Goal: Task Accomplishment & Management: Complete application form

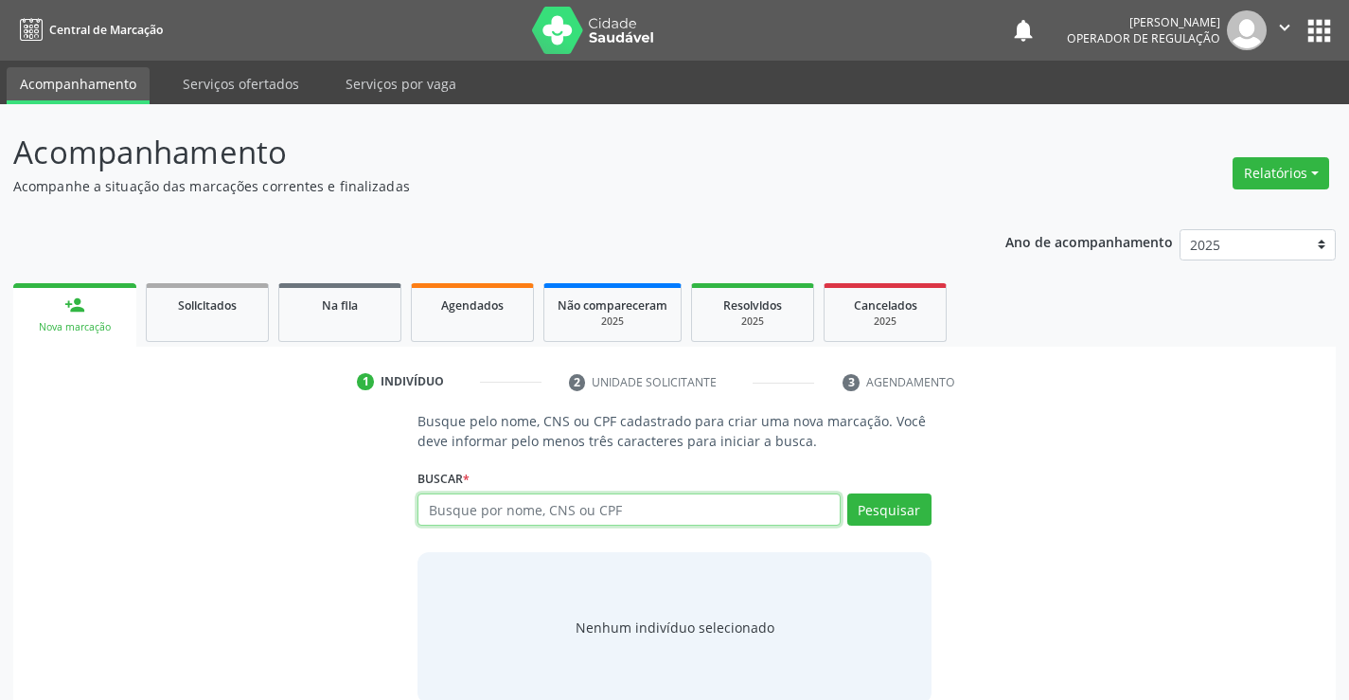
click at [585, 506] on input "text" at bounding box center [629, 509] width 422 height 32
type input "700009292683505"
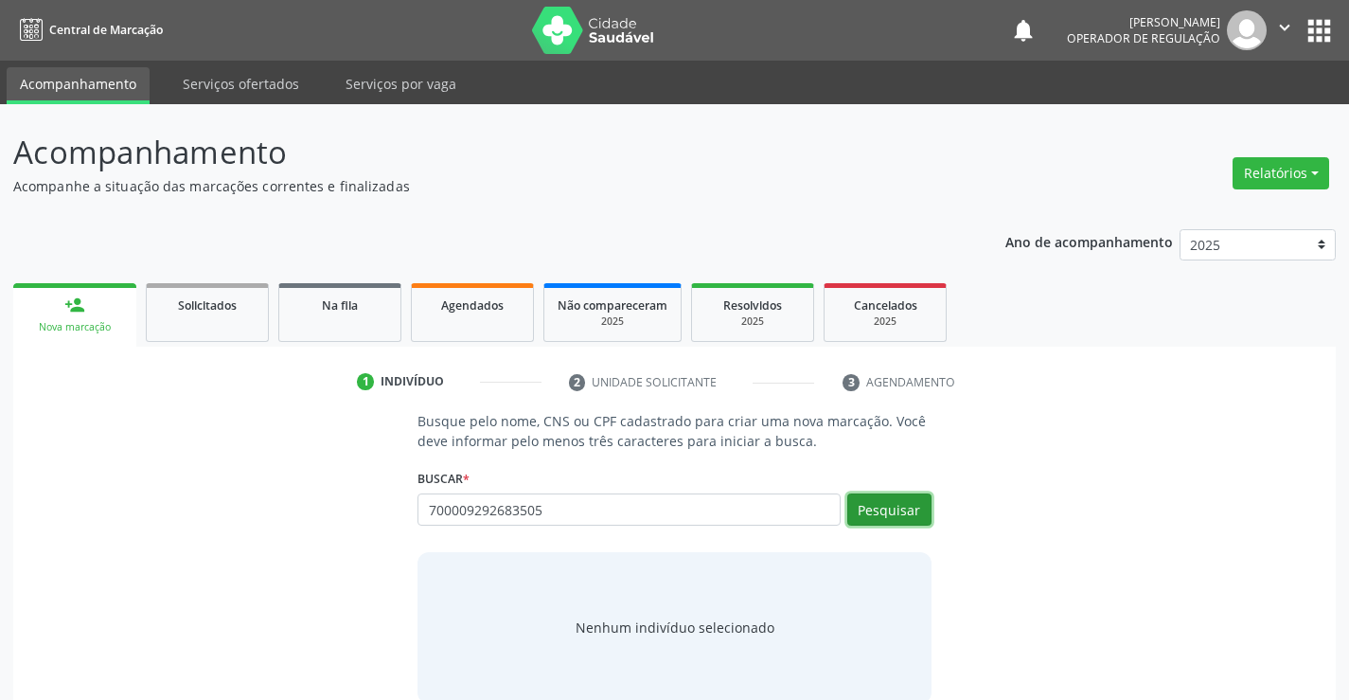
click at [910, 514] on button "Pesquisar" at bounding box center [889, 509] width 84 height 32
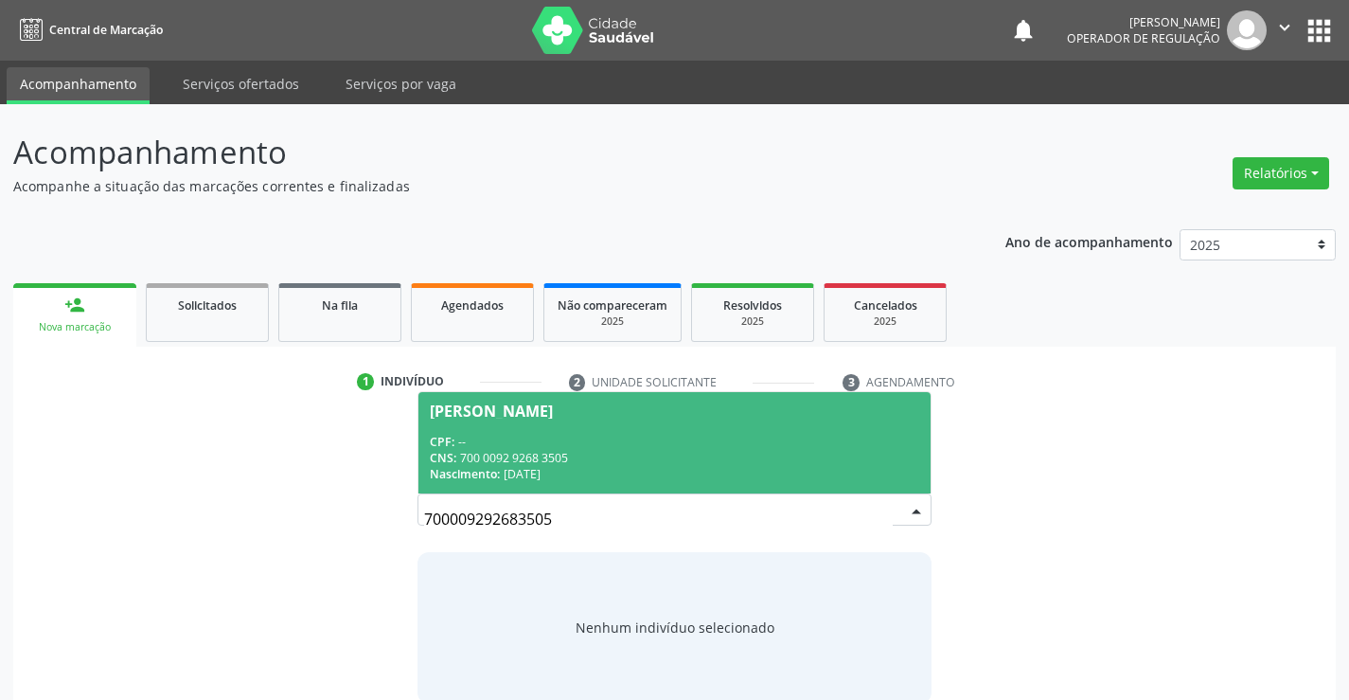
click at [586, 430] on span "Andrea Goncalves da Silva CPF: -- CNS: 700 0092 9268 3505 Nascimento: 12/07/1986" at bounding box center [673, 442] width 511 height 101
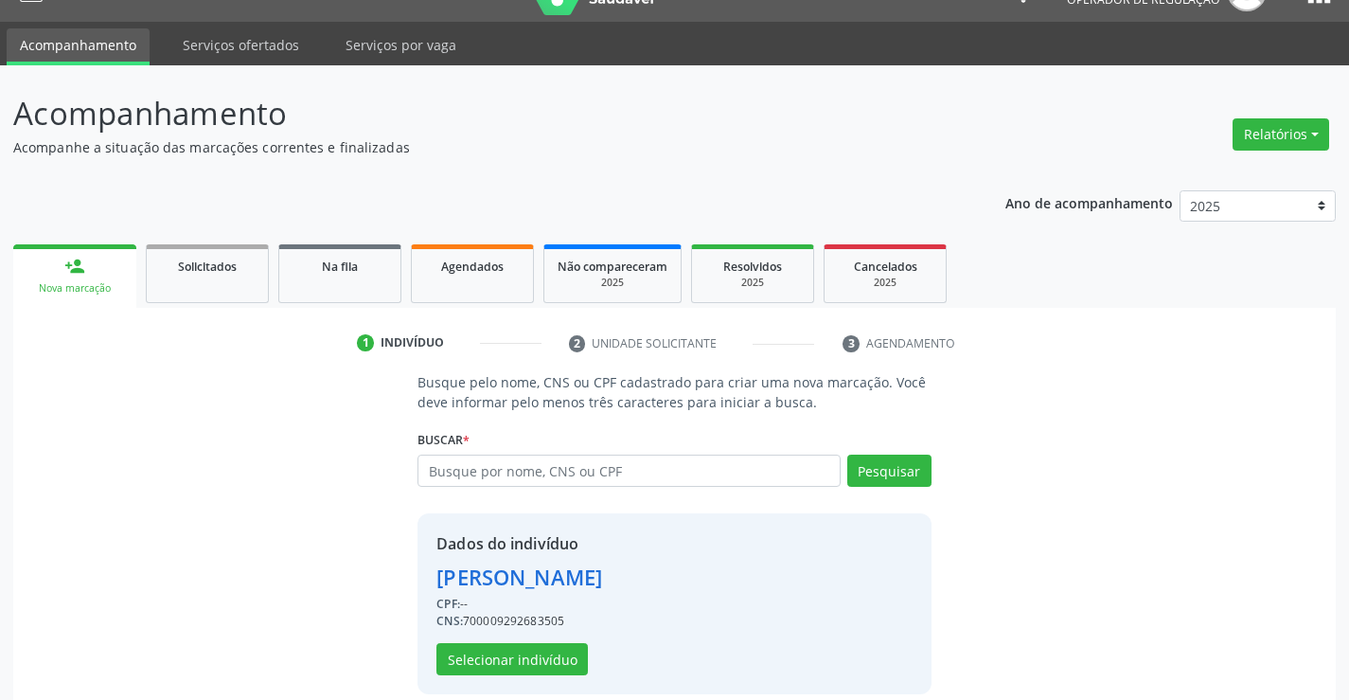
scroll to position [60, 0]
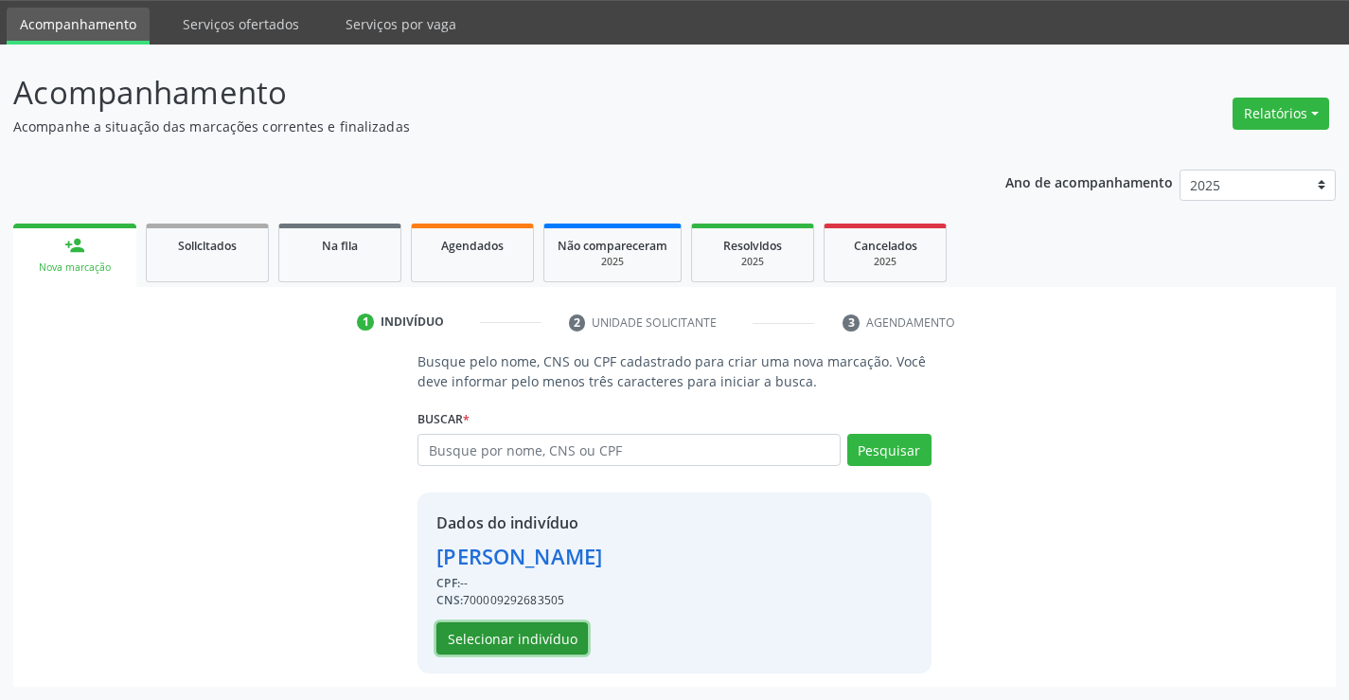
click at [545, 632] on button "Selecionar indivíduo" at bounding box center [511, 638] width 151 height 32
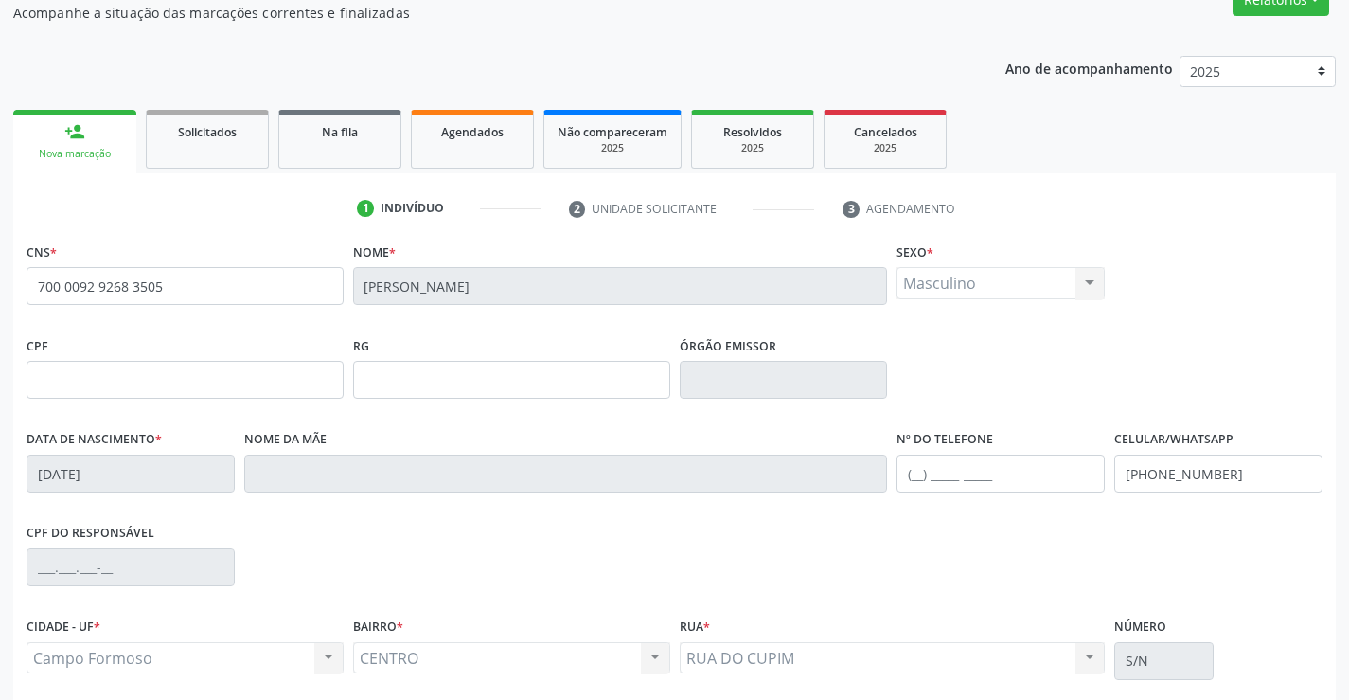
scroll to position [327, 0]
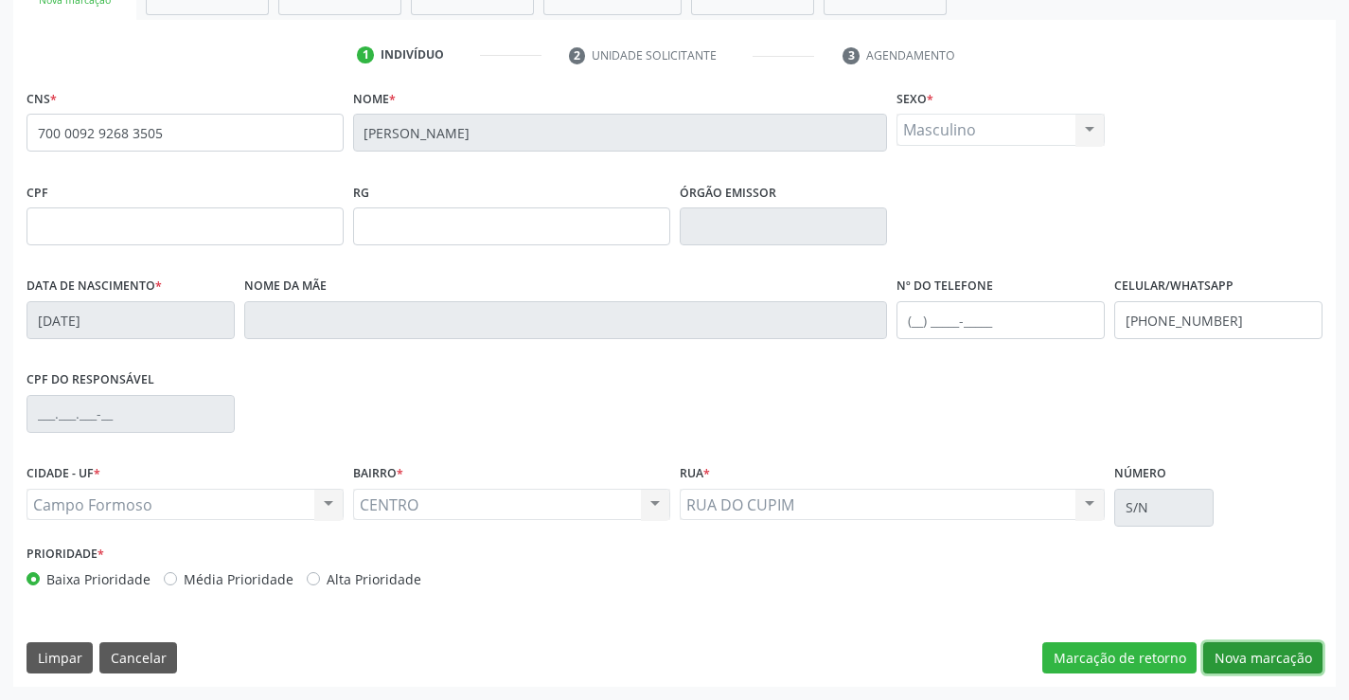
click at [1237, 649] on button "Nova marcação" at bounding box center [1262, 658] width 119 height 32
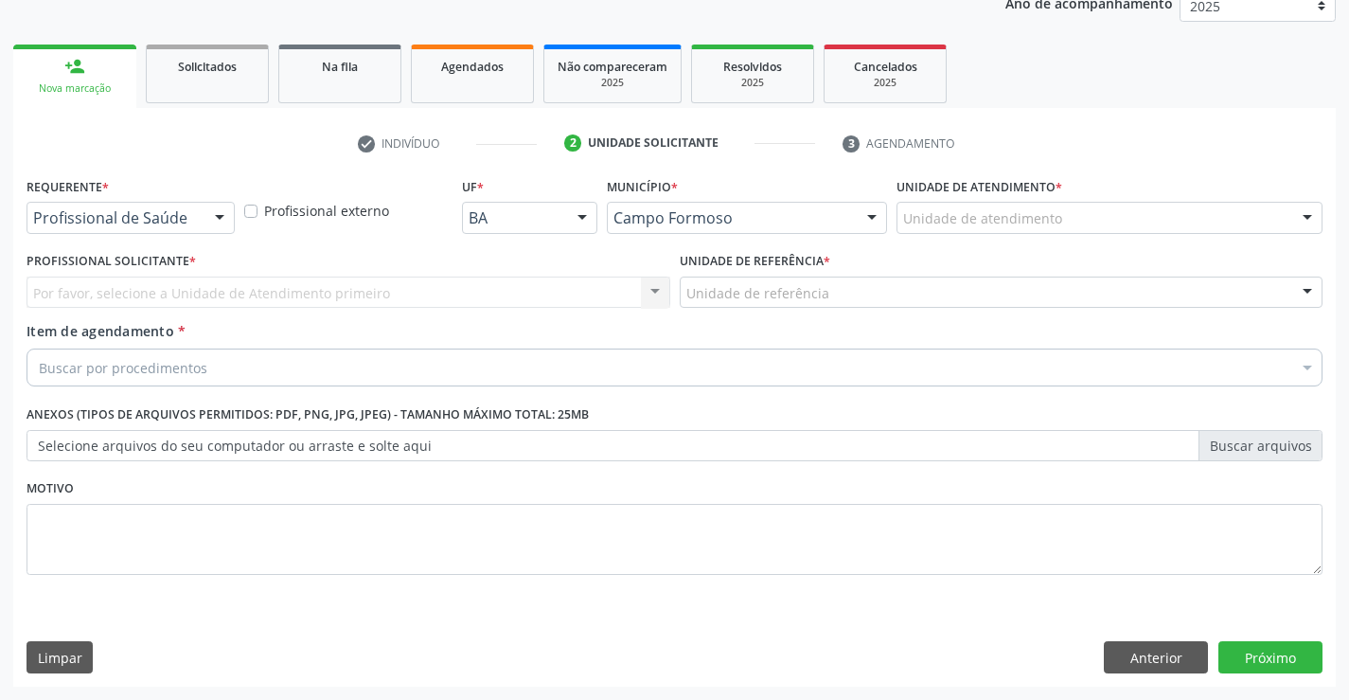
scroll to position [239, 0]
click at [1135, 655] on button "Anterior" at bounding box center [1156, 657] width 104 height 32
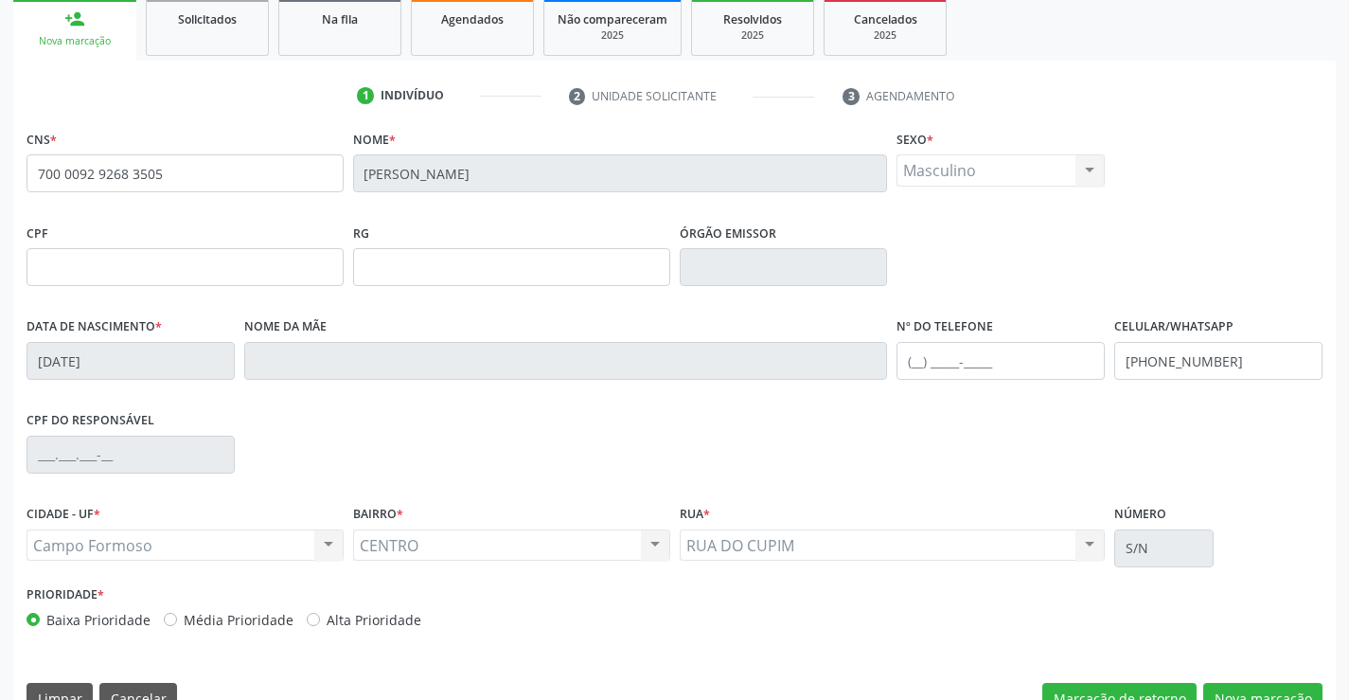
scroll to position [327, 0]
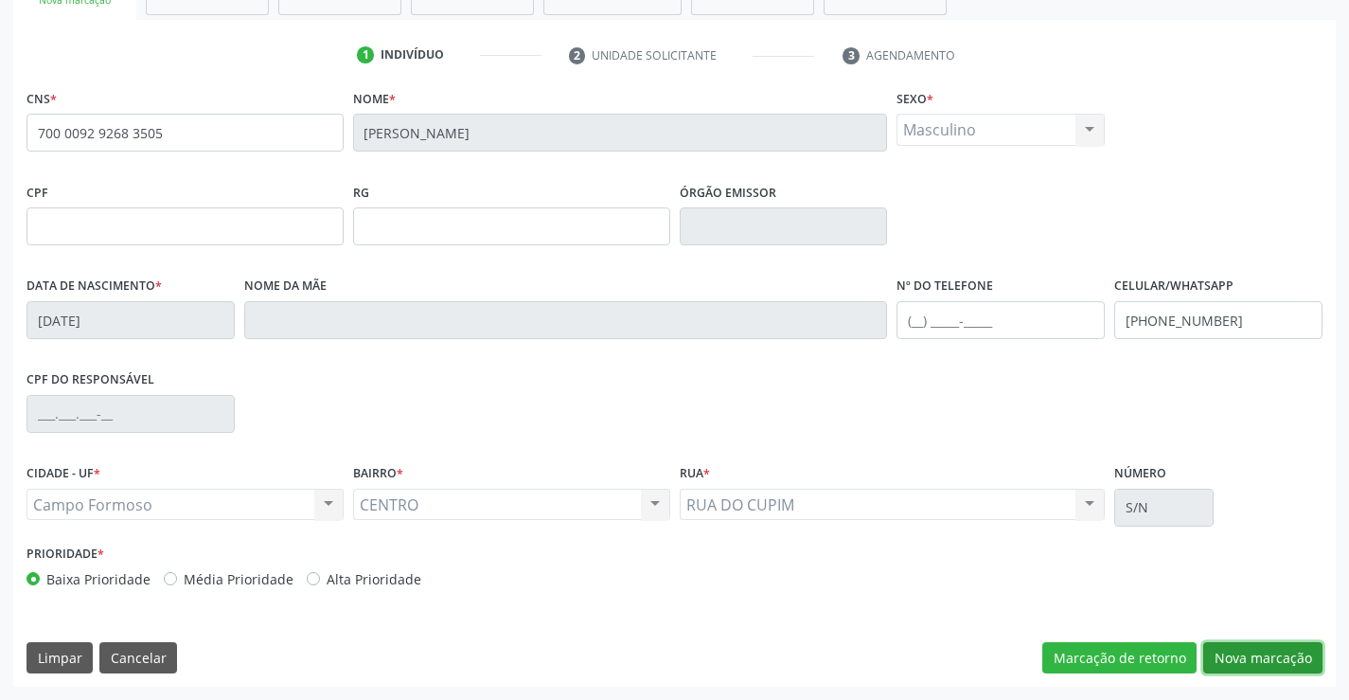
click at [1238, 658] on button "Nova marcação" at bounding box center [1262, 658] width 119 height 32
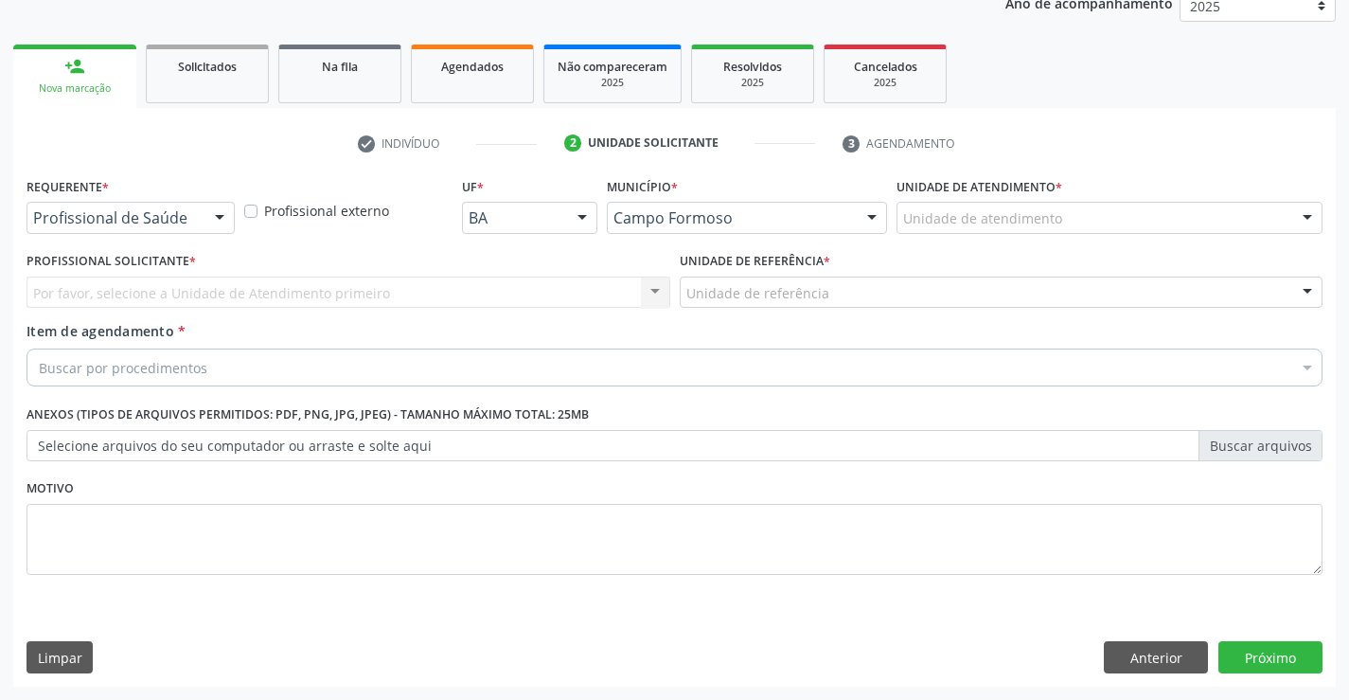
scroll to position [239, 0]
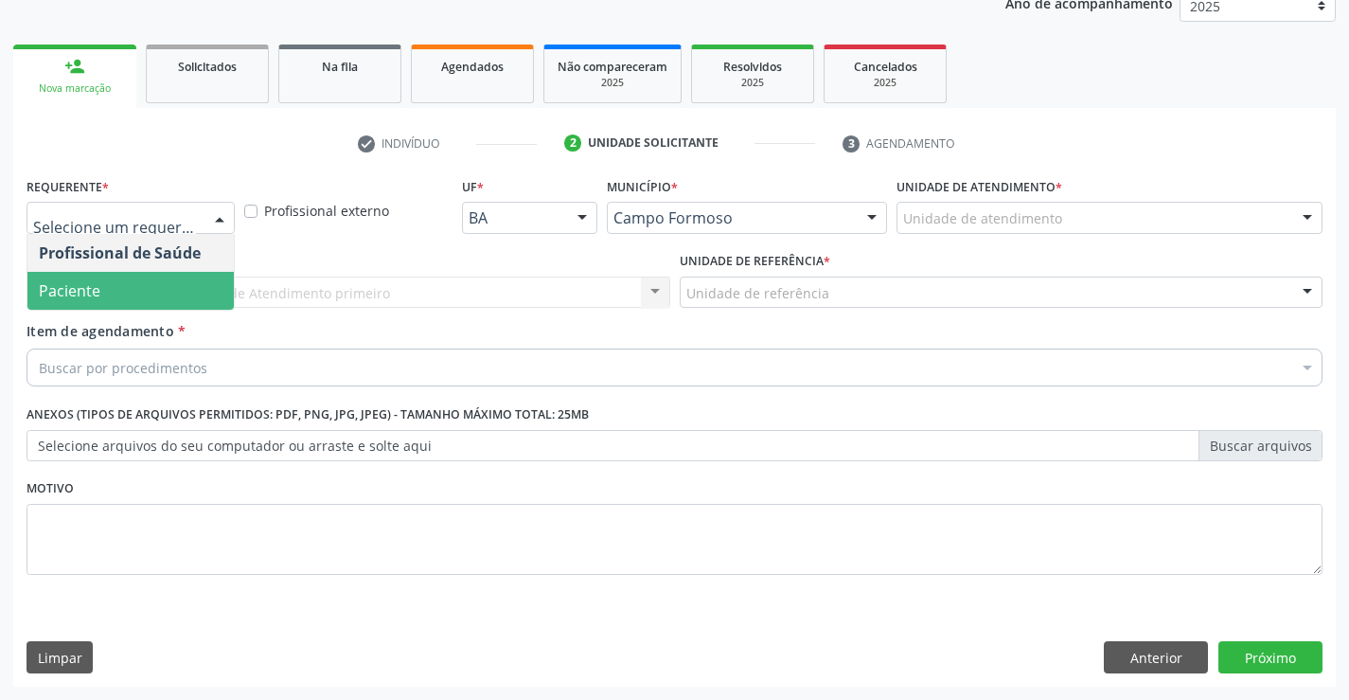
click at [103, 285] on span "Paciente" at bounding box center [130, 291] width 206 height 38
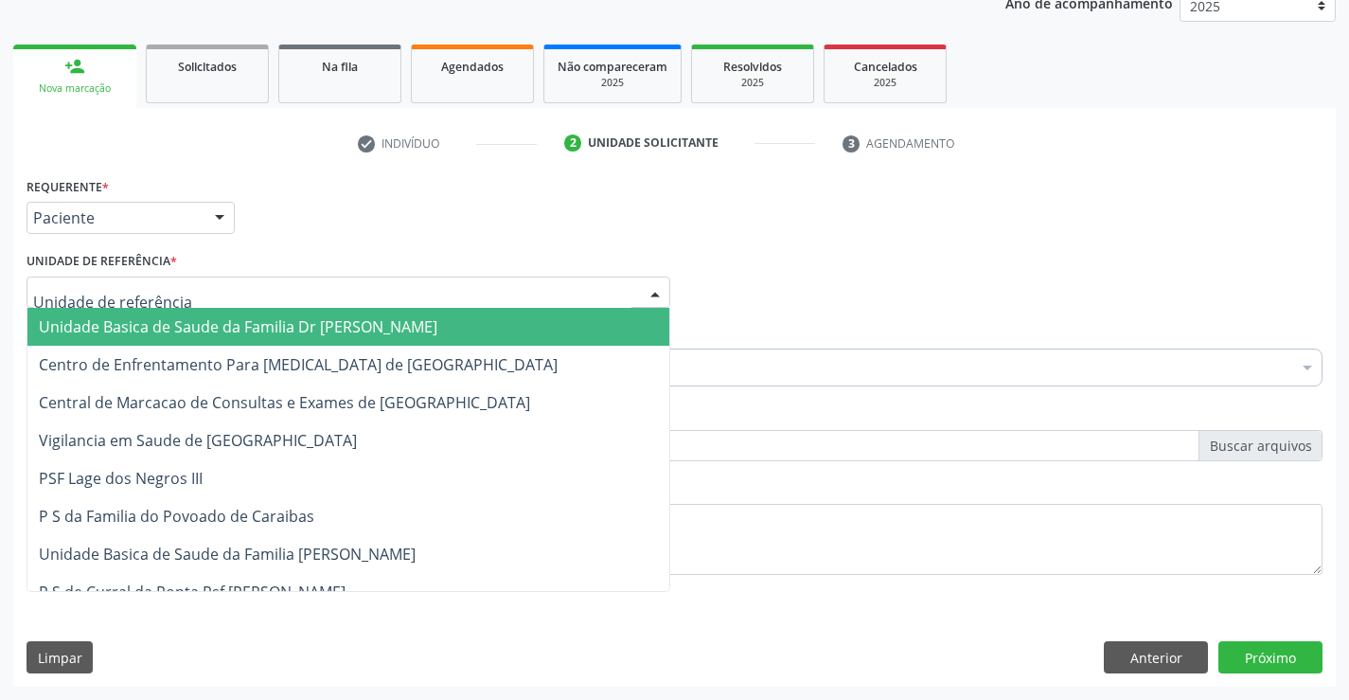
click at [101, 303] on div at bounding box center [349, 292] width 644 height 32
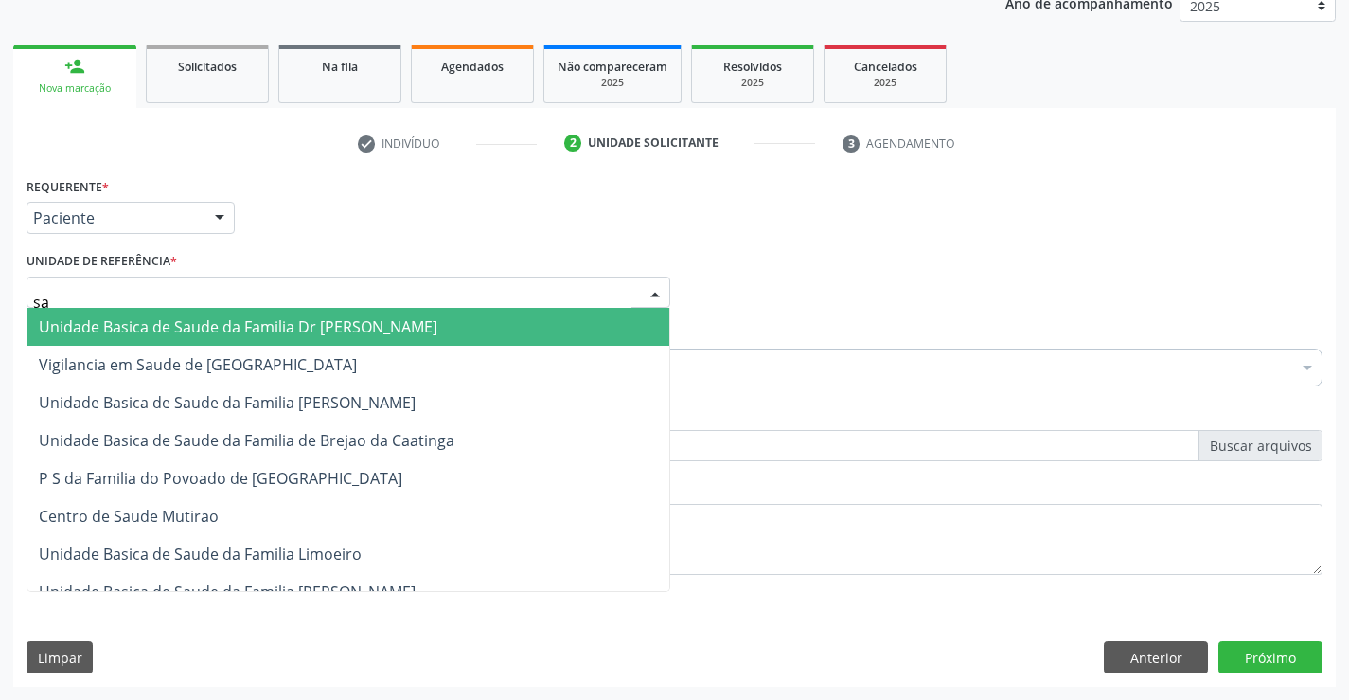
type input "sao"
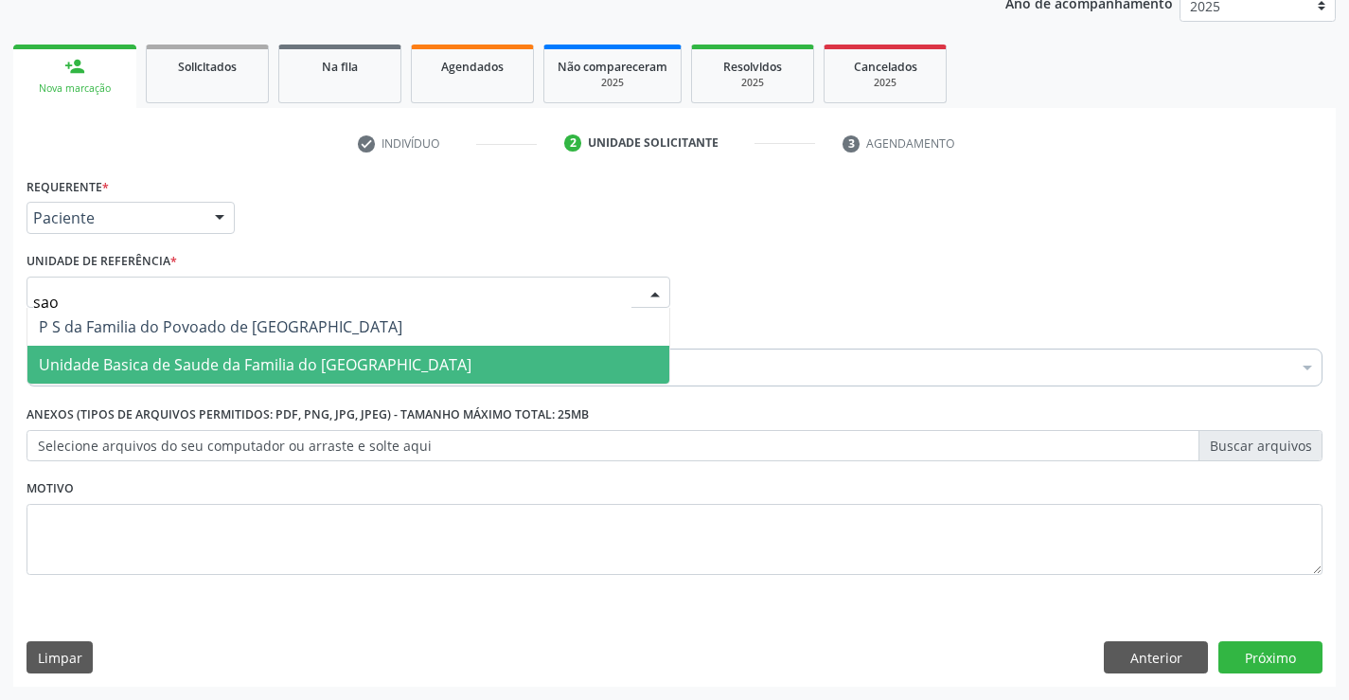
click at [120, 361] on span "Unidade Basica de Saude da Familia do [GEOGRAPHIC_DATA]" at bounding box center [255, 364] width 433 height 21
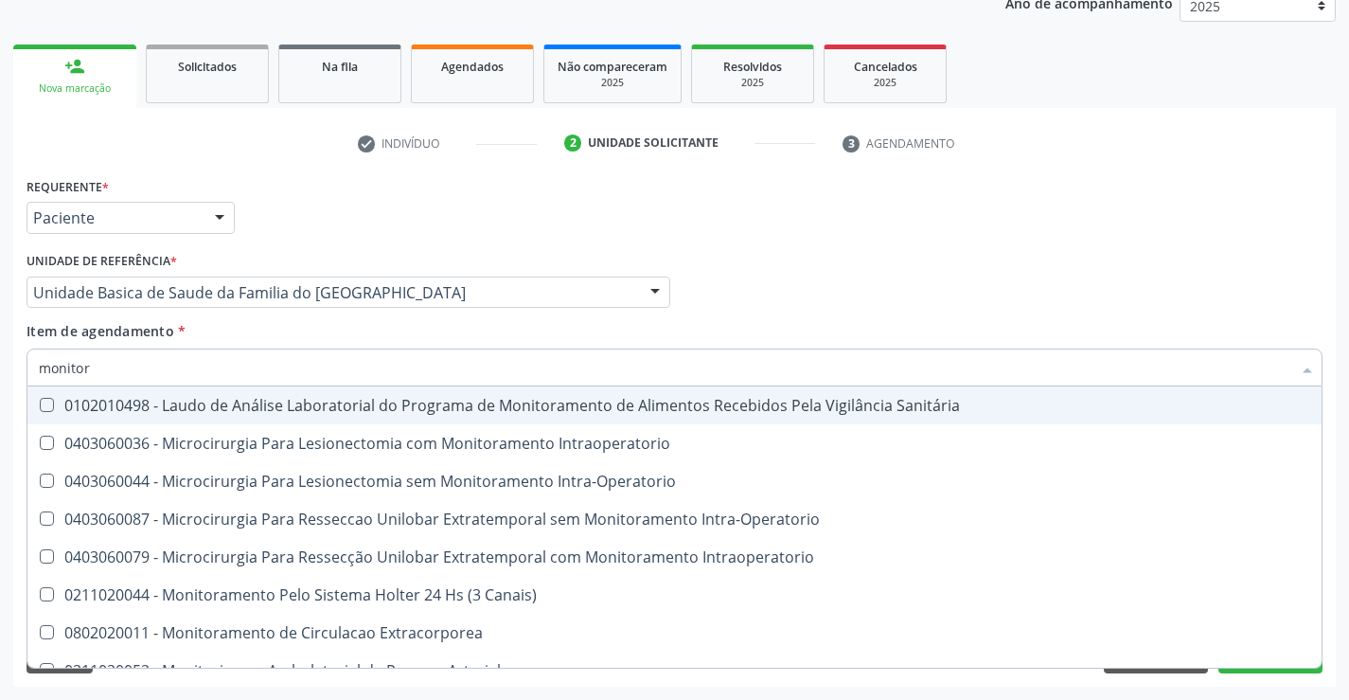
type input "monitori"
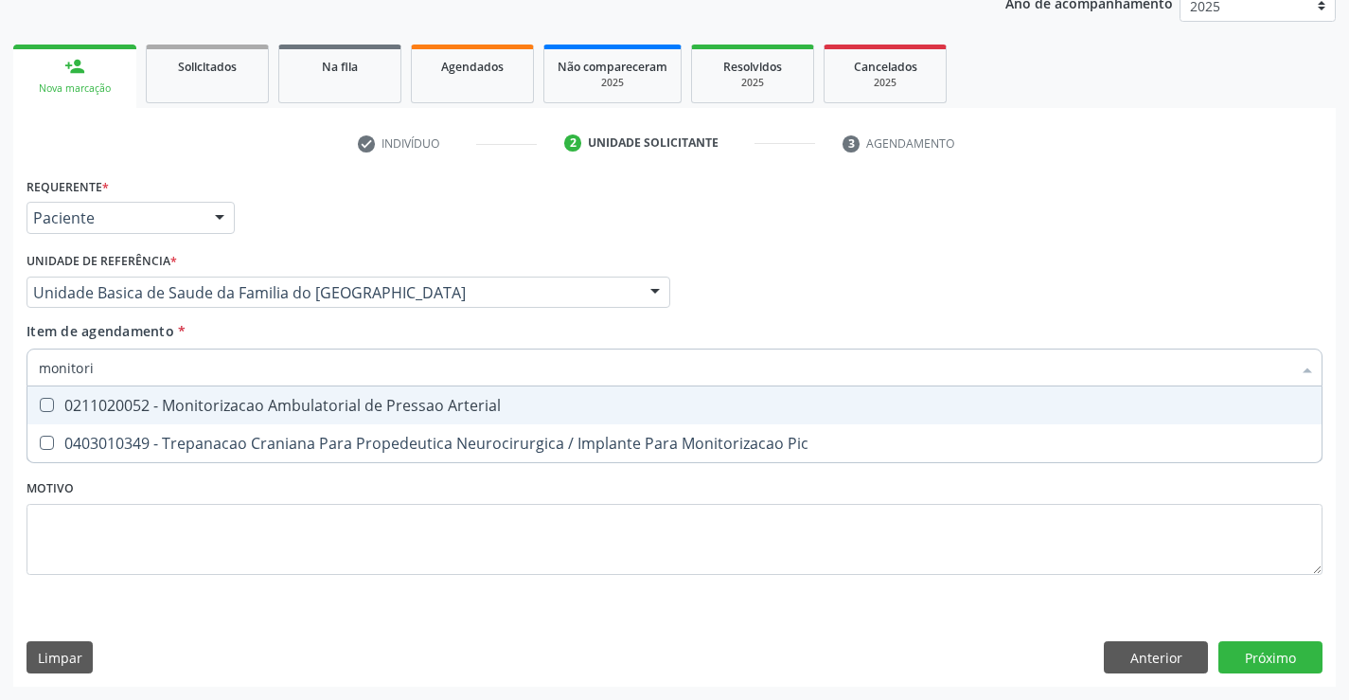
click at [171, 416] on span "0211020052 - Monitorizacao Ambulatorial de Pressao Arterial" at bounding box center [674, 405] width 1294 height 38
checkbox Arterial "true"
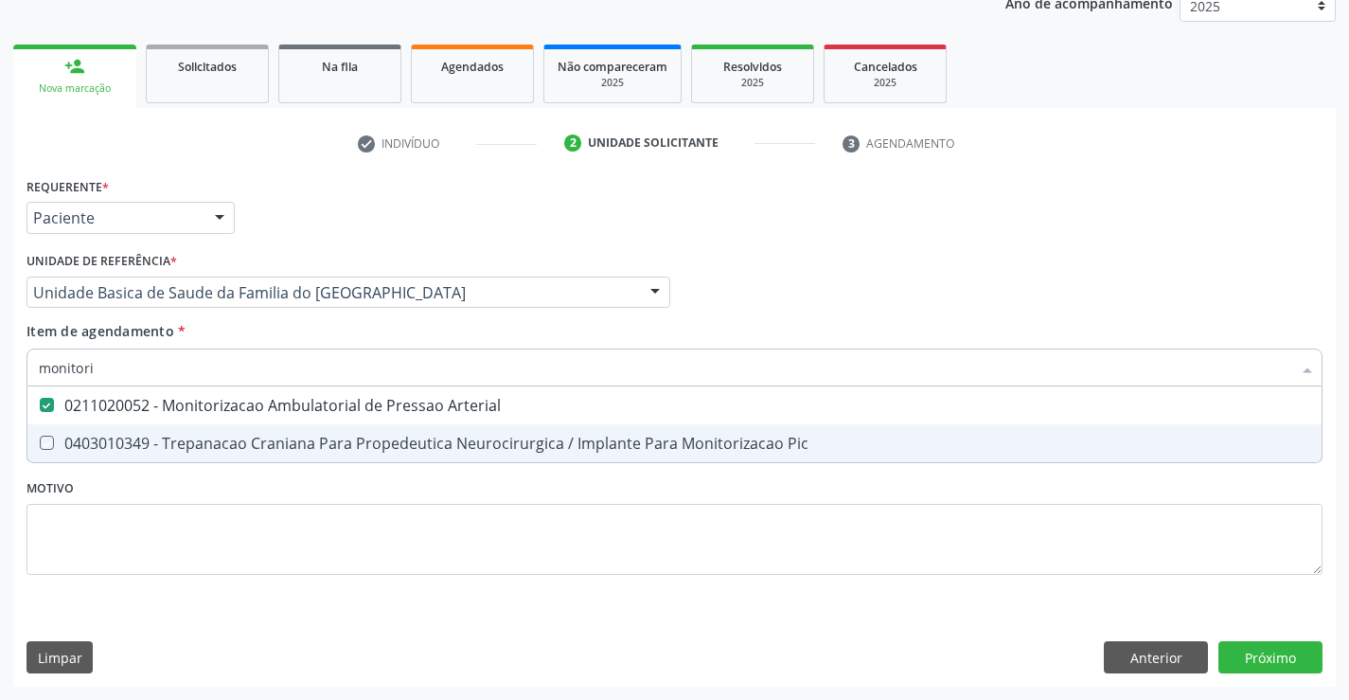
click at [127, 588] on div "Requerente * Paciente Profissional de Saúde Paciente Nenhum resultado encontrad…" at bounding box center [675, 386] width 1296 height 429
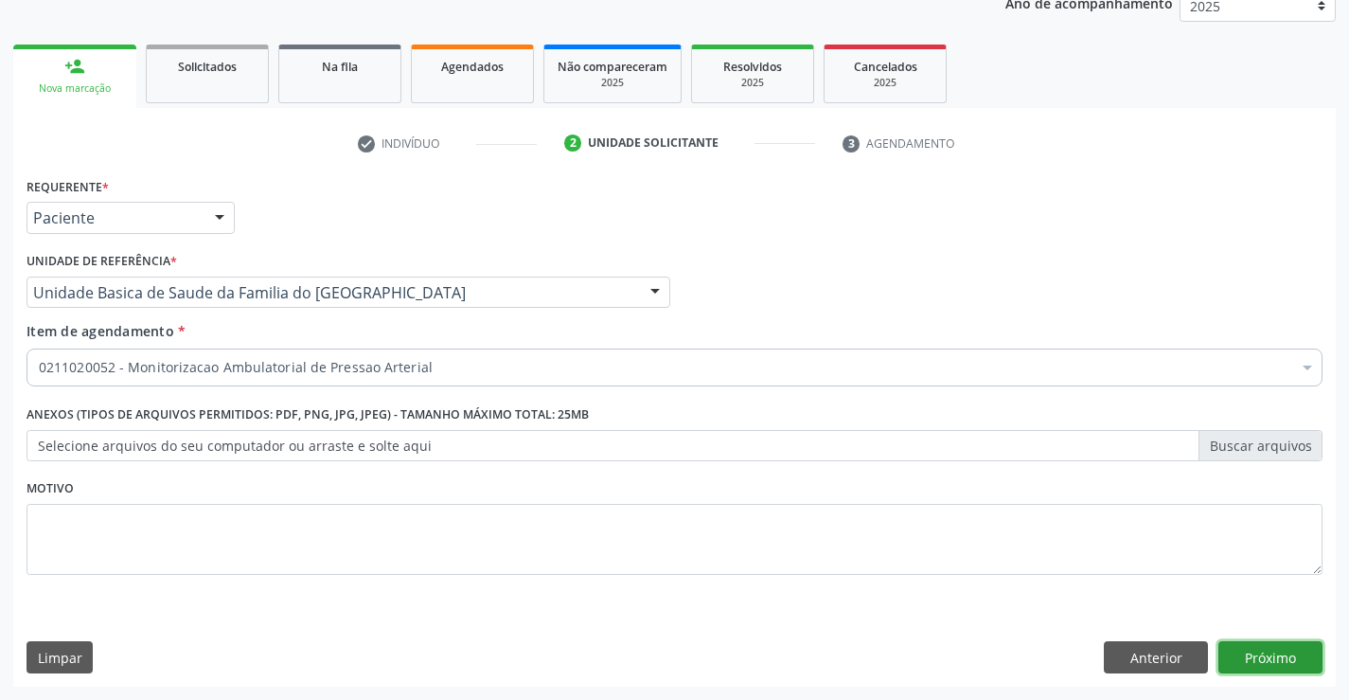
click at [1267, 655] on button "Próximo" at bounding box center [1270, 657] width 104 height 32
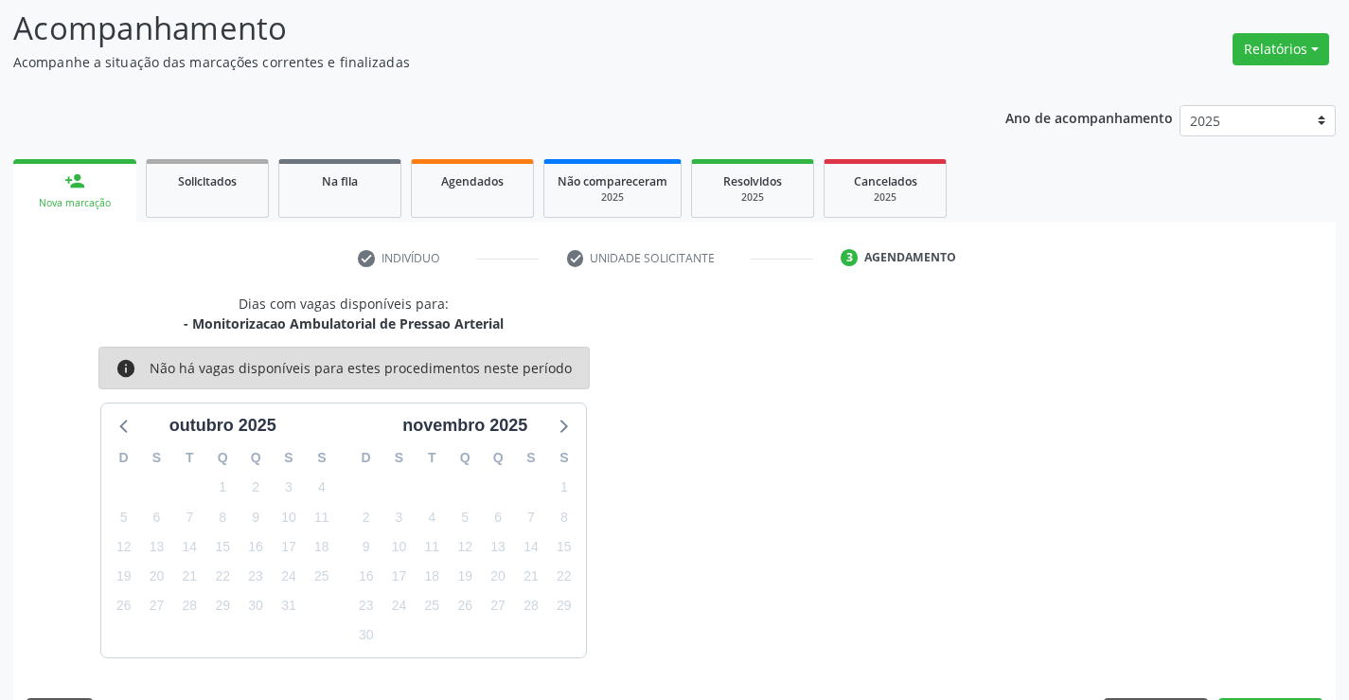
scroll to position [180, 0]
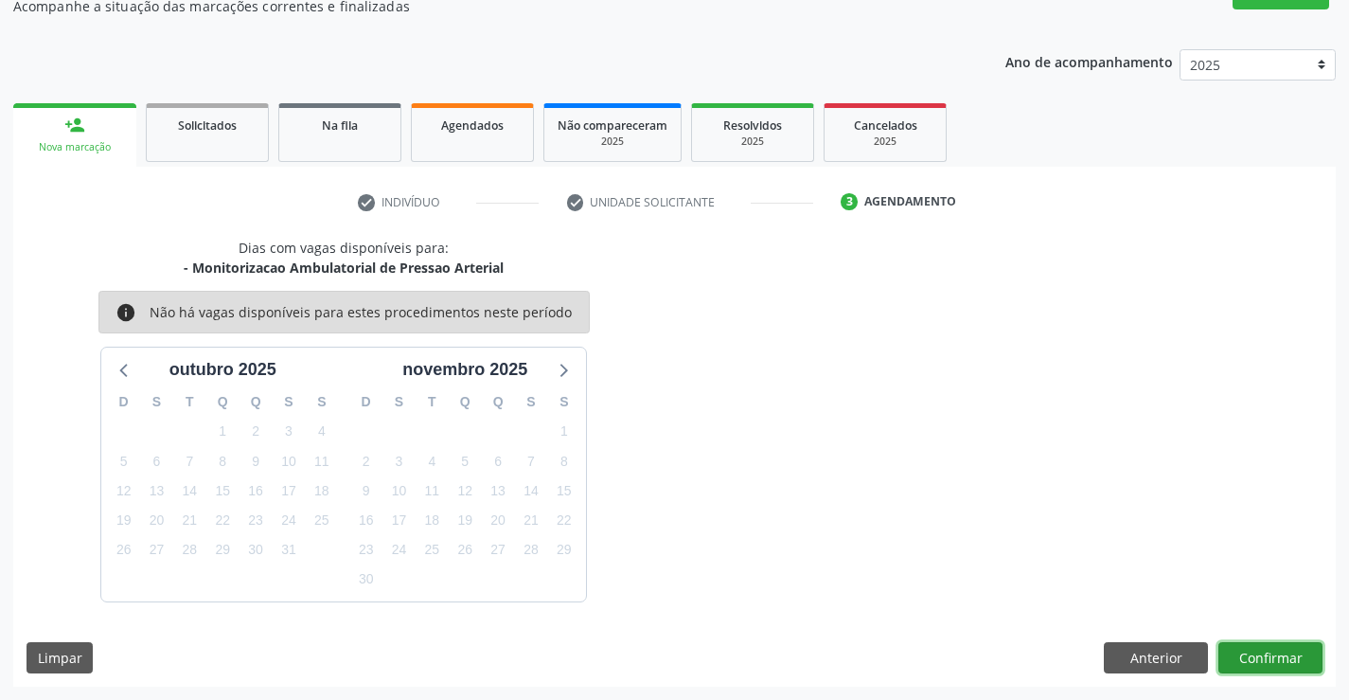
click at [1267, 655] on button "Confirmar" at bounding box center [1270, 658] width 104 height 32
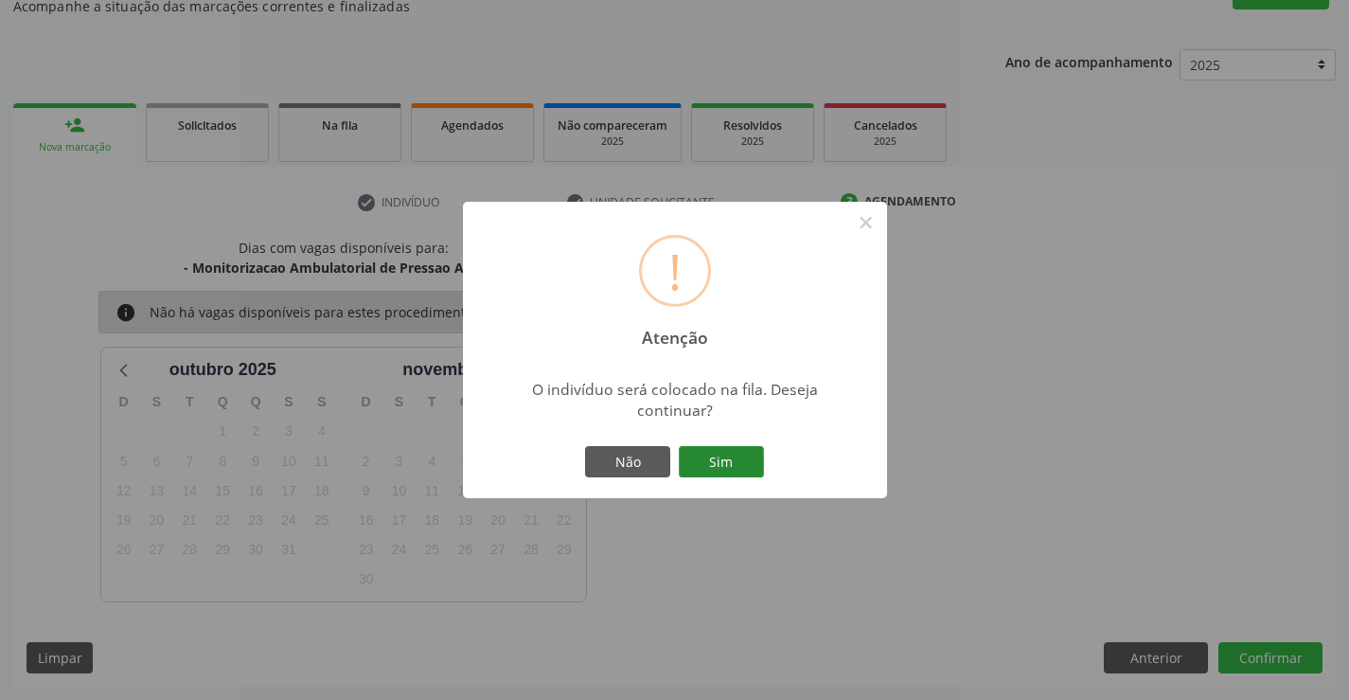
click at [717, 465] on button "Sim" at bounding box center [721, 462] width 85 height 32
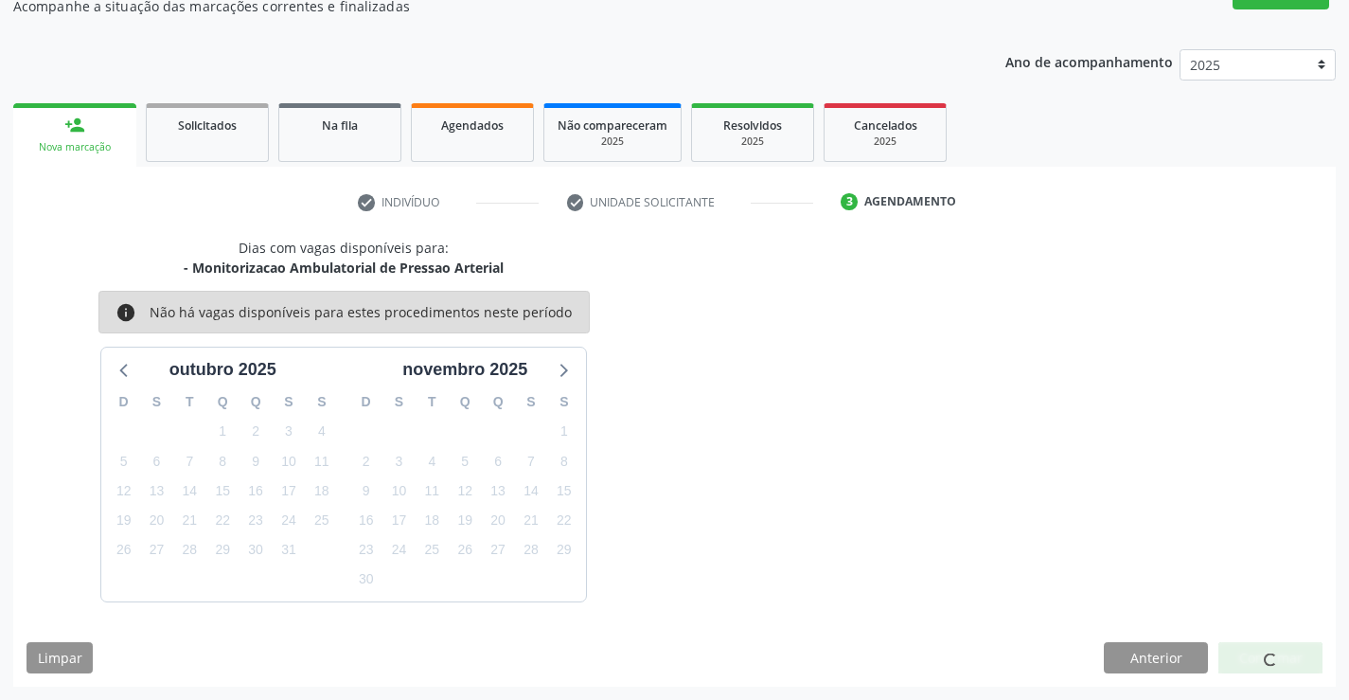
scroll to position [0, 0]
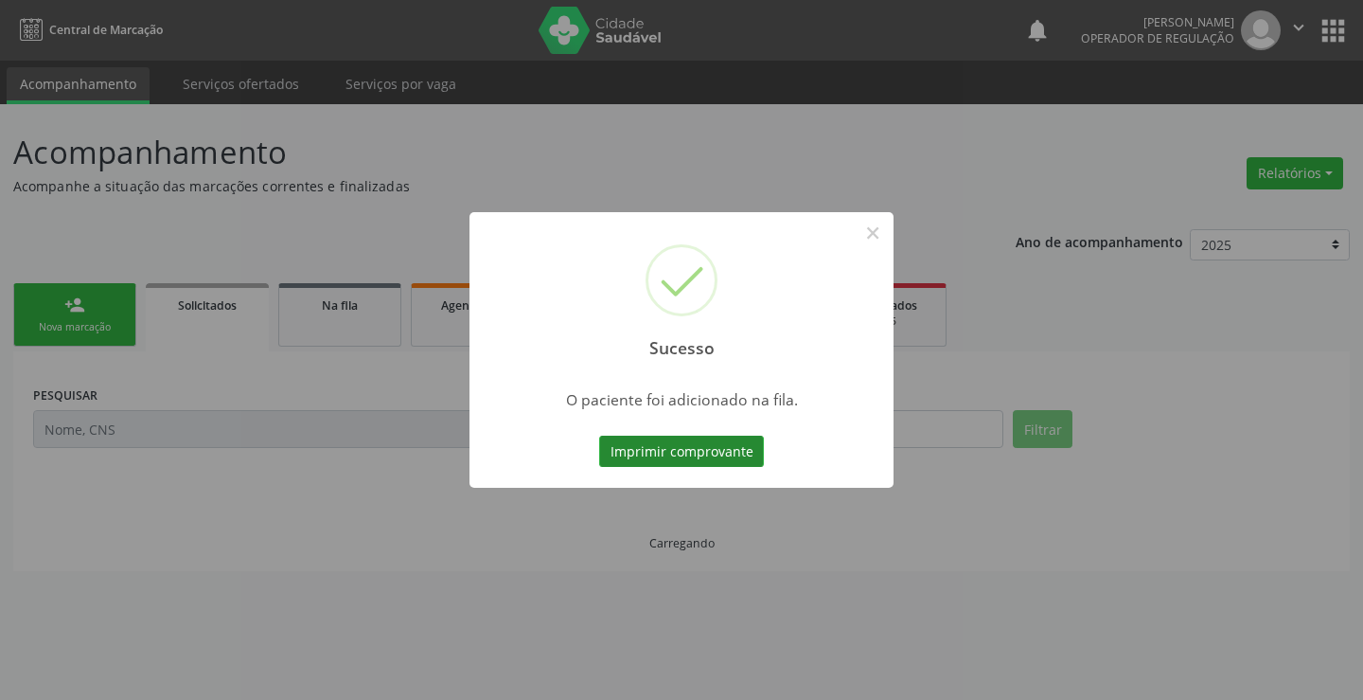
click at [724, 452] on button "Imprimir comprovante" at bounding box center [681, 452] width 165 height 32
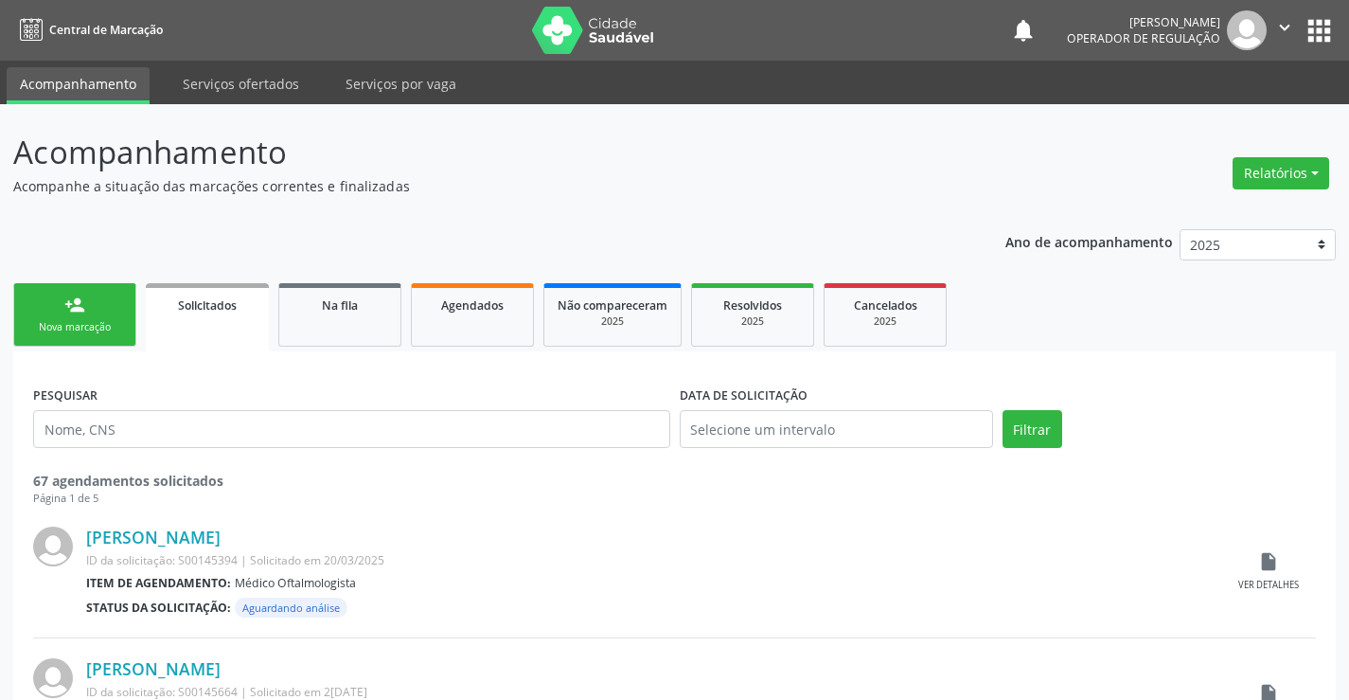
click at [115, 311] on link "person_add Nova marcação" at bounding box center [74, 314] width 123 height 63
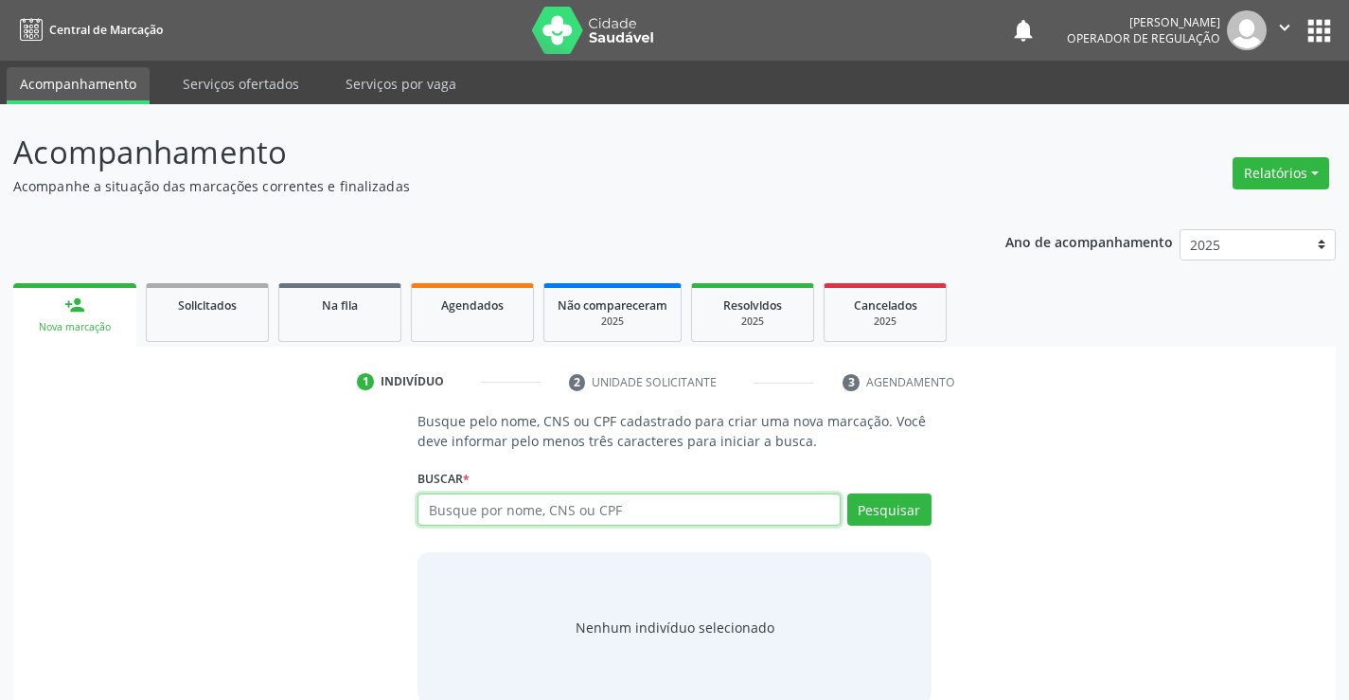
click at [756, 506] on input "text" at bounding box center [629, 509] width 422 height 32
type input "700602901818462"
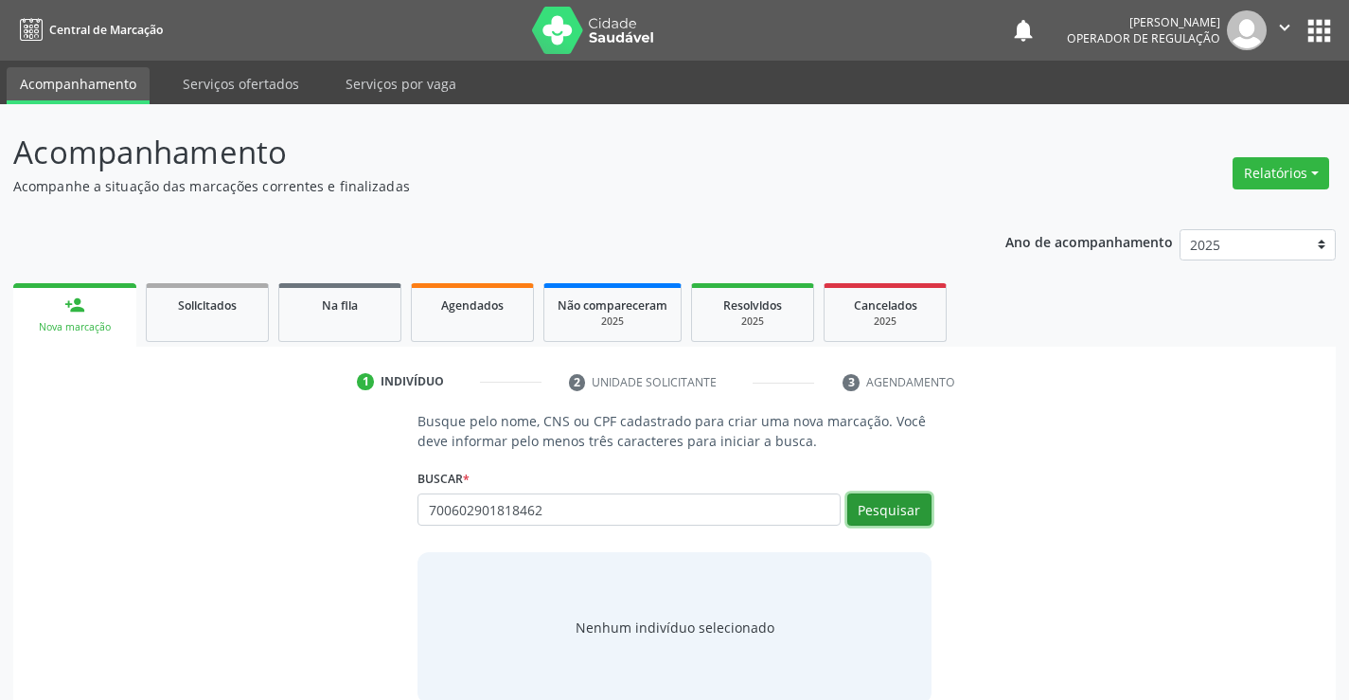
click at [878, 504] on button "Pesquisar" at bounding box center [889, 509] width 84 height 32
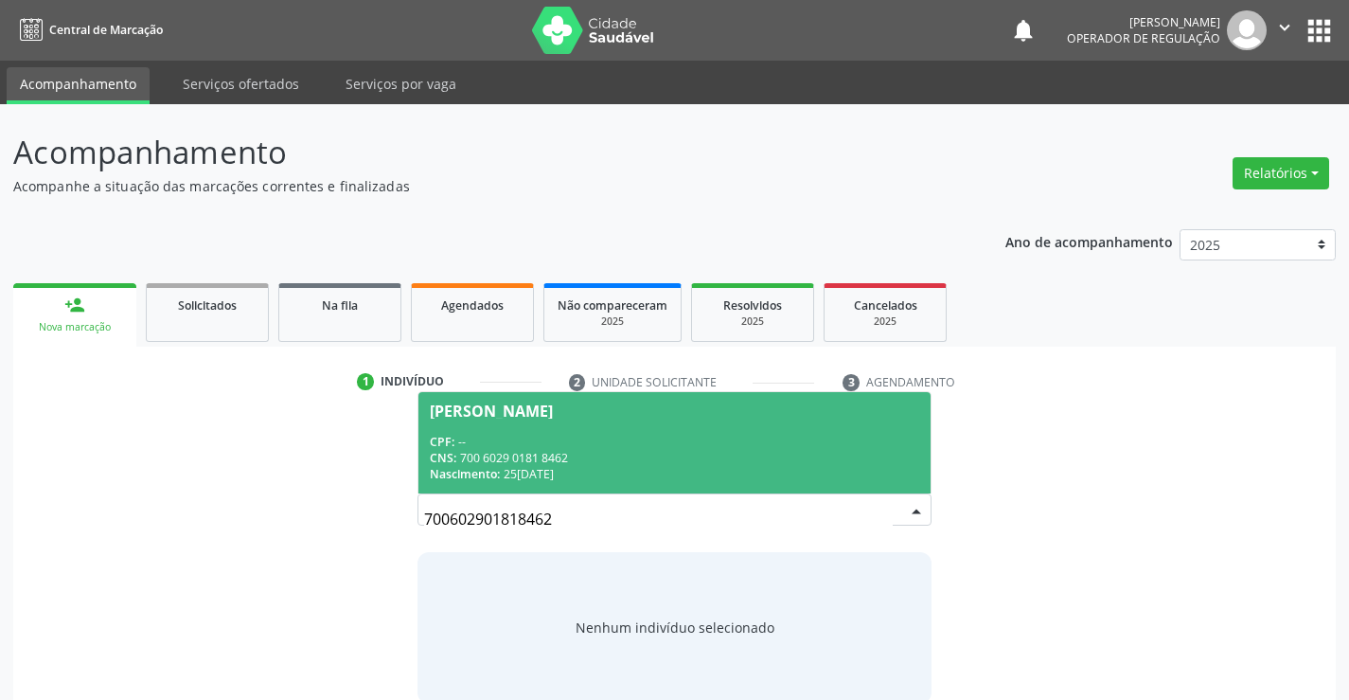
click at [685, 460] on div "CNS: 700 6029 0181 8462" at bounding box center [674, 458] width 489 height 16
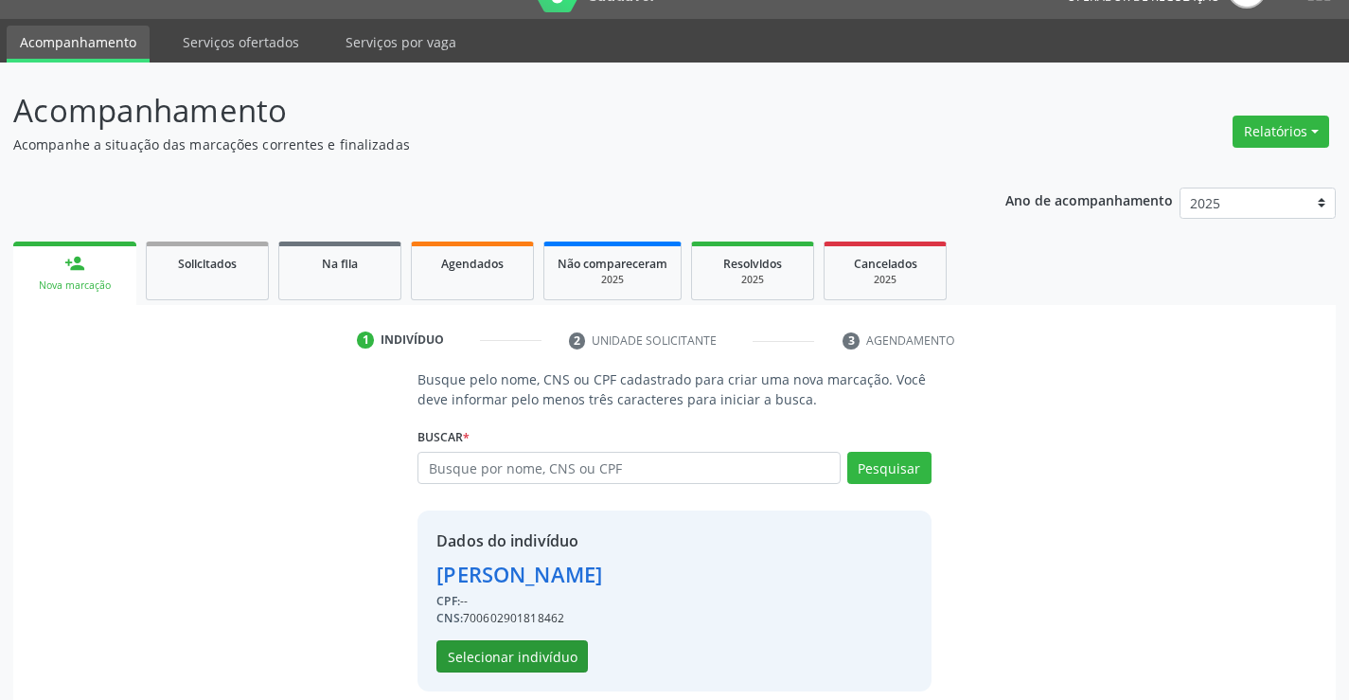
scroll to position [60, 0]
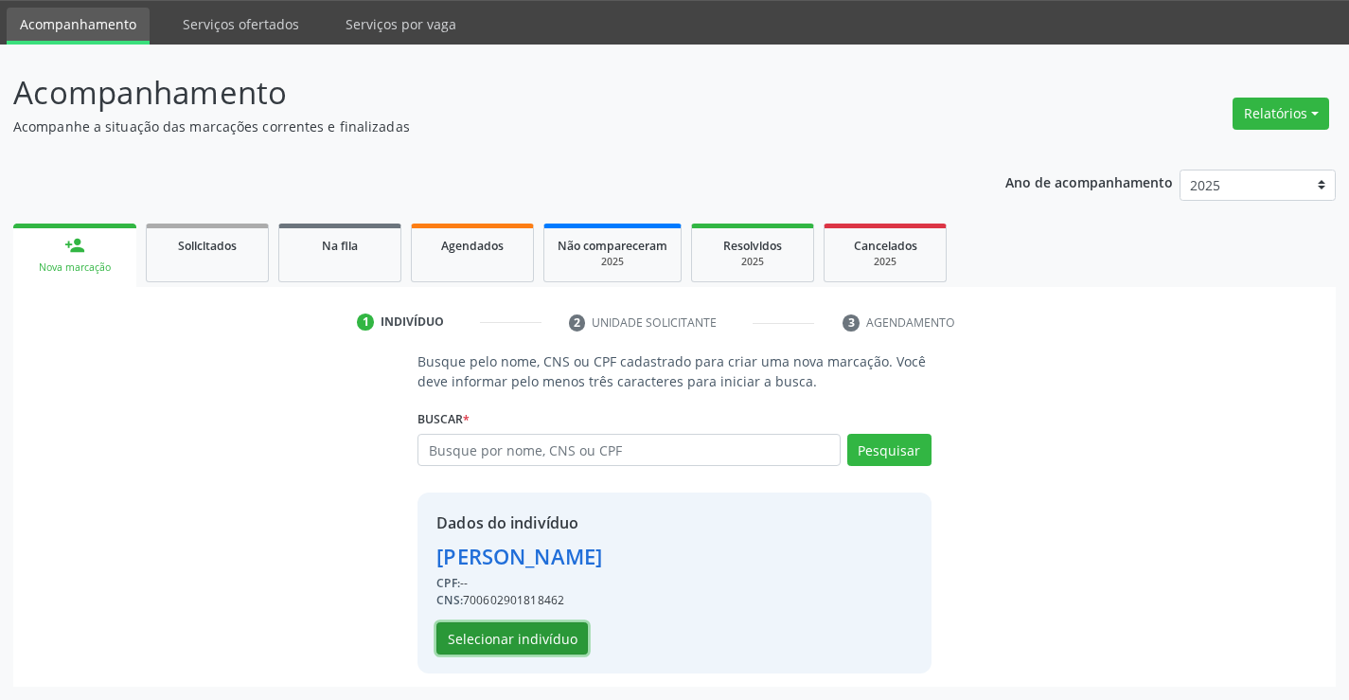
click at [544, 638] on button "Selecionar indivíduo" at bounding box center [511, 638] width 151 height 32
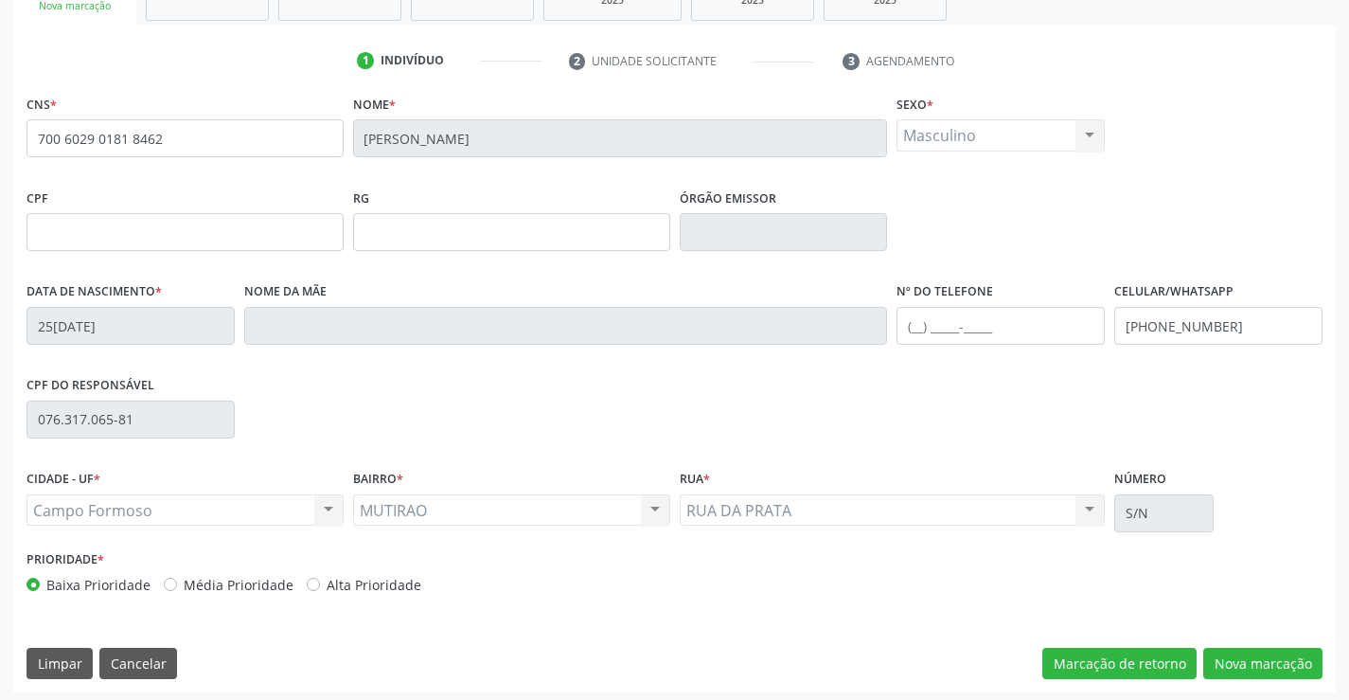
scroll to position [327, 0]
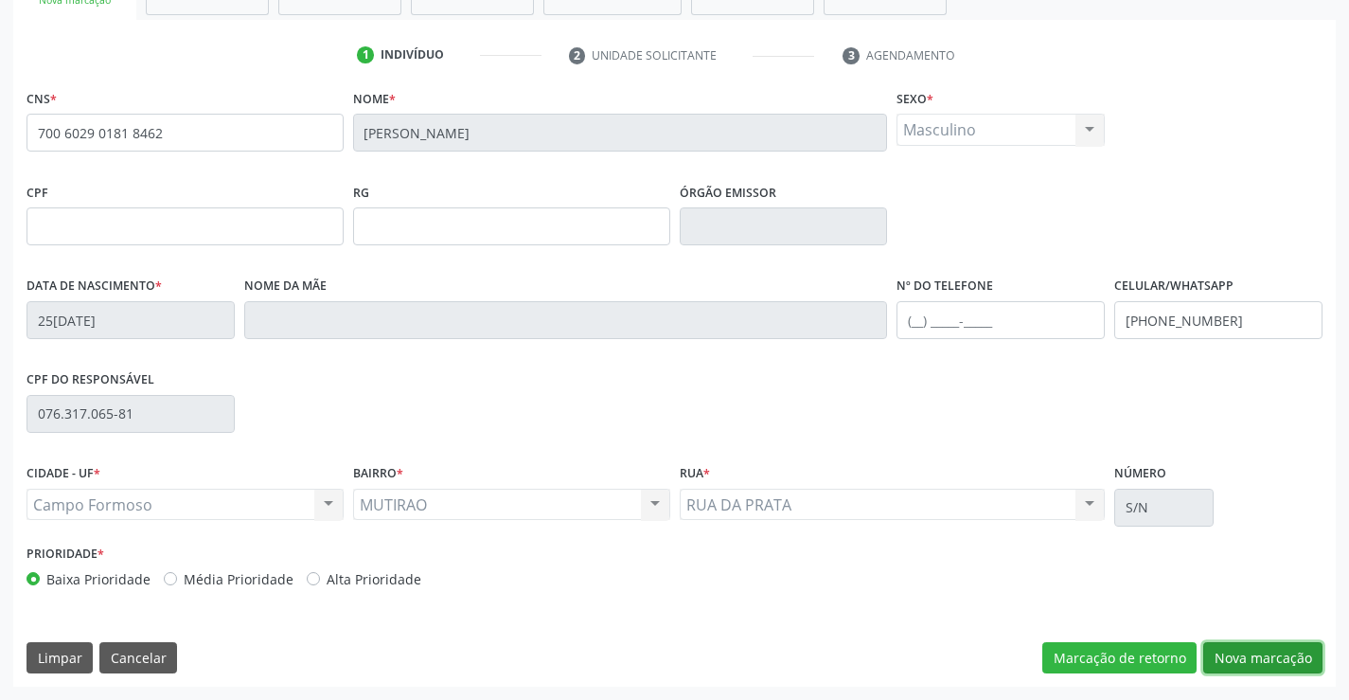
click at [1271, 666] on button "Nova marcação" at bounding box center [1262, 658] width 119 height 32
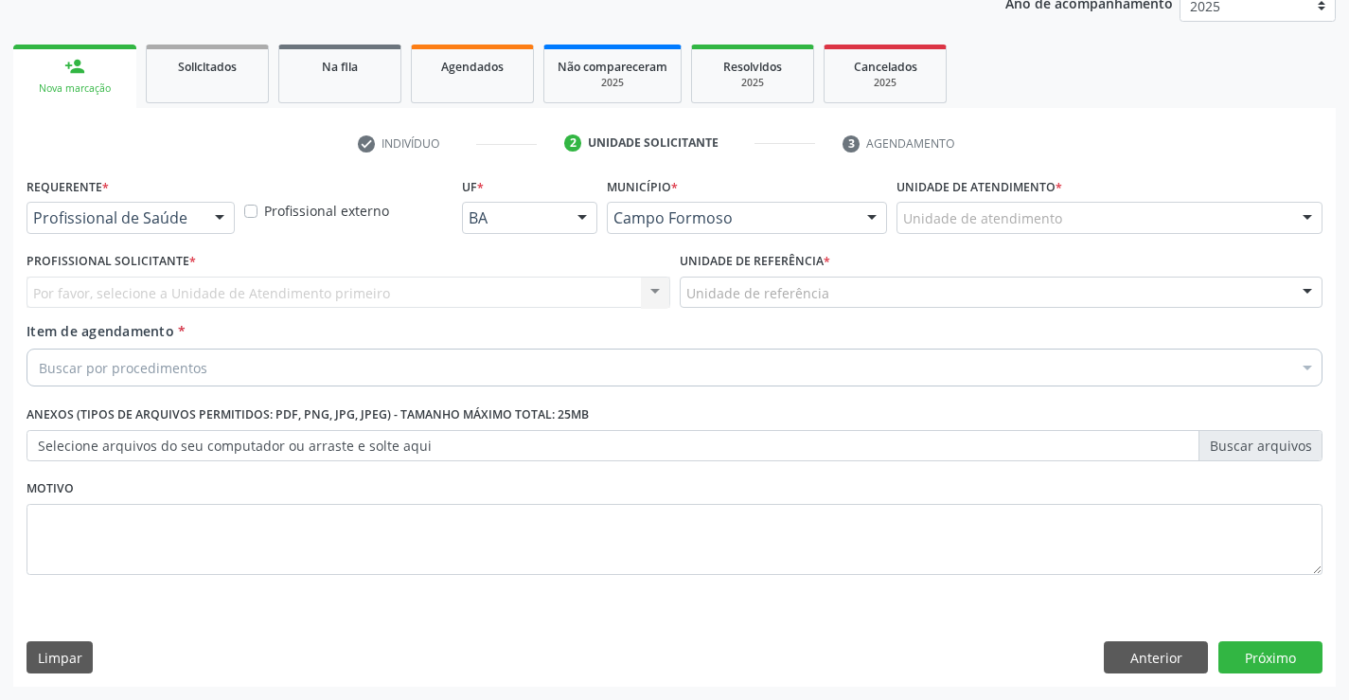
scroll to position [239, 0]
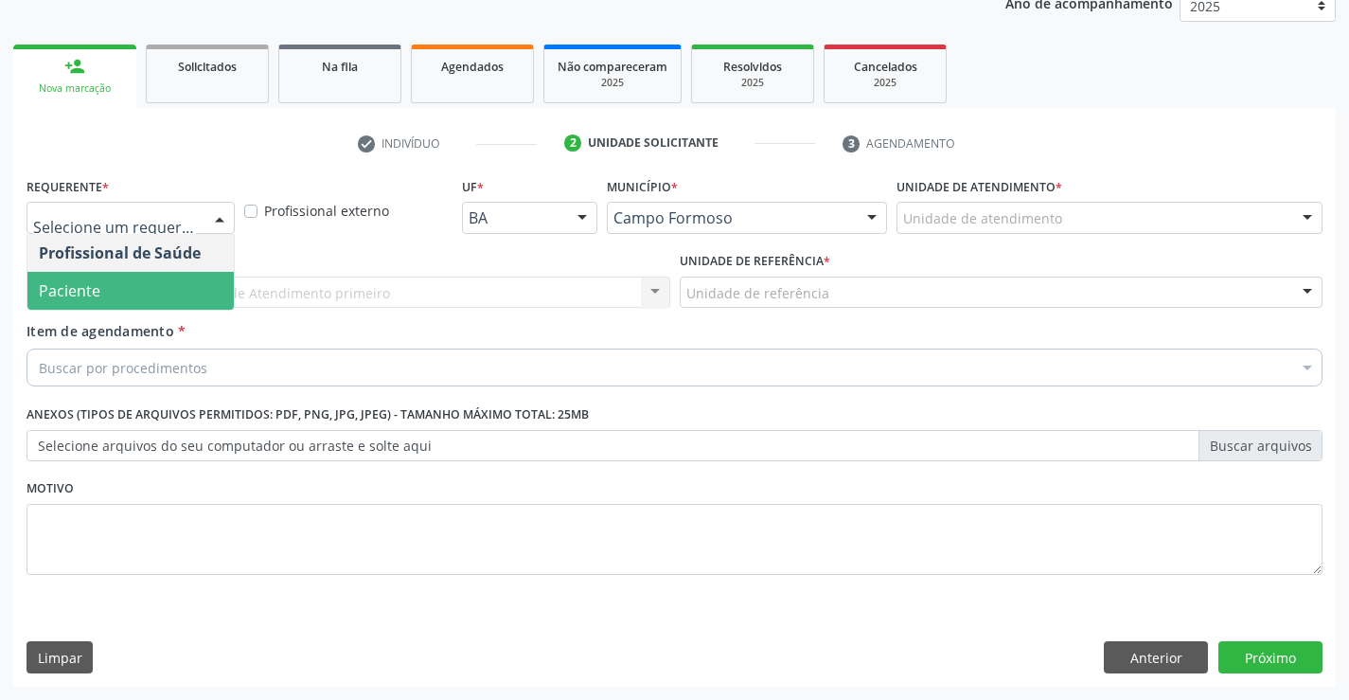
click at [116, 287] on span "Paciente" at bounding box center [130, 291] width 206 height 38
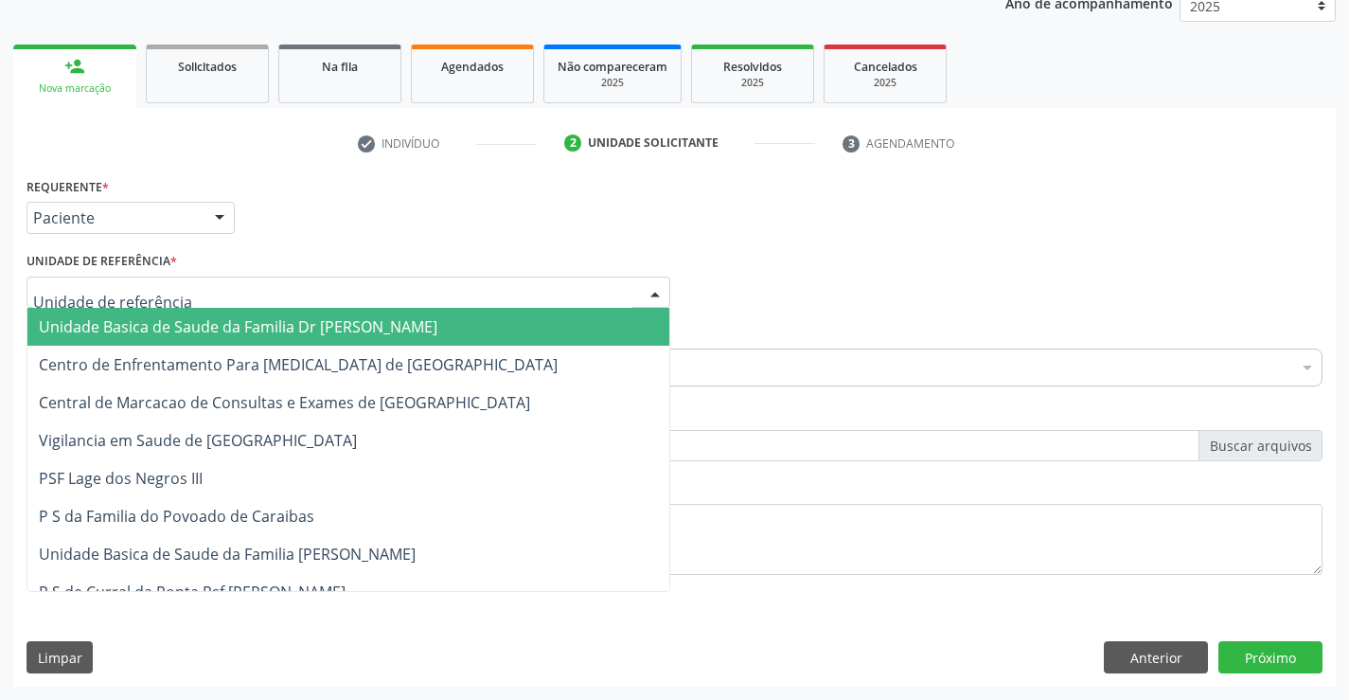
click at [277, 290] on div at bounding box center [349, 292] width 644 height 32
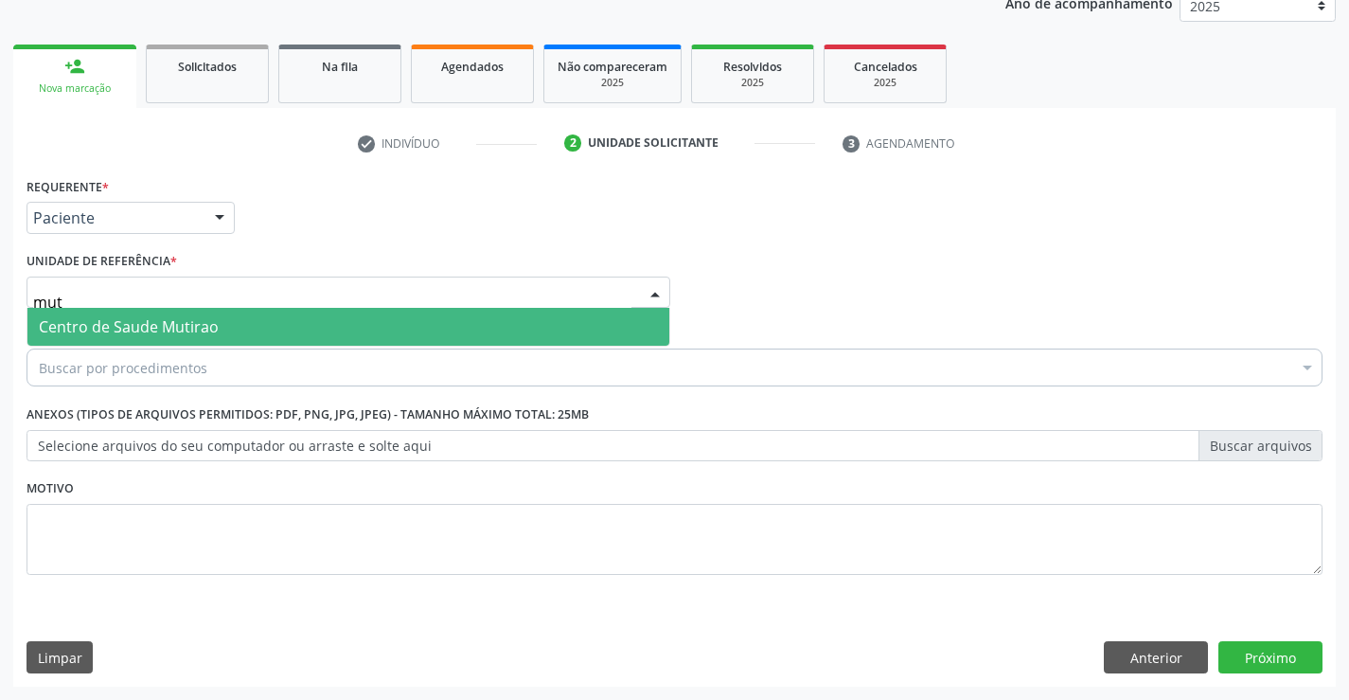
type input "muti"
click at [284, 323] on span "Centro de Saude Mutirao" at bounding box center [348, 327] width 642 height 38
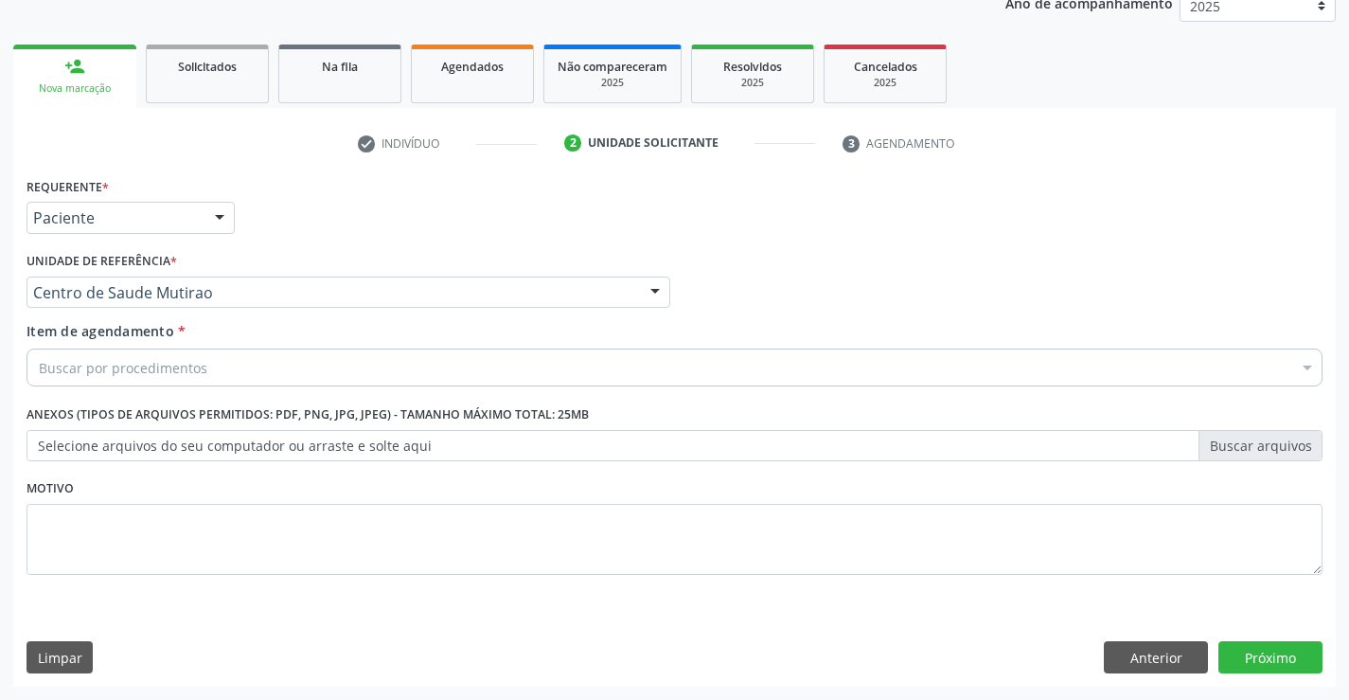
click at [241, 373] on div "Buscar por procedimentos" at bounding box center [675, 367] width 1296 height 38
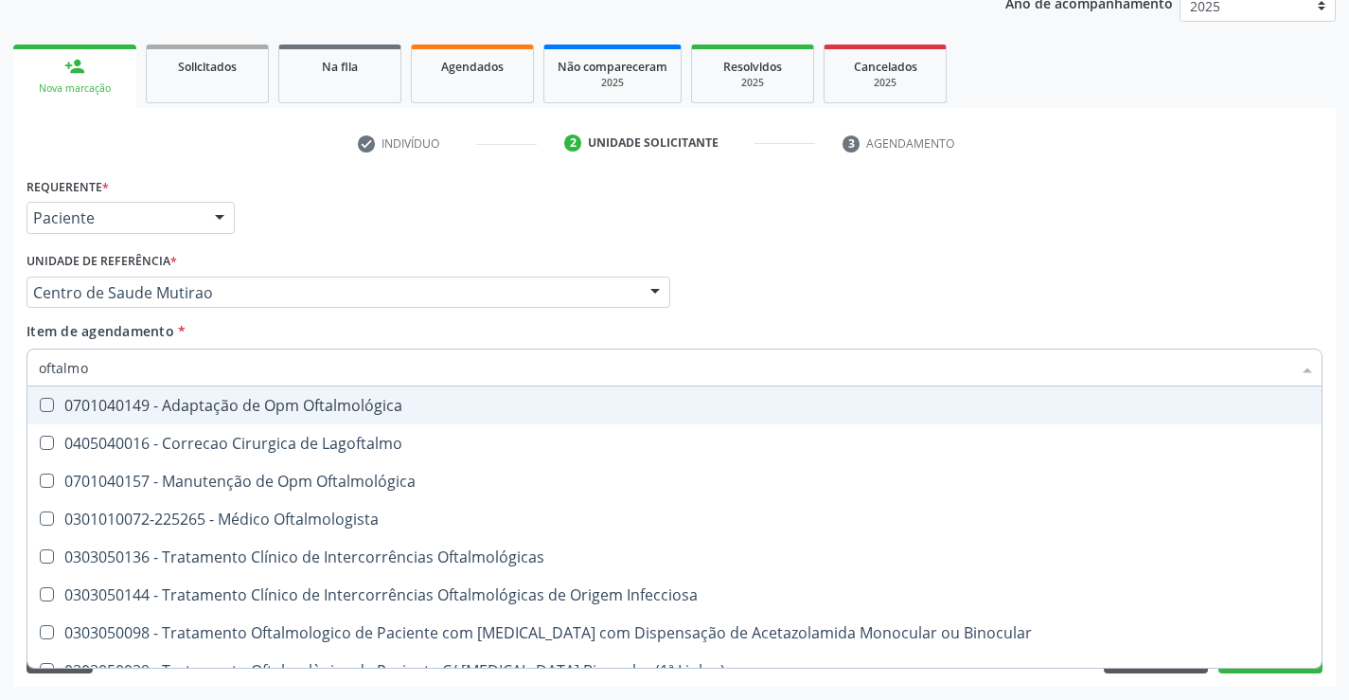
type input "oftalmol"
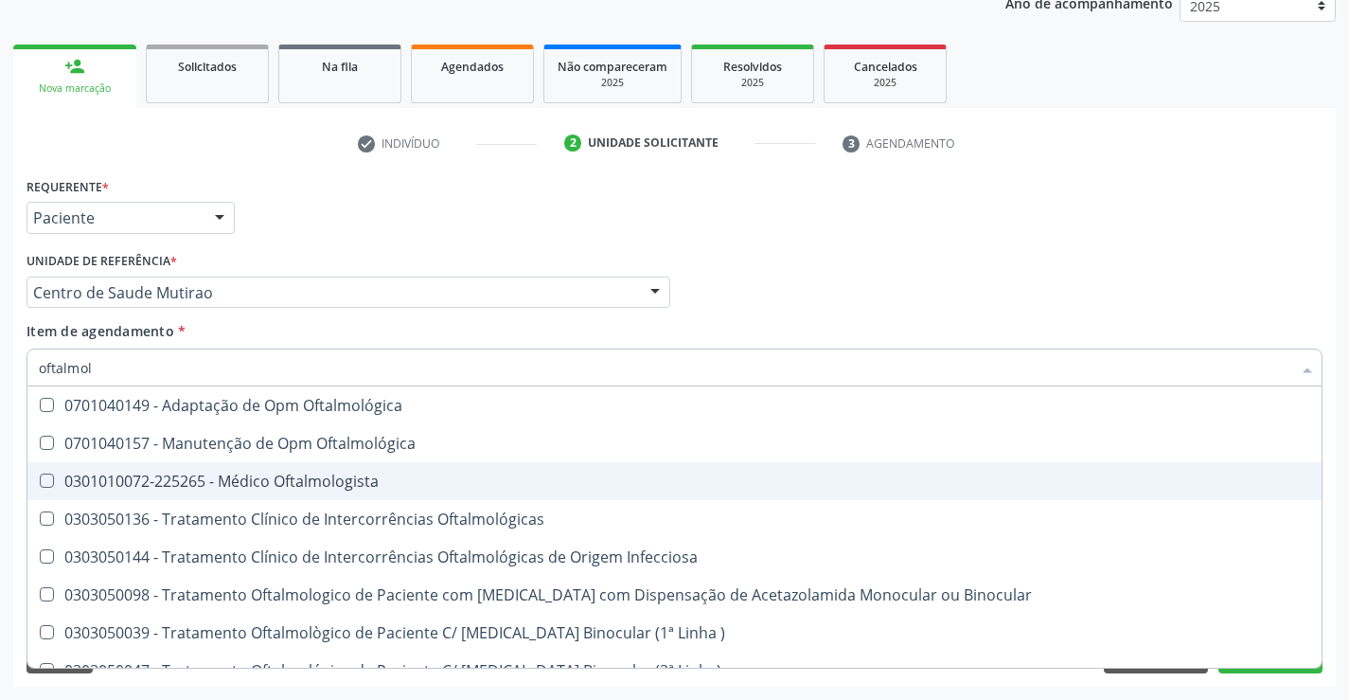
click at [247, 474] on div "0301010072-225265 - Médico Oftalmologista" at bounding box center [675, 480] width 1272 height 15
checkbox Oftalmologista "true"
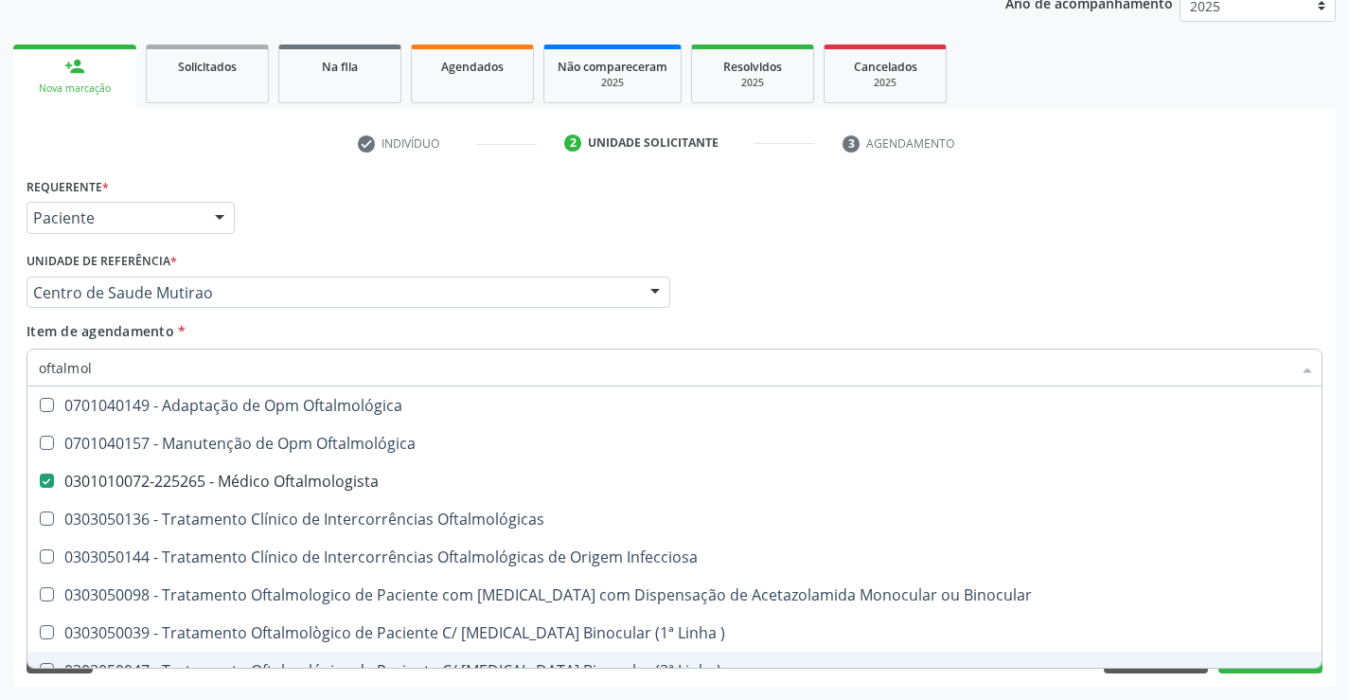
click at [1263, 673] on div "Requerente * Paciente Profissional de Saúde Paciente Nenhum resultado encontrad…" at bounding box center [674, 429] width 1323 height 514
checkbox Oftalmológica "true"
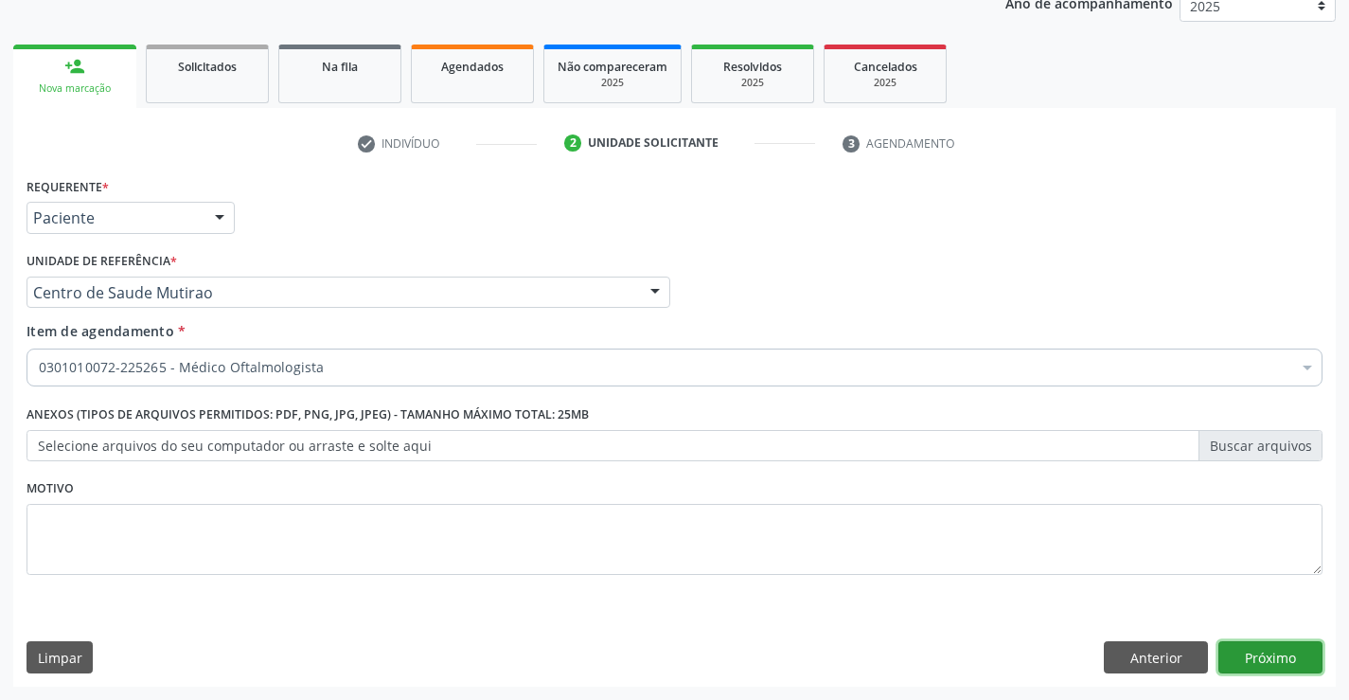
click at [1267, 662] on button "Próximo" at bounding box center [1270, 657] width 104 height 32
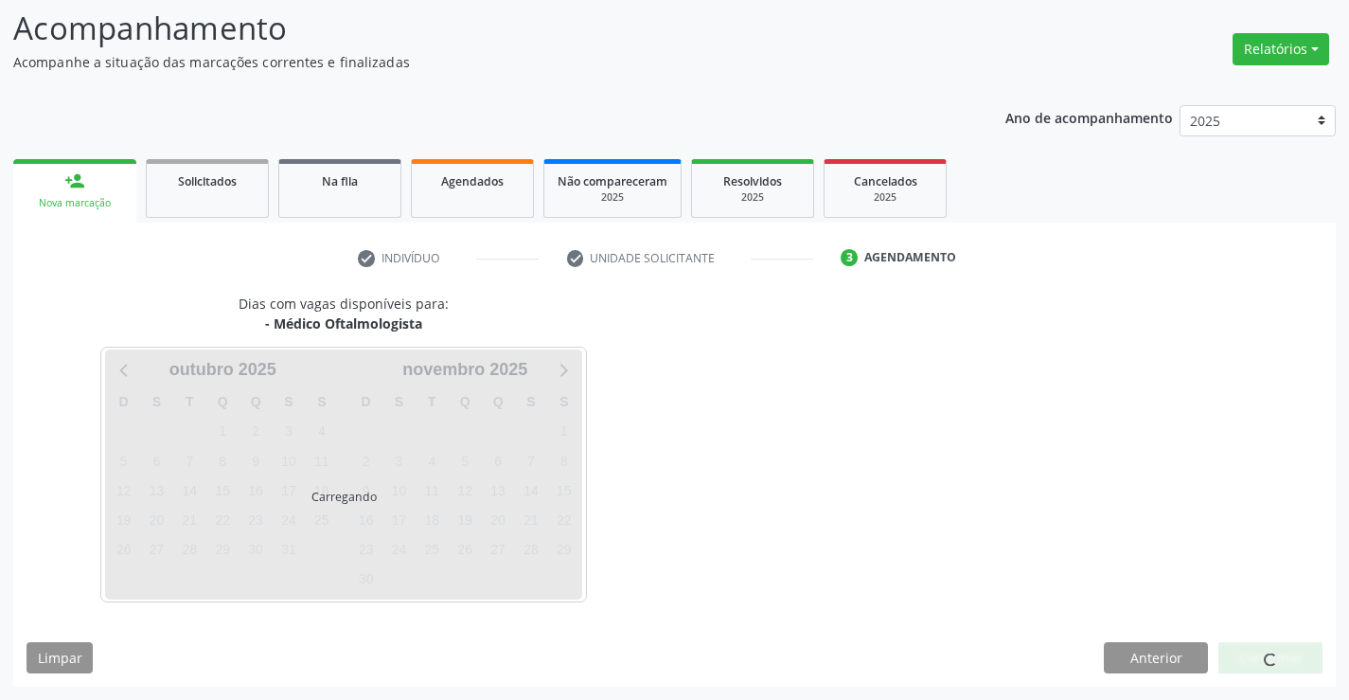
scroll to position [180, 0]
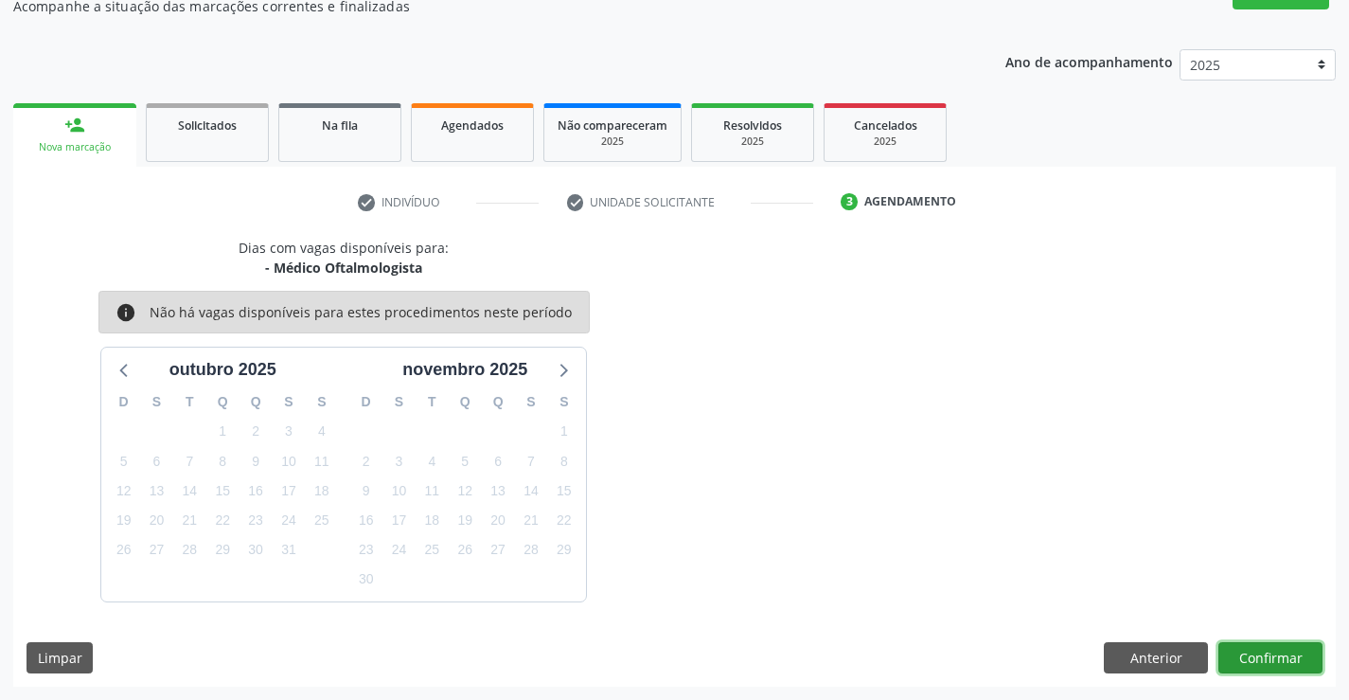
click at [1238, 651] on button "Confirmar" at bounding box center [1270, 658] width 104 height 32
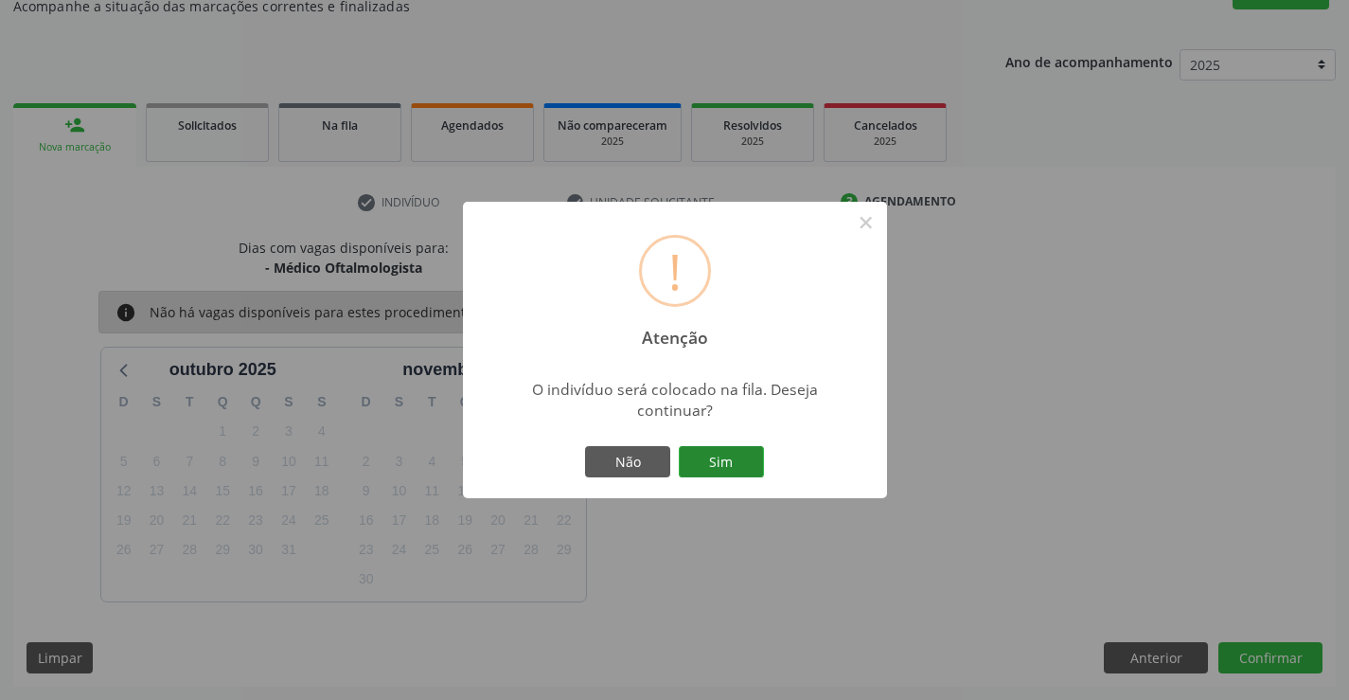
click at [736, 457] on button "Sim" at bounding box center [721, 462] width 85 height 32
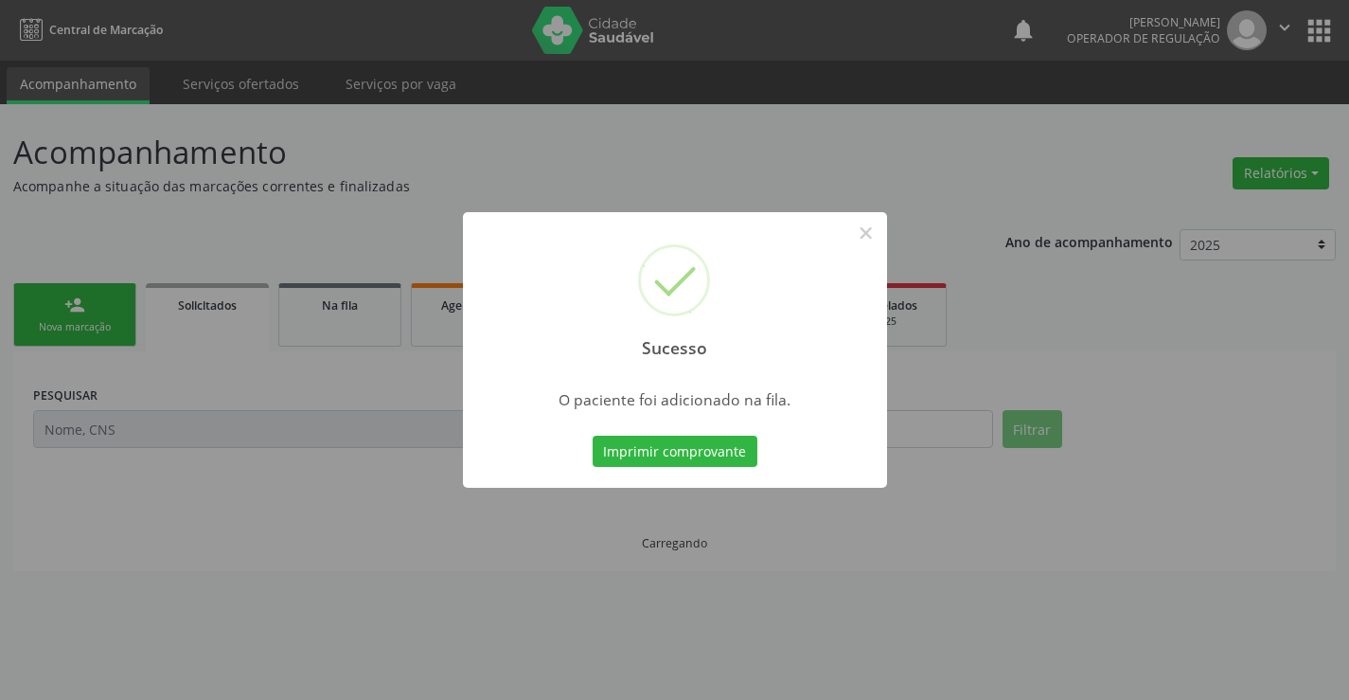
scroll to position [0, 0]
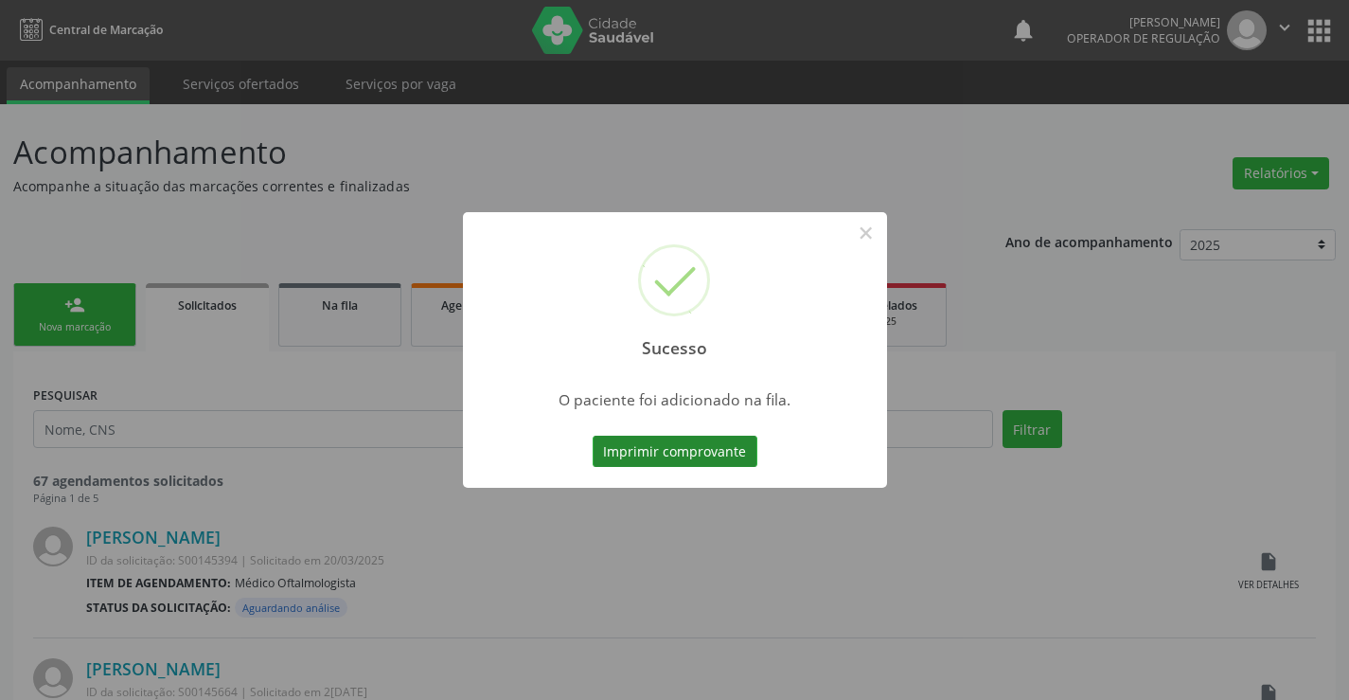
click at [731, 454] on button "Imprimir comprovante" at bounding box center [675, 452] width 165 height 32
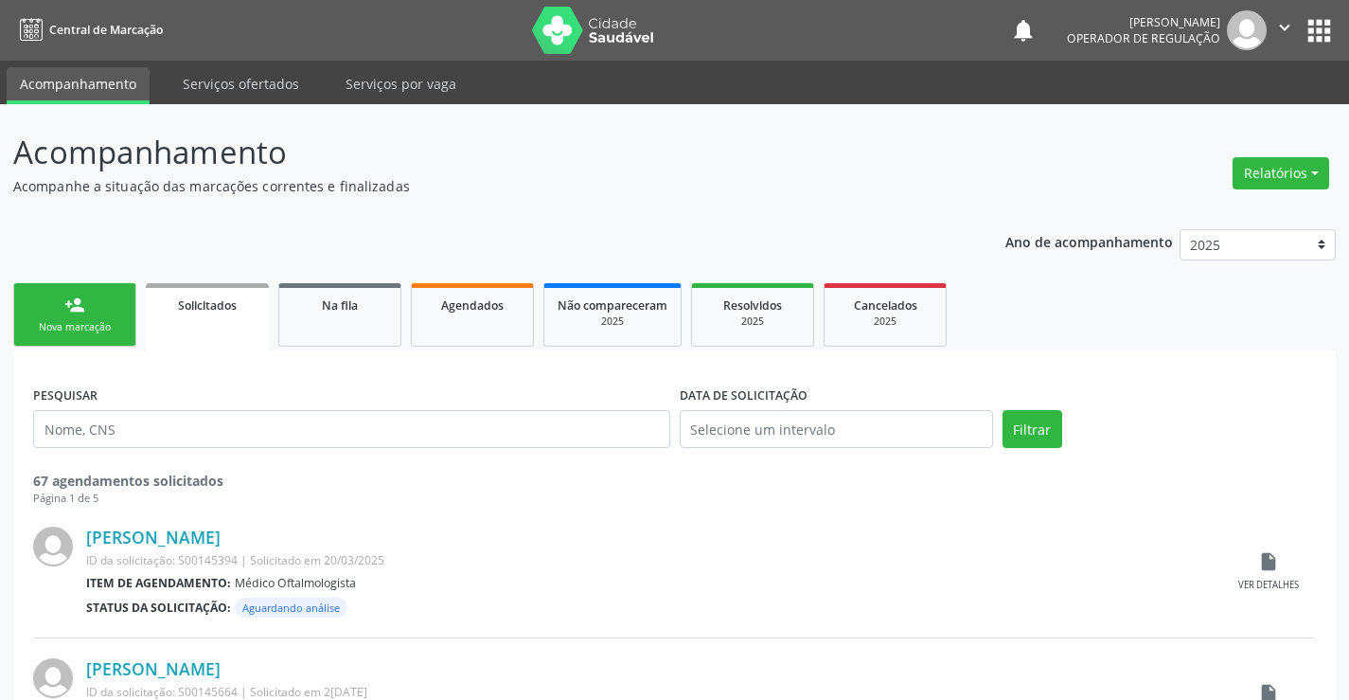
click at [73, 304] on div "person_add" at bounding box center [74, 304] width 21 height 21
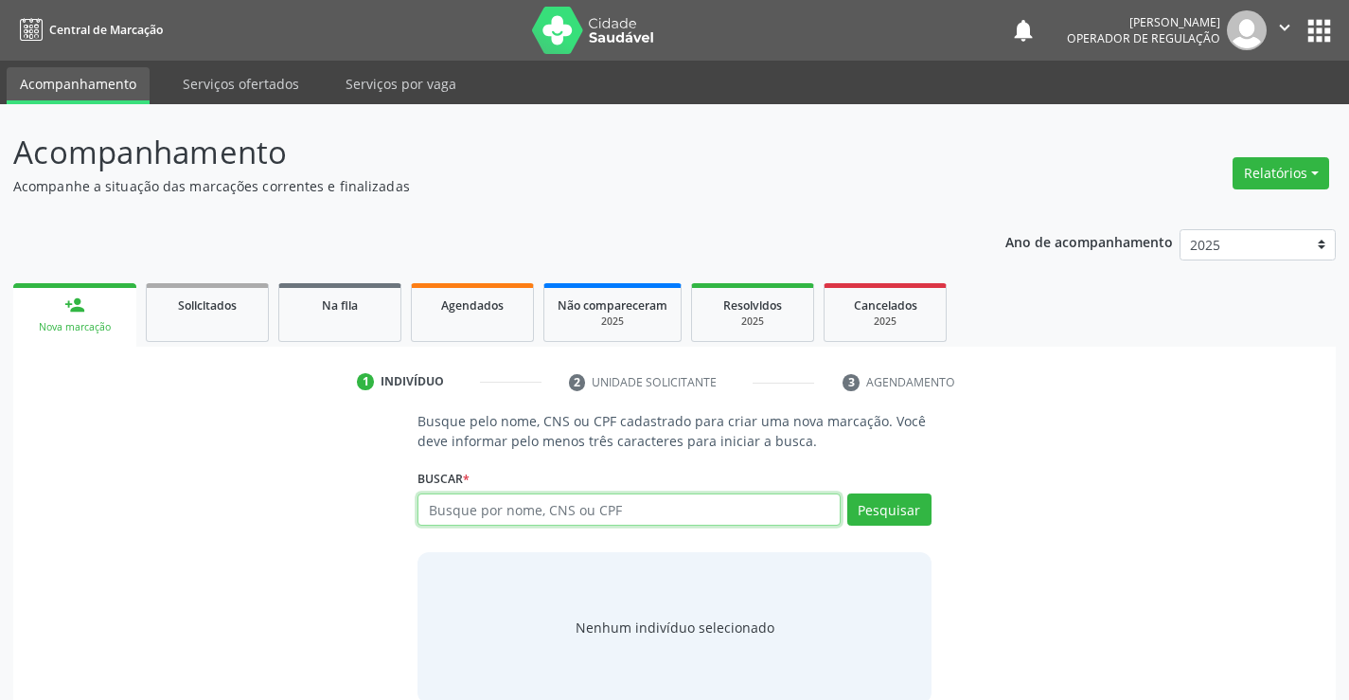
click at [701, 515] on input "text" at bounding box center [629, 509] width 422 height 32
type input "70480605322841"
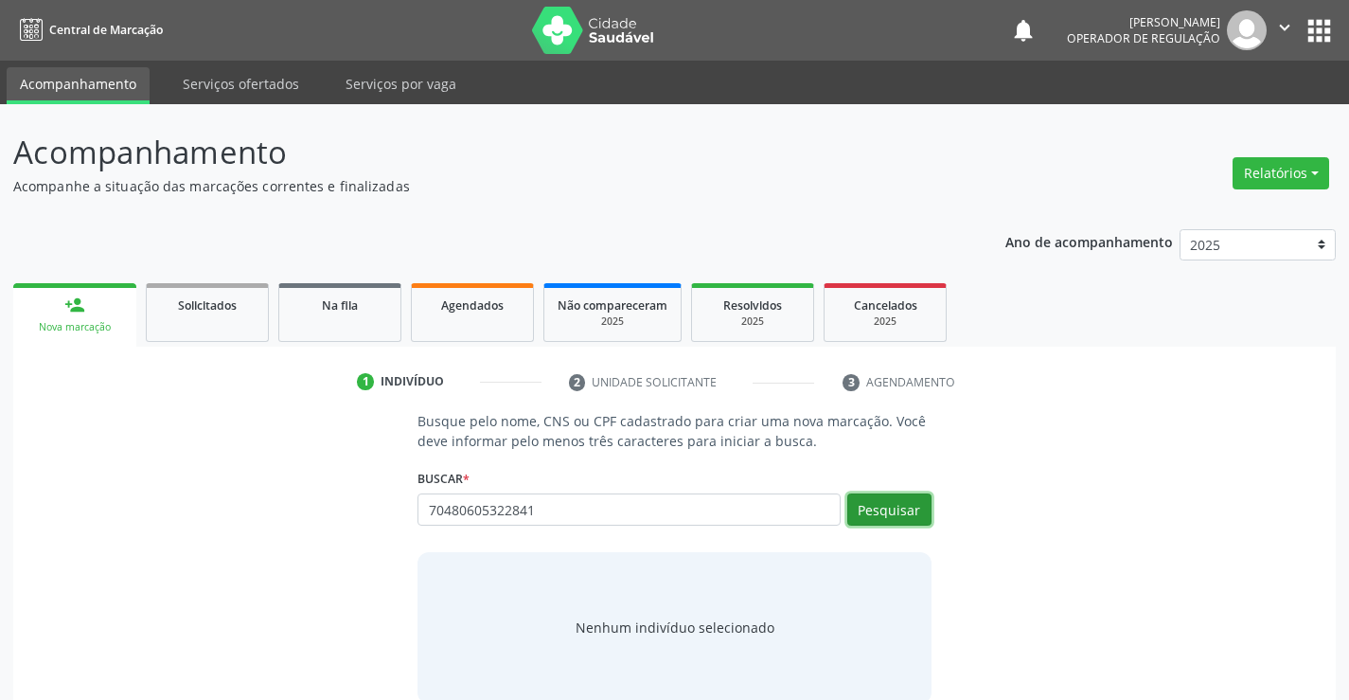
click at [898, 501] on button "Pesquisar" at bounding box center [889, 509] width 84 height 32
type input "70480605322841"
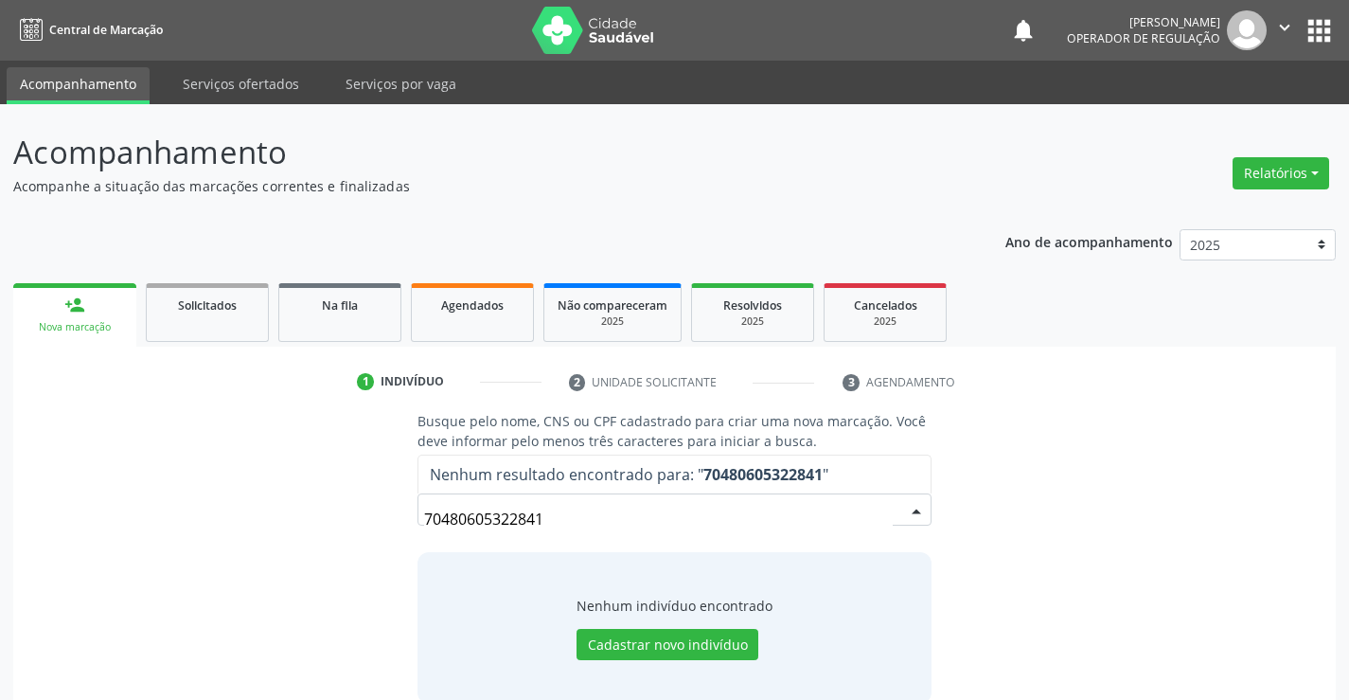
drag, startPoint x: 562, startPoint y: 528, endPoint x: 382, endPoint y: 520, distance: 181.0
click at [382, 520] on div "Busque pelo nome, CNS ou CPF cadastrado para criar uma nova marcação. Você deve…" at bounding box center [675, 557] width 1296 height 292
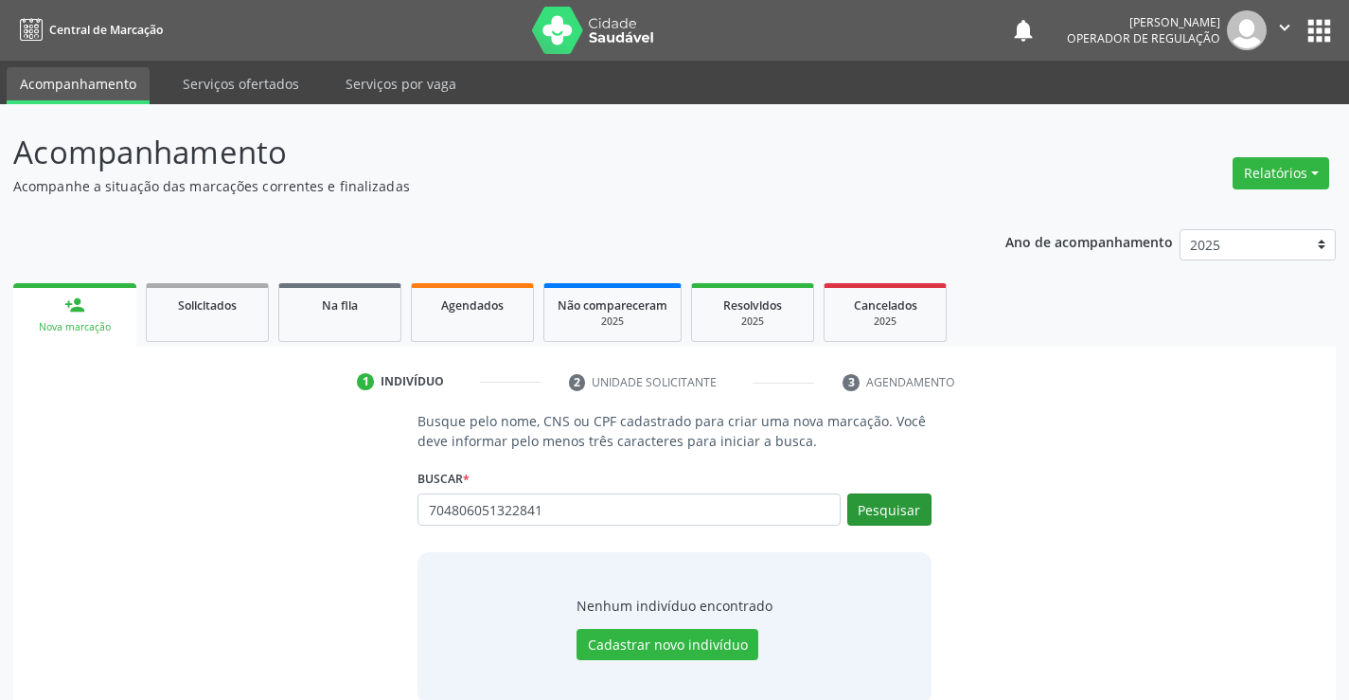
type input "704806051322841"
click at [885, 498] on button "Pesquisar" at bounding box center [889, 509] width 84 height 32
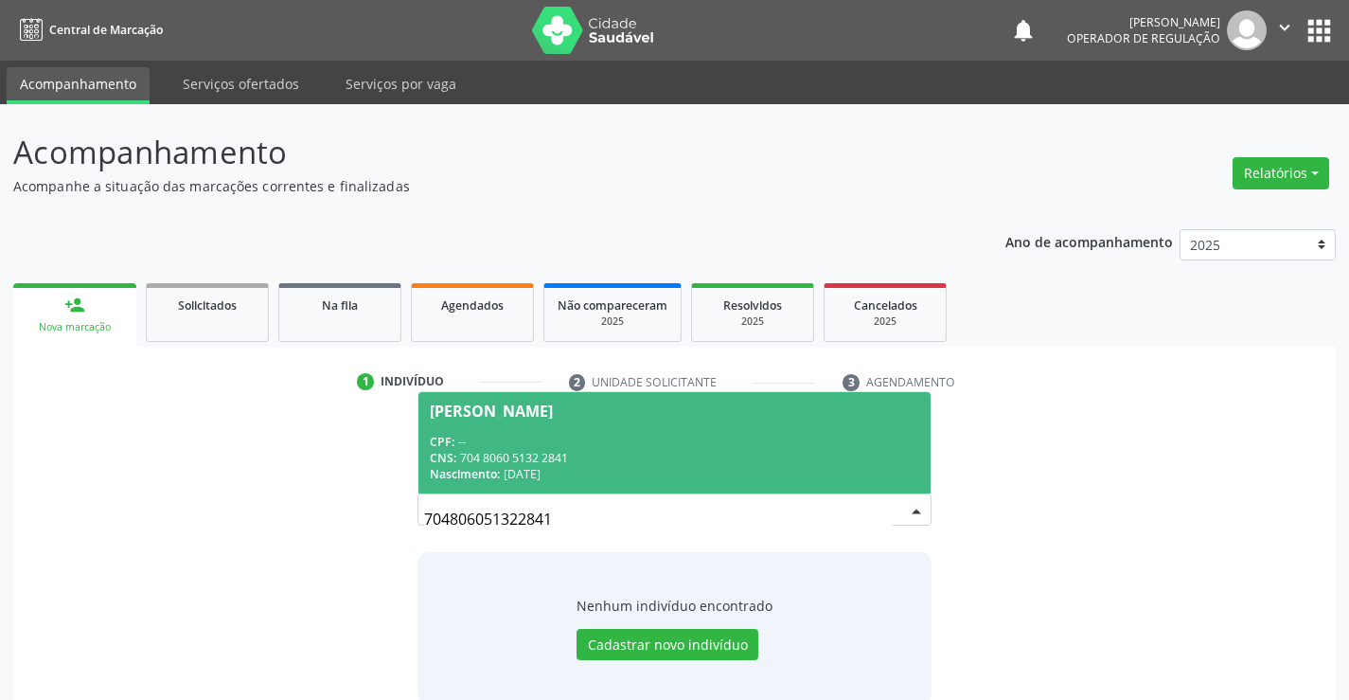
click at [758, 444] on div "CPF: --" at bounding box center [674, 442] width 489 height 16
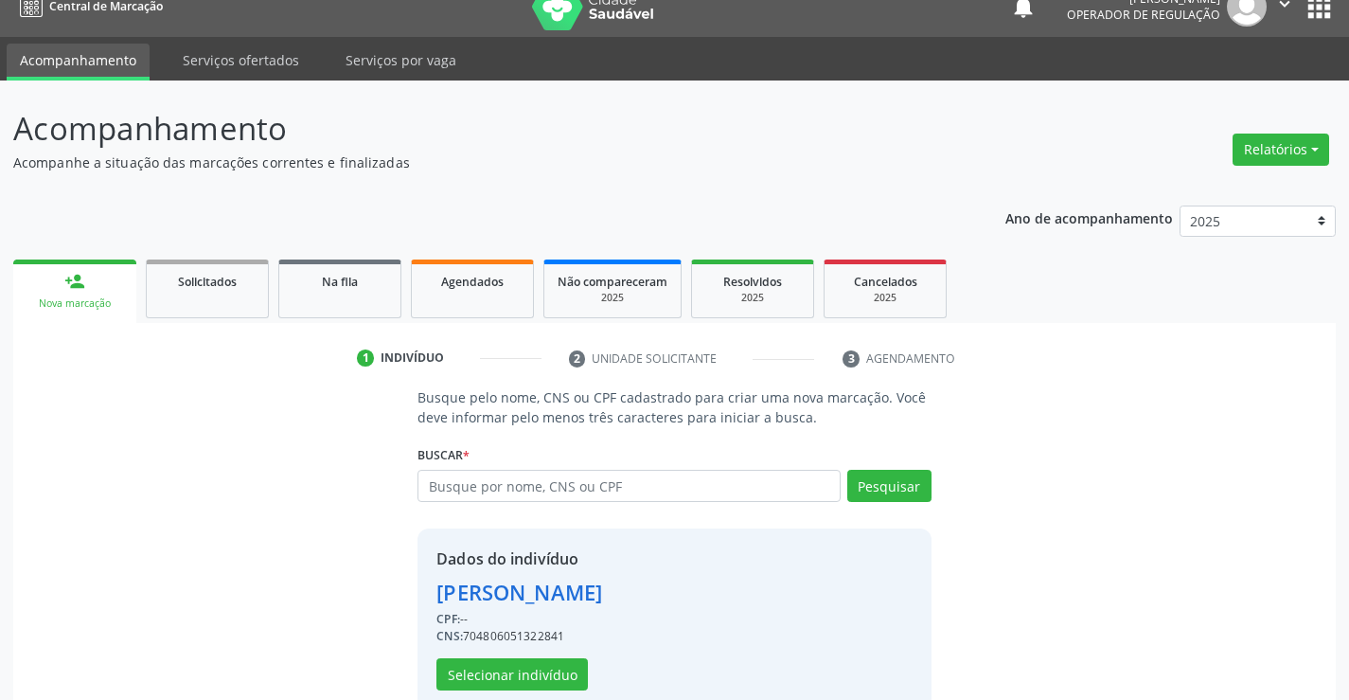
scroll to position [60, 0]
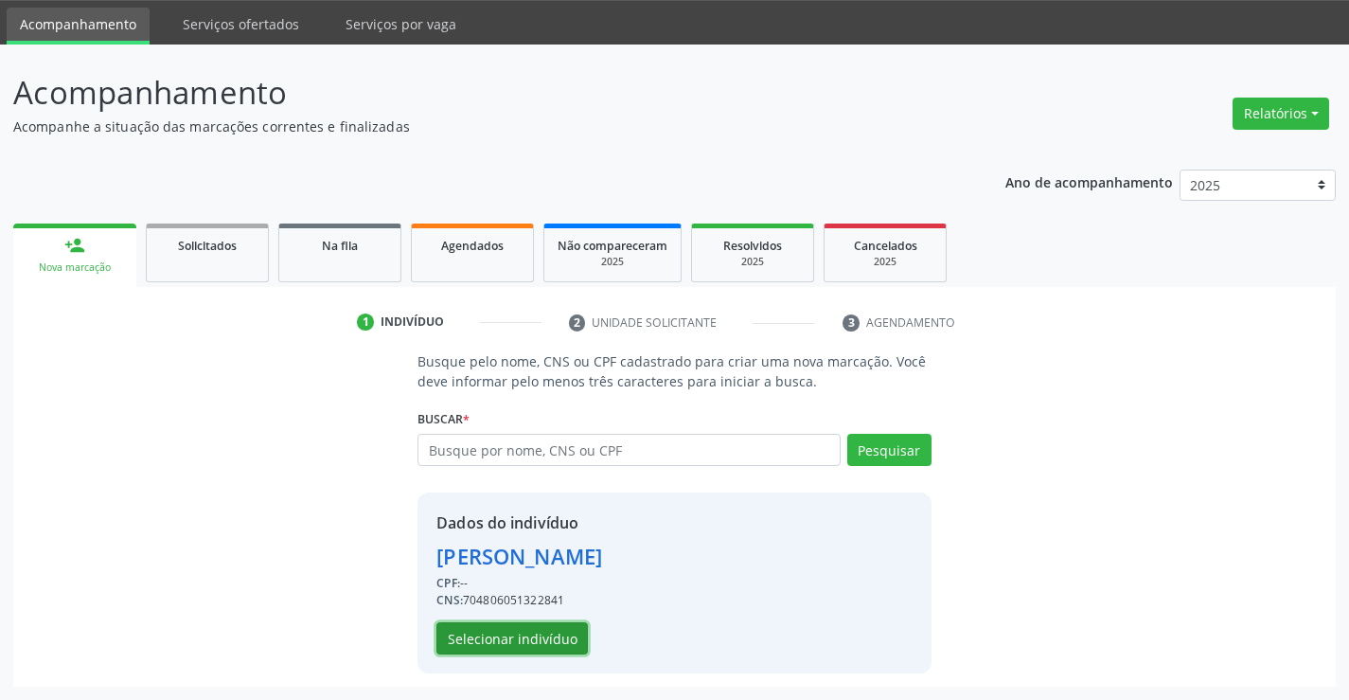
click at [533, 636] on button "Selecionar indivíduo" at bounding box center [511, 638] width 151 height 32
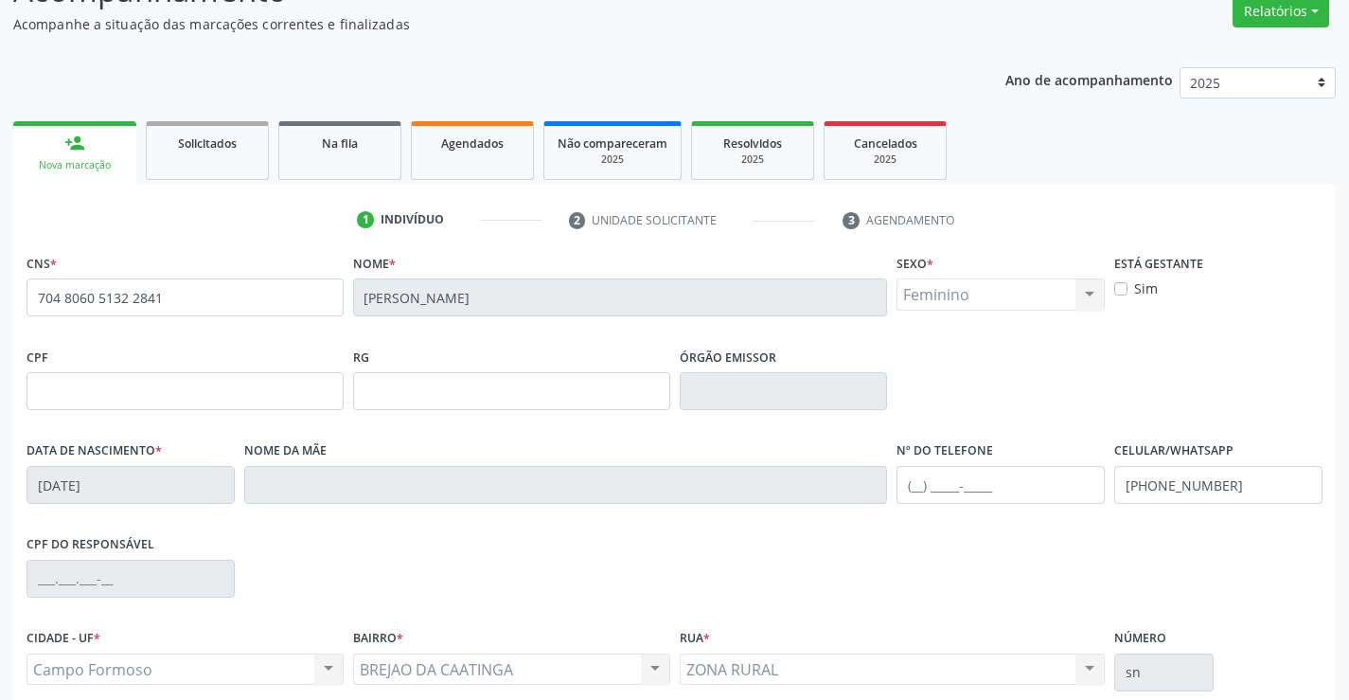
scroll to position [327, 0]
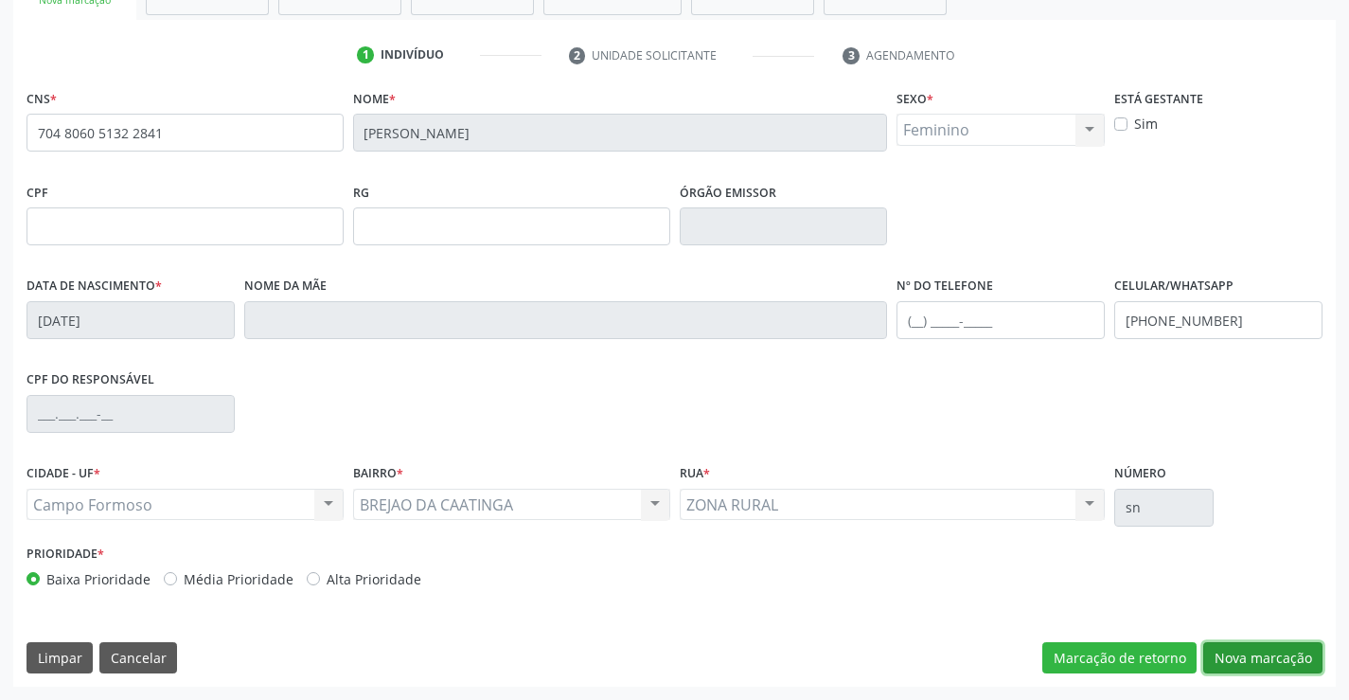
click at [1236, 651] on button "Nova marcação" at bounding box center [1262, 658] width 119 height 32
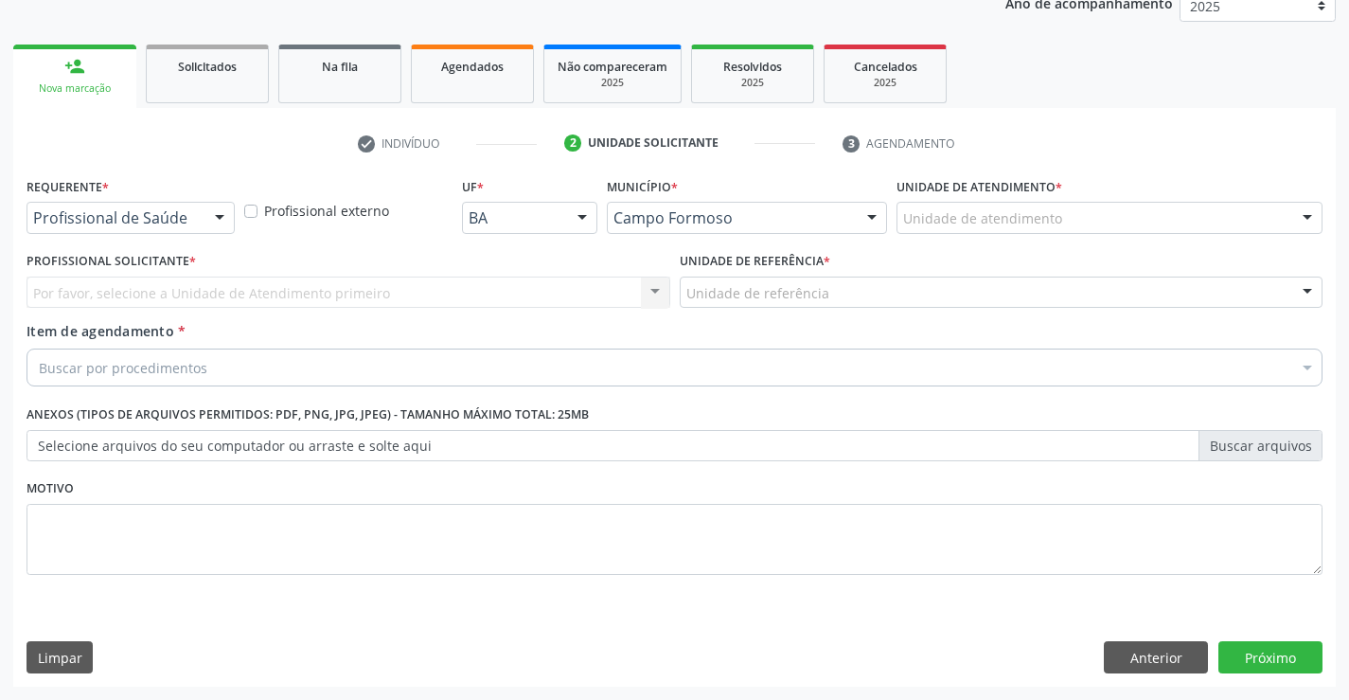
scroll to position [239, 0]
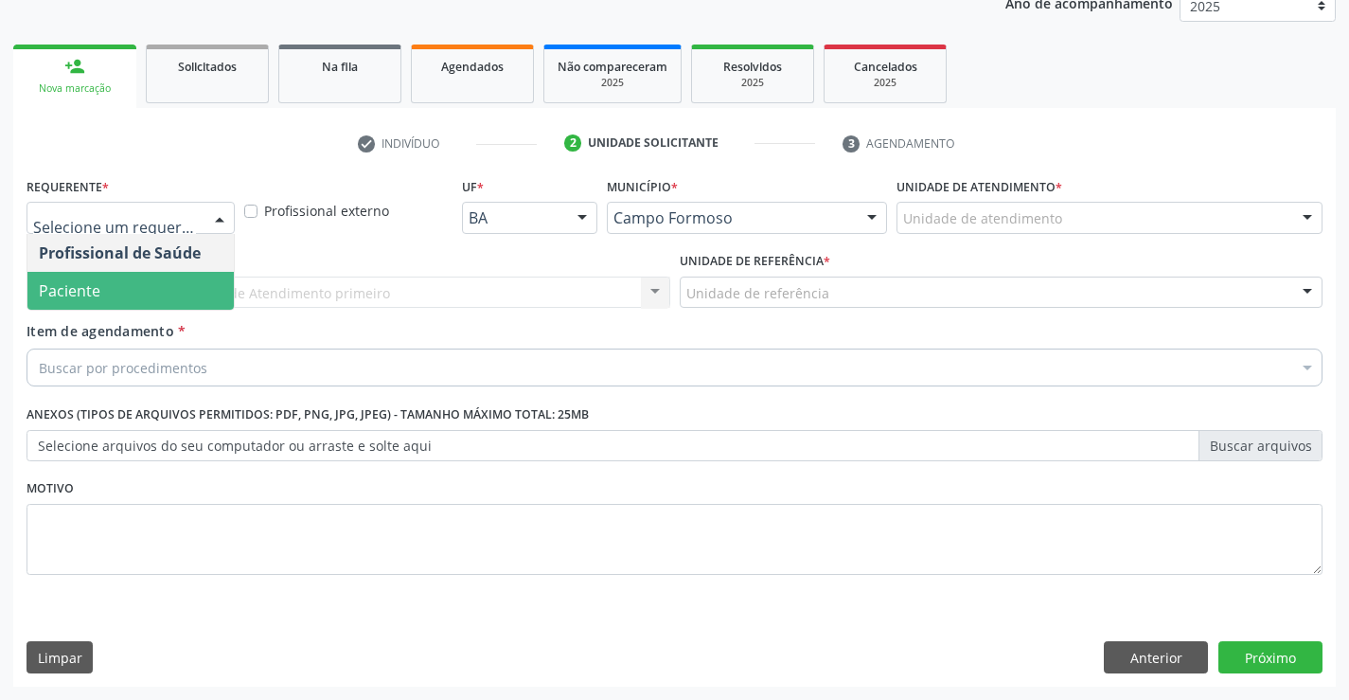
click at [90, 283] on span "Paciente" at bounding box center [70, 290] width 62 height 21
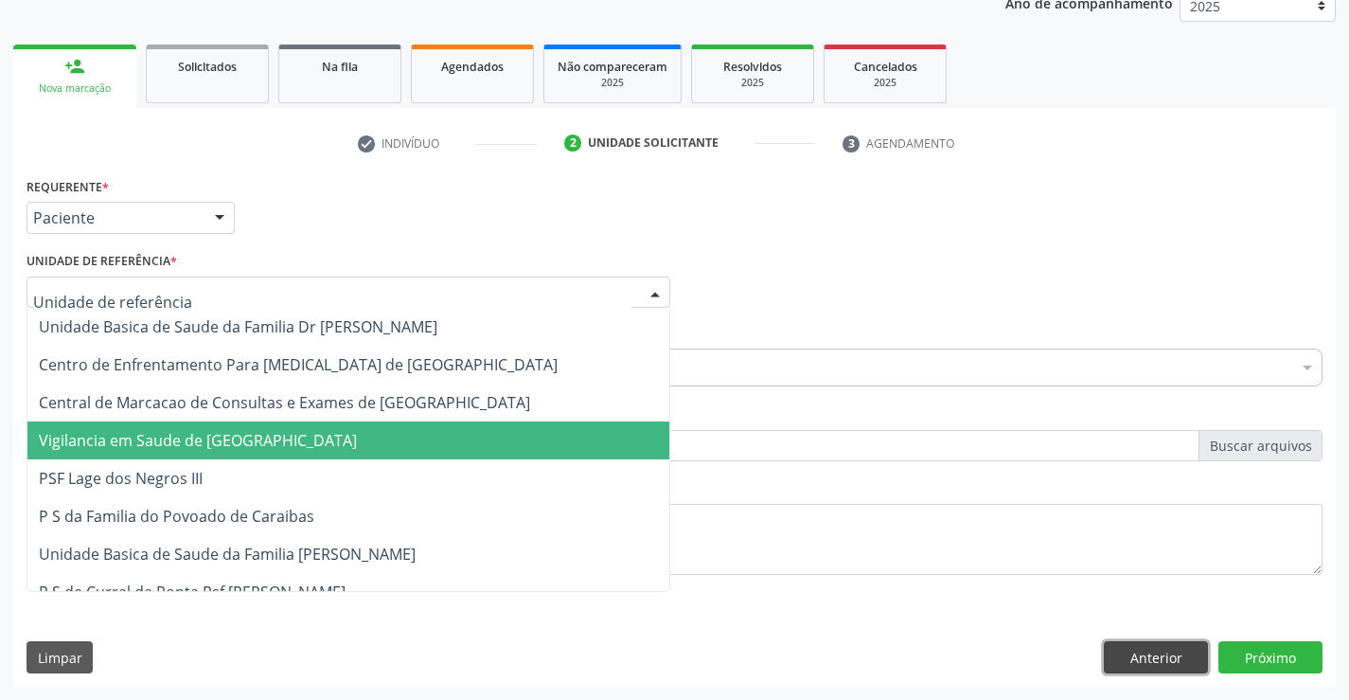
click at [1178, 653] on button "Anterior" at bounding box center [1156, 657] width 104 height 32
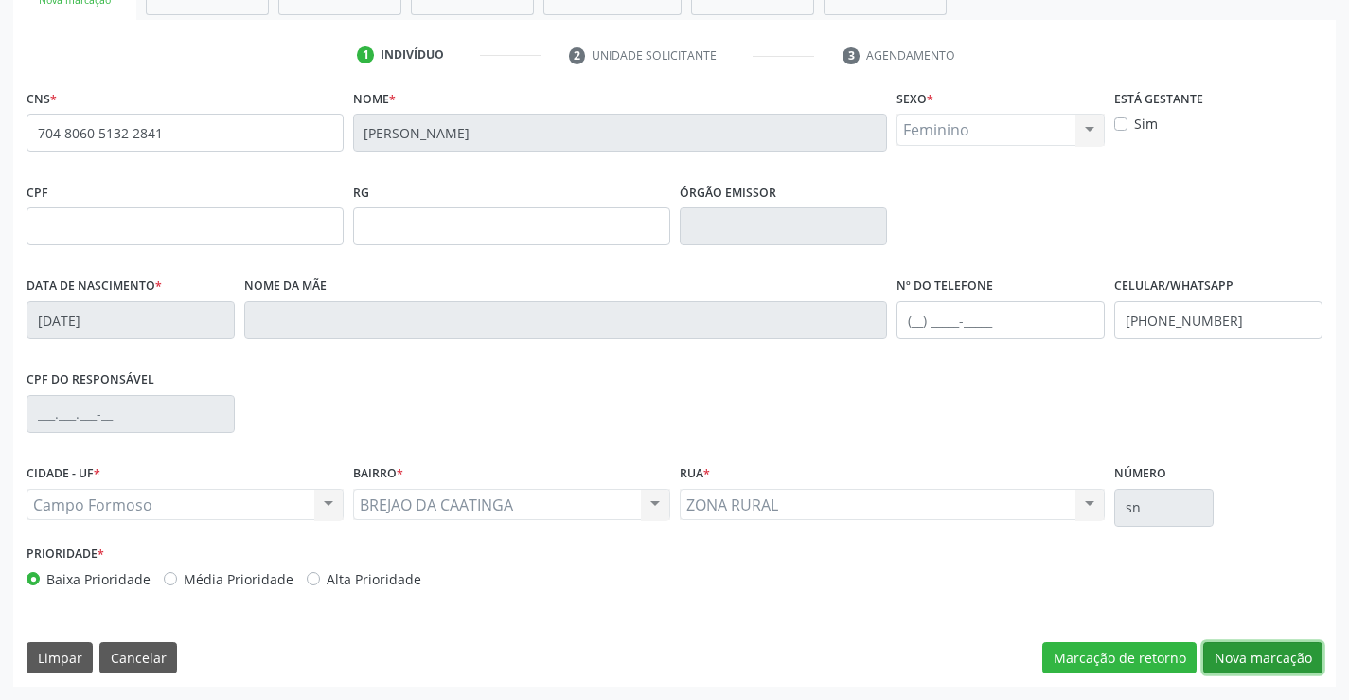
click at [1235, 658] on button "Nova marcação" at bounding box center [1262, 658] width 119 height 32
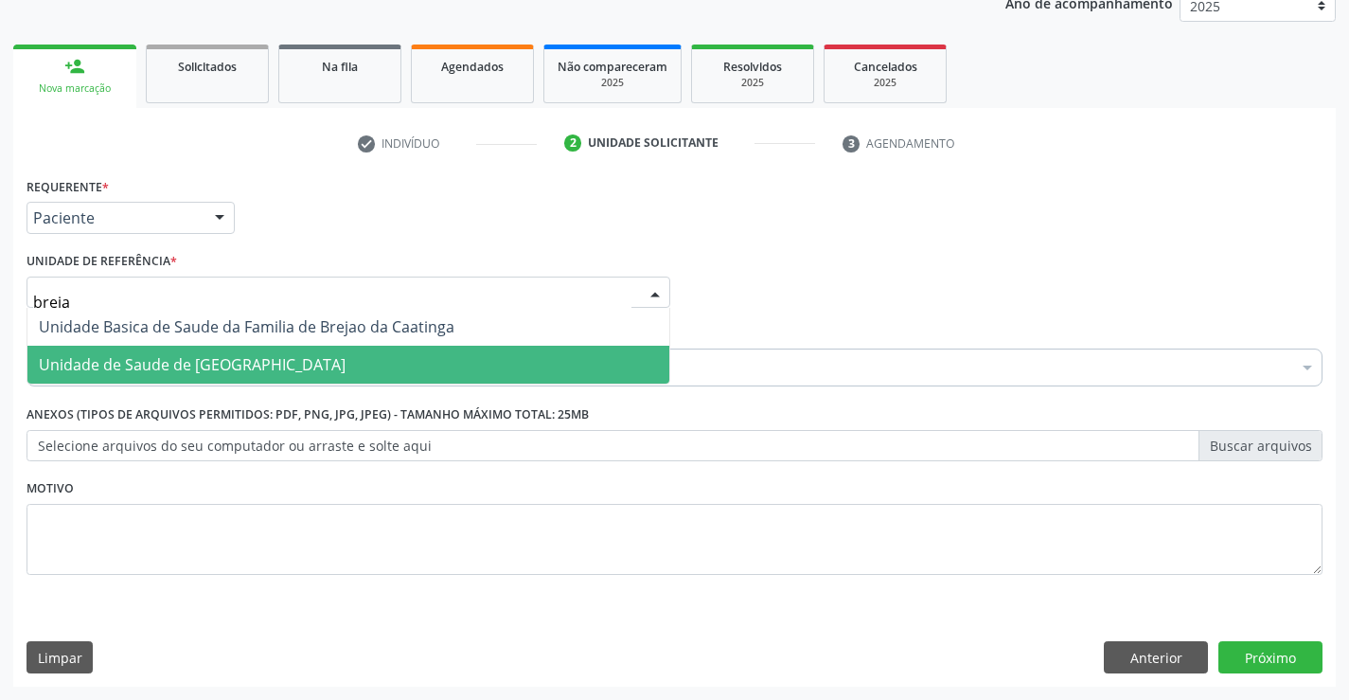
type input "brejao"
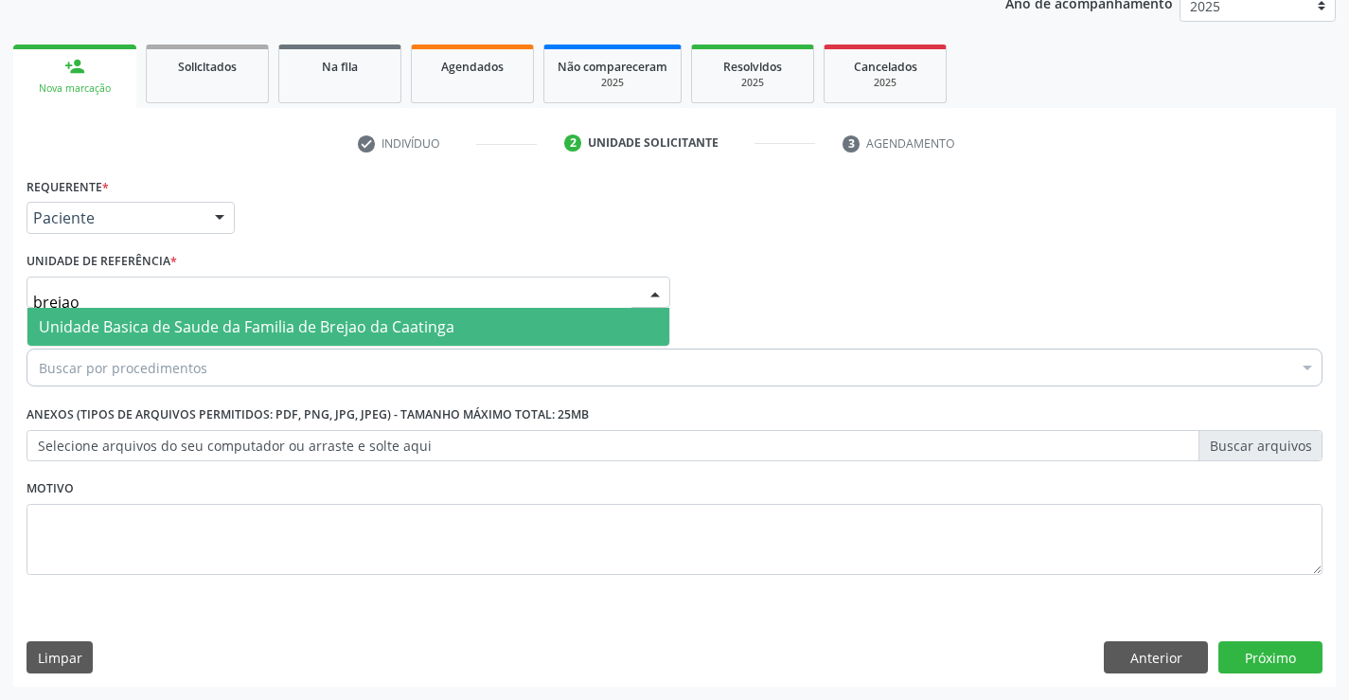
click at [190, 325] on span "Unidade Basica de Saude da Familia de Brejao da Caatinga" at bounding box center [247, 326] width 416 height 21
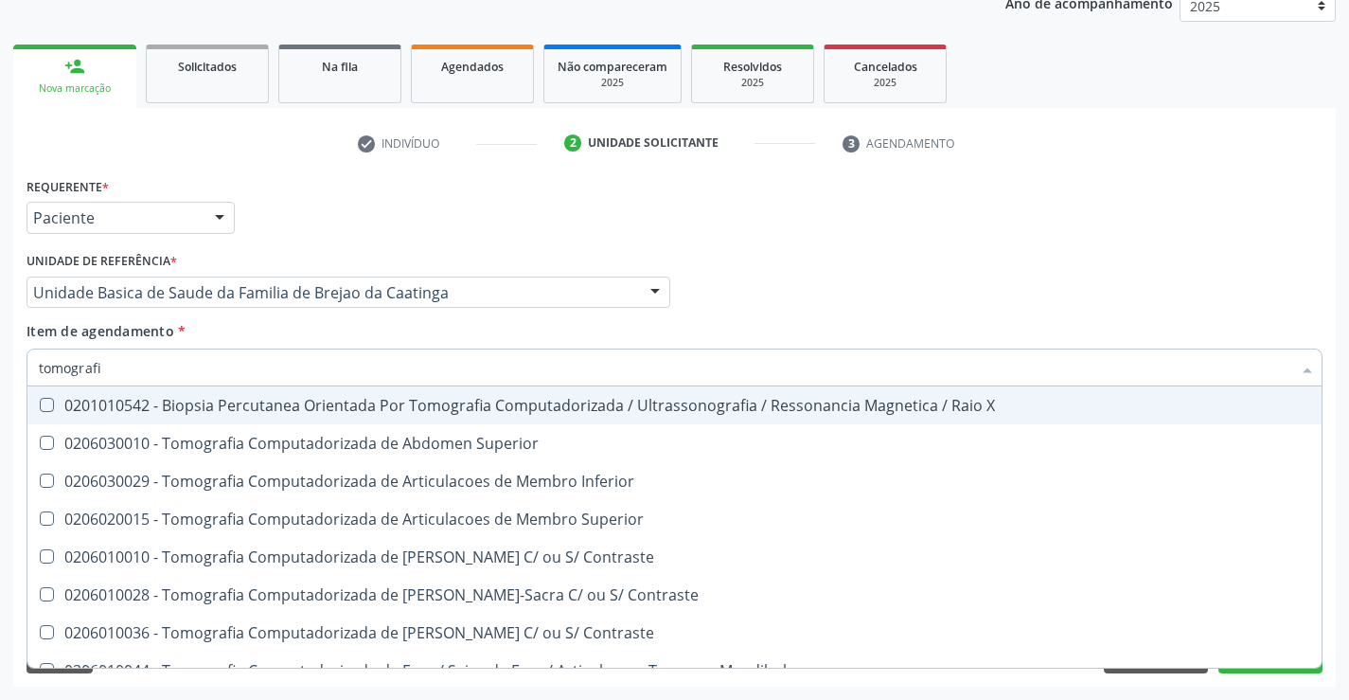
type input "tomografia"
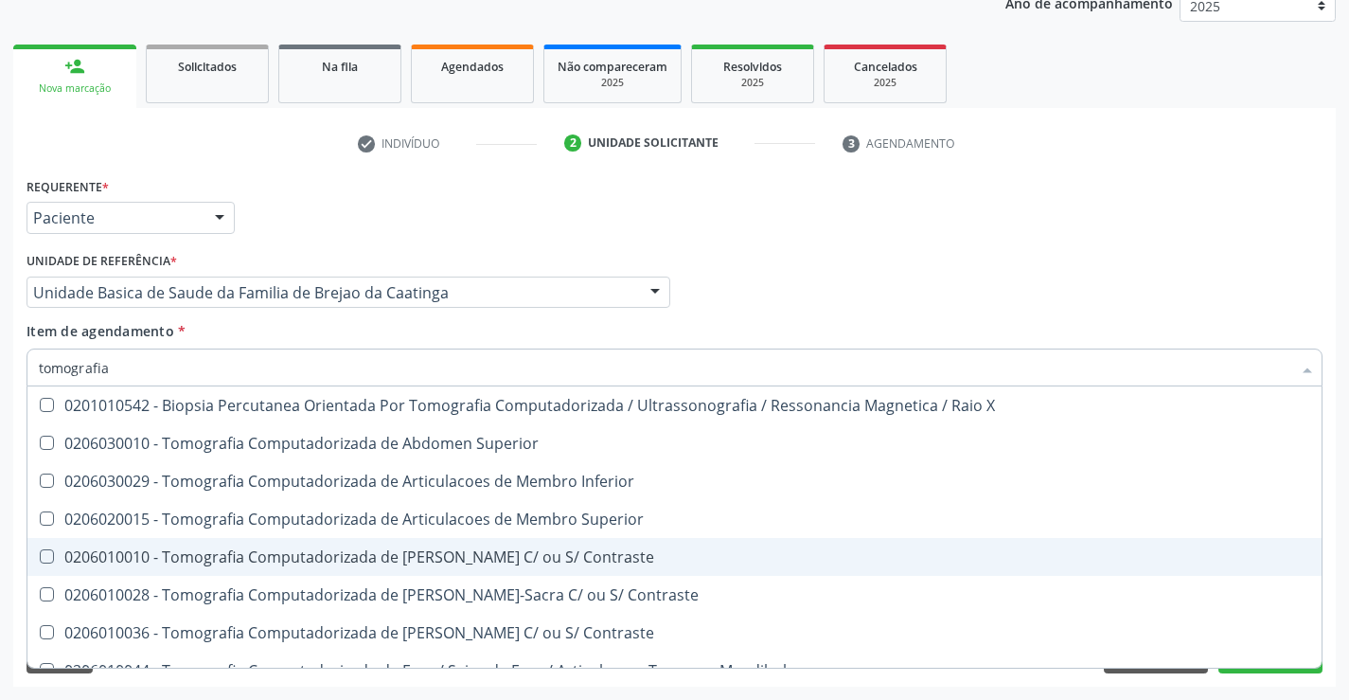
click at [573, 551] on div "0206010010 - Tomografia Computadorizada de Coluna Cervical C/ ou S/ Contraste" at bounding box center [675, 556] width 1272 height 15
checkbox Contraste "true"
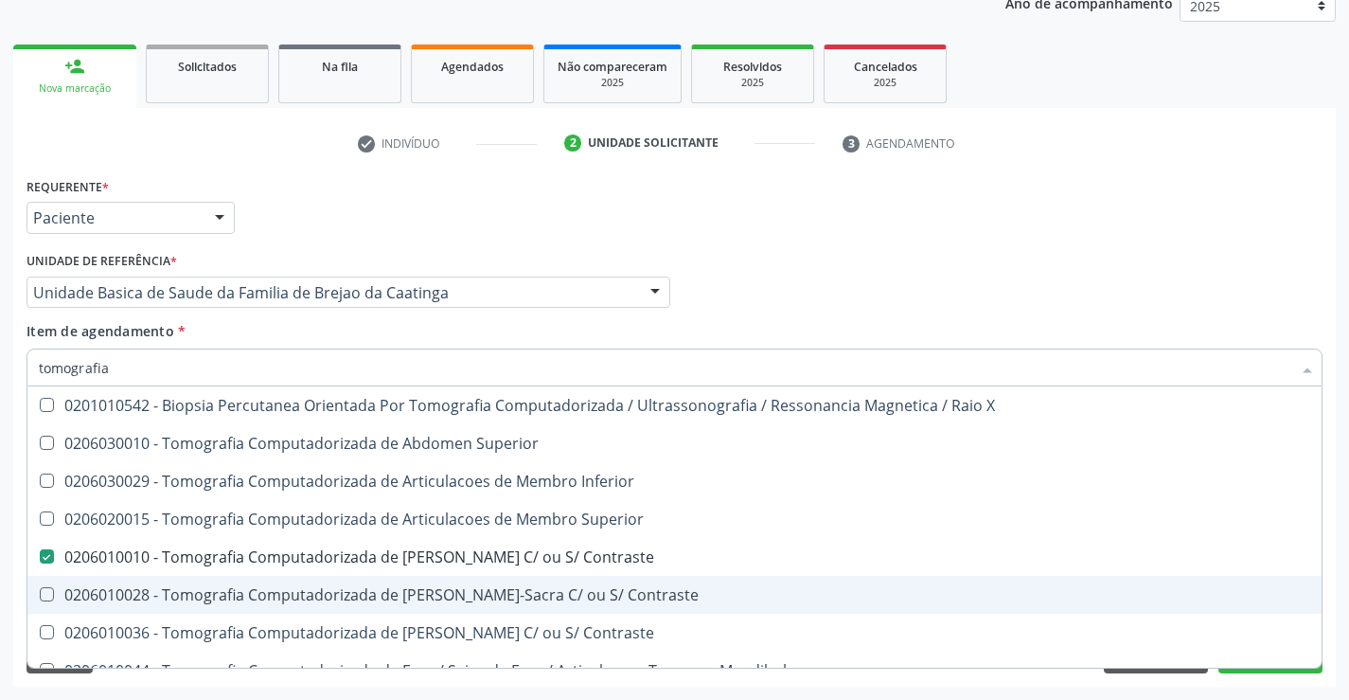
click at [529, 597] on div "0206010028 - Tomografia Computadorizada de Coluna Lombo-Sacra C/ ou S/ Contraste" at bounding box center [675, 594] width 1272 height 15
checkbox Contraste "true"
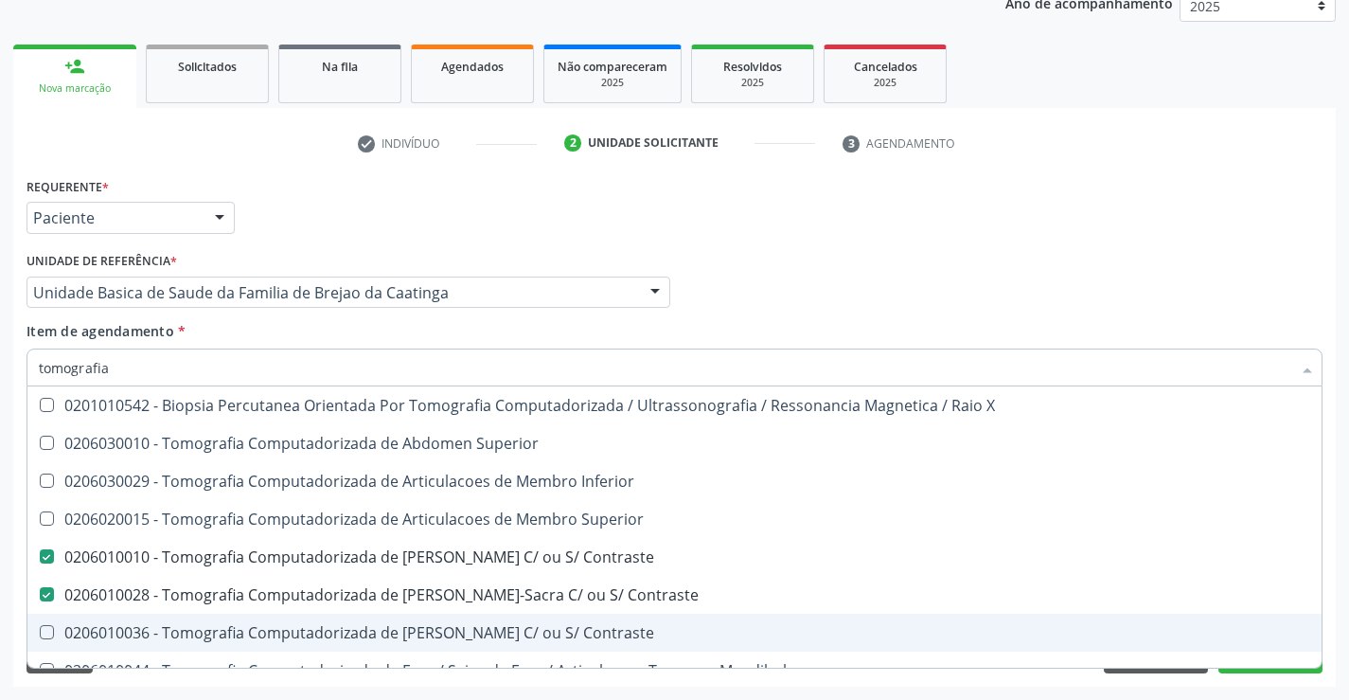
click at [551, 631] on div "0206010036 - Tomografia Computadorizada de Coluna Toracica C/ ou S/ Contraste" at bounding box center [675, 632] width 1272 height 15
checkbox Contraste "true"
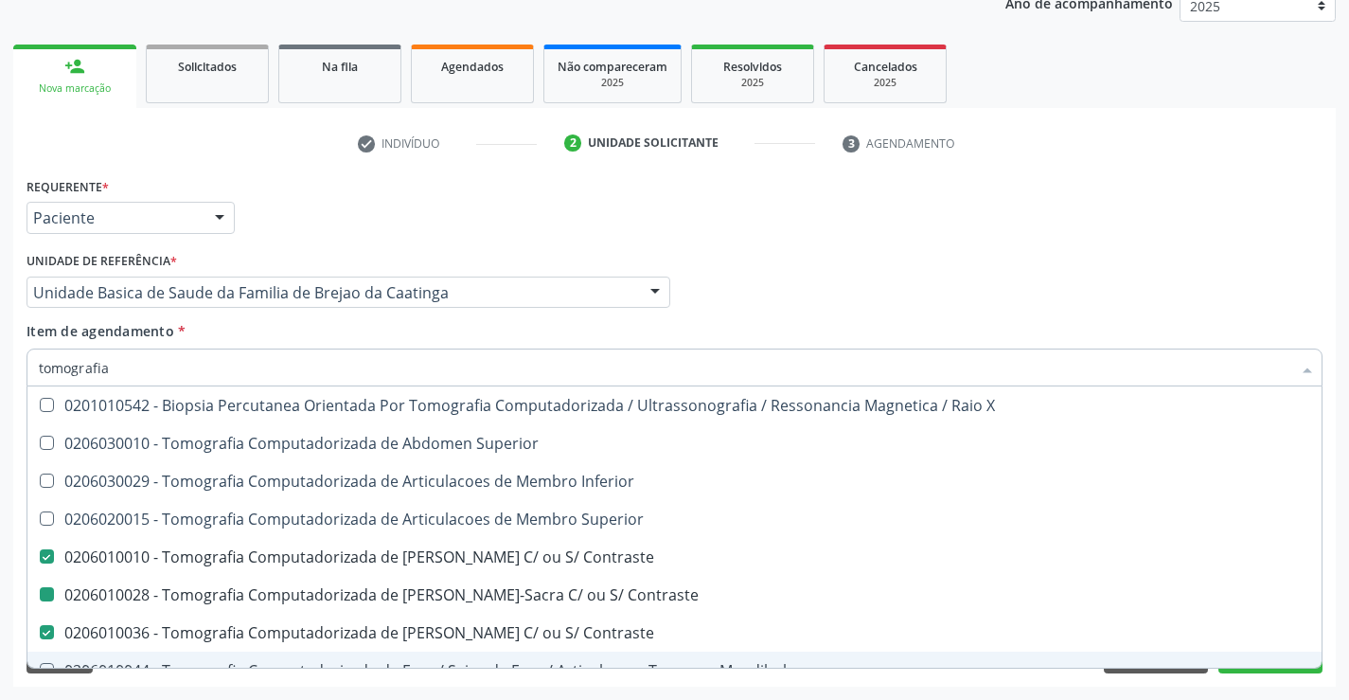
click at [1291, 686] on div "Acompanhamento Acompanhe a situação das marcações correntes e finalizadas Relat…" at bounding box center [674, 283] width 1349 height 834
checkbox Superior "true"
checkbox Inferior "true"
checkbox Superior "true"
checkbox Contraste "false"
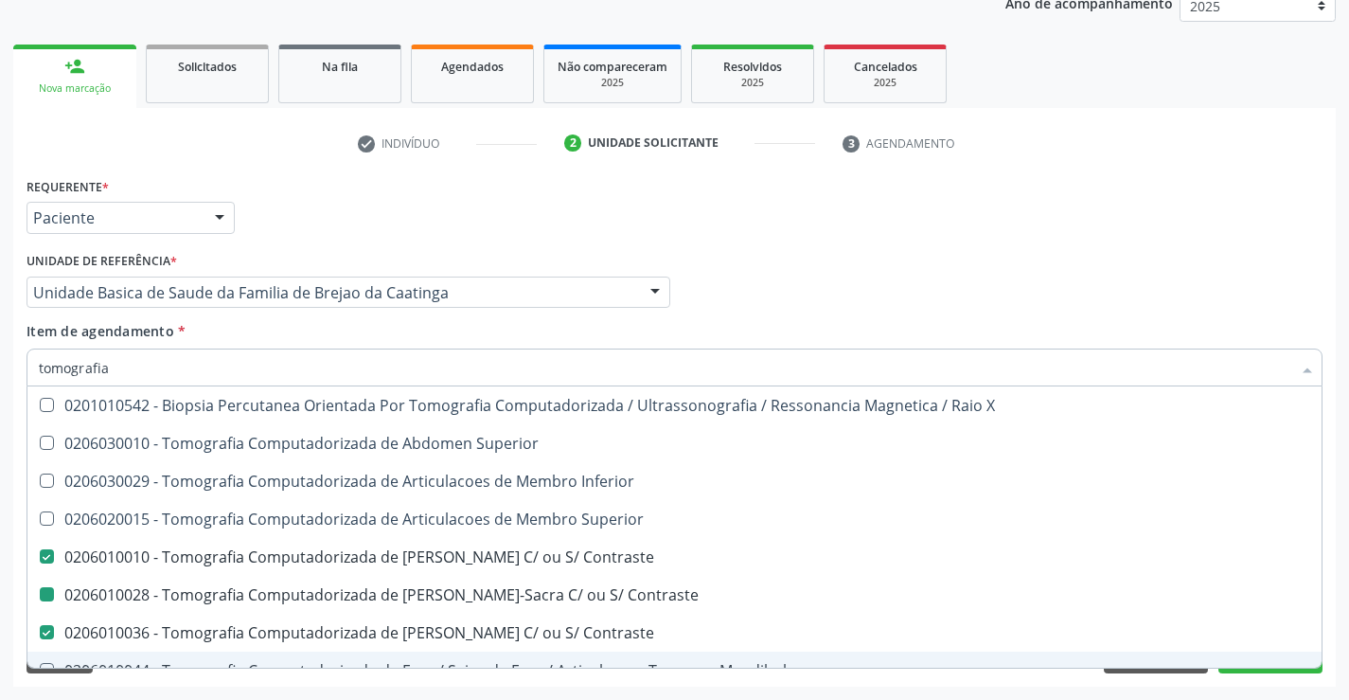
checkbox Contraste "false"
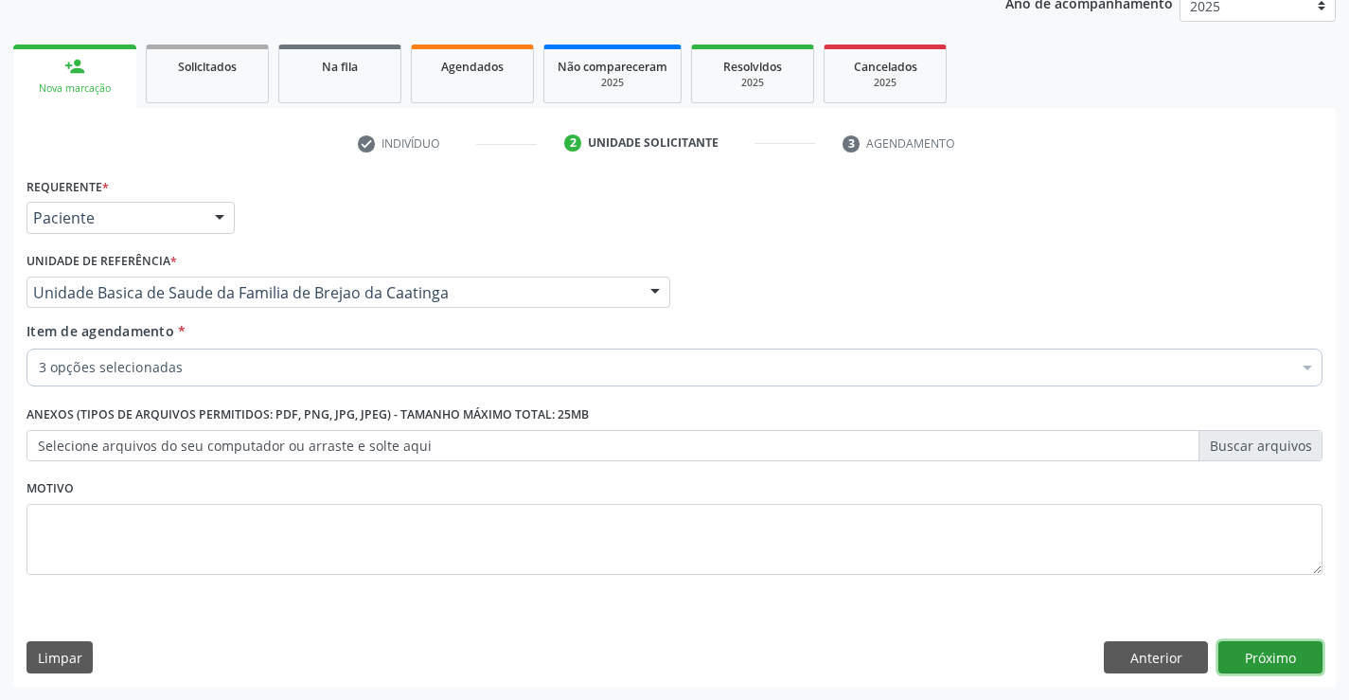
click at [1281, 658] on button "Próximo" at bounding box center [1270, 657] width 104 height 32
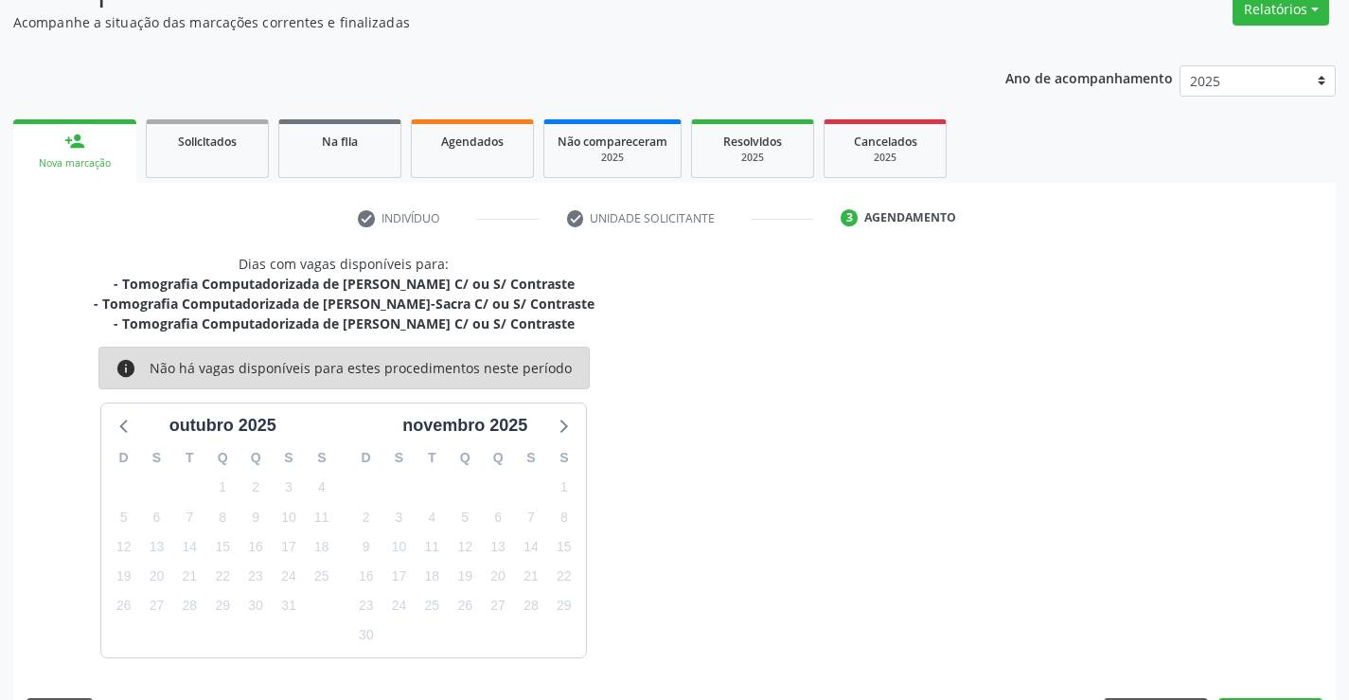
scroll to position [220, 0]
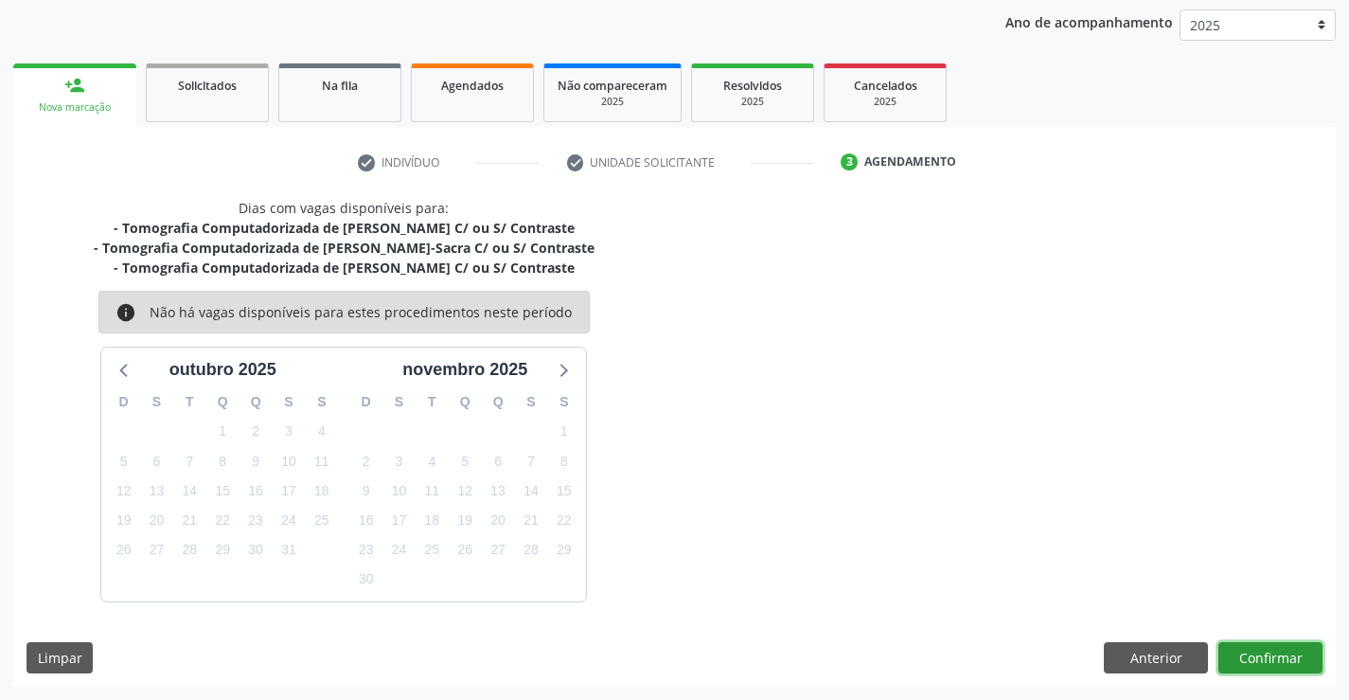
click at [1252, 649] on button "Confirmar" at bounding box center [1270, 658] width 104 height 32
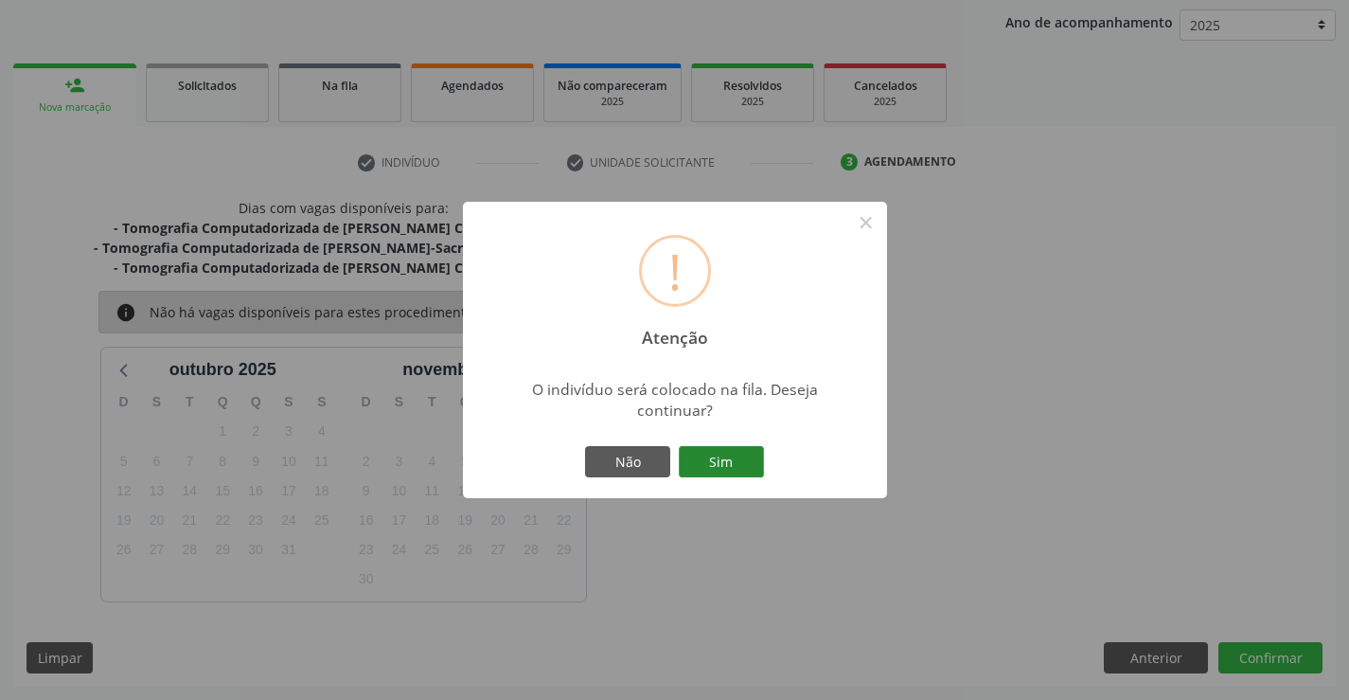
click at [713, 448] on button "Sim" at bounding box center [721, 462] width 85 height 32
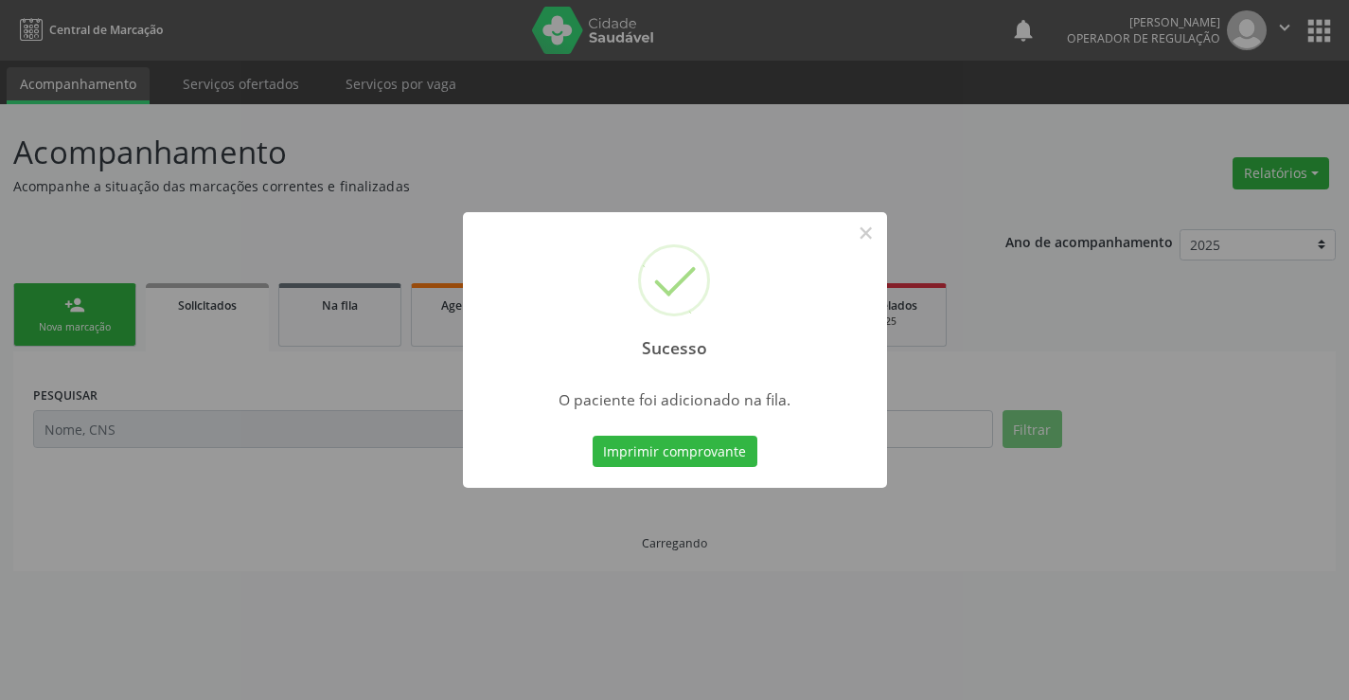
scroll to position [0, 0]
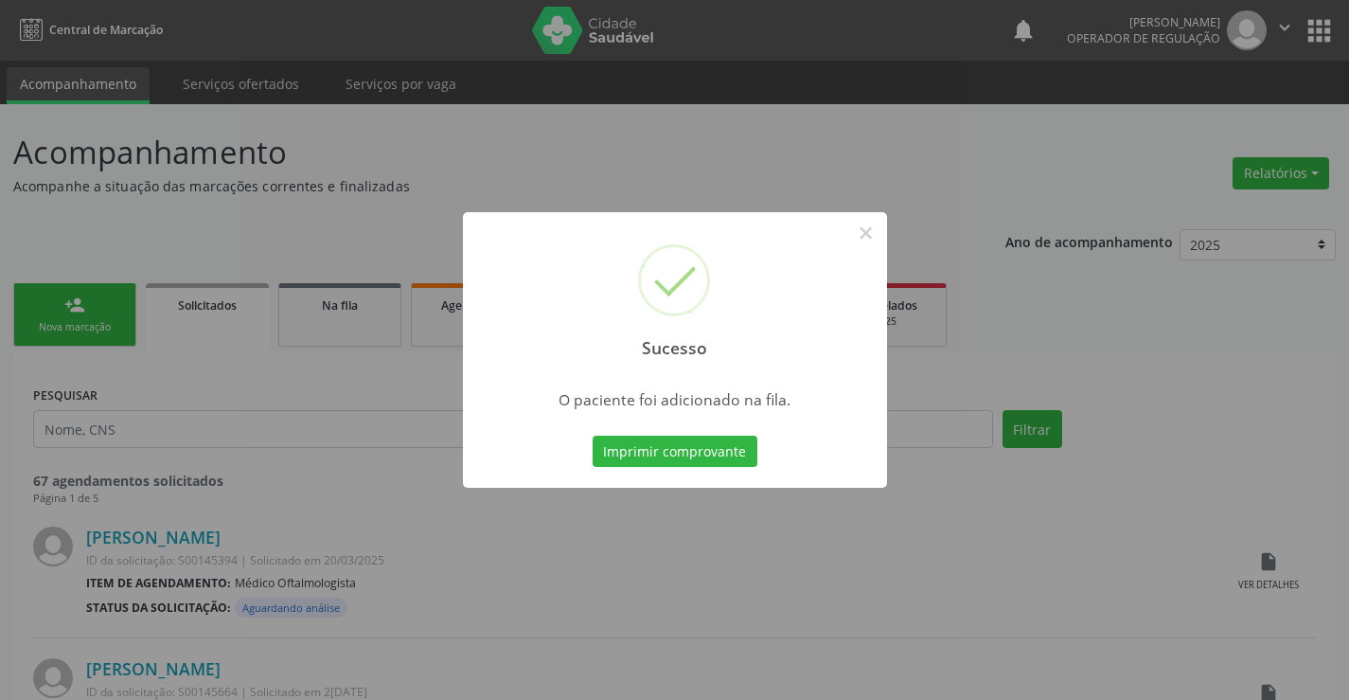
click at [610, 468] on div "Imprimir comprovante Cancel" at bounding box center [674, 452] width 173 height 40
click at [647, 458] on button "Imprimir comprovante" at bounding box center [675, 452] width 165 height 32
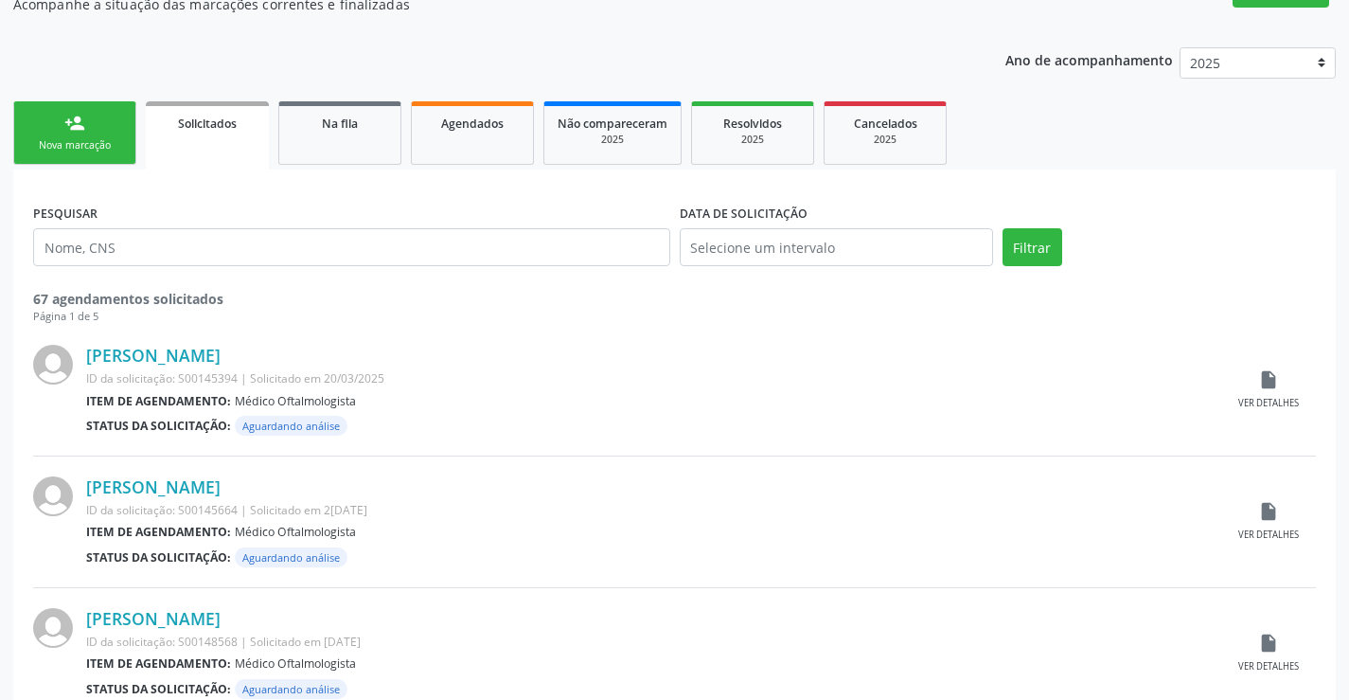
scroll to position [189, 0]
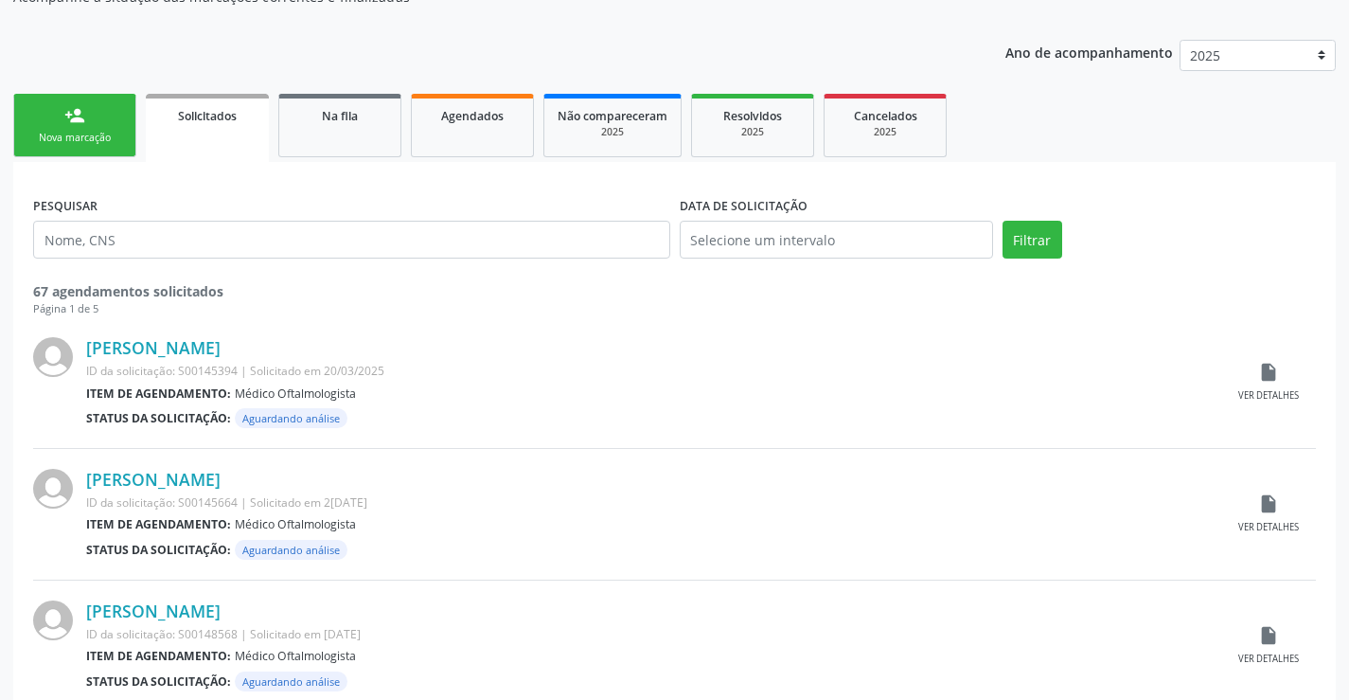
click at [119, 125] on link "person_add Nova marcação" at bounding box center [74, 125] width 123 height 63
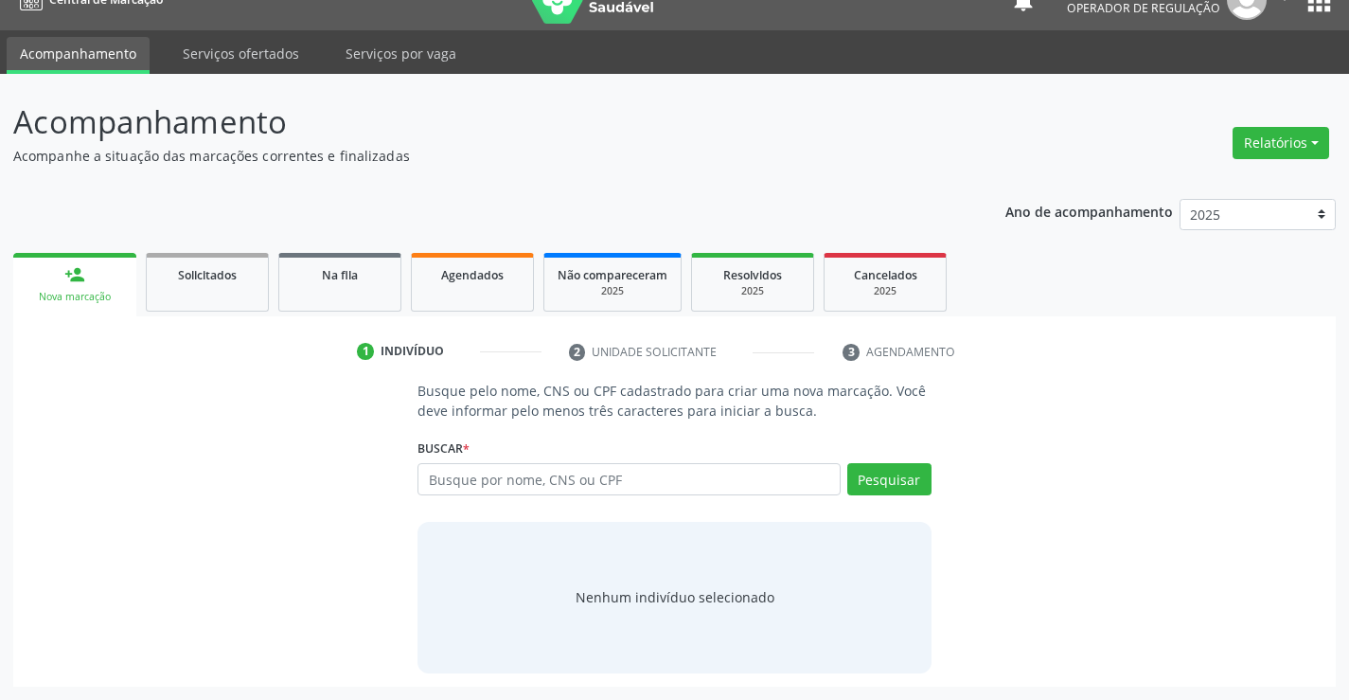
scroll to position [30, 0]
click at [636, 479] on input "text" at bounding box center [629, 479] width 422 height 32
type input "702603740611141"
click at [904, 473] on button "Pesquisar" at bounding box center [889, 479] width 84 height 32
type input "702603740611141"
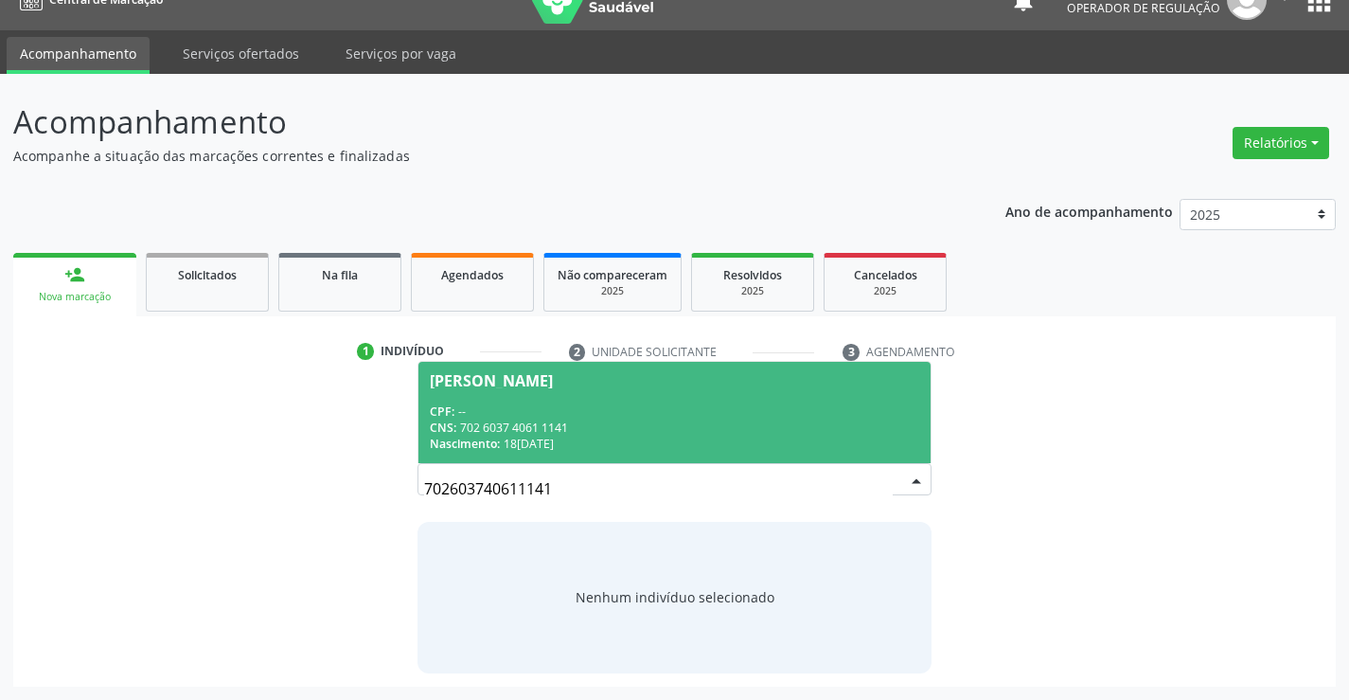
click at [533, 417] on div "CPF: --" at bounding box center [674, 411] width 489 height 16
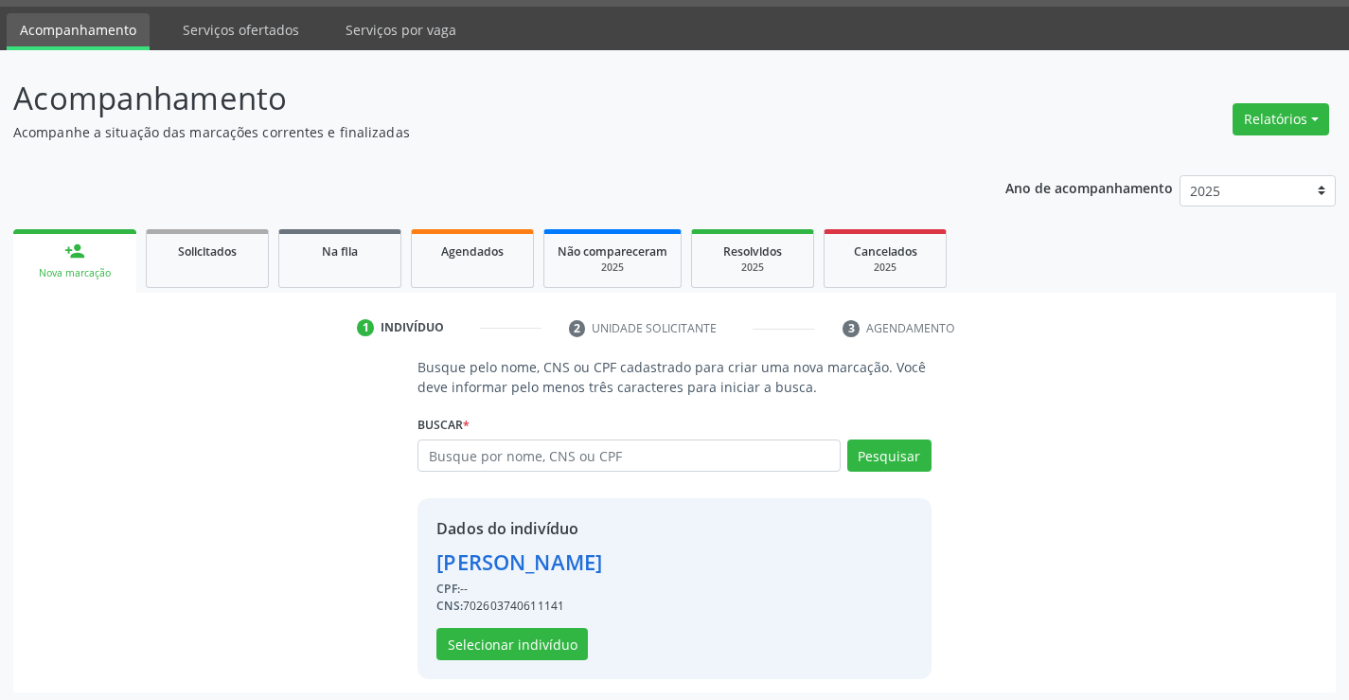
scroll to position [60, 0]
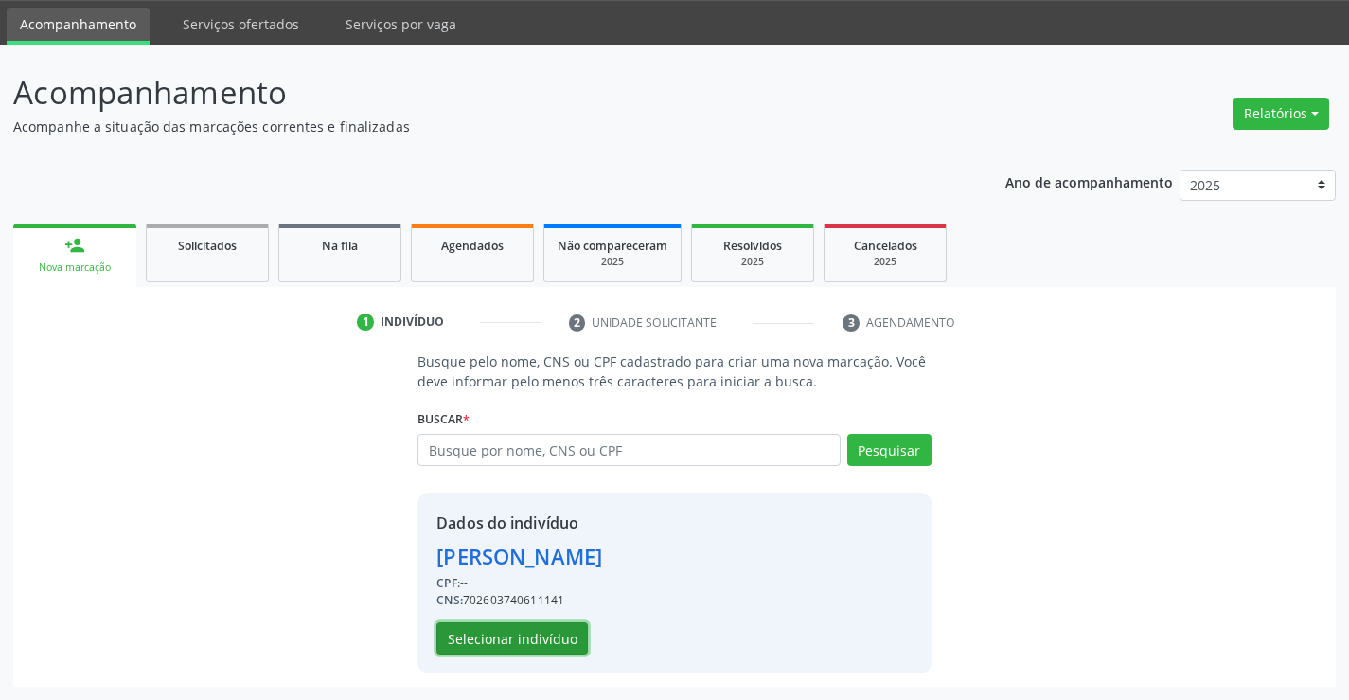
click at [533, 631] on button "Selecionar indivíduo" at bounding box center [511, 638] width 151 height 32
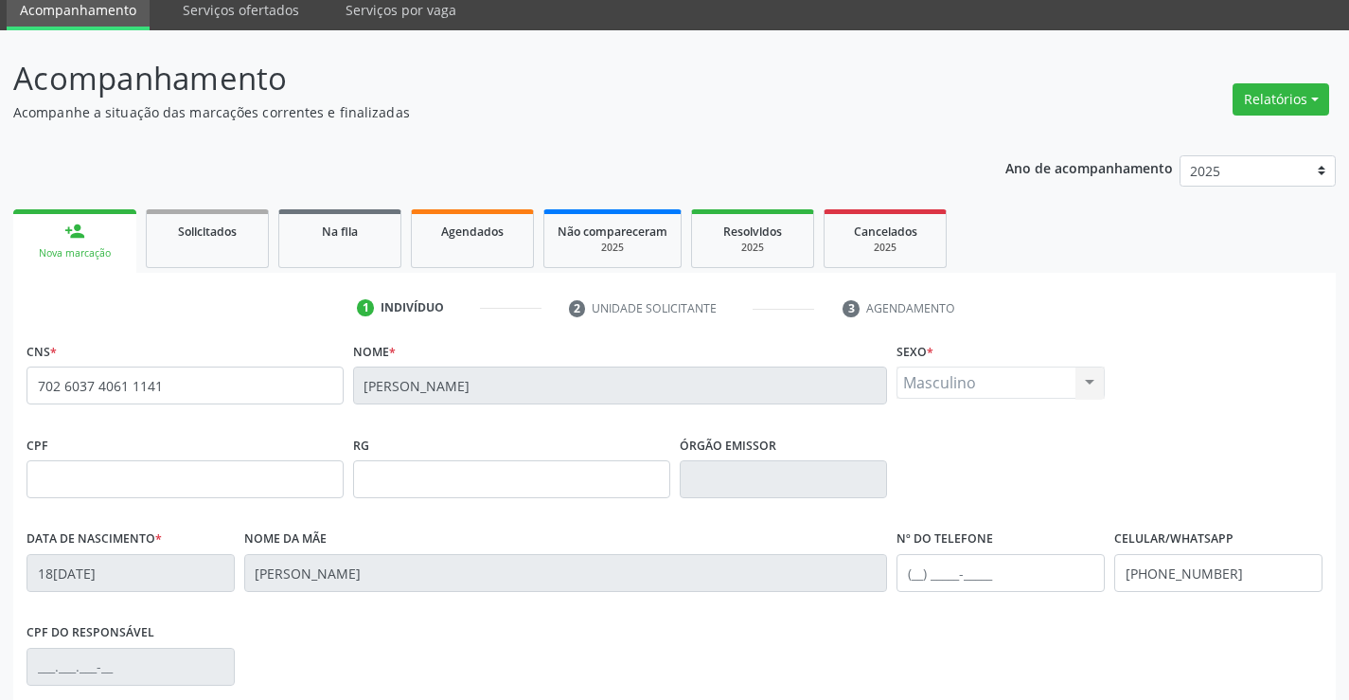
scroll to position [327, 0]
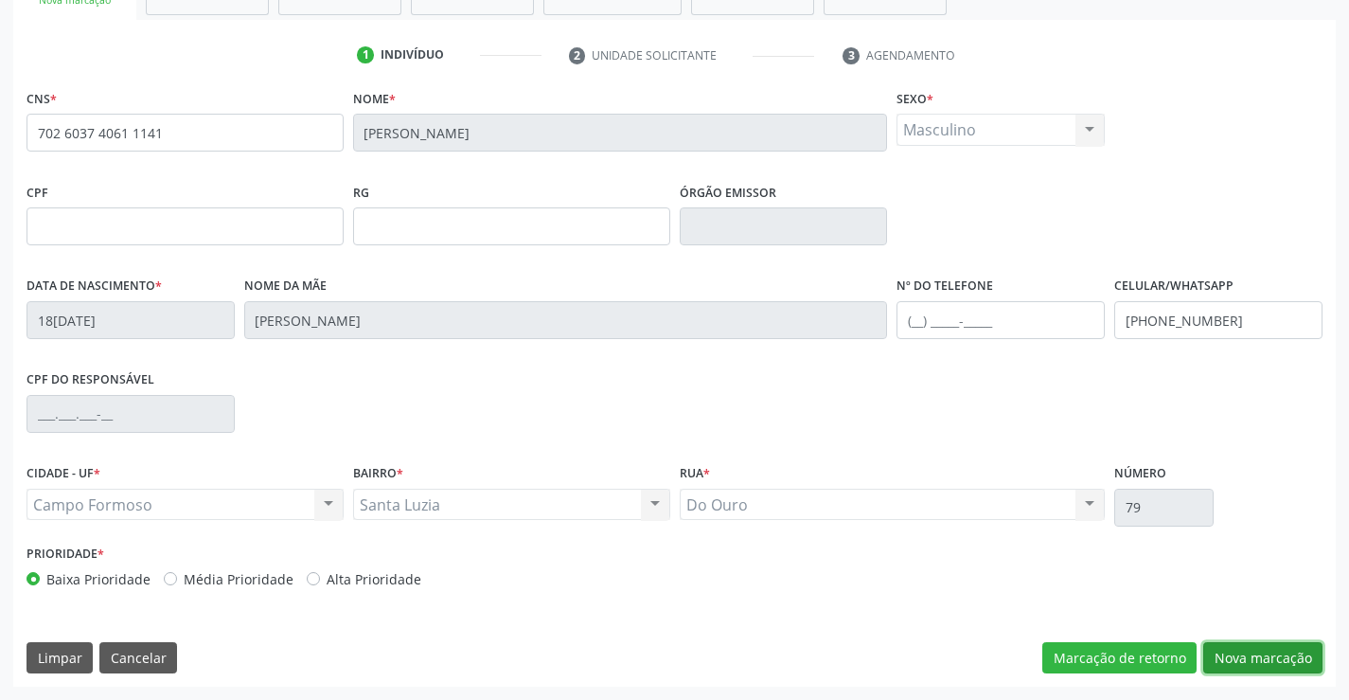
click at [1251, 664] on button "Nova marcação" at bounding box center [1262, 658] width 119 height 32
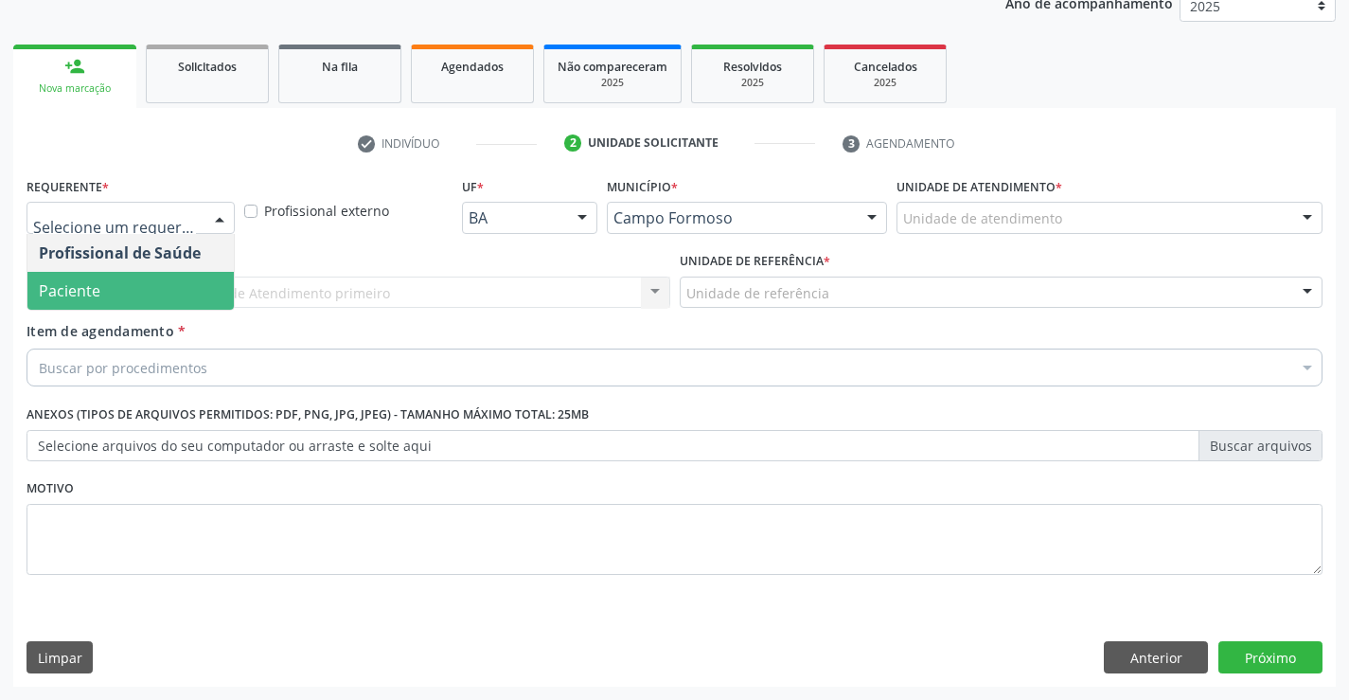
click at [101, 287] on span "Paciente" at bounding box center [130, 291] width 206 height 38
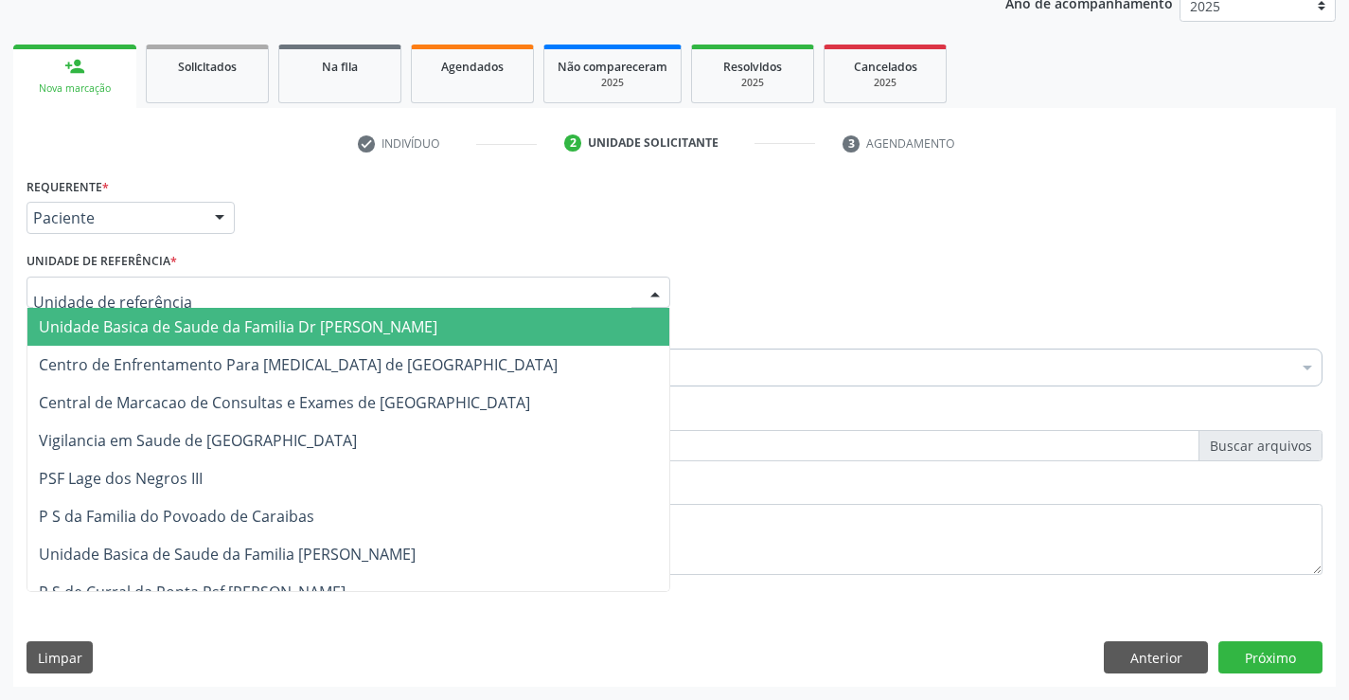
click at [333, 323] on span "Unidade Basica de Saude da Familia Dr [PERSON_NAME]" at bounding box center [238, 326] width 399 height 21
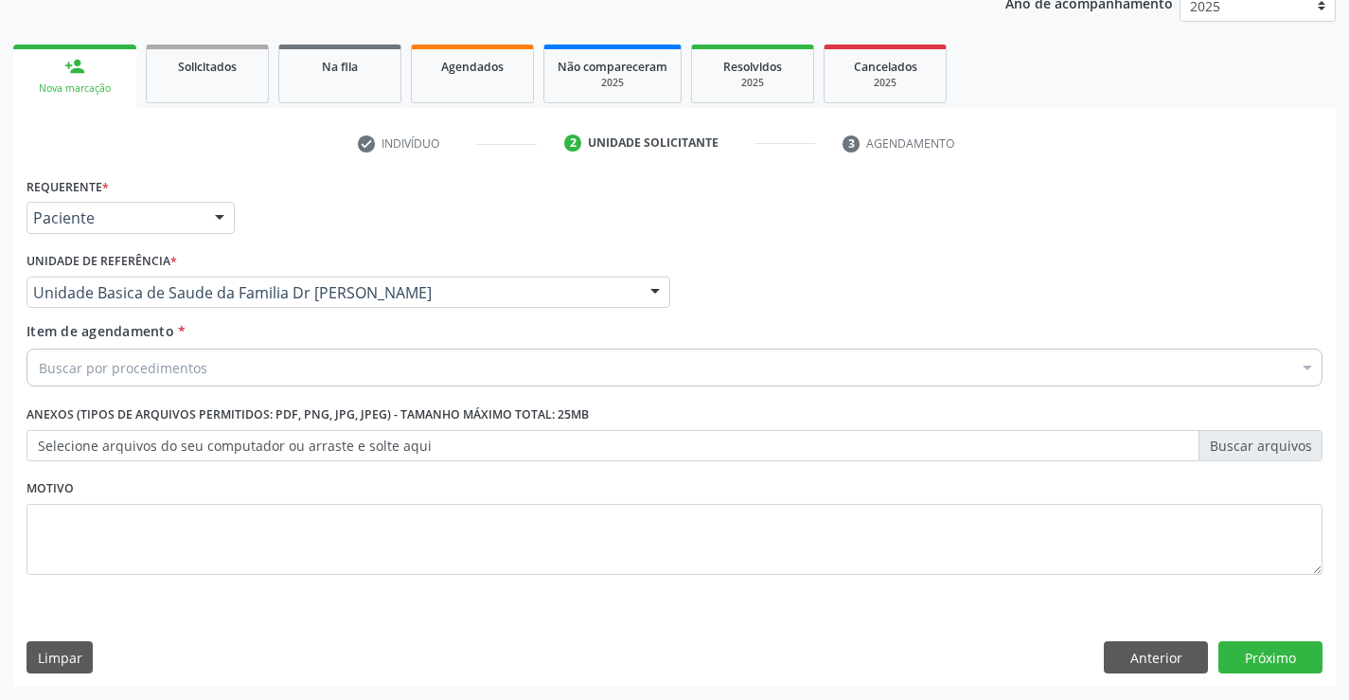
click at [311, 381] on div "Buscar por procedimentos" at bounding box center [675, 367] width 1296 height 38
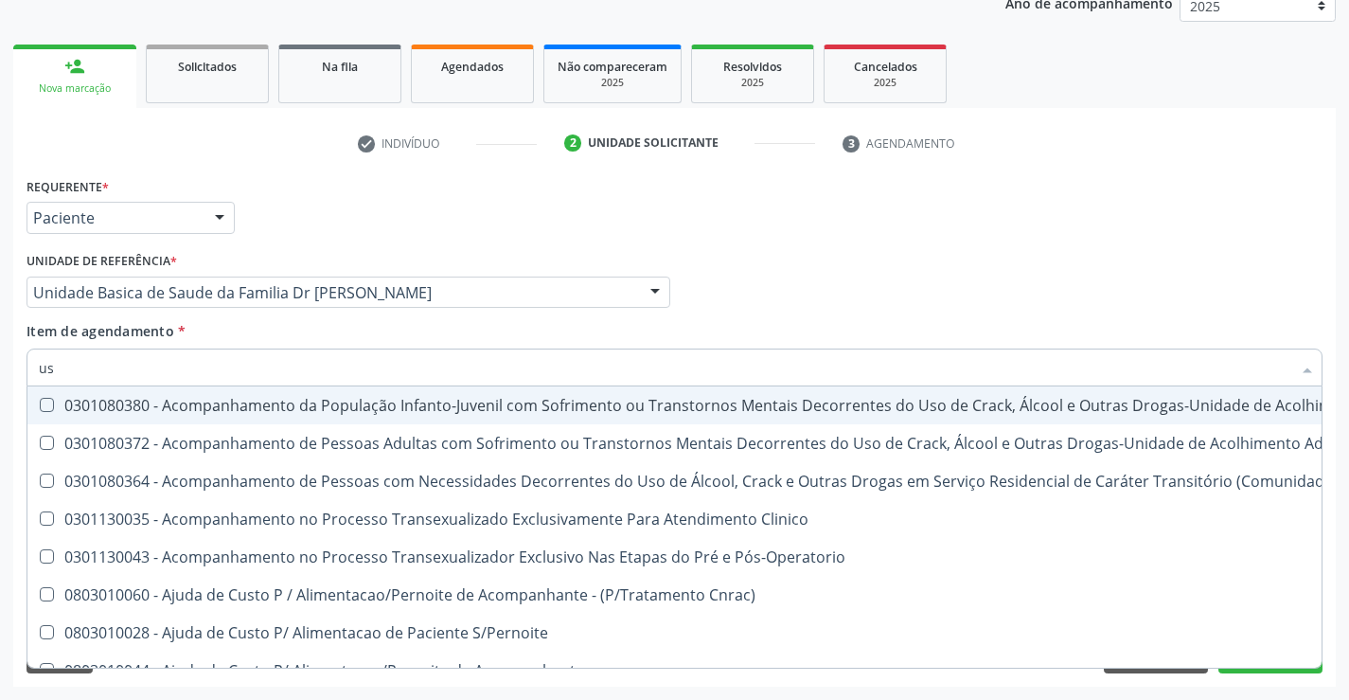
type input "usg"
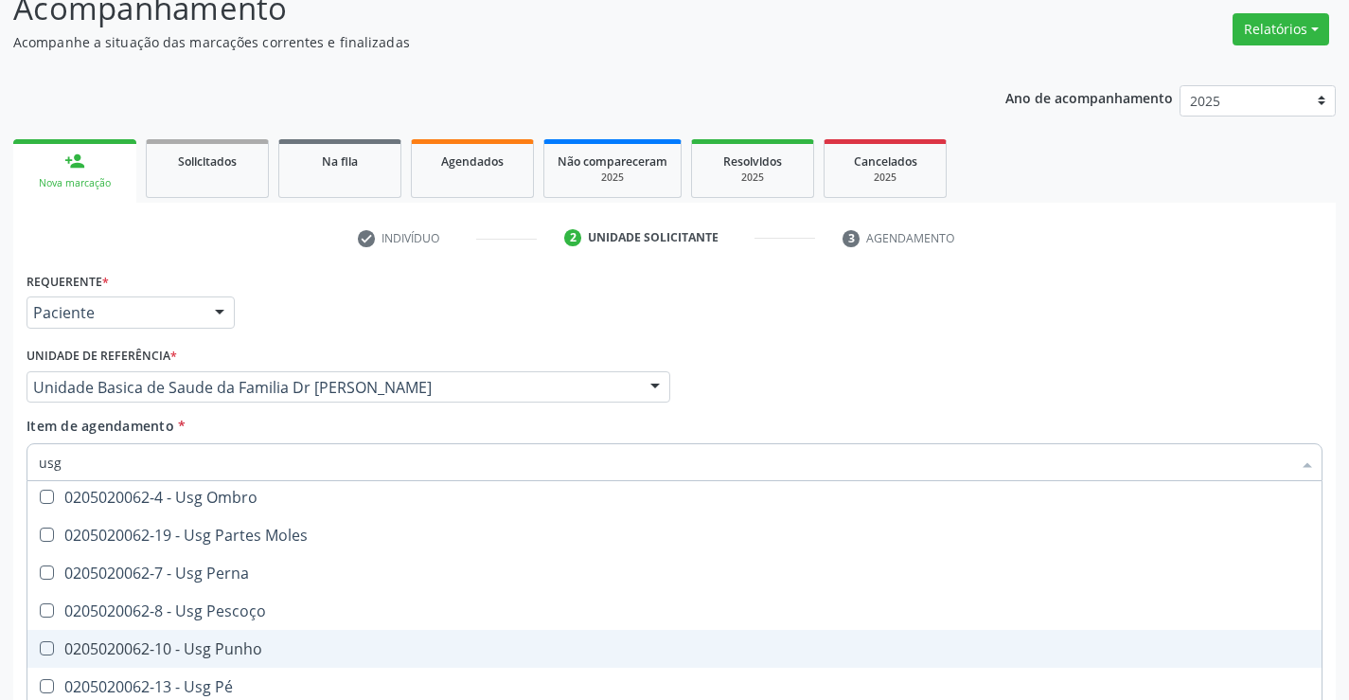
scroll to position [249, 0]
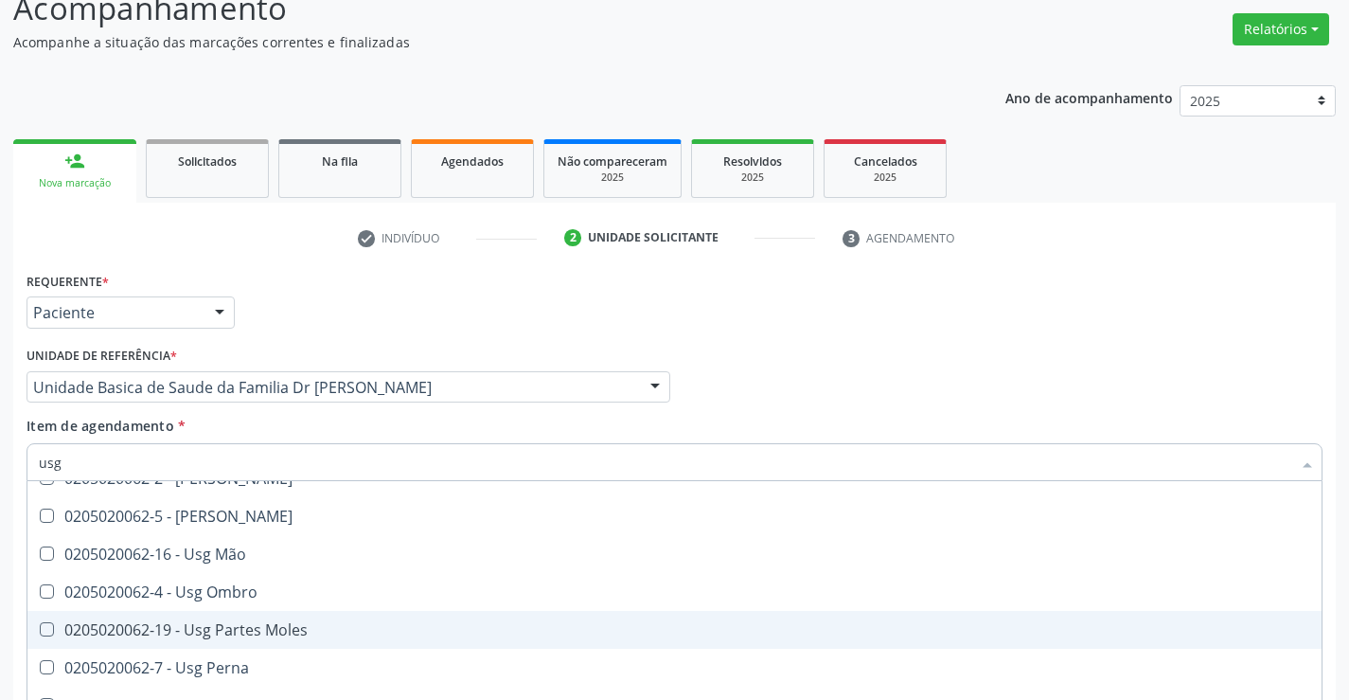
click at [306, 617] on span "0205020062-19 - Usg Partes Moles" at bounding box center [674, 630] width 1294 height 38
click at [1095, 622] on div "0205020062-19 - Usg Partes Moles" at bounding box center [675, 629] width 1272 height 15
checkbox Moles "false"
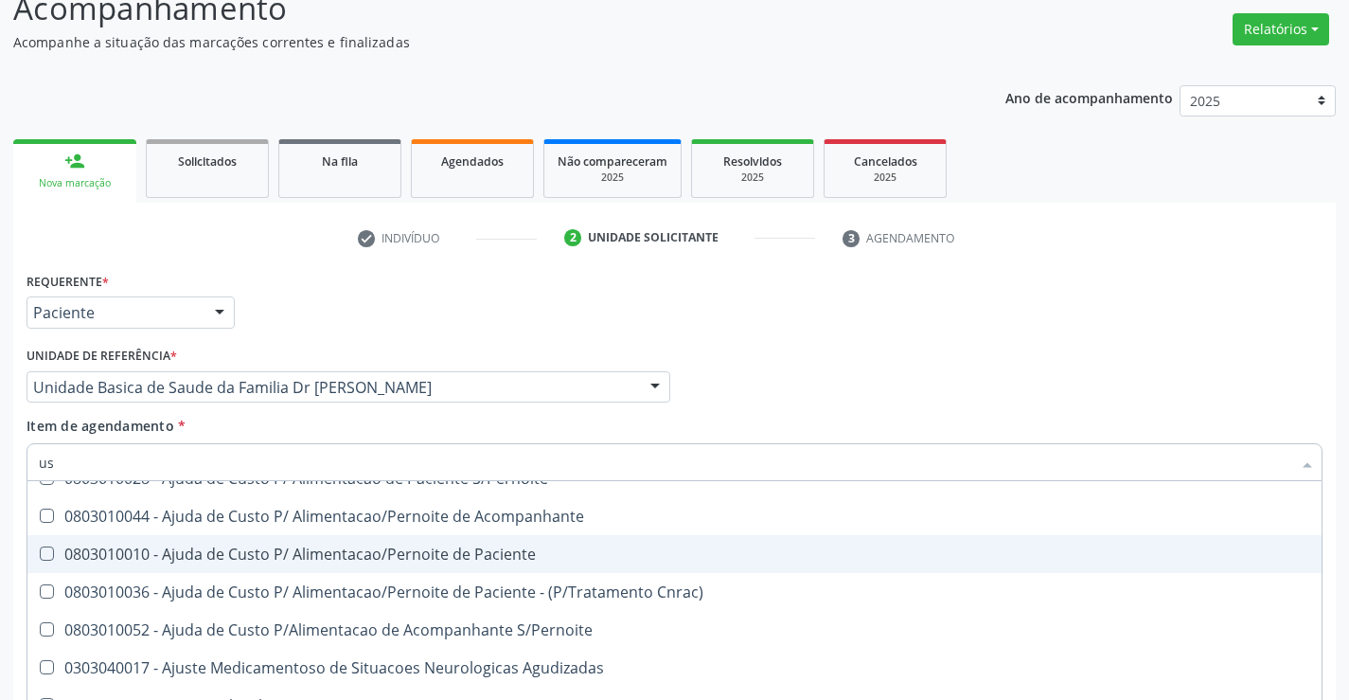
type input "u"
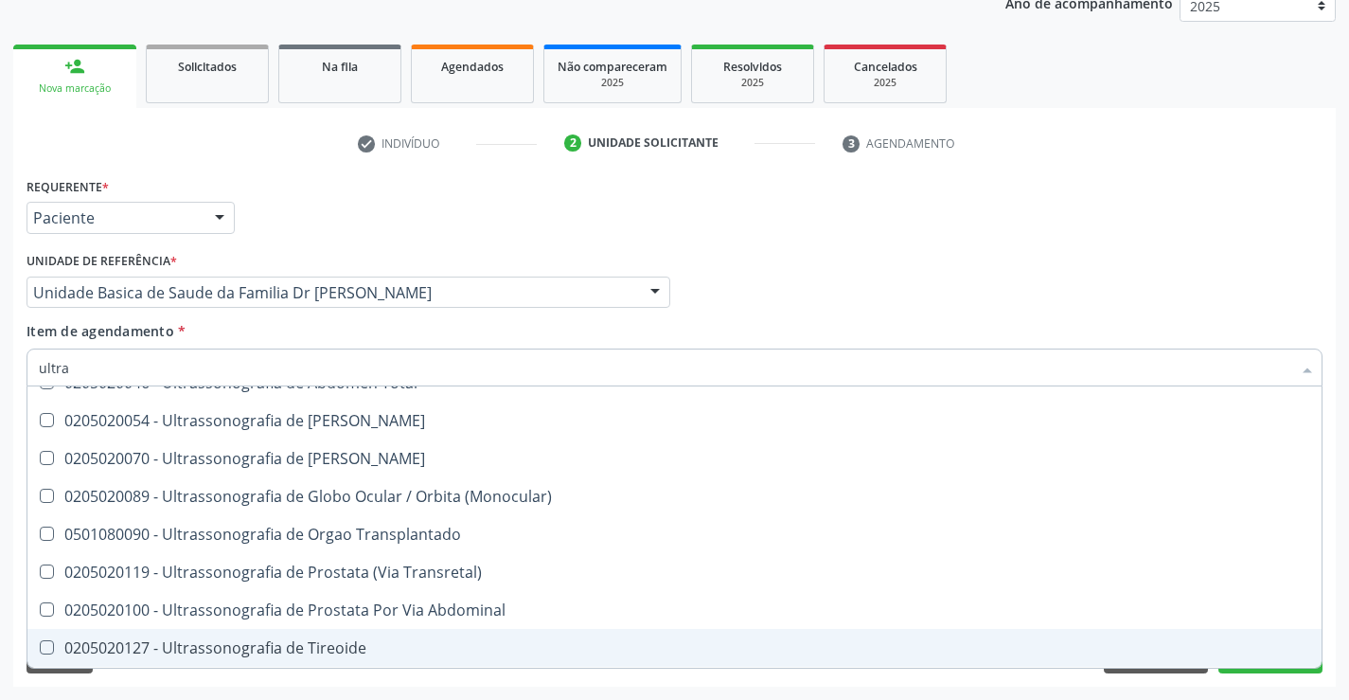
scroll to position [628, 0]
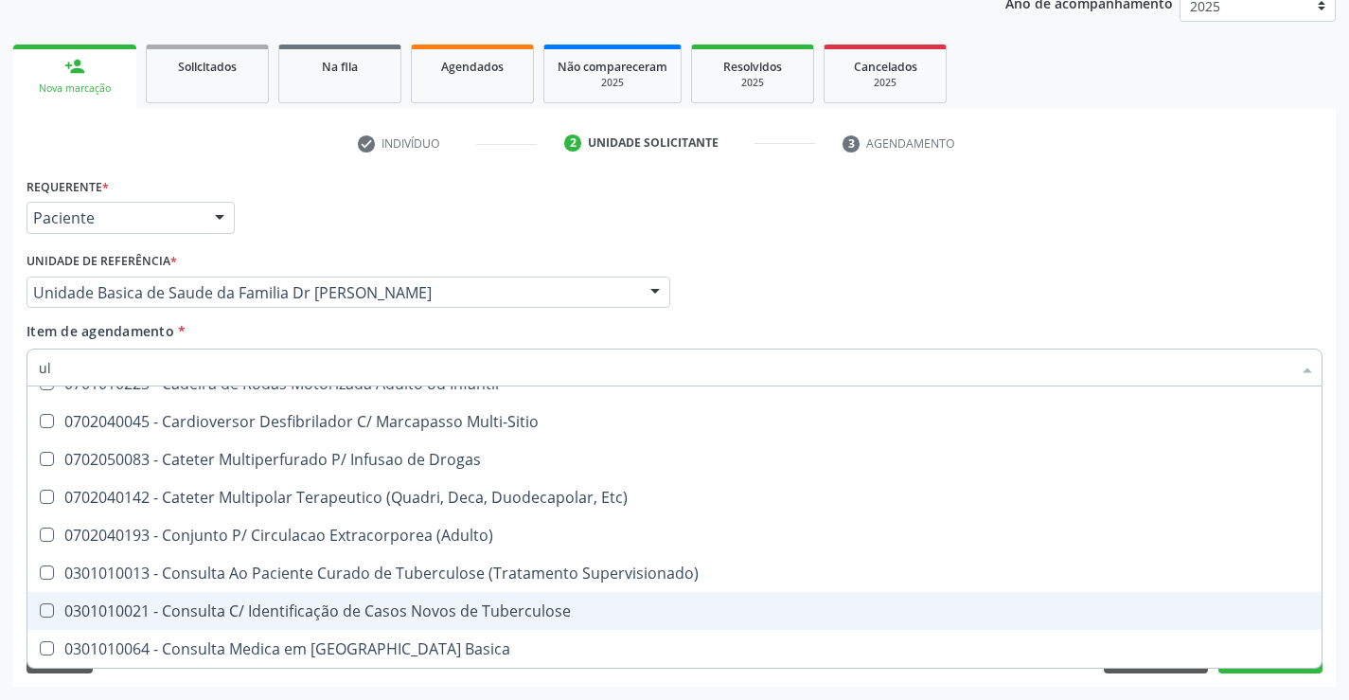
type input "u"
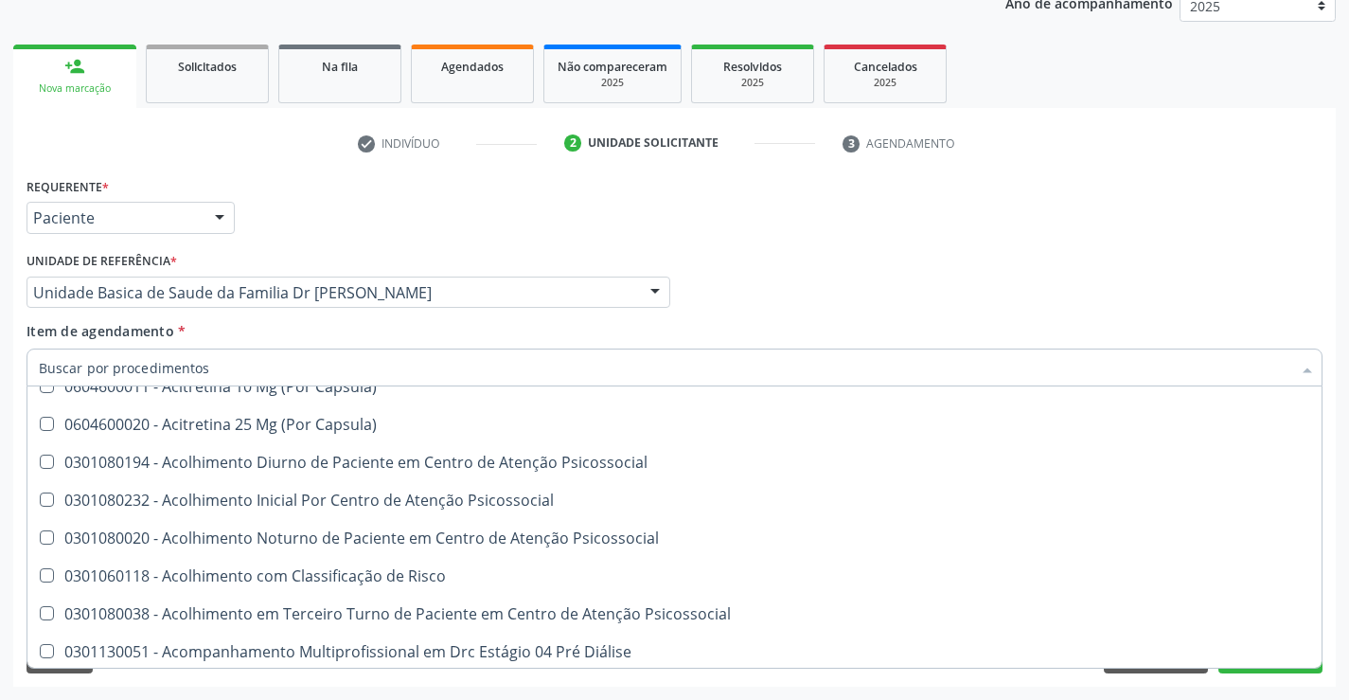
scroll to position [706, 0]
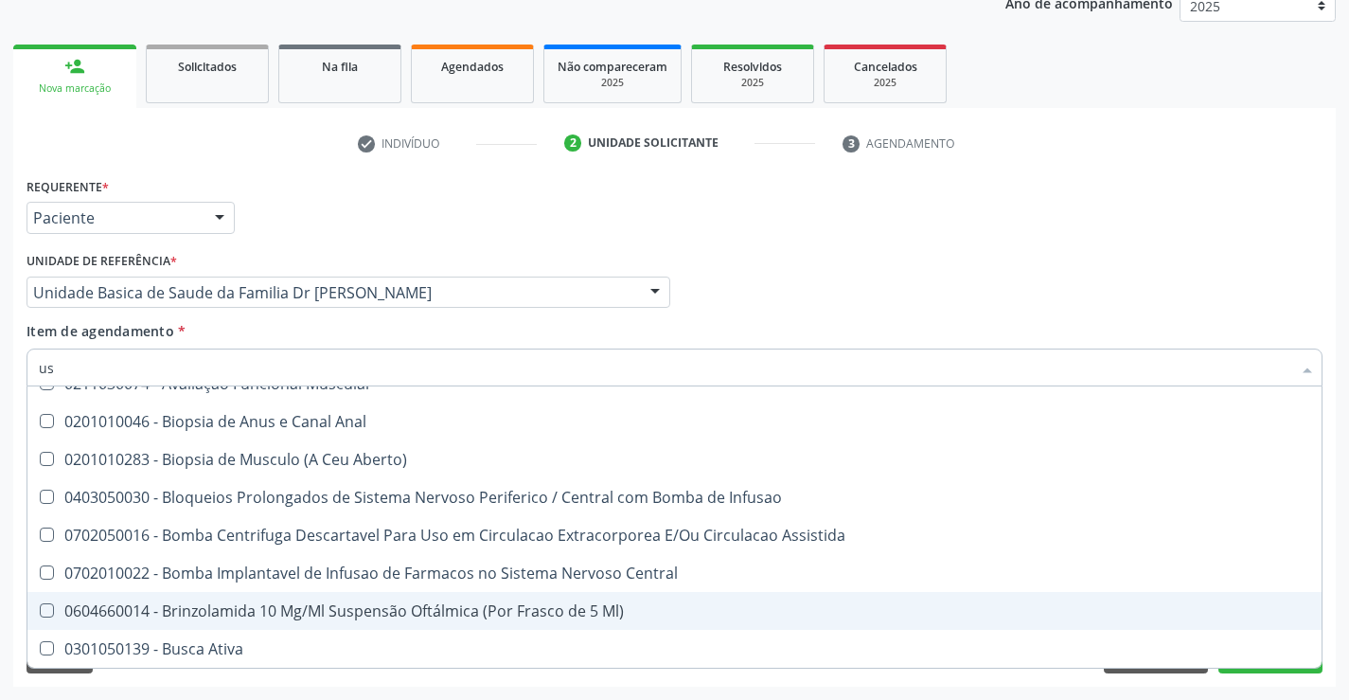
type input "usg"
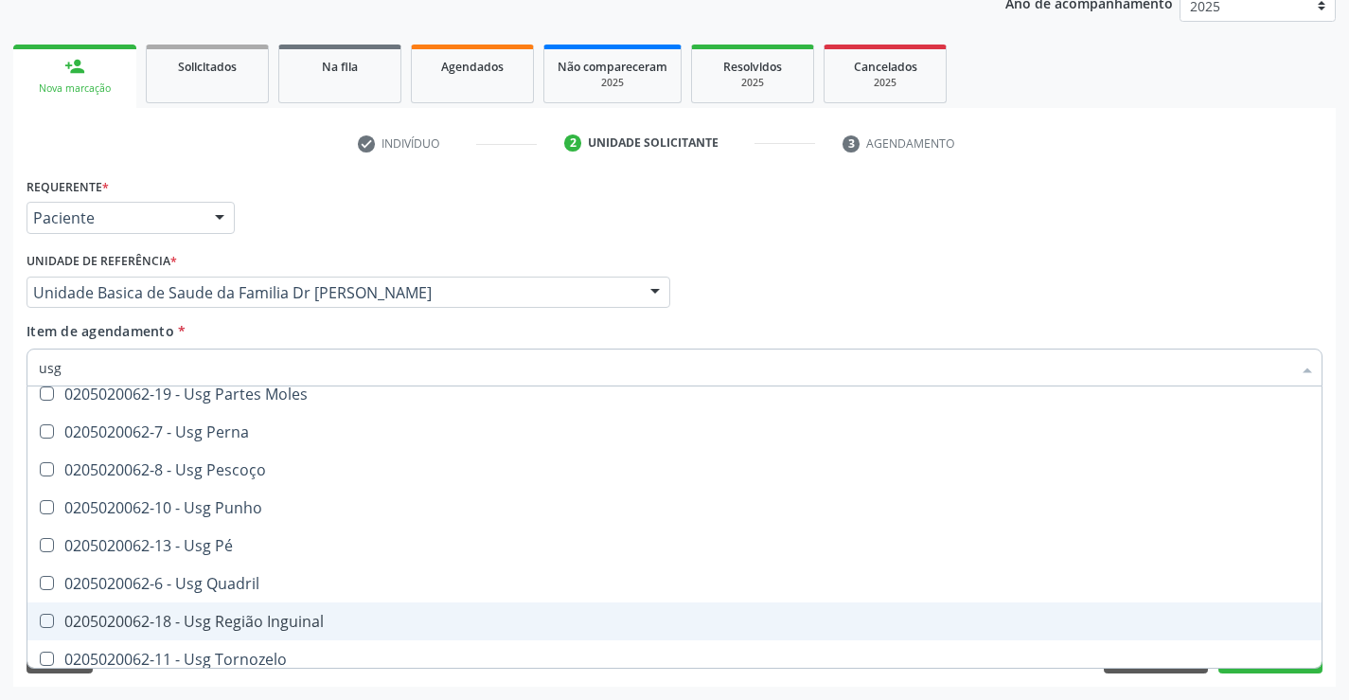
scroll to position [344, 0]
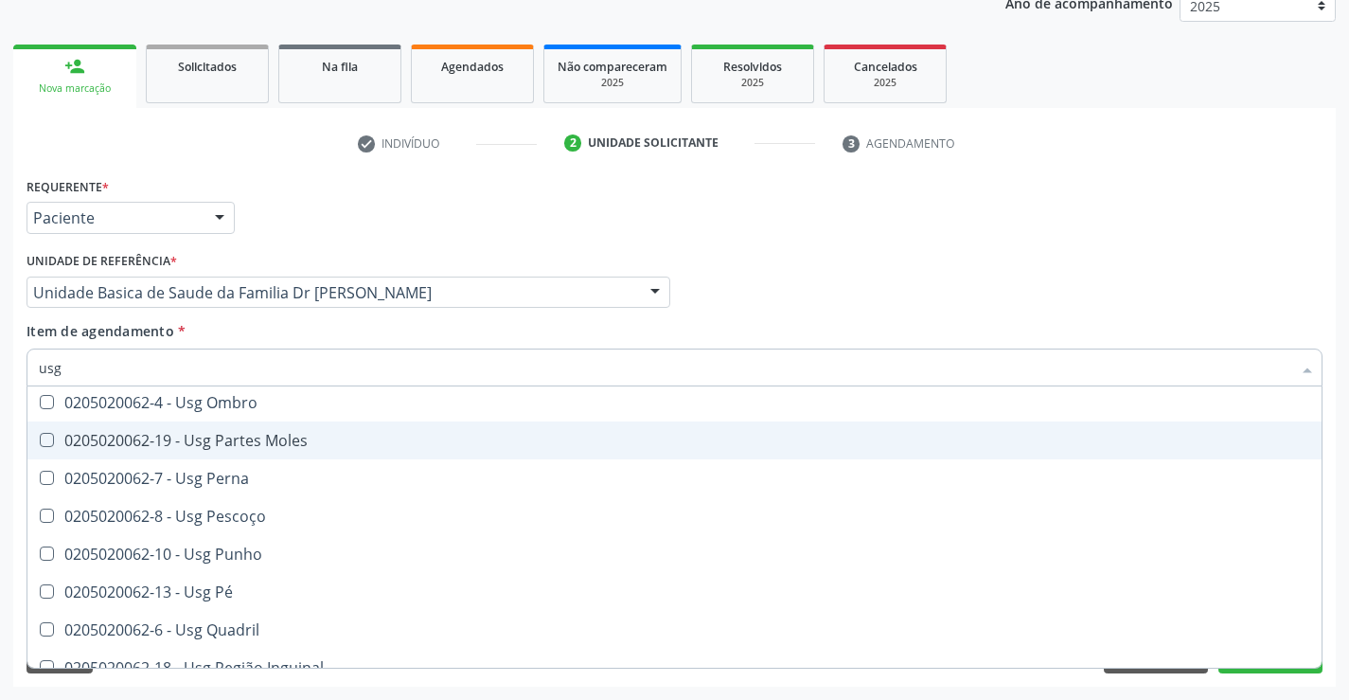
click at [312, 447] on div "0205020062-19 - Usg Partes Moles" at bounding box center [675, 440] width 1272 height 15
checkbox Moles "true"
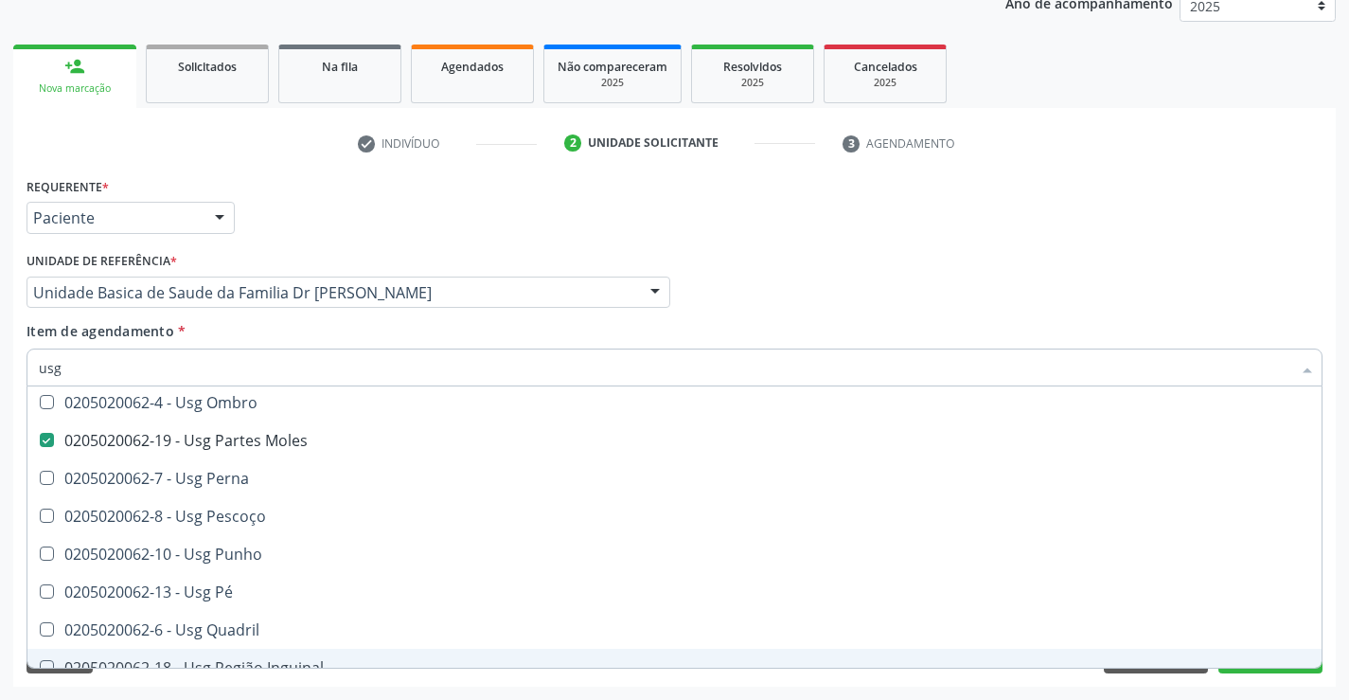
type input "usg"
click at [434, 681] on div "Requerente * Paciente Profissional de Saúde Paciente Nenhum resultado encontrad…" at bounding box center [674, 429] width 1323 height 514
checkbox Braço "true"
checkbox Moles "false"
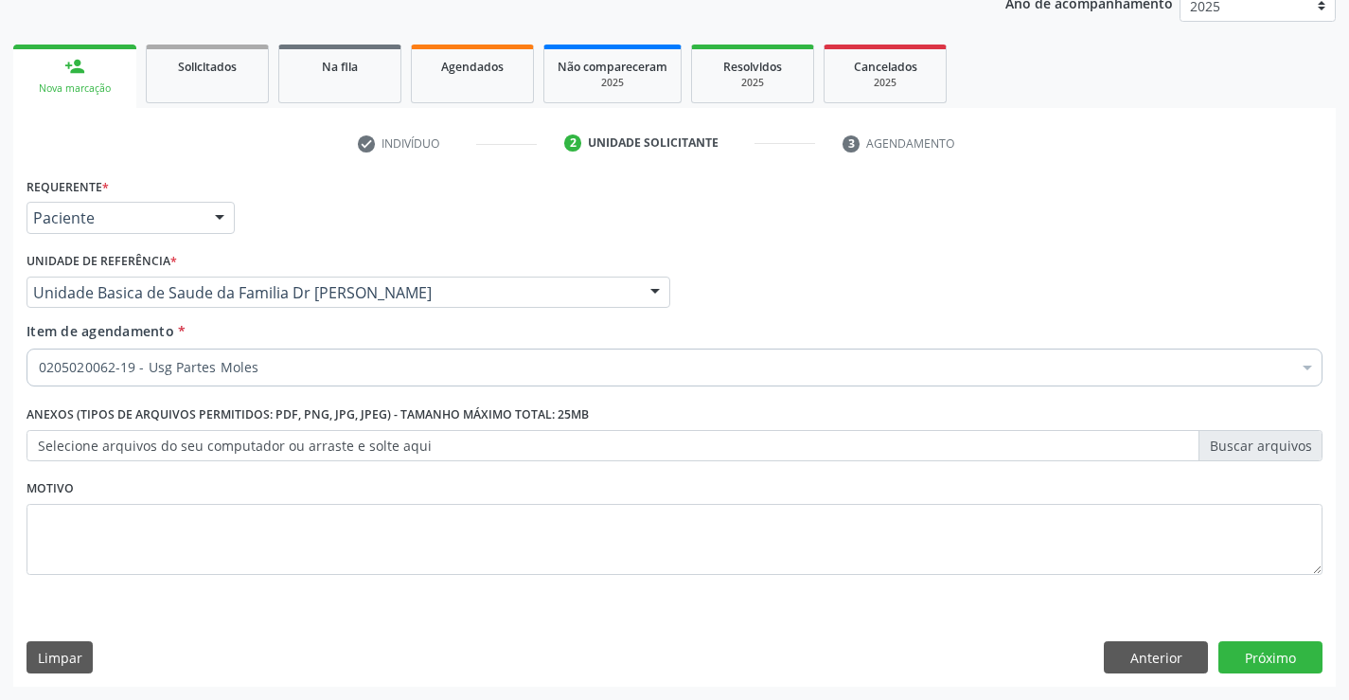
scroll to position [0, 0]
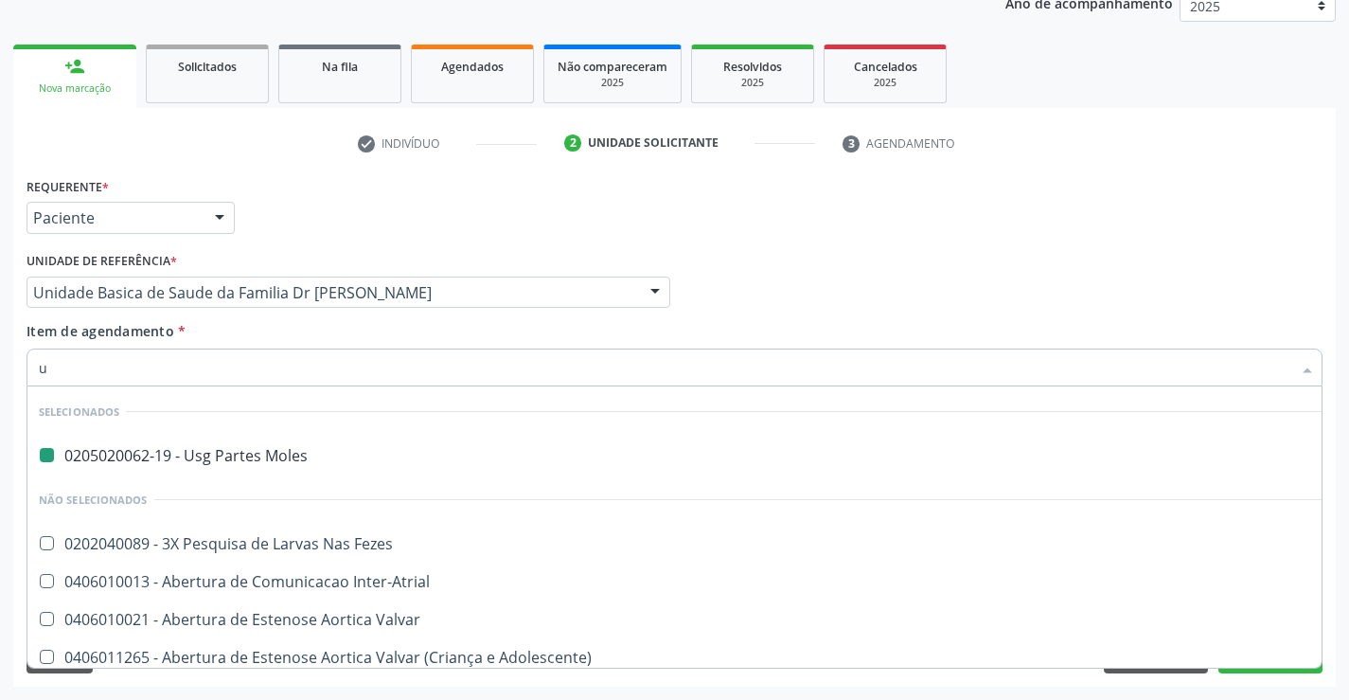
type input "ul"
checkbox Moles "false"
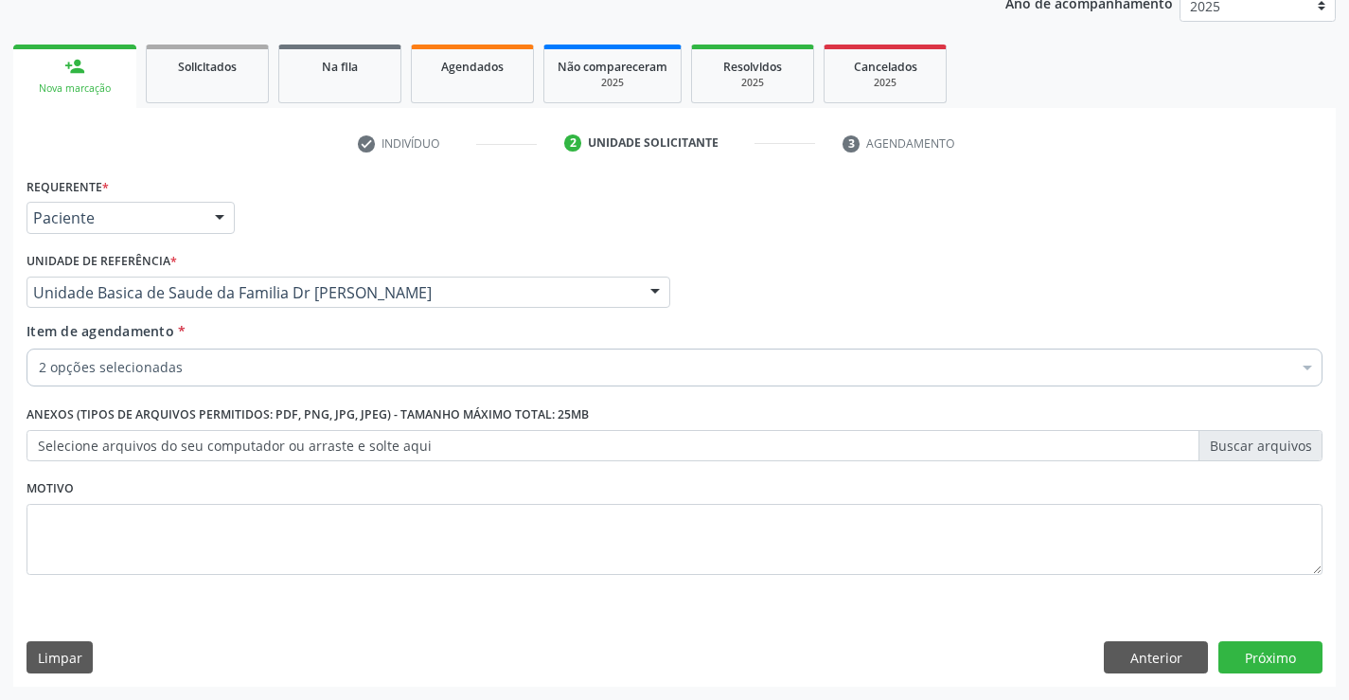
scroll to position [239, 0]
click at [1283, 652] on button "Próximo" at bounding box center [1270, 657] width 104 height 32
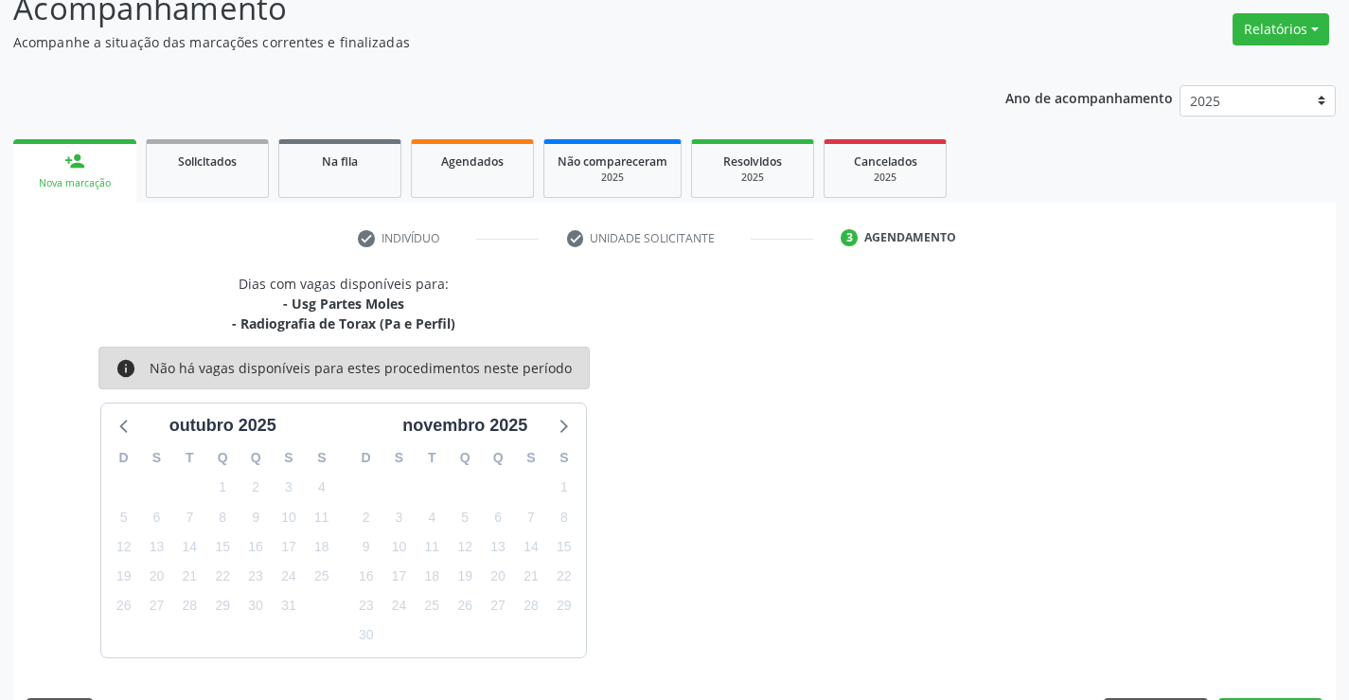
scroll to position [200, 0]
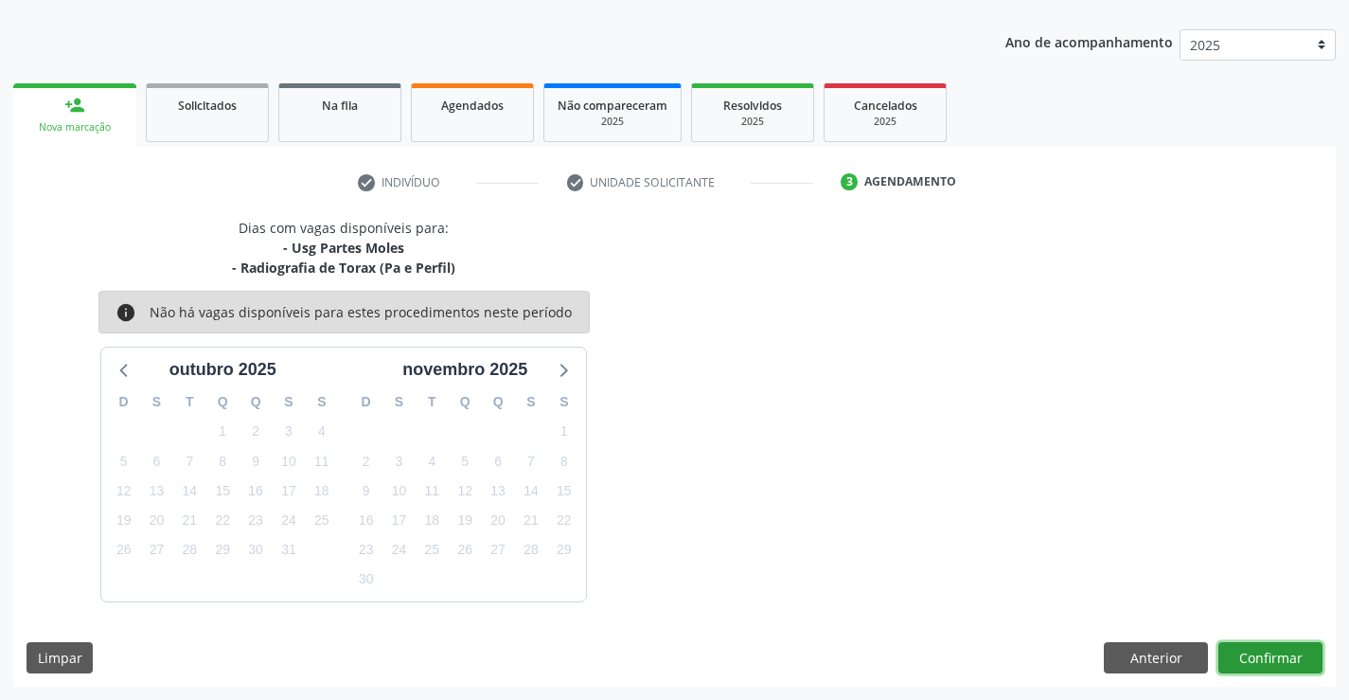
click at [1256, 642] on button "Confirmar" at bounding box center [1270, 658] width 104 height 32
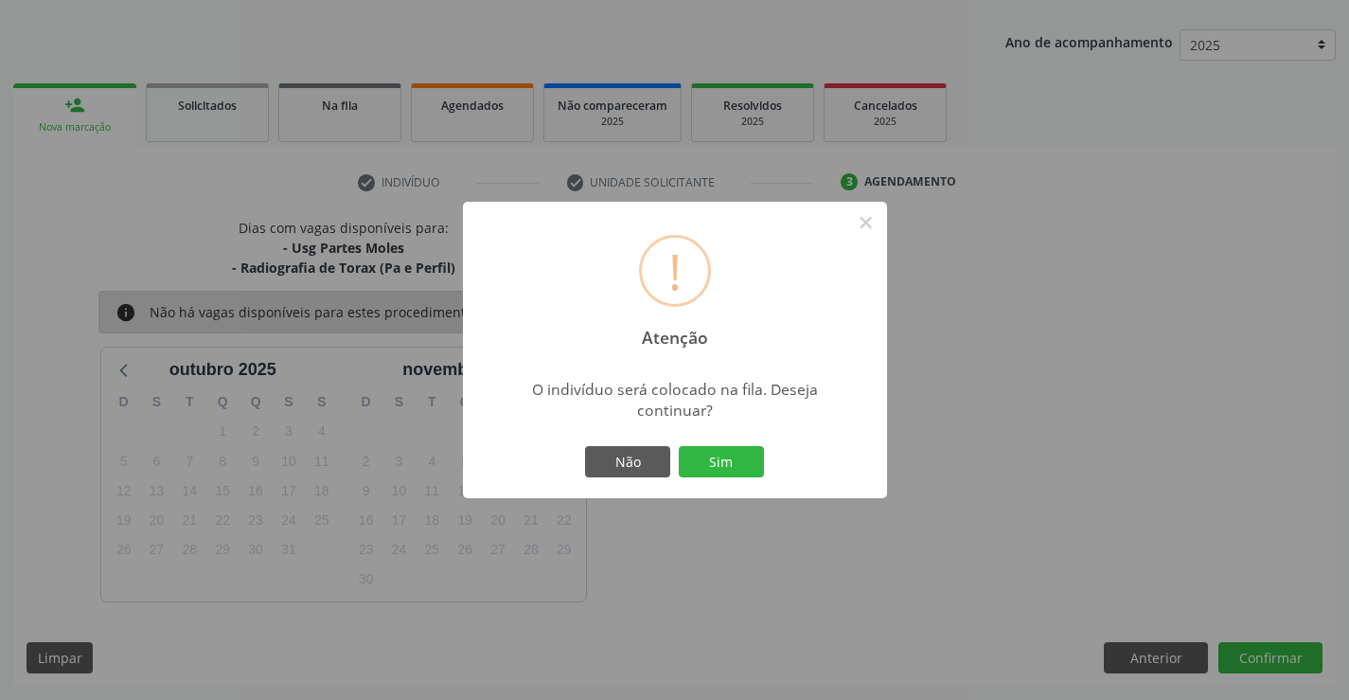
click at [724, 463] on button "Sim" at bounding box center [721, 462] width 85 height 32
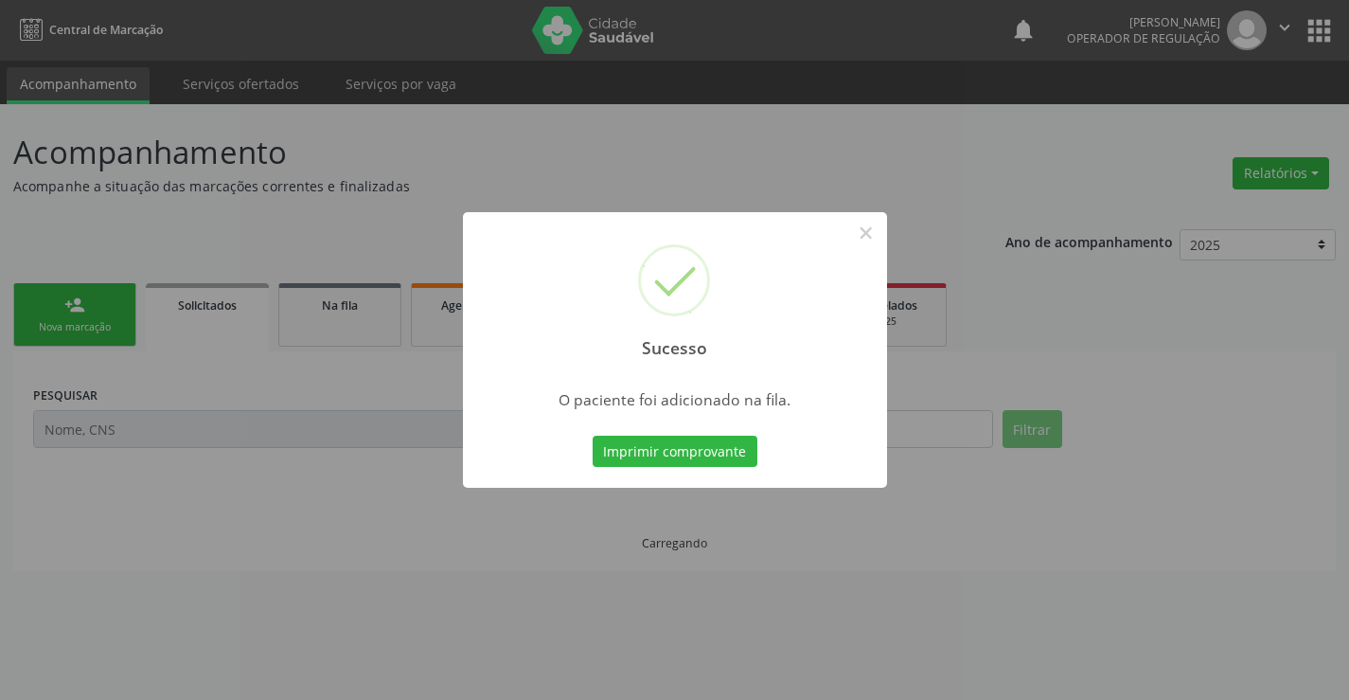
scroll to position [0, 0]
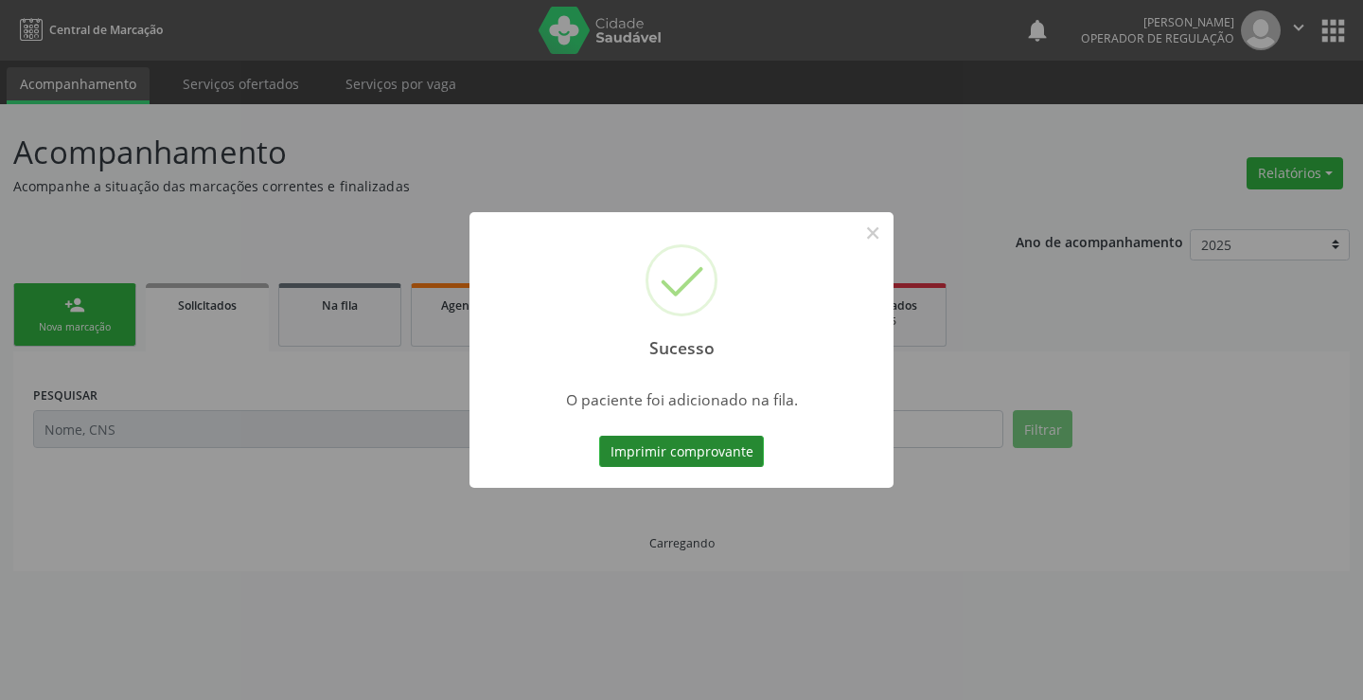
click at [706, 444] on button "Imprimir comprovante" at bounding box center [681, 452] width 165 height 32
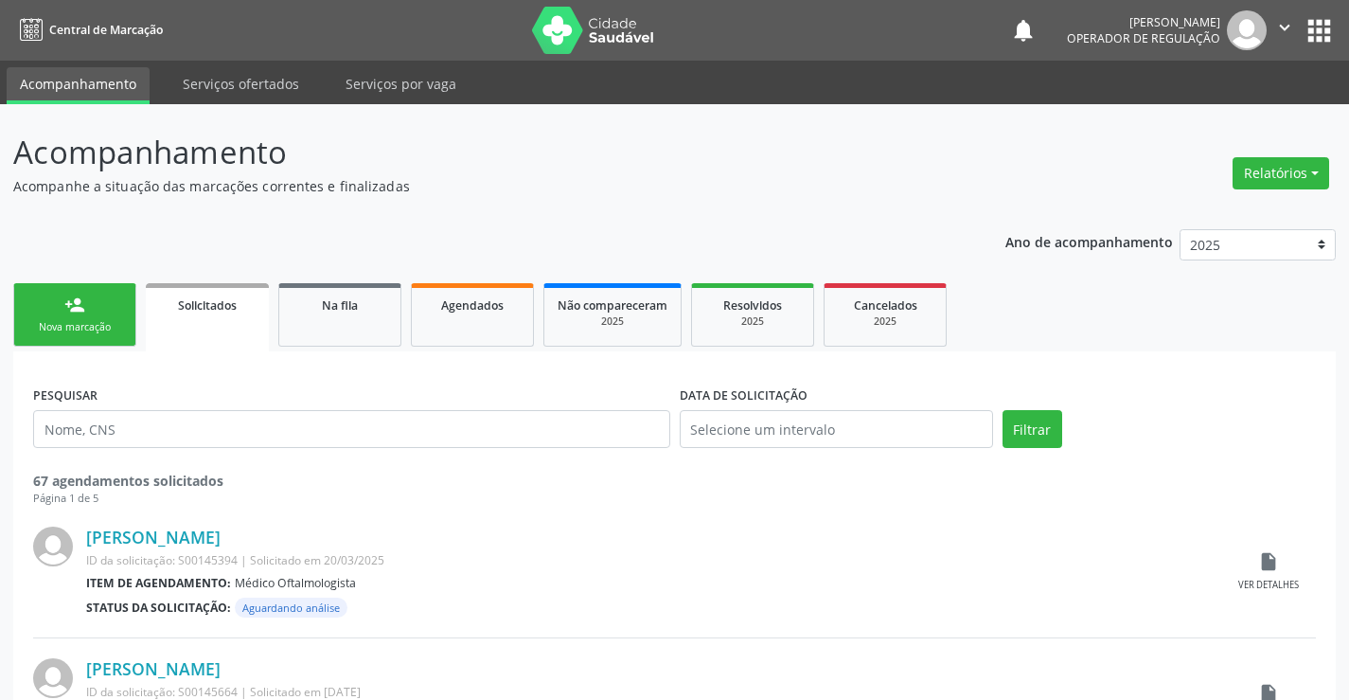
click at [93, 302] on link "person_add Nova marcação" at bounding box center [74, 314] width 123 height 63
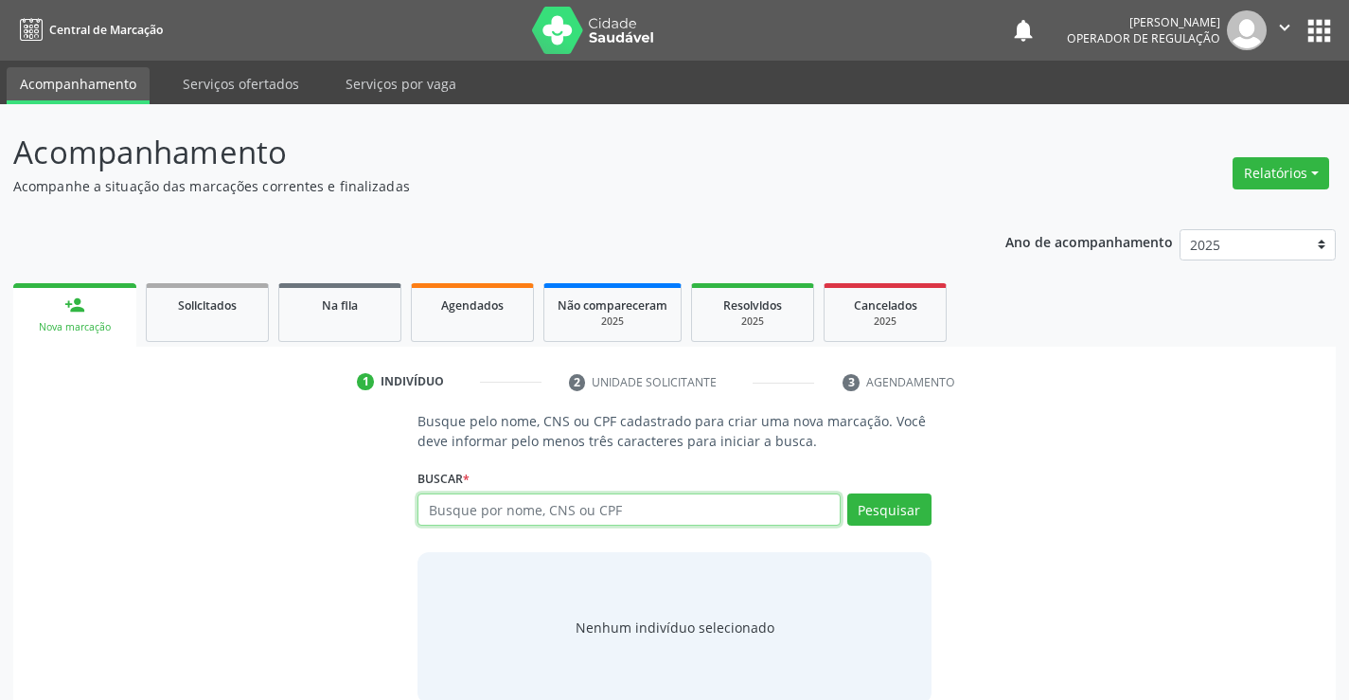
click at [537, 507] on input "text" at bounding box center [629, 509] width 422 height 32
click at [537, 507] on input "700" at bounding box center [629, 509] width 422 height 32
click at [494, 500] on input "700" at bounding box center [629, 509] width 422 height 32
type input "705006831326159"
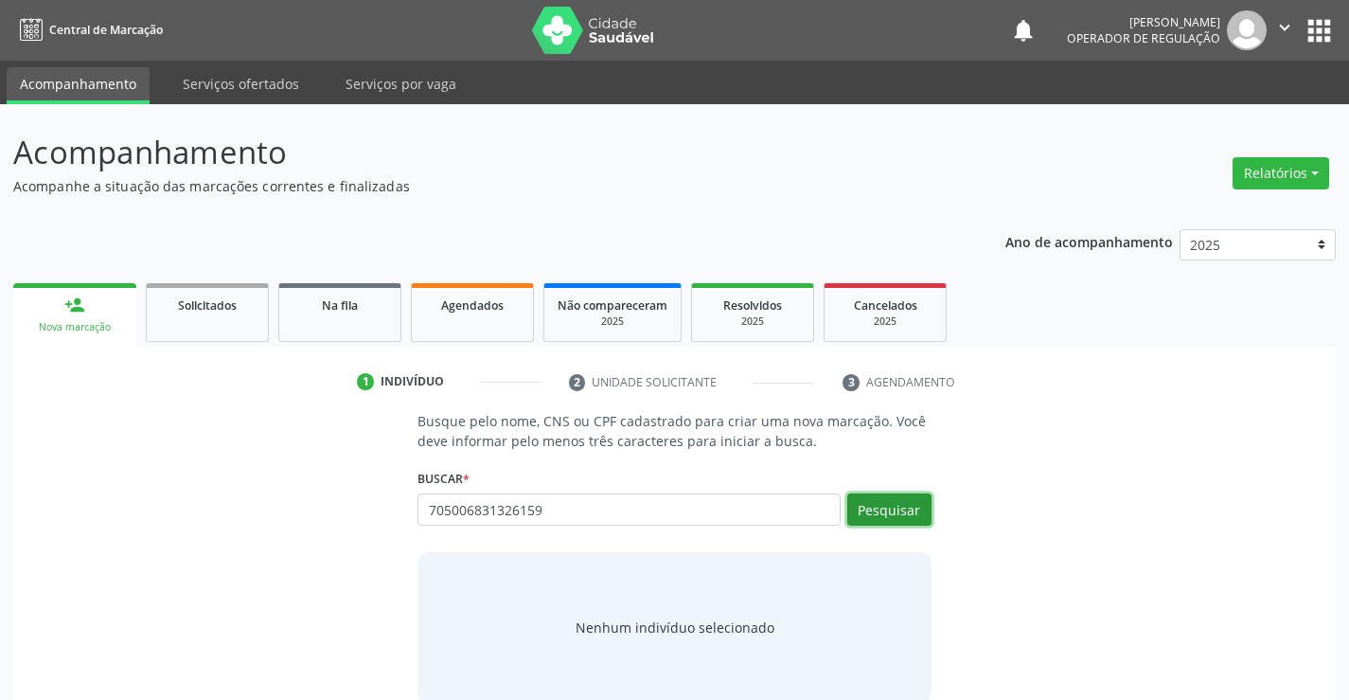
click at [891, 515] on button "Pesquisar" at bounding box center [889, 509] width 84 height 32
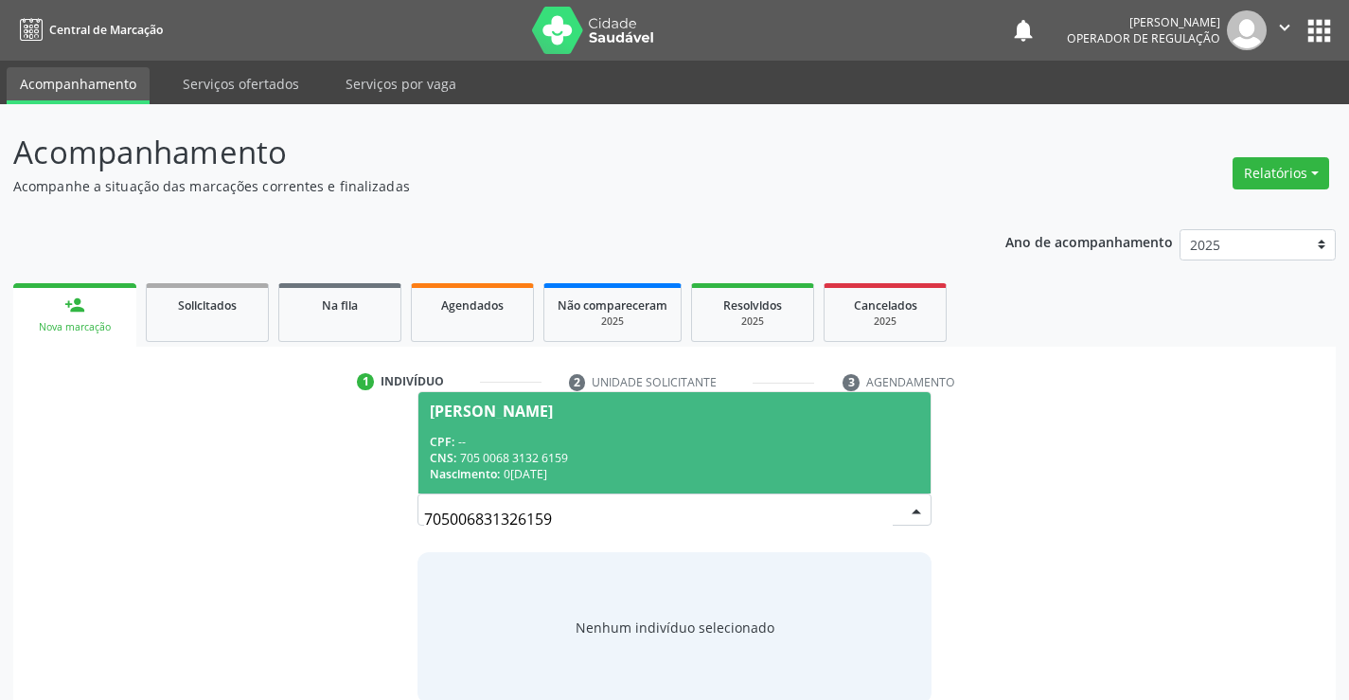
click at [649, 434] on div "CPF: --" at bounding box center [674, 442] width 489 height 16
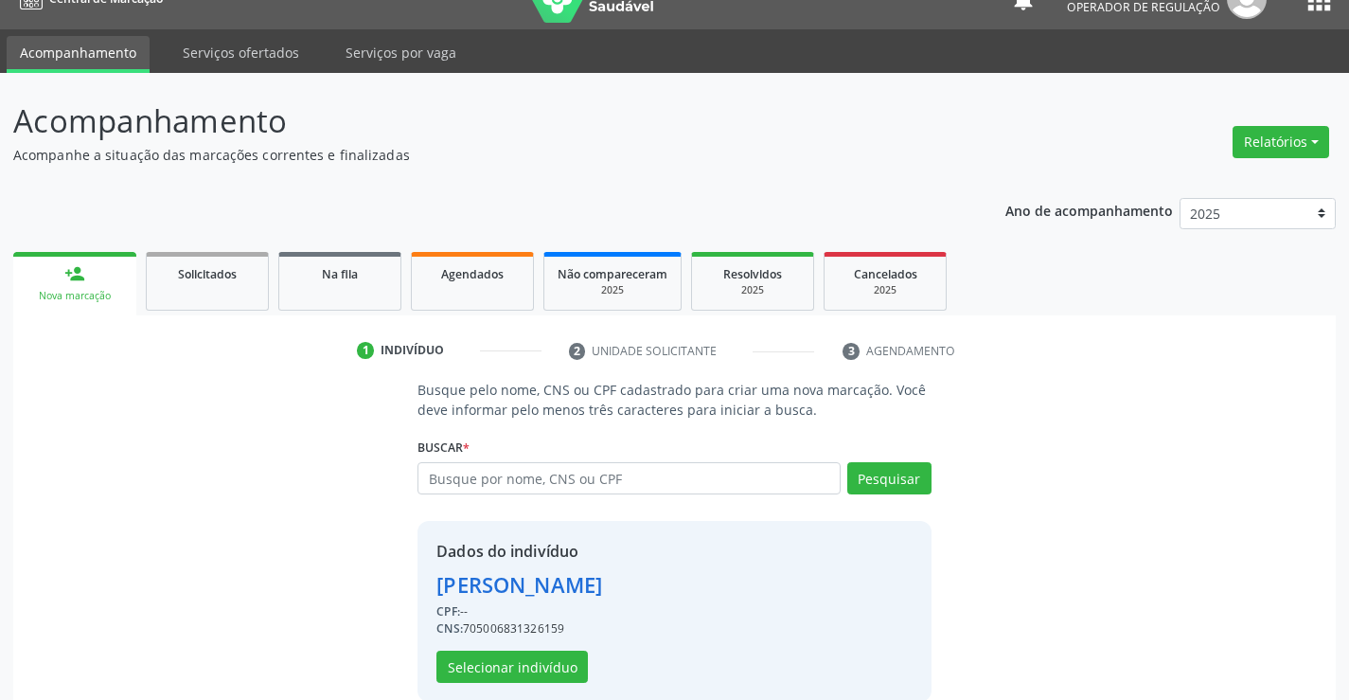
scroll to position [60, 0]
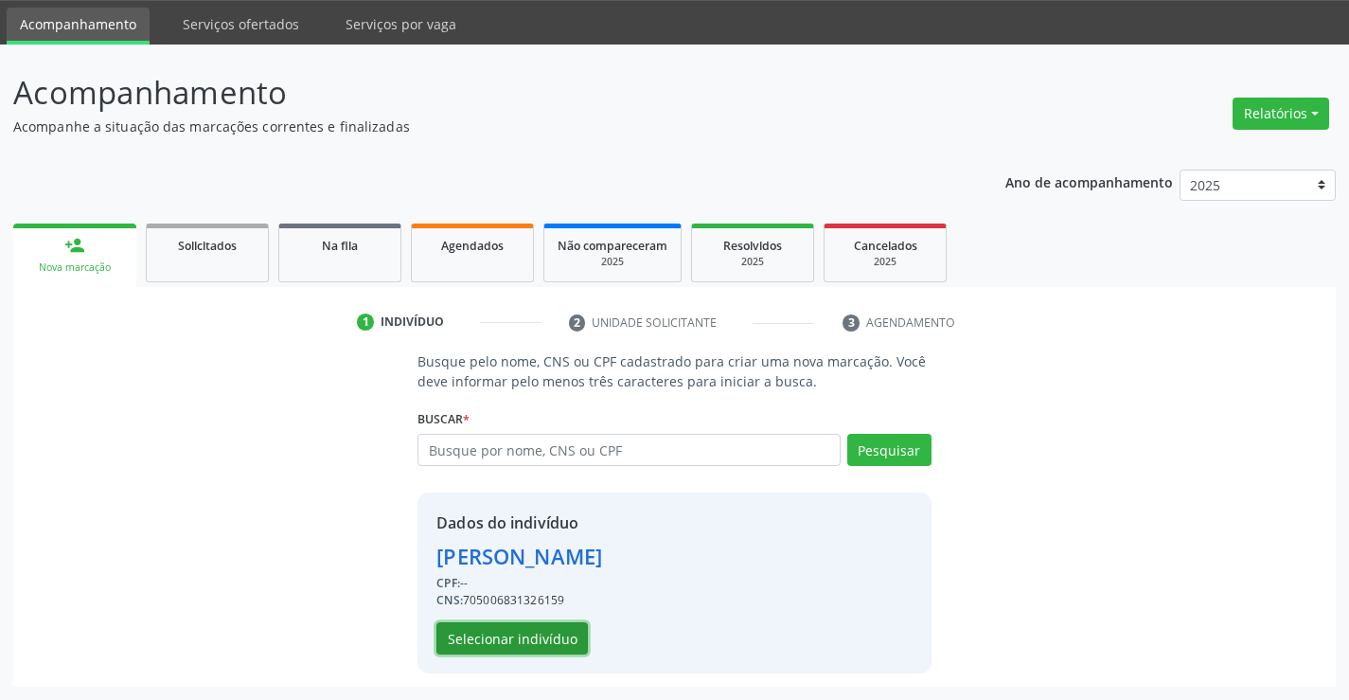
click at [481, 636] on button "Selecionar indivíduo" at bounding box center [511, 638] width 151 height 32
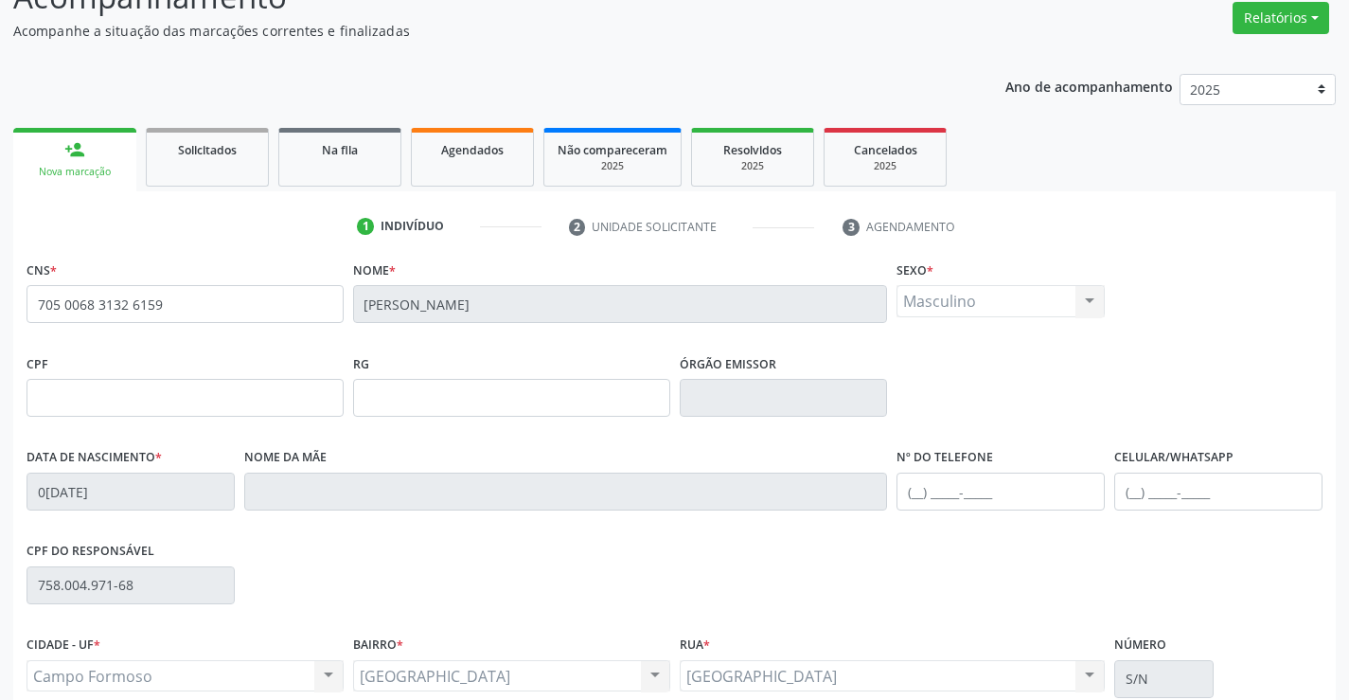
scroll to position [327, 0]
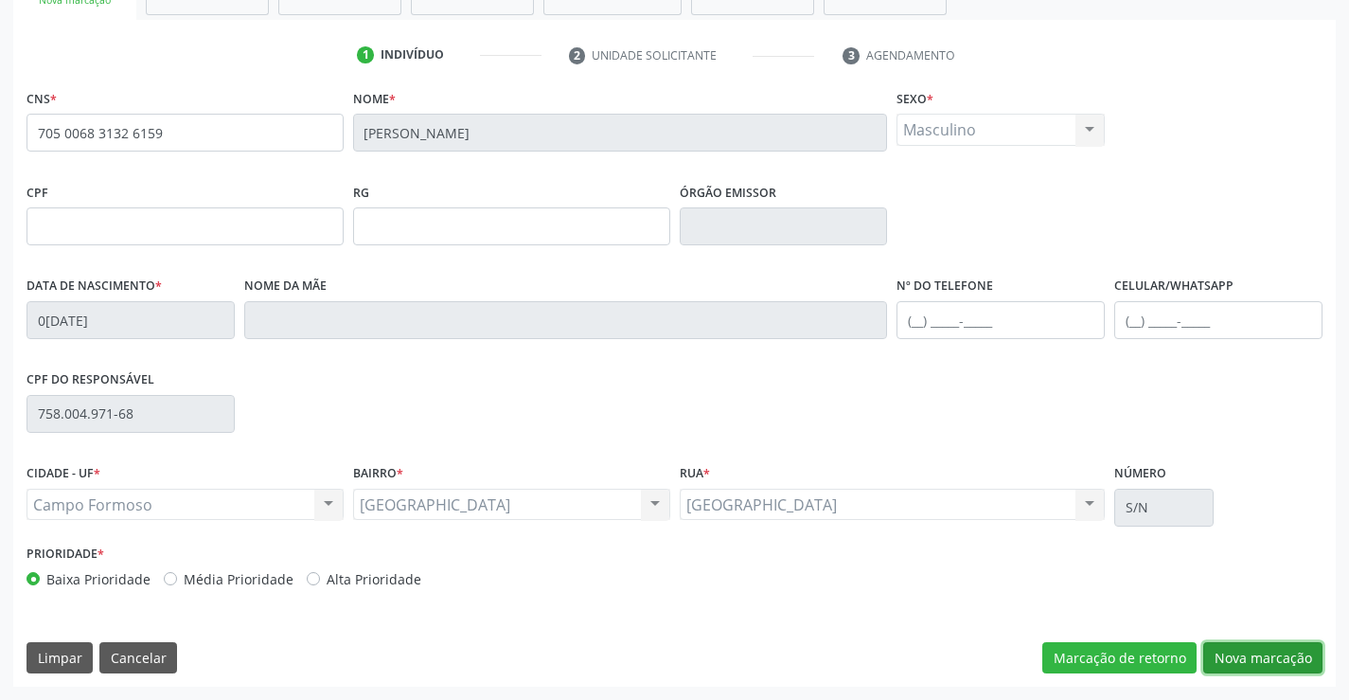
click at [1246, 655] on button "Nova marcação" at bounding box center [1262, 658] width 119 height 32
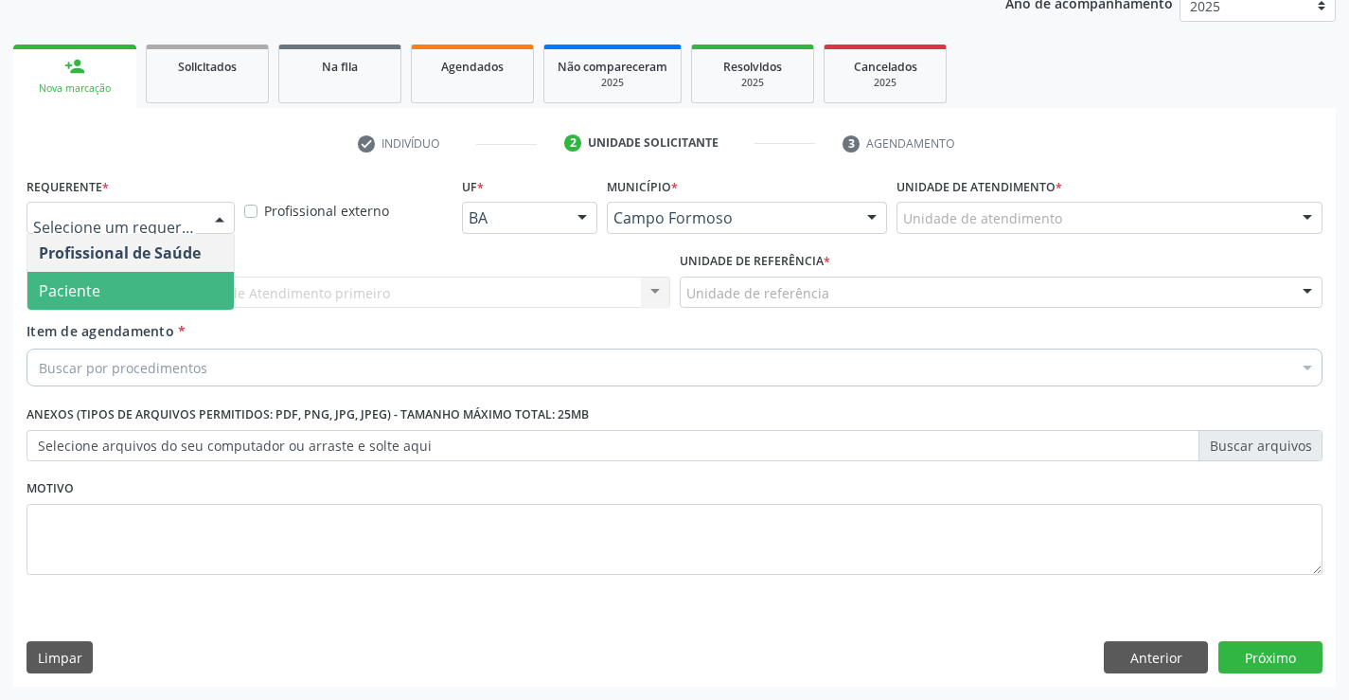
click at [87, 296] on span "Paciente" at bounding box center [70, 290] width 62 height 21
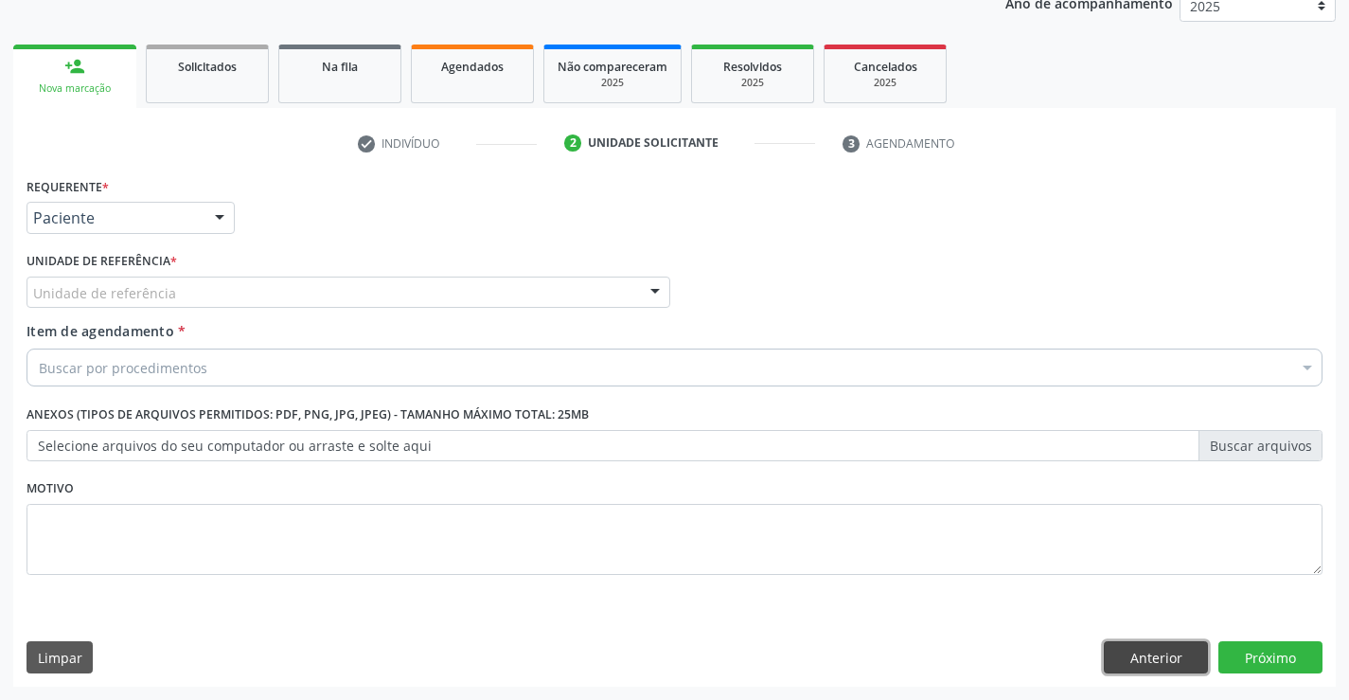
click at [1147, 651] on button "Anterior" at bounding box center [1156, 657] width 104 height 32
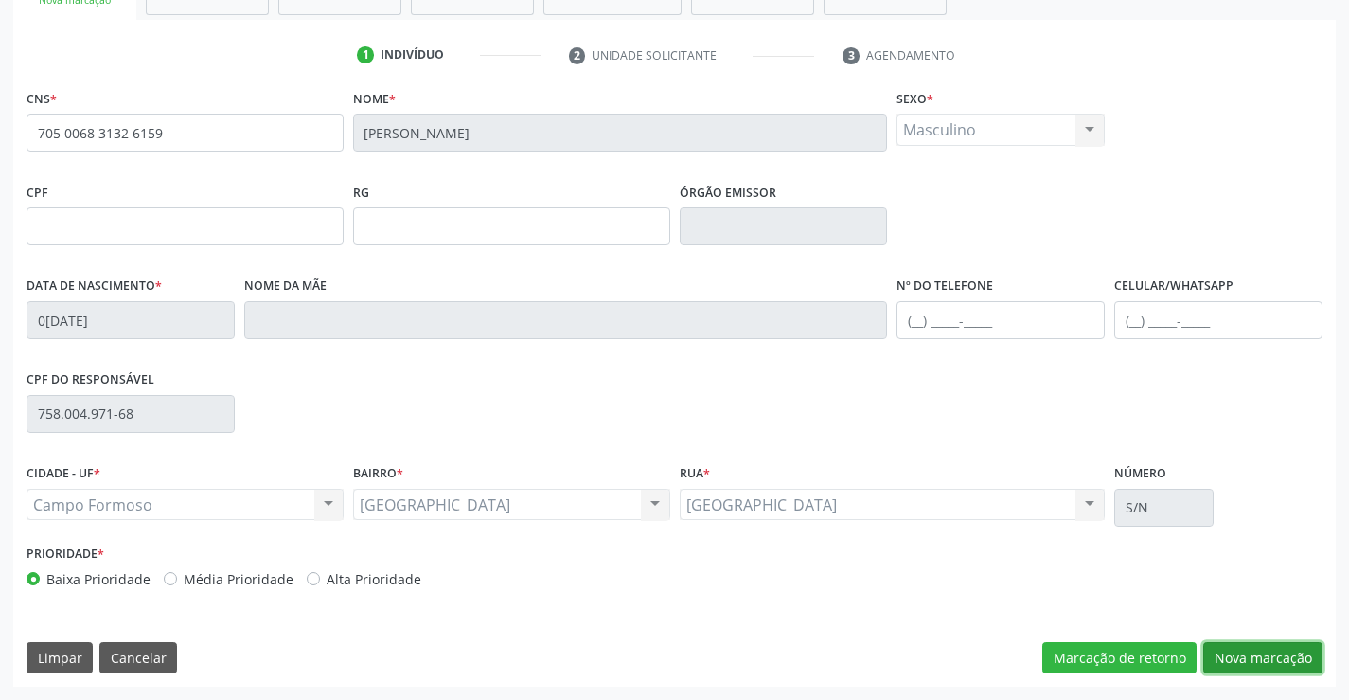
click at [1239, 663] on button "Nova marcação" at bounding box center [1262, 658] width 119 height 32
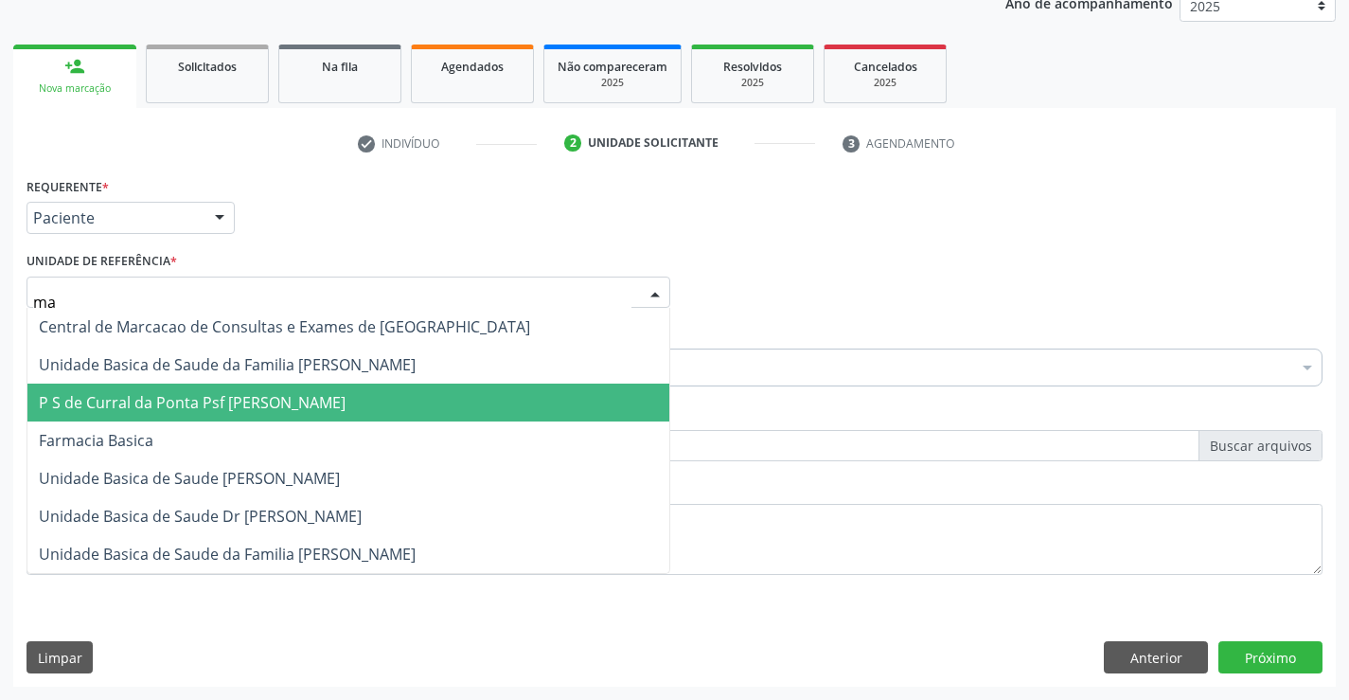
type input "mai"
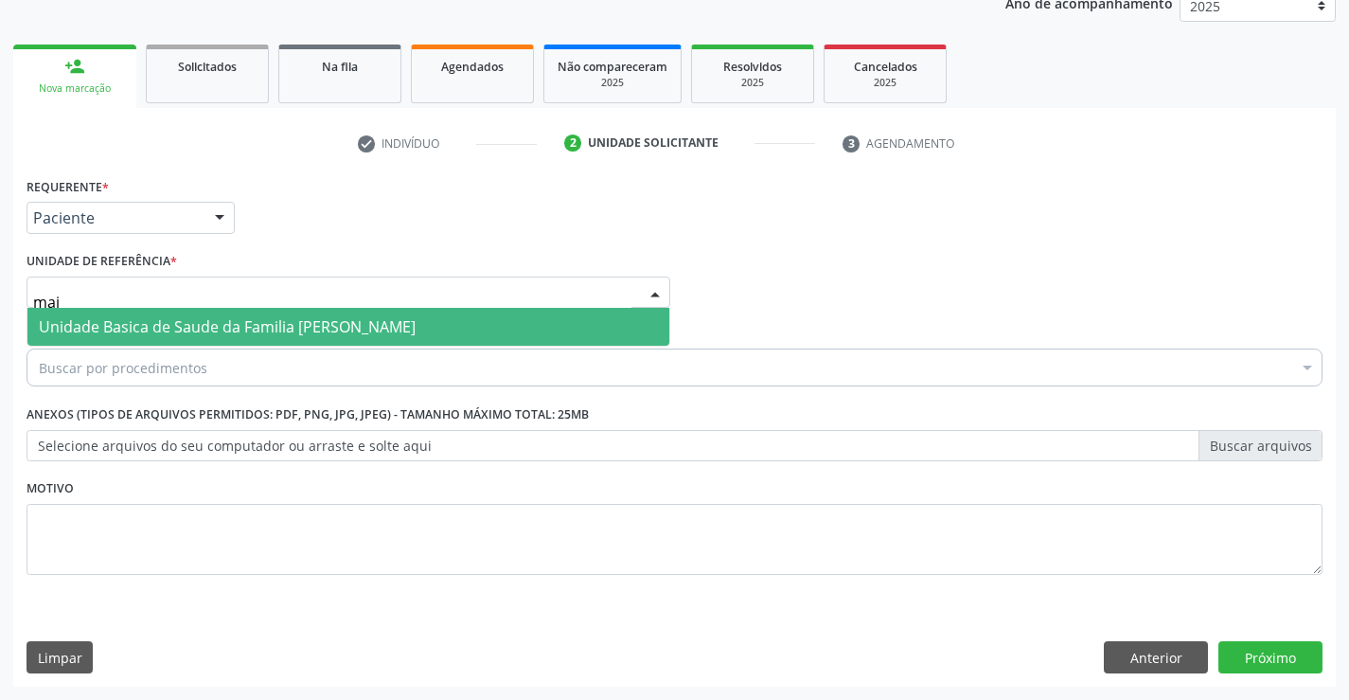
click at [53, 312] on span "Unidade Basica de Saude da Familia [PERSON_NAME]" at bounding box center [348, 327] width 642 height 38
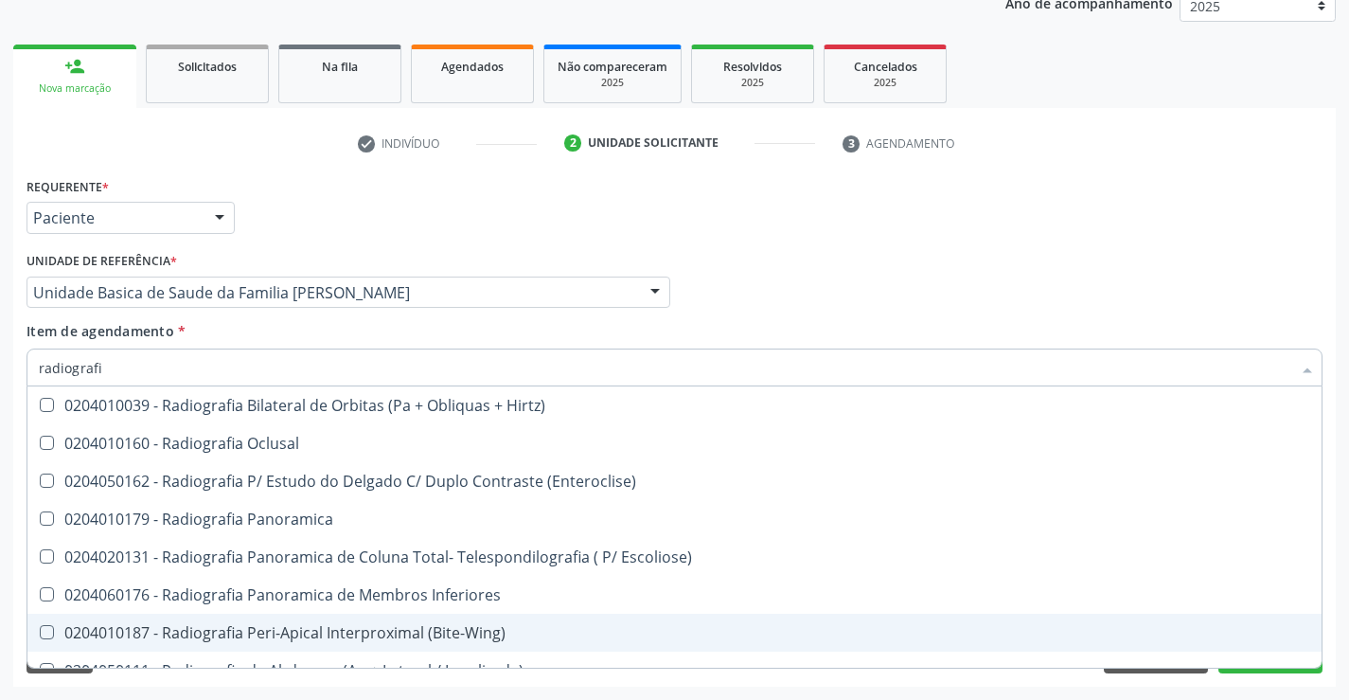
type input "radiografia"
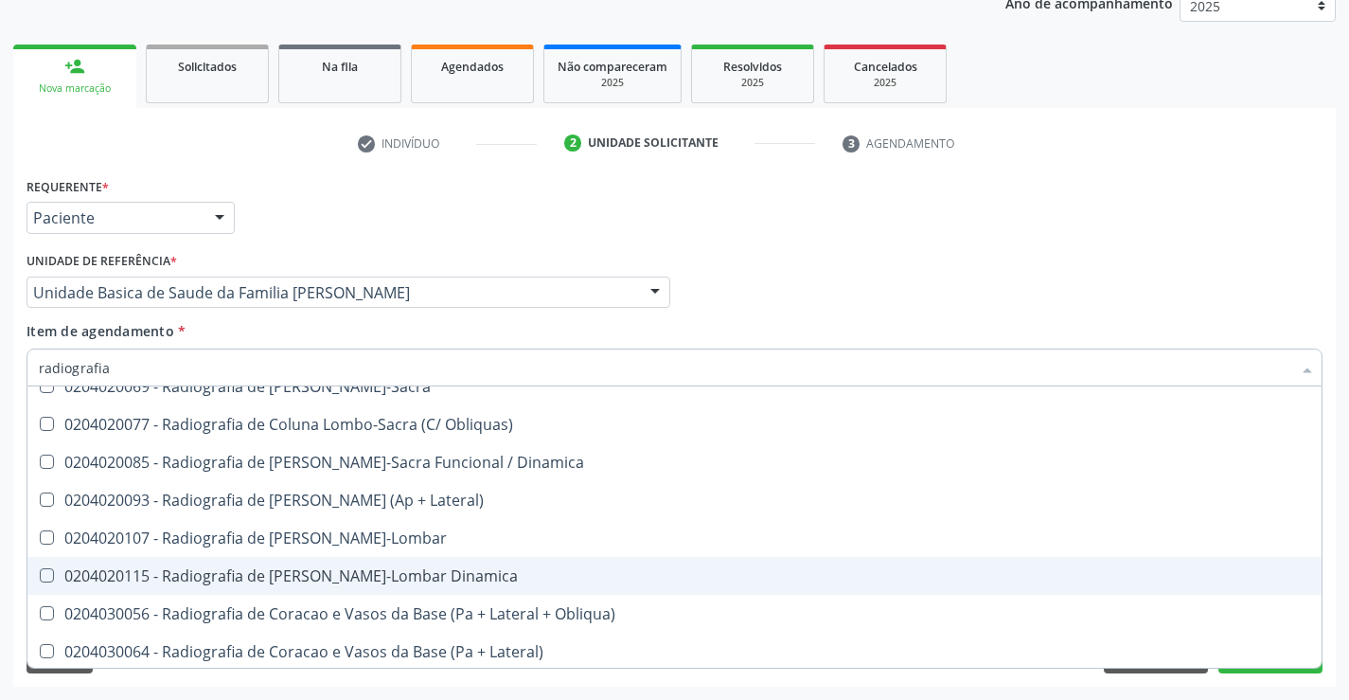
scroll to position [947, 0]
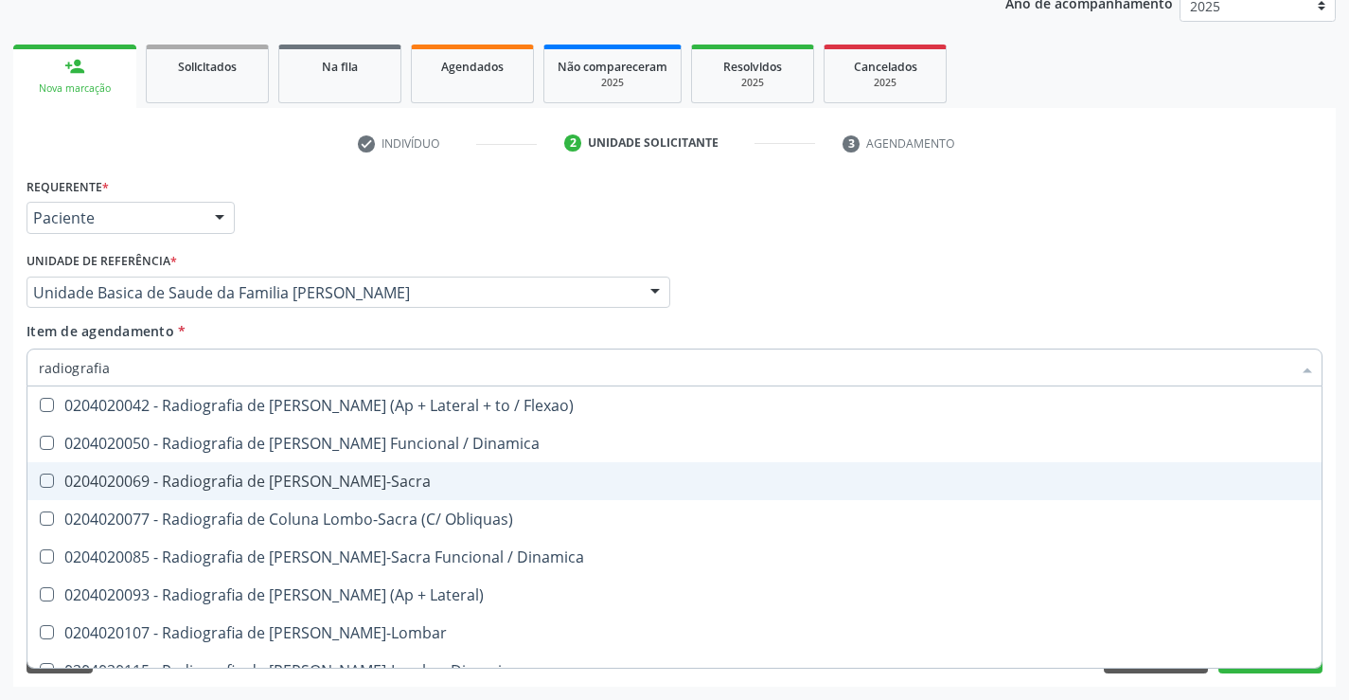
click at [372, 486] on div "0204020069 - Radiografia de Coluna Lombo-Sacra" at bounding box center [675, 480] width 1272 height 15
checkbox Lombo-Sacra "true"
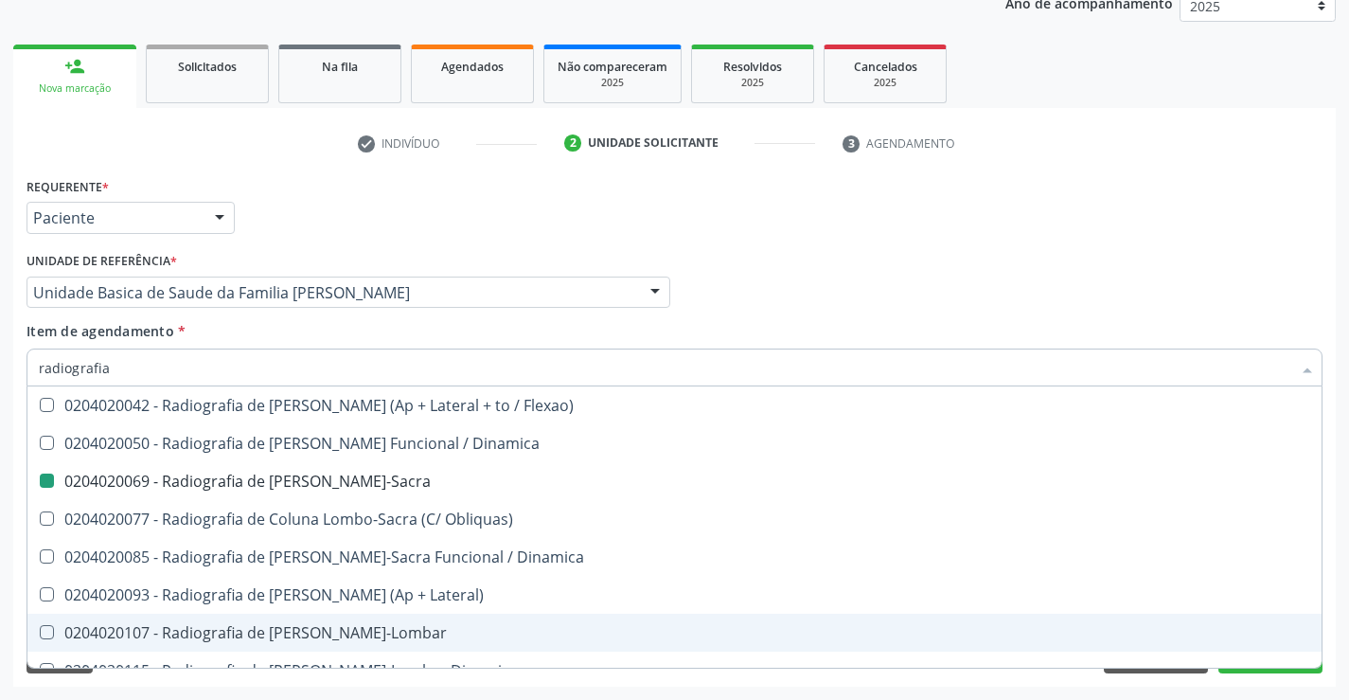
click at [1231, 679] on div "Requerente * Paciente Profissional de Saúde Paciente Nenhum resultado encontrad…" at bounding box center [674, 429] width 1323 height 514
checkbox Oclusal "true"
checkbox Lombo-Sacra "false"
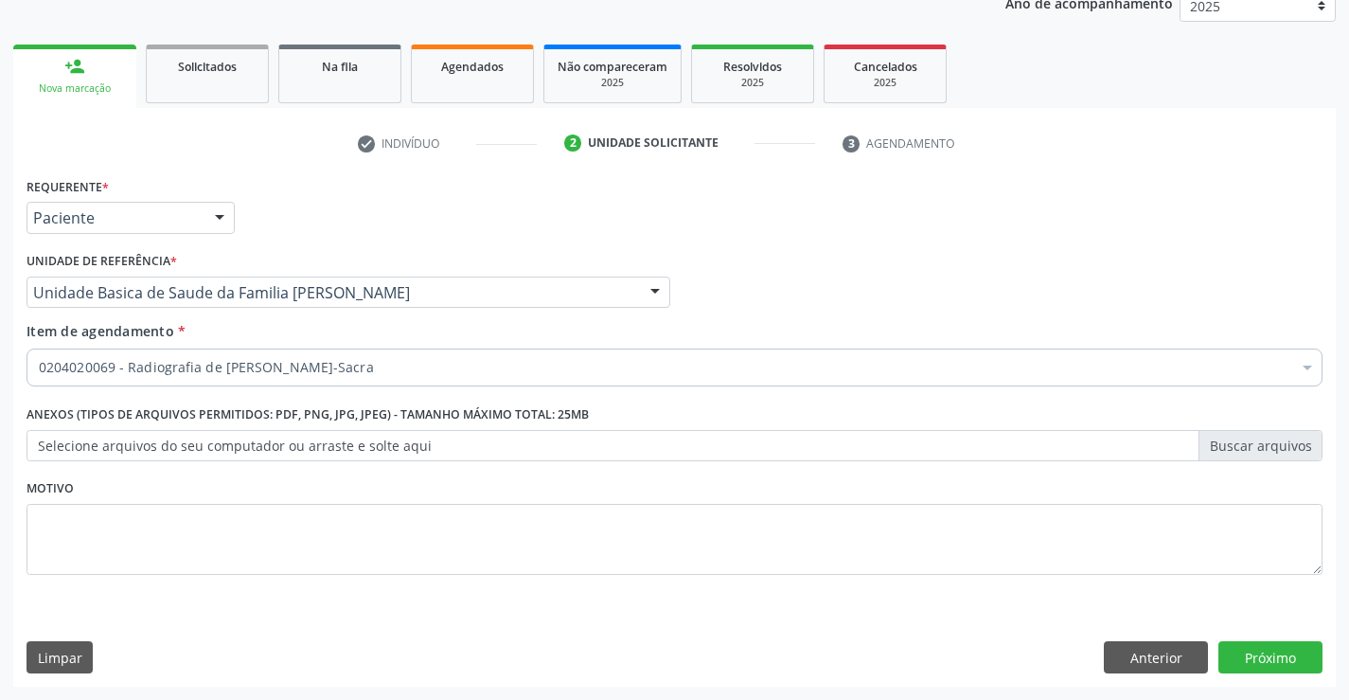
scroll to position [0, 0]
click at [1226, 663] on button "Próximo" at bounding box center [1270, 657] width 104 height 32
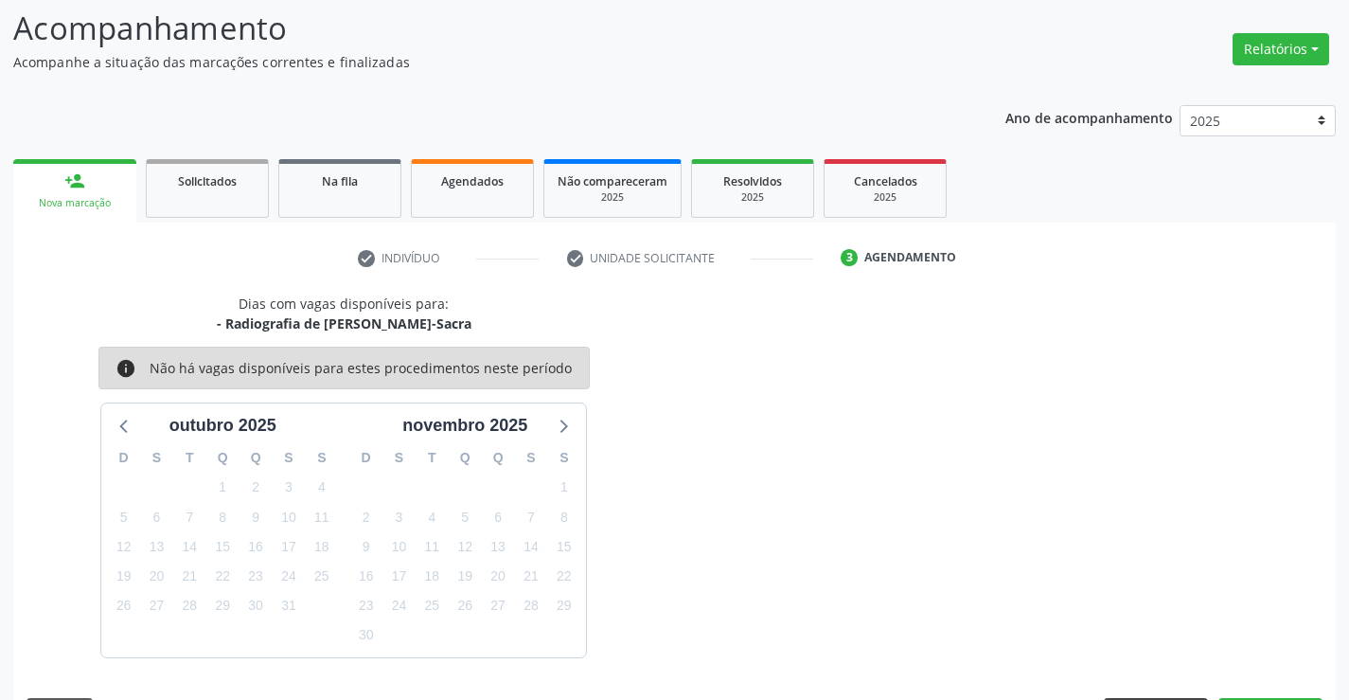
scroll to position [180, 0]
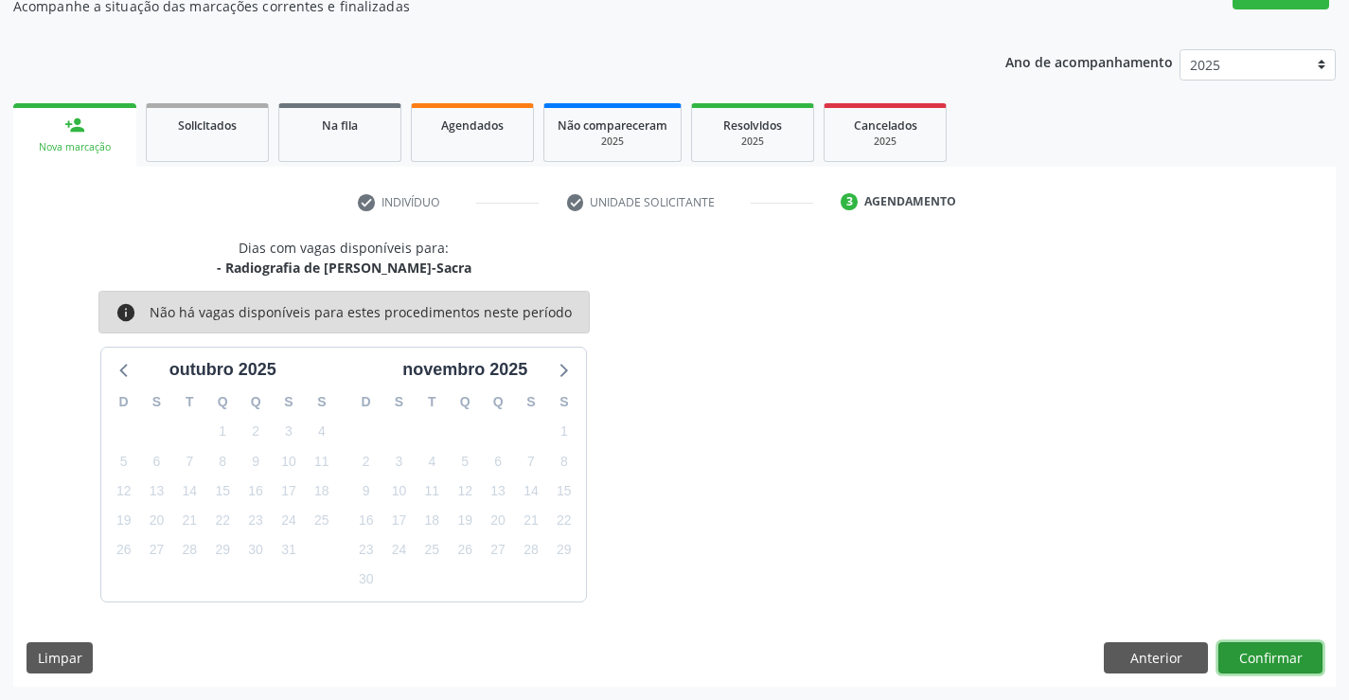
click at [1254, 649] on button "Confirmar" at bounding box center [1270, 658] width 104 height 32
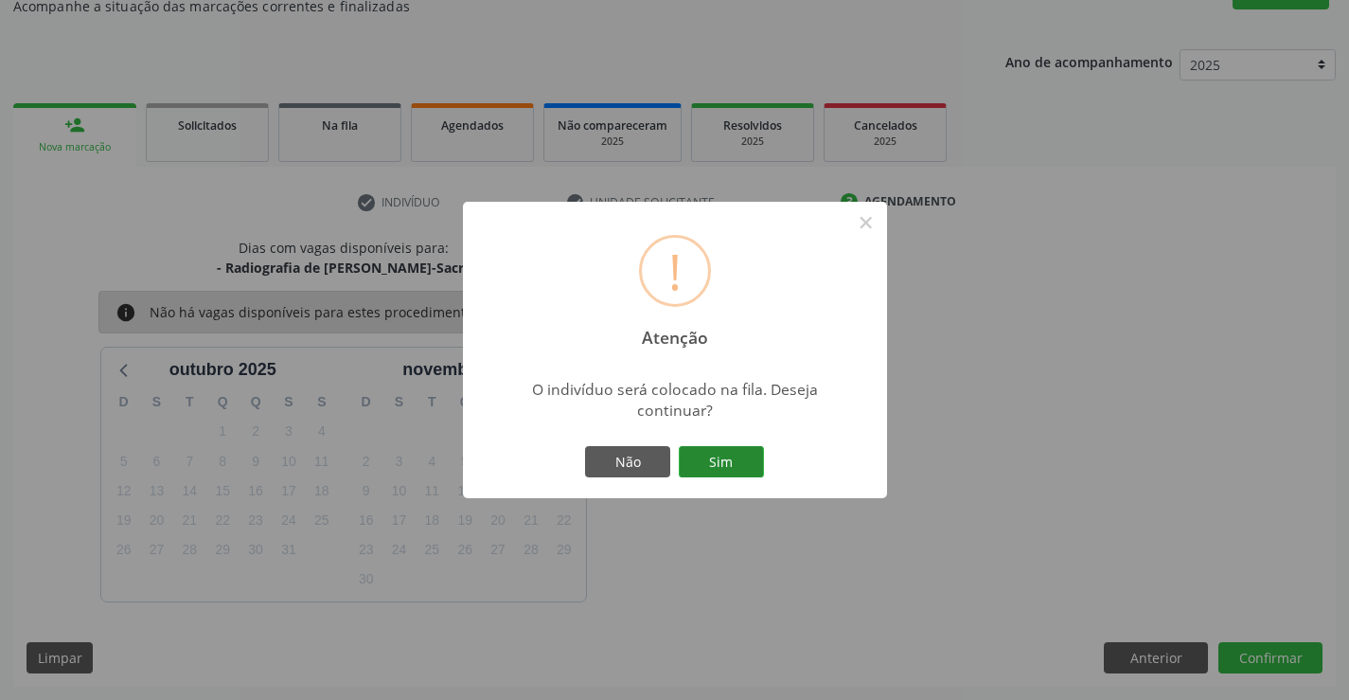
click at [756, 468] on button "Sim" at bounding box center [721, 462] width 85 height 32
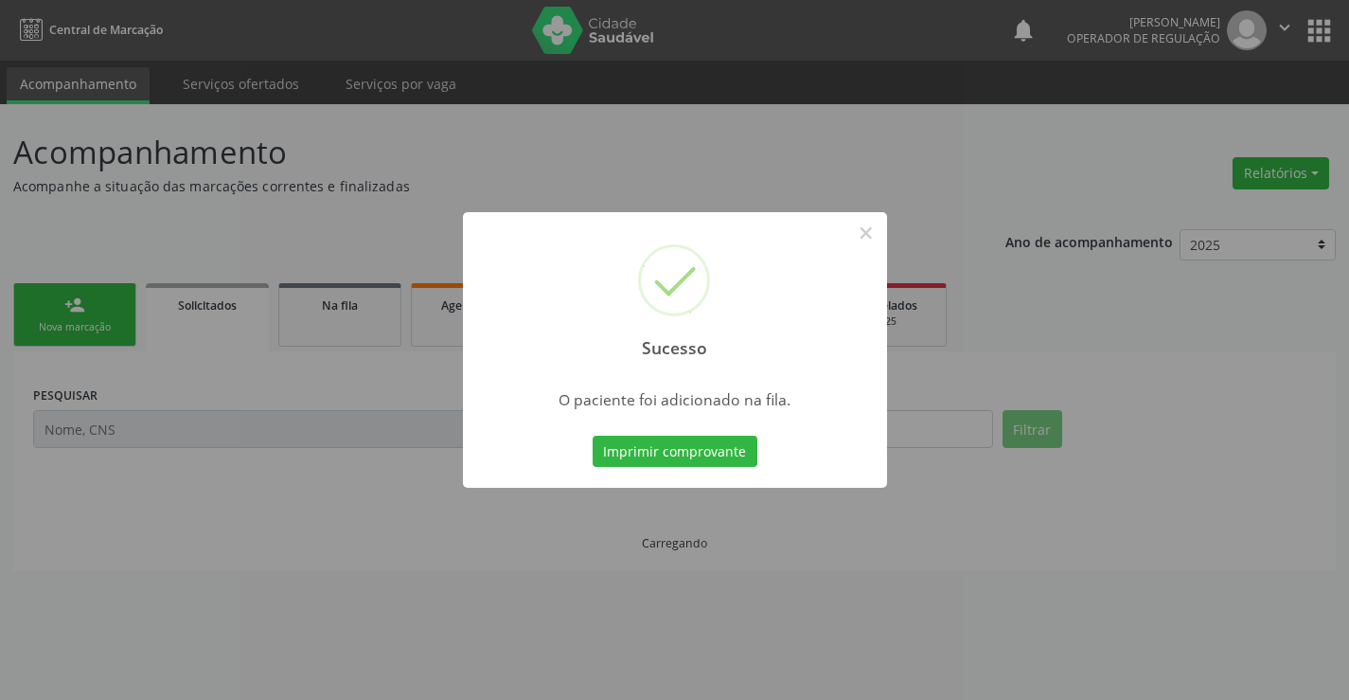
scroll to position [0, 0]
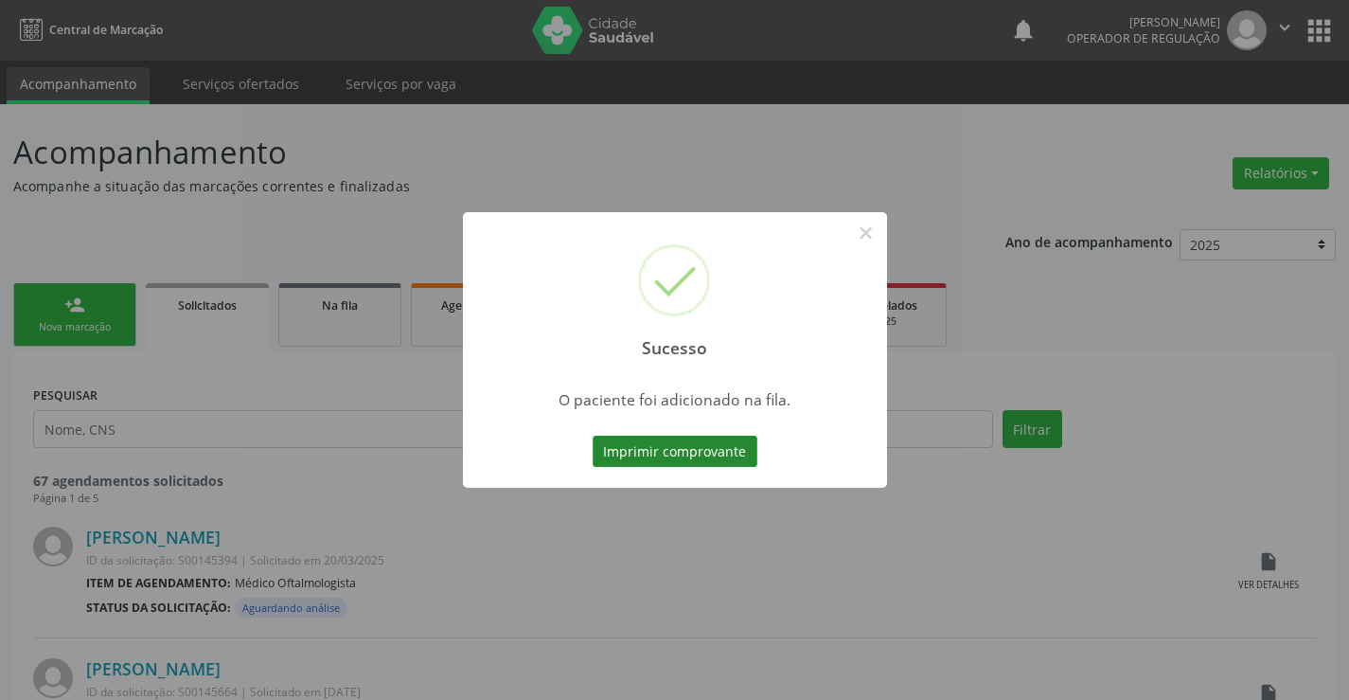
click at [738, 455] on button "Imprimir comprovante" at bounding box center [675, 452] width 165 height 32
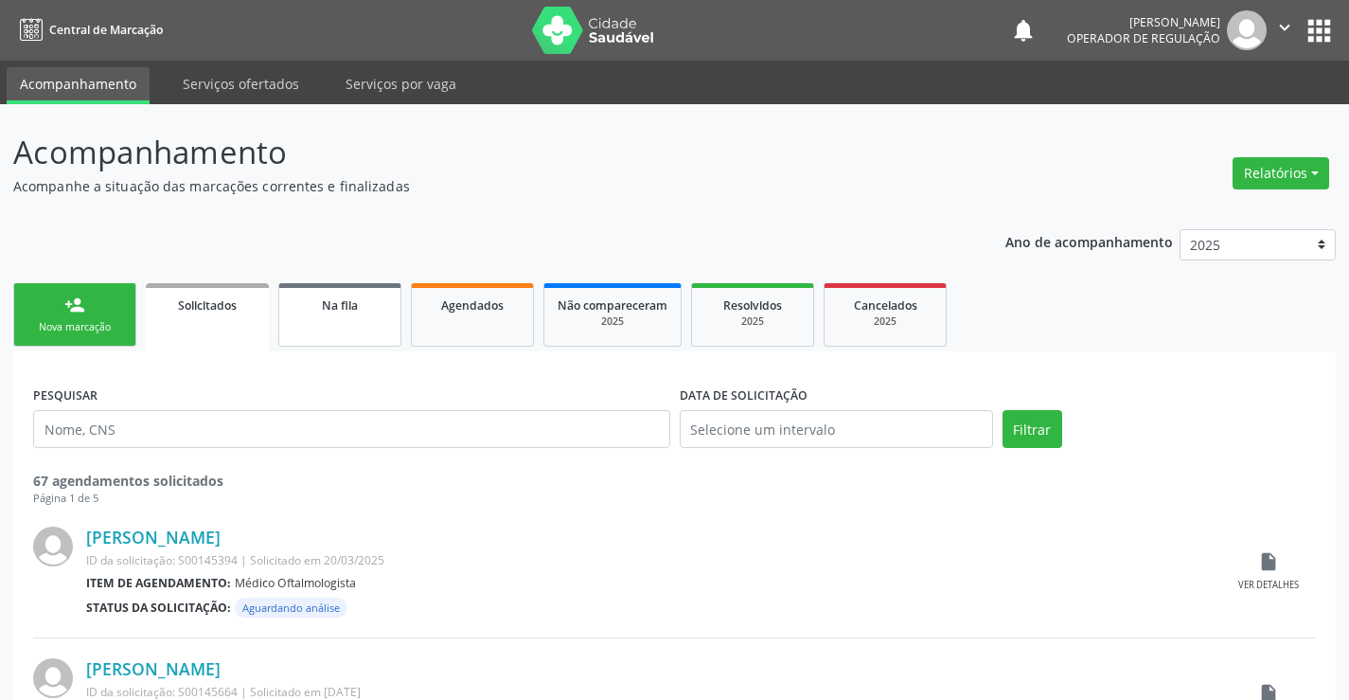
click at [334, 311] on span "Na fila" at bounding box center [340, 305] width 36 height 16
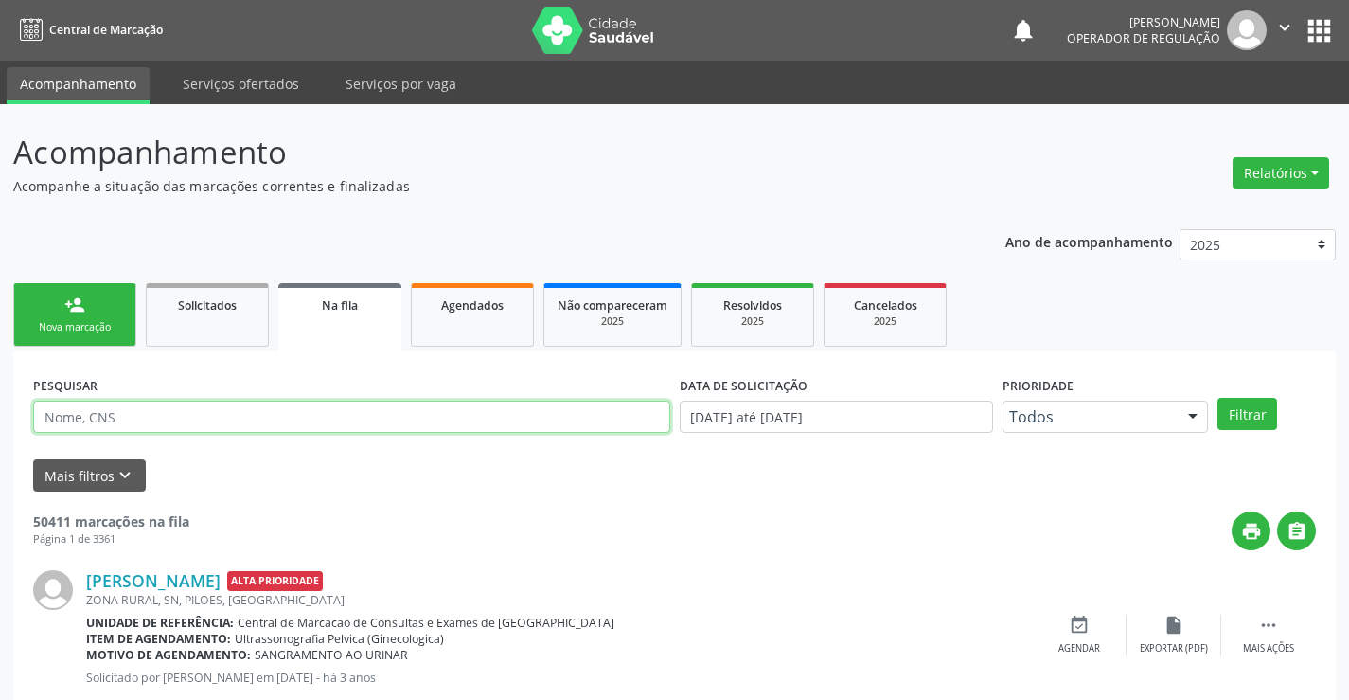
click at [275, 419] on input "text" at bounding box center [351, 416] width 637 height 32
type input "700500795294557"
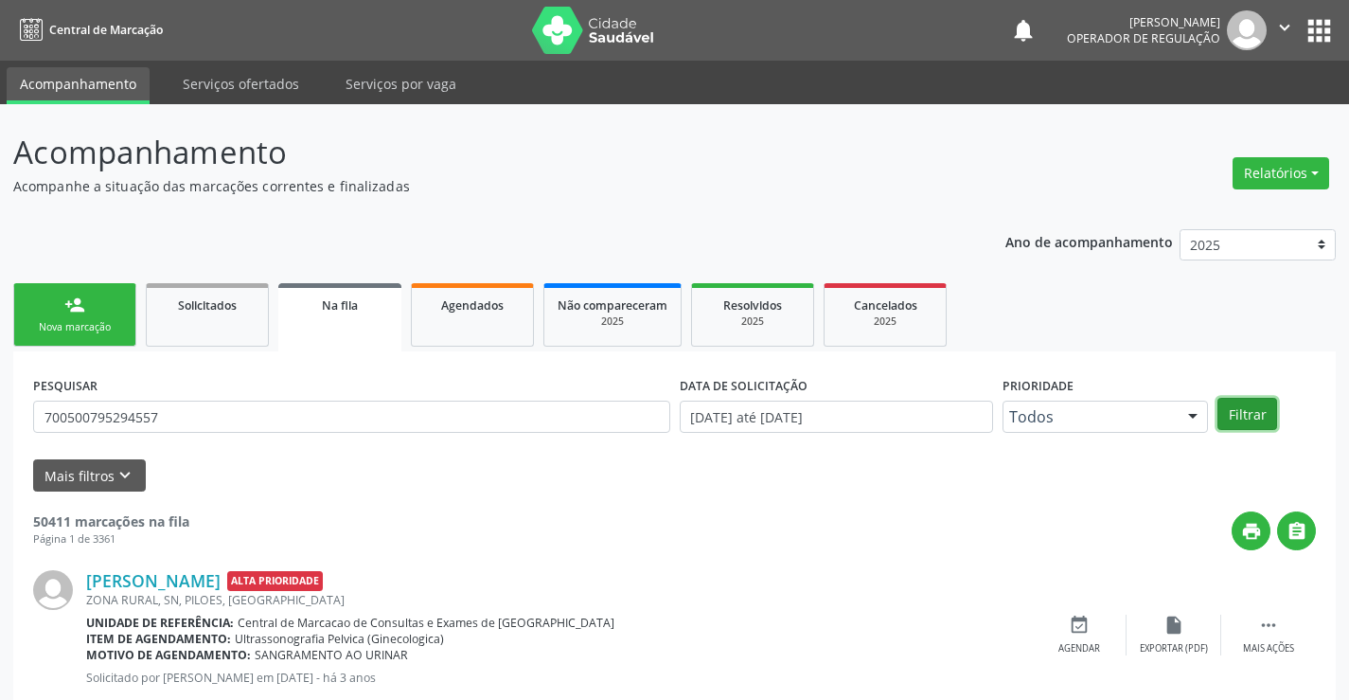
click at [1244, 408] on button "Filtrar" at bounding box center [1248, 414] width 60 height 32
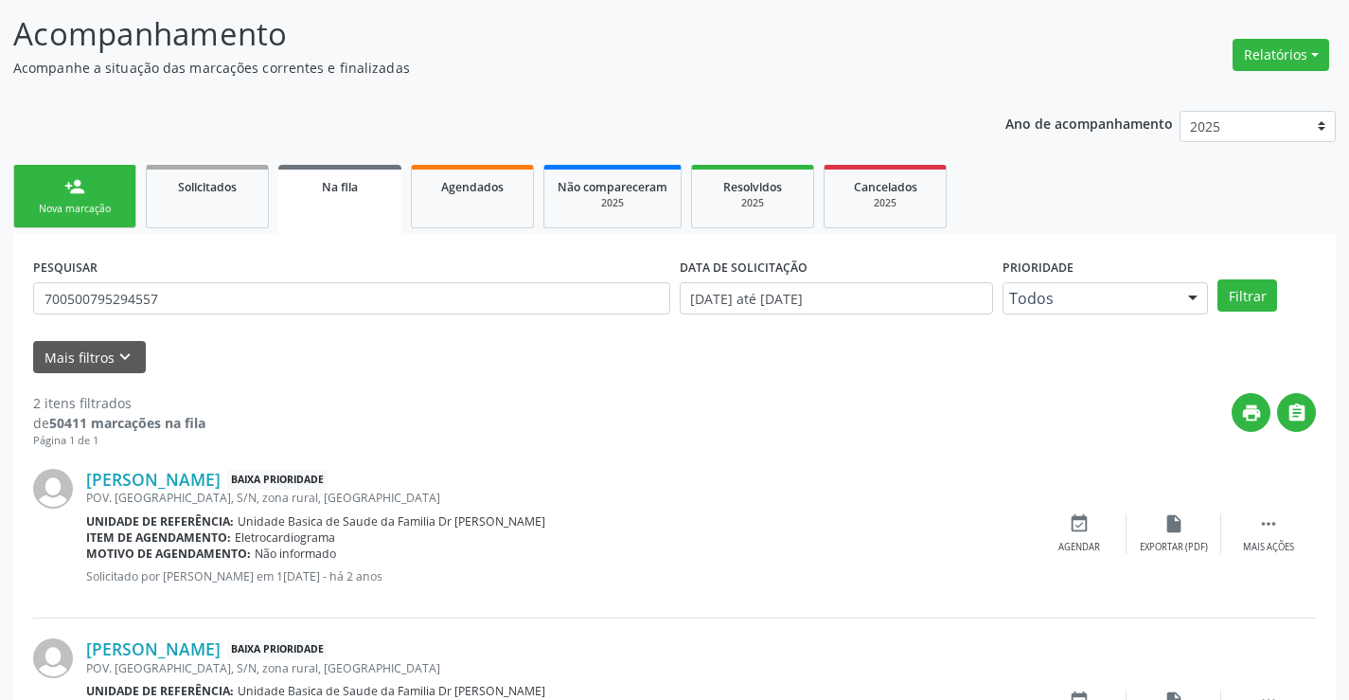
scroll to position [66, 0]
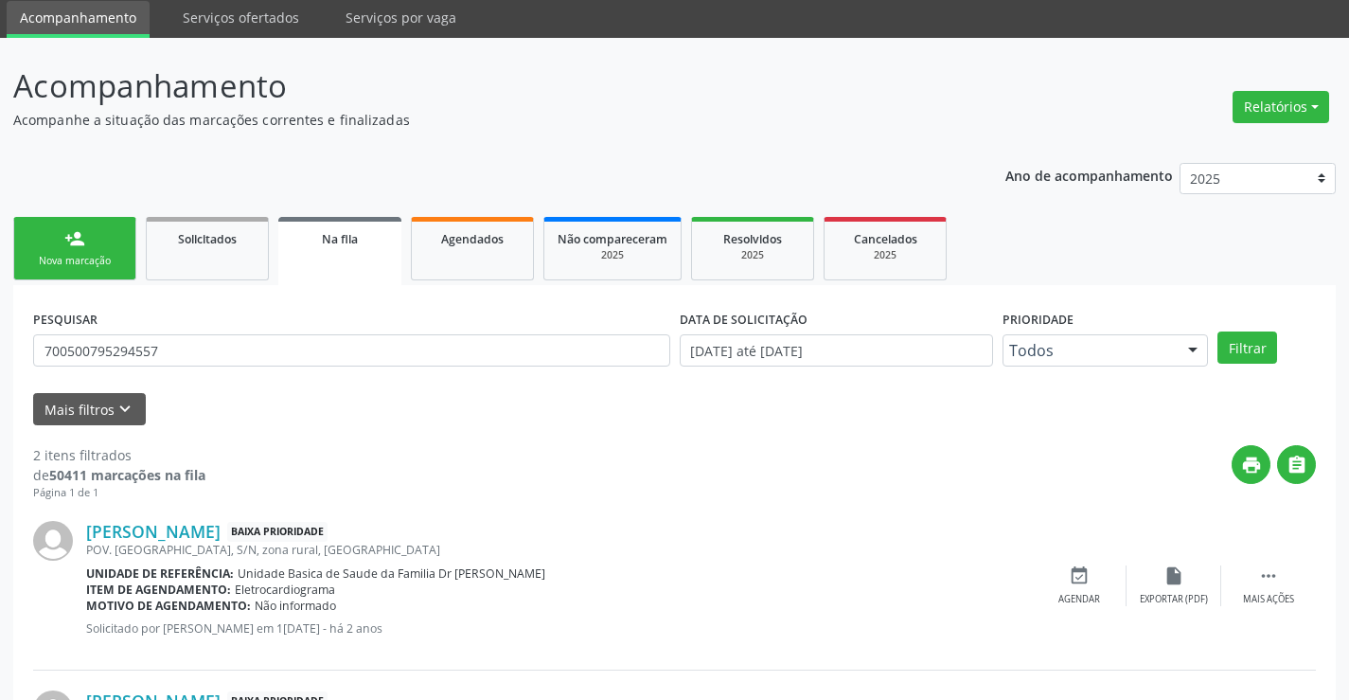
click at [67, 256] on div "Nova marcação" at bounding box center [74, 261] width 95 height 14
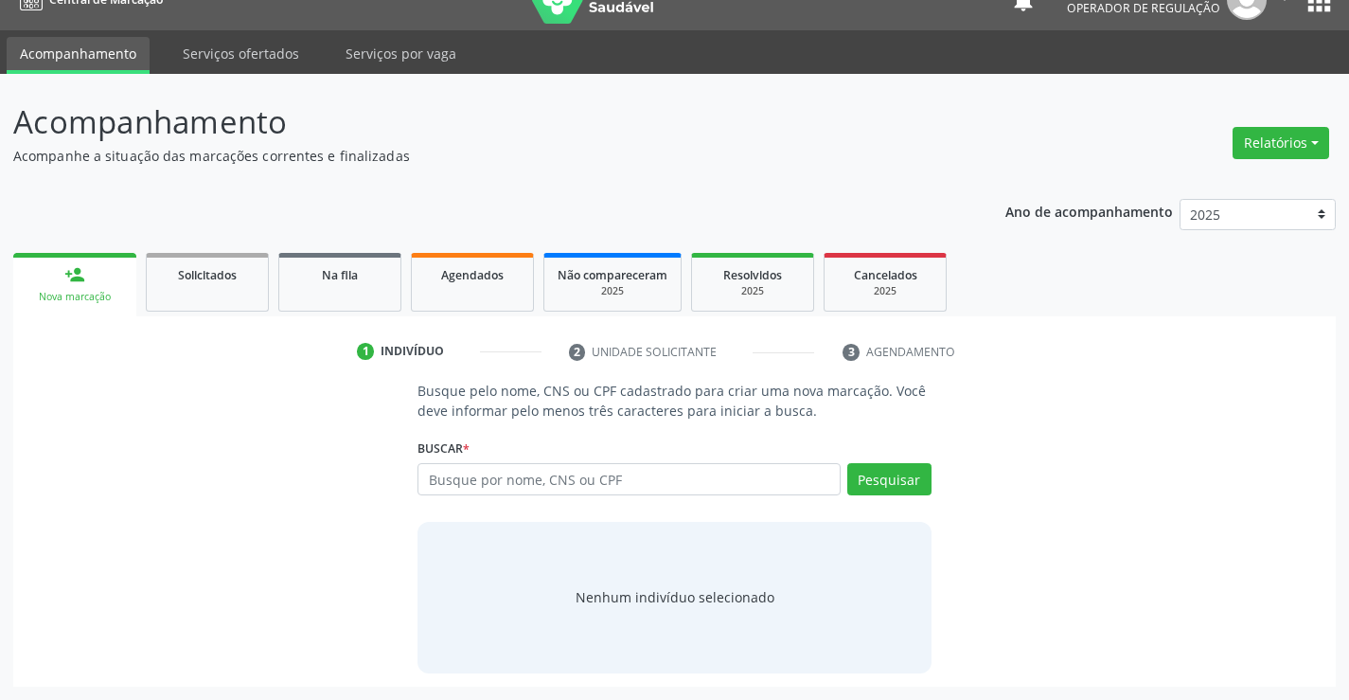
scroll to position [30, 0]
click at [654, 482] on input "text" at bounding box center [629, 479] width 422 height 32
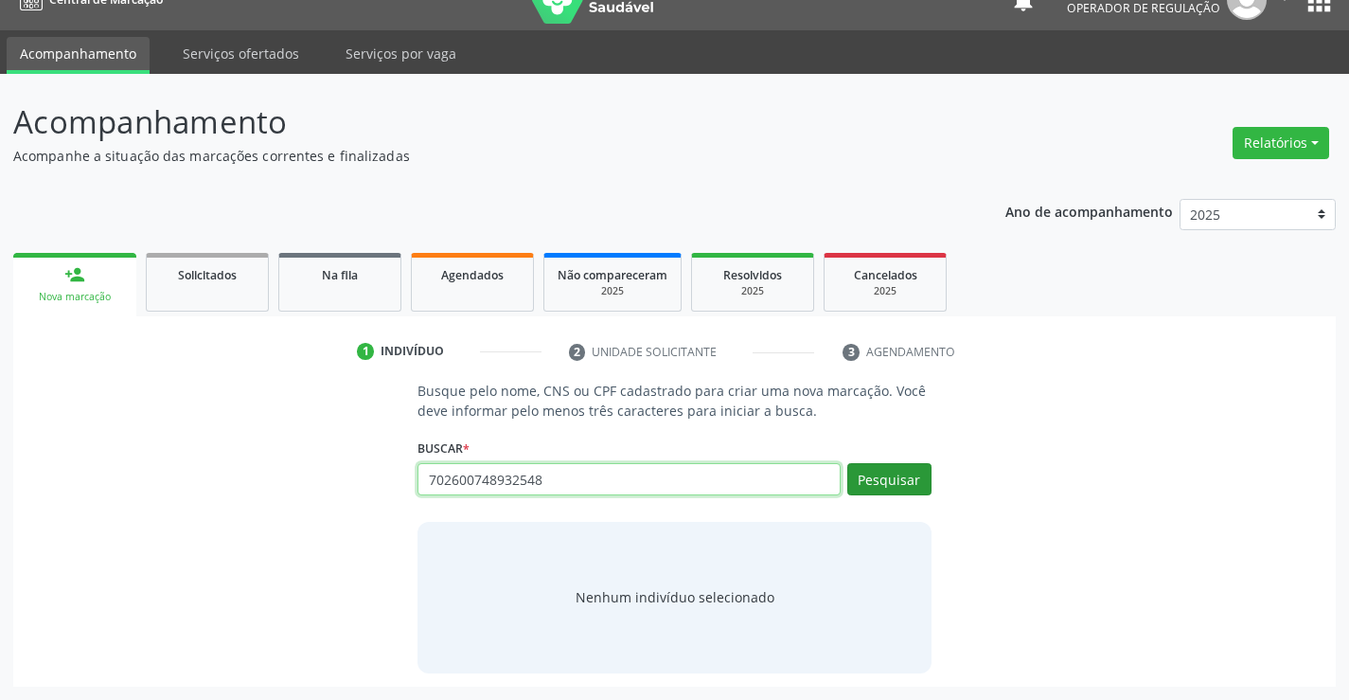
type input "702600748932548"
click at [890, 484] on button "Pesquisar" at bounding box center [889, 479] width 84 height 32
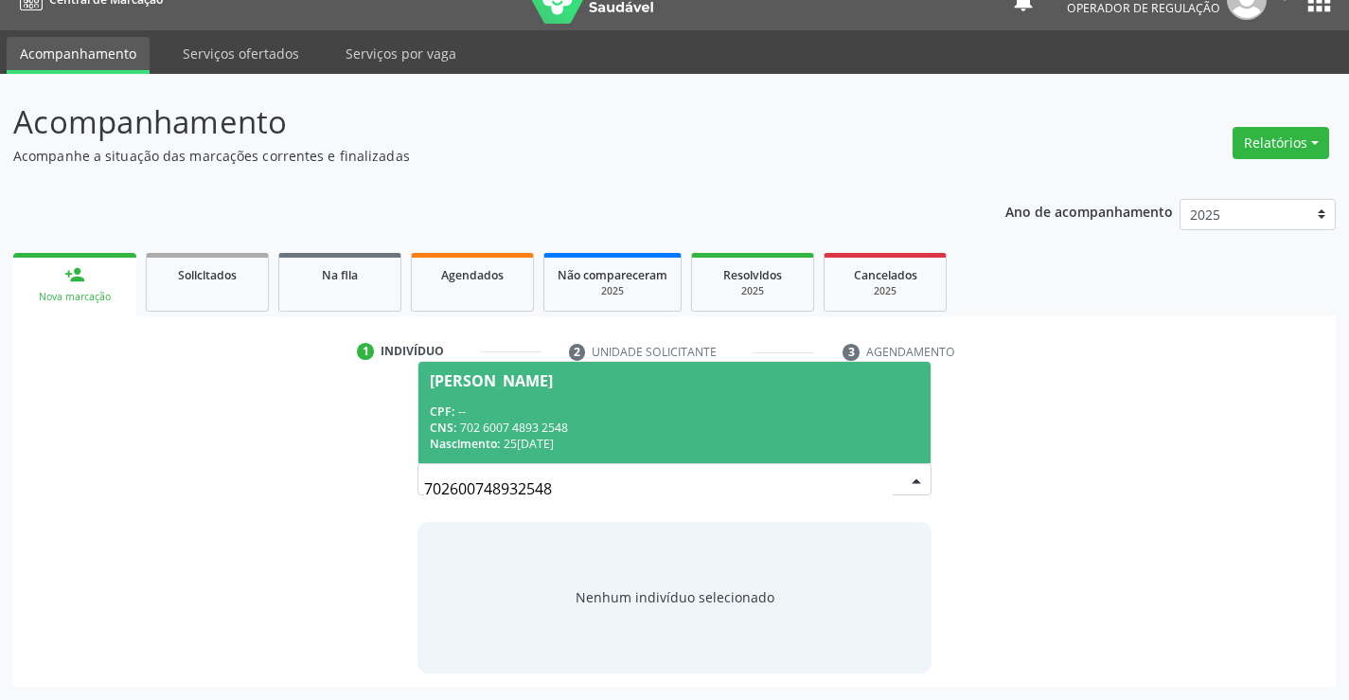
click at [585, 403] on div "CPF: --" at bounding box center [674, 411] width 489 height 16
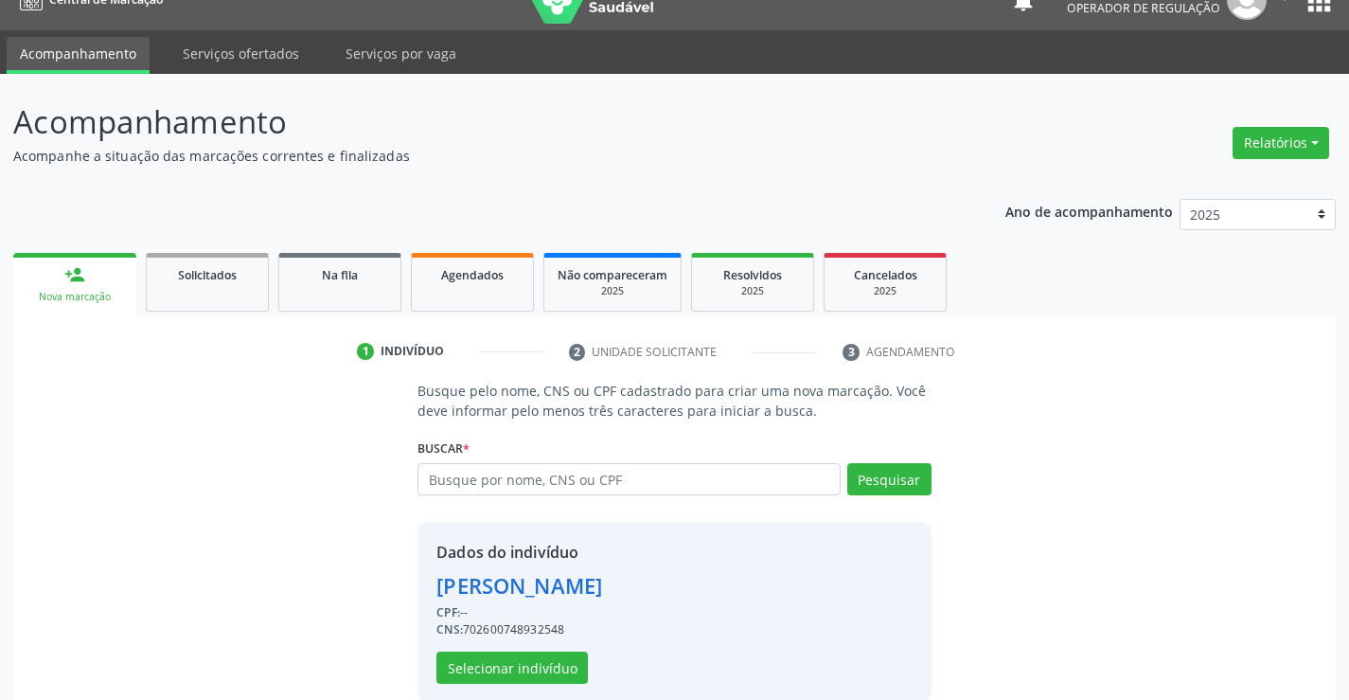
scroll to position [60, 0]
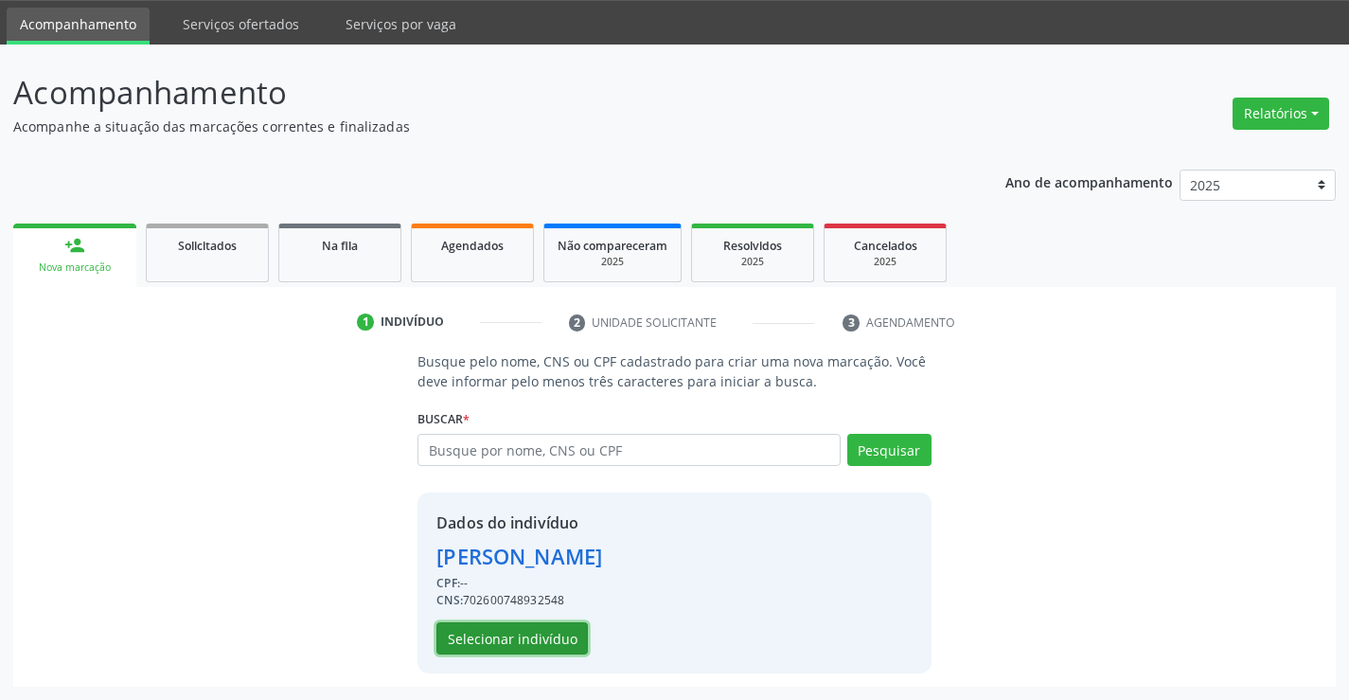
click at [525, 640] on button "Selecionar indivíduo" at bounding box center [511, 638] width 151 height 32
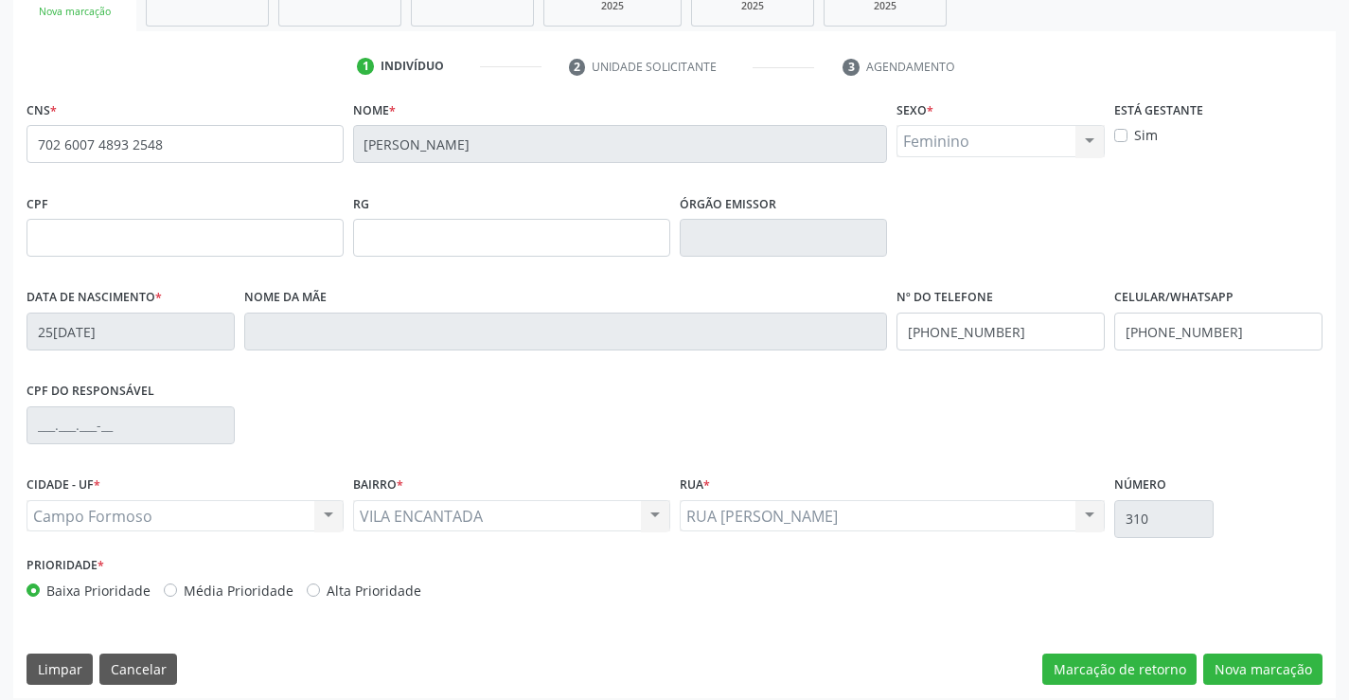
scroll to position [327, 0]
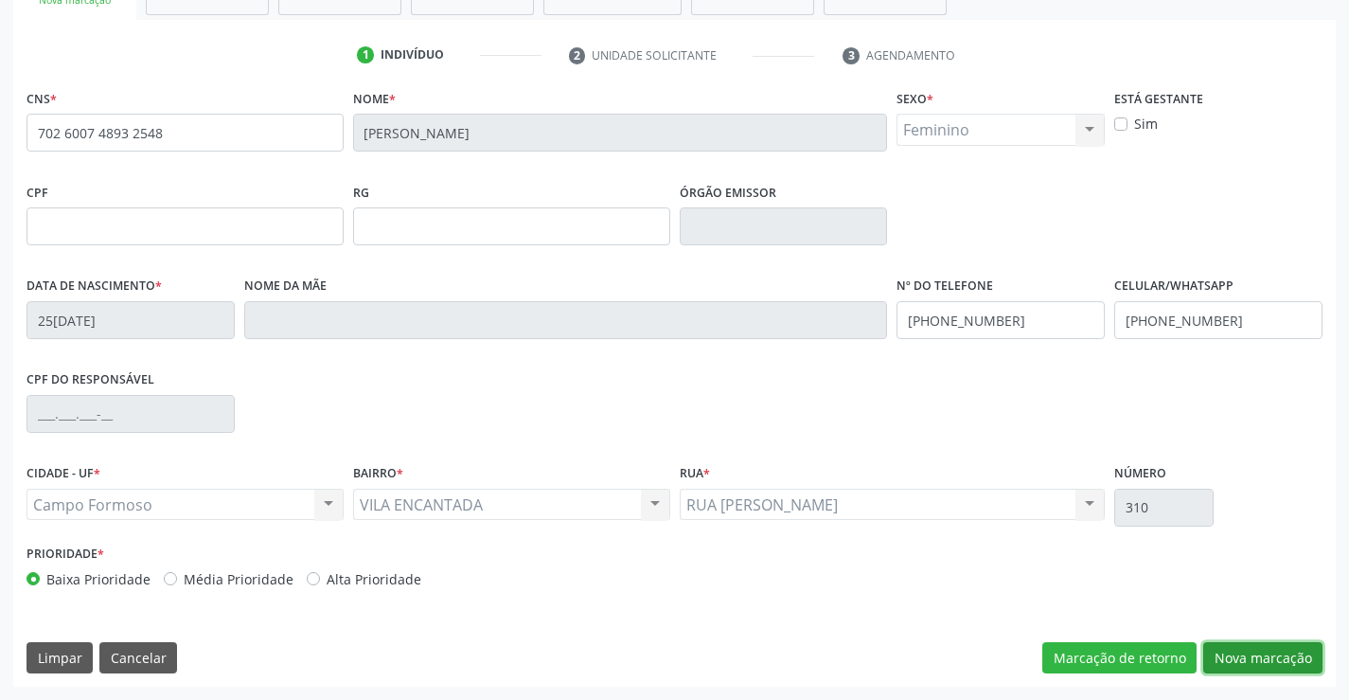
click at [1246, 650] on button "Nova marcação" at bounding box center [1262, 658] width 119 height 32
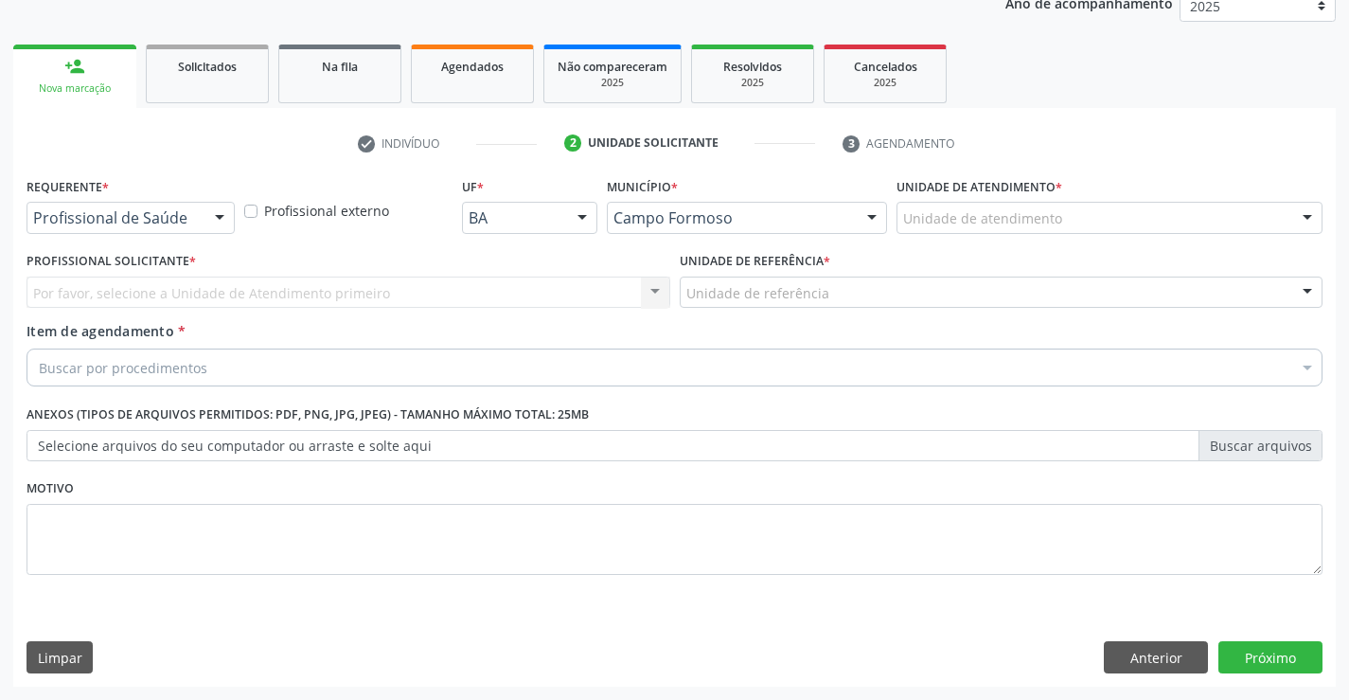
scroll to position [239, 0]
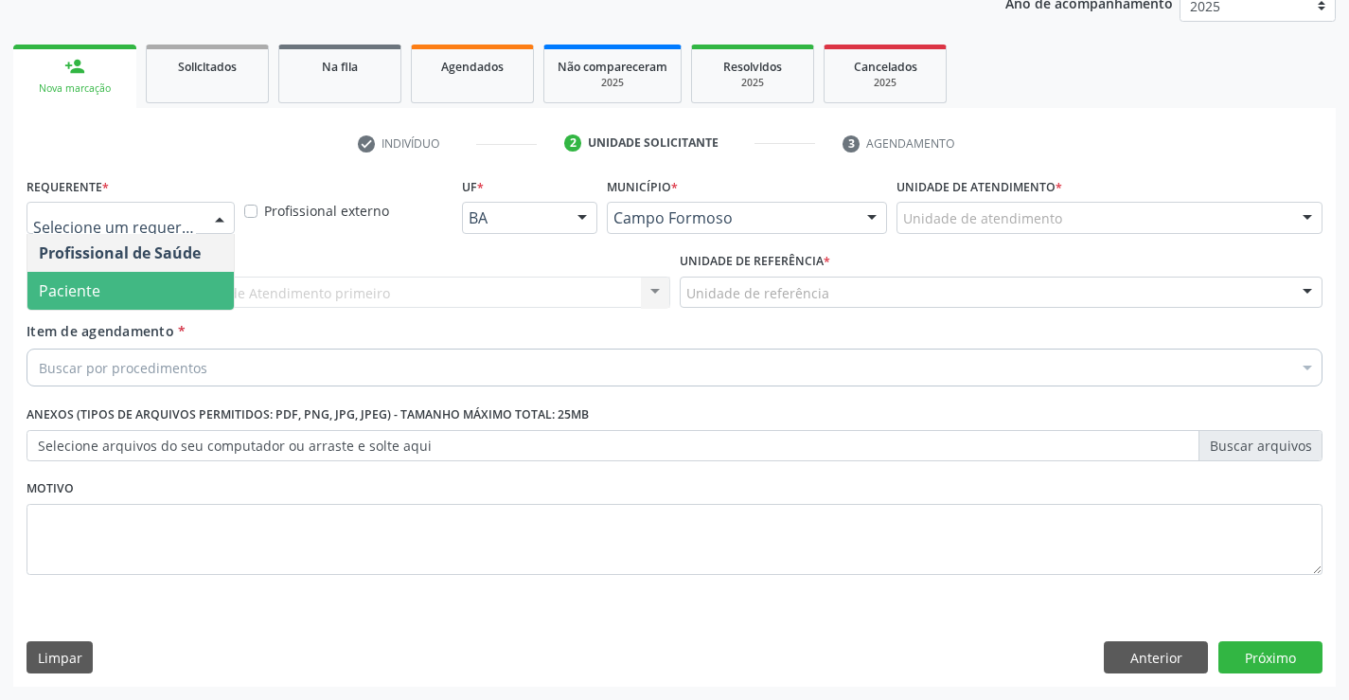
click at [112, 291] on span "Paciente" at bounding box center [130, 291] width 206 height 38
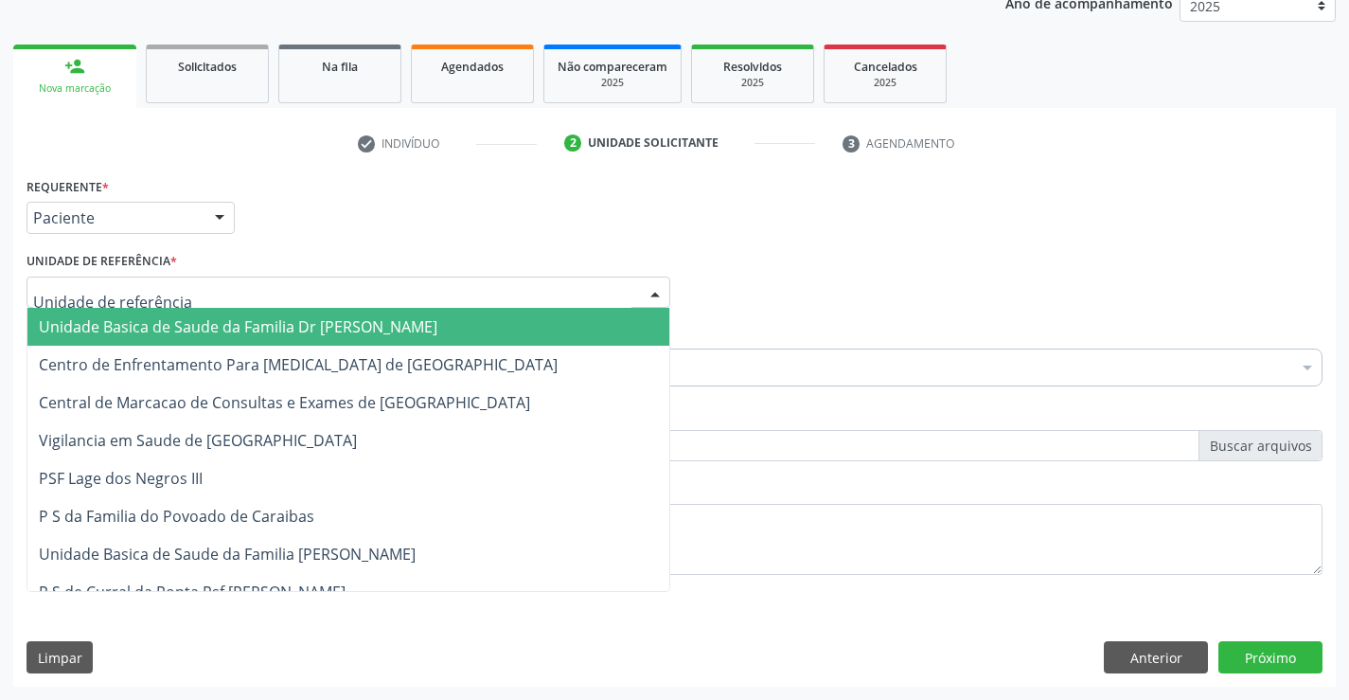
click at [233, 319] on span "Unidade Basica de Saude da Familia Dr [PERSON_NAME]" at bounding box center [238, 326] width 399 height 21
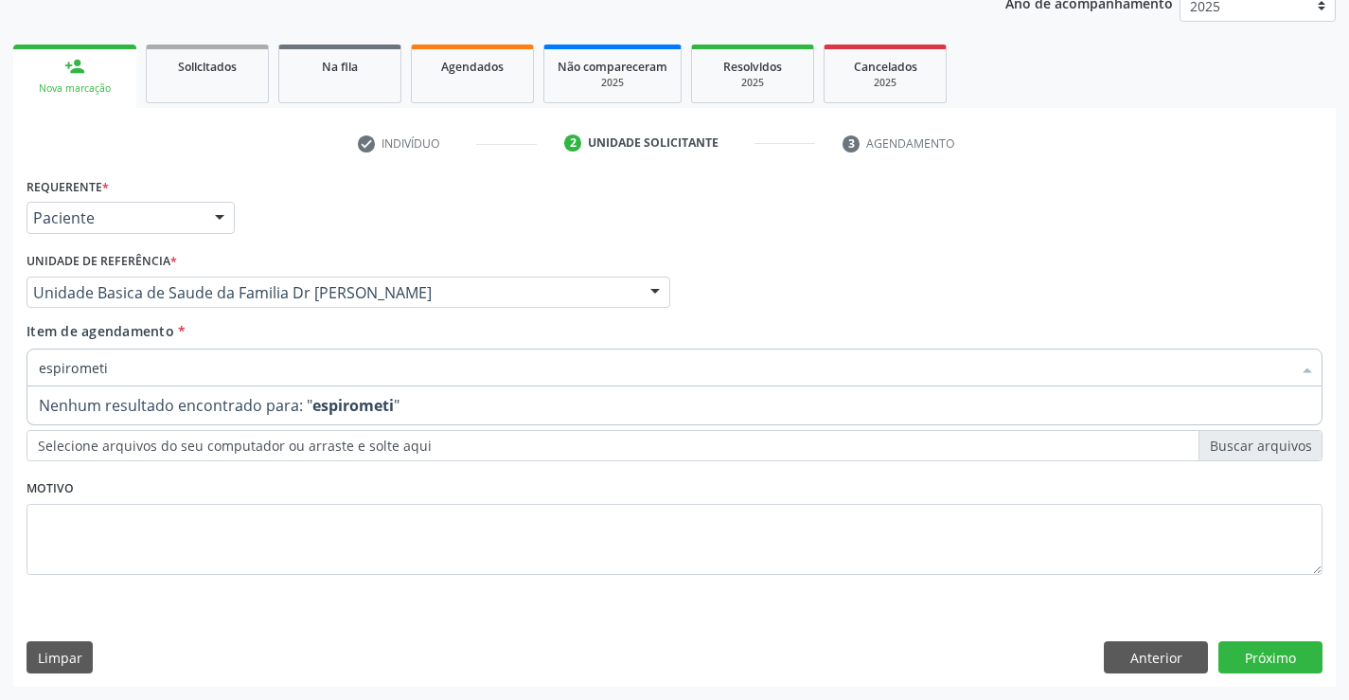
type input "espiromet"
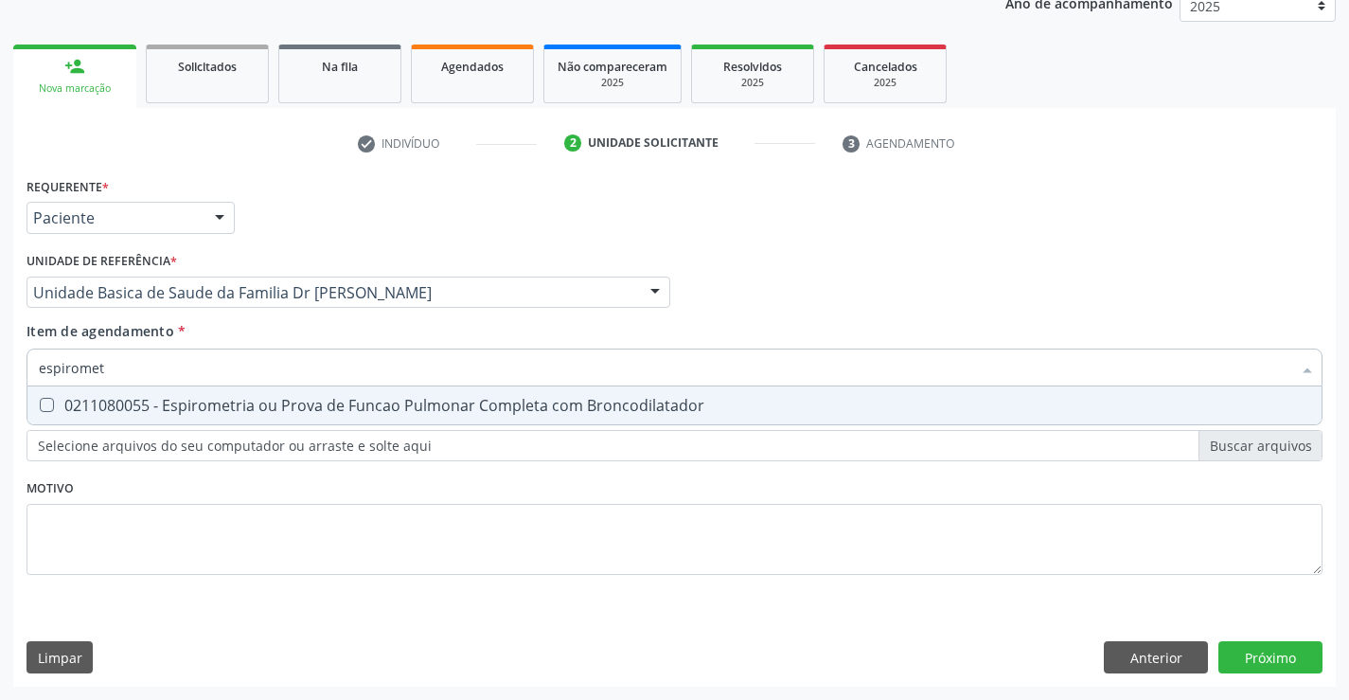
click at [245, 408] on div "0211080055 - Espirometria ou Prova de Funcao Pulmonar Completa com Broncodilata…" at bounding box center [675, 405] width 1272 height 15
checkbox Broncodilatador "true"
type input "espiromet"
click at [215, 556] on div "Requerente * Paciente Profissional de Saúde Paciente Nenhum resultado encontrad…" at bounding box center [675, 386] width 1296 height 429
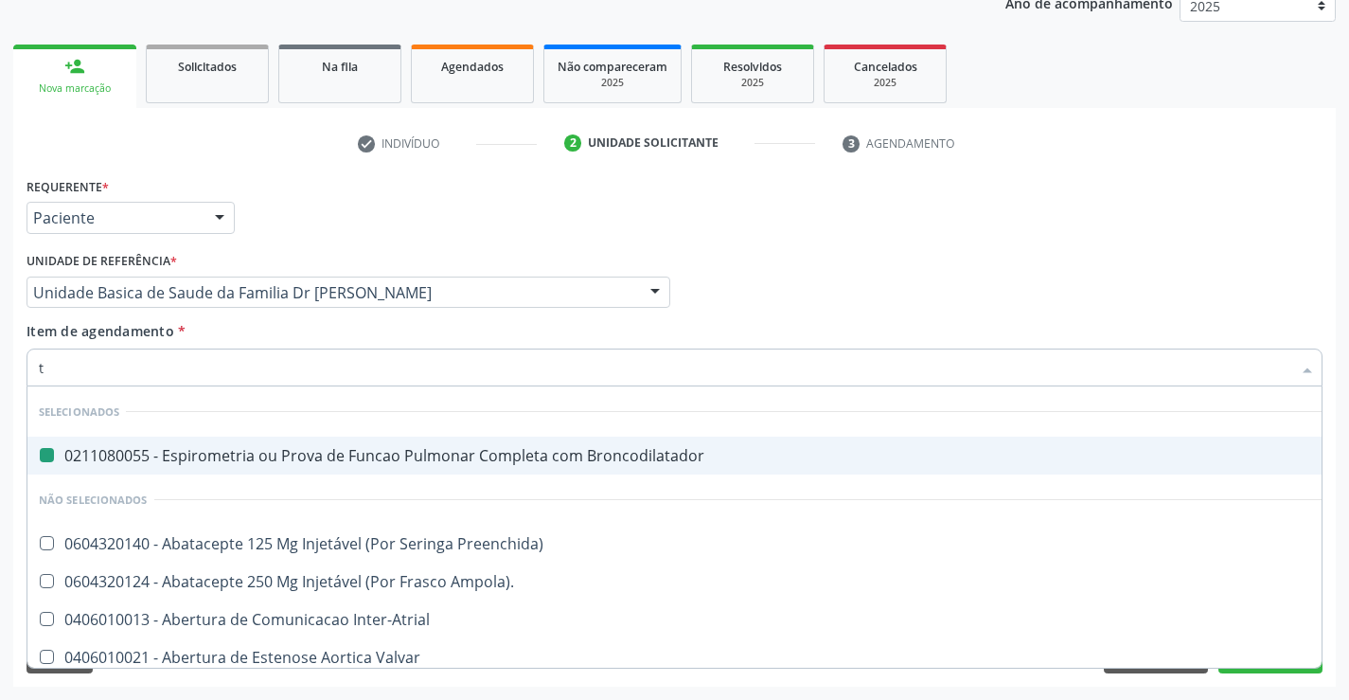
type input "te"
checkbox Broncodilatador "false"
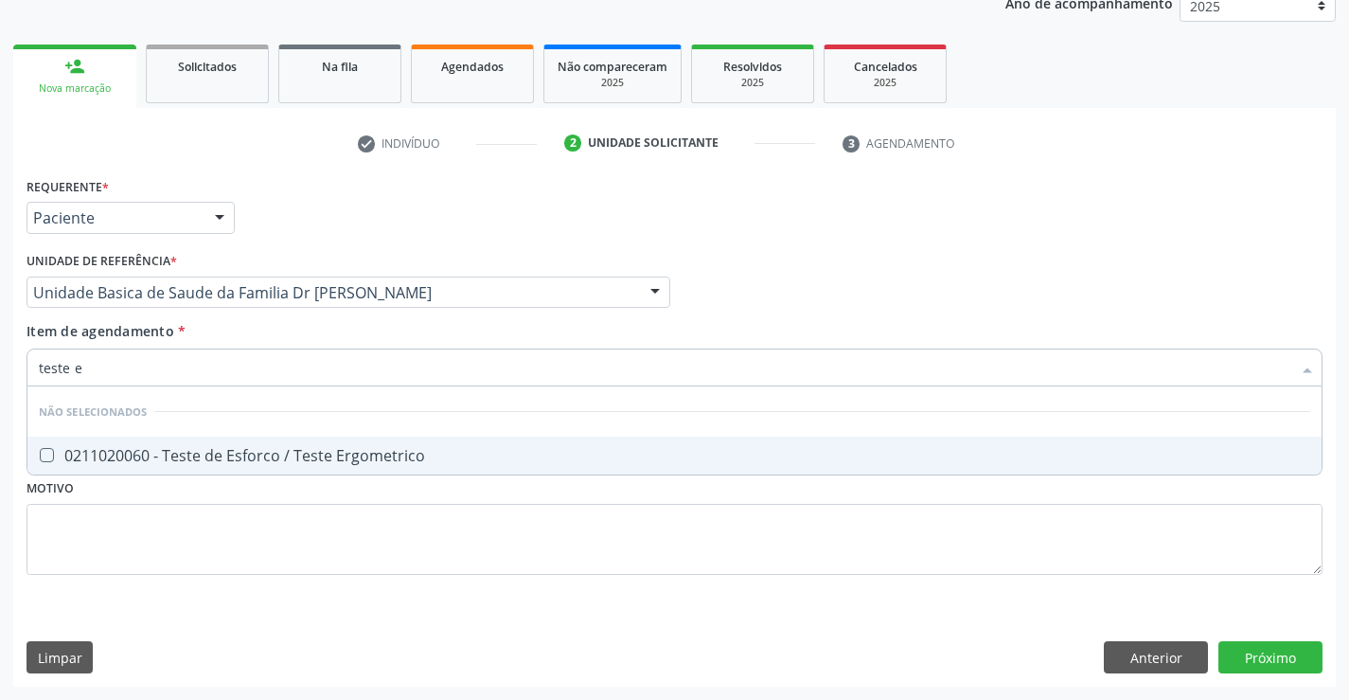
type input "teste er"
click at [172, 467] on span "0211020060 - Teste de Esforco / Teste Ergometrico" at bounding box center [674, 455] width 1294 height 38
checkbox Ergometrico "true"
click at [171, 551] on div "Requerente * Paciente Profissional de Saúde Paciente Nenhum resultado encontrad…" at bounding box center [675, 386] width 1296 height 429
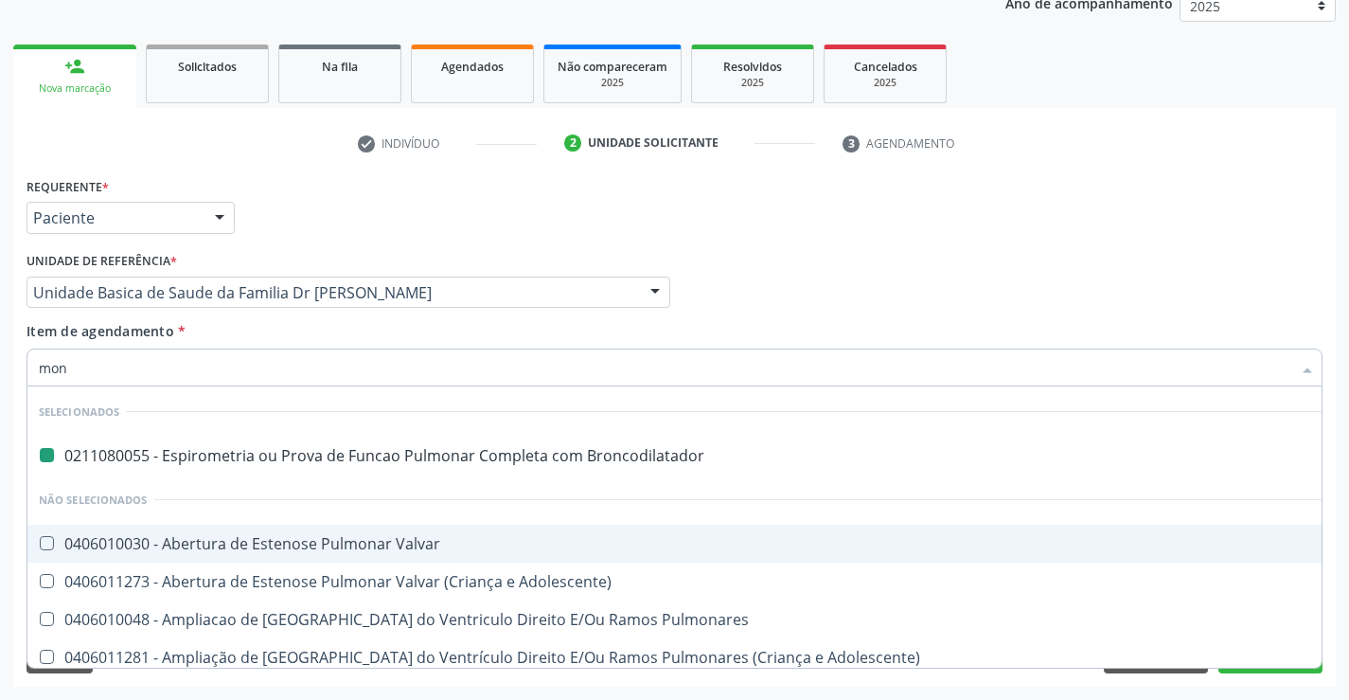
type input "moni"
checkbox Broncodilatador "false"
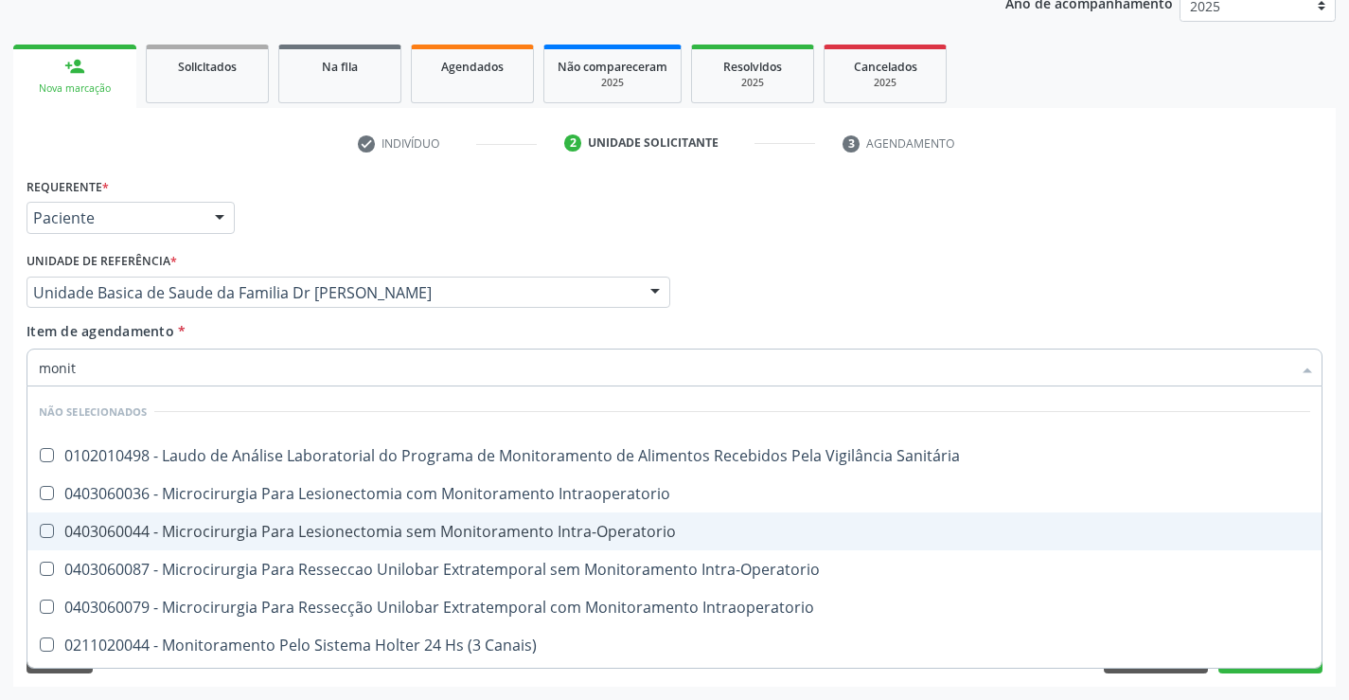
type input "monito"
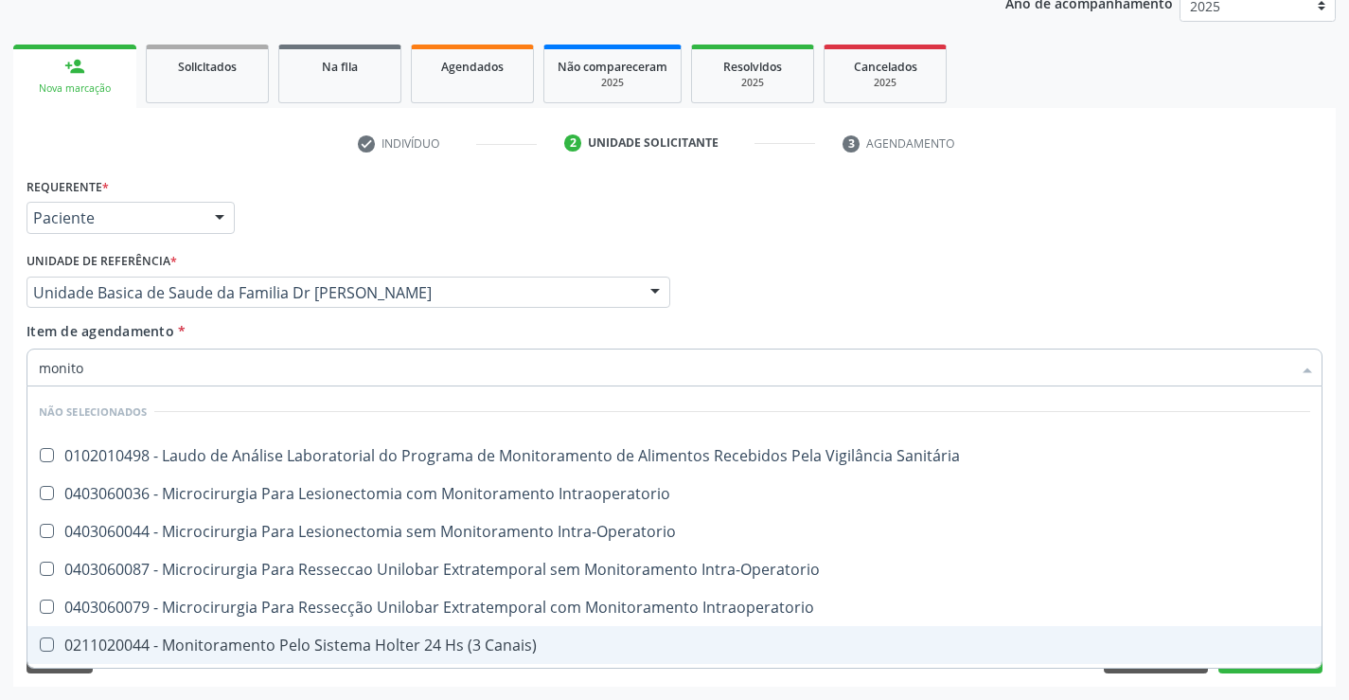
click at [394, 646] on div "0211020044 - Monitoramento Pelo Sistema Holter 24 Hs (3 Canais)" at bounding box center [675, 644] width 1272 height 15
checkbox Canais\) "true"
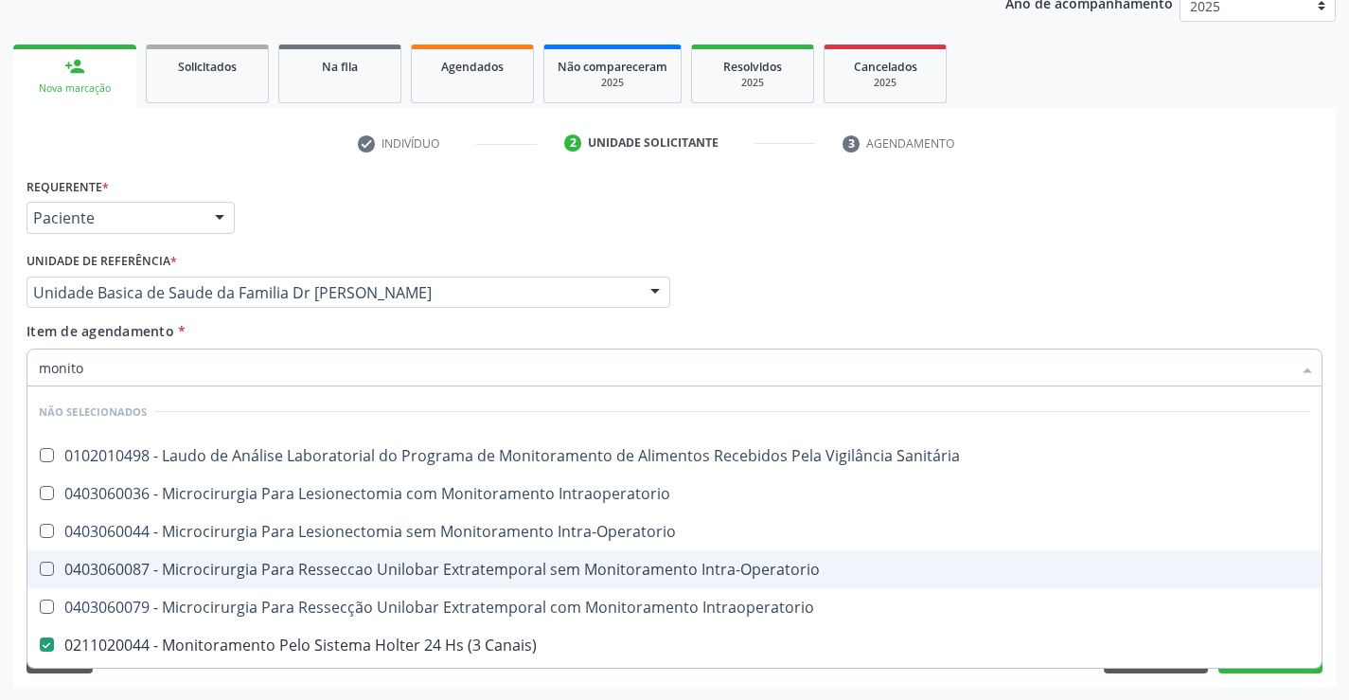
scroll to position [95, 0]
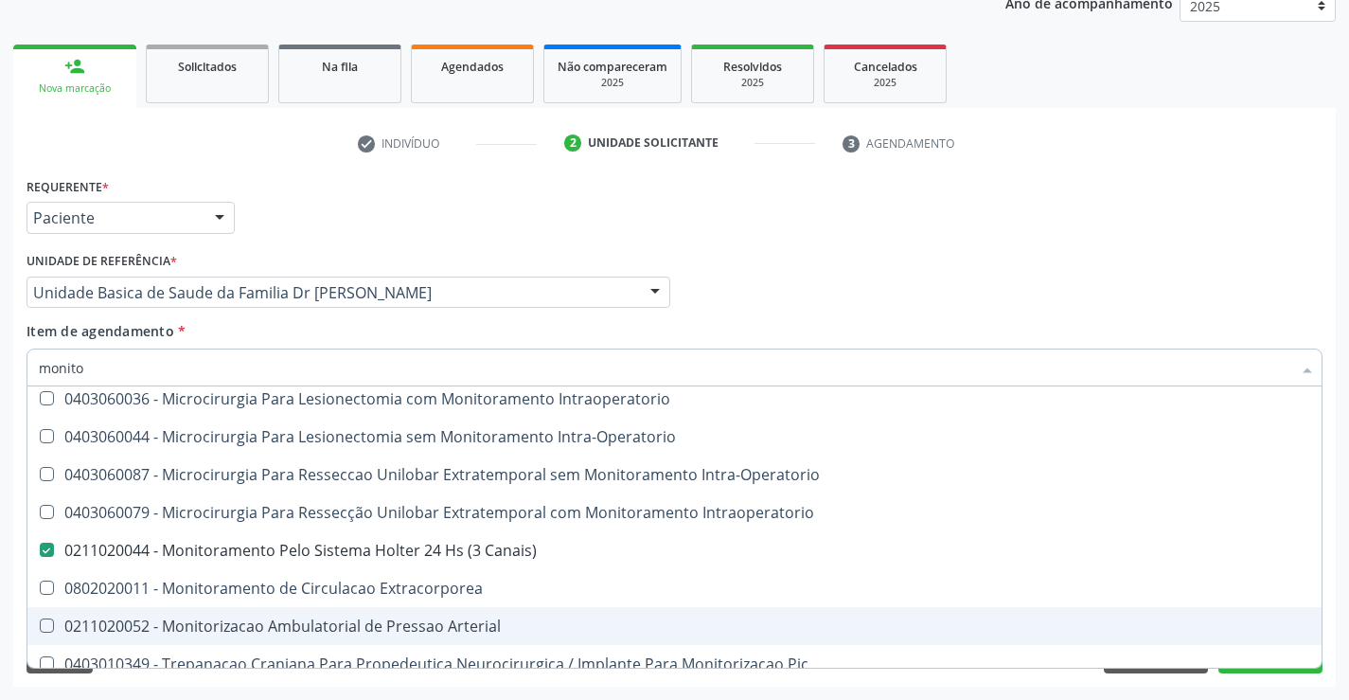
click at [508, 624] on div "0211020052 - Monitorizacao Ambulatorial de Pressao Arterial" at bounding box center [675, 625] width 1272 height 15
checkbox Arterial "true"
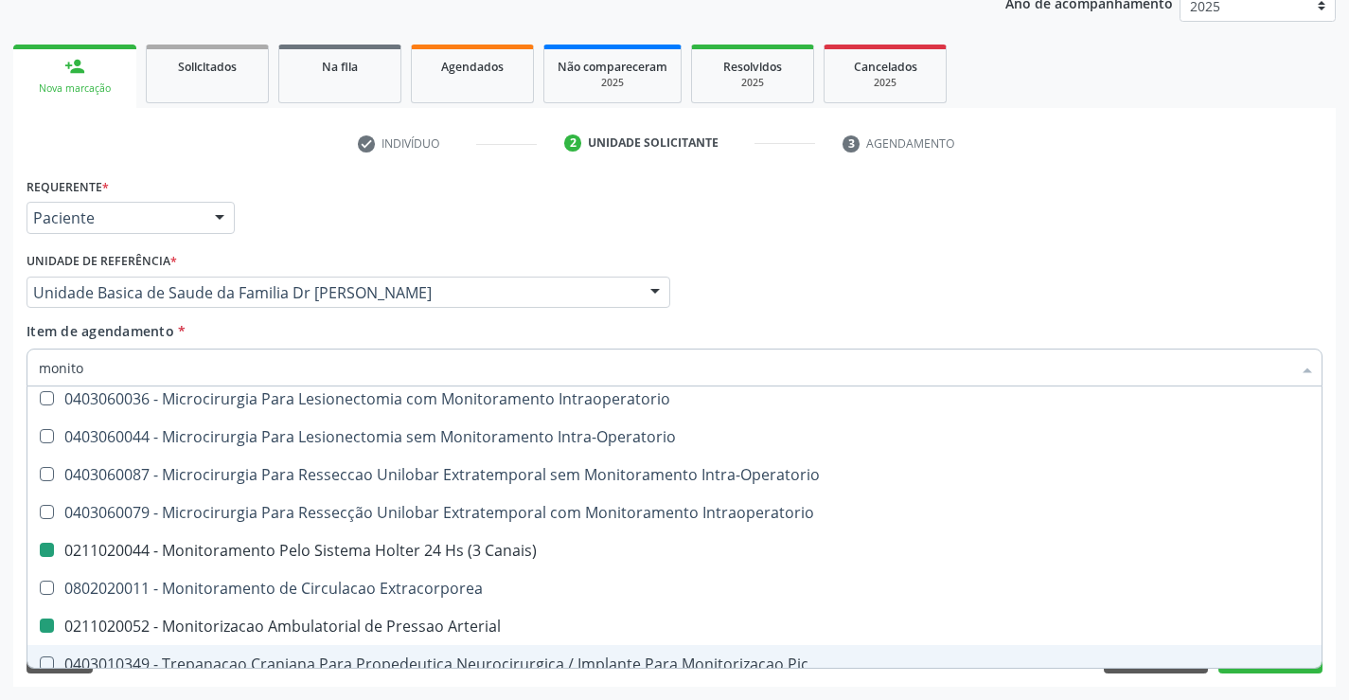
click at [239, 697] on div "Acompanhamento Acompanhe a situação das marcações correntes e finalizadas Relat…" at bounding box center [674, 283] width 1349 height 834
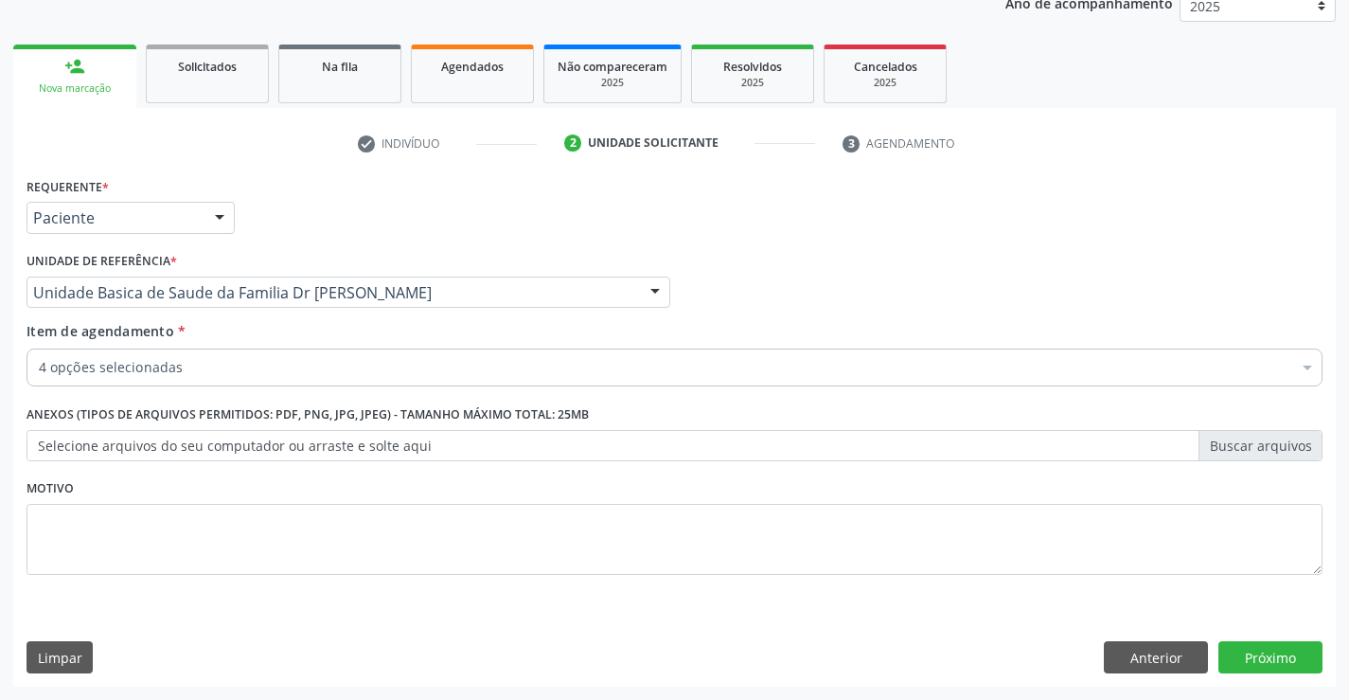
scroll to position [0, 0]
click at [1284, 646] on button "Próximo" at bounding box center [1270, 657] width 104 height 32
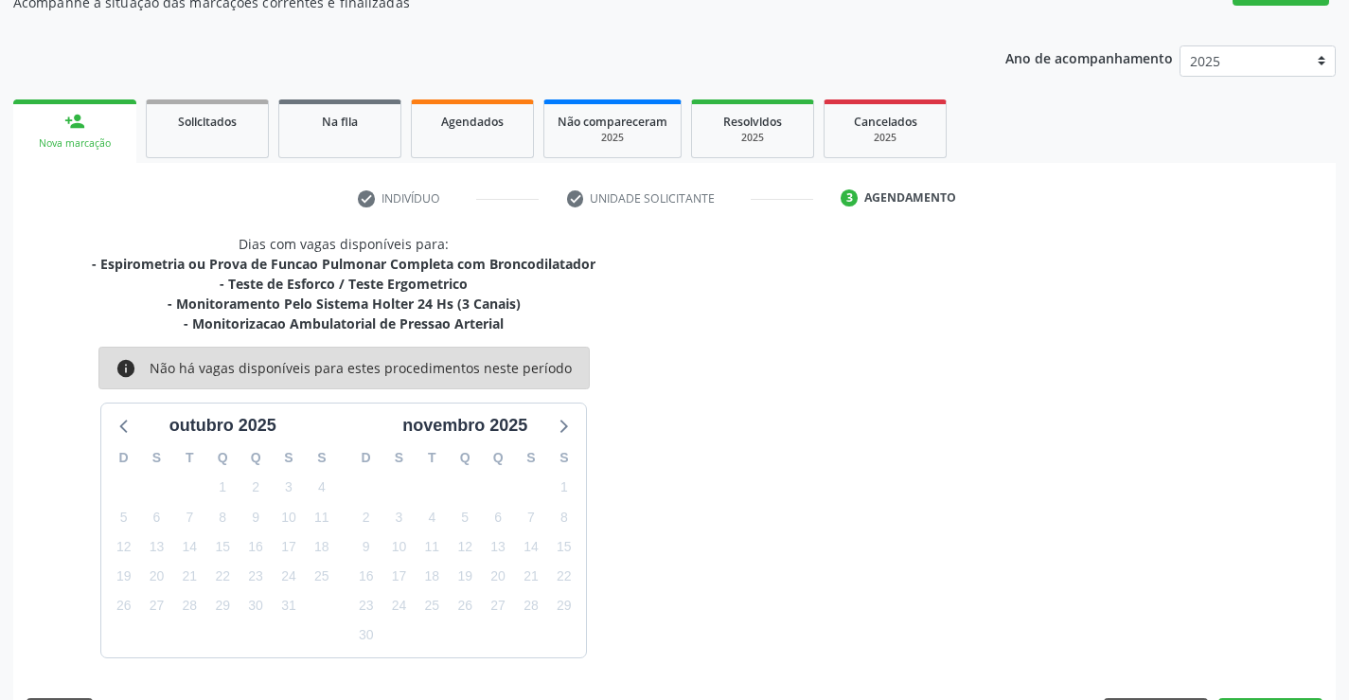
scroll to position [239, 0]
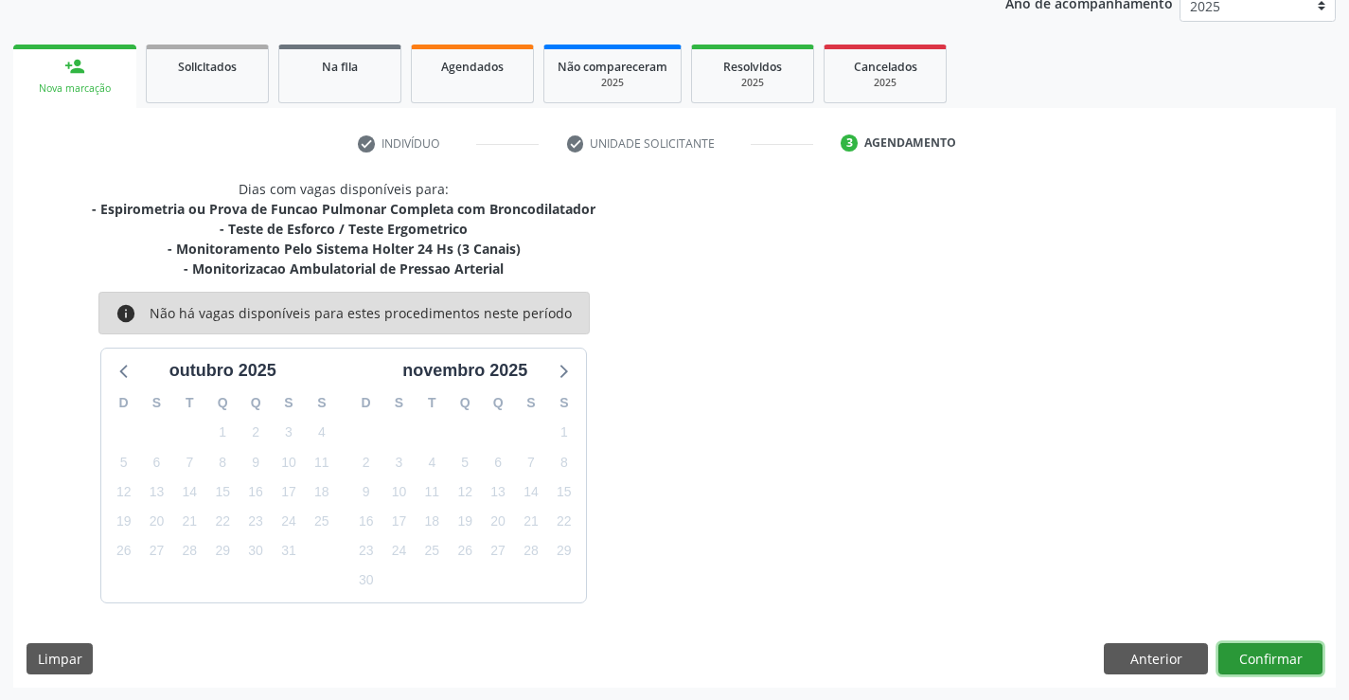
click at [1283, 663] on button "Confirmar" at bounding box center [1270, 659] width 104 height 32
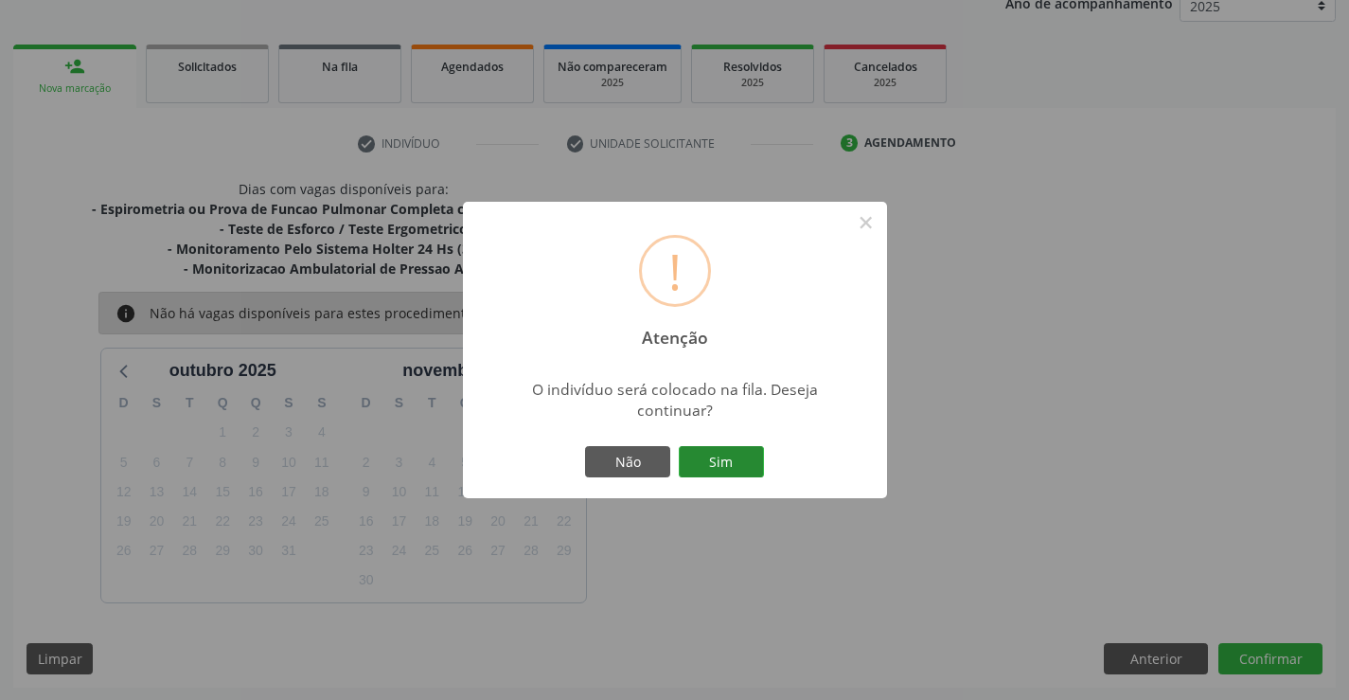
click at [710, 463] on button "Sim" at bounding box center [721, 462] width 85 height 32
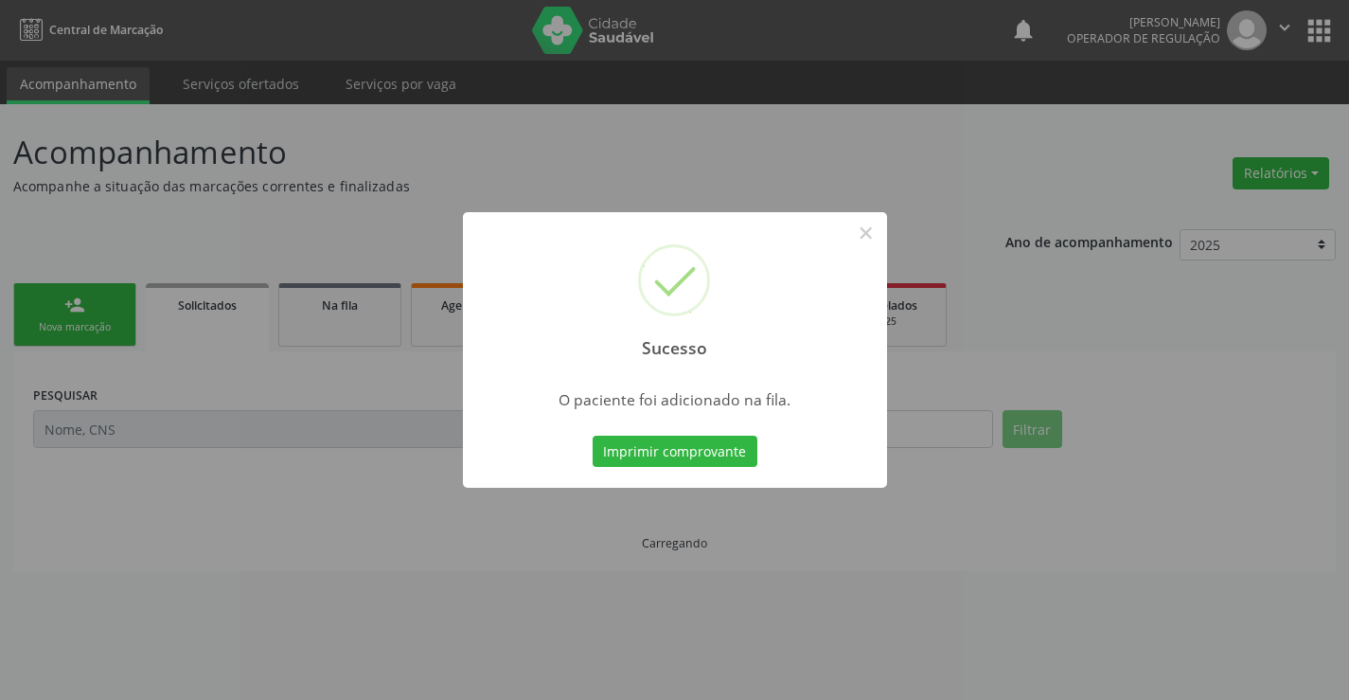
scroll to position [0, 0]
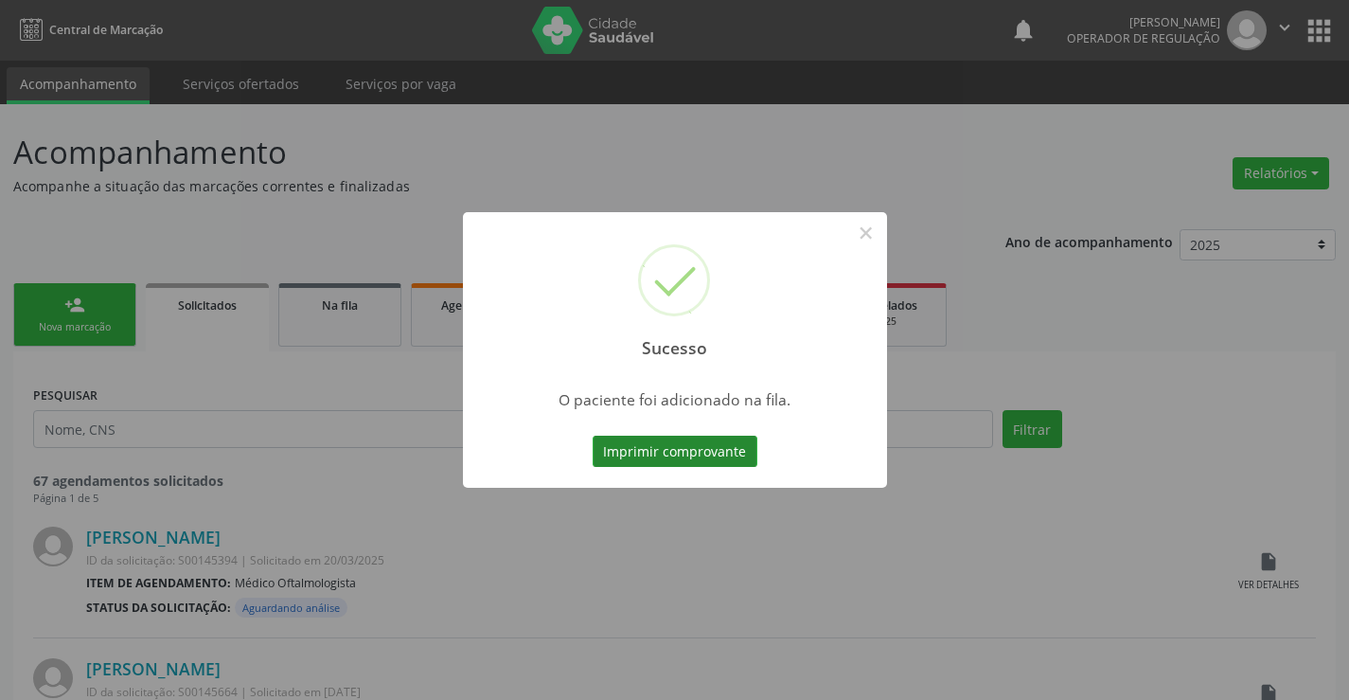
click at [733, 454] on button "Imprimir comprovante" at bounding box center [675, 452] width 165 height 32
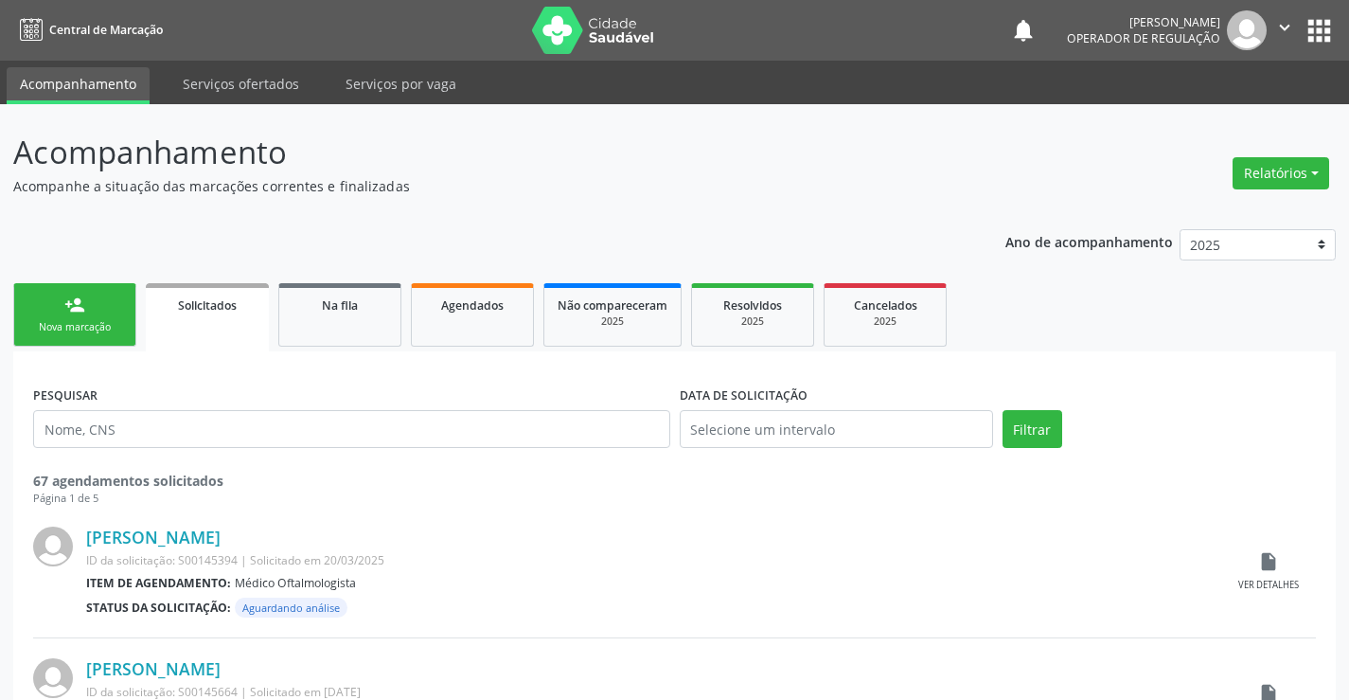
click at [47, 282] on ul "person_add Nova marcação Solicitados Na fila Agendados Não compareceram 2025 Re…" at bounding box center [674, 314] width 1323 height 73
click at [78, 302] on div "person_add" at bounding box center [74, 304] width 21 height 21
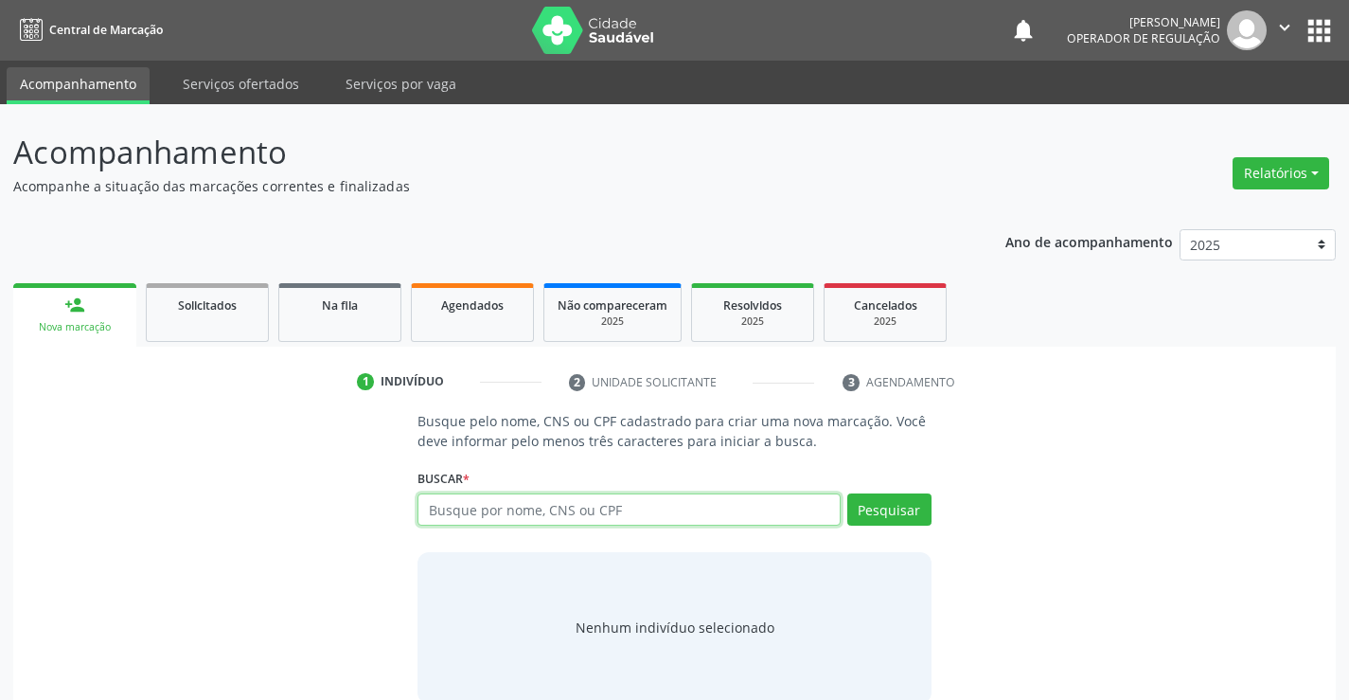
click at [631, 523] on input "text" at bounding box center [629, 509] width 422 height 32
type input "707406047621773"
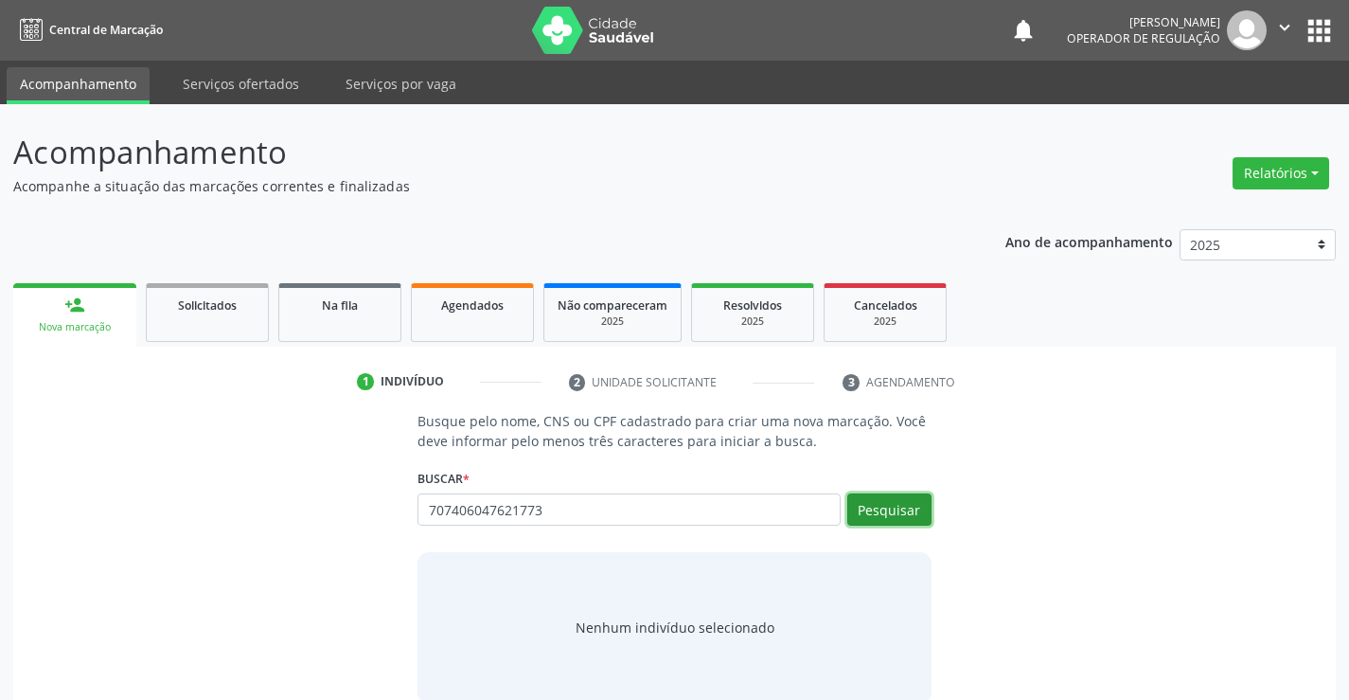
click at [898, 514] on button "Pesquisar" at bounding box center [889, 509] width 84 height 32
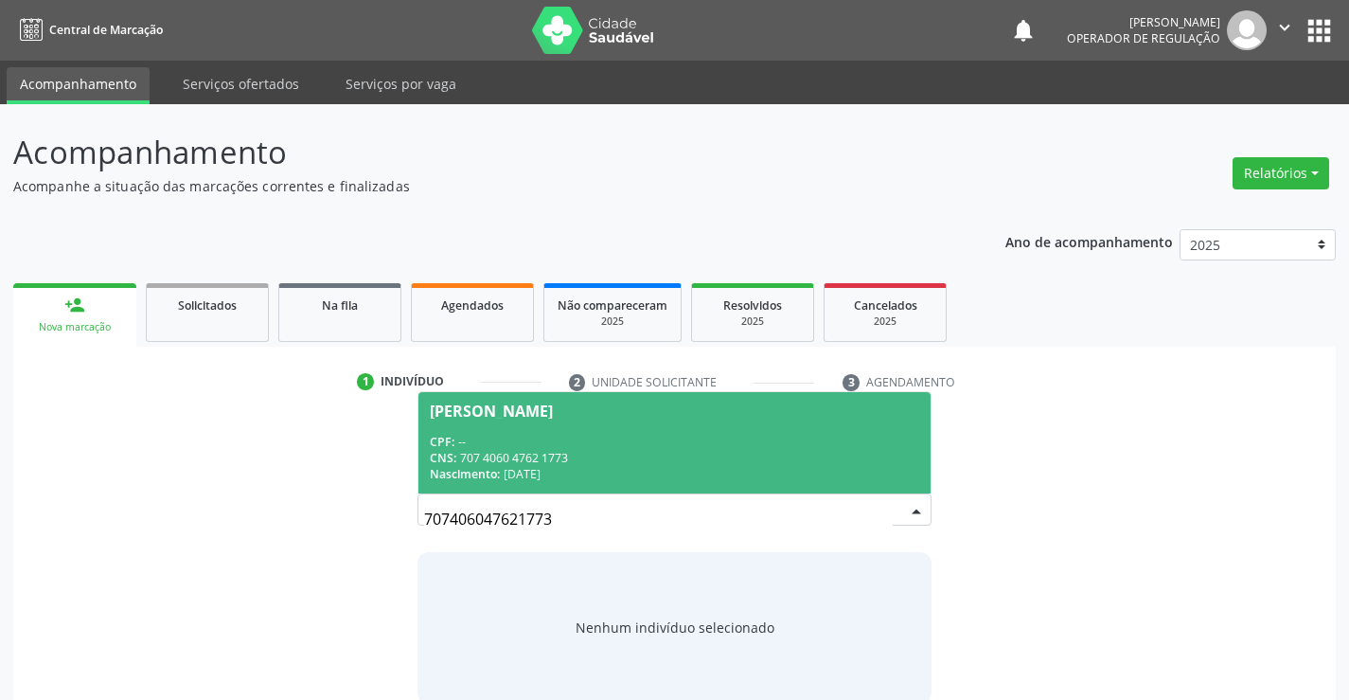
click at [670, 440] on div "CPF: --" at bounding box center [674, 442] width 489 height 16
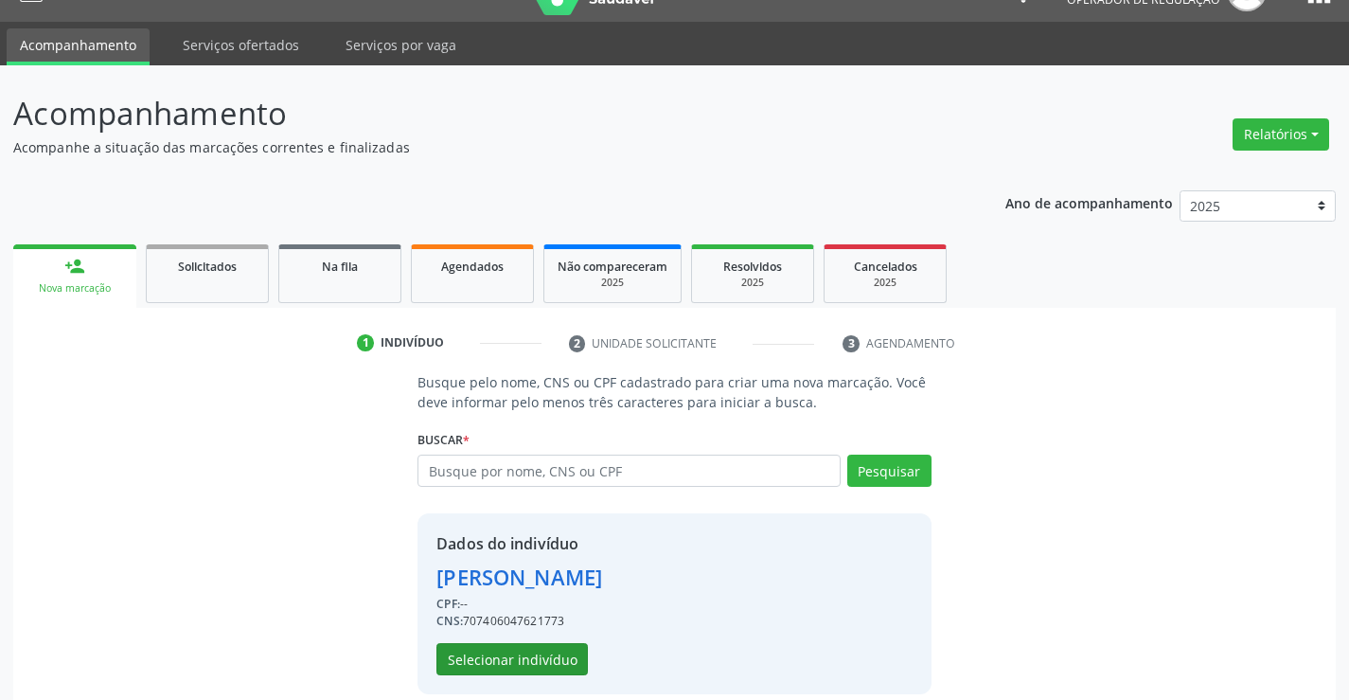
scroll to position [60, 0]
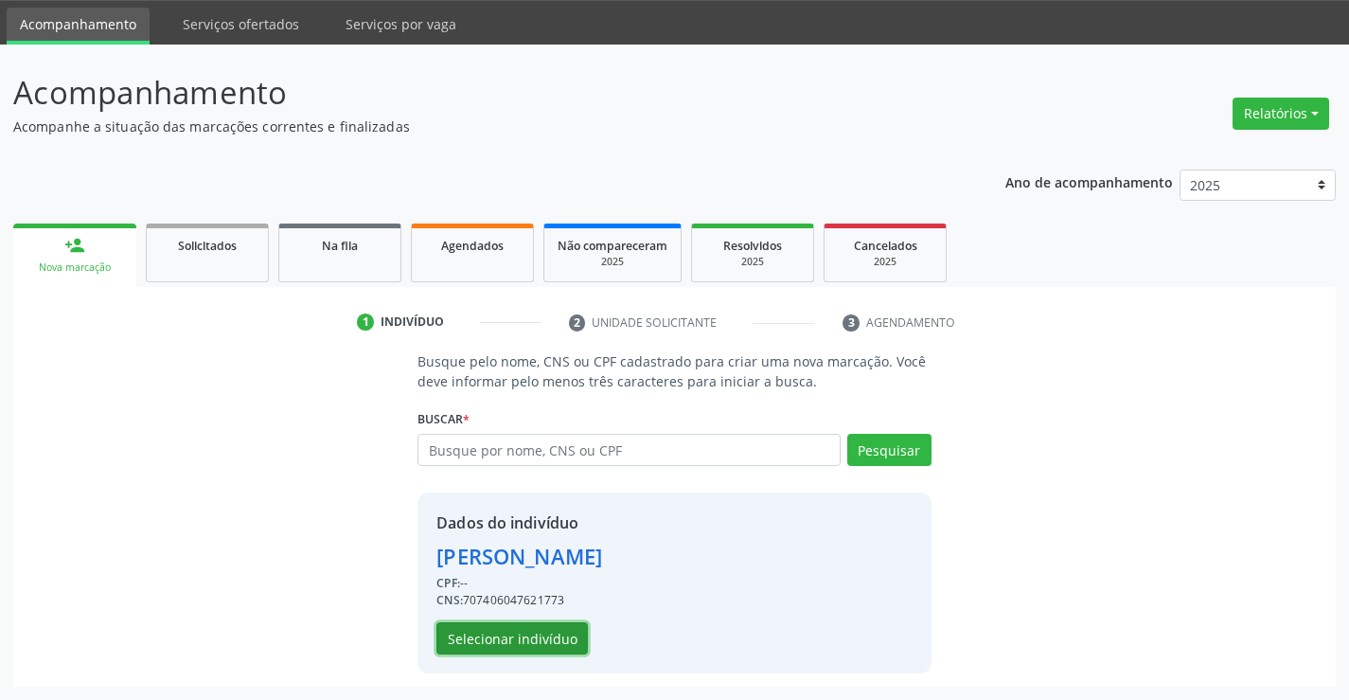
click at [507, 630] on button "Selecionar indivíduo" at bounding box center [511, 638] width 151 height 32
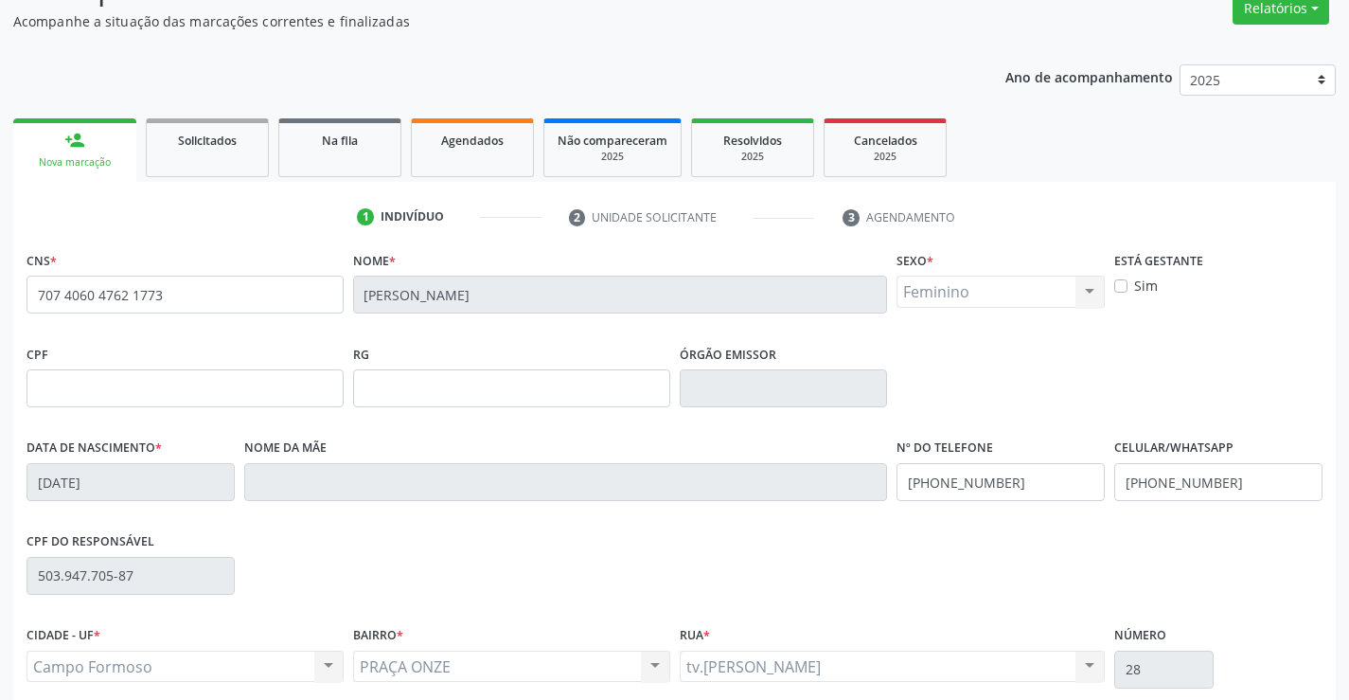
scroll to position [327, 0]
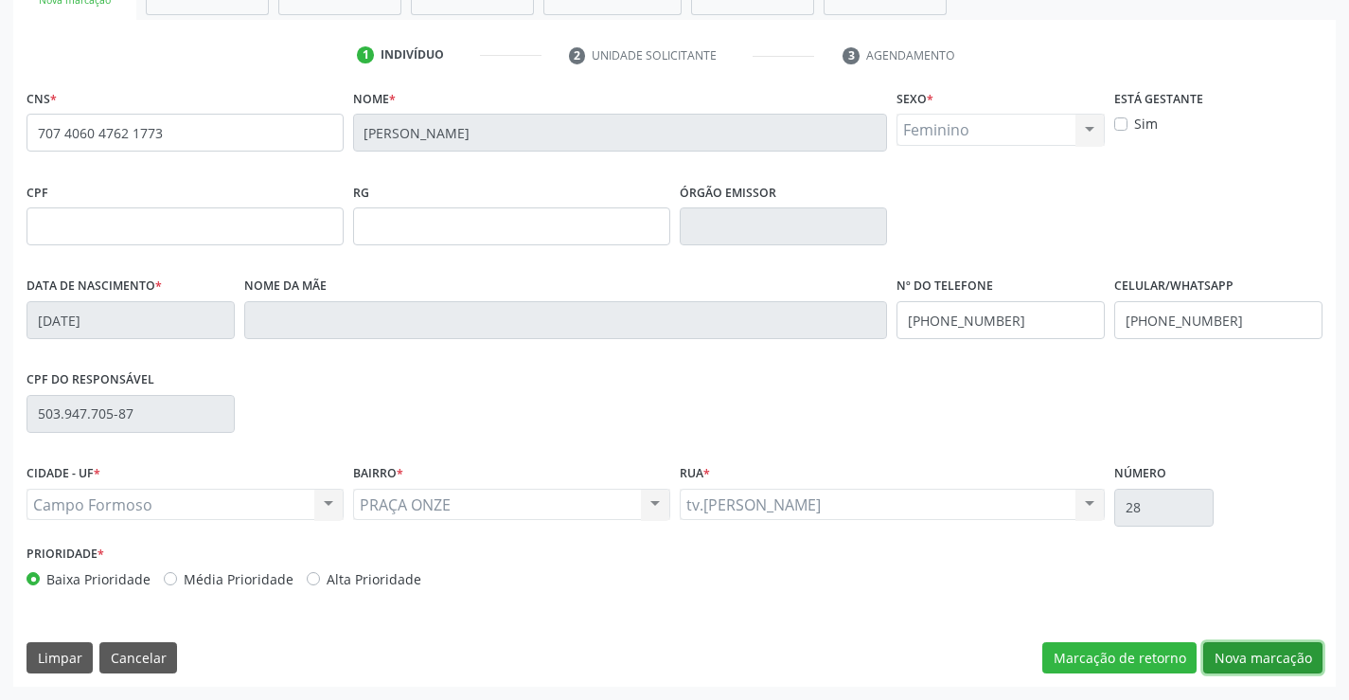
click at [1281, 656] on button "Nova marcação" at bounding box center [1262, 658] width 119 height 32
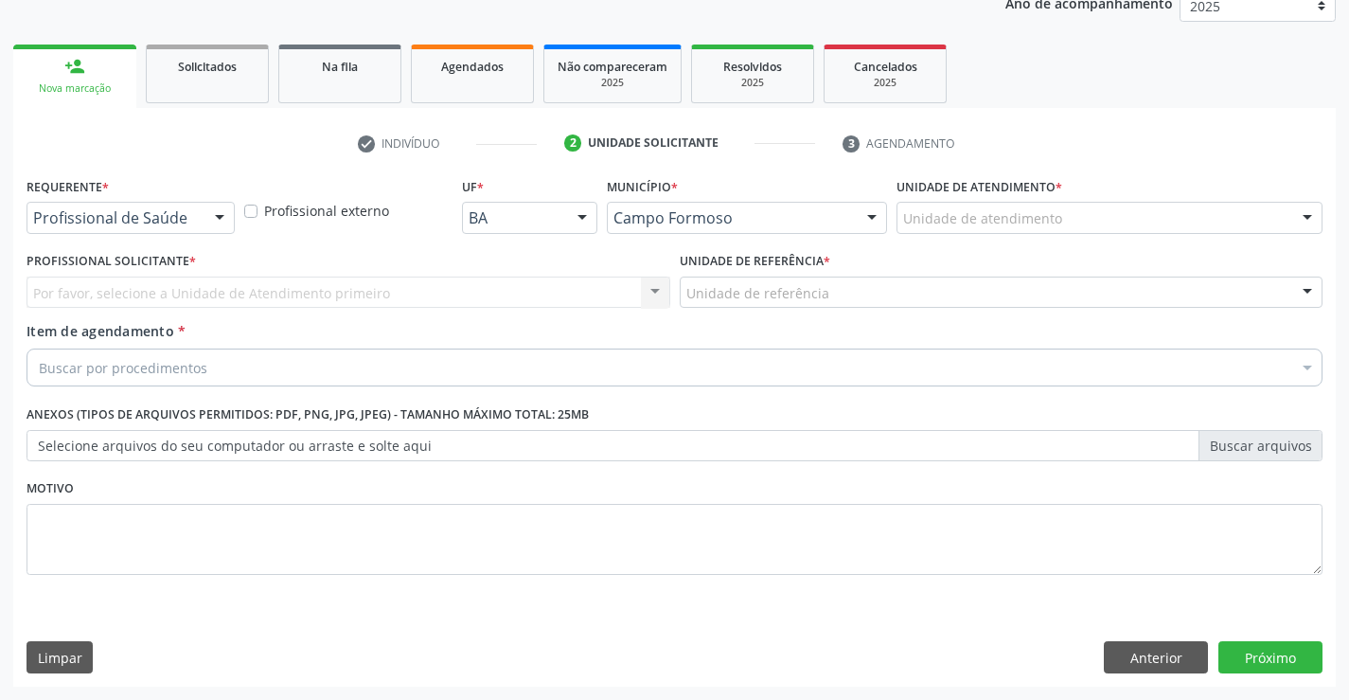
scroll to position [239, 0]
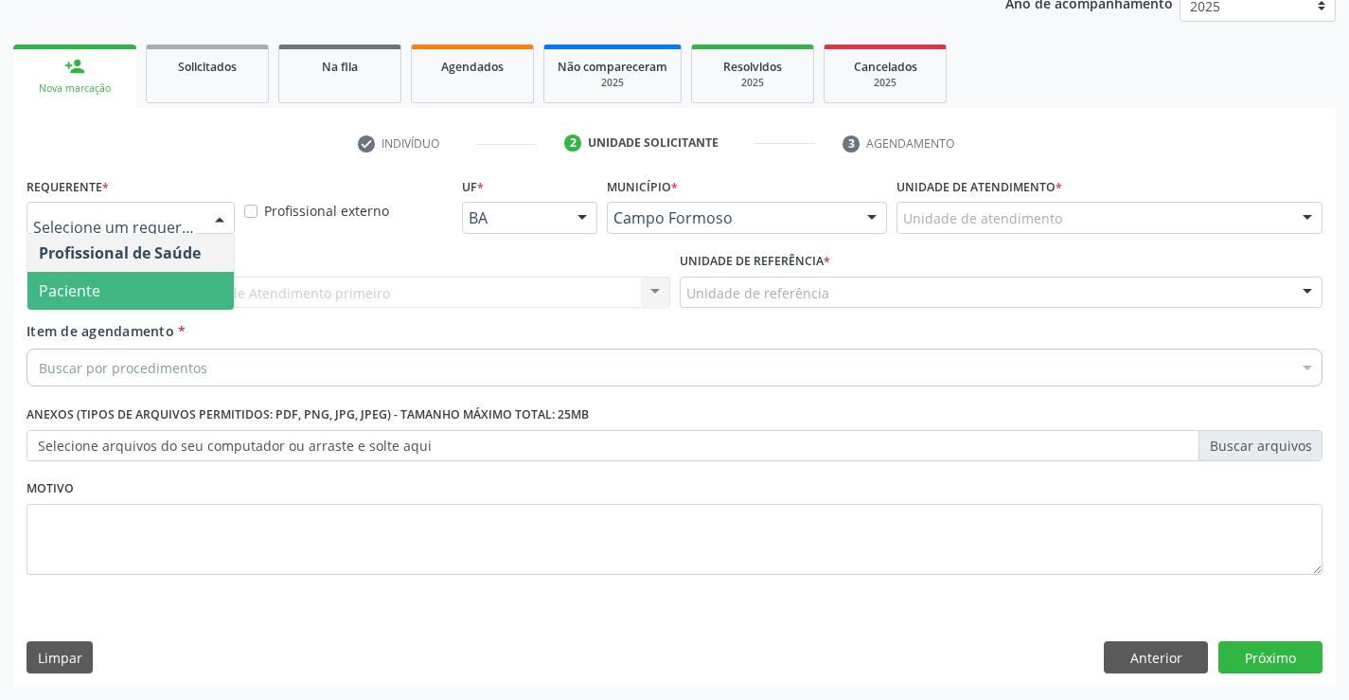
click at [125, 283] on span "Paciente" at bounding box center [130, 291] width 206 height 38
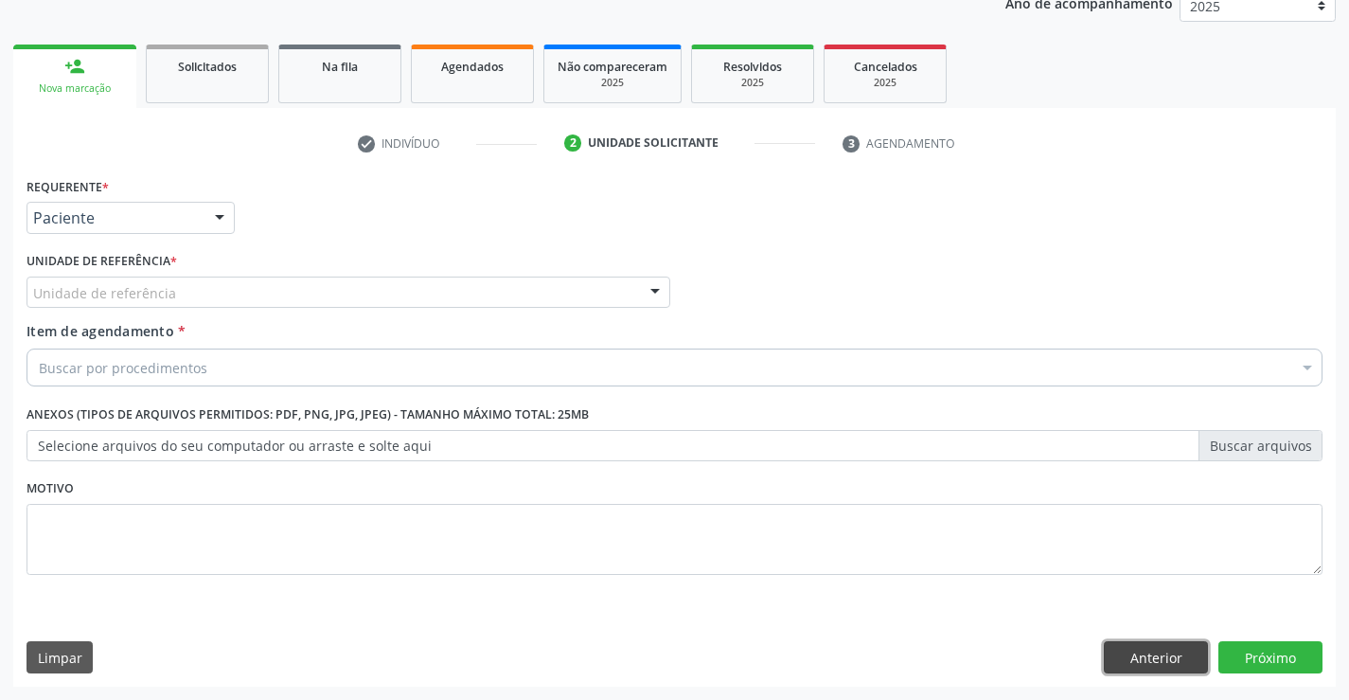
click at [1168, 666] on button "Anterior" at bounding box center [1156, 657] width 104 height 32
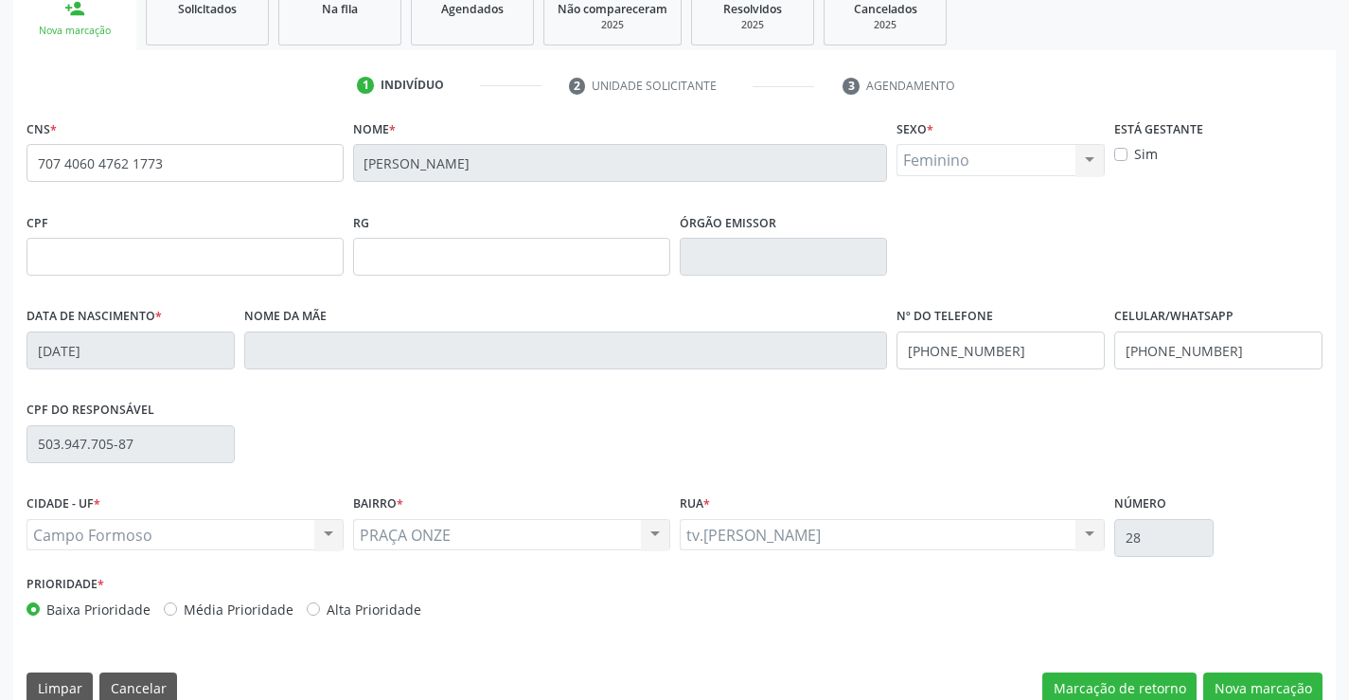
scroll to position [327, 0]
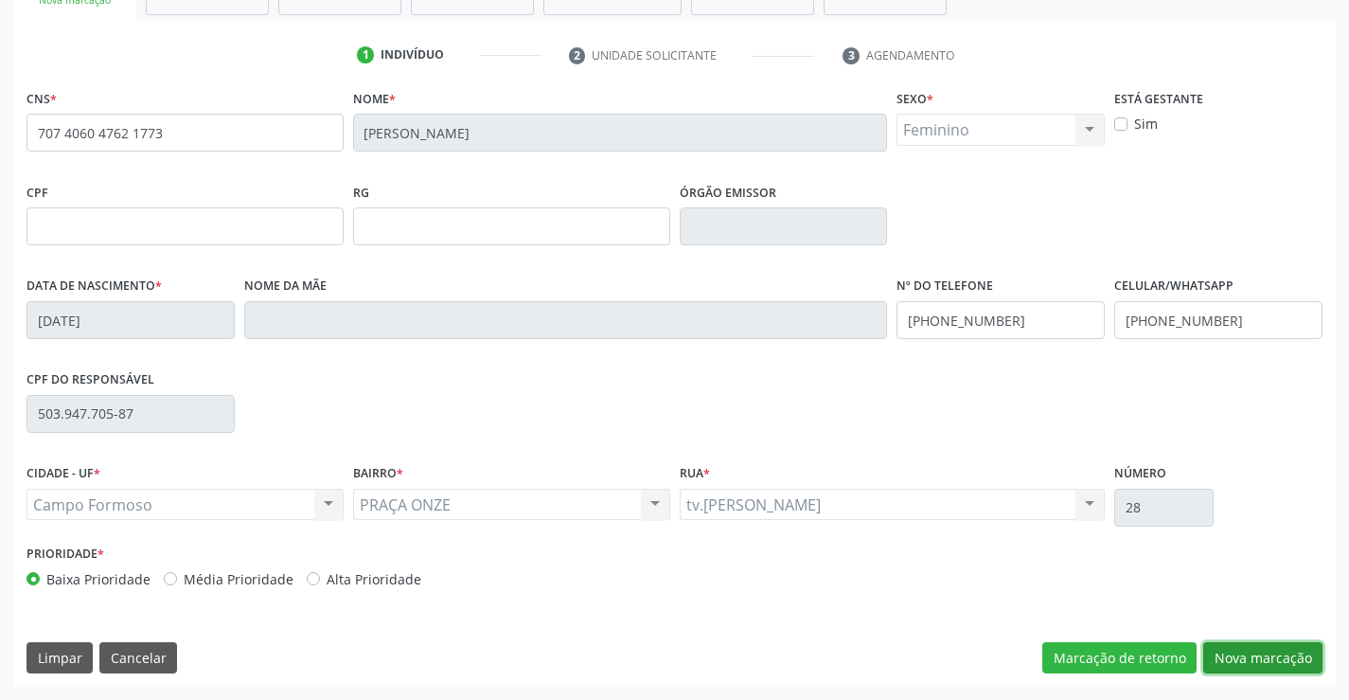
click at [1233, 650] on button "Nova marcação" at bounding box center [1262, 658] width 119 height 32
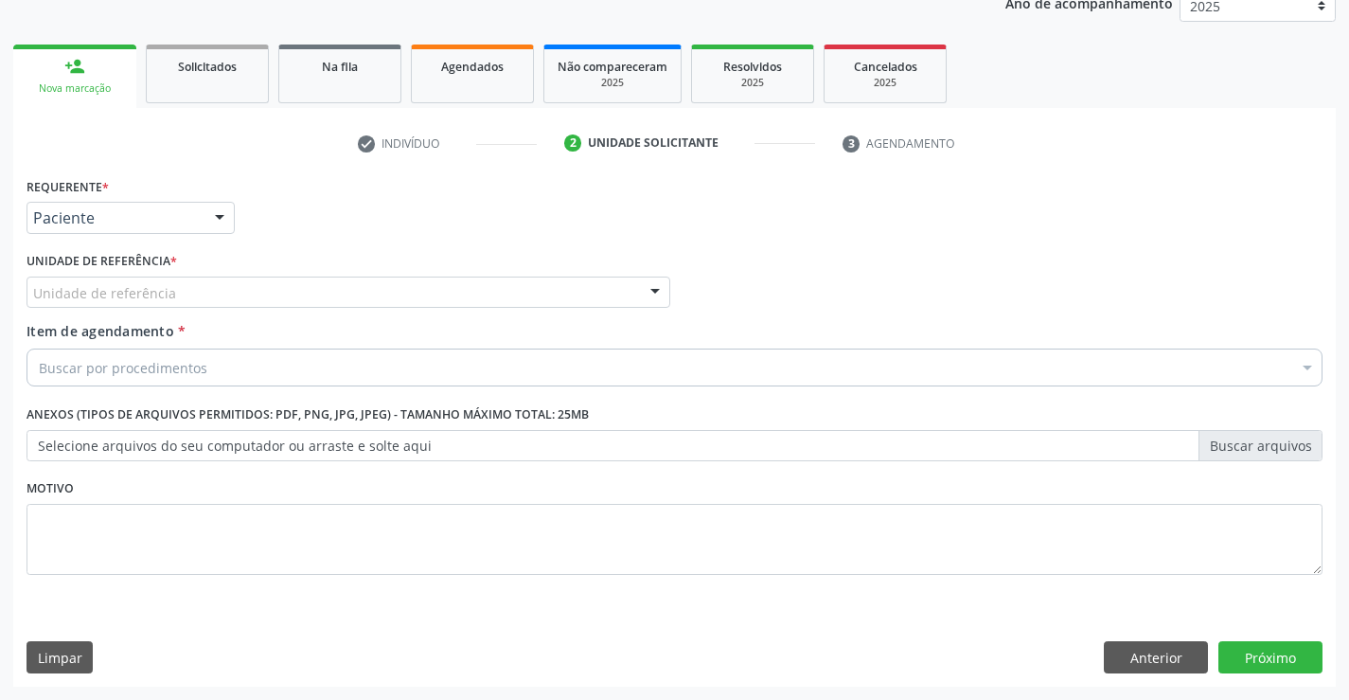
scroll to position [239, 0]
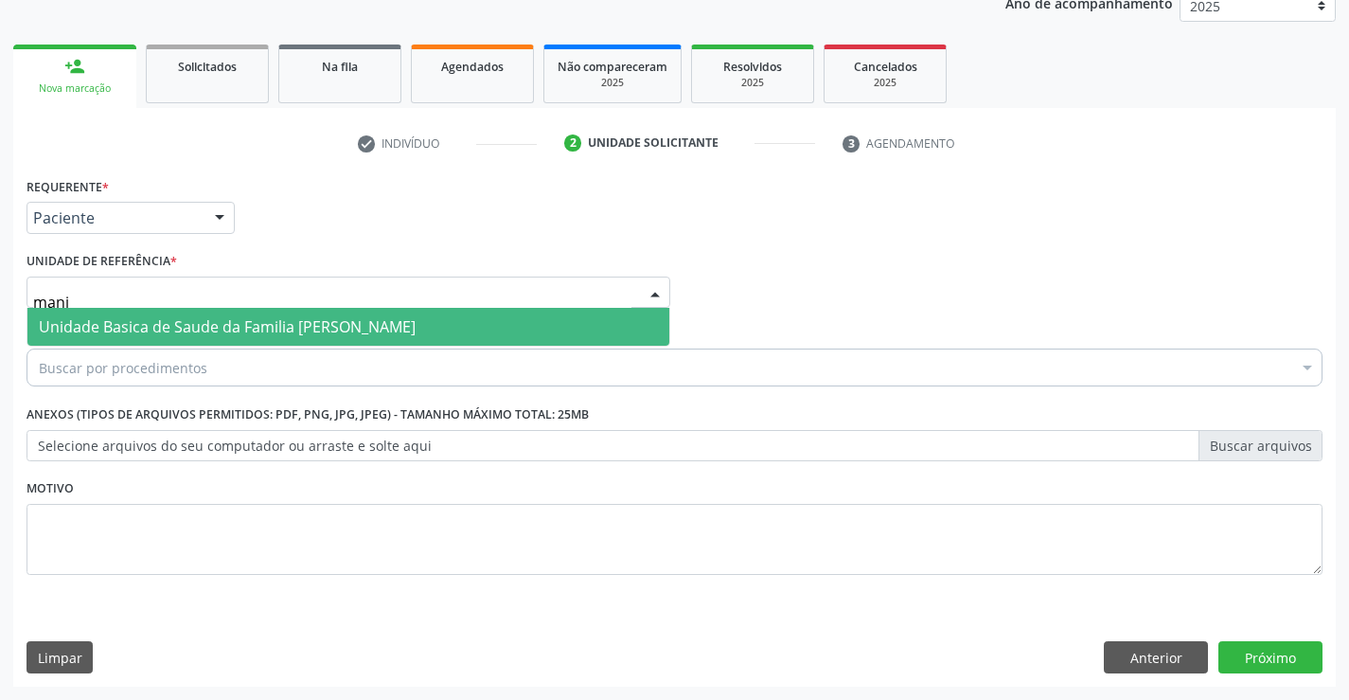
type input "manin"
click at [198, 323] on span "Unidade Basica de Saude da Familia [PERSON_NAME]" at bounding box center [227, 326] width 377 height 21
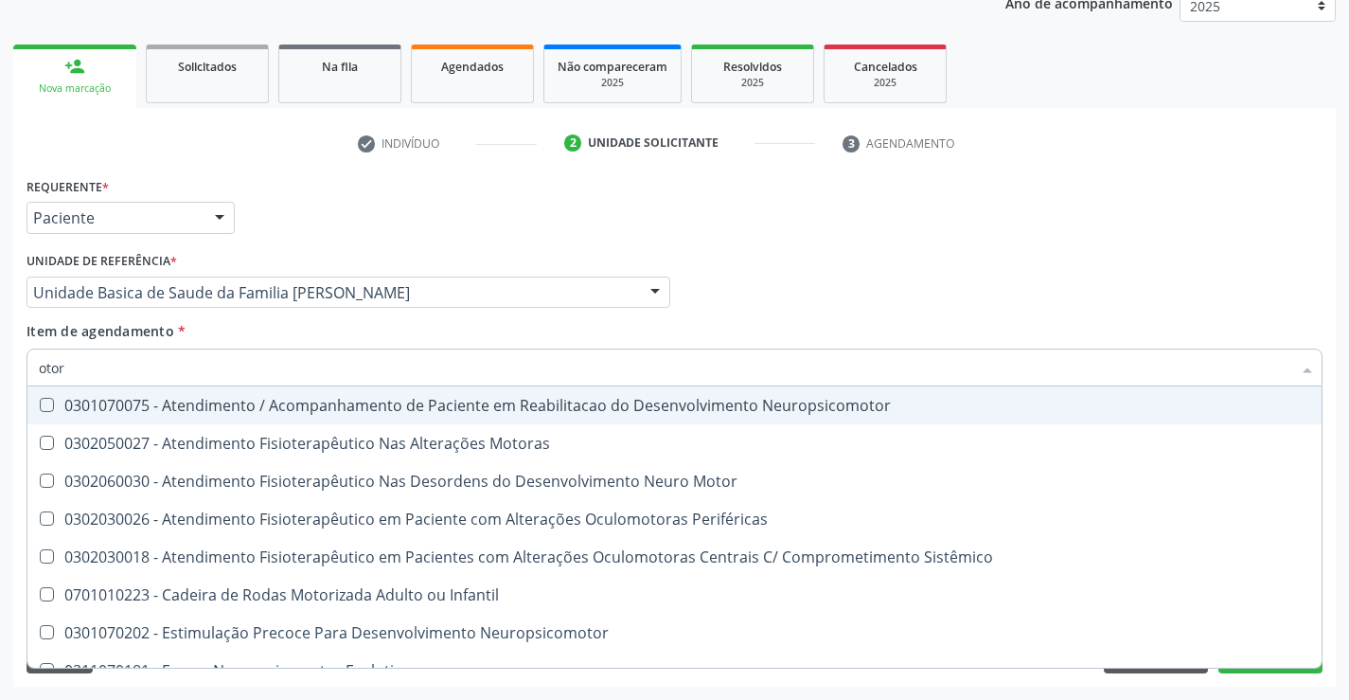
type input "otorr"
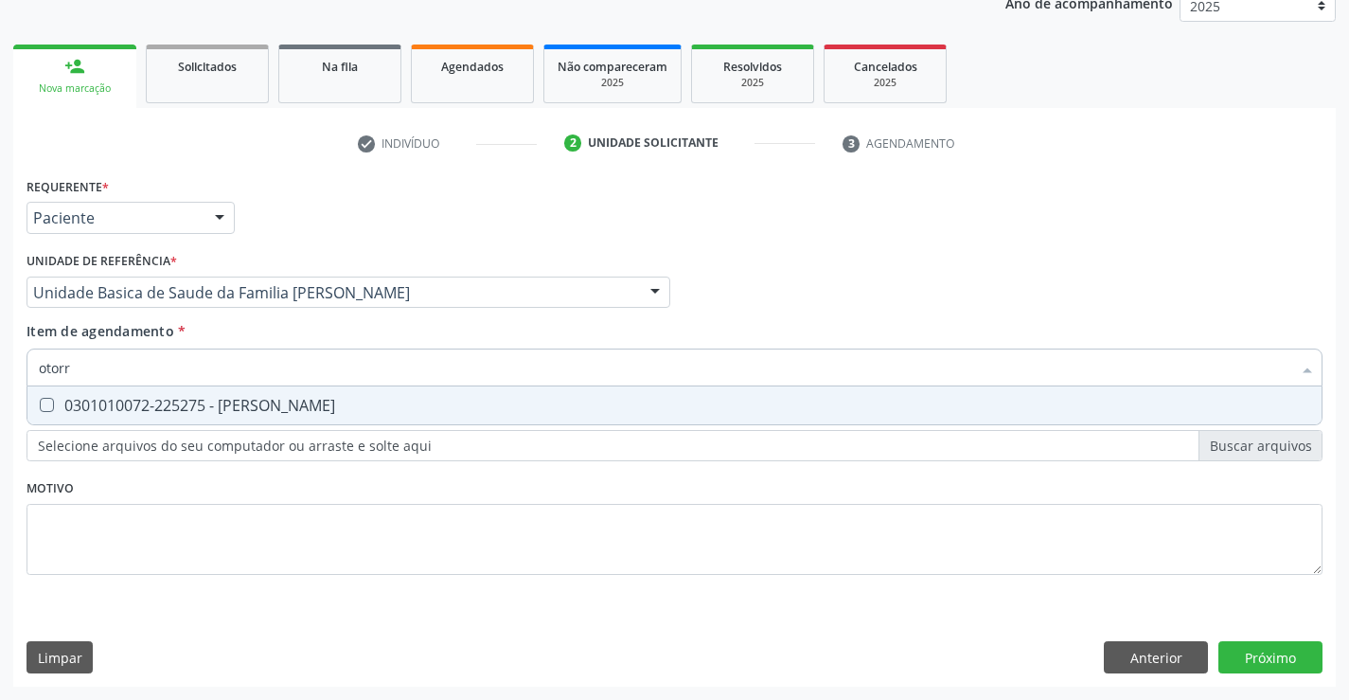
click at [179, 421] on span "0301010072-225275 - Médico Otorrinolaringologista" at bounding box center [674, 405] width 1294 height 38
checkbox Otorrinolaringologista "true"
click at [1266, 666] on div "Requerente * Paciente Profissional de Saúde Paciente Nenhum resultado encontrad…" at bounding box center [674, 429] width 1323 height 514
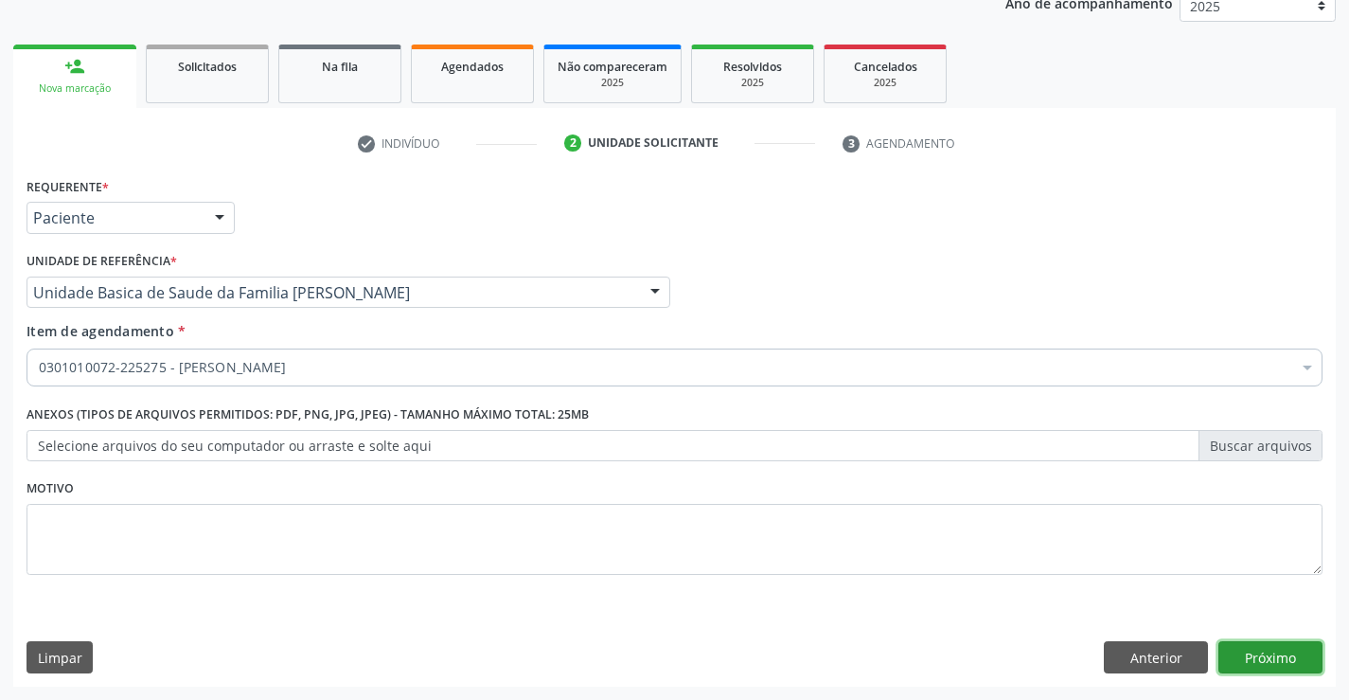
click at [1270, 657] on button "Próximo" at bounding box center [1270, 657] width 104 height 32
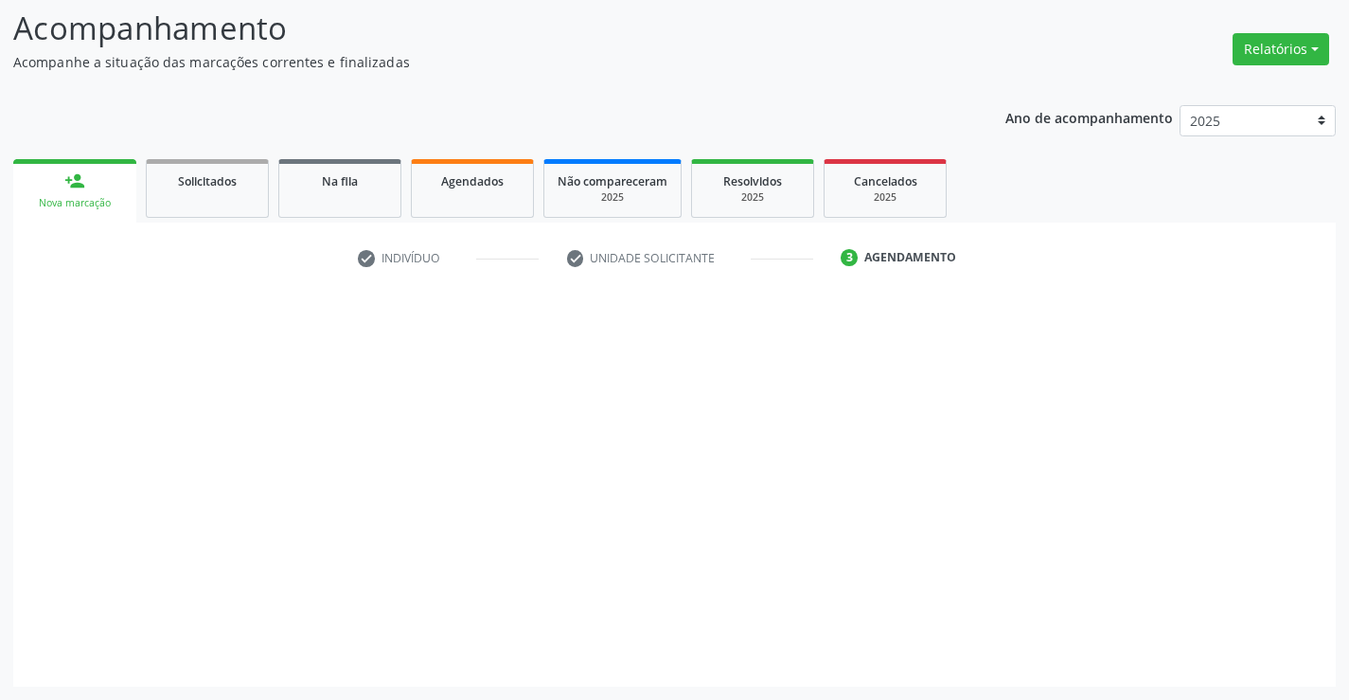
scroll to position [124, 0]
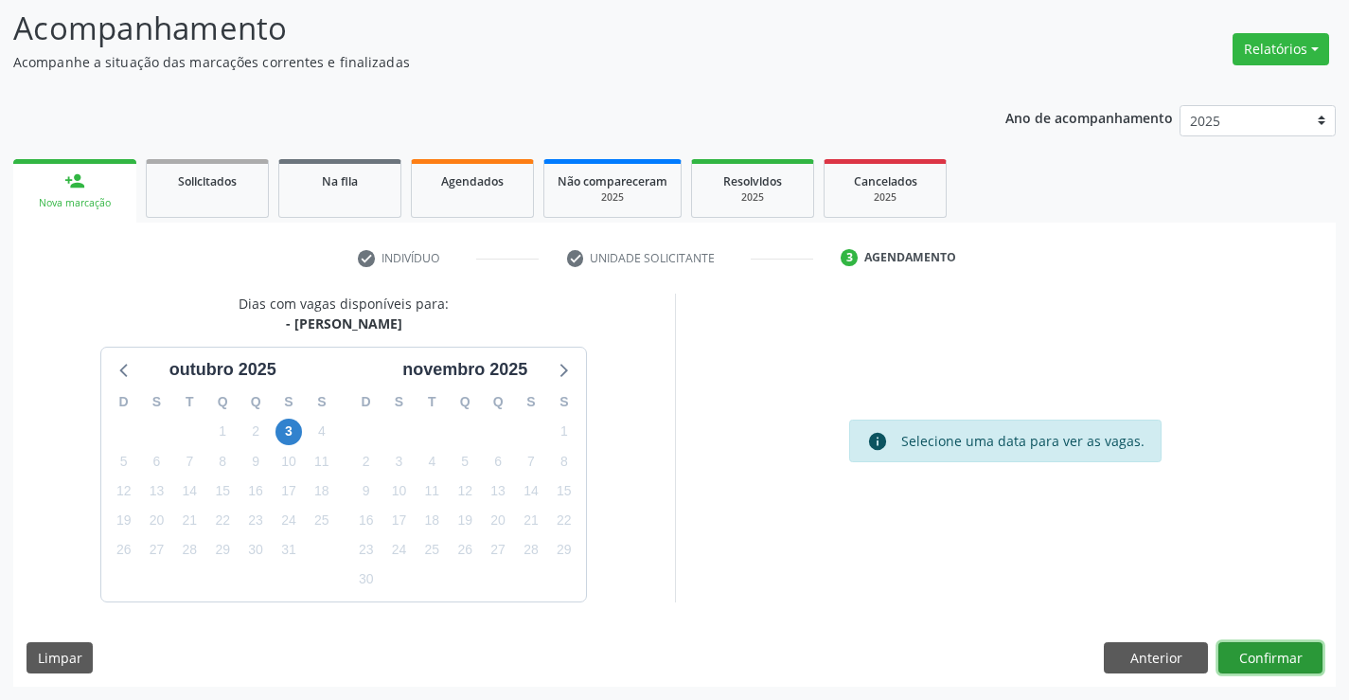
click at [1240, 650] on button "Confirmar" at bounding box center [1270, 658] width 104 height 32
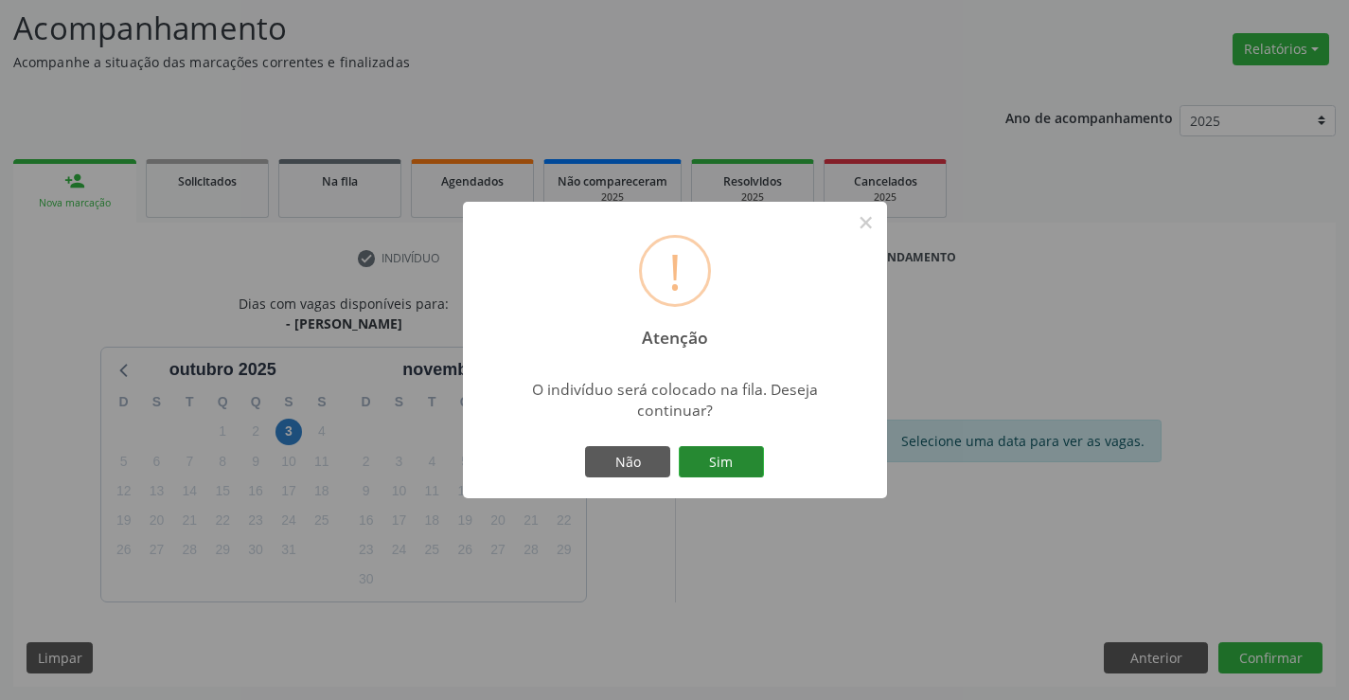
click at [736, 453] on button "Sim" at bounding box center [721, 462] width 85 height 32
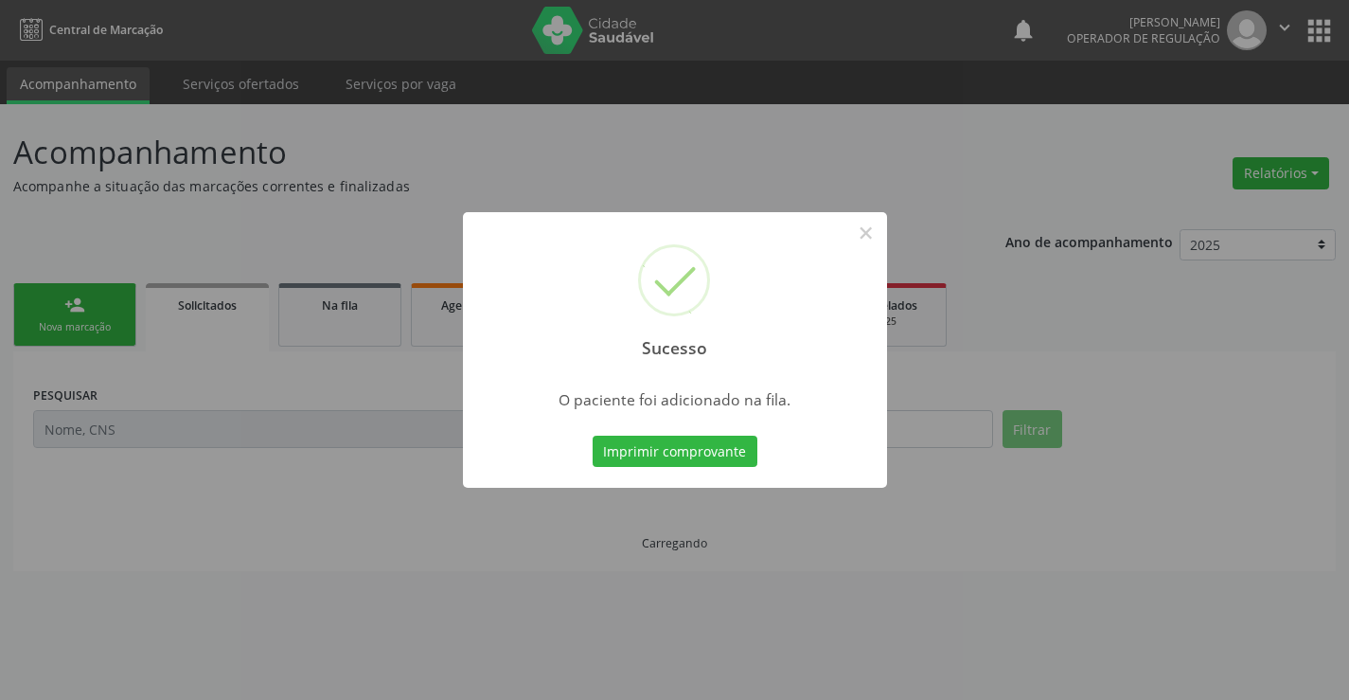
scroll to position [0, 0]
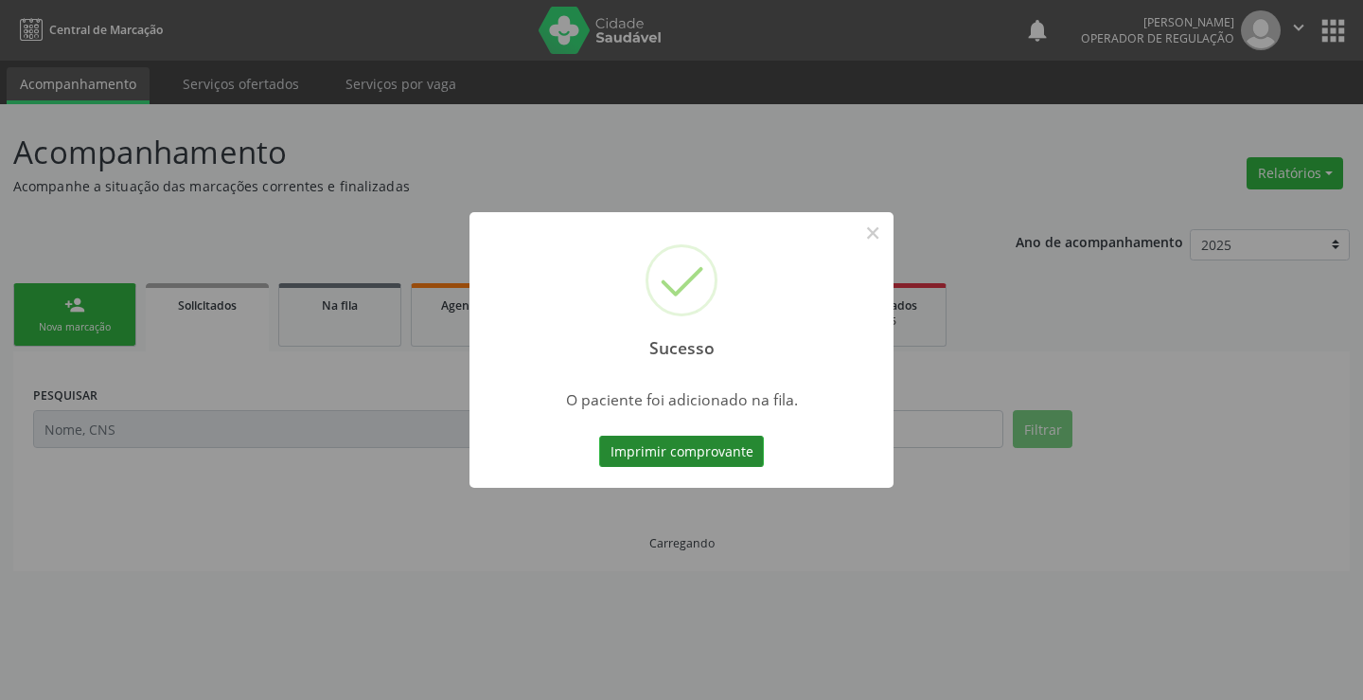
click at [734, 449] on button "Imprimir comprovante" at bounding box center [681, 452] width 165 height 32
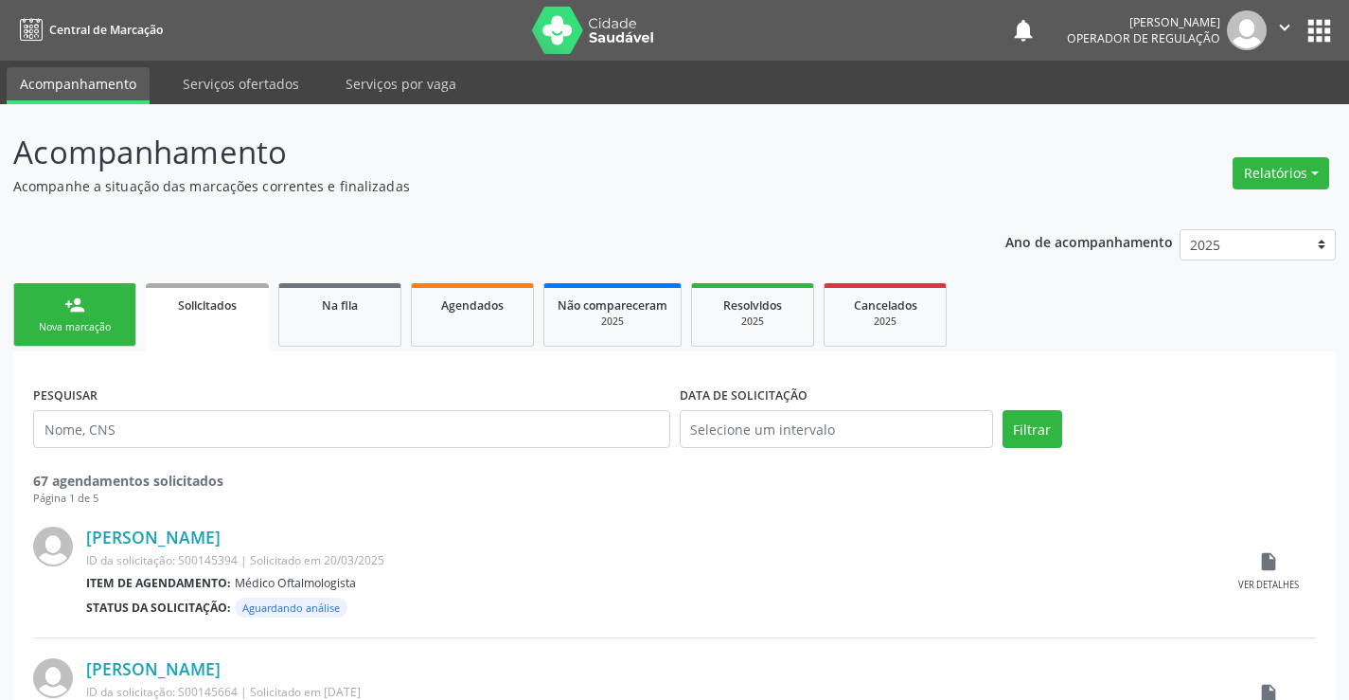
click at [93, 314] on link "person_add Nova marcação" at bounding box center [74, 314] width 123 height 63
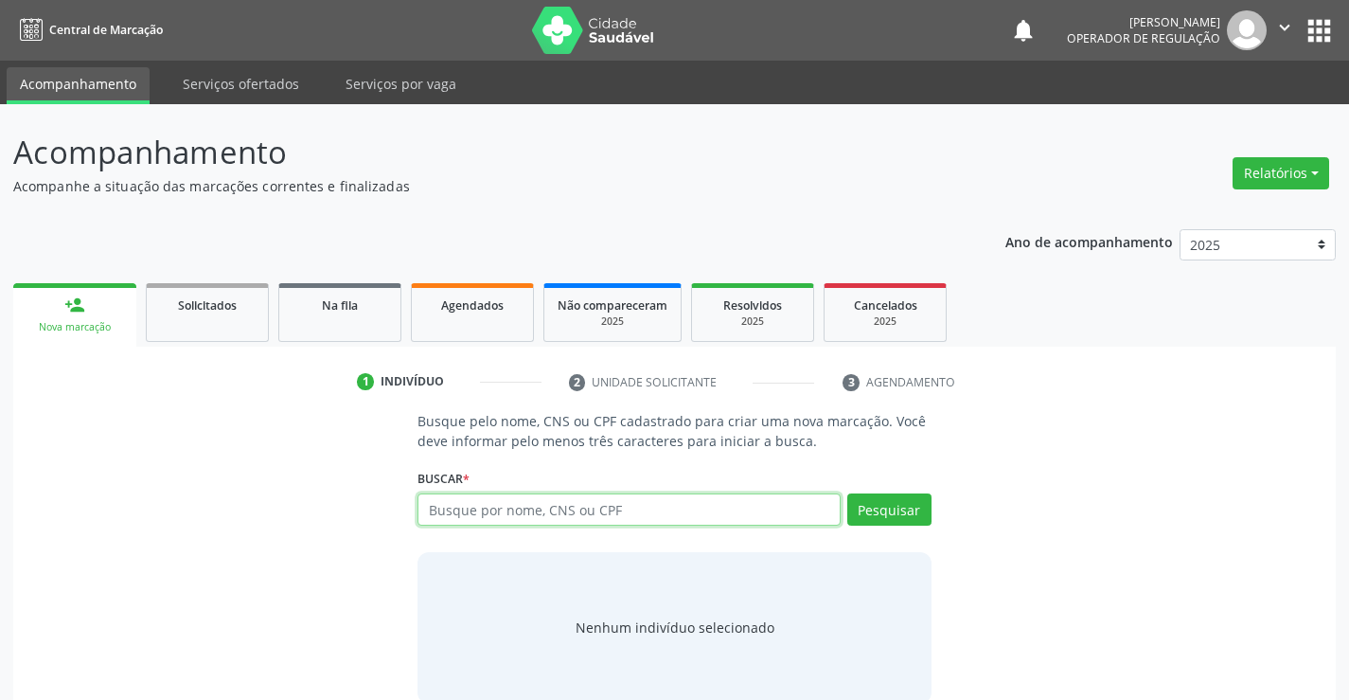
click at [462, 500] on input "text" at bounding box center [629, 509] width 422 height 32
type input "702004859060688"
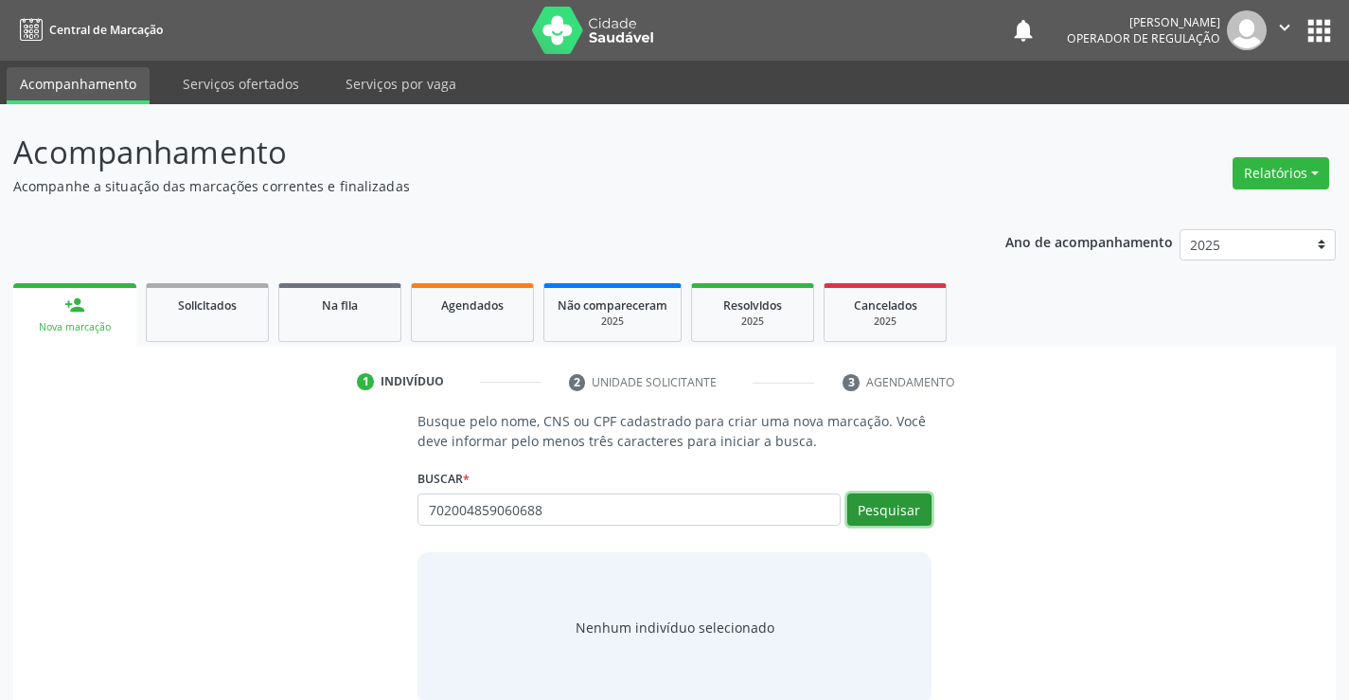
click at [877, 501] on button "Pesquisar" at bounding box center [889, 509] width 84 height 32
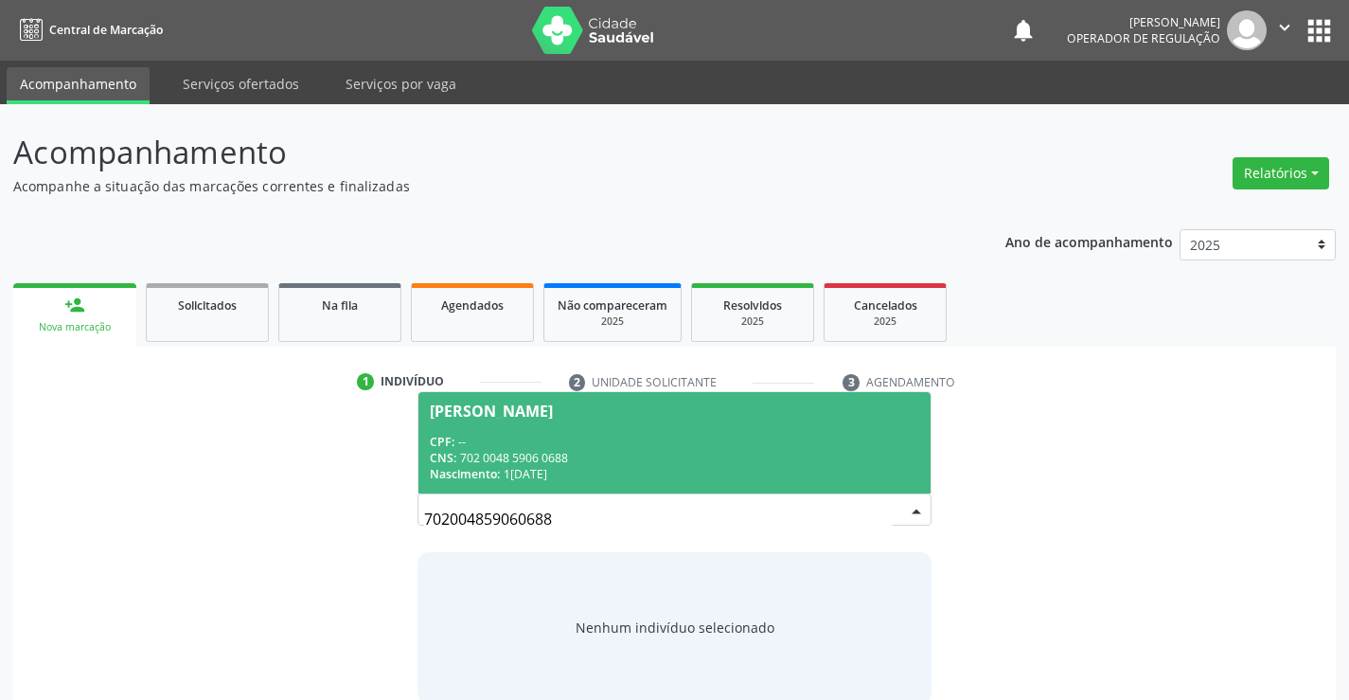
click at [767, 455] on div "CNS: 702 0048 5906 0688" at bounding box center [674, 458] width 489 height 16
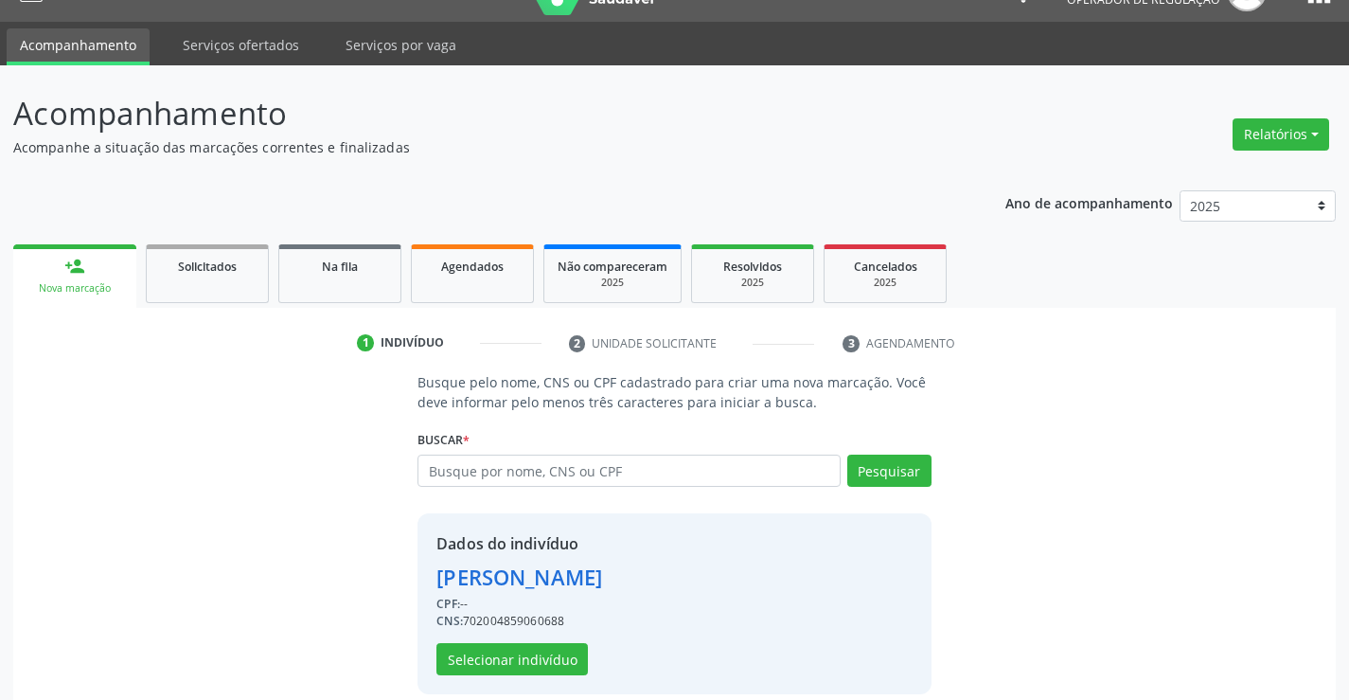
scroll to position [60, 0]
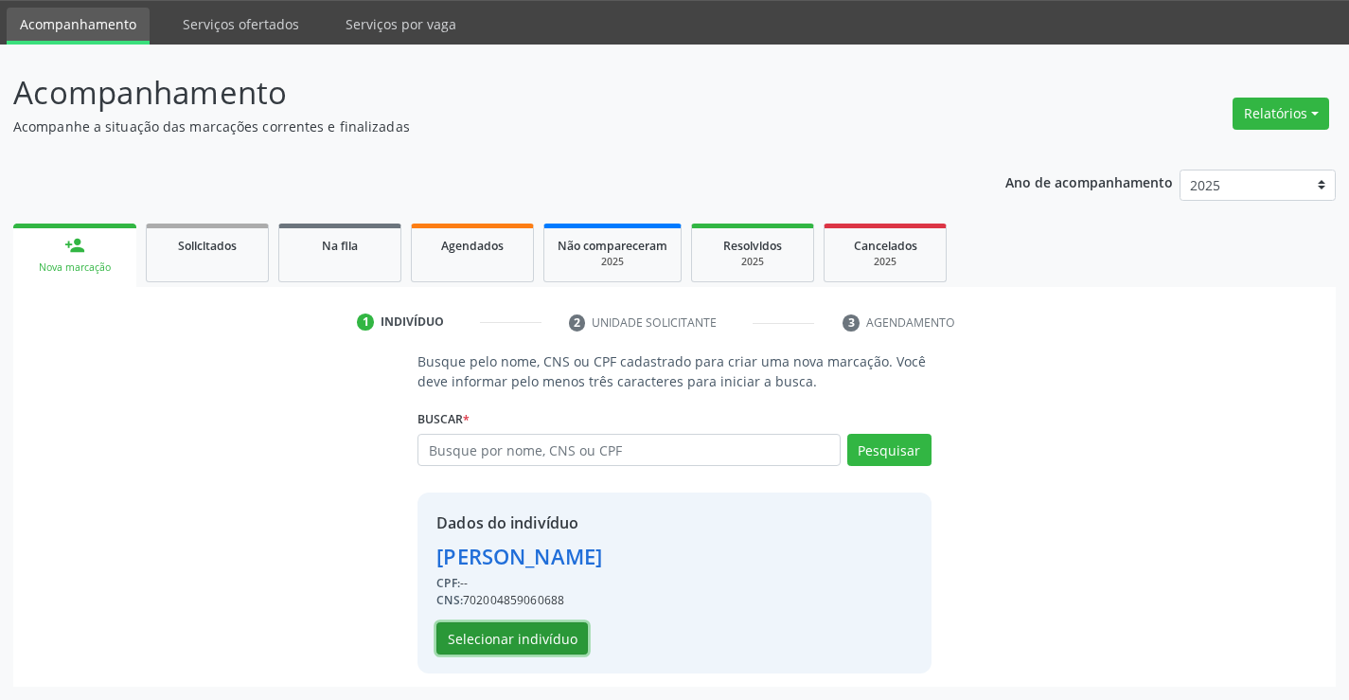
click at [533, 634] on button "Selecionar indivíduo" at bounding box center [511, 638] width 151 height 32
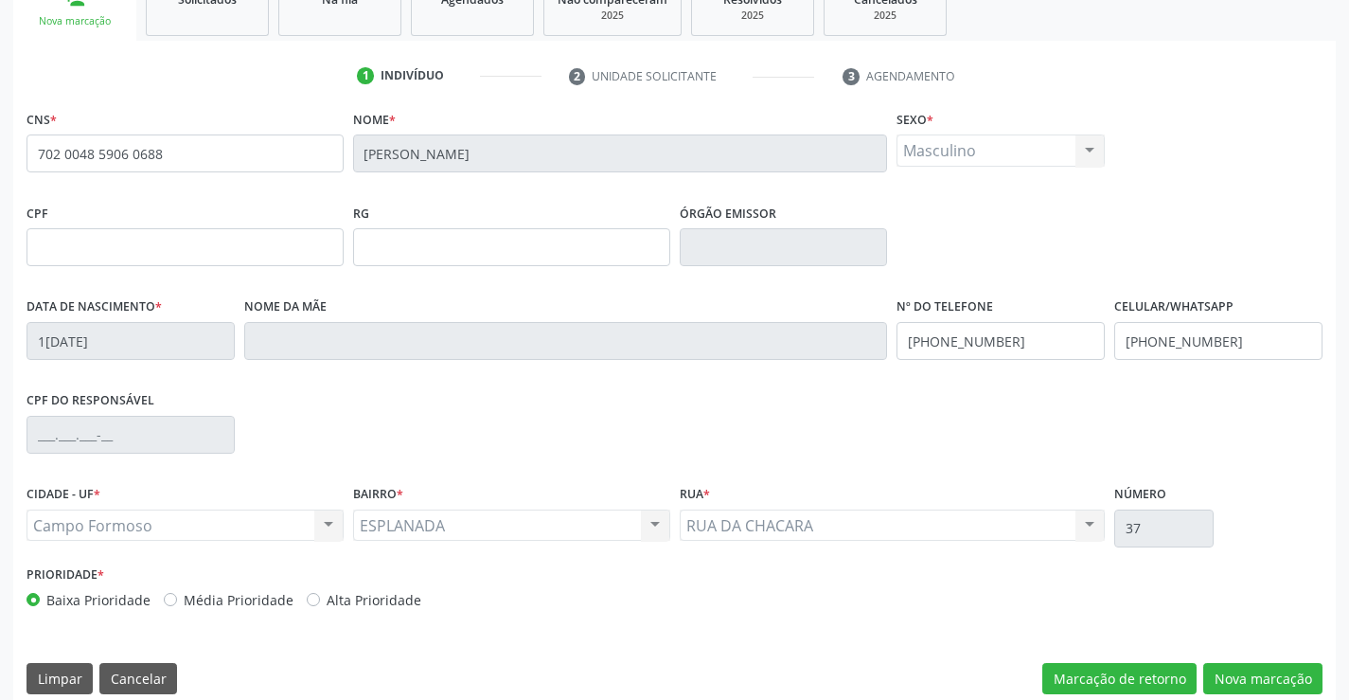
scroll to position [327, 0]
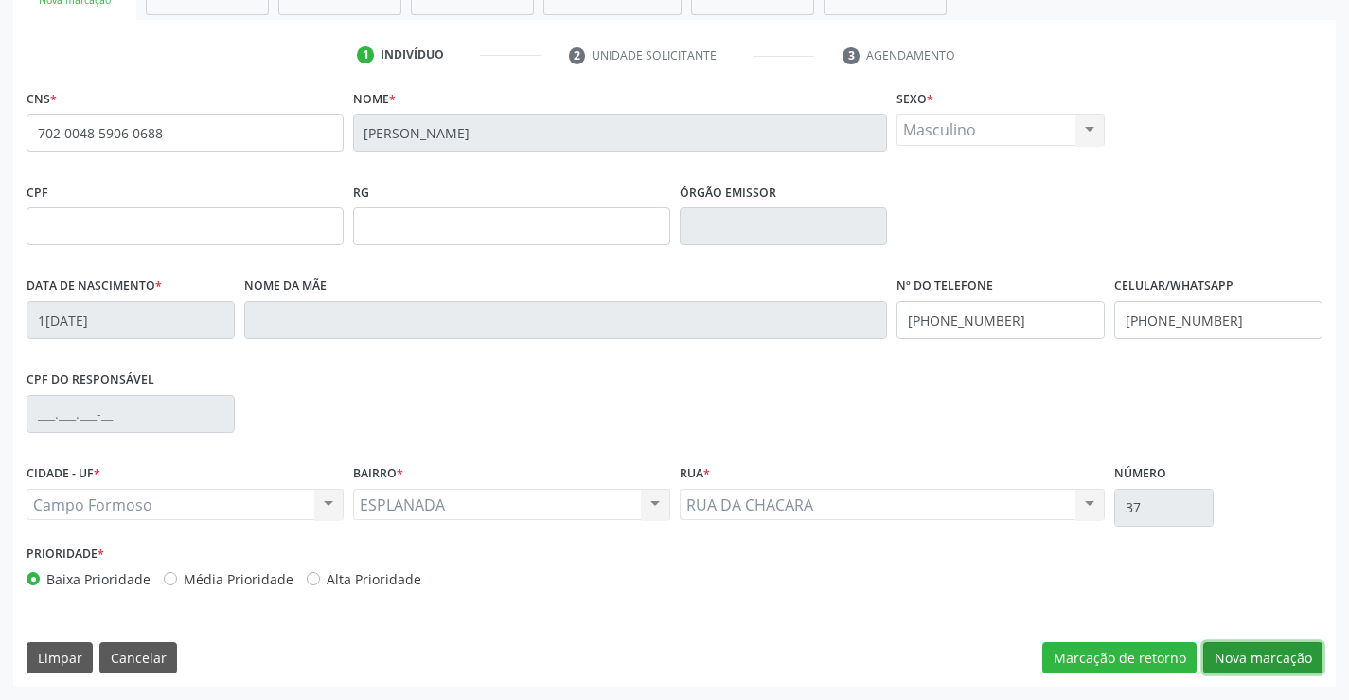
click at [1297, 662] on button "Nova marcação" at bounding box center [1262, 658] width 119 height 32
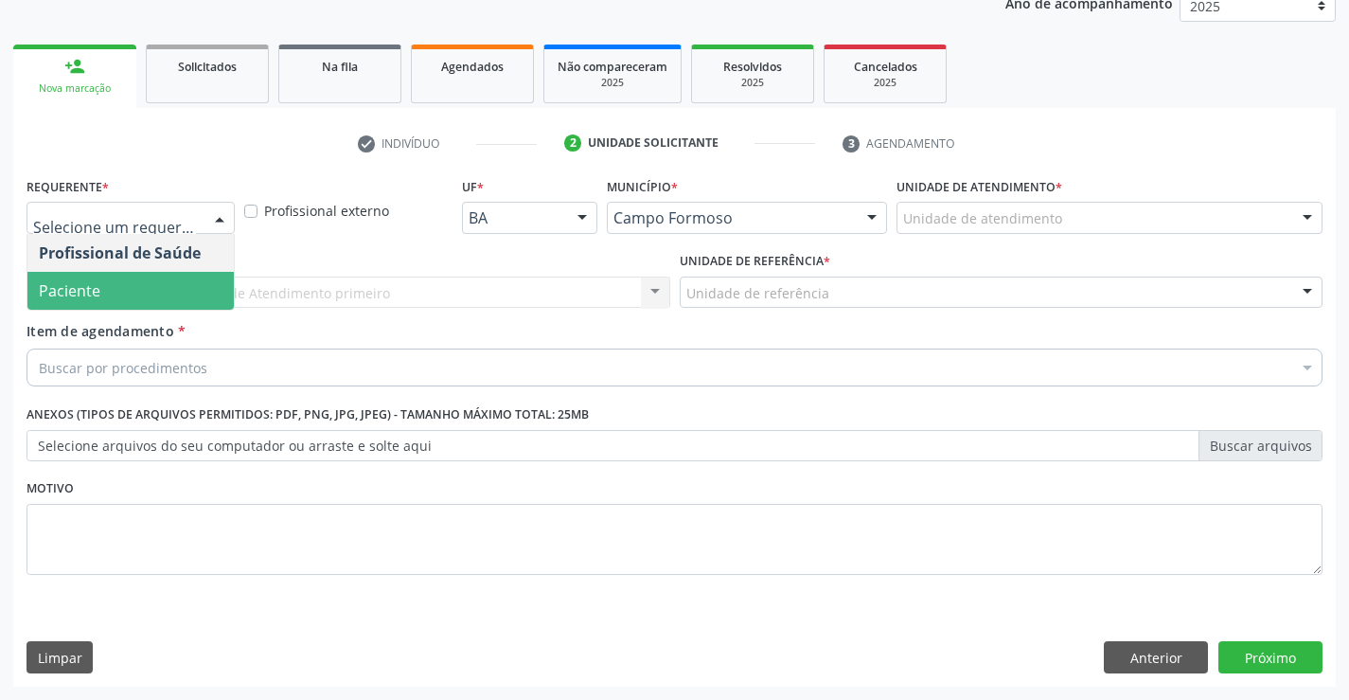
click at [105, 281] on span "Paciente" at bounding box center [130, 291] width 206 height 38
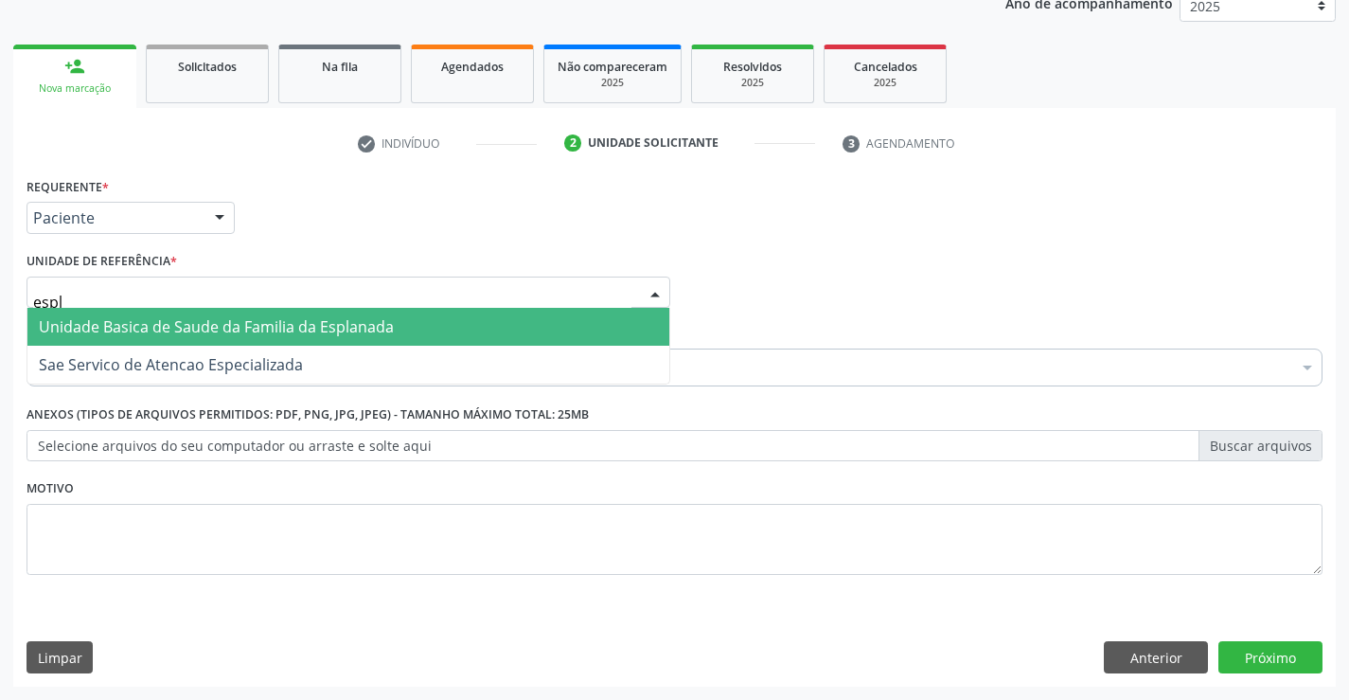
type input "espla"
click at [162, 319] on span "Unidade Basica de Saude da Familia da Esplanada" at bounding box center [216, 326] width 355 height 21
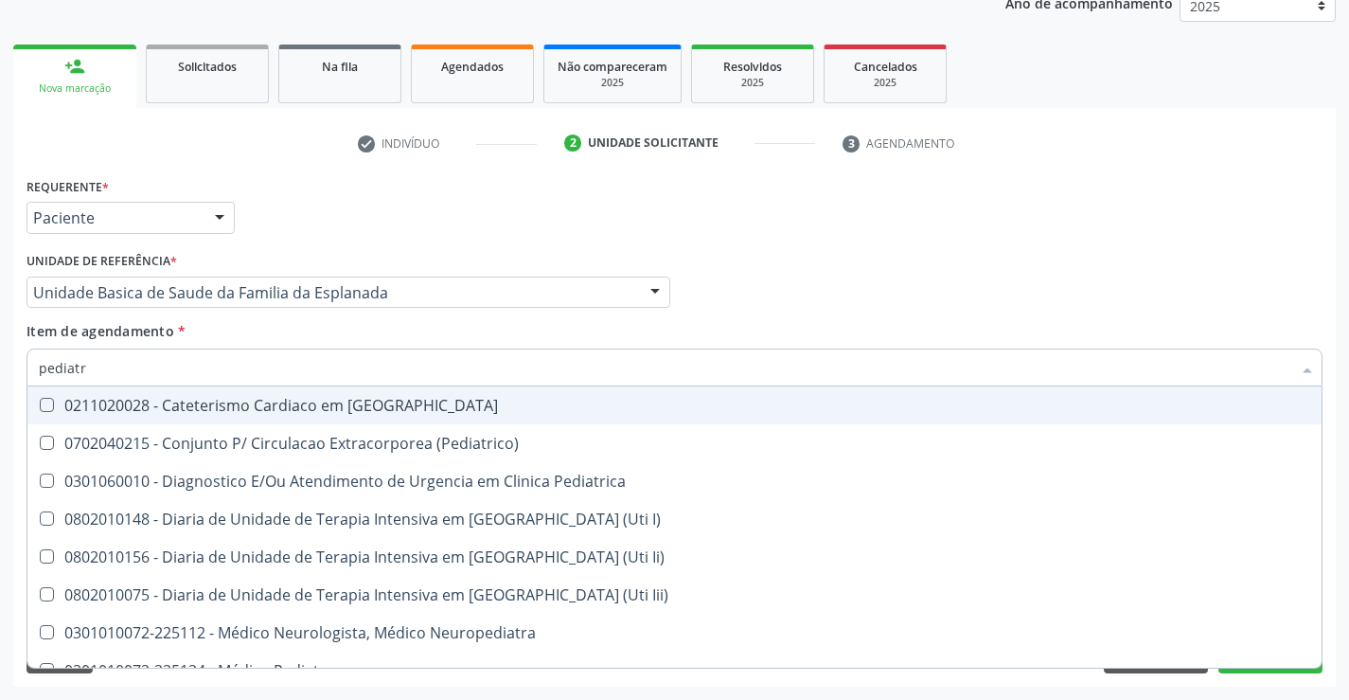
type input "pediatra"
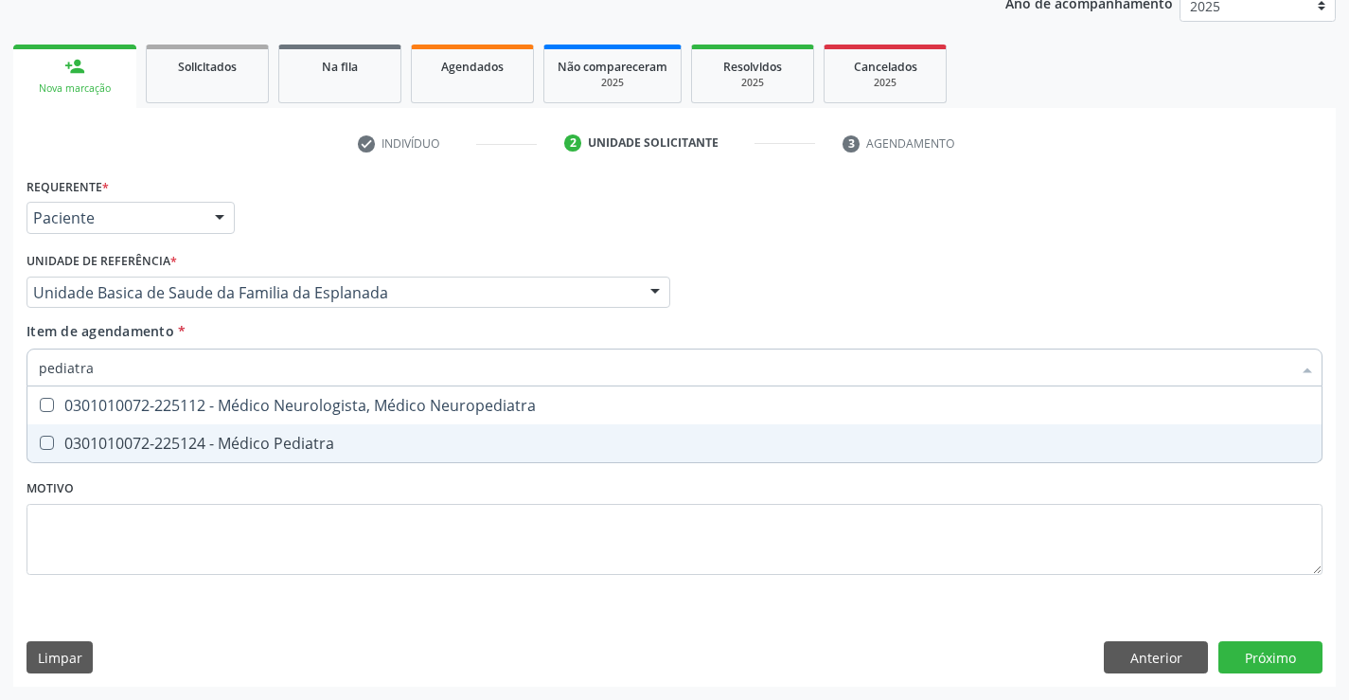
click at [222, 437] on div "0301010072-225124 - Médico Pediatra" at bounding box center [675, 443] width 1272 height 15
checkbox Pediatra "true"
click at [1224, 658] on div "Requerente * Paciente Profissional de Saúde Paciente Nenhum resultado encontrad…" at bounding box center [674, 429] width 1323 height 514
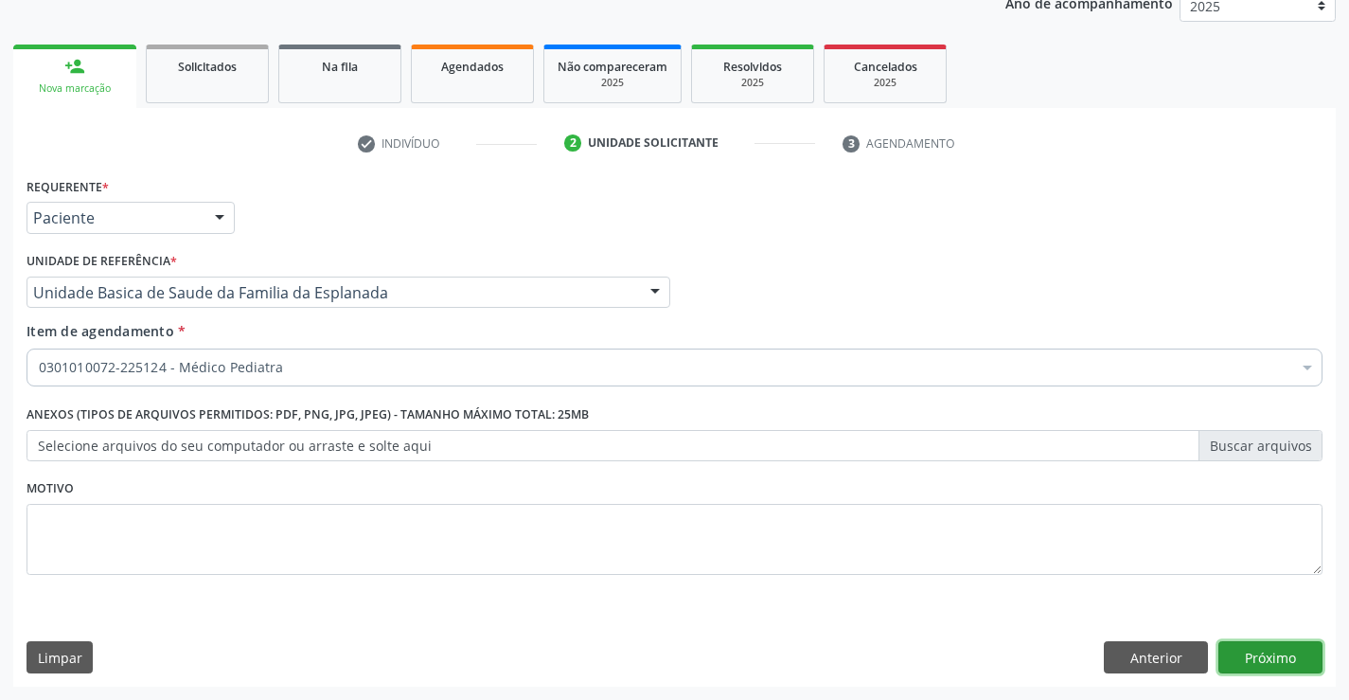
click at [1245, 657] on button "Próximo" at bounding box center [1270, 657] width 104 height 32
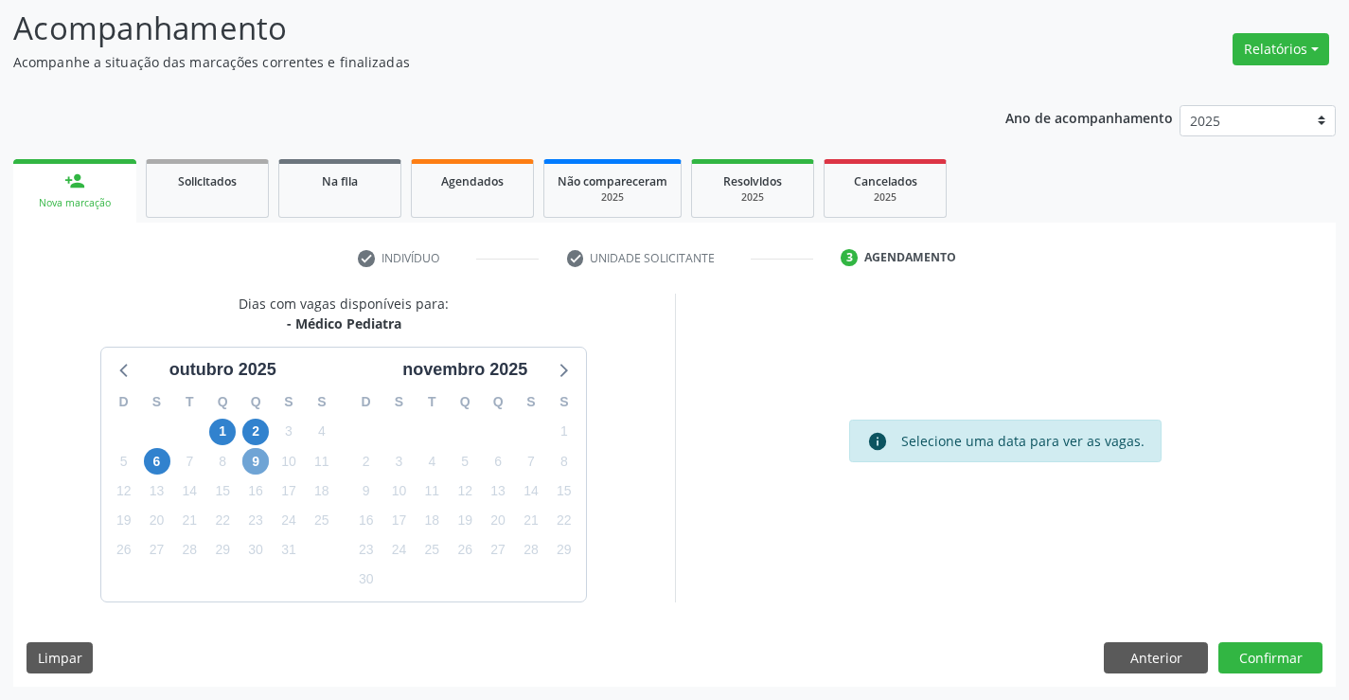
click at [247, 468] on span "9" at bounding box center [255, 461] width 27 height 27
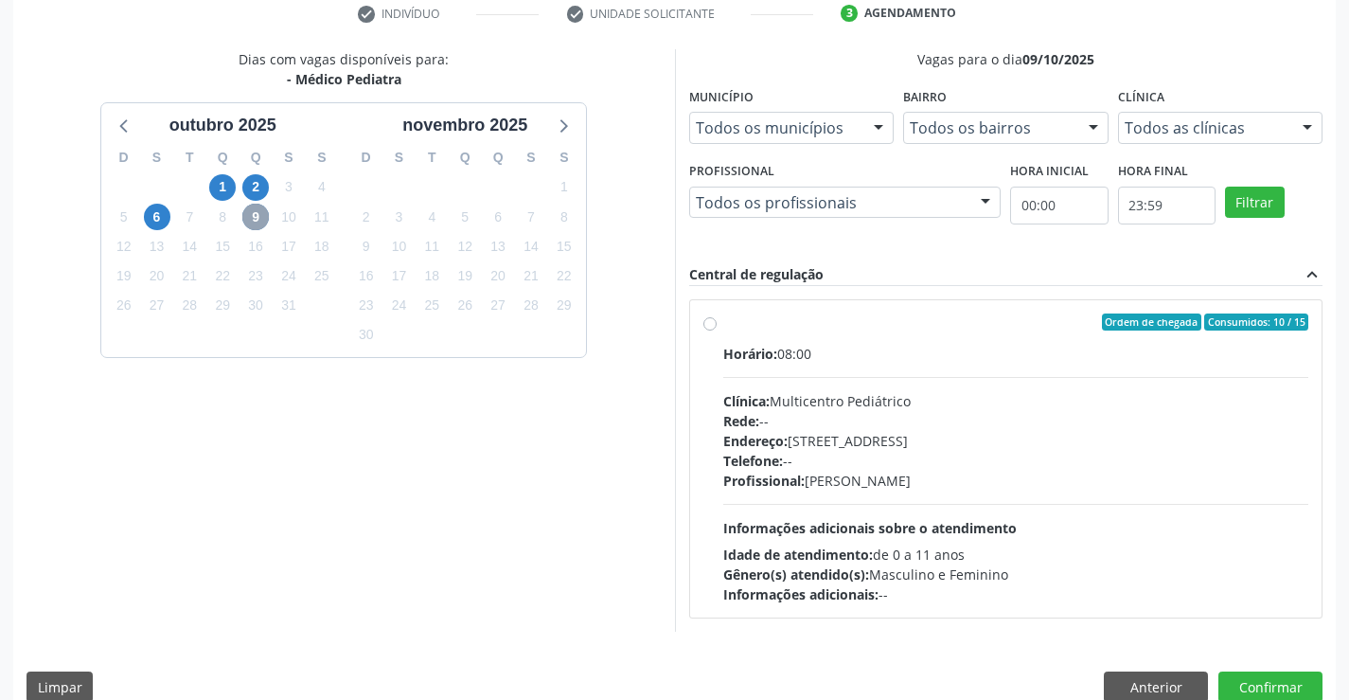
scroll to position [398, 0]
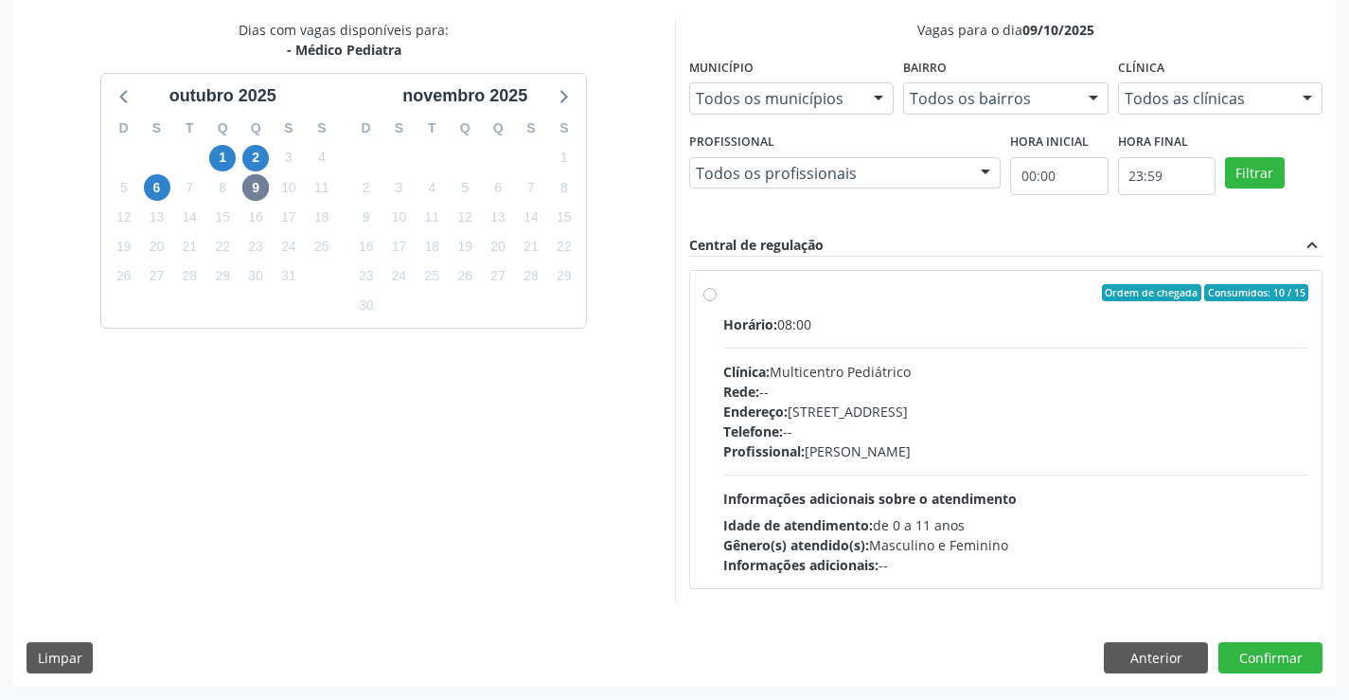
click at [723, 293] on label "Ordem de chegada Consumidos: 10 / 15 Horário: 08:00 Clínica: Multicentro Pediát…" at bounding box center [1016, 429] width 586 height 291
click at [707, 293] on input "Ordem de chegada Consumidos: 10 / 15 Horário: 08:00 Clínica: Multicentro Pediát…" at bounding box center [709, 292] width 13 height 17
radio input "true"
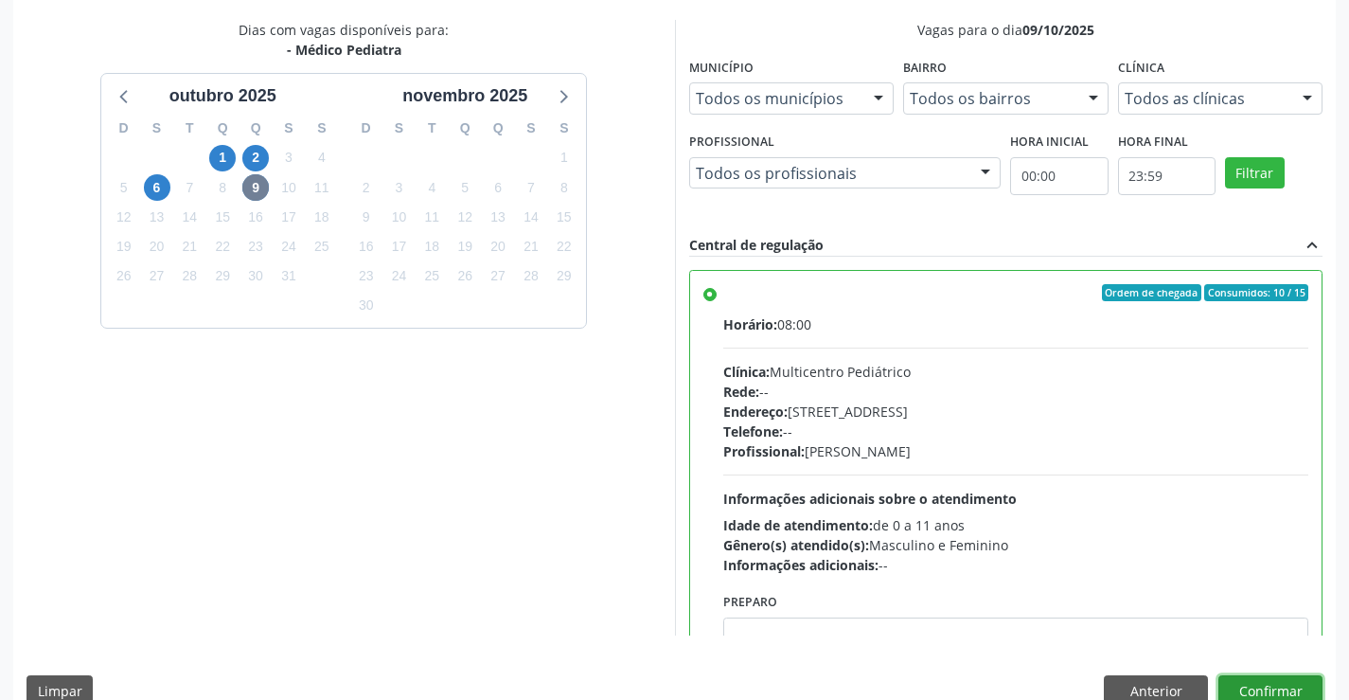
click at [1268, 679] on button "Confirmar" at bounding box center [1270, 691] width 104 height 32
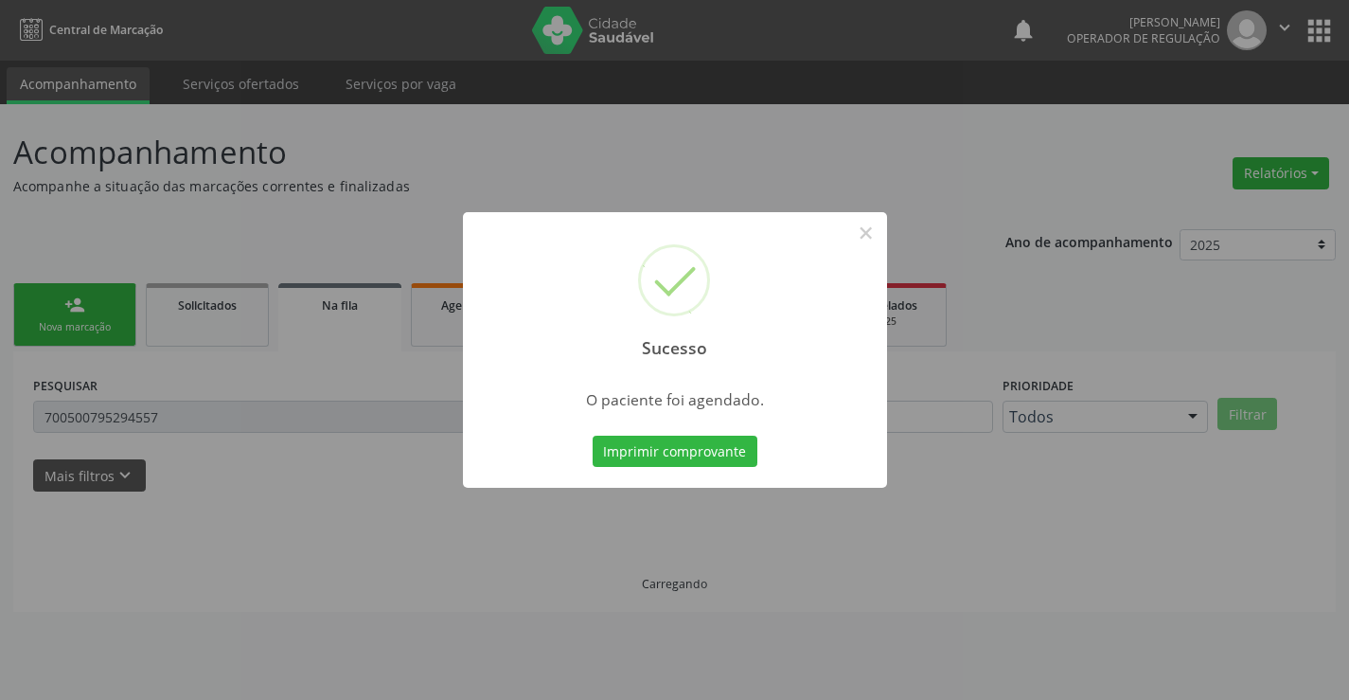
scroll to position [0, 0]
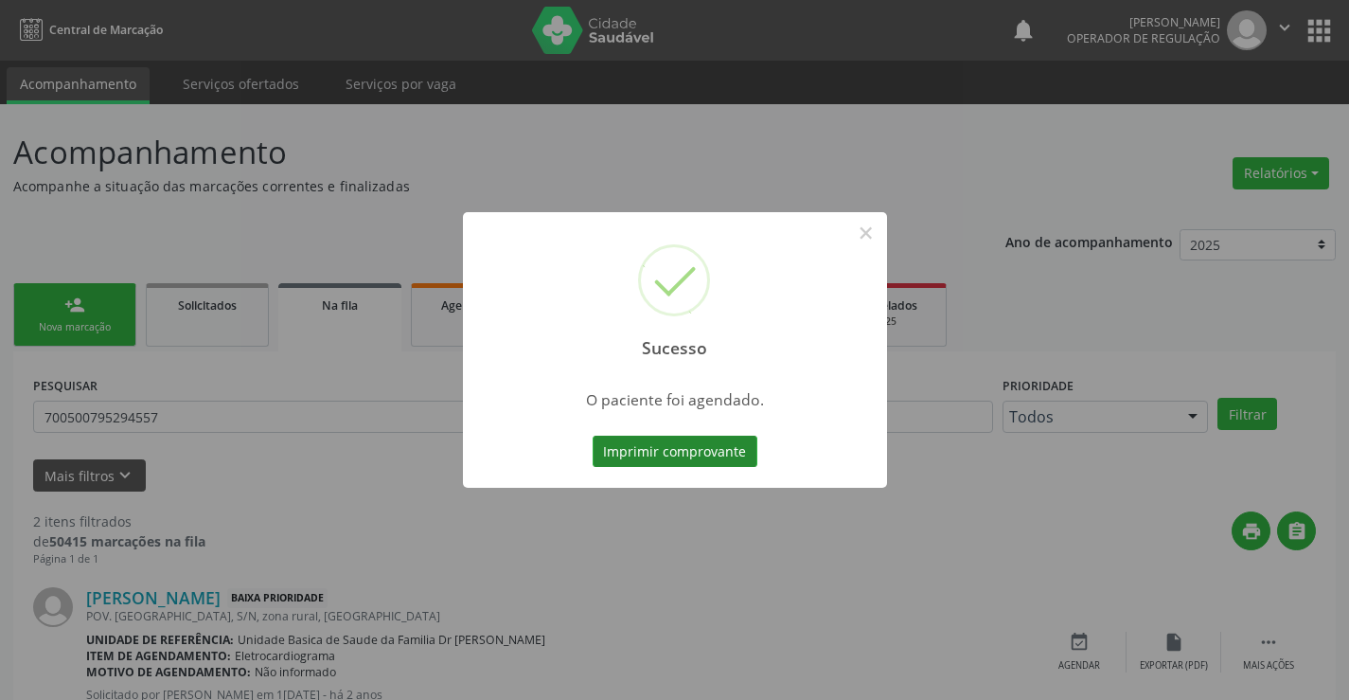
click at [660, 436] on button "Imprimir comprovante" at bounding box center [675, 452] width 165 height 32
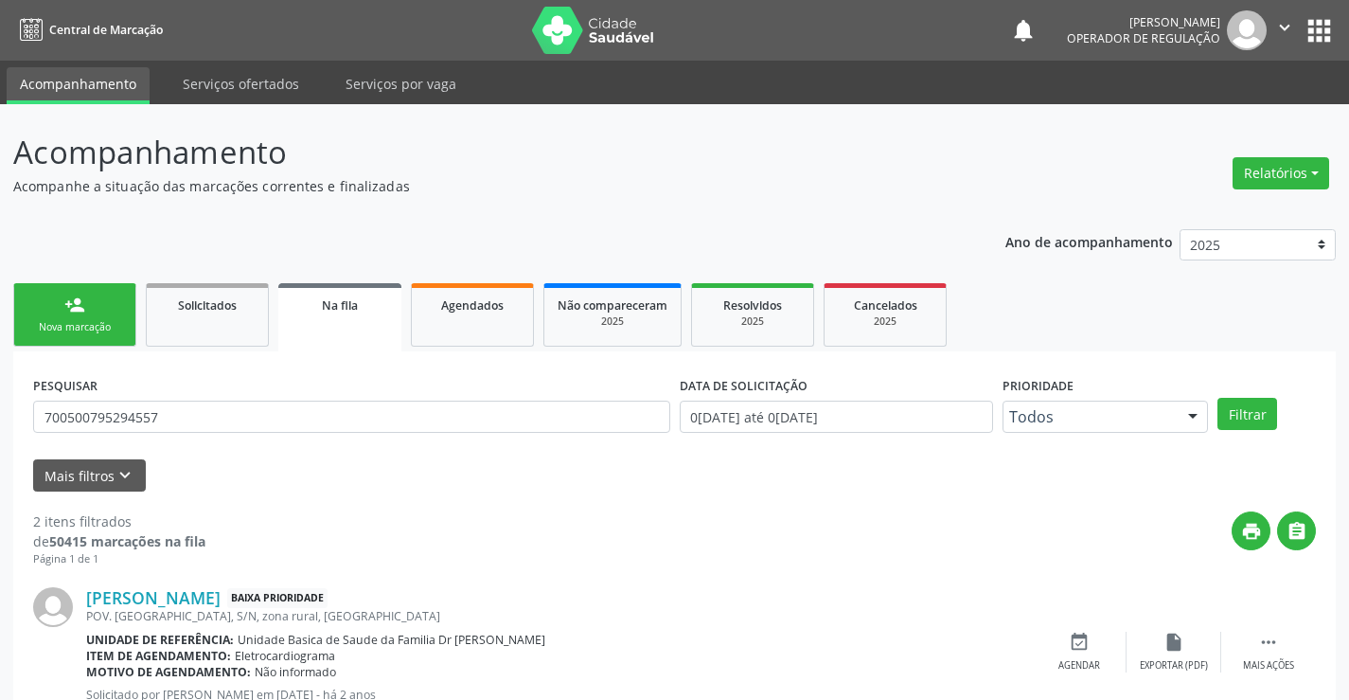
scroll to position [95, 0]
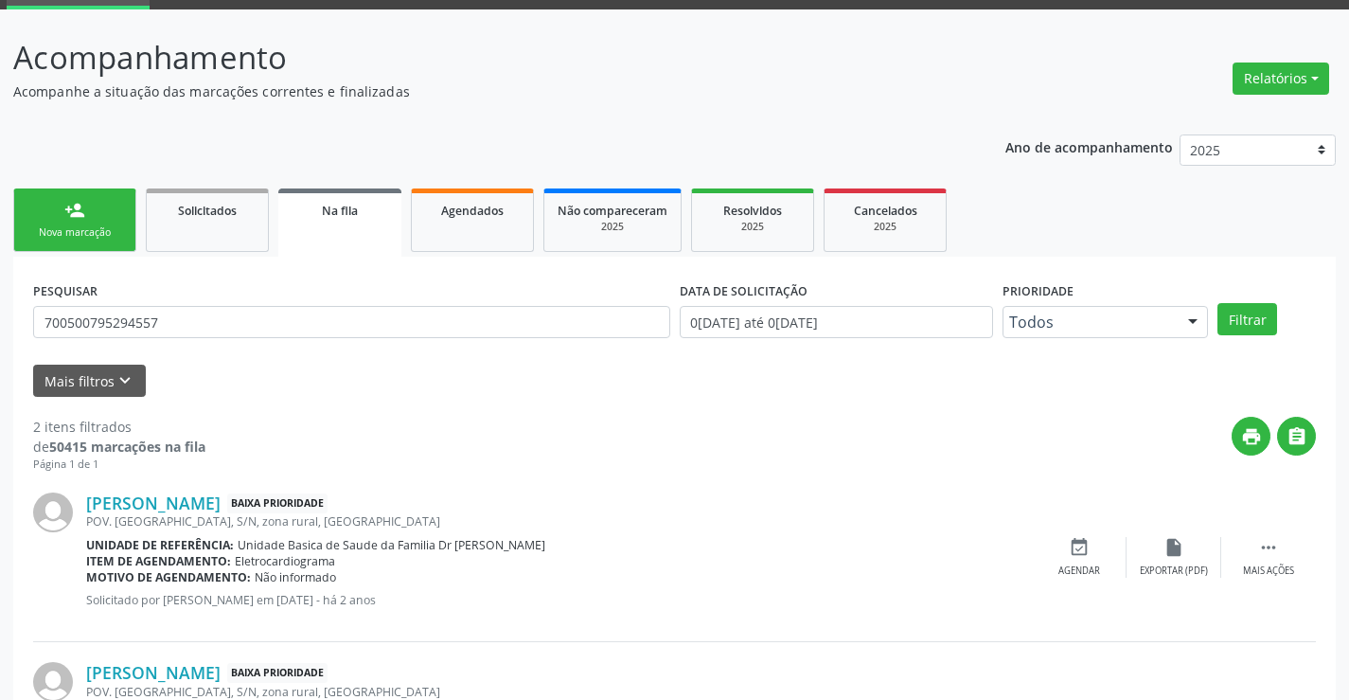
click at [104, 218] on link "person_add Nova marcação" at bounding box center [74, 219] width 123 height 63
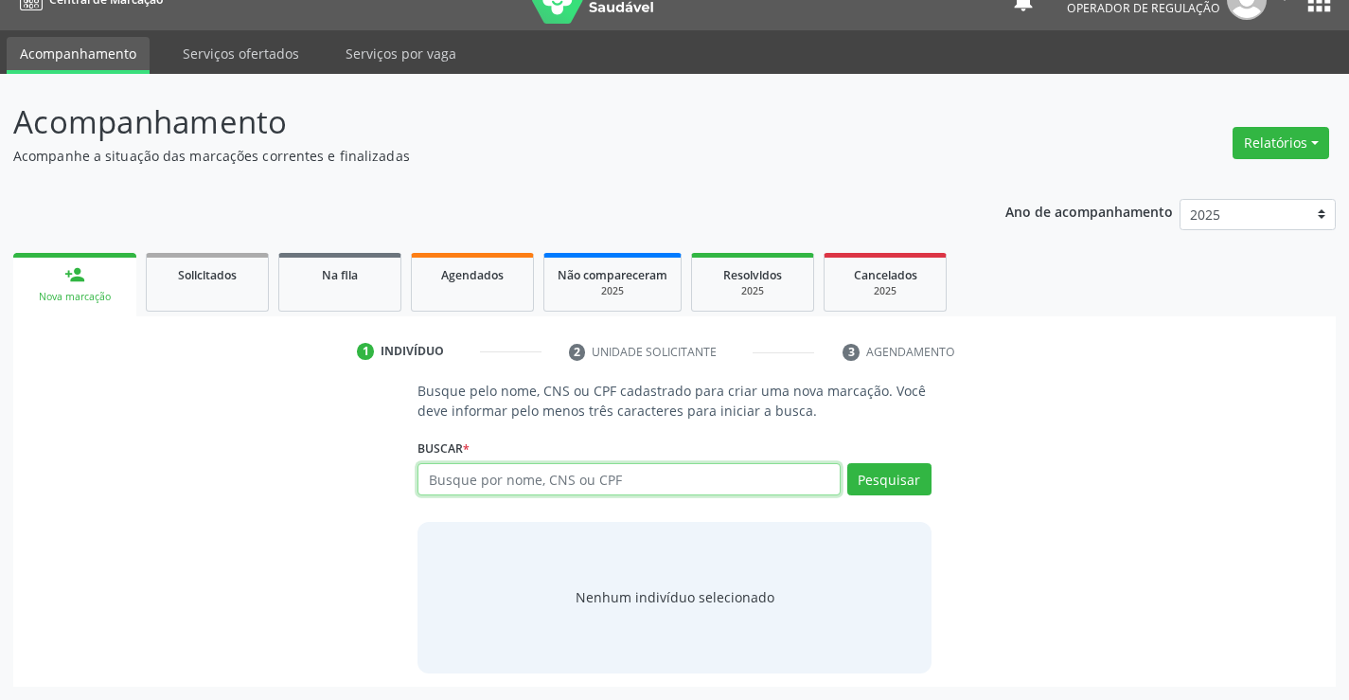
click at [612, 488] on input "text" at bounding box center [629, 479] width 422 height 32
type input "700601408562668"
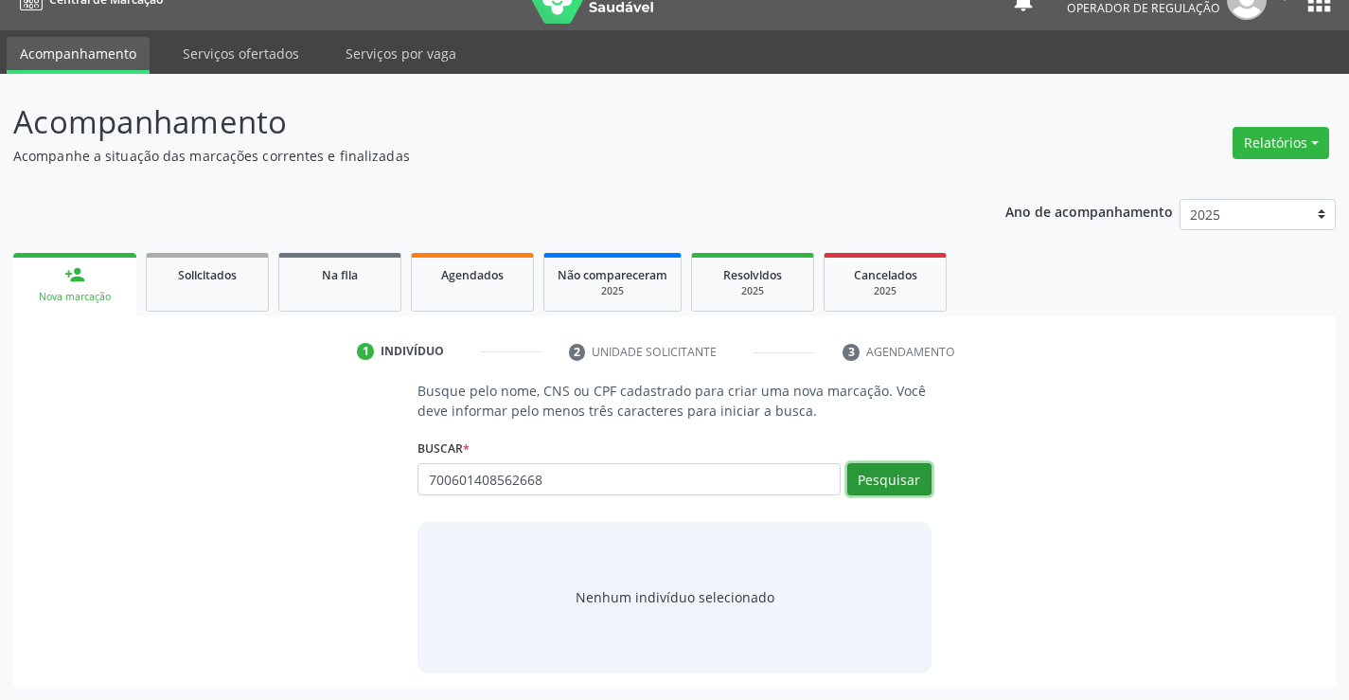
click at [876, 483] on button "Pesquisar" at bounding box center [889, 479] width 84 height 32
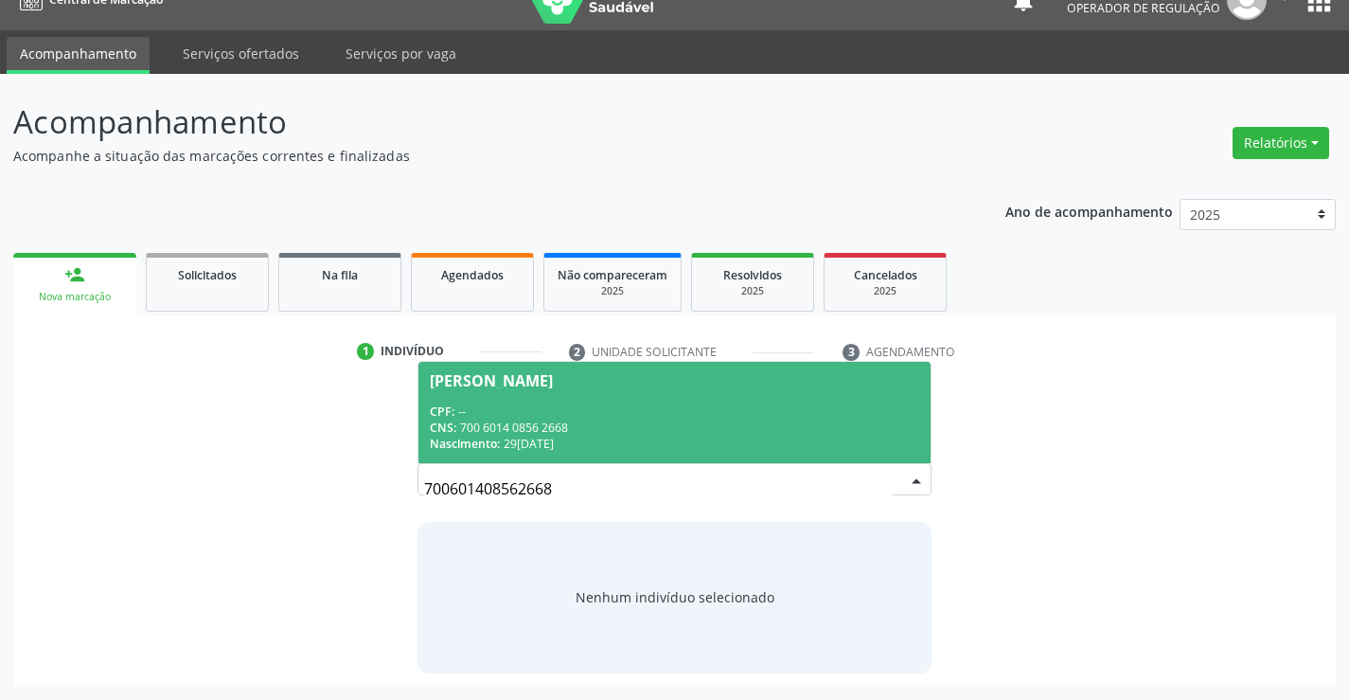
click at [631, 399] on span "[PERSON_NAME] CPF: -- CNS: 700 6014 0856 2668 Nascimento: [DATE]" at bounding box center [673, 412] width 511 height 101
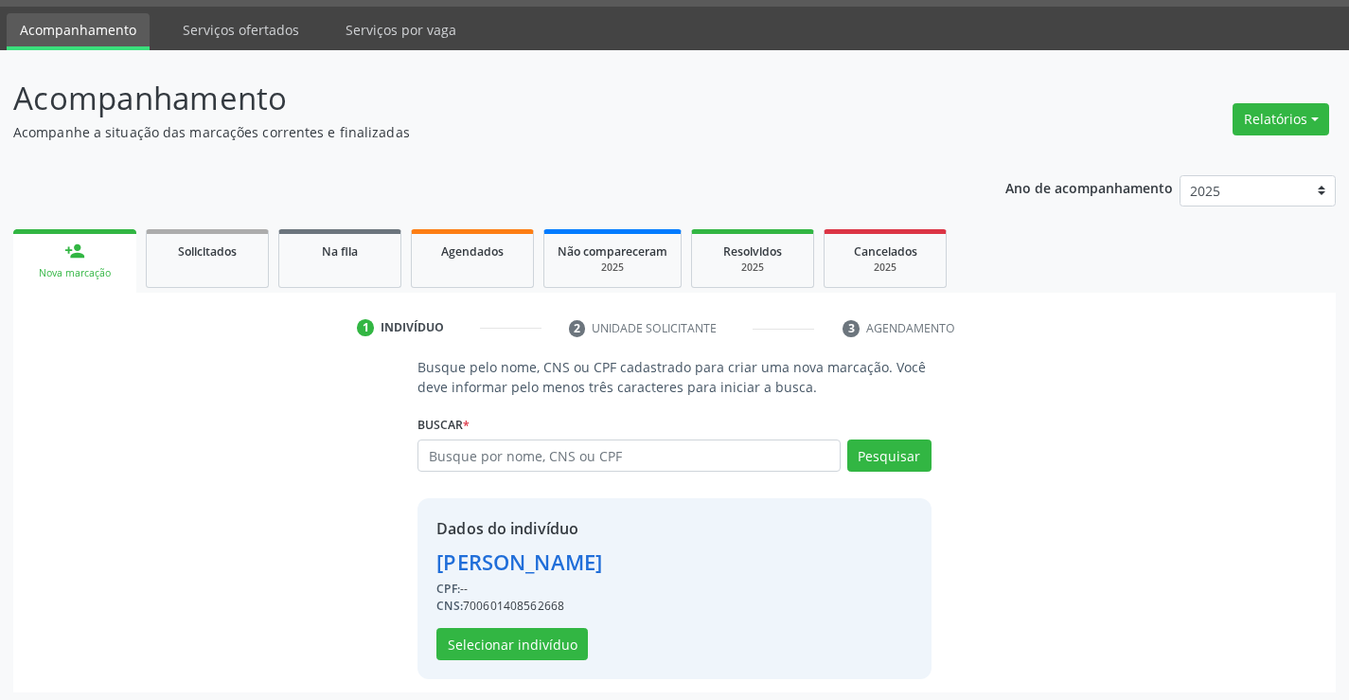
scroll to position [60, 0]
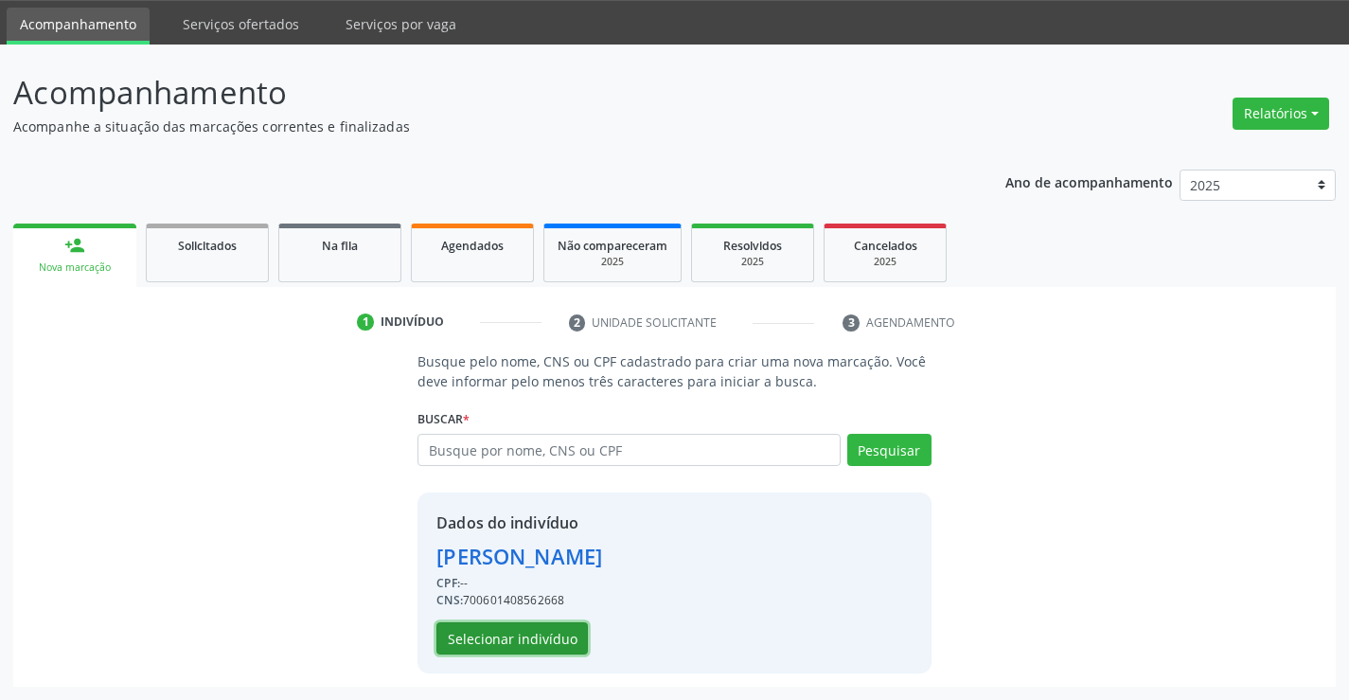
click at [485, 640] on button "Selecionar indivíduo" at bounding box center [511, 638] width 151 height 32
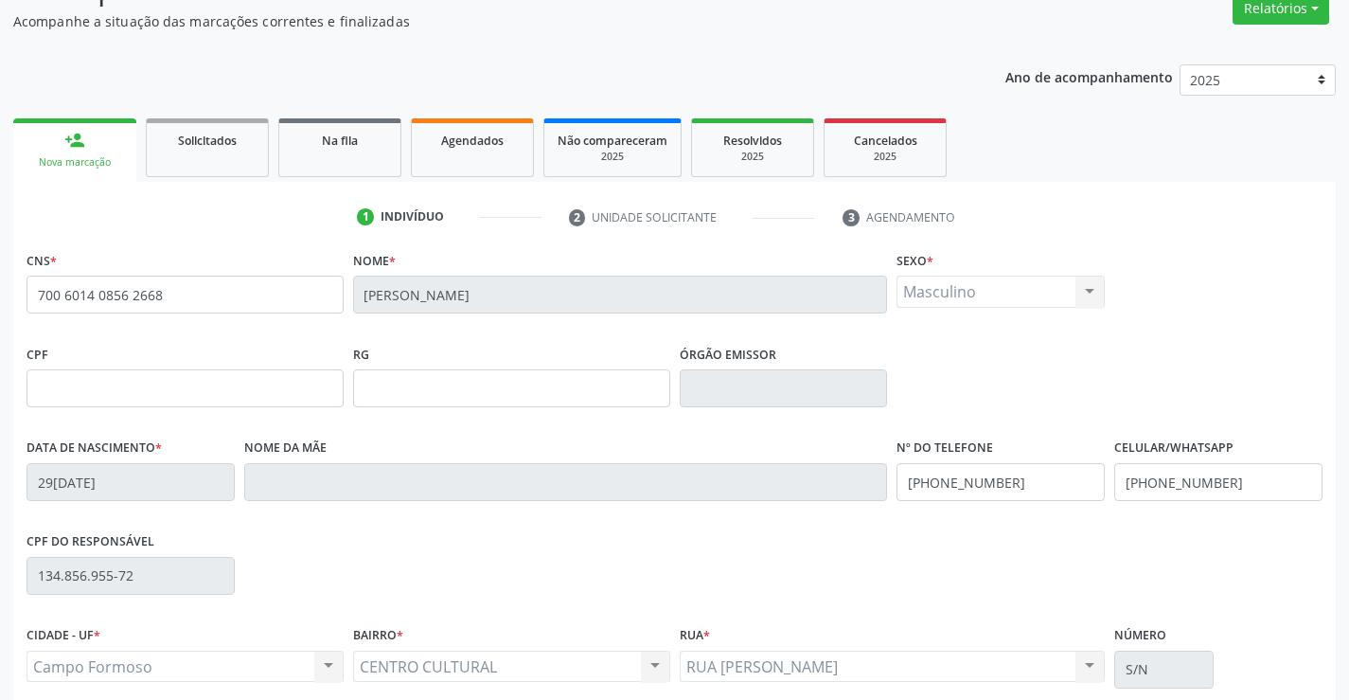
scroll to position [327, 0]
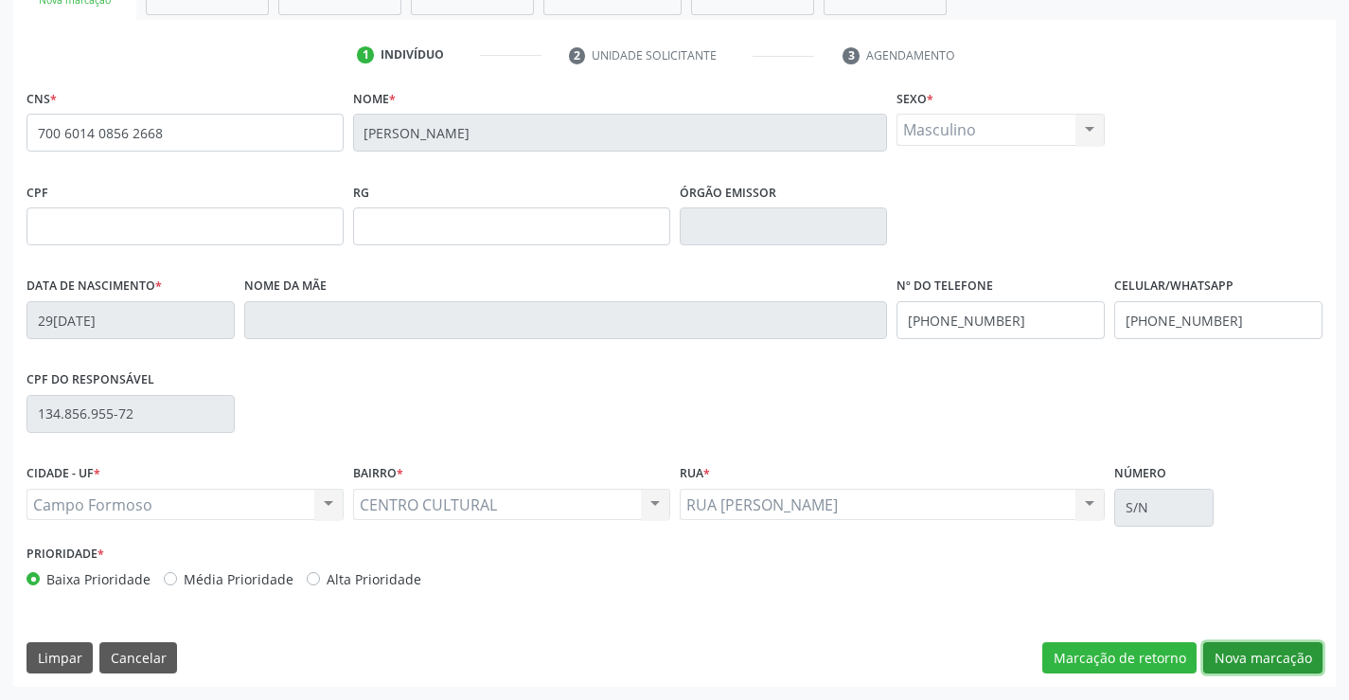
click at [1273, 659] on button "Nova marcação" at bounding box center [1262, 658] width 119 height 32
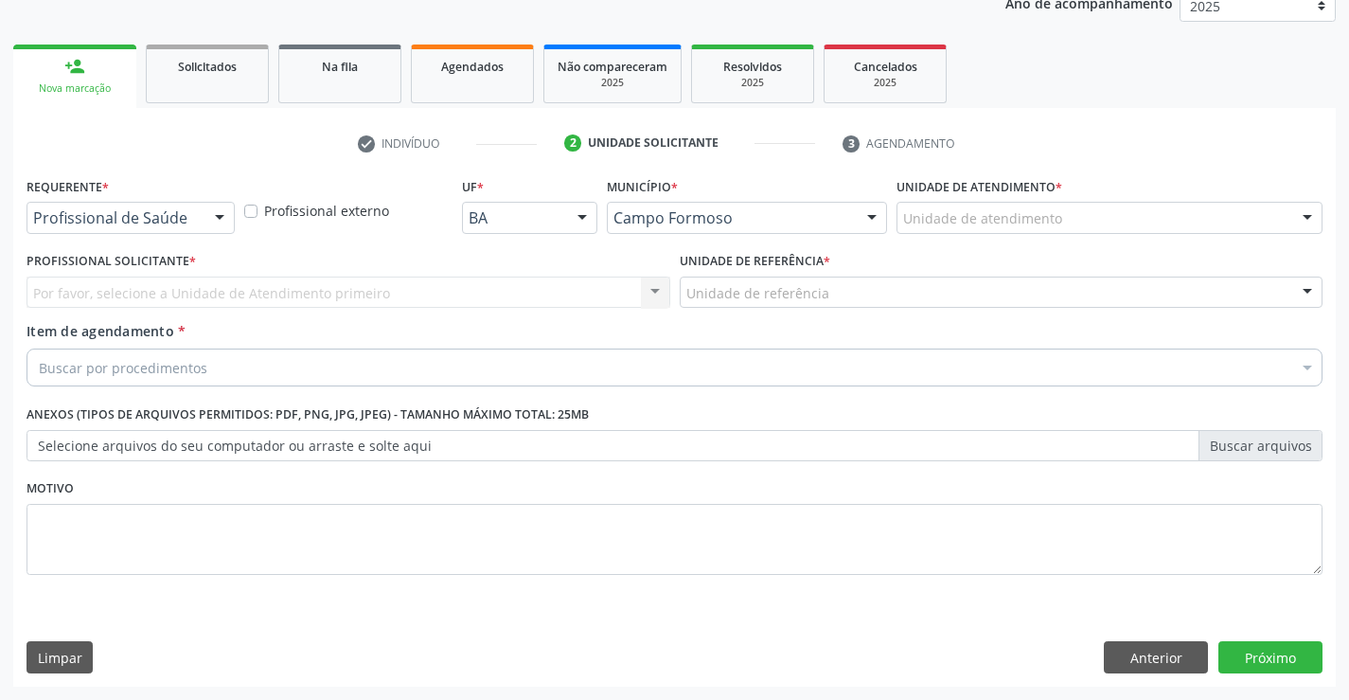
scroll to position [239, 0]
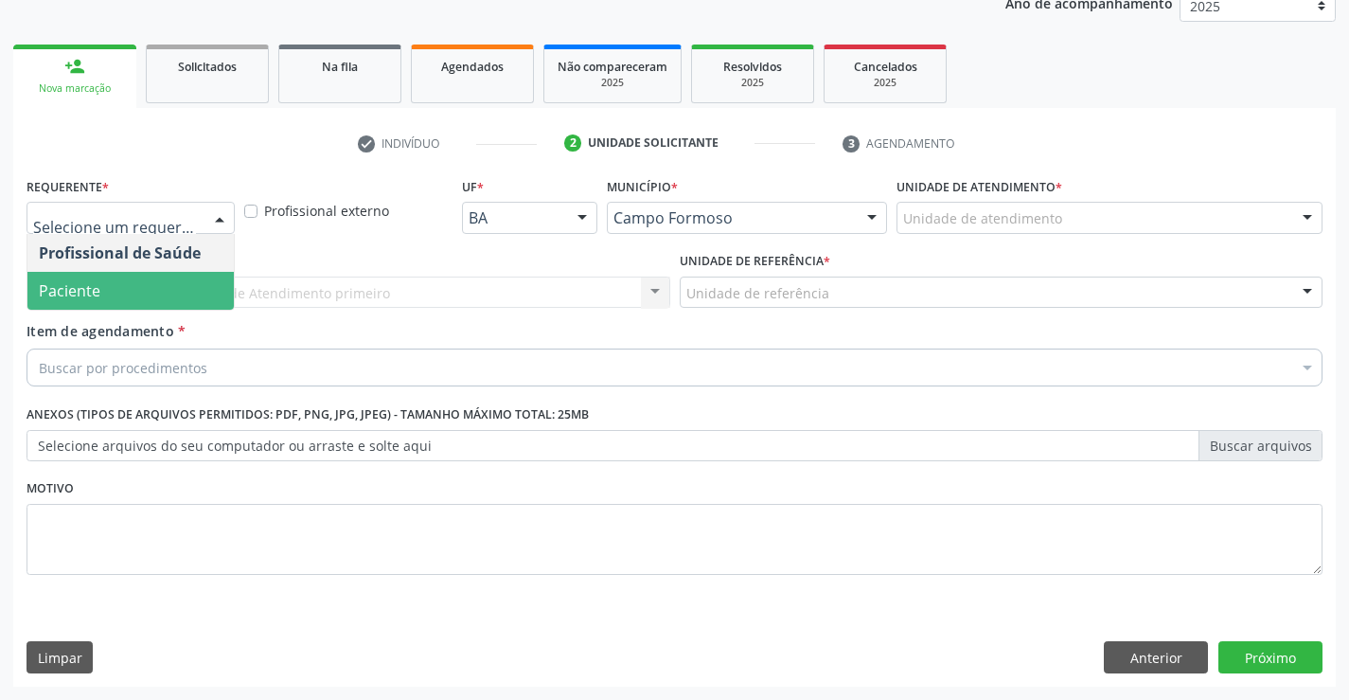
click at [102, 290] on span "Paciente" at bounding box center [130, 291] width 206 height 38
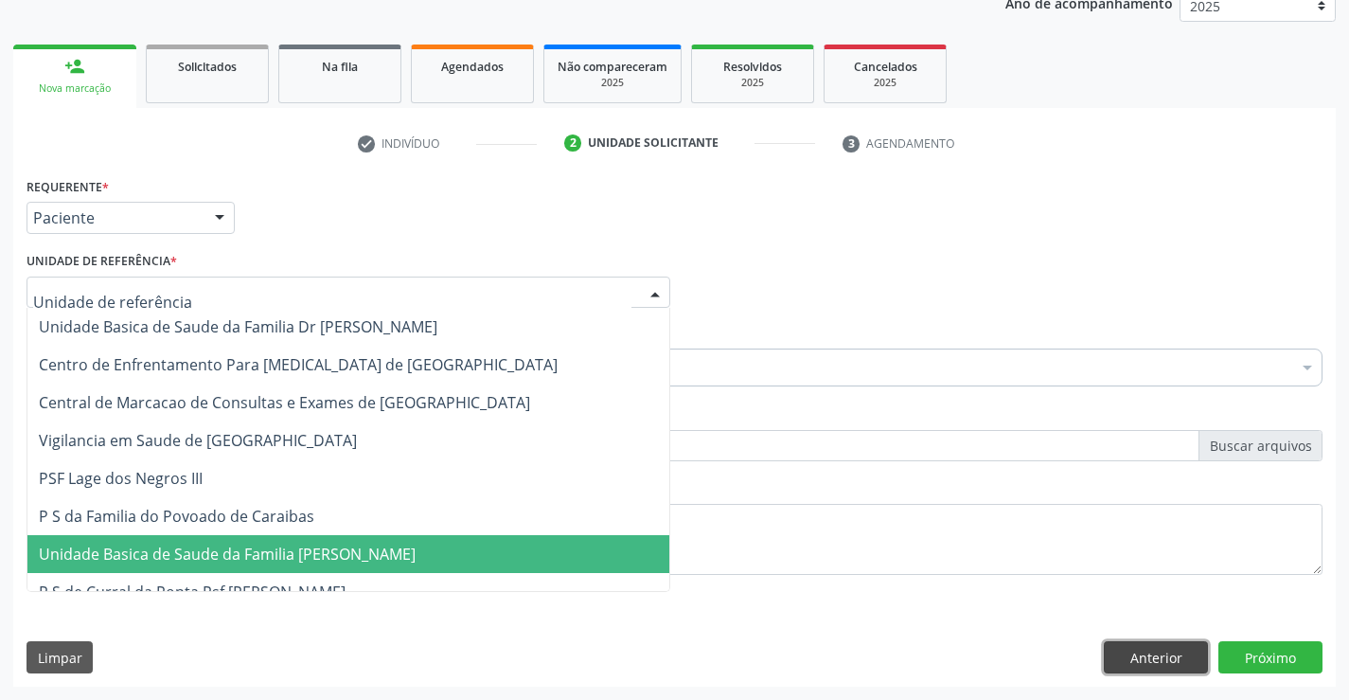
click at [1166, 661] on button "Anterior" at bounding box center [1156, 657] width 104 height 32
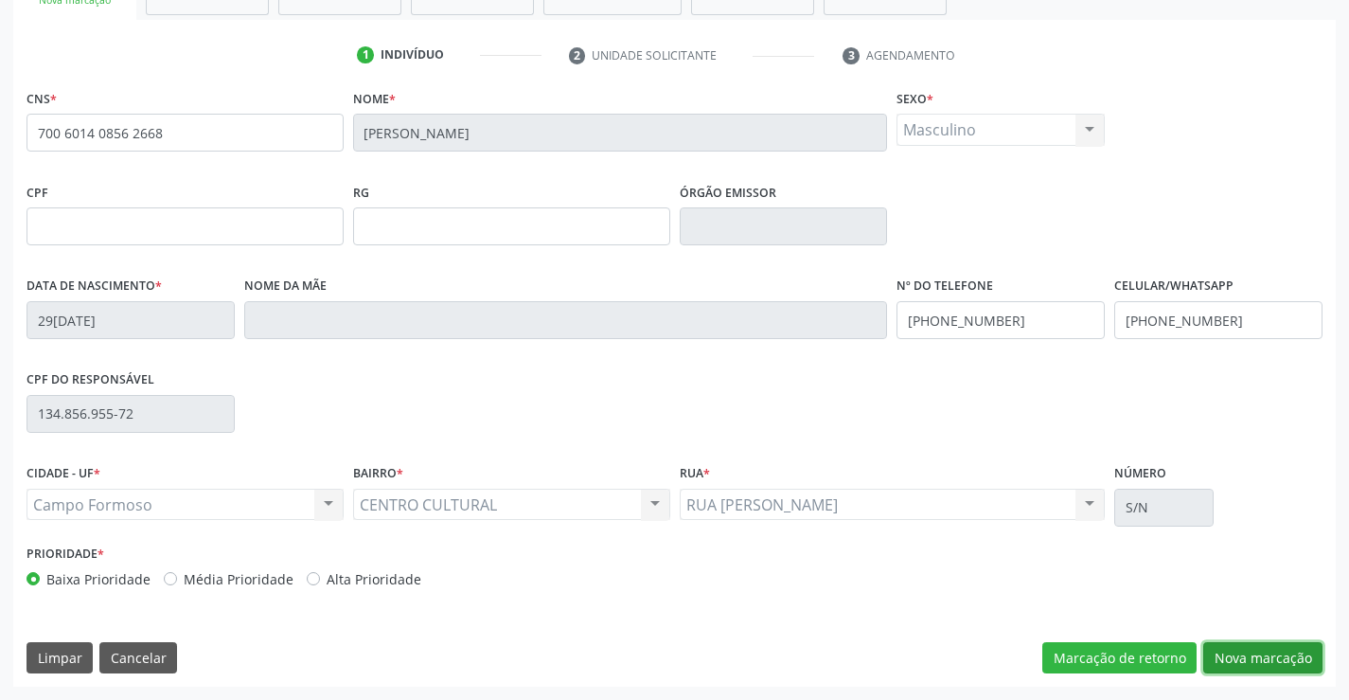
click at [1254, 660] on button "Nova marcação" at bounding box center [1262, 658] width 119 height 32
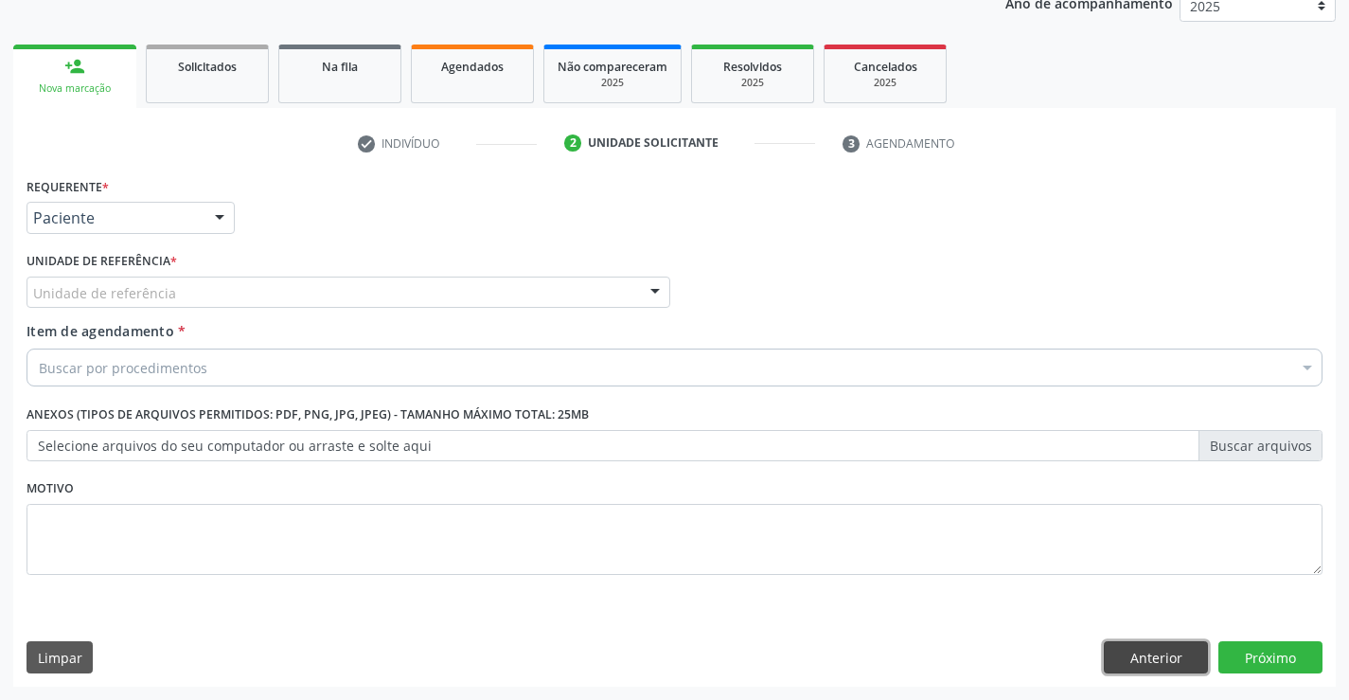
click at [1195, 665] on button "Anterior" at bounding box center [1156, 657] width 104 height 32
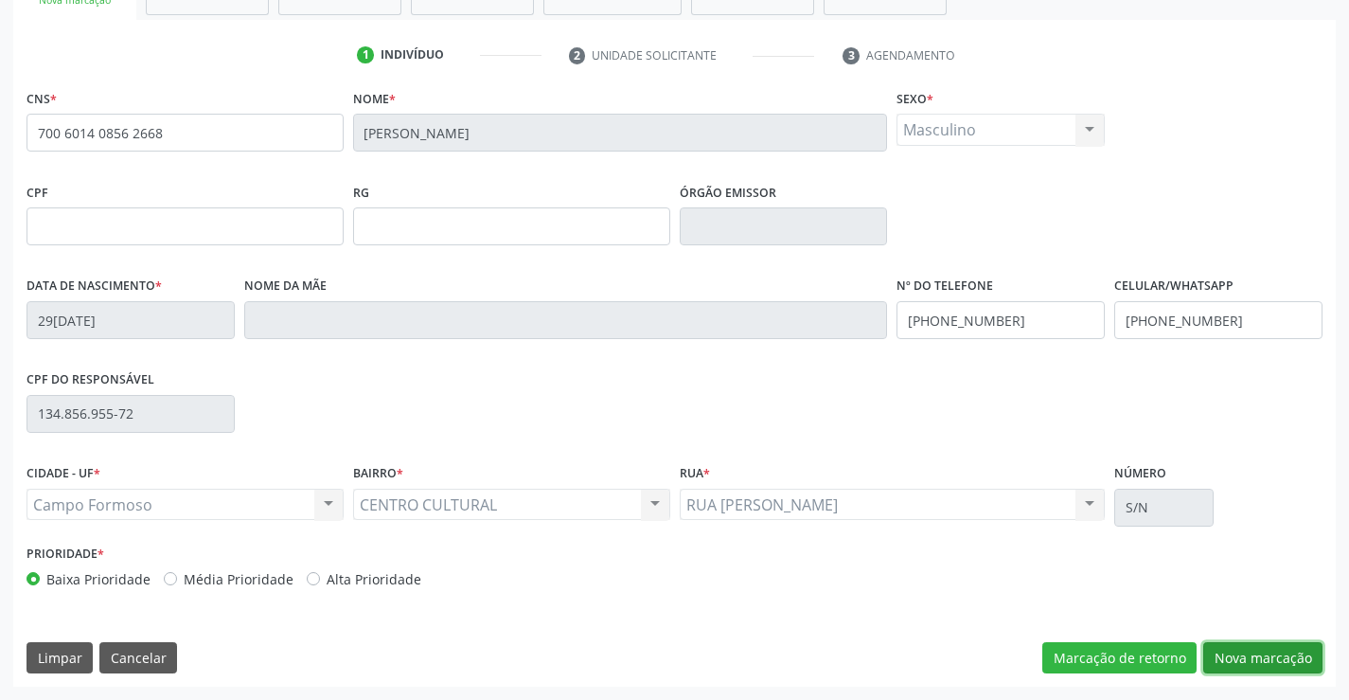
click at [1237, 660] on button "Nova marcação" at bounding box center [1262, 658] width 119 height 32
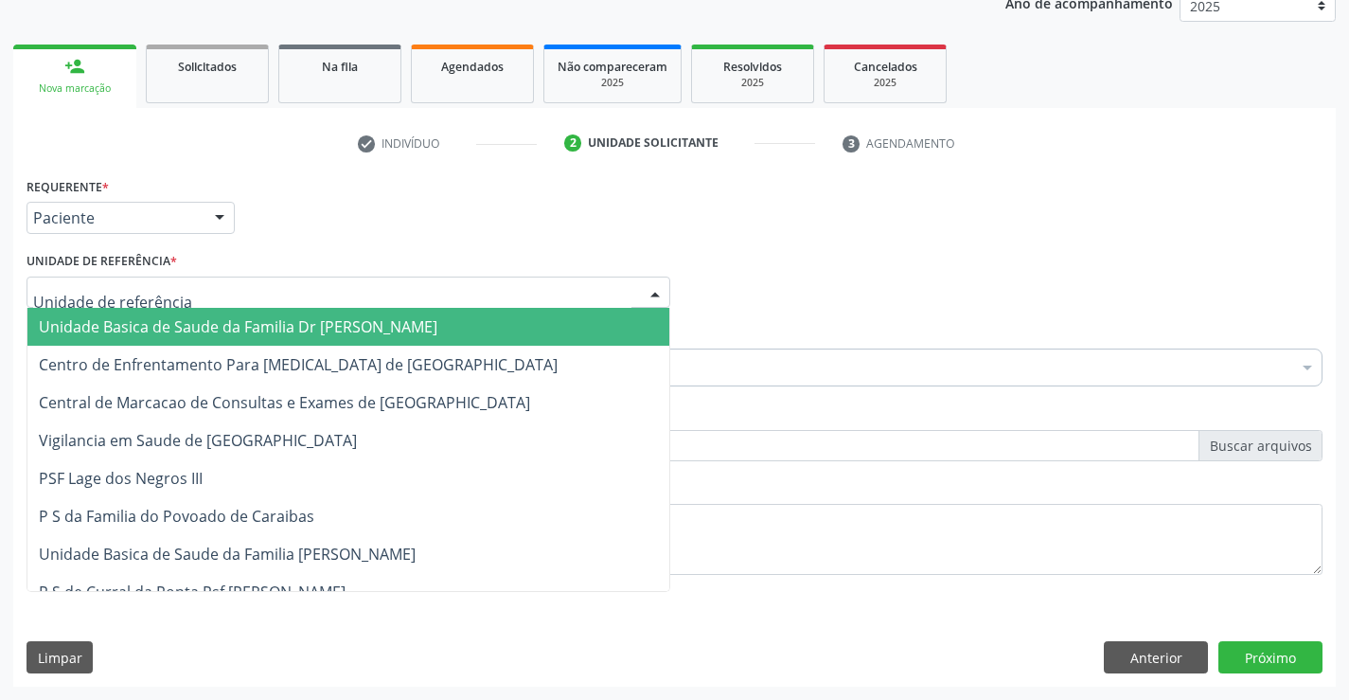
click at [89, 313] on span "Unidade Basica de Saude da Familia Dr [PERSON_NAME]" at bounding box center [348, 327] width 642 height 38
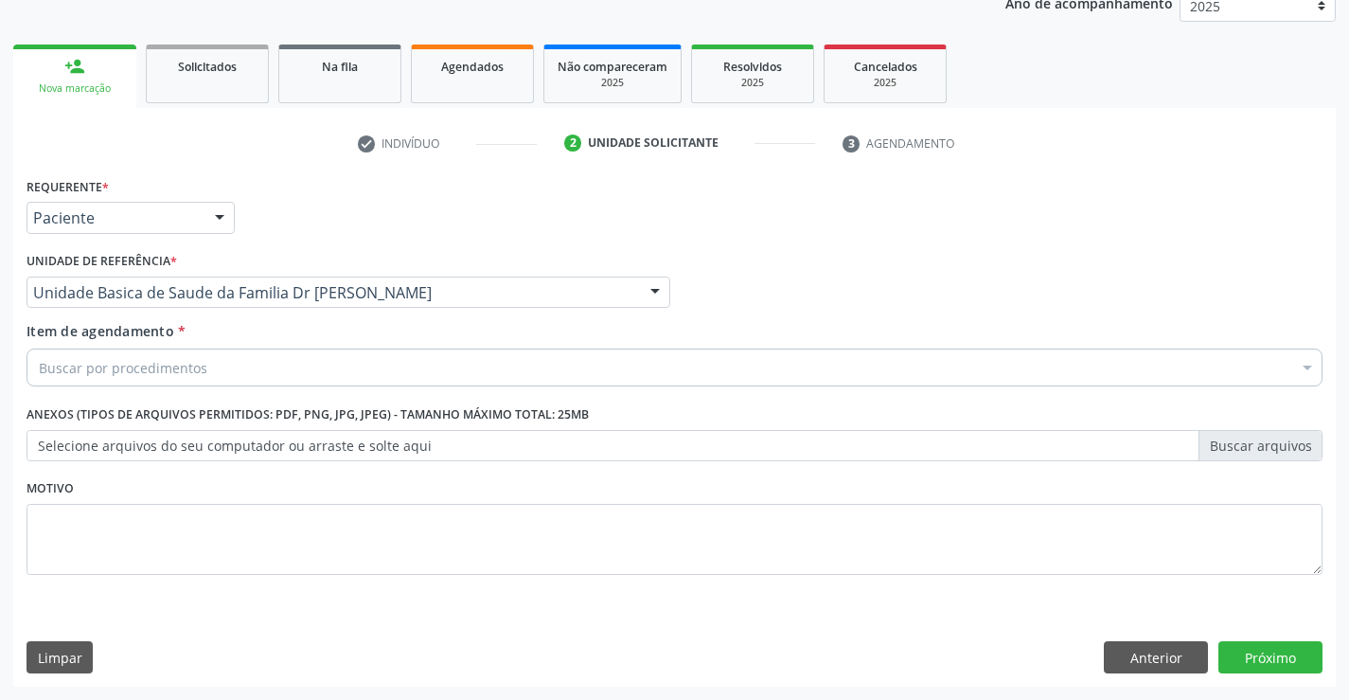
click at [94, 355] on div "Buscar por procedimentos" at bounding box center [675, 367] width 1296 height 38
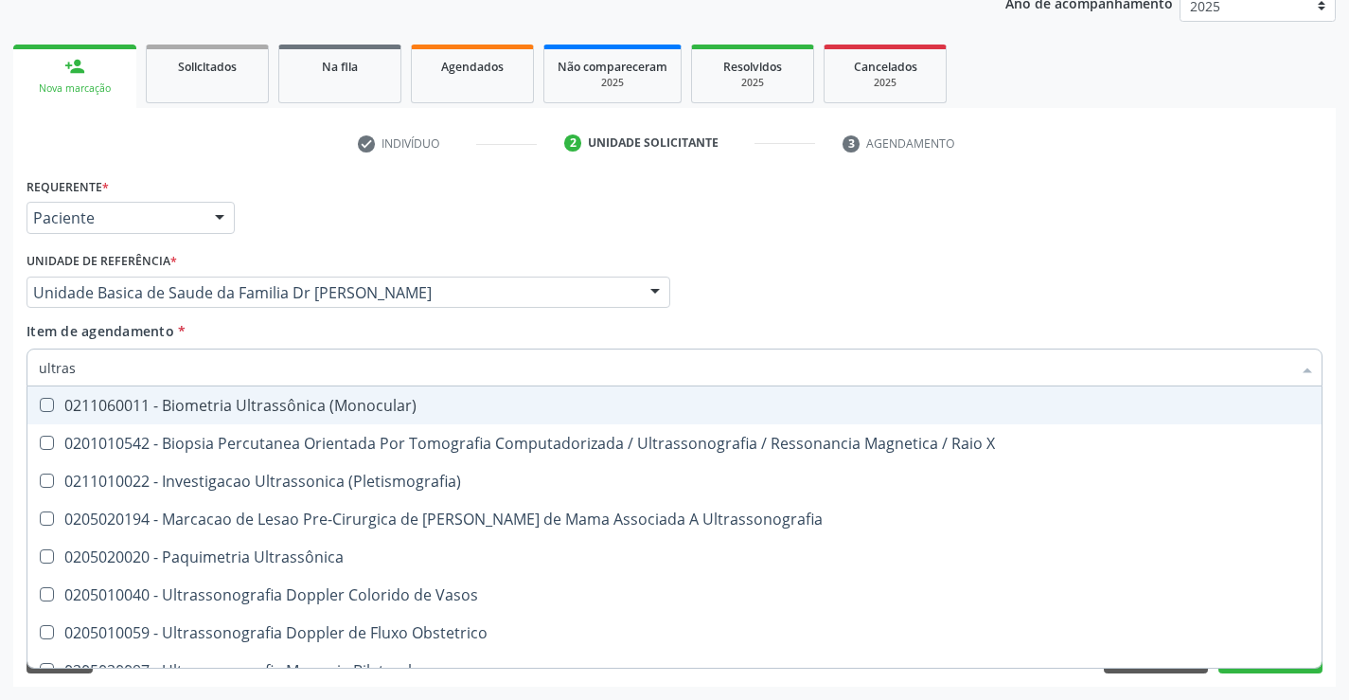
type input "ultrass"
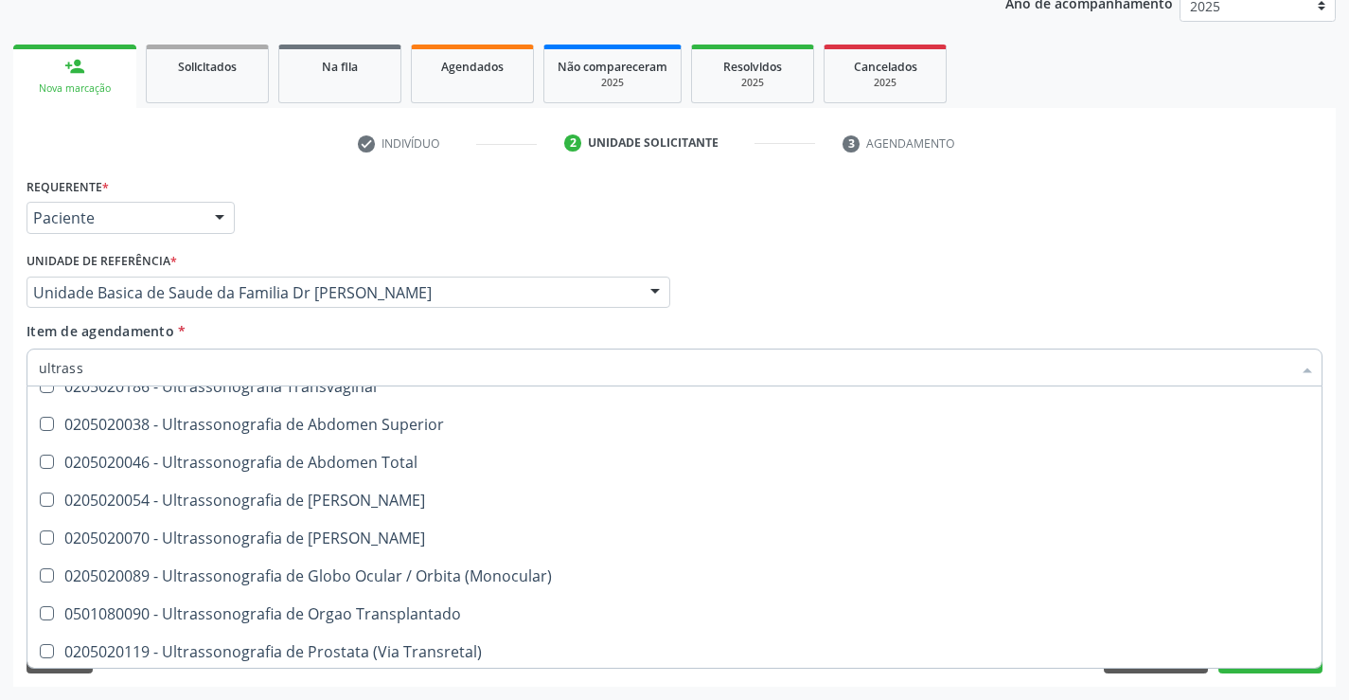
scroll to position [568, 0]
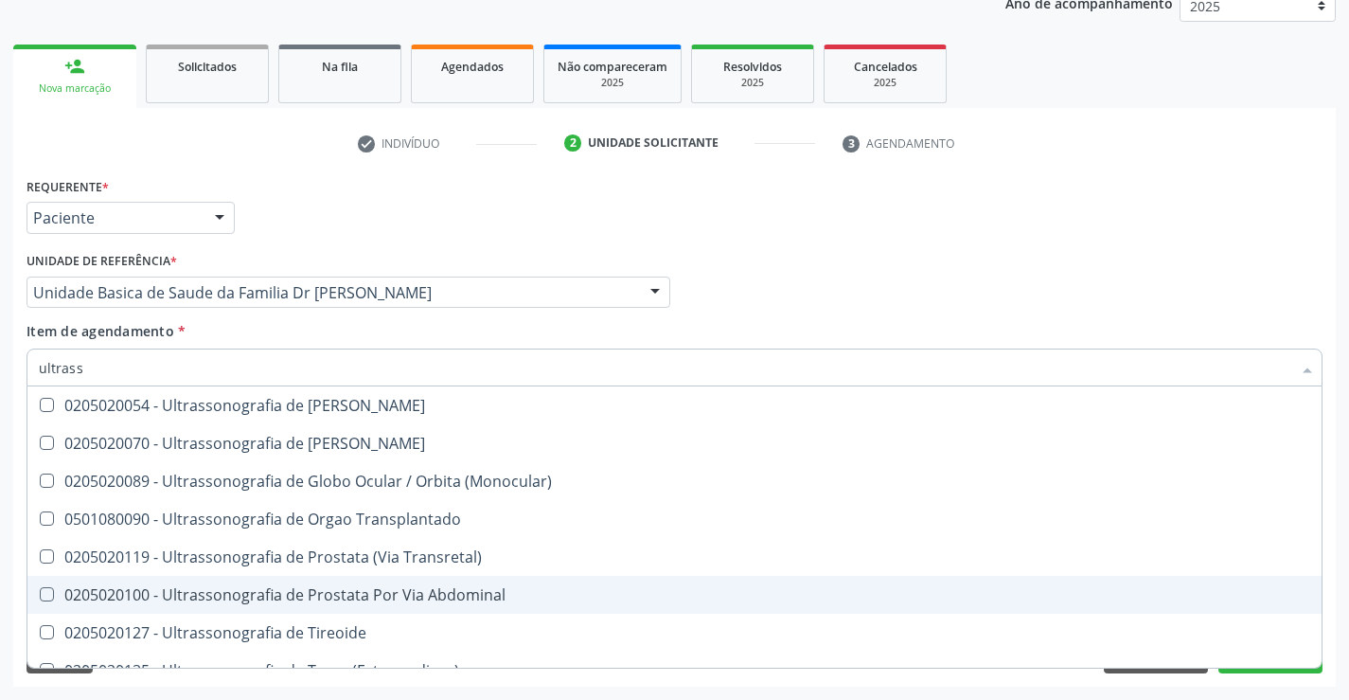
click at [528, 594] on div "0205020100 - Ultrassonografia de Prostata Por Via Abdominal" at bounding box center [675, 594] width 1272 height 15
checkbox Abdominal "true"
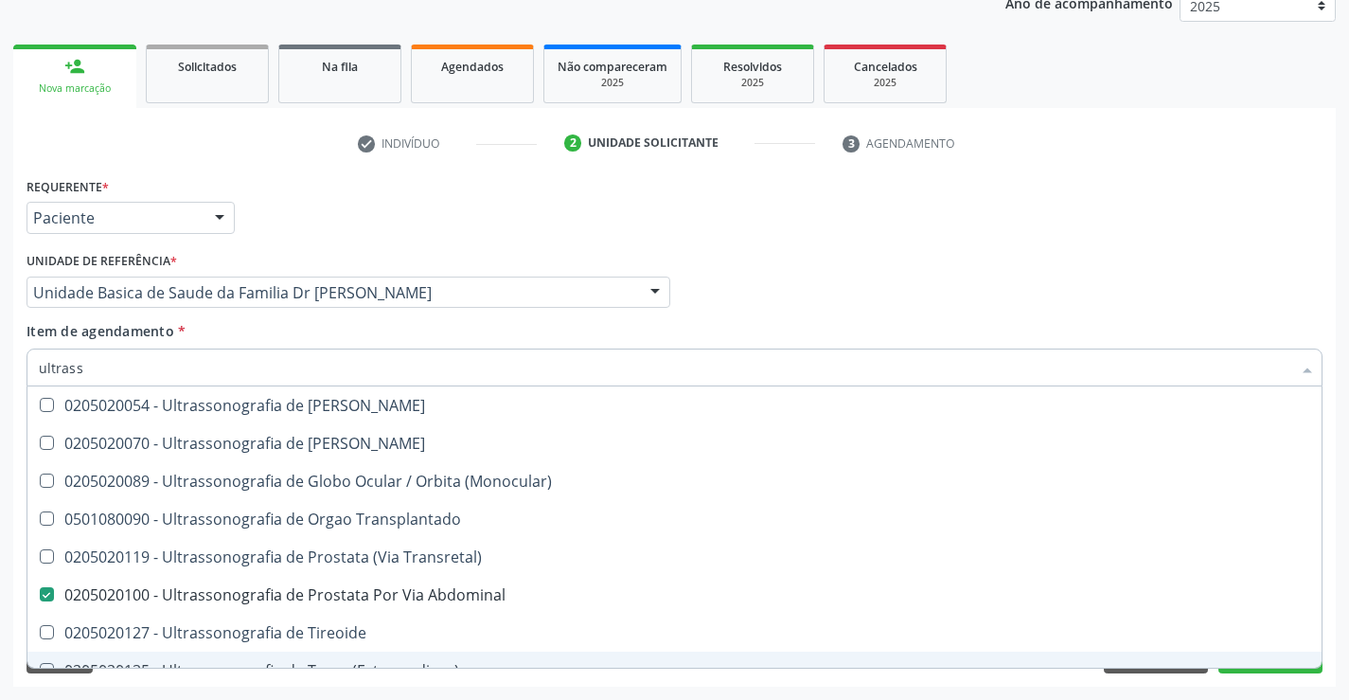
click at [1297, 680] on div "Requerente * Paciente Profissional de Saúde Paciente Nenhum resultado encontrad…" at bounding box center [674, 429] width 1323 height 514
checkbox X "true"
checkbox Abdominal "false"
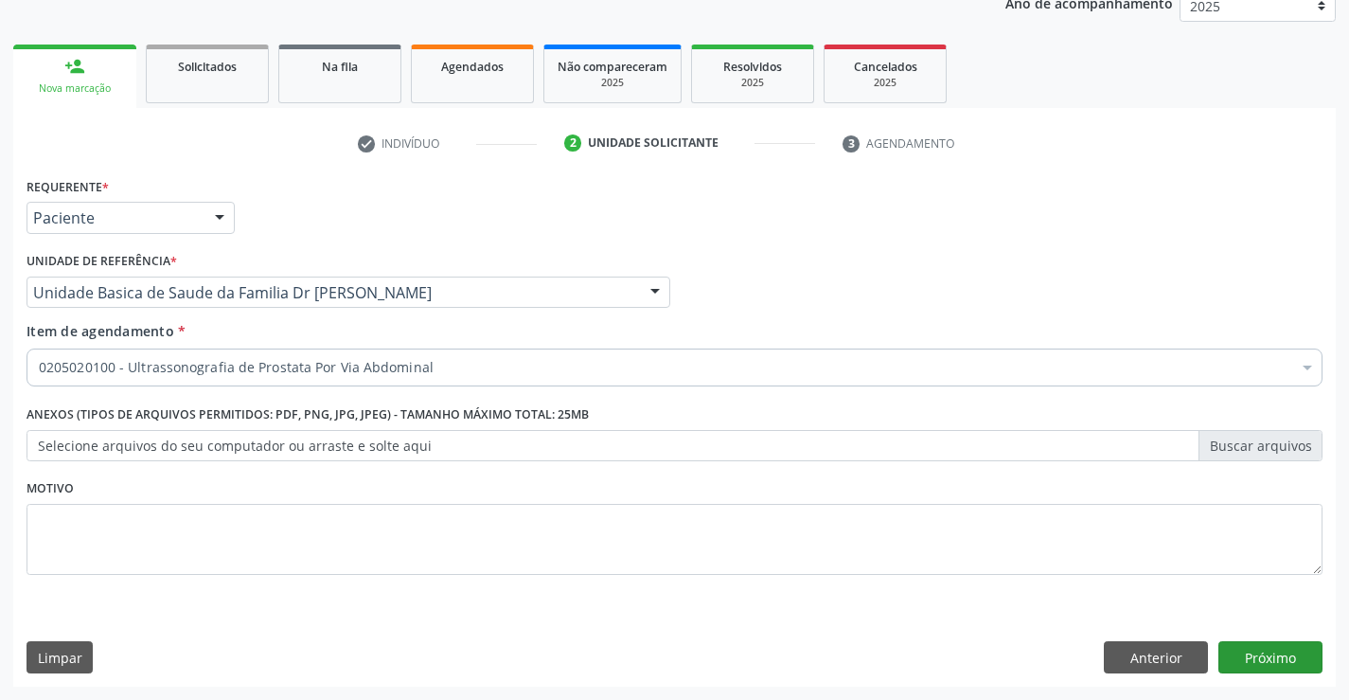
scroll to position [0, 0]
click at [1289, 653] on button "Próximo" at bounding box center [1270, 657] width 104 height 32
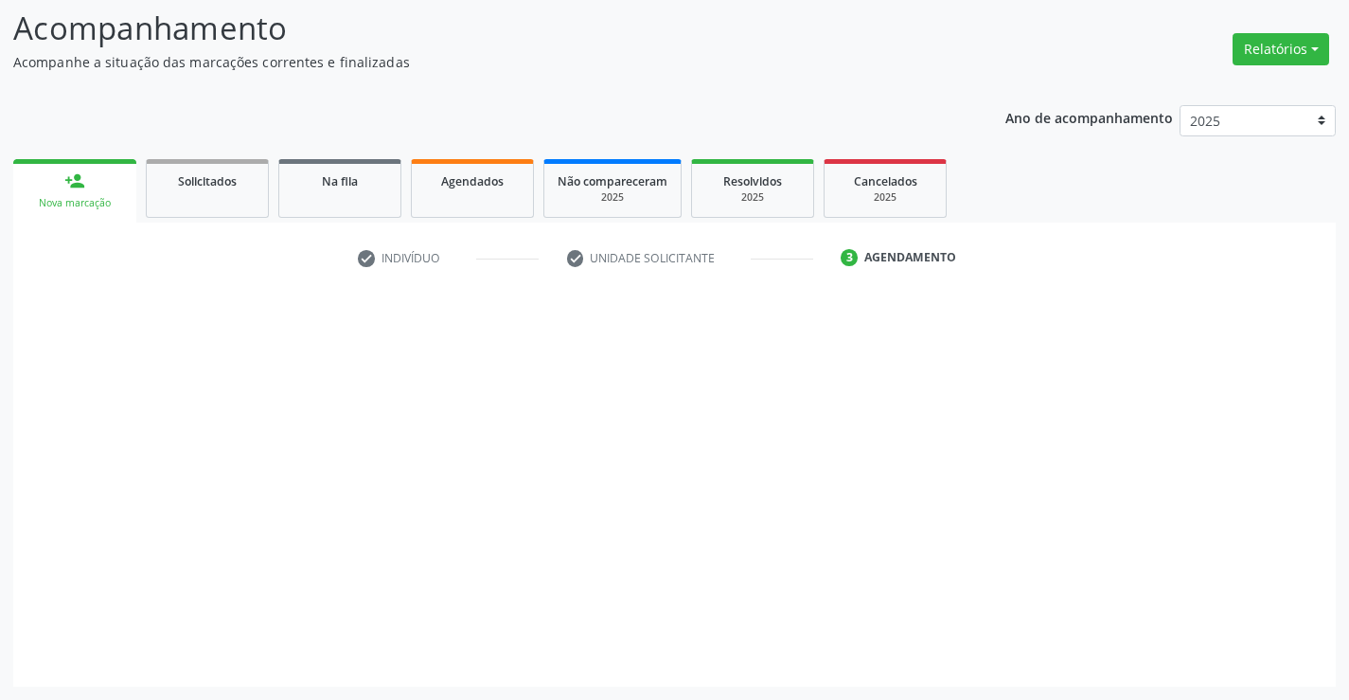
scroll to position [124, 0]
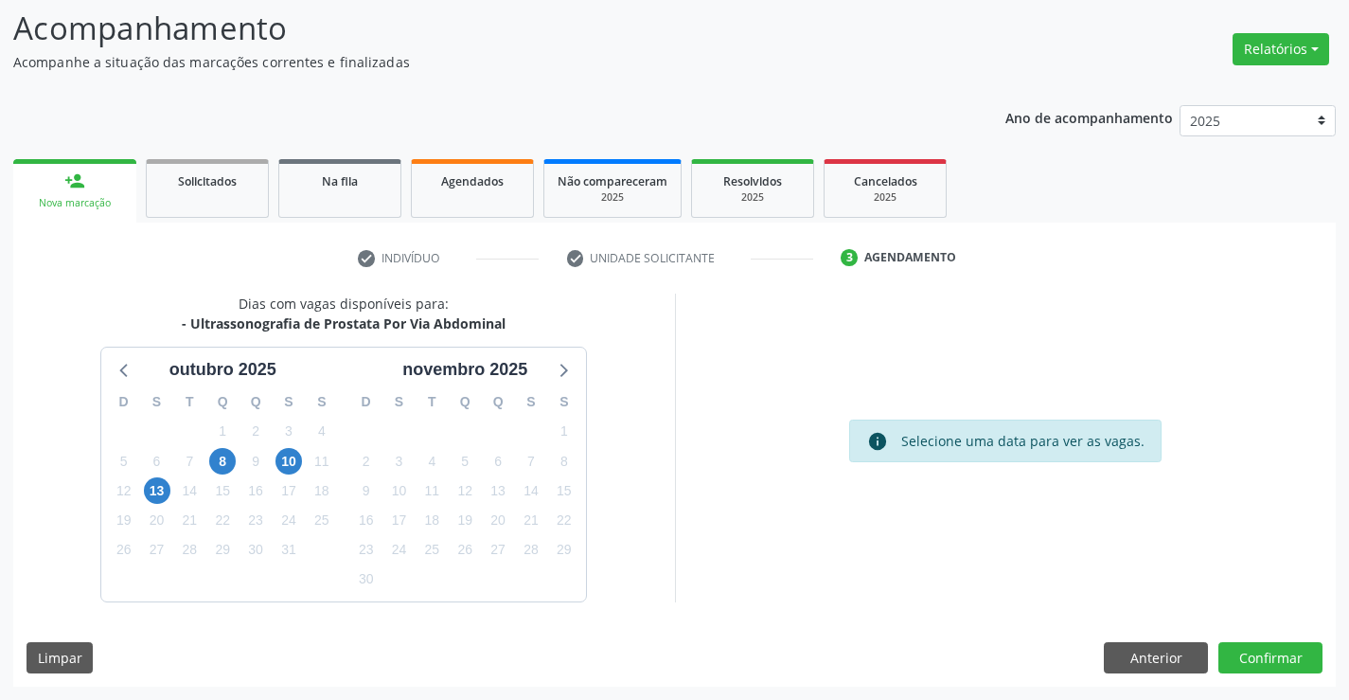
click at [1250, 640] on div "Dias com vagas disponíveis para: - Ultrassonografia de Prostata Por Via Abdomin…" at bounding box center [674, 489] width 1323 height 393
click at [1267, 660] on button "Confirmar" at bounding box center [1270, 658] width 104 height 32
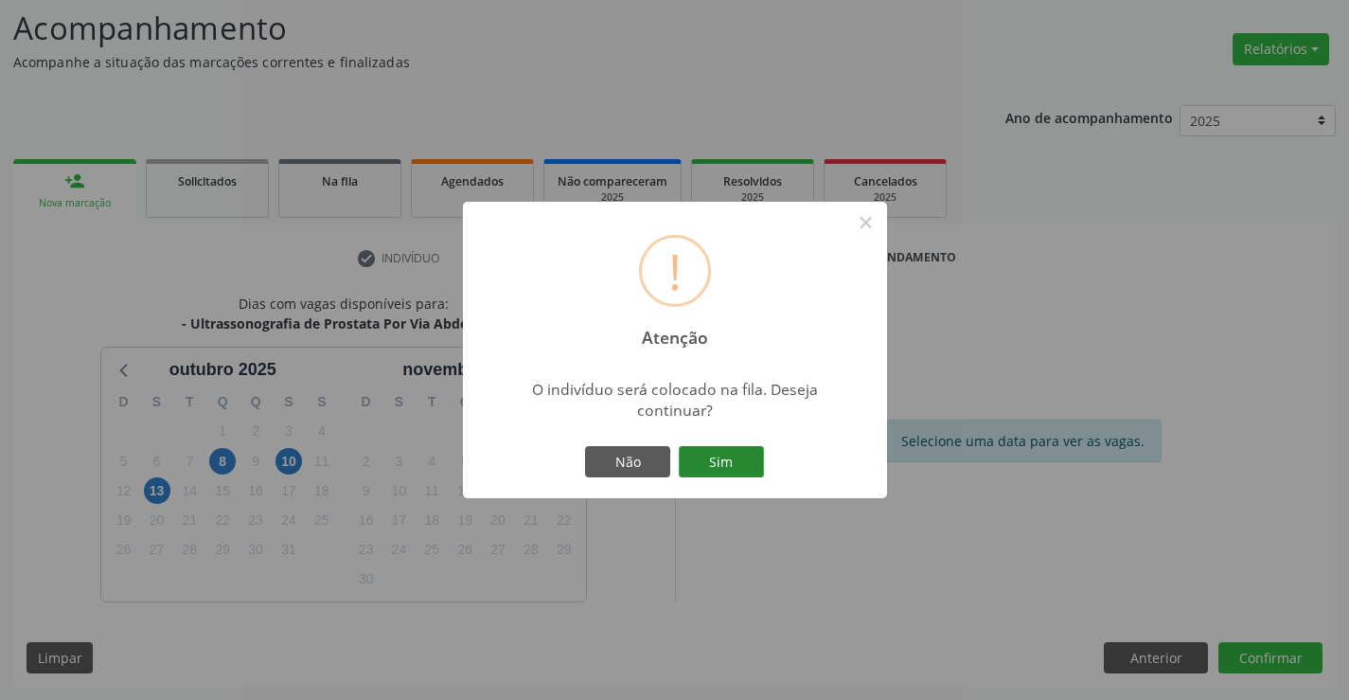
click at [716, 453] on button "Sim" at bounding box center [721, 462] width 85 height 32
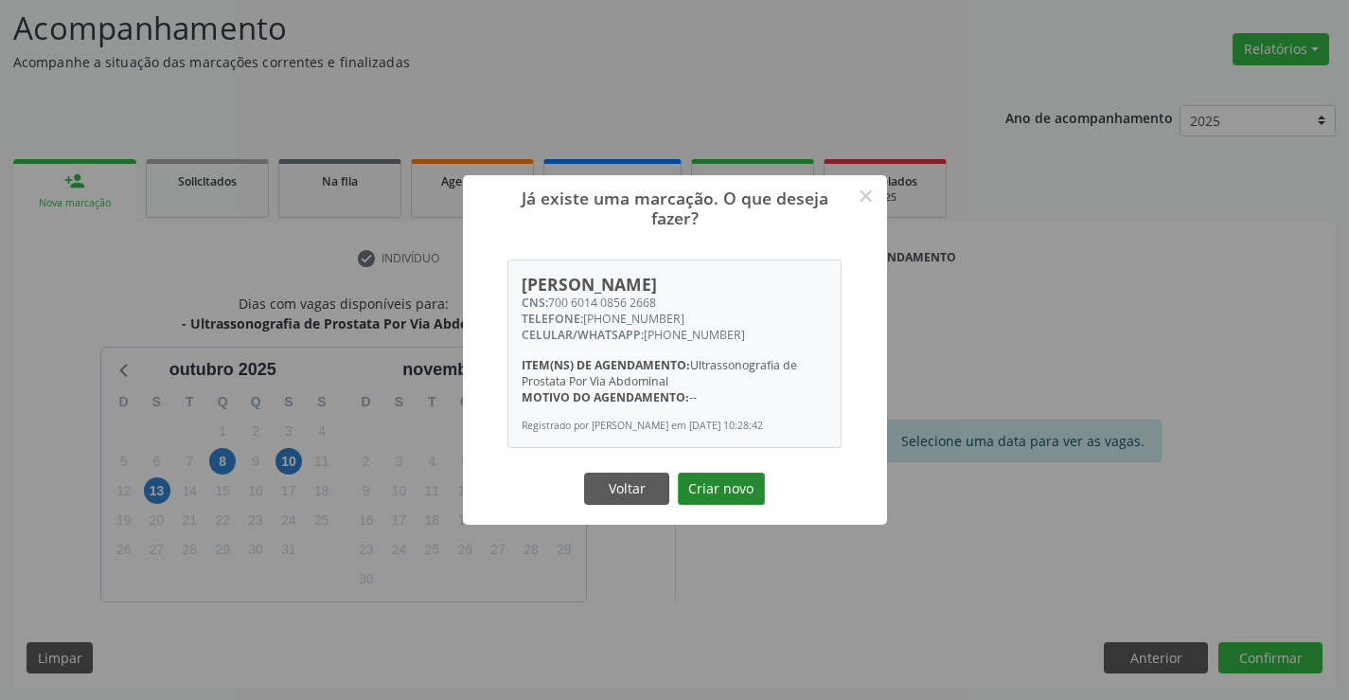
click at [703, 482] on button "Criar novo" at bounding box center [721, 488] width 87 height 32
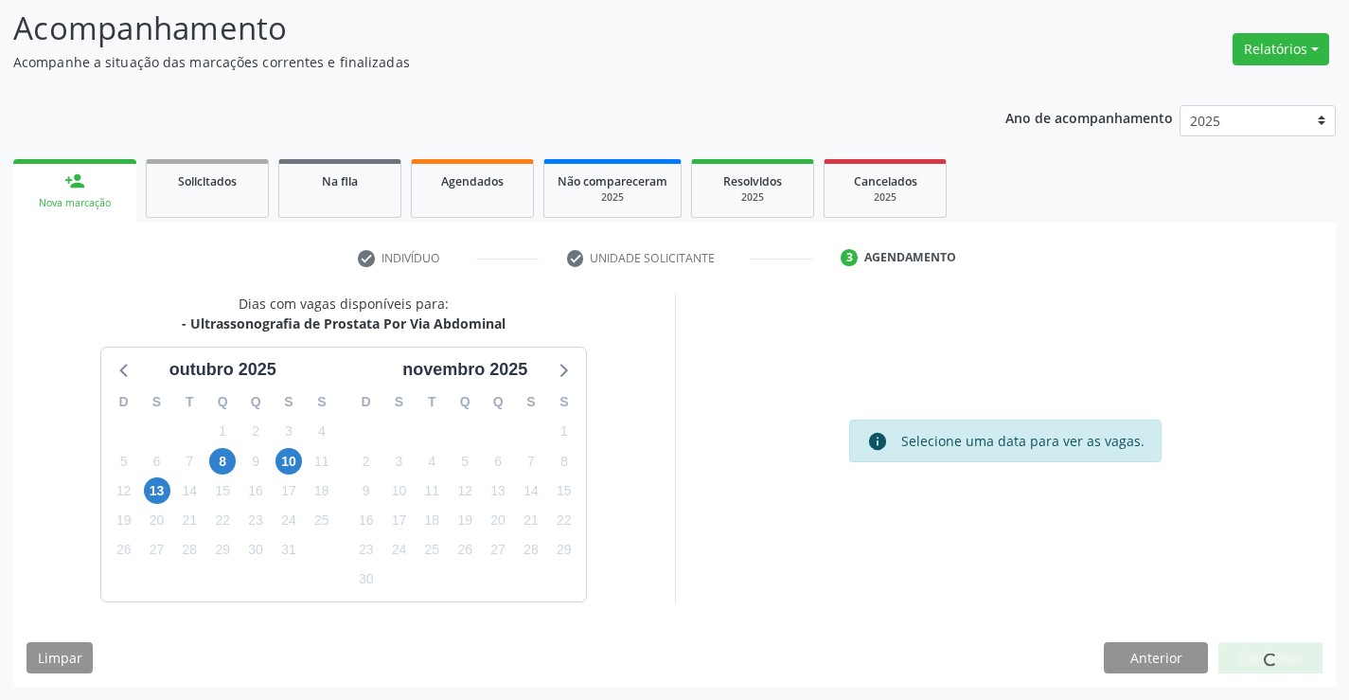
scroll to position [0, 0]
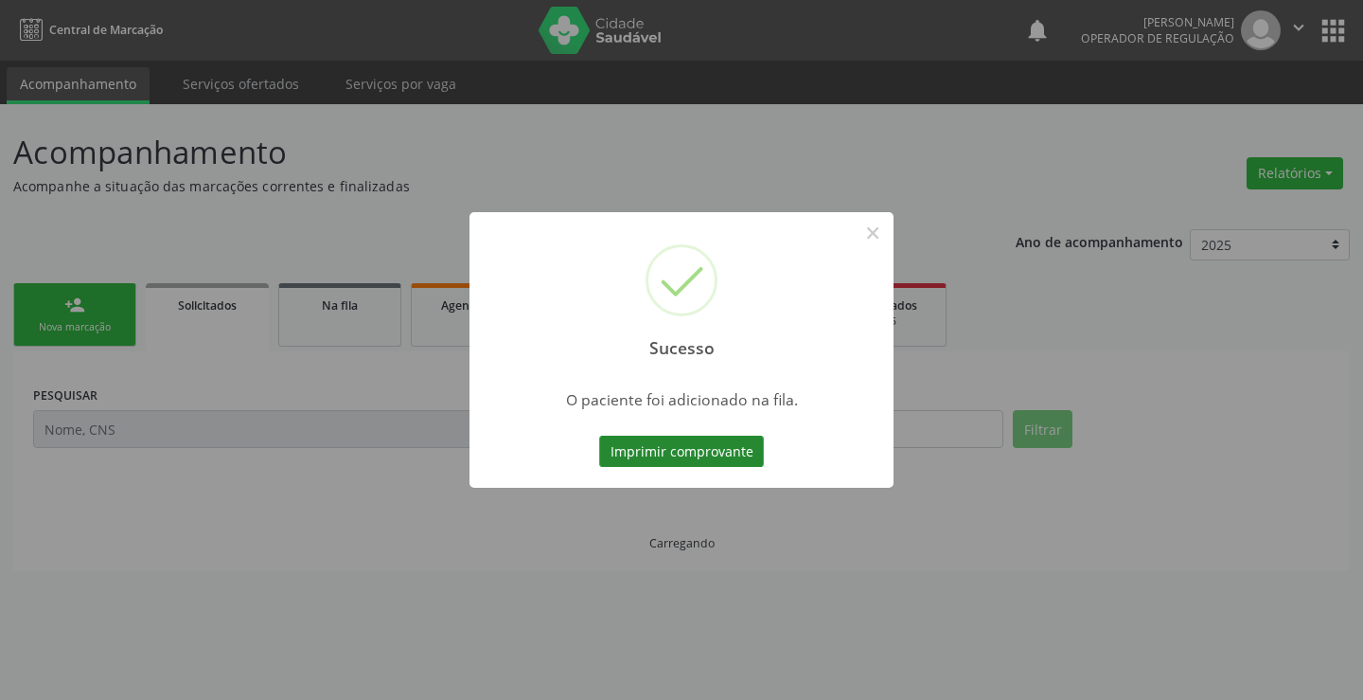
click at [720, 457] on button "Imprimir comprovante" at bounding box center [681, 452] width 165 height 32
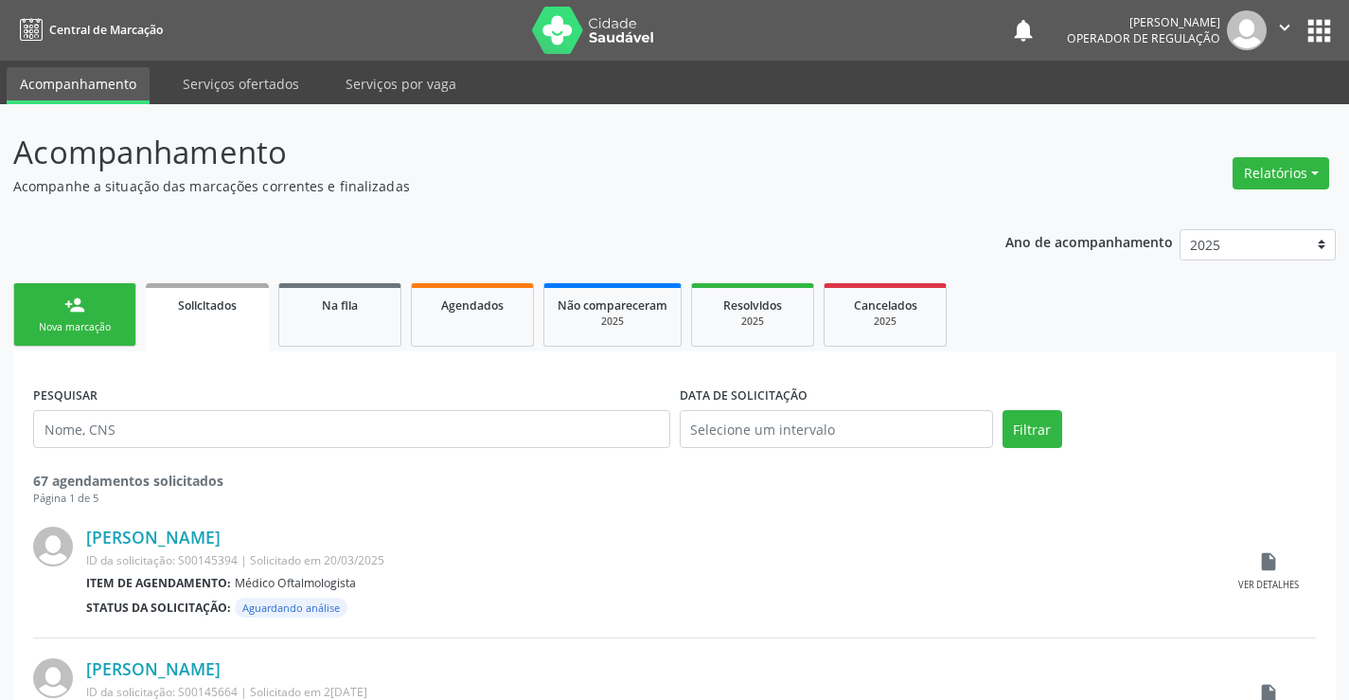
click at [54, 296] on link "person_add Nova marcação" at bounding box center [74, 314] width 123 height 63
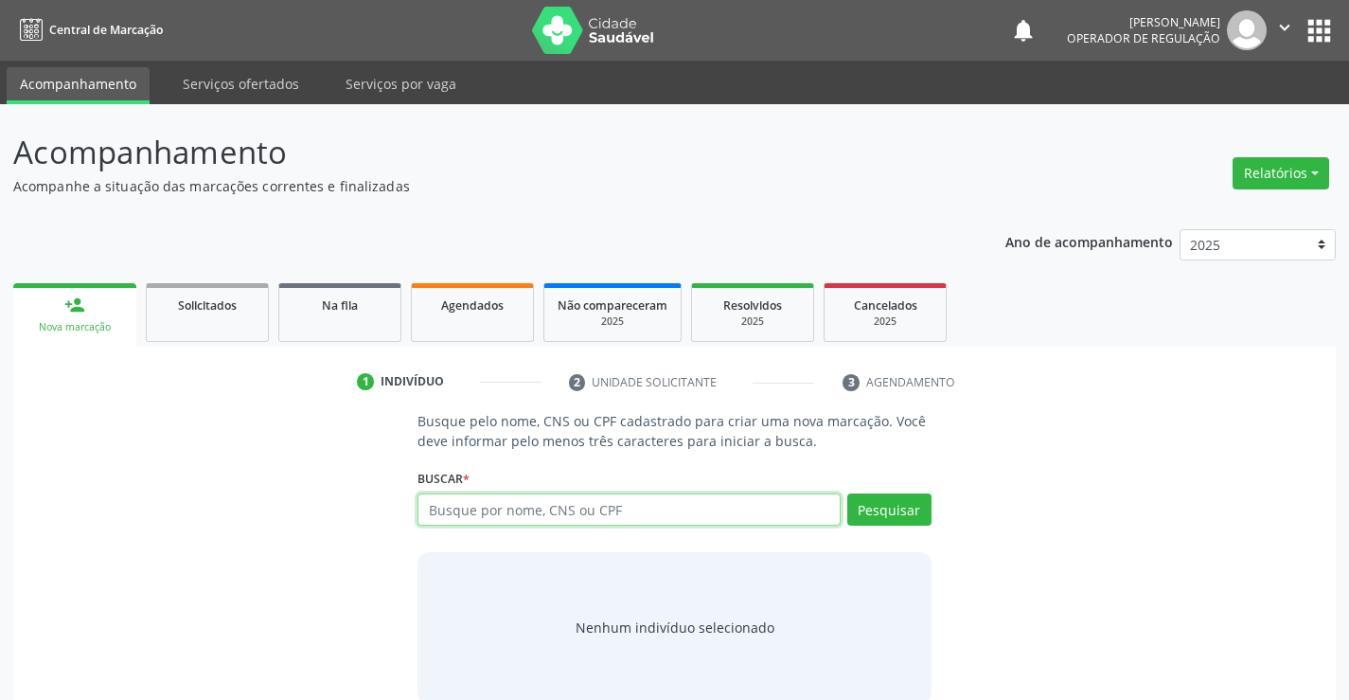
click at [533, 502] on input "text" at bounding box center [629, 509] width 422 height 32
type input "700001038594205"
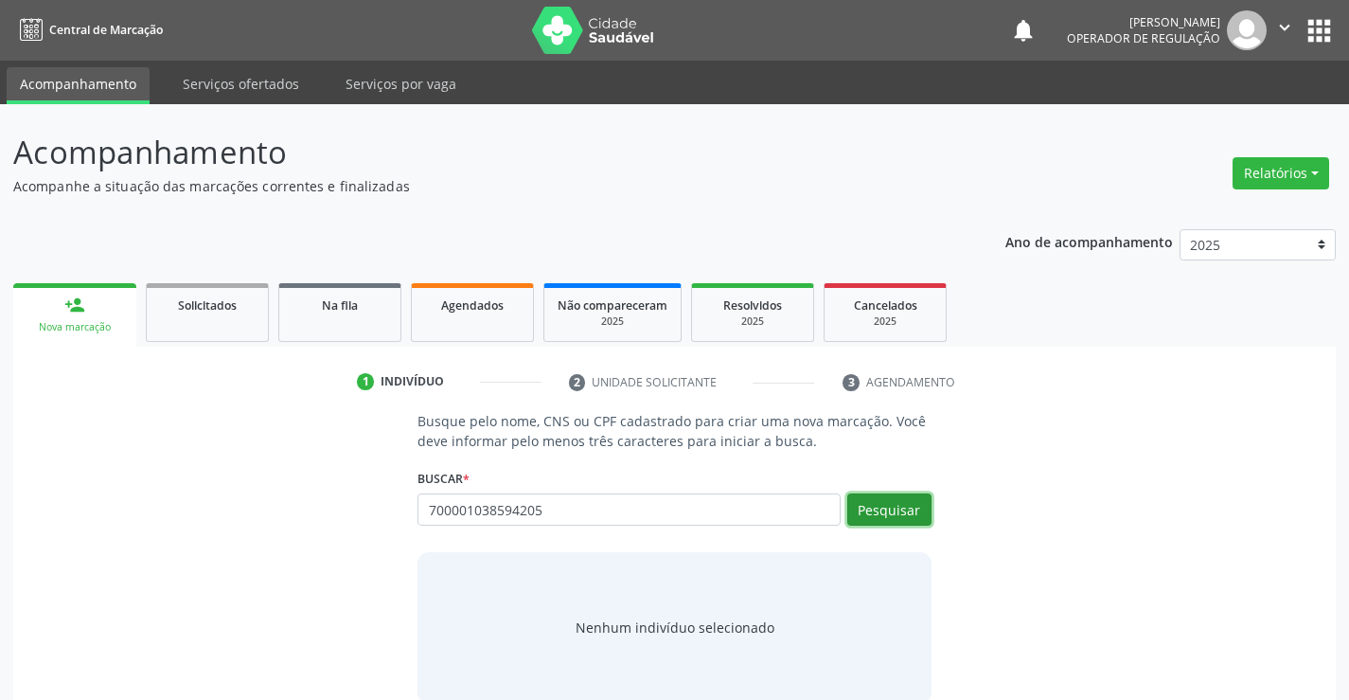
click at [880, 502] on button "Pesquisar" at bounding box center [889, 509] width 84 height 32
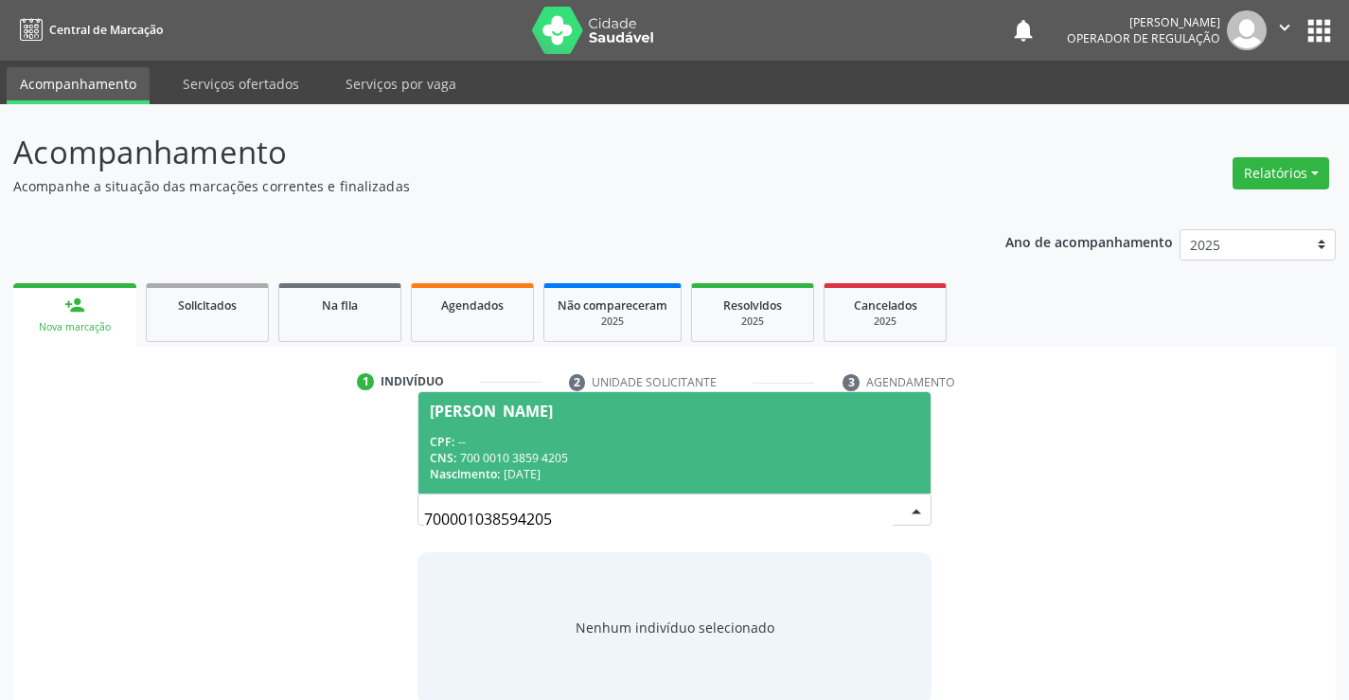
click at [778, 434] on div "CPF: --" at bounding box center [674, 442] width 489 height 16
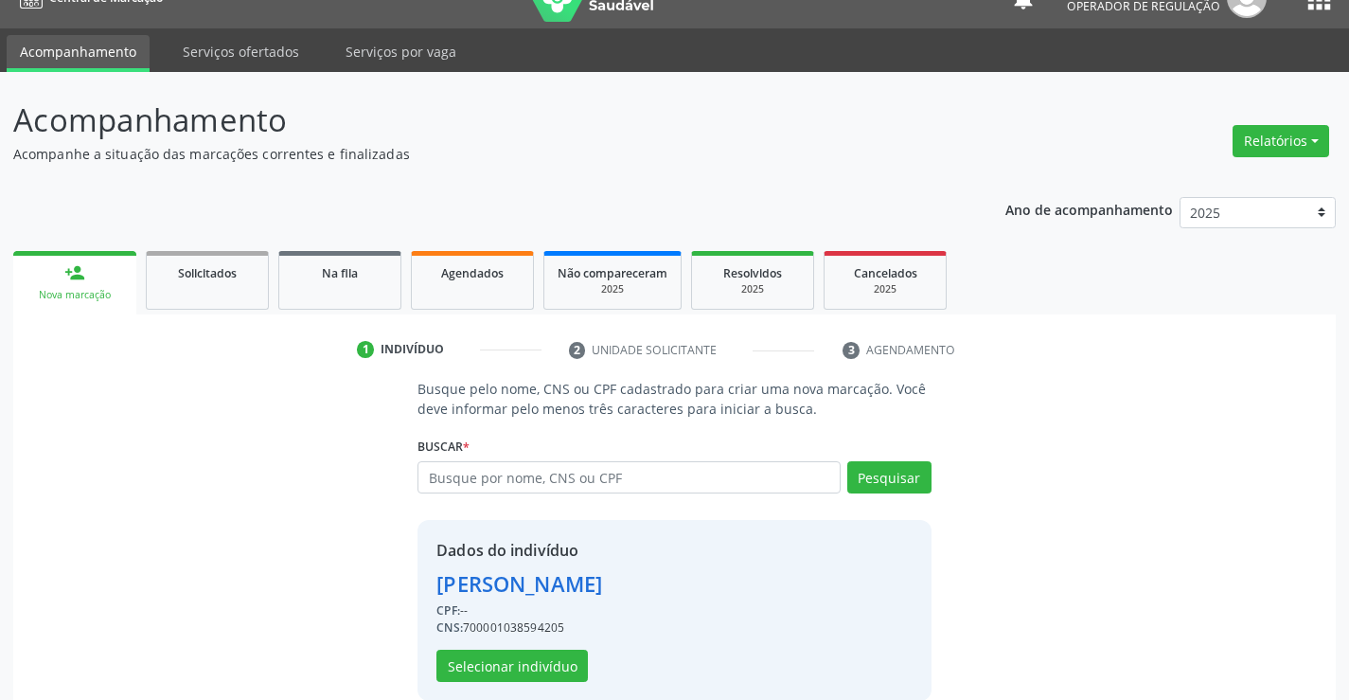
scroll to position [60, 0]
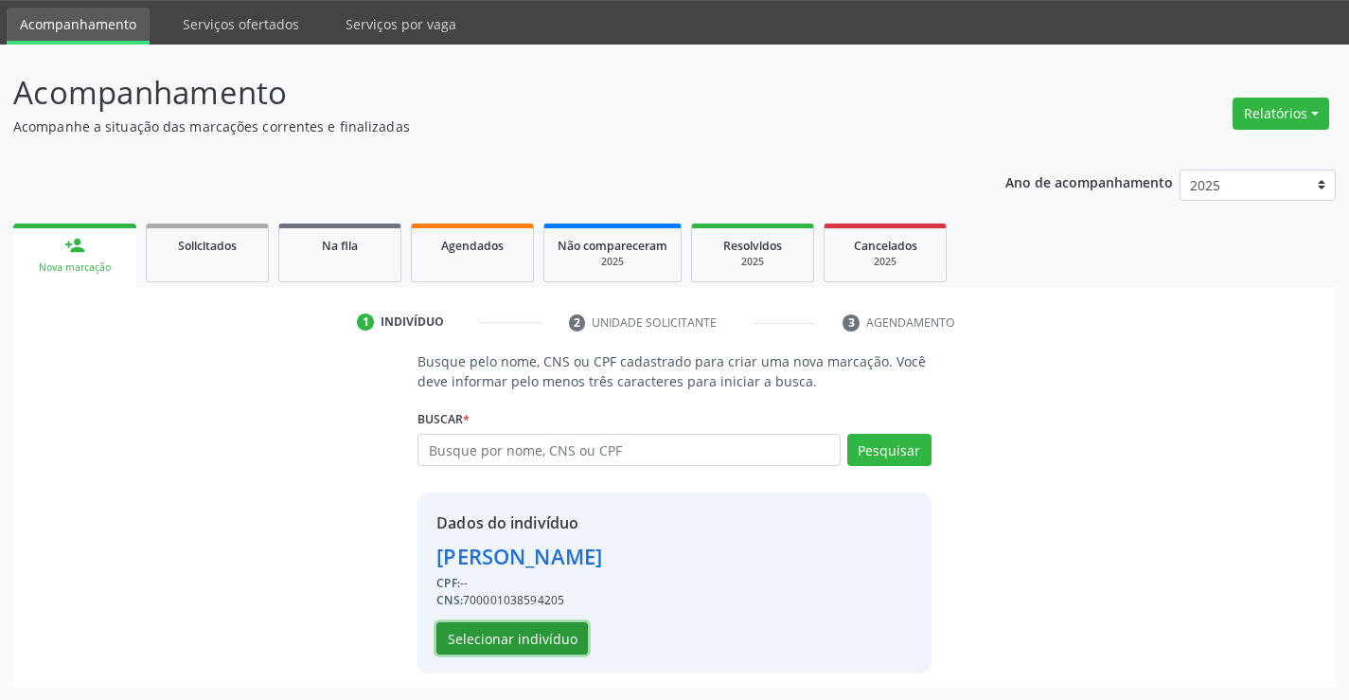
click at [518, 628] on button "Selecionar indivíduo" at bounding box center [511, 638] width 151 height 32
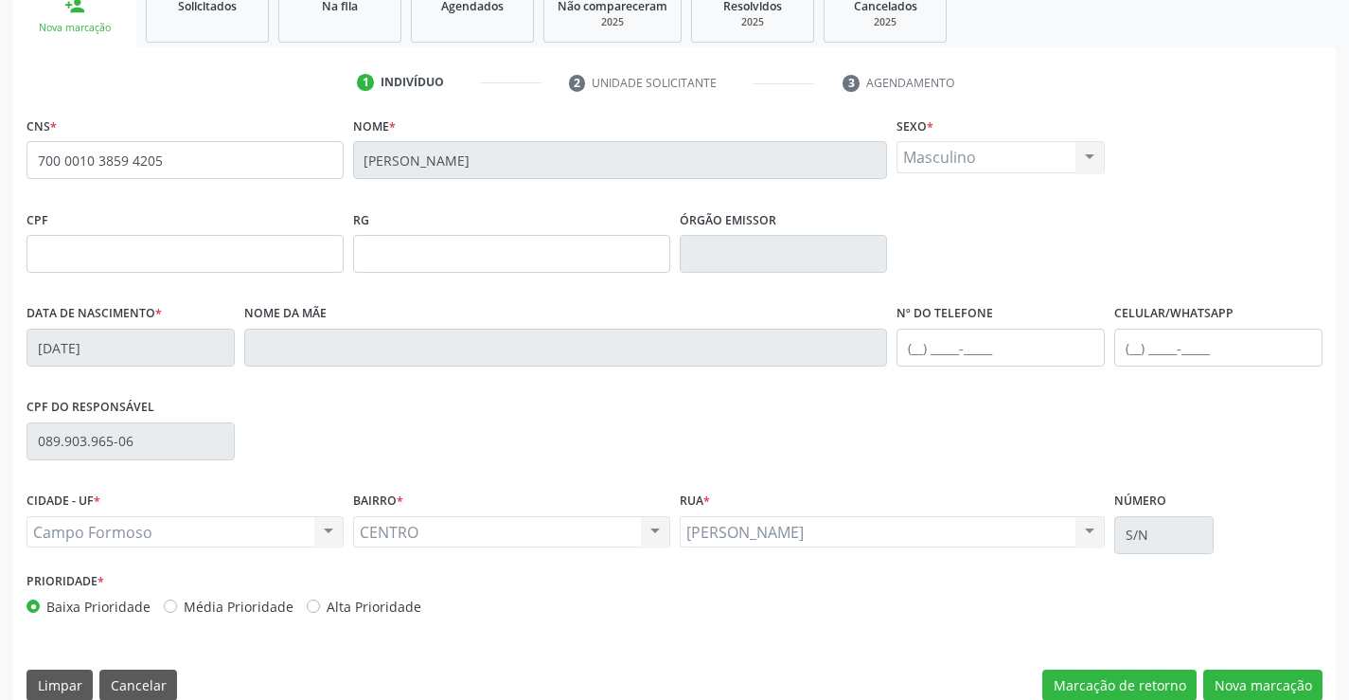
scroll to position [327, 0]
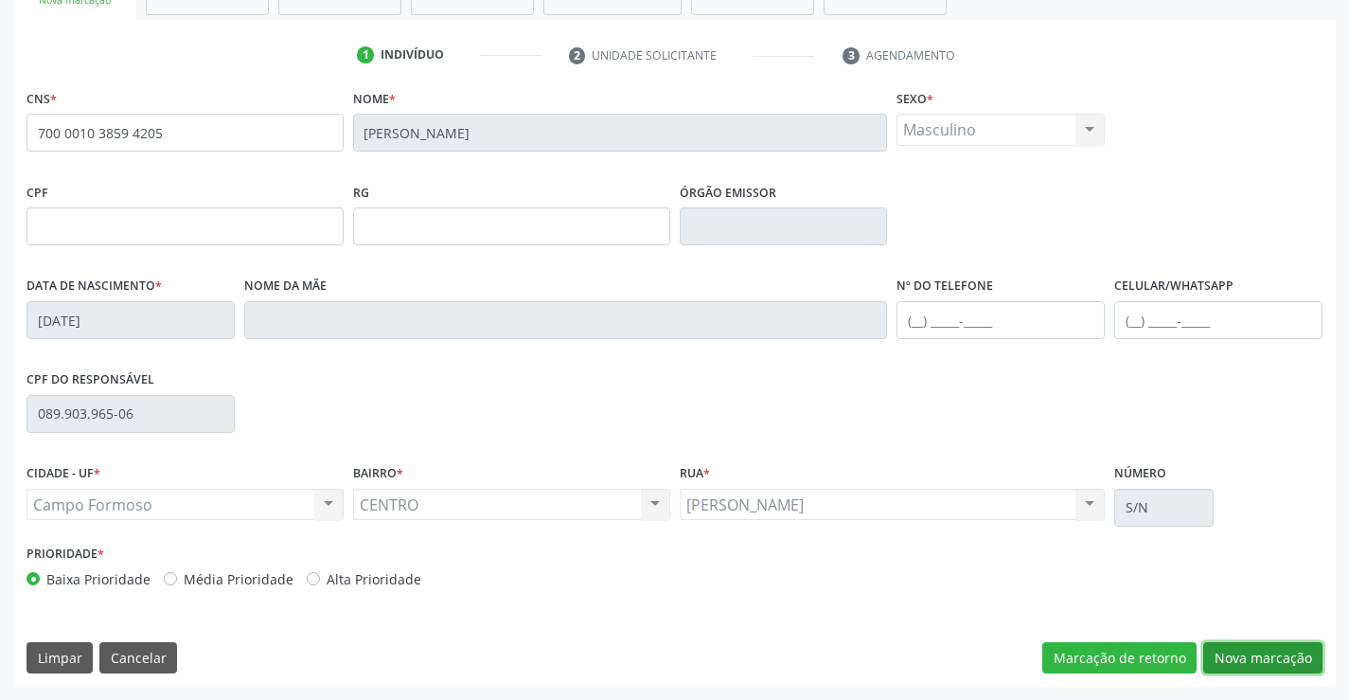
click at [1263, 654] on button "Nova marcação" at bounding box center [1262, 658] width 119 height 32
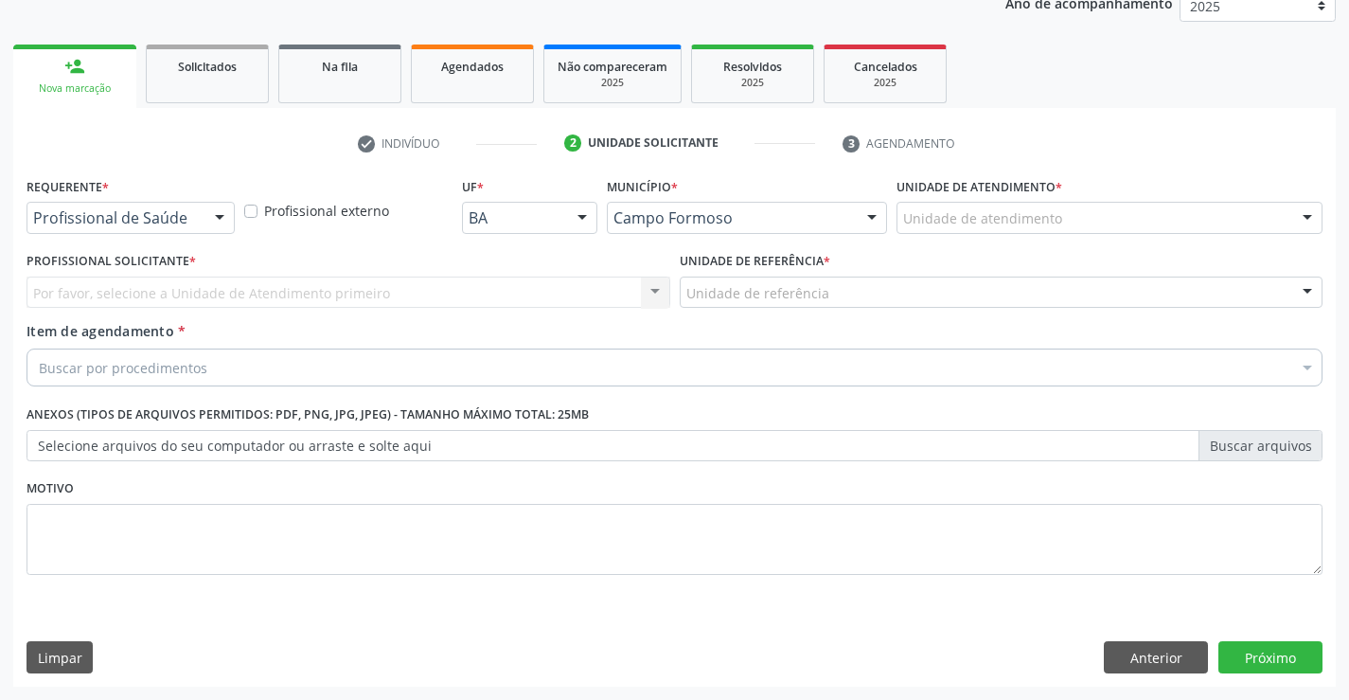
scroll to position [239, 0]
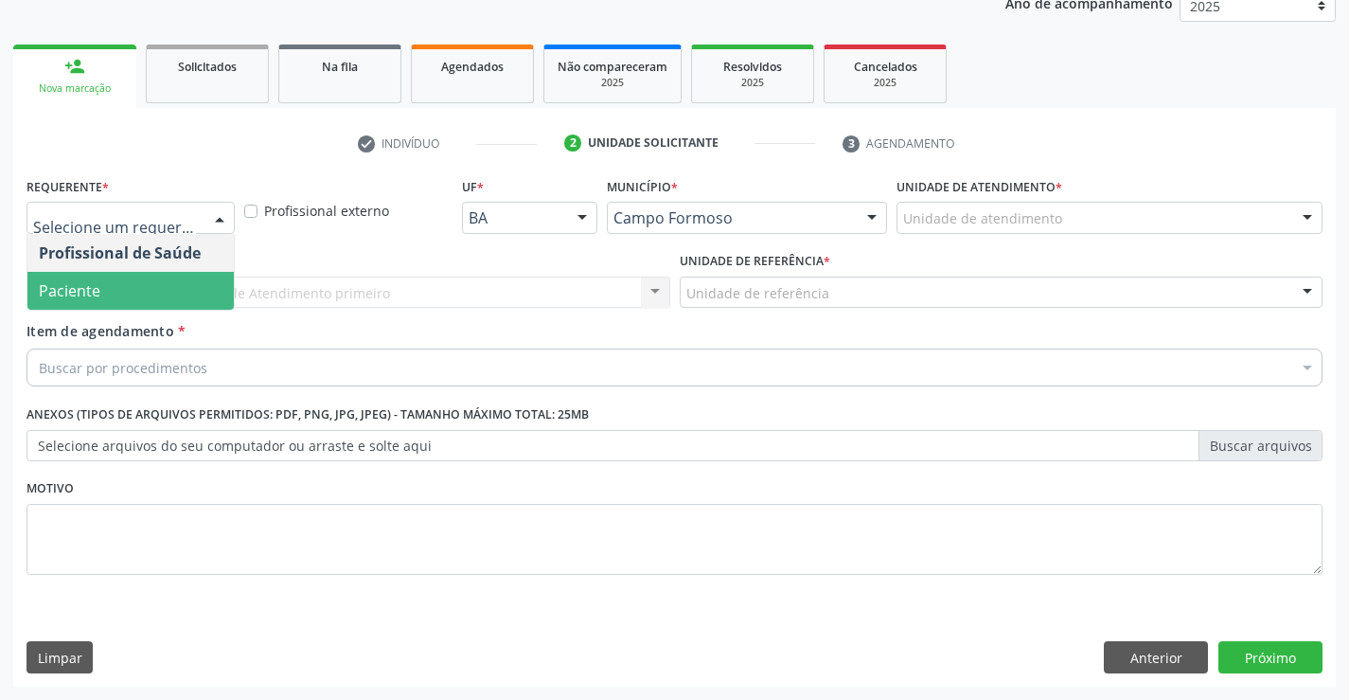
click at [57, 283] on span "Paciente" at bounding box center [70, 290] width 62 height 21
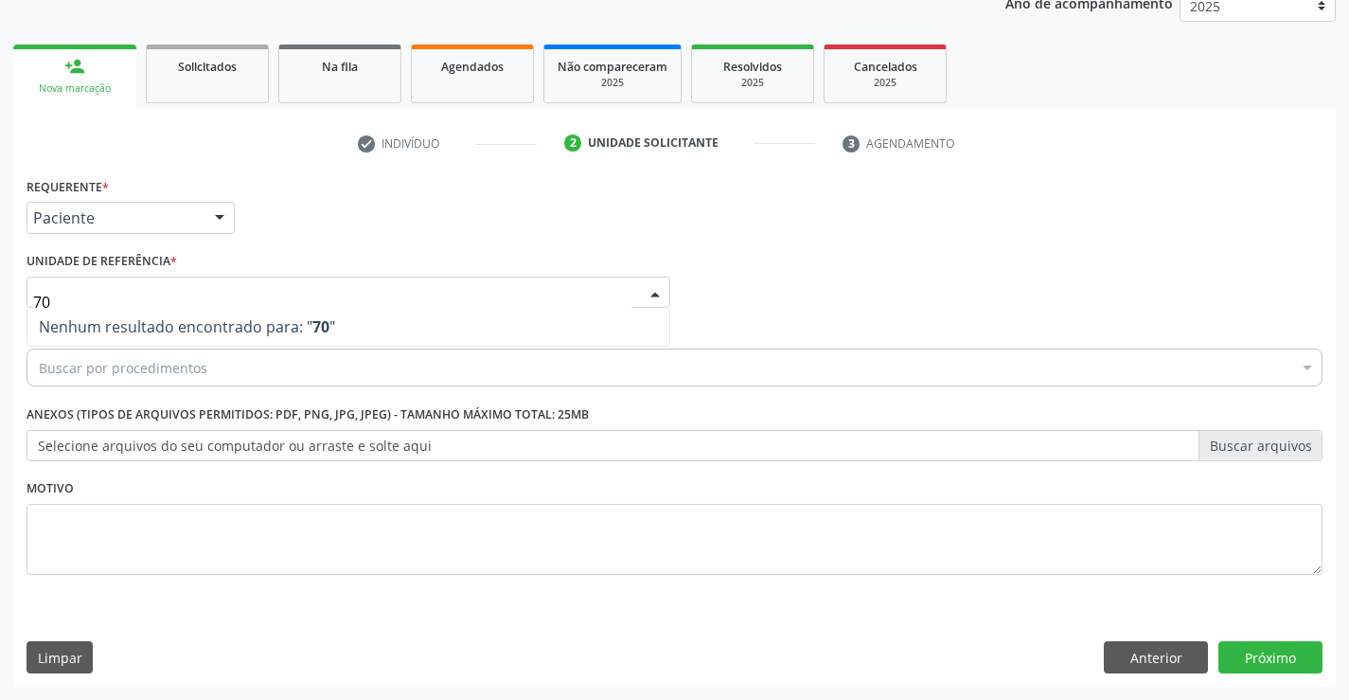
type input "7"
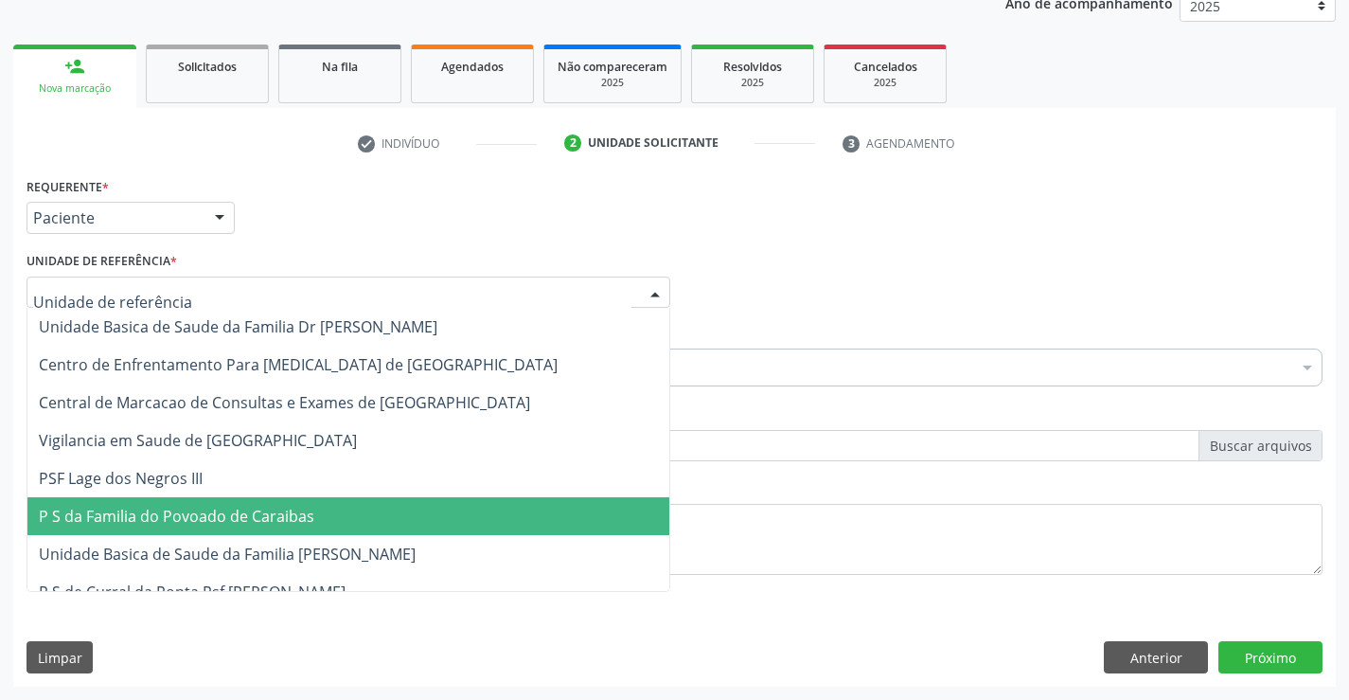
click at [824, 645] on div "Limpar Anterior Próximo" at bounding box center [675, 657] width 1296 height 32
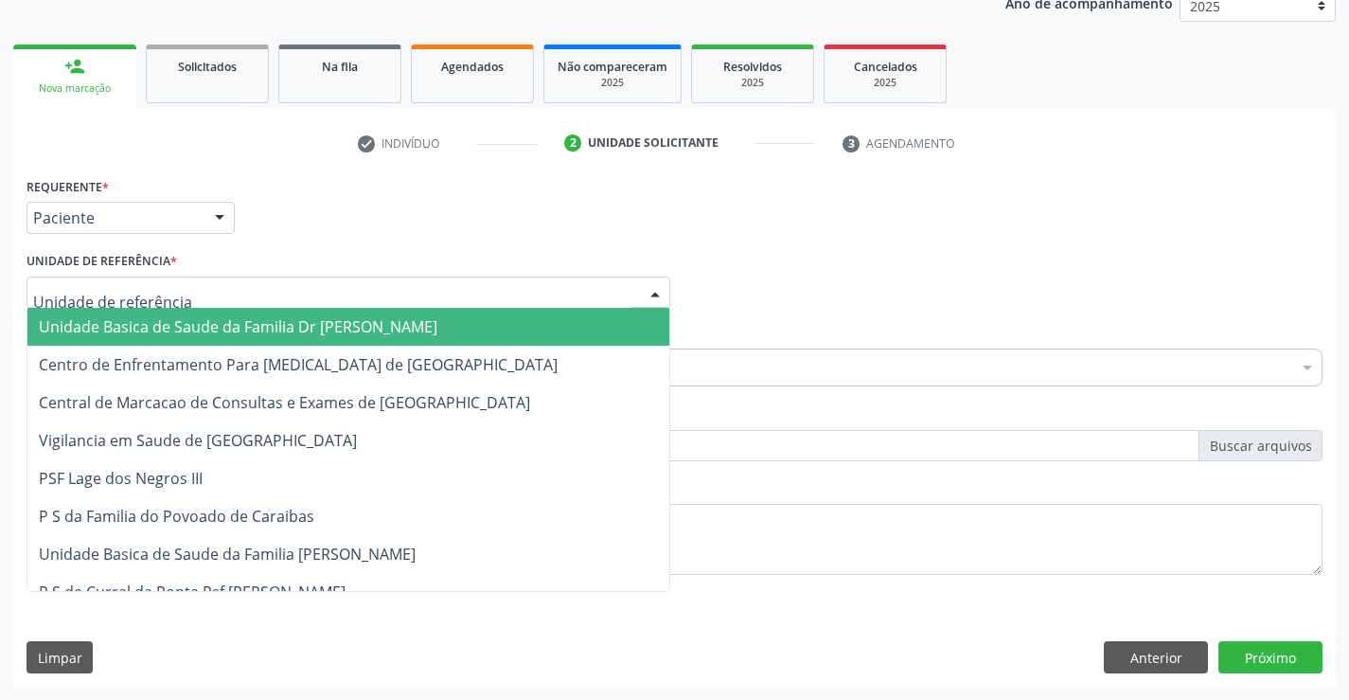
click at [161, 324] on span "Unidade Basica de Saude da Familia Dr [PERSON_NAME]" at bounding box center [238, 326] width 399 height 21
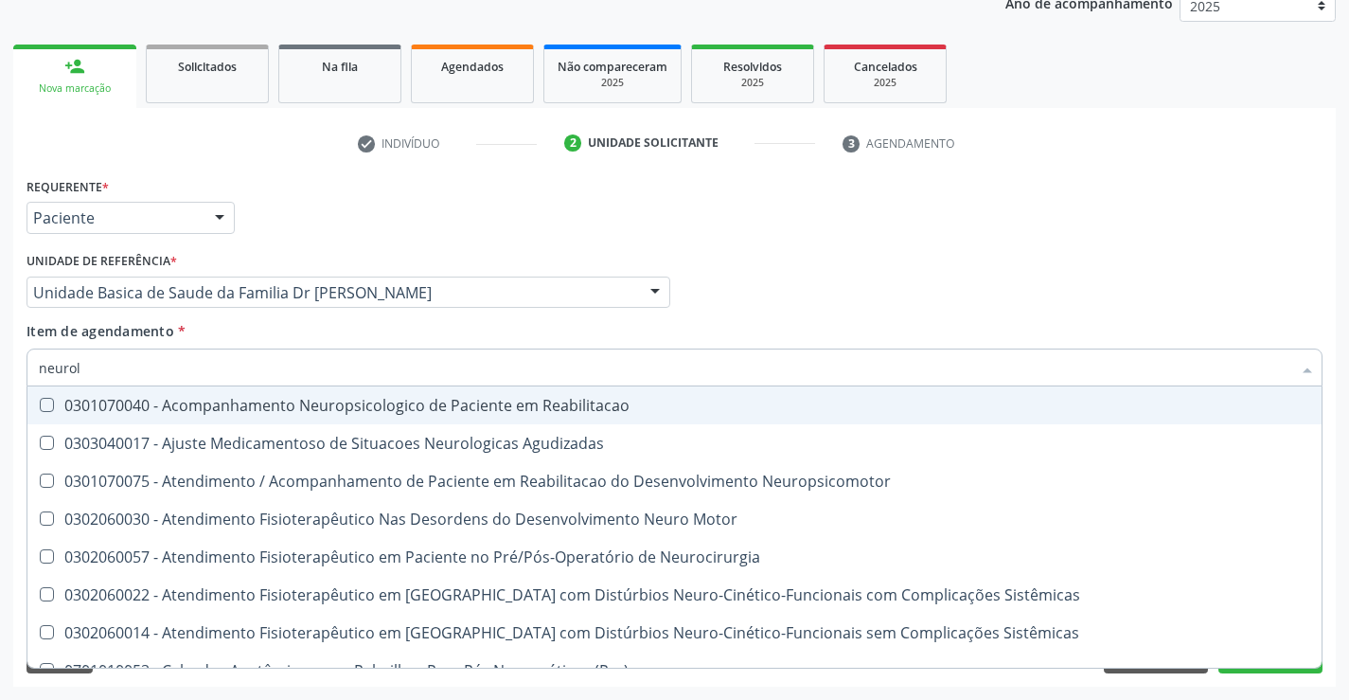
type input "neurolo"
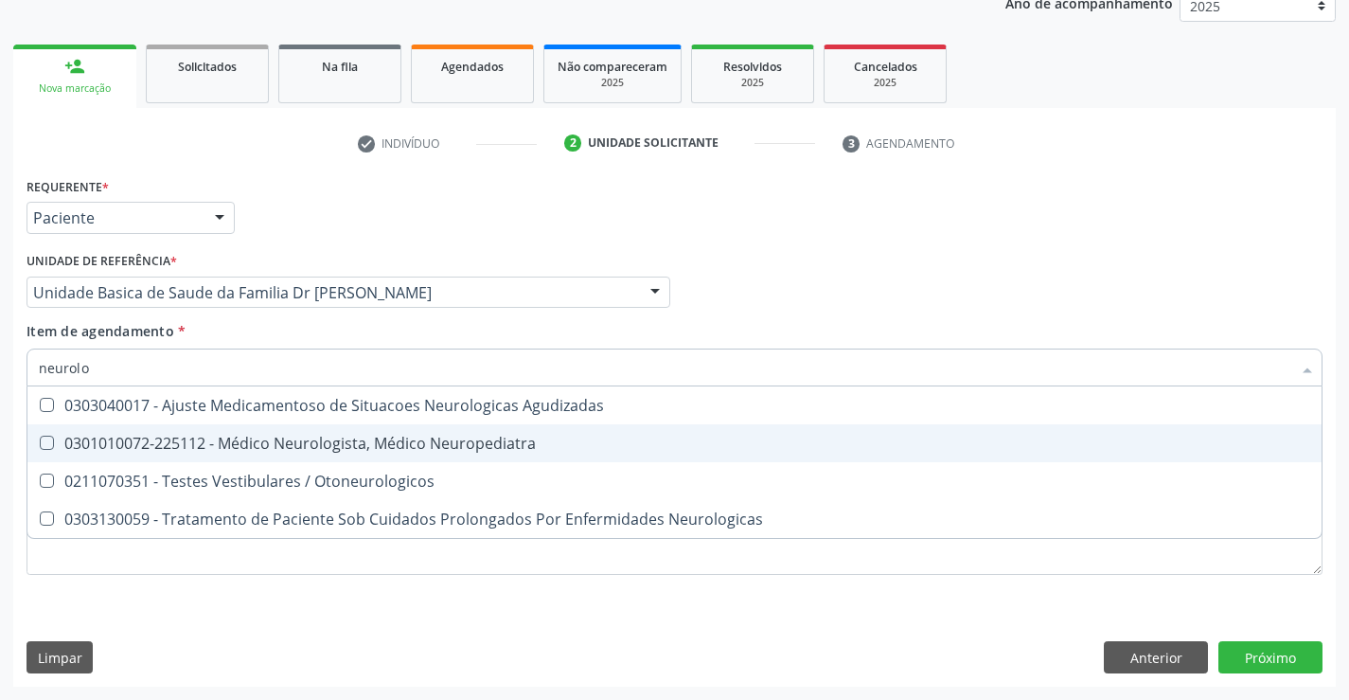
click at [289, 431] on span "0301010072-225112 - Médico Neurologista, Médico Neuropediatra" at bounding box center [674, 443] width 1294 height 38
checkbox Neuropediatra "true"
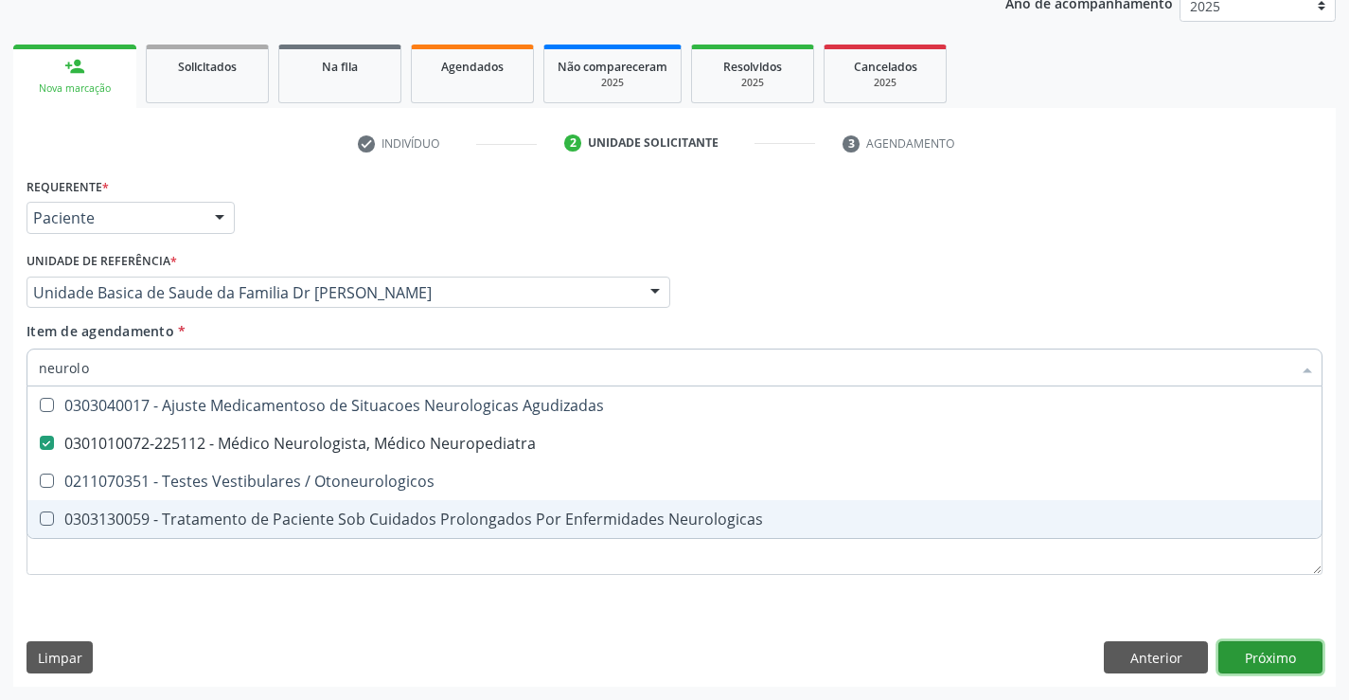
click at [1261, 654] on div "Requerente * Paciente Profissional de Saúde Paciente Nenhum resultado encontrad…" at bounding box center [674, 429] width 1323 height 514
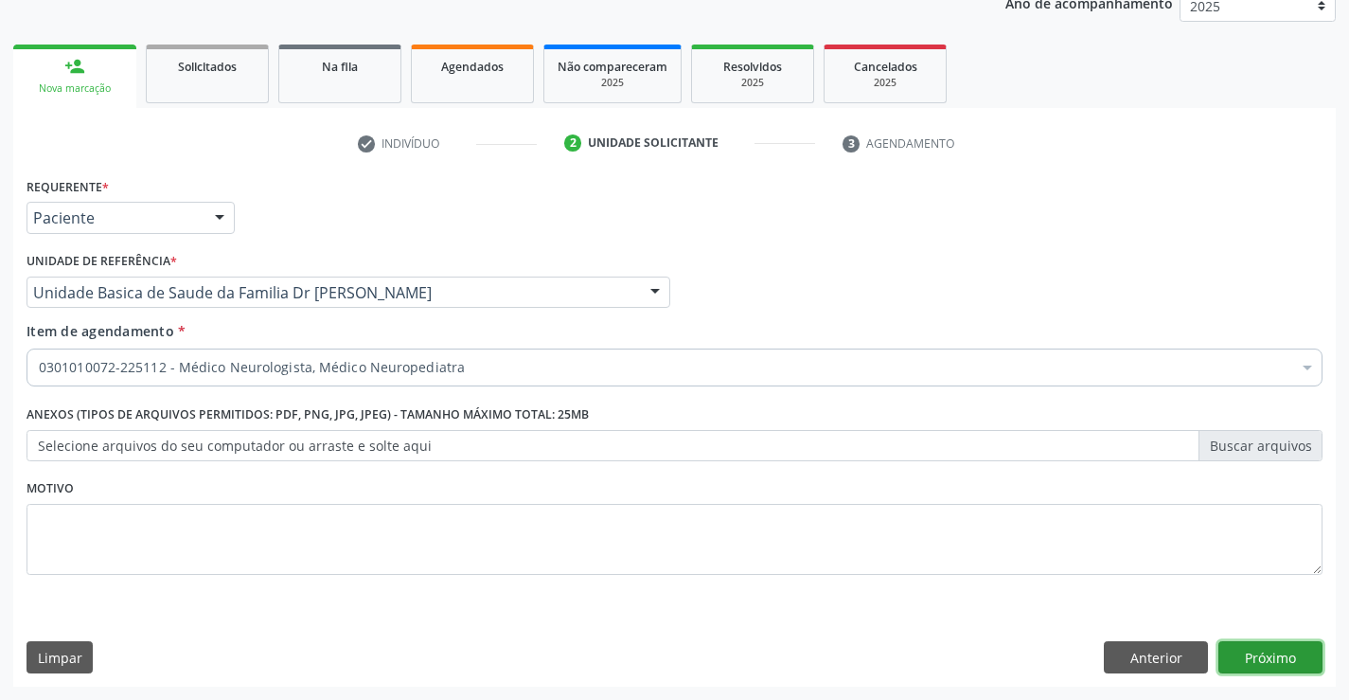
click at [1260, 653] on button "Próximo" at bounding box center [1270, 657] width 104 height 32
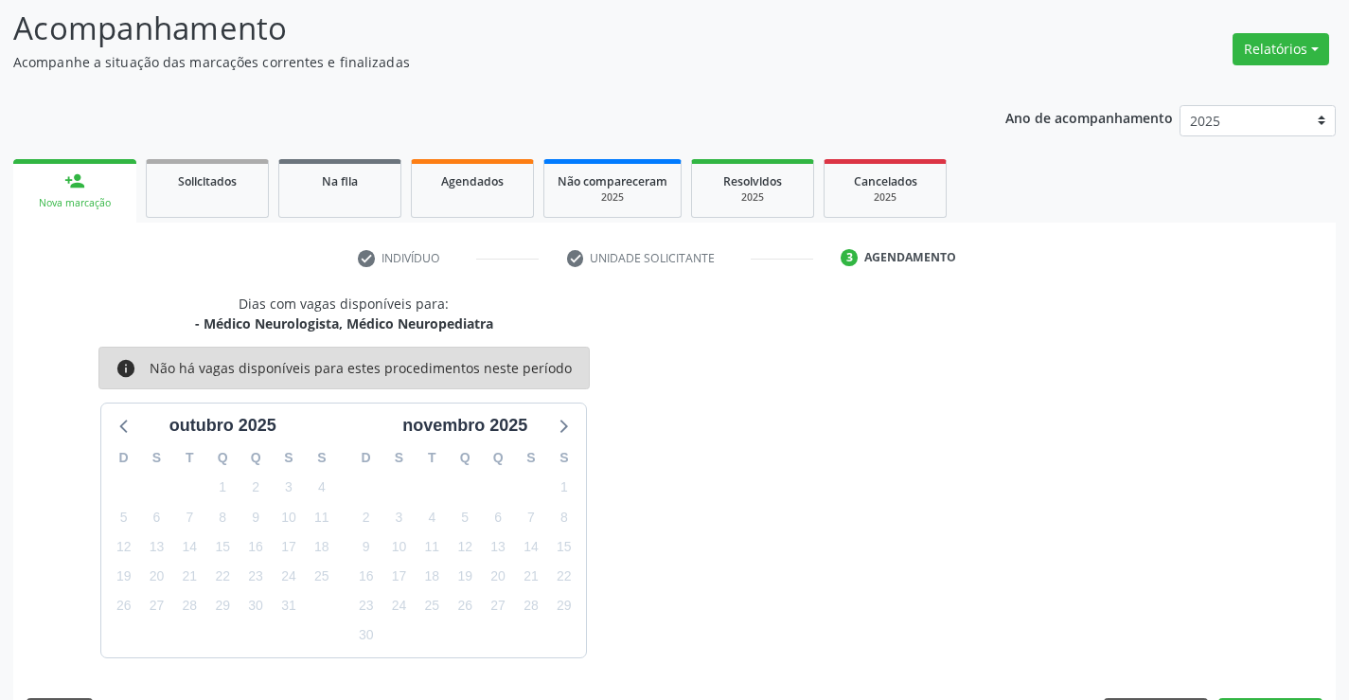
scroll to position [180, 0]
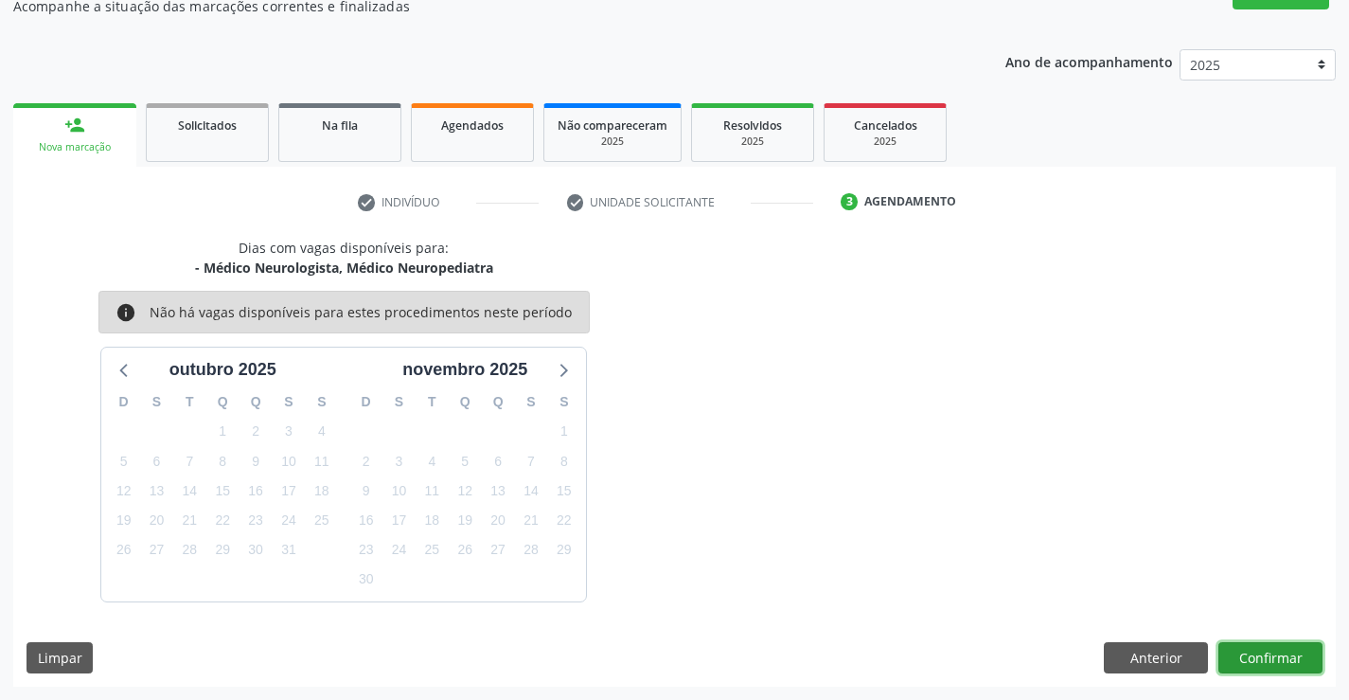
click at [1247, 649] on button "Confirmar" at bounding box center [1270, 658] width 104 height 32
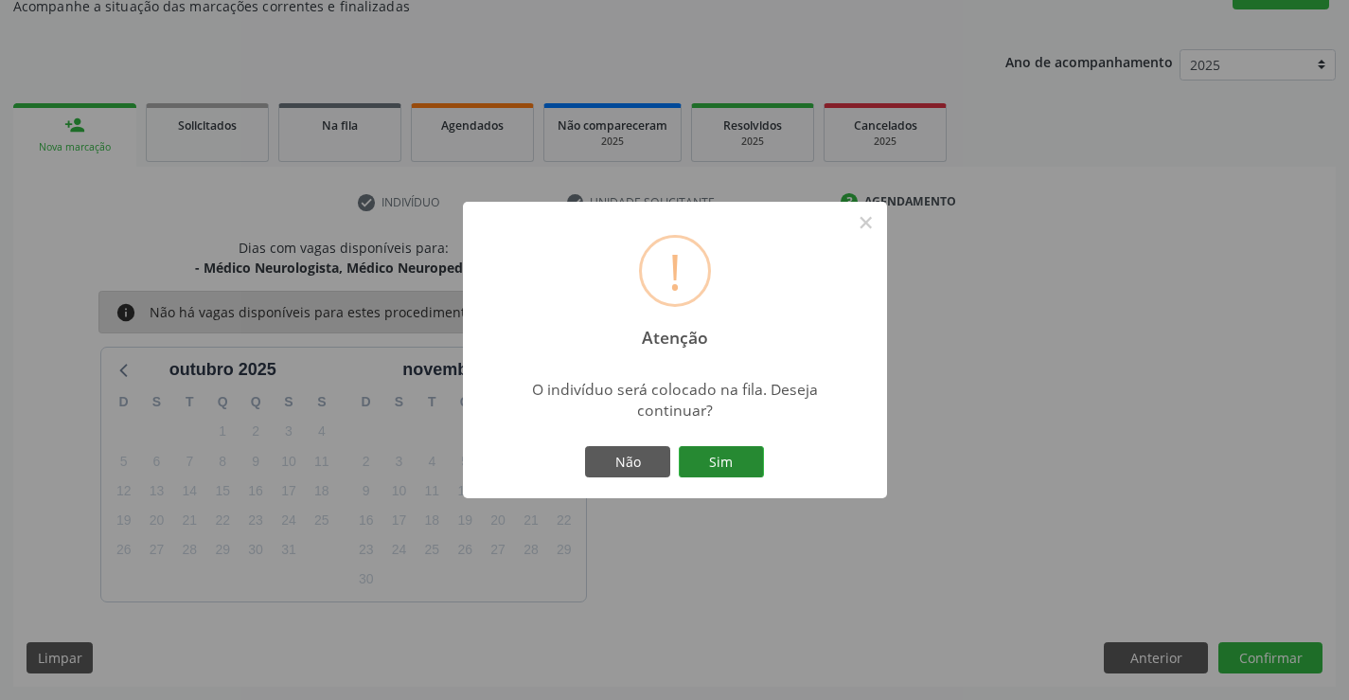
click at [742, 453] on button "Sim" at bounding box center [721, 462] width 85 height 32
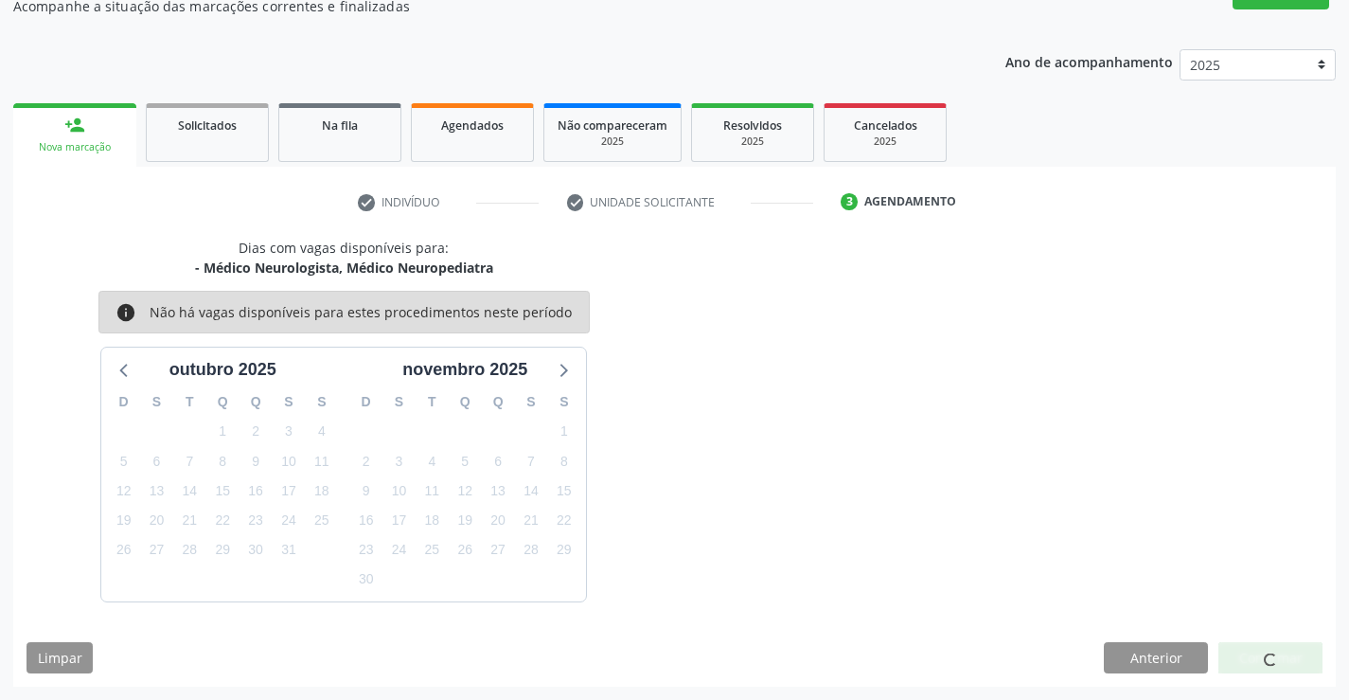
scroll to position [0, 0]
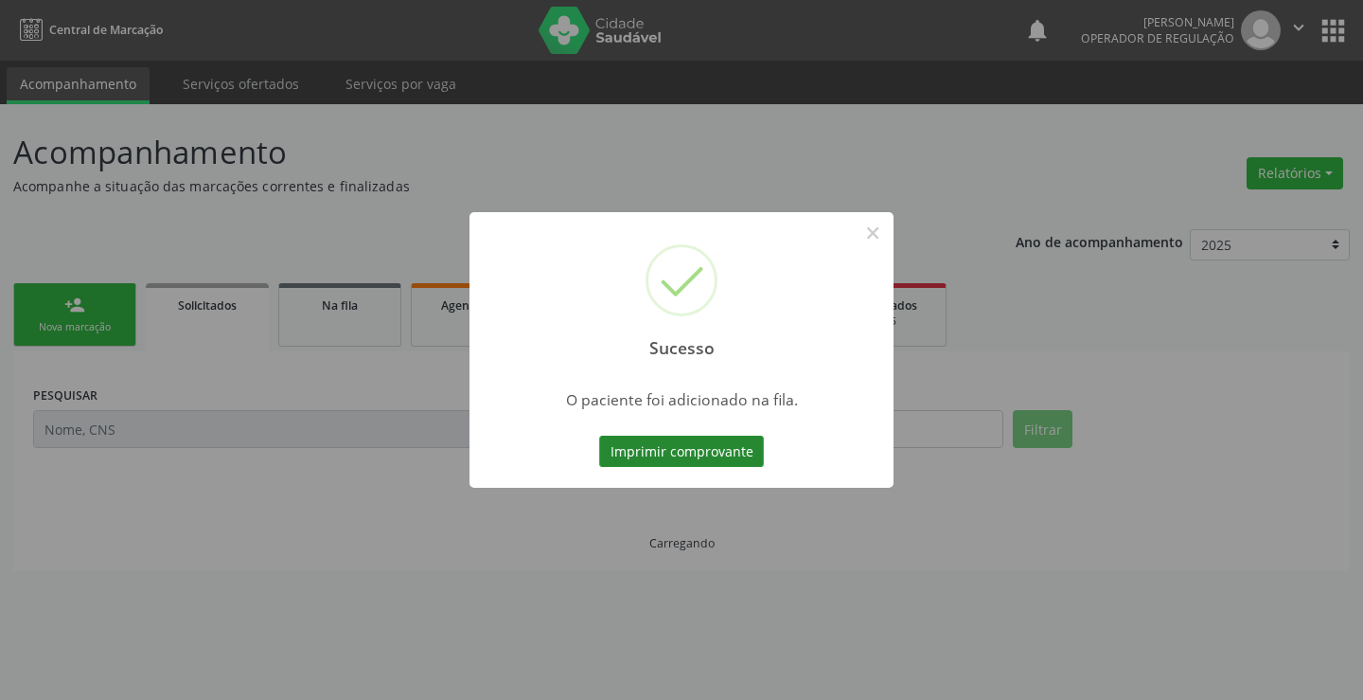
click at [748, 444] on button "Imprimir comprovante" at bounding box center [681, 452] width 165 height 32
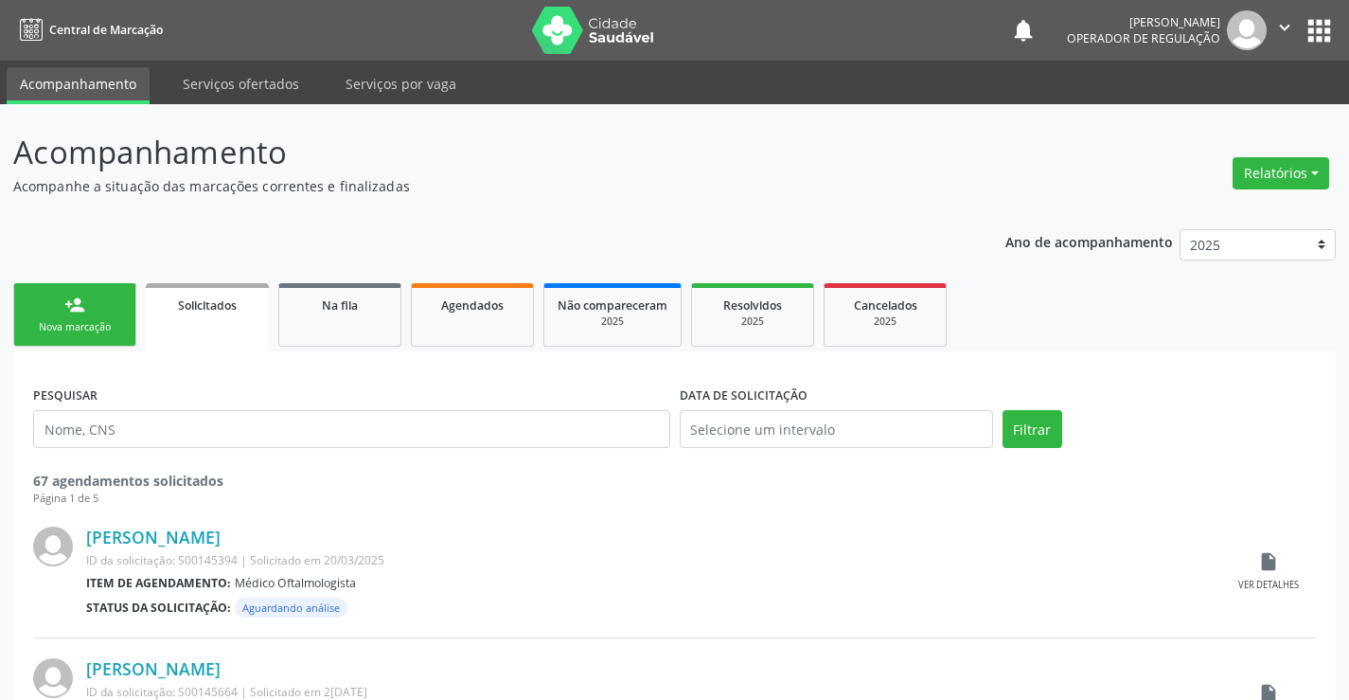
click at [95, 313] on link "person_add Nova marcação" at bounding box center [74, 314] width 123 height 63
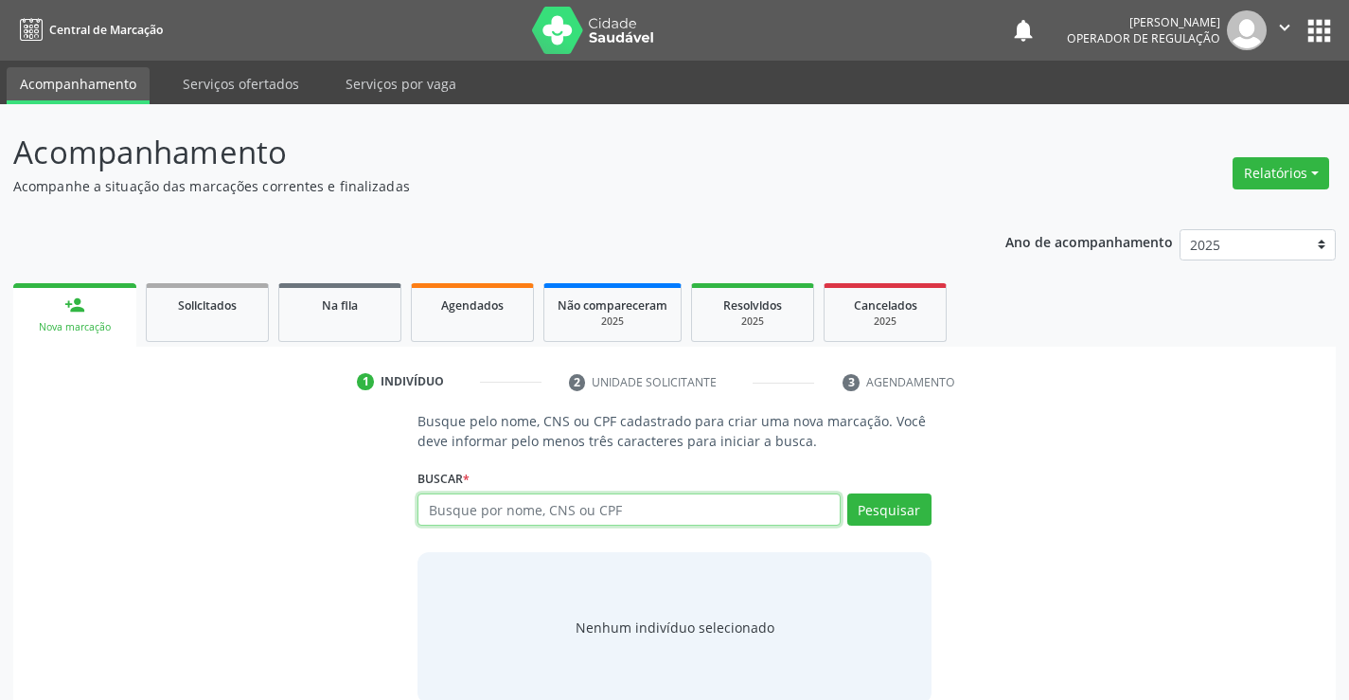
click at [448, 505] on input "text" at bounding box center [629, 509] width 422 height 32
type input "700500516602659"
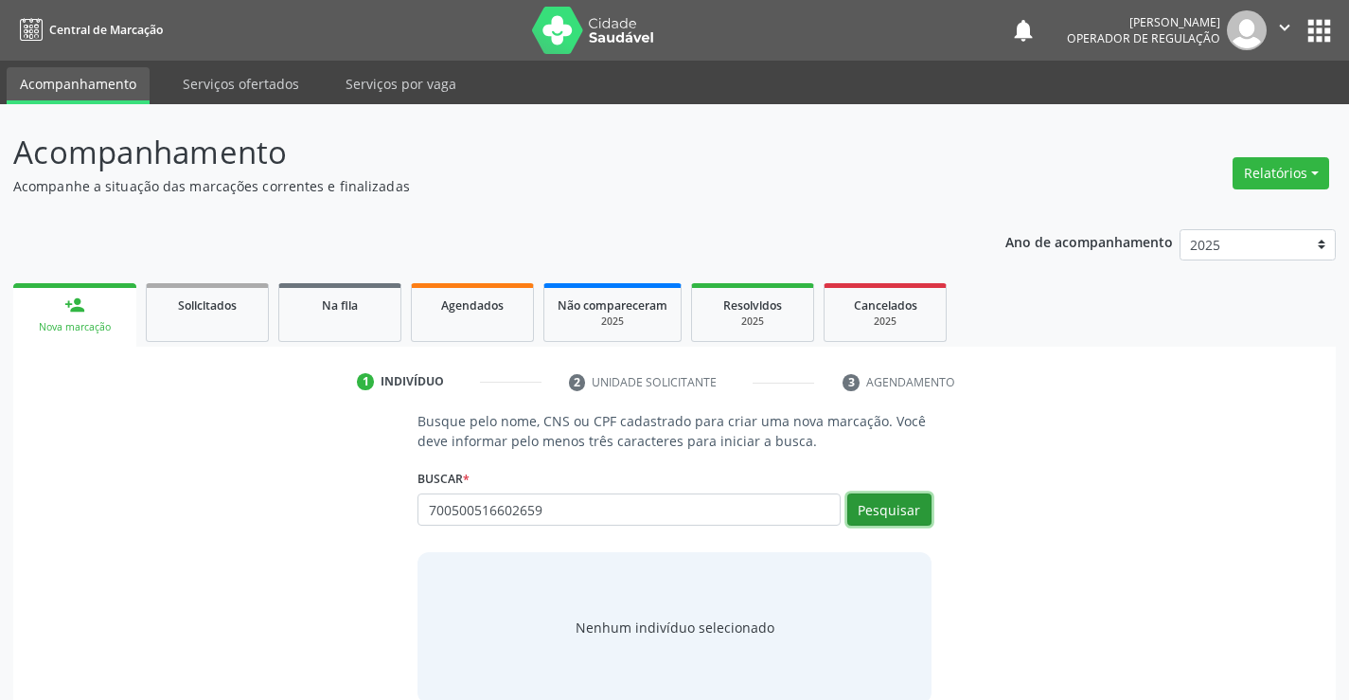
click at [880, 511] on button "Pesquisar" at bounding box center [889, 509] width 84 height 32
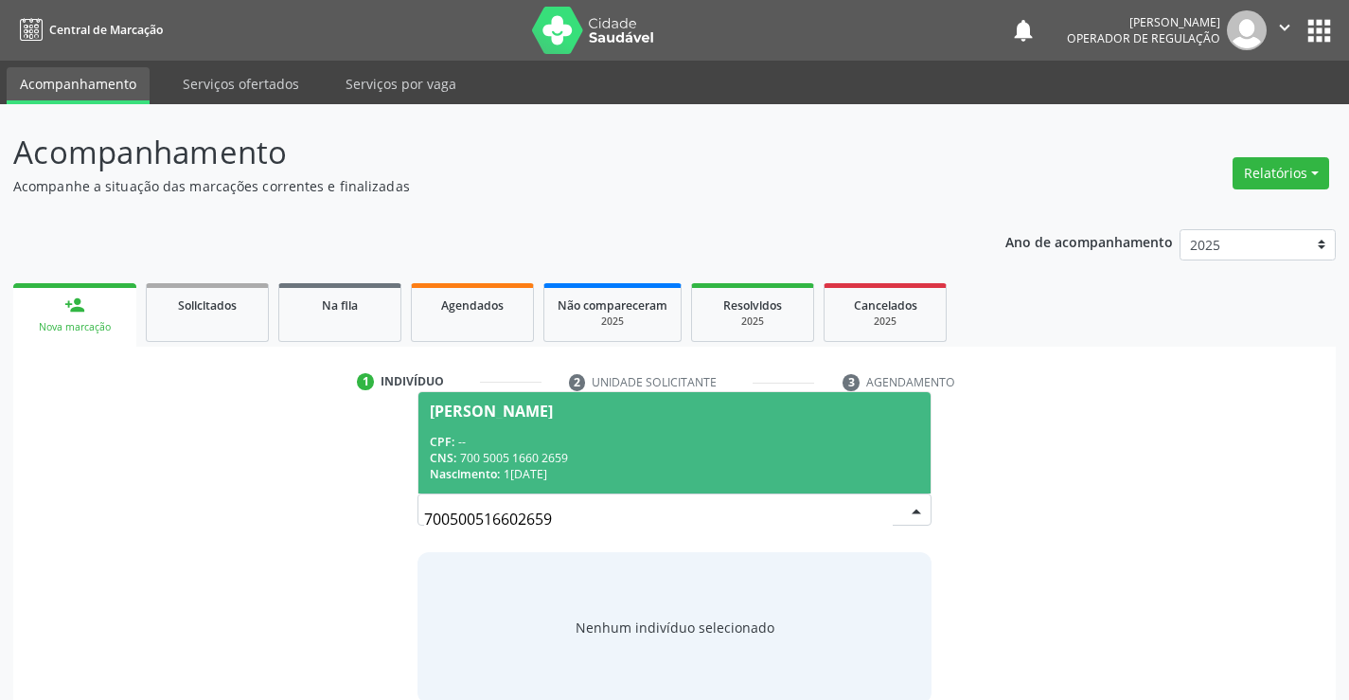
click at [541, 454] on div "CNS: 700 5005 1660 2659" at bounding box center [674, 458] width 489 height 16
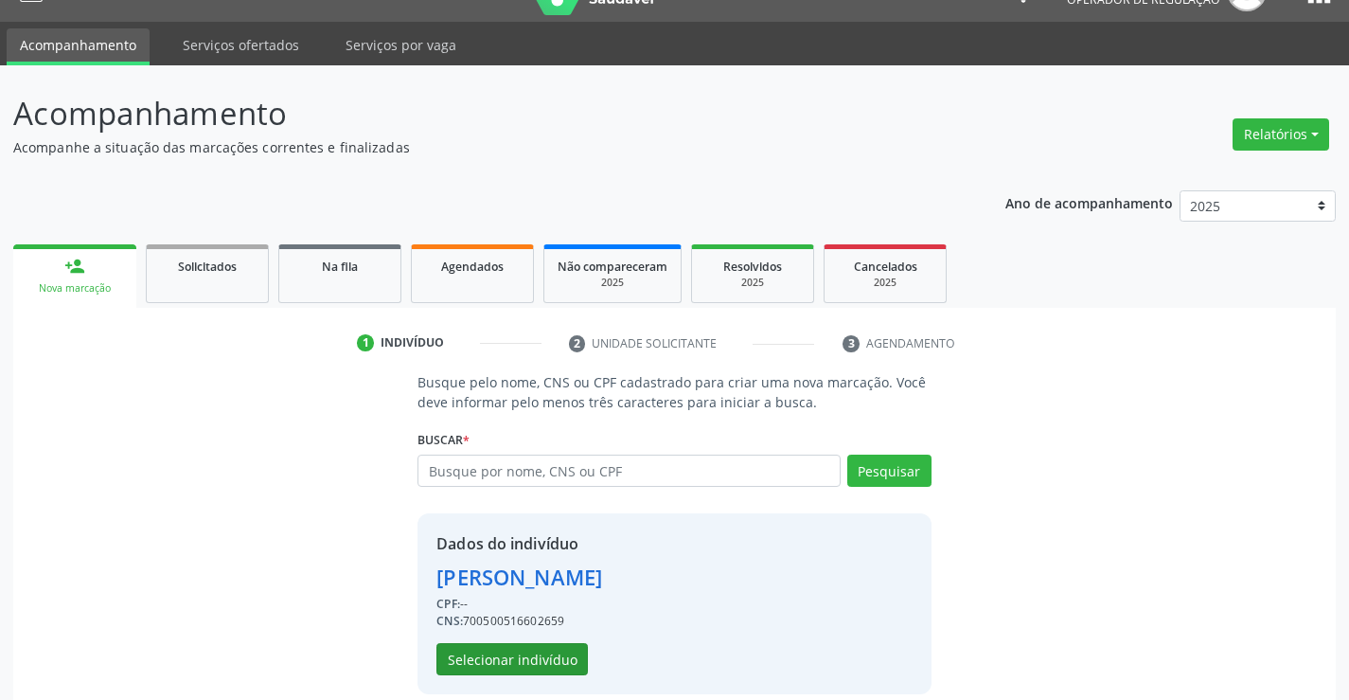
scroll to position [60, 0]
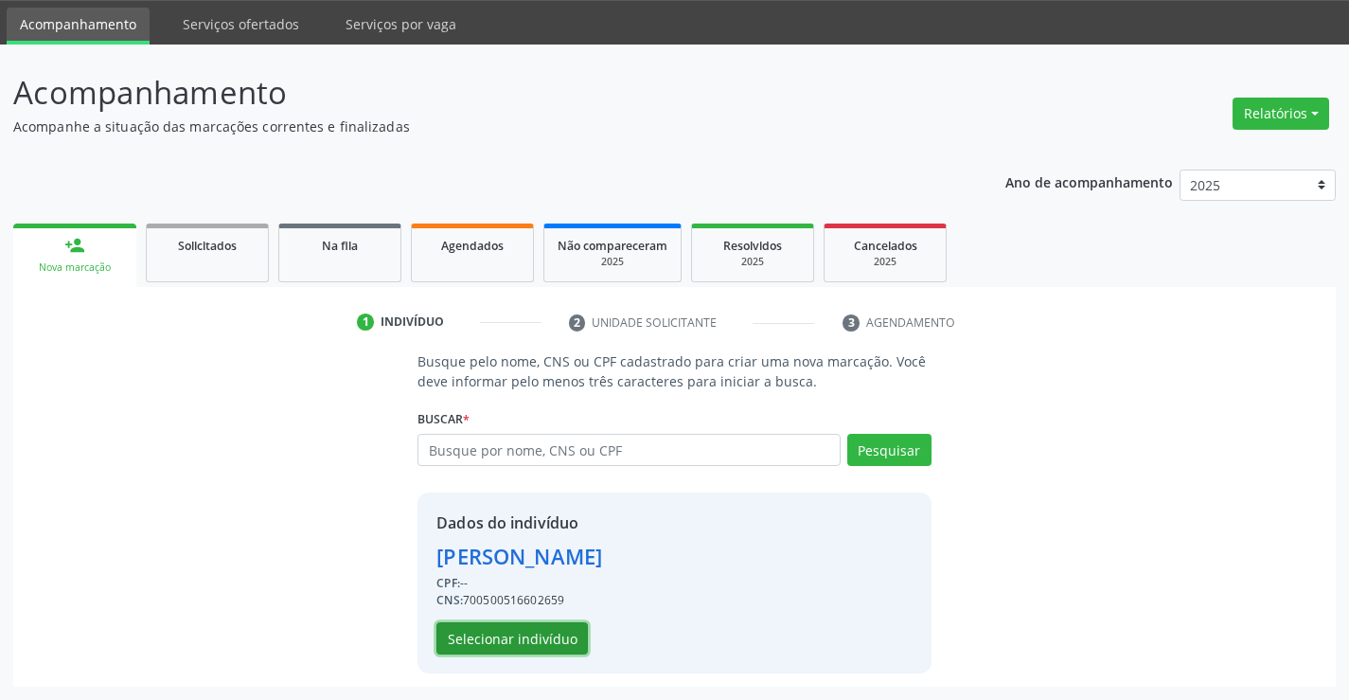
click at [522, 633] on button "Selecionar indivíduo" at bounding box center [511, 638] width 151 height 32
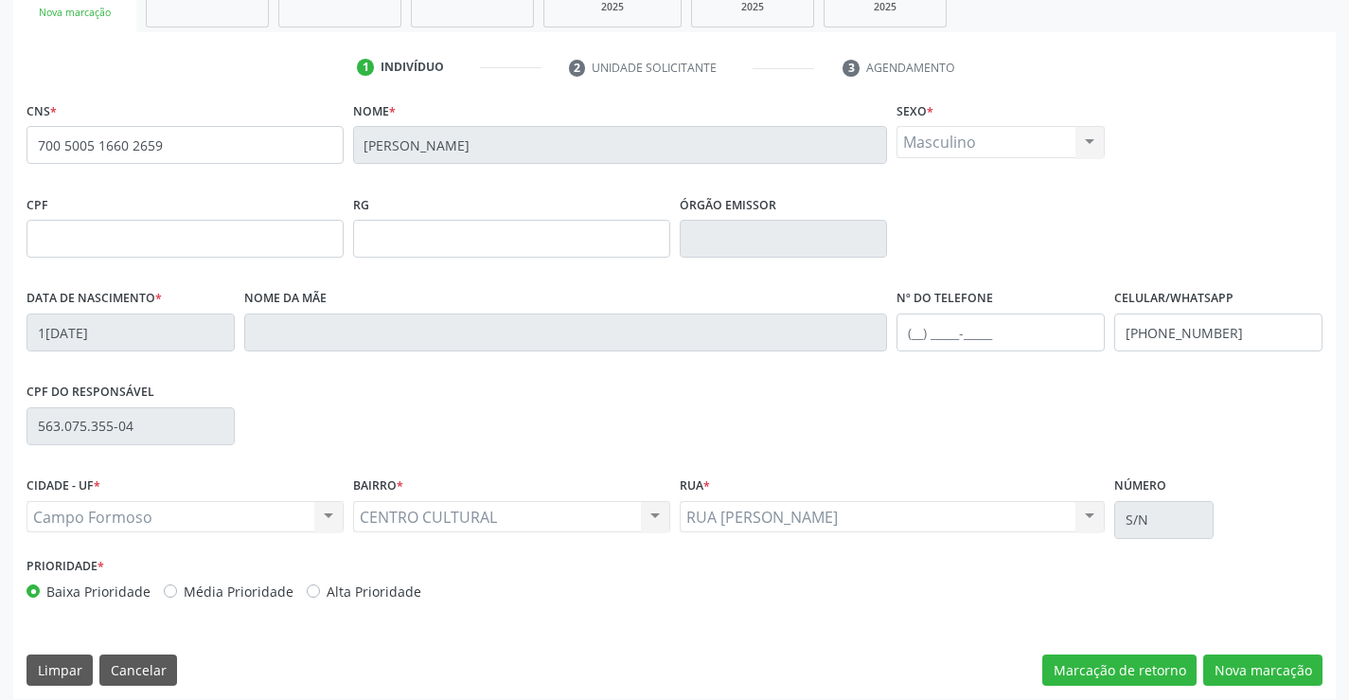
scroll to position [327, 0]
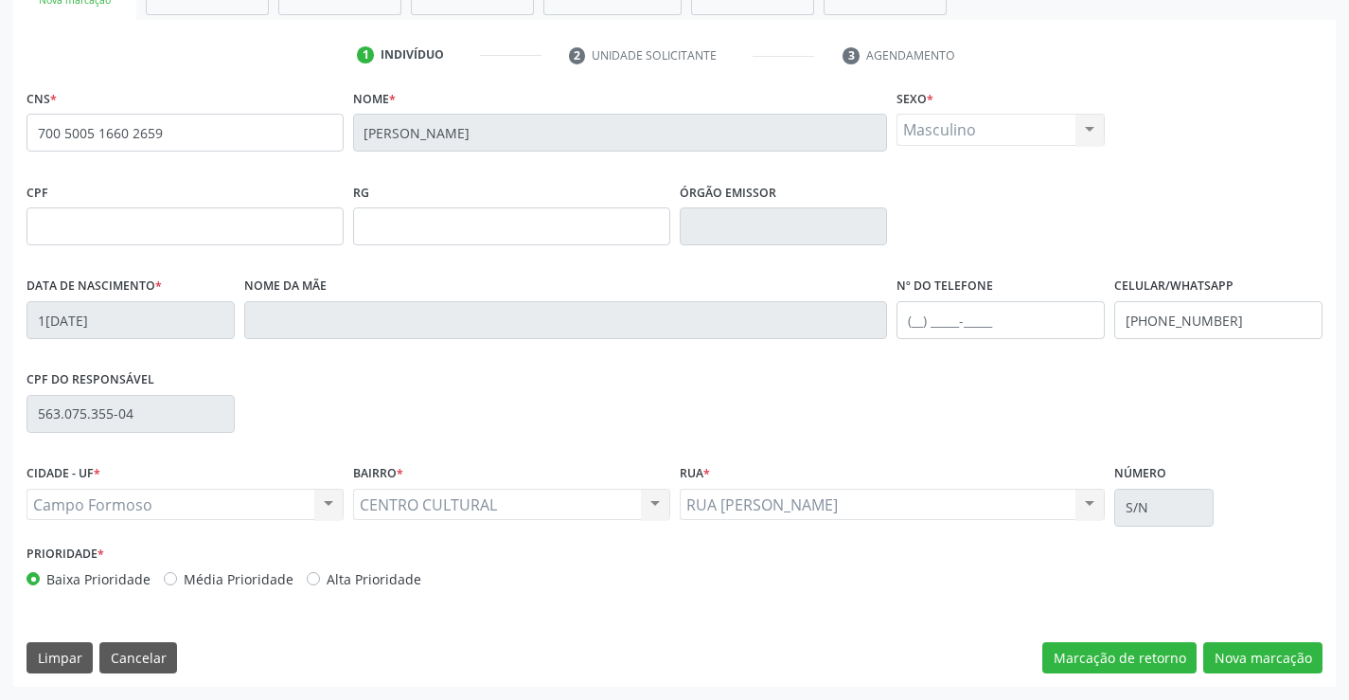
click at [1259, 639] on div "CNS * 700 5005 1660 2659 [GEOGRAPHIC_DATA] * [PERSON_NAME] * Masculino Masculin…" at bounding box center [674, 385] width 1323 height 602
click at [1263, 661] on button "Nova marcação" at bounding box center [1262, 658] width 119 height 32
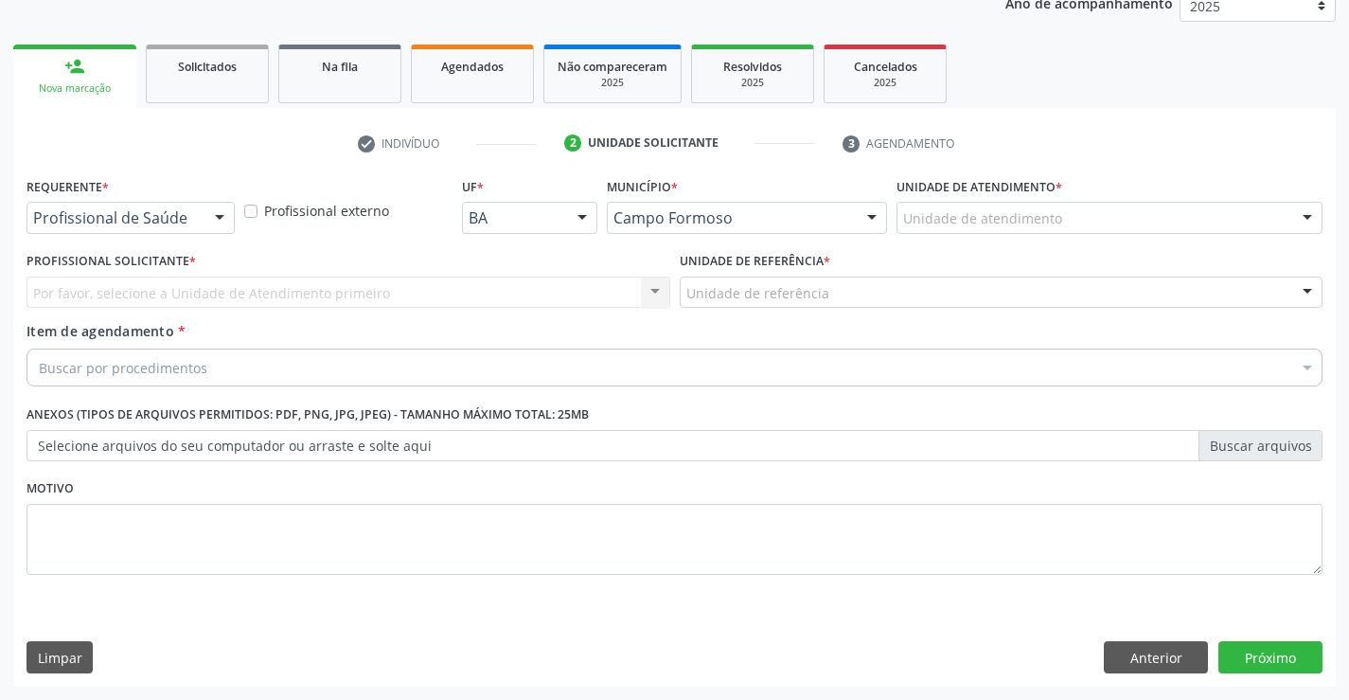
scroll to position [239, 0]
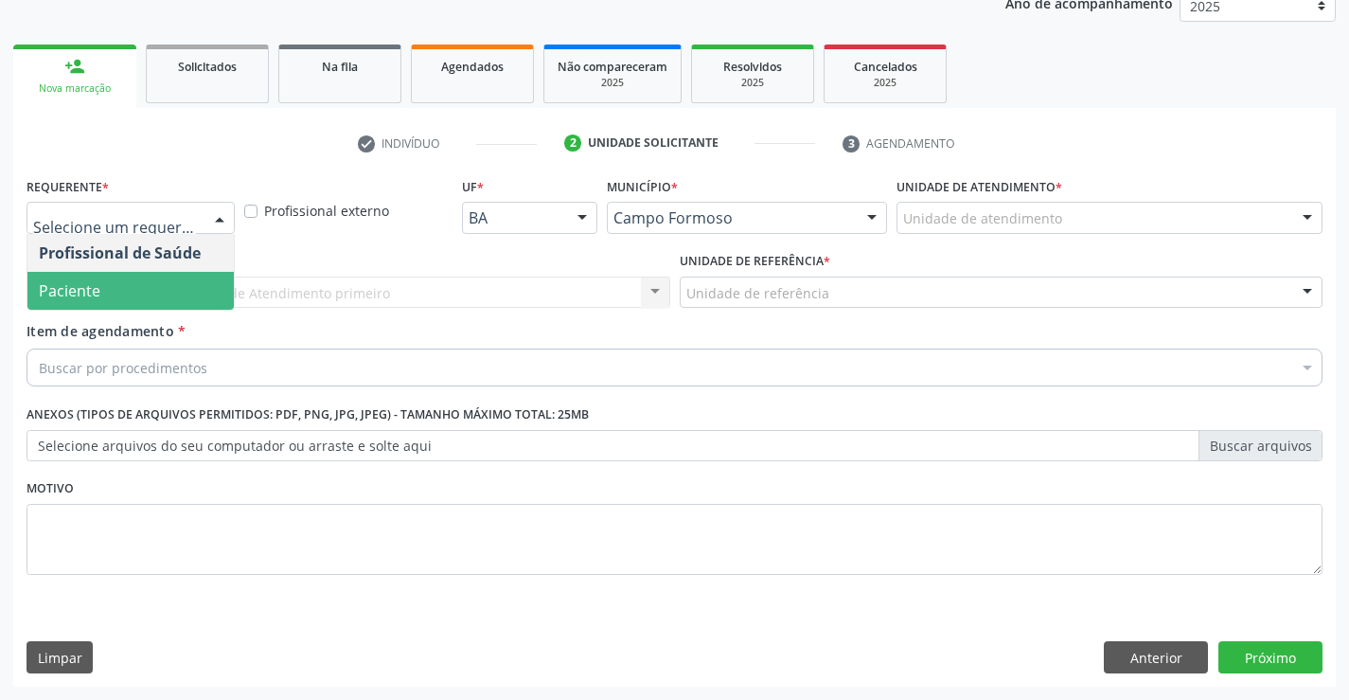
click at [116, 287] on span "Paciente" at bounding box center [130, 291] width 206 height 38
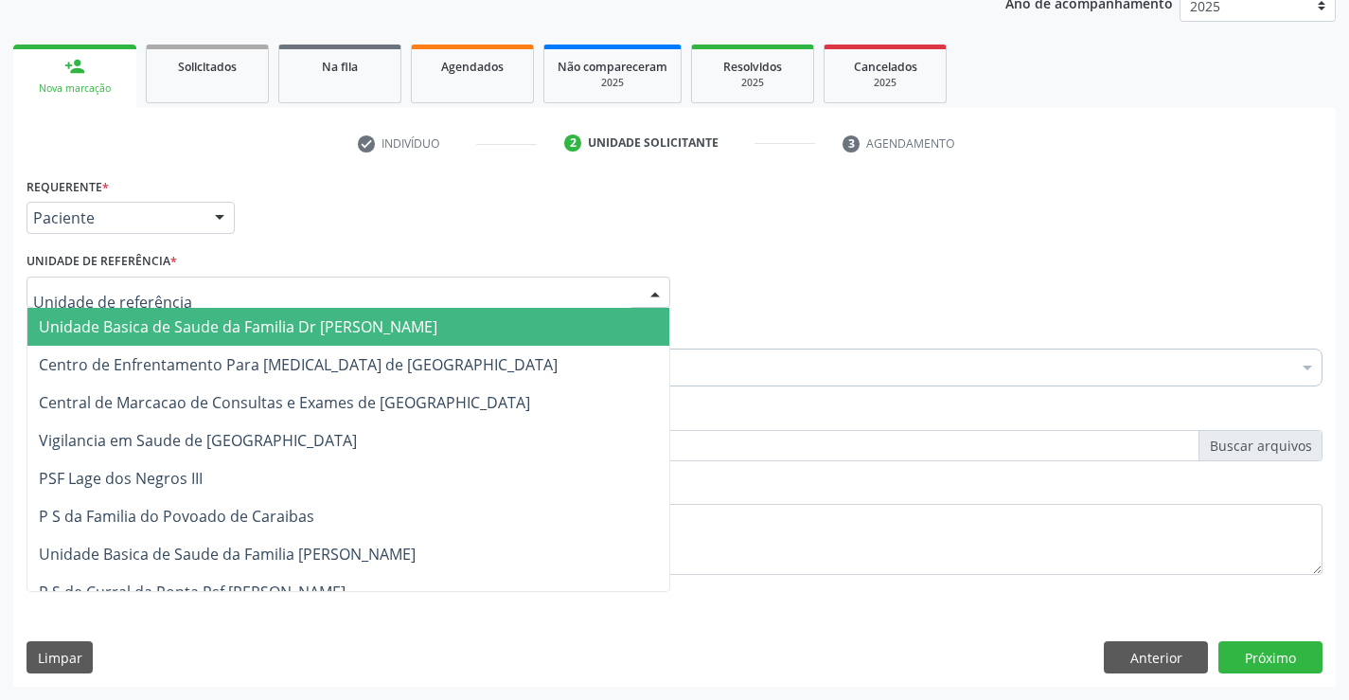
click at [116, 318] on span "Unidade Basica de Saude da Familia Dr [PERSON_NAME]" at bounding box center [238, 326] width 399 height 21
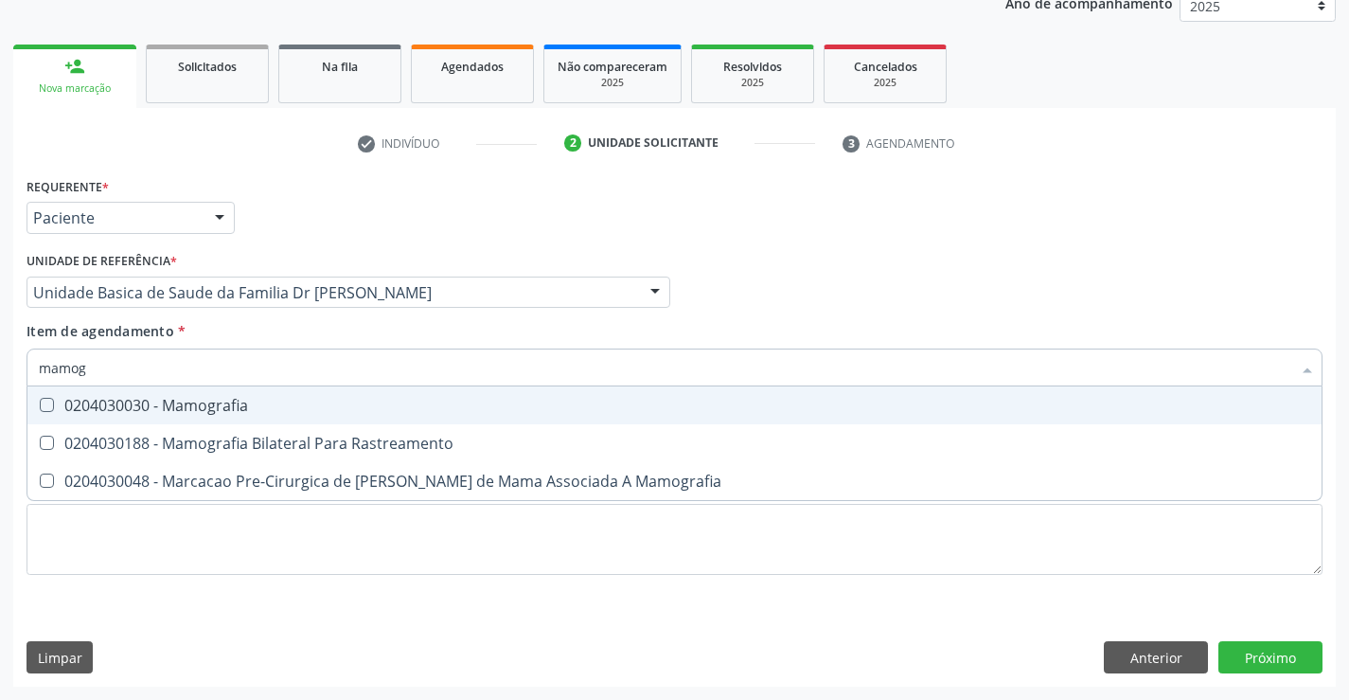
type input "mamogr"
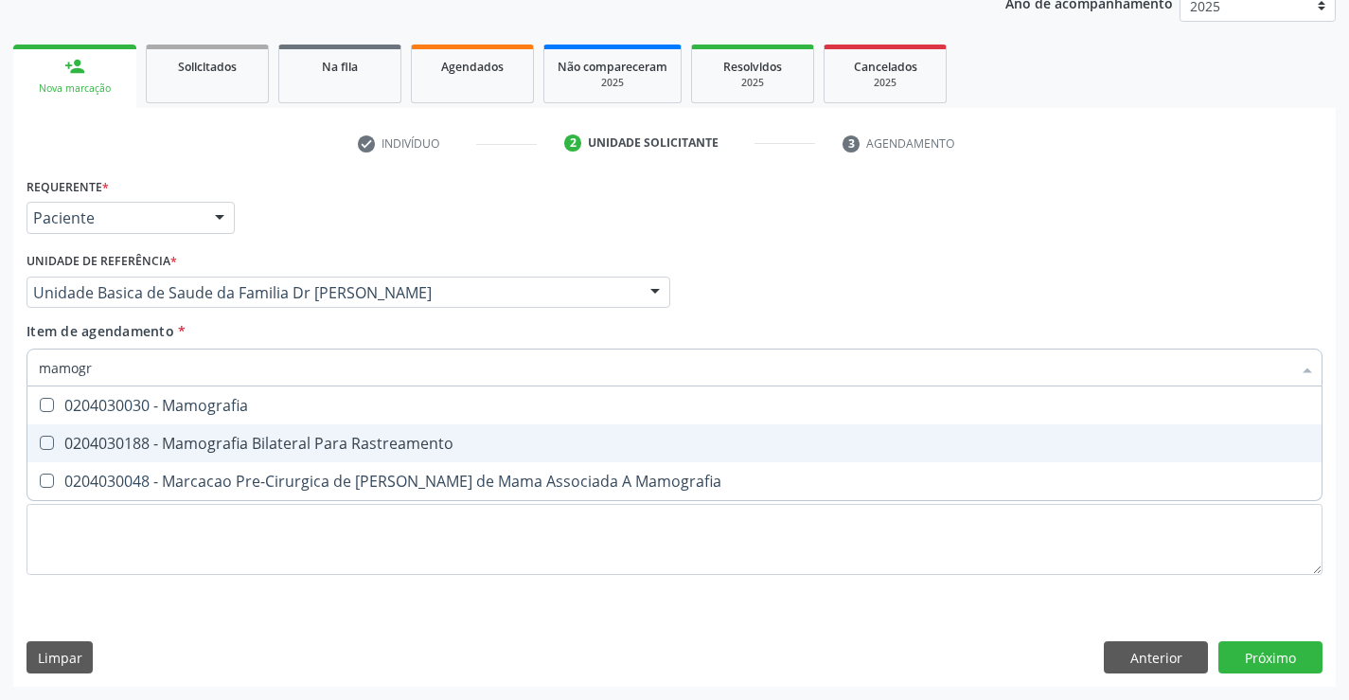
click at [341, 458] on span "0204030188 - Mamografia Bilateral Para Rastreamento" at bounding box center [674, 443] width 1294 height 38
checkbox Rastreamento "true"
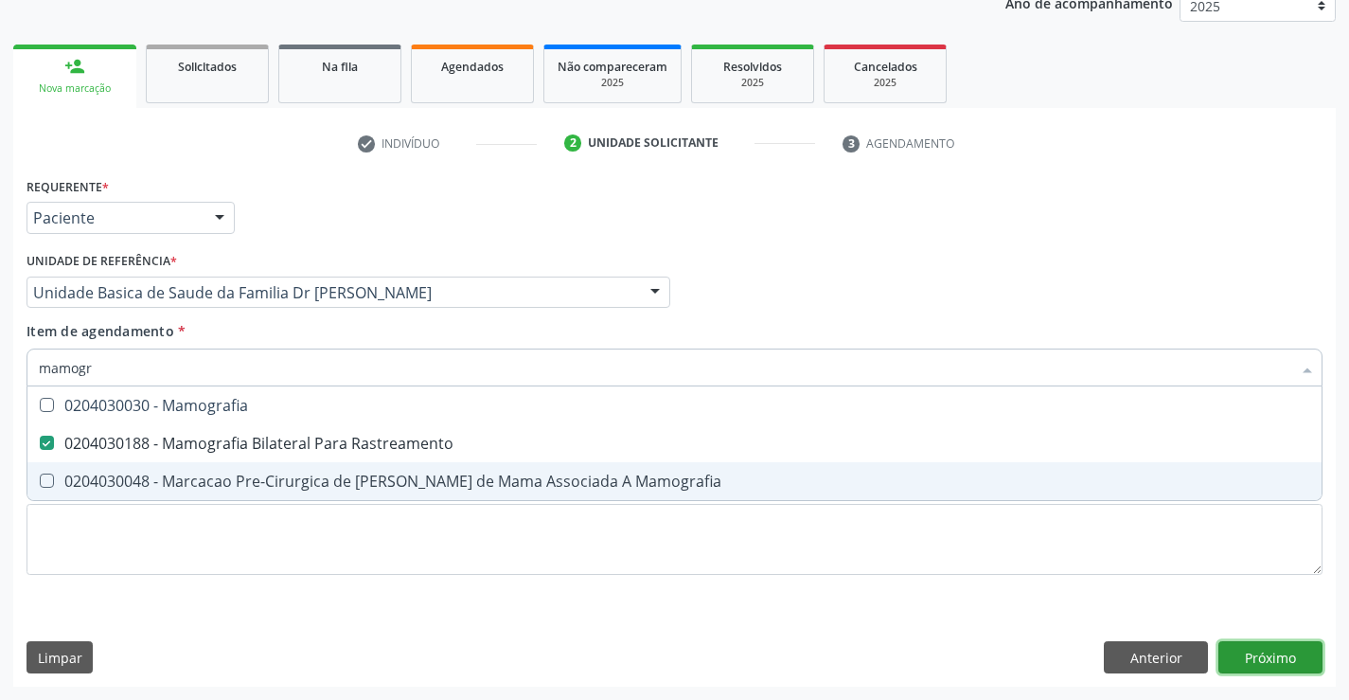
click at [1286, 658] on div "Requerente * Paciente Profissional de Saúde Paciente Nenhum resultado encontrad…" at bounding box center [674, 429] width 1323 height 514
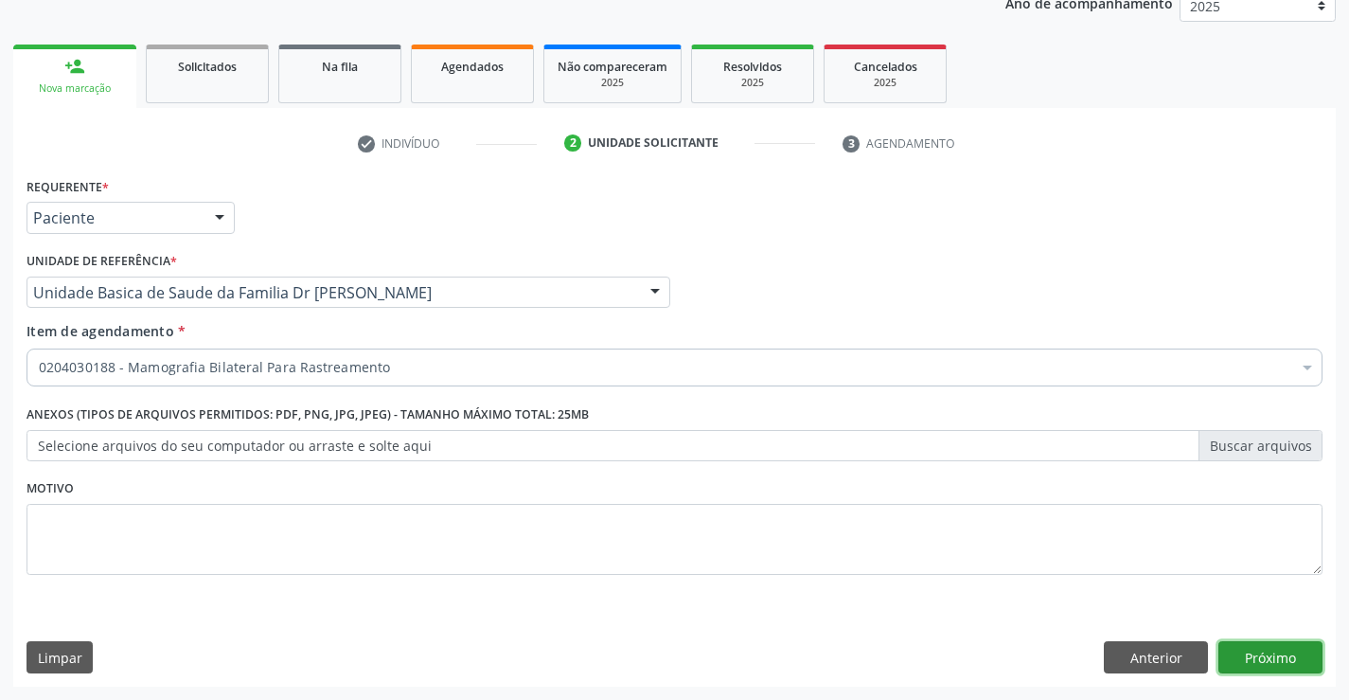
click at [1278, 654] on button "Próximo" at bounding box center [1270, 657] width 104 height 32
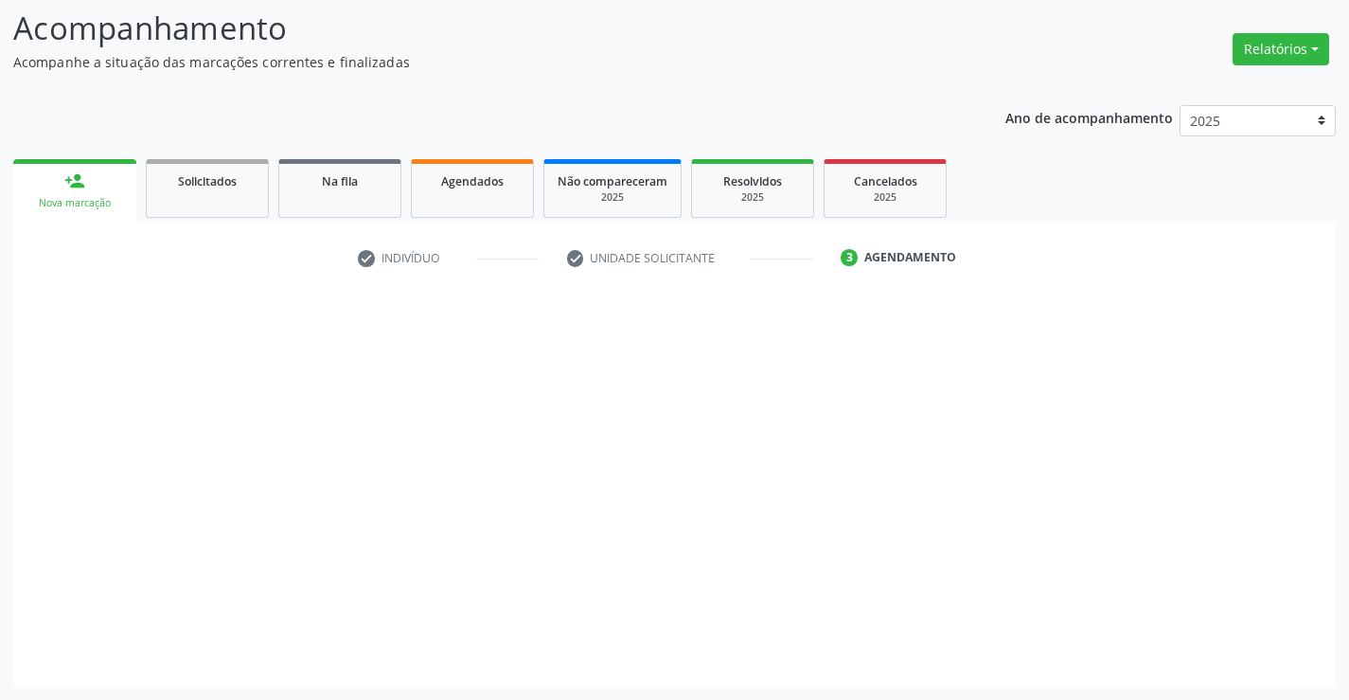
scroll to position [124, 0]
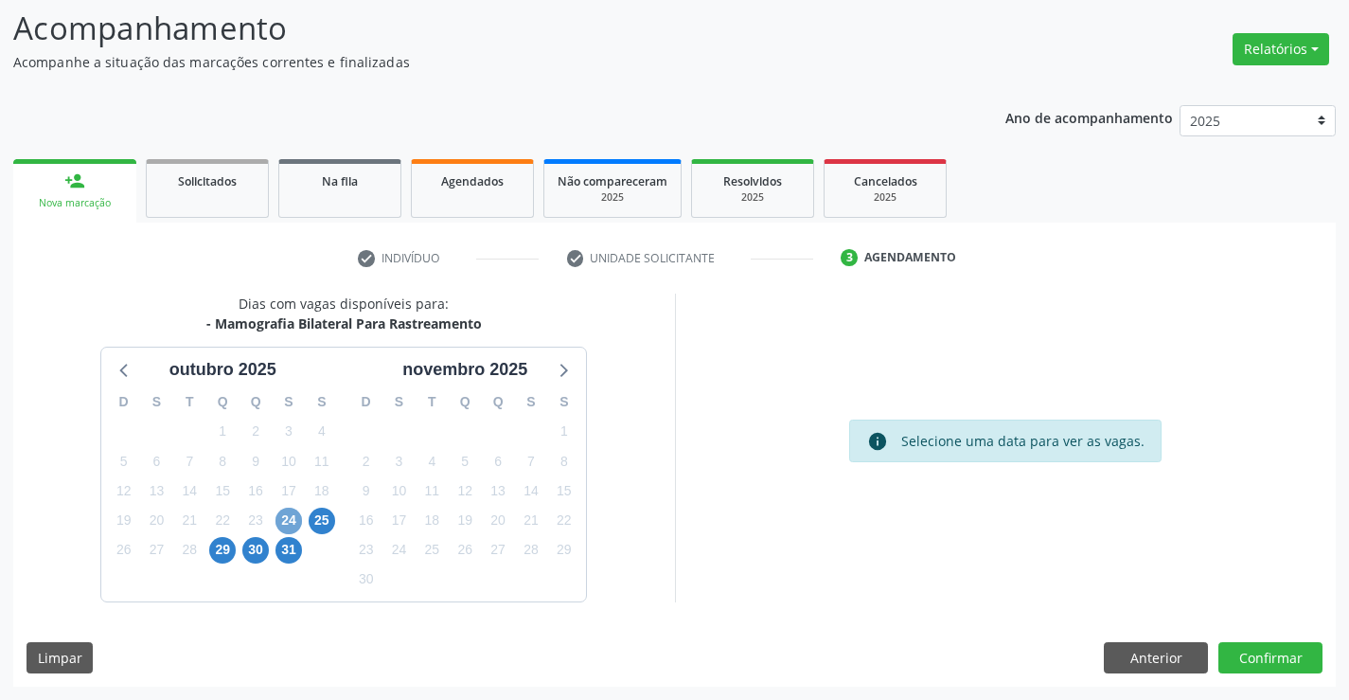
click at [283, 517] on span "24" at bounding box center [289, 520] width 27 height 27
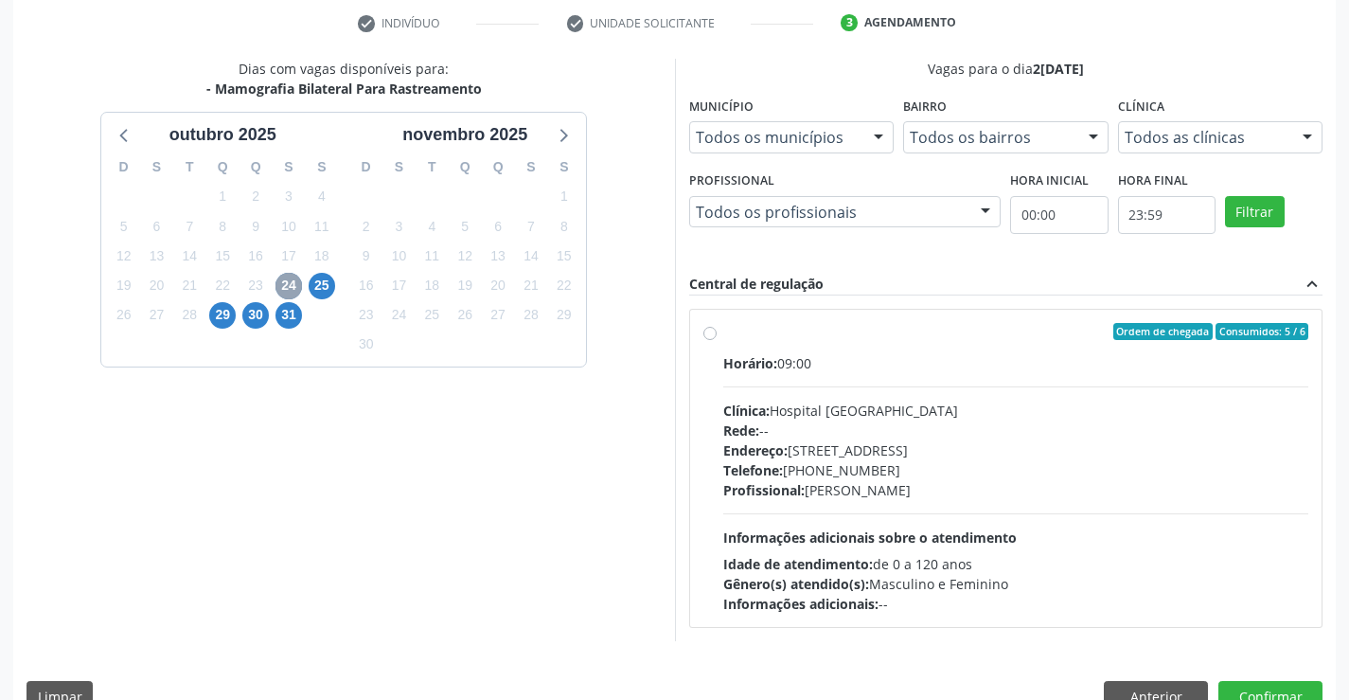
scroll to position [398, 0]
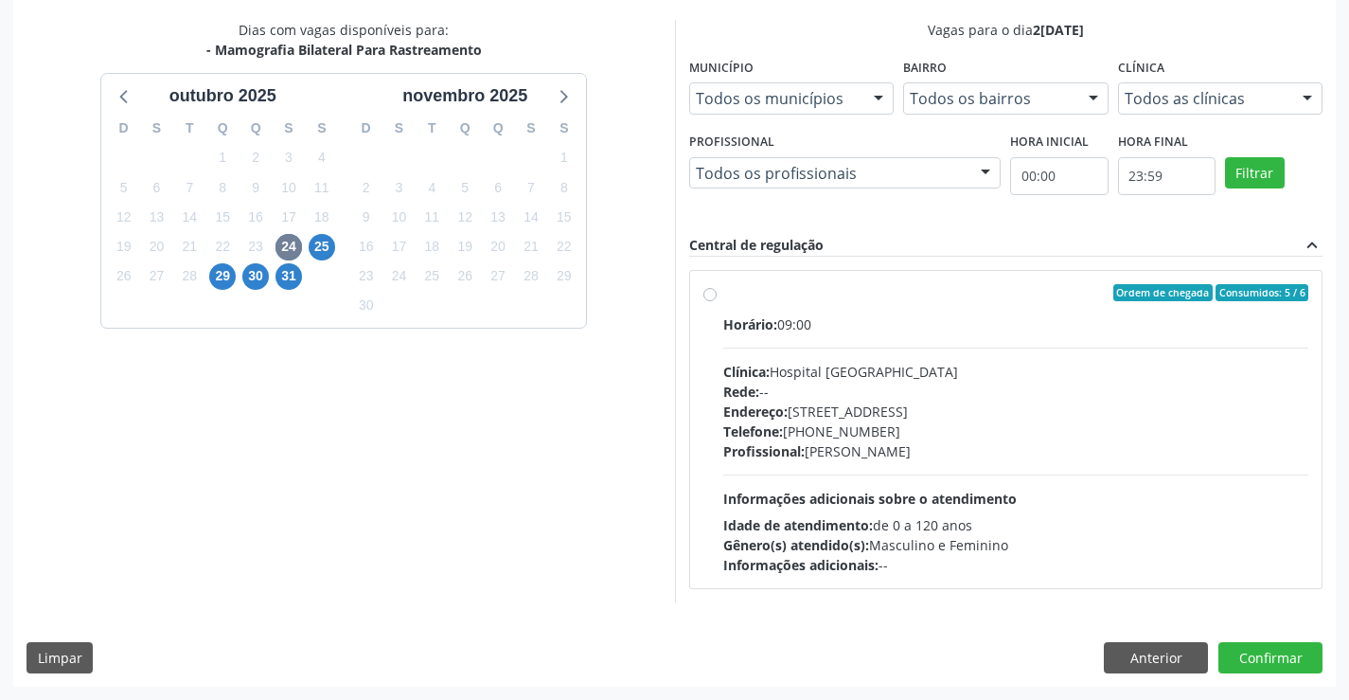
click at [723, 295] on label "Ordem de chegada Consumidos: 5 / 6 Horário: 09:00 Clínica: Hospital [GEOGRAPHIC…" at bounding box center [1016, 429] width 586 height 291
click at [712, 295] on input "Ordem de chegada Consumidos: 5 / 6 Horário: 09:00 Clínica: Hospital [GEOGRAPHIC…" at bounding box center [709, 292] width 13 height 17
radio input "true"
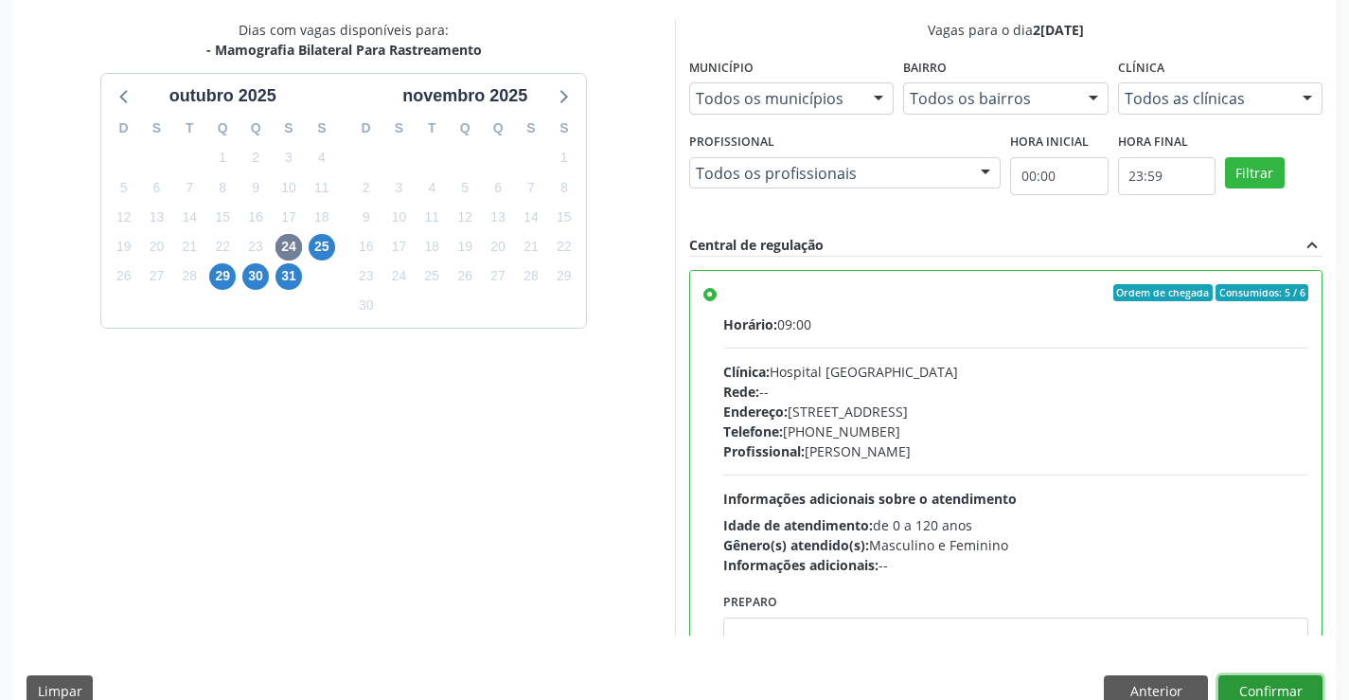
click at [1262, 691] on button "Confirmar" at bounding box center [1270, 691] width 104 height 32
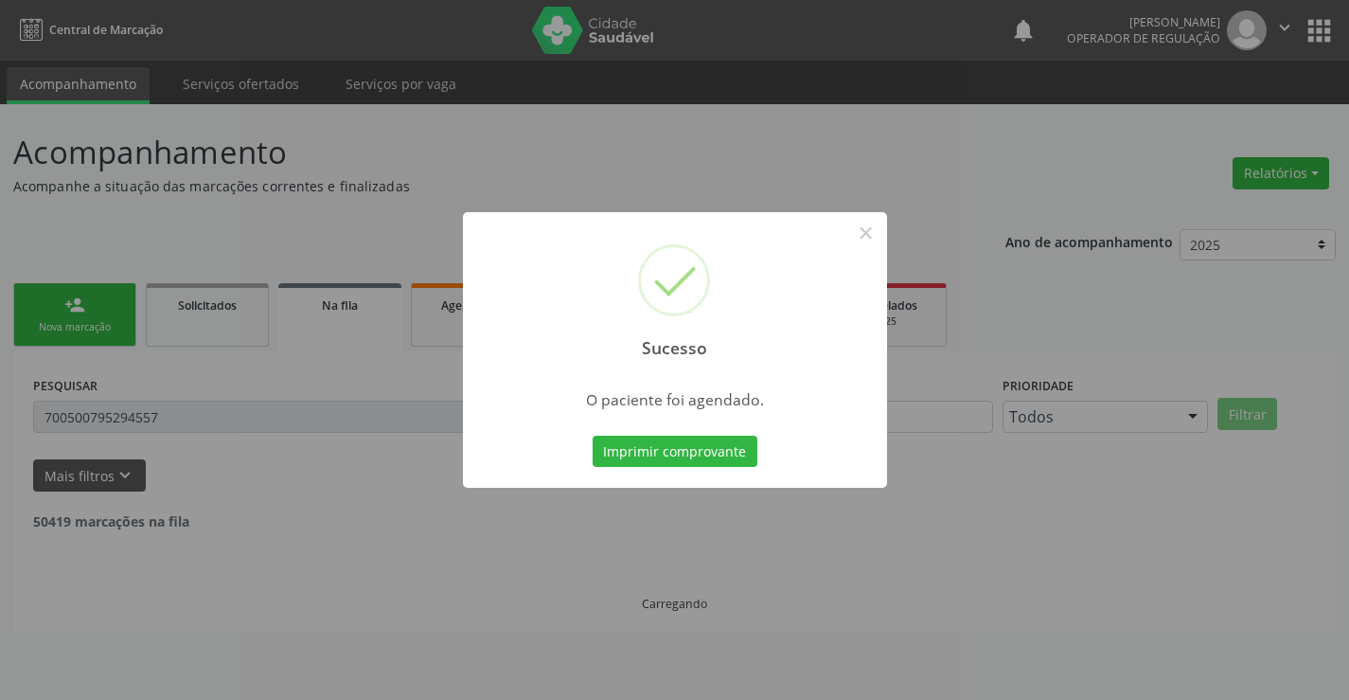
scroll to position [0, 0]
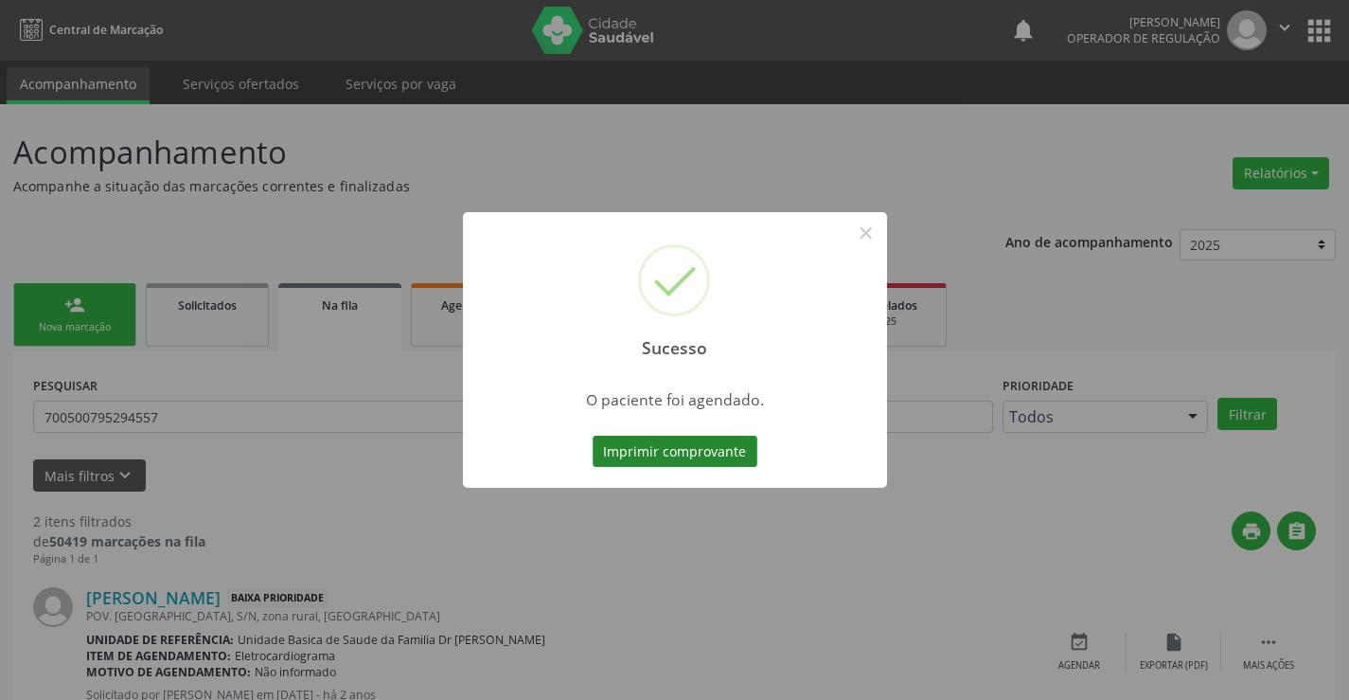
click at [658, 450] on button "Imprimir comprovante" at bounding box center [675, 452] width 165 height 32
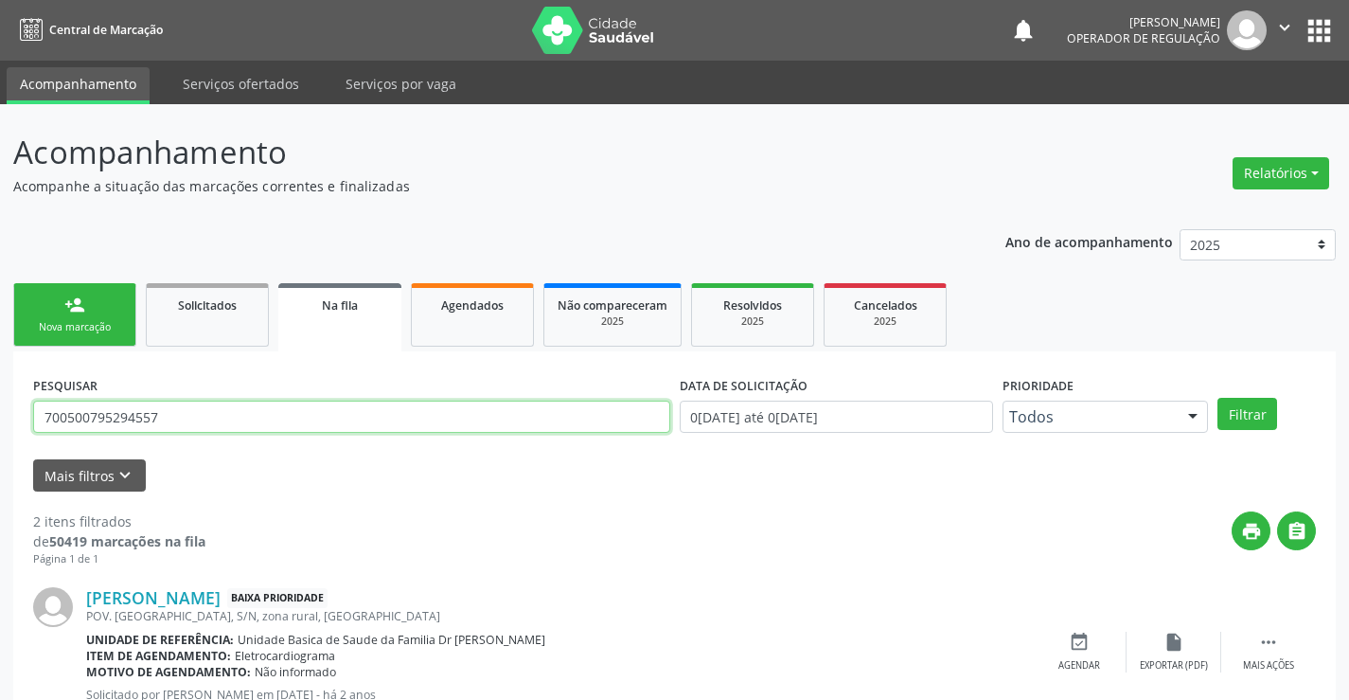
click at [372, 410] on input "700500795294557" at bounding box center [351, 416] width 637 height 32
drag, startPoint x: 263, startPoint y: 416, endPoint x: 4, endPoint y: 428, distance: 259.7
click at [29, 425] on div "PESQUISAR 700500795294557" at bounding box center [351, 408] width 647 height 74
type input "700004000598907"
click at [1231, 415] on button "Filtrar" at bounding box center [1248, 414] width 60 height 32
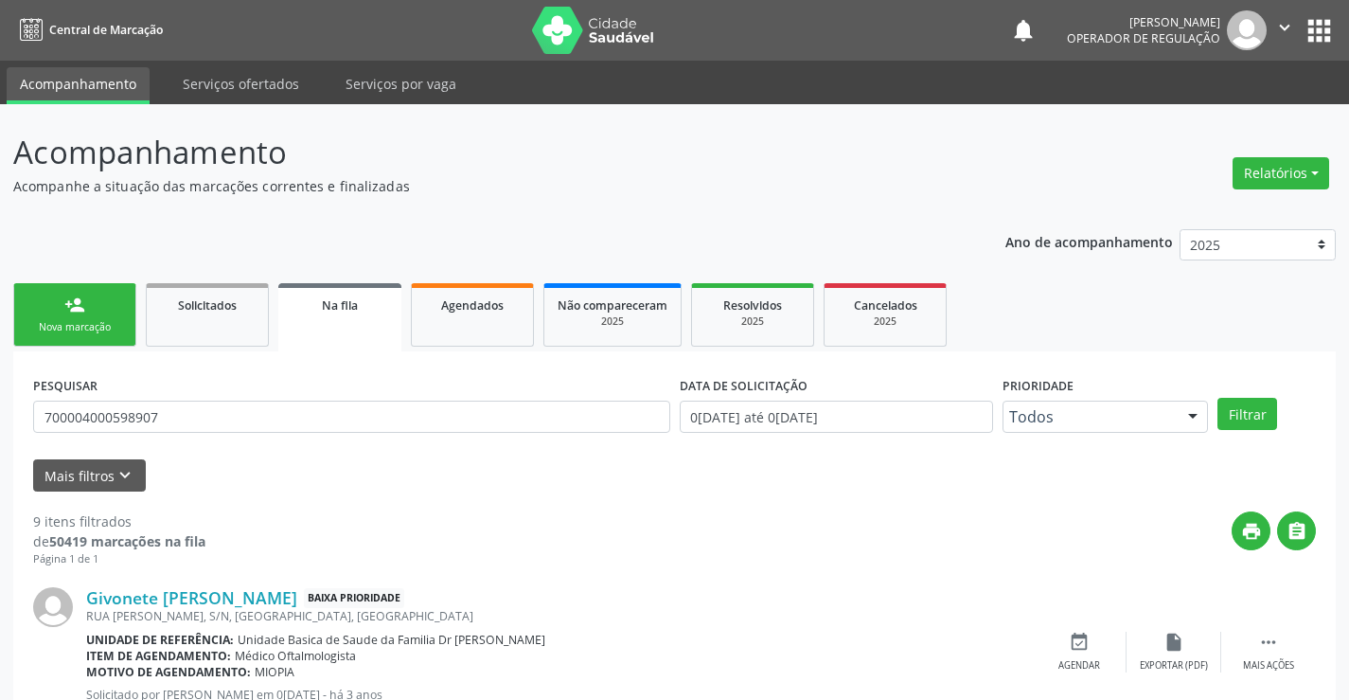
click at [76, 311] on div "person_add" at bounding box center [74, 304] width 21 height 21
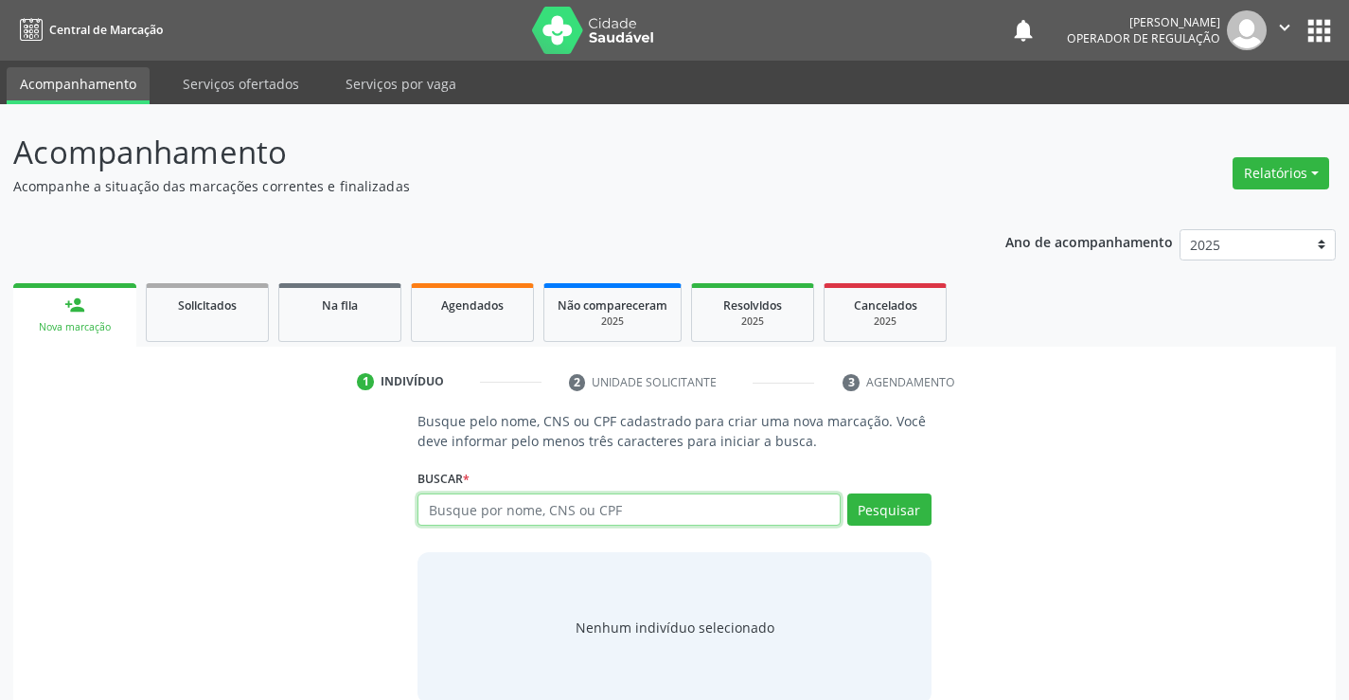
click at [532, 508] on input "text" at bounding box center [629, 509] width 422 height 32
type input "700004000598907"
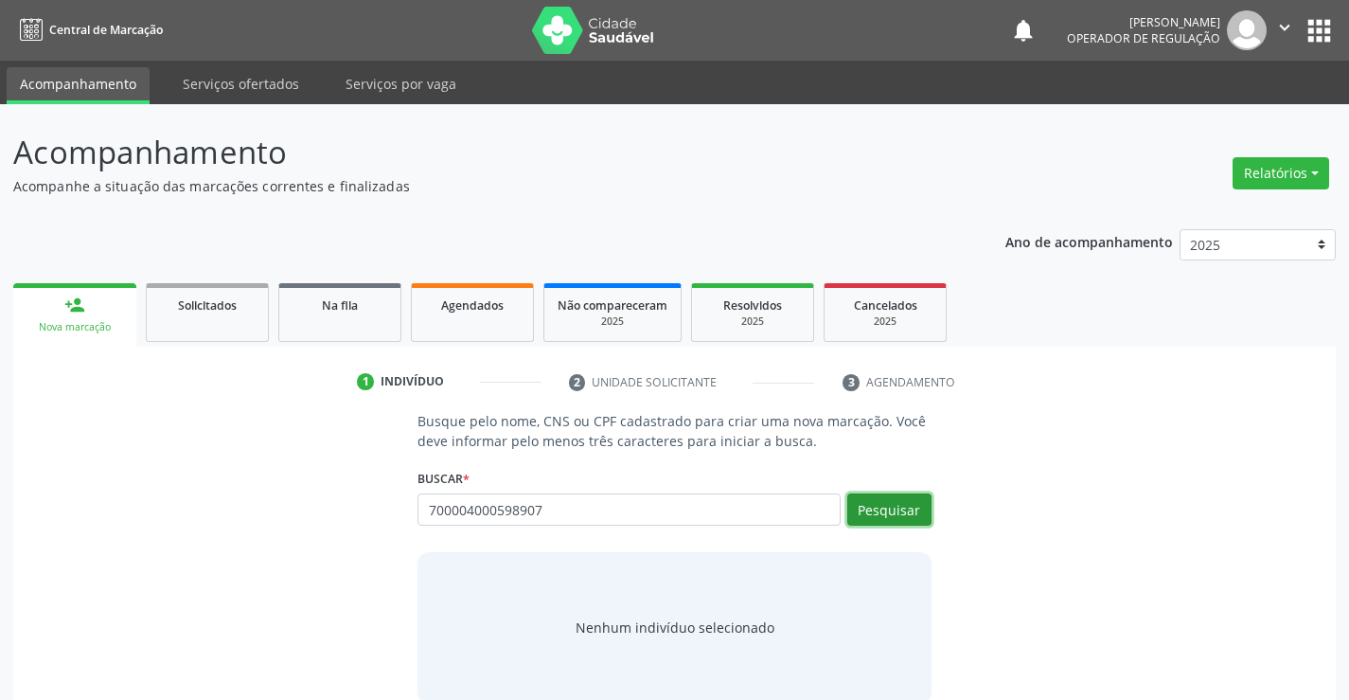
click at [881, 512] on button "Pesquisar" at bounding box center [889, 509] width 84 height 32
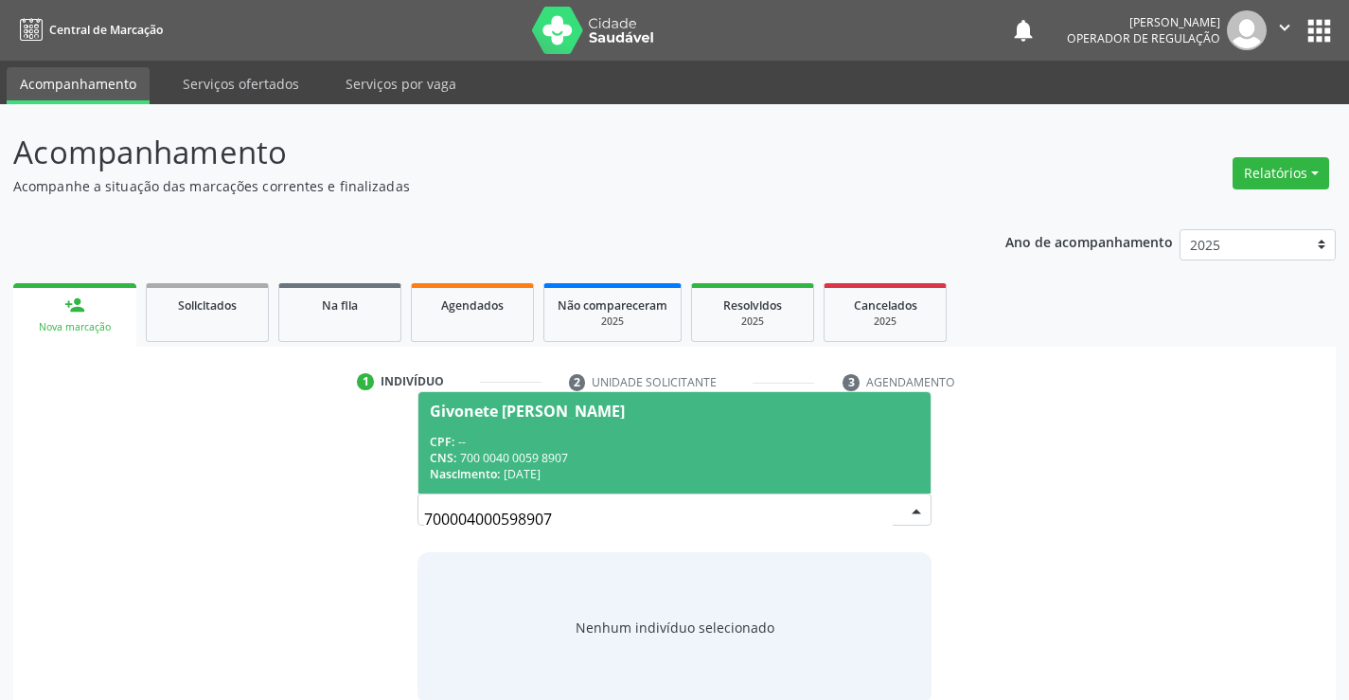
drag, startPoint x: 664, startPoint y: 408, endPoint x: 644, endPoint y: 420, distance: 23.4
click at [625, 409] on div "Givonete [PERSON_NAME]" at bounding box center [527, 410] width 195 height 15
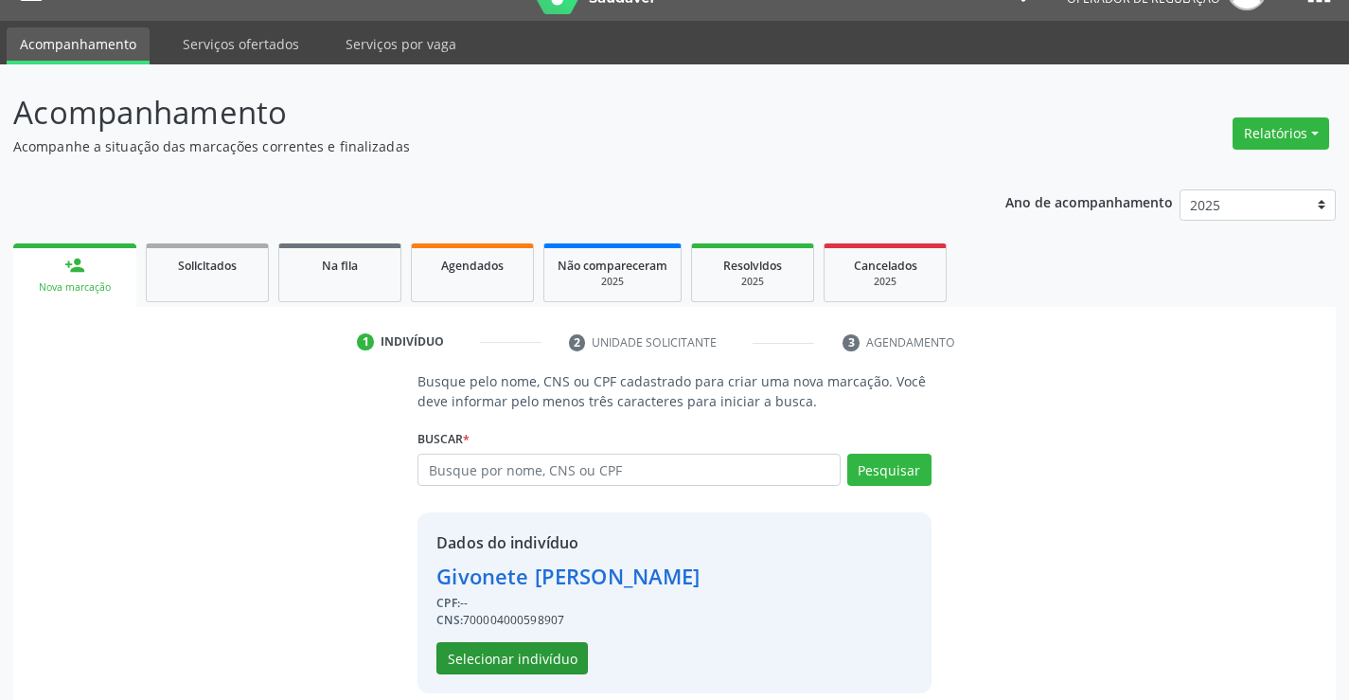
scroll to position [60, 0]
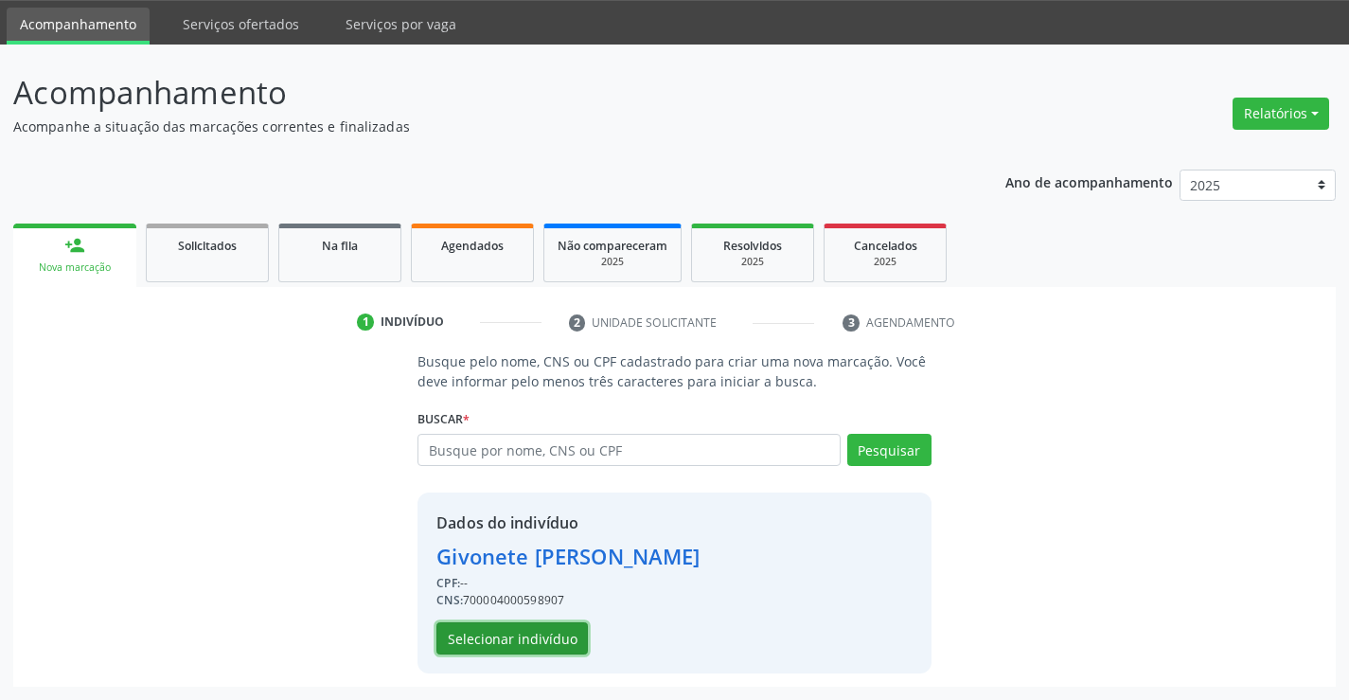
click at [533, 631] on button "Selecionar indivíduo" at bounding box center [511, 638] width 151 height 32
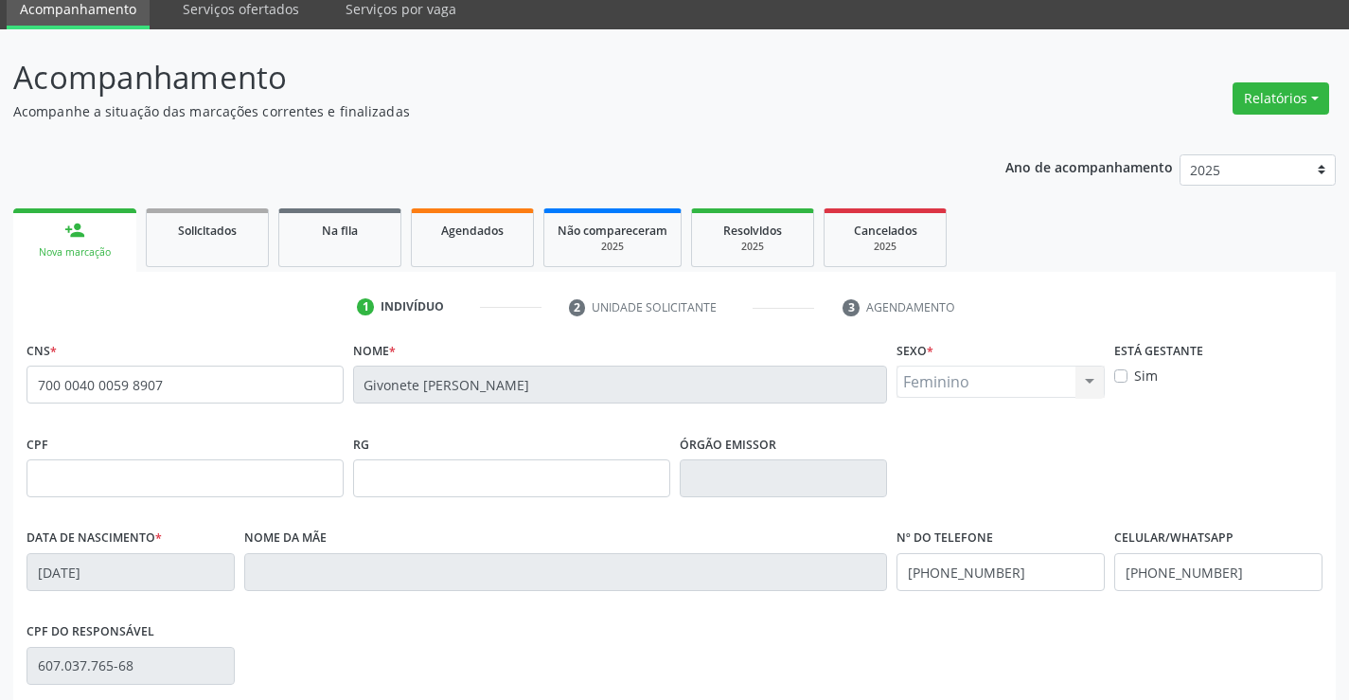
scroll to position [327, 0]
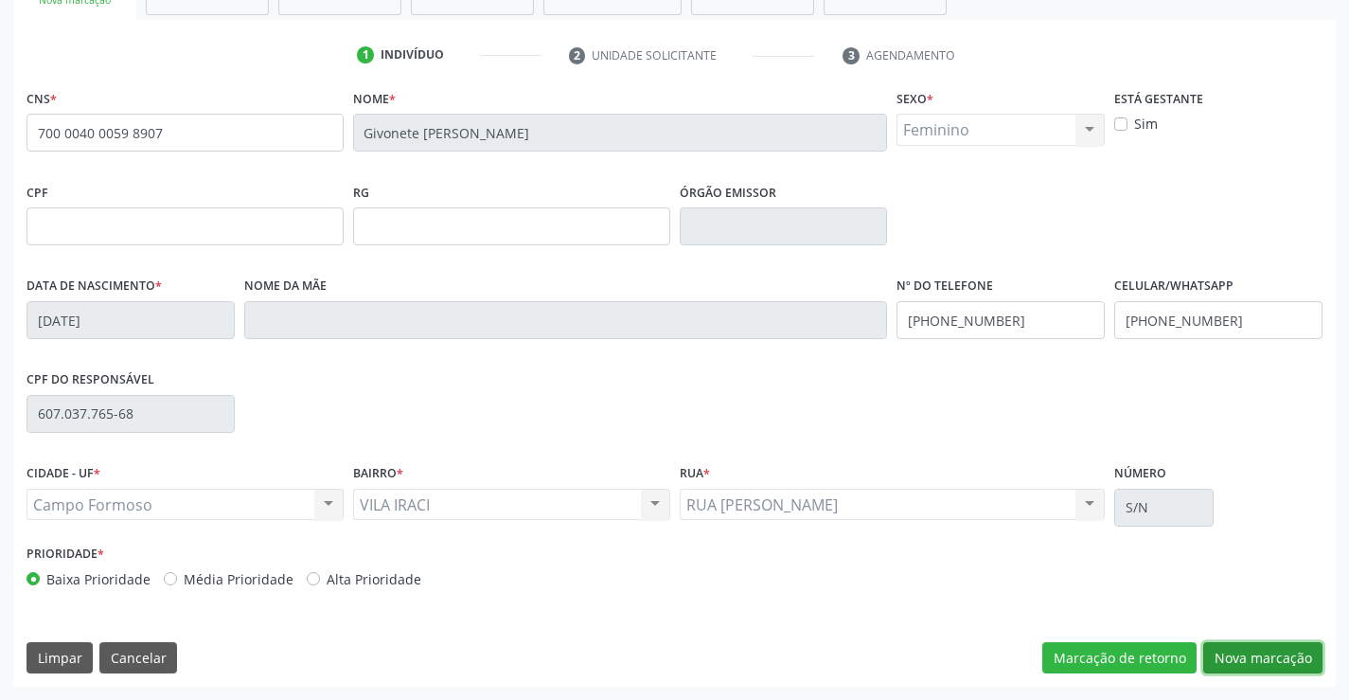
click at [1274, 646] on button "Nova marcação" at bounding box center [1262, 658] width 119 height 32
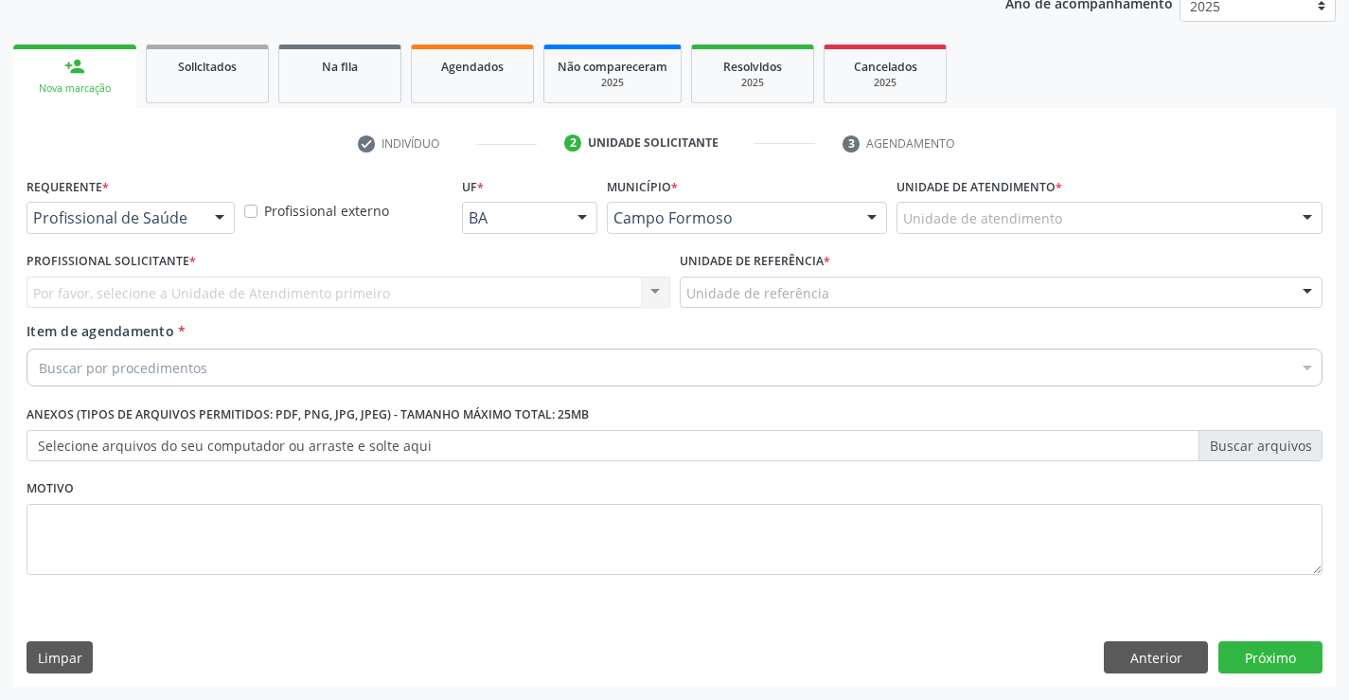
scroll to position [239, 0]
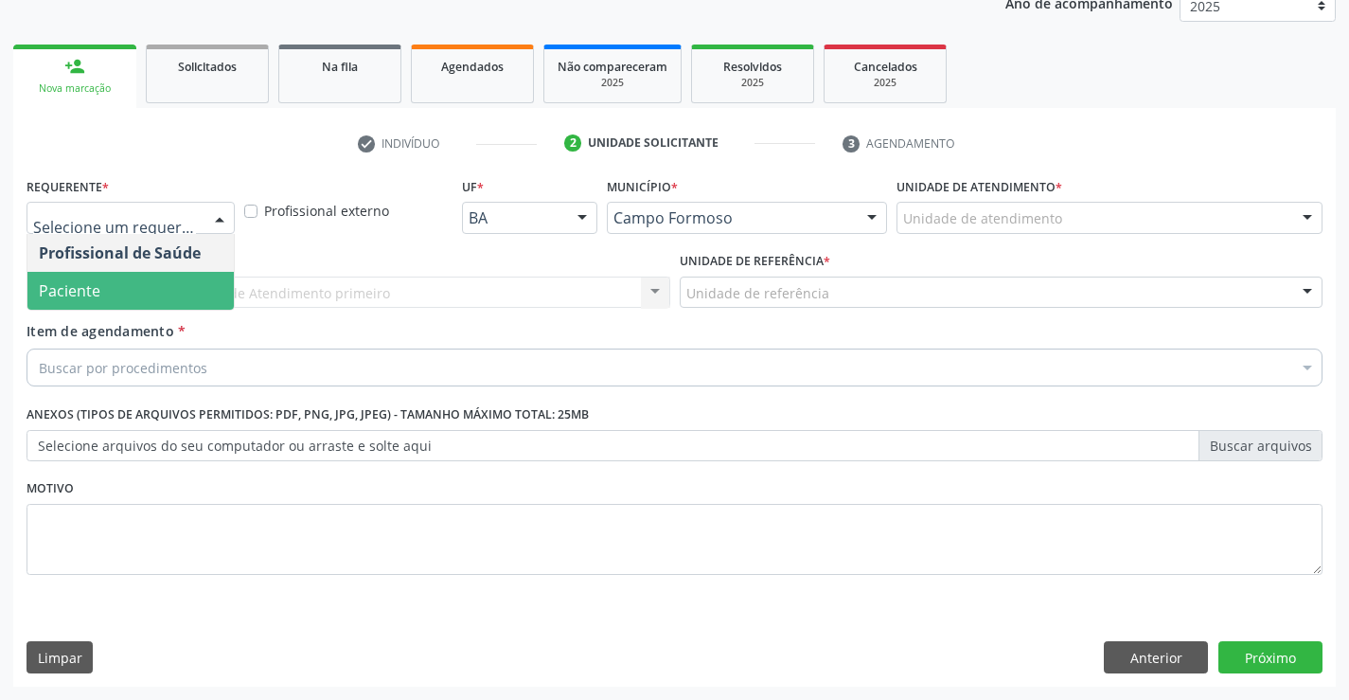
click at [98, 283] on span "Paciente" at bounding box center [70, 290] width 62 height 21
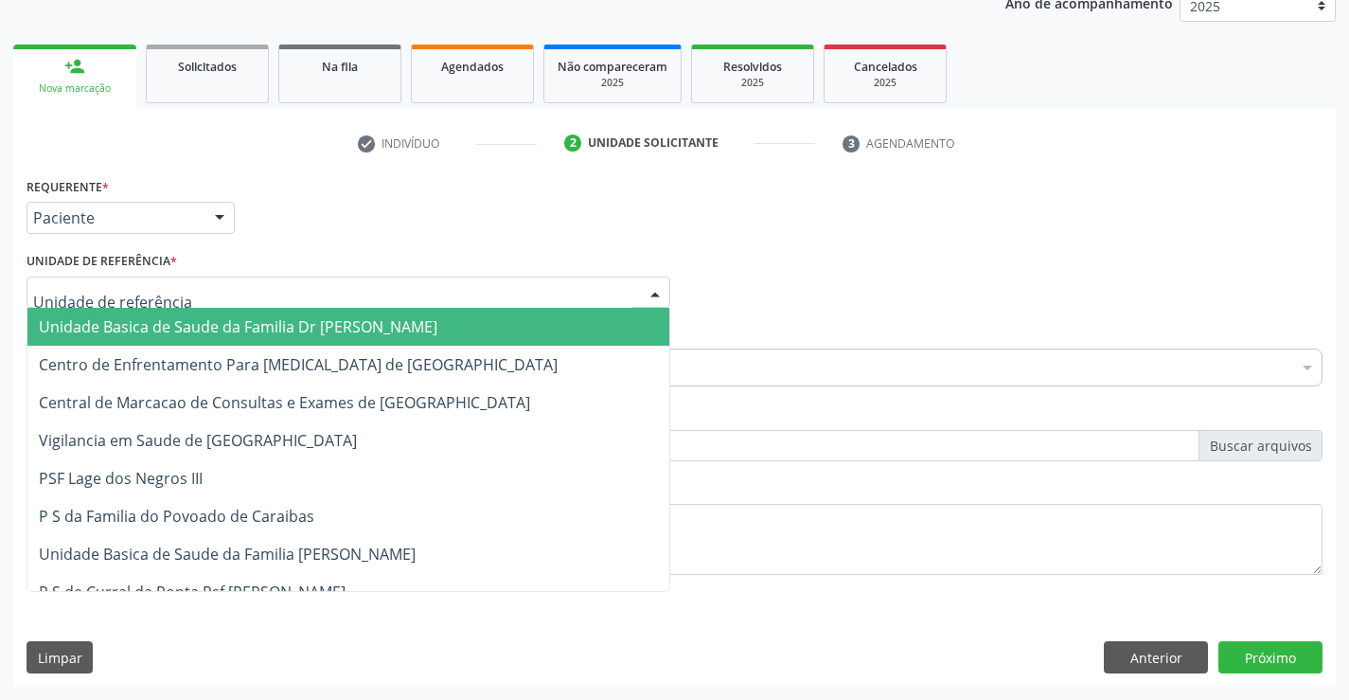
click at [173, 331] on span "Unidade Basica de Saude da Familia Dr [PERSON_NAME]" at bounding box center [238, 326] width 399 height 21
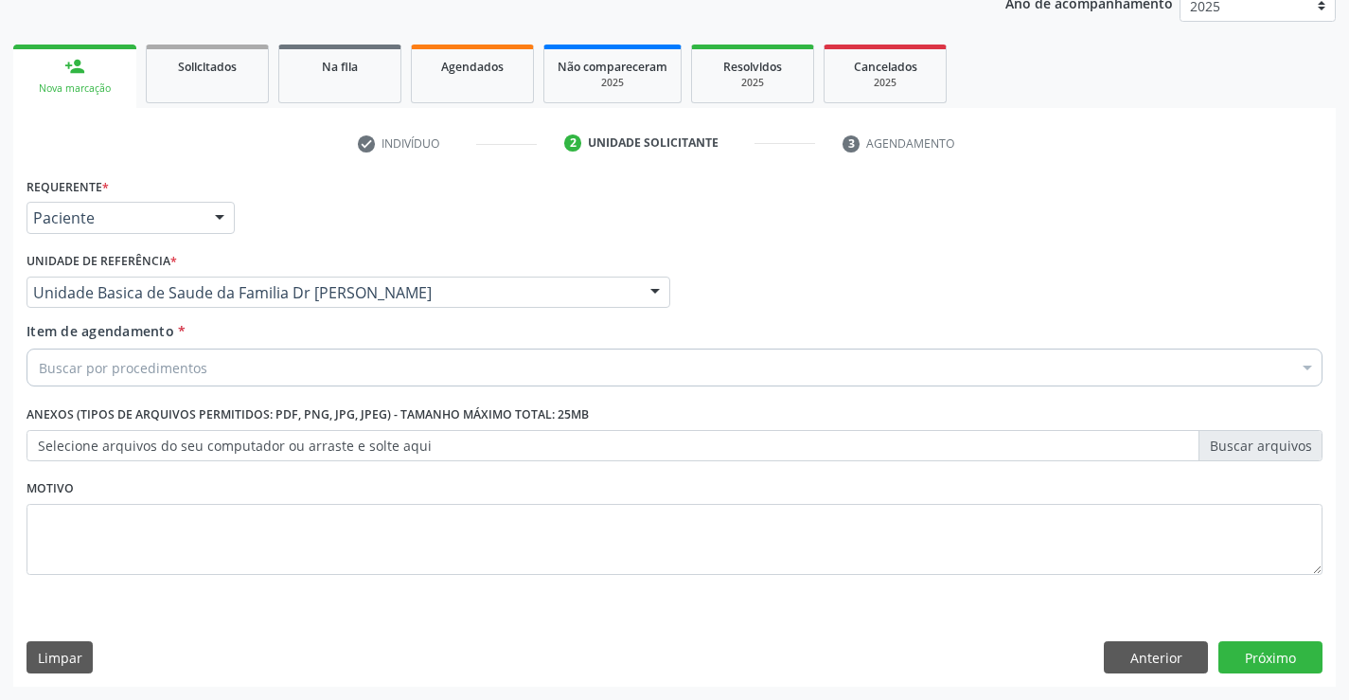
click at [181, 378] on div "Buscar por procedimentos" at bounding box center [675, 367] width 1296 height 38
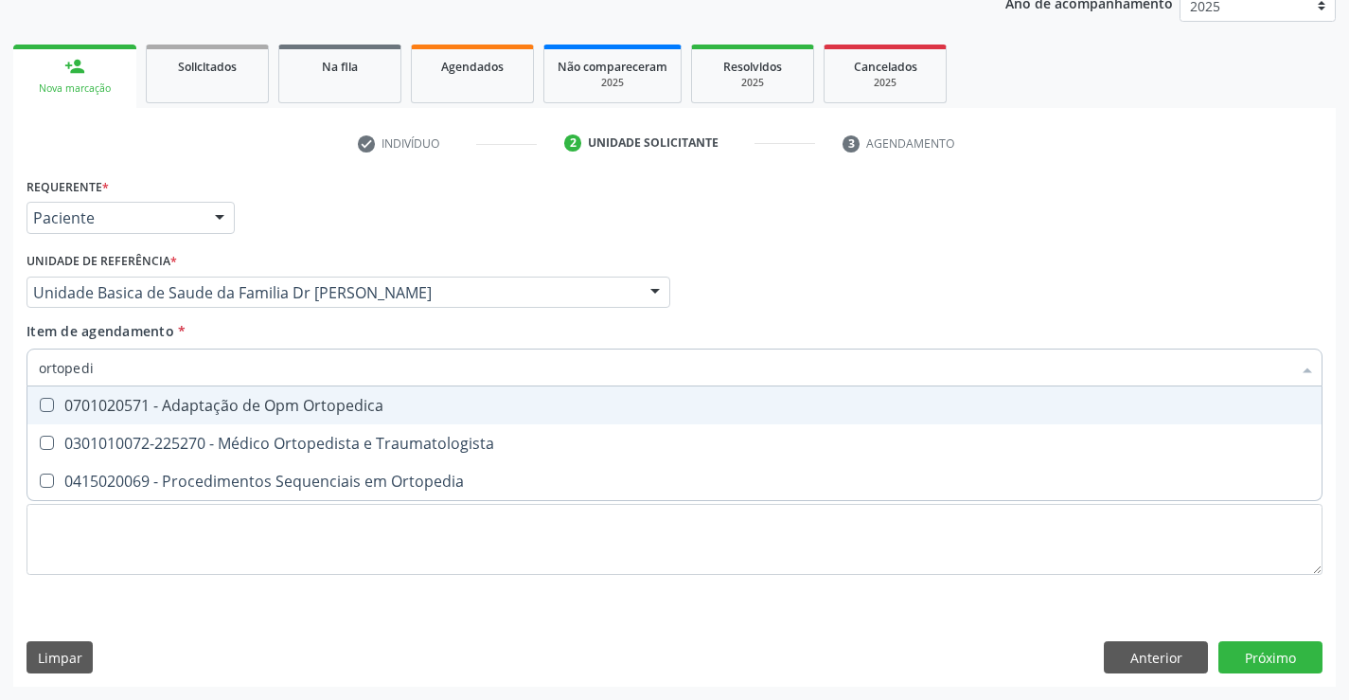
type input "ortopedis"
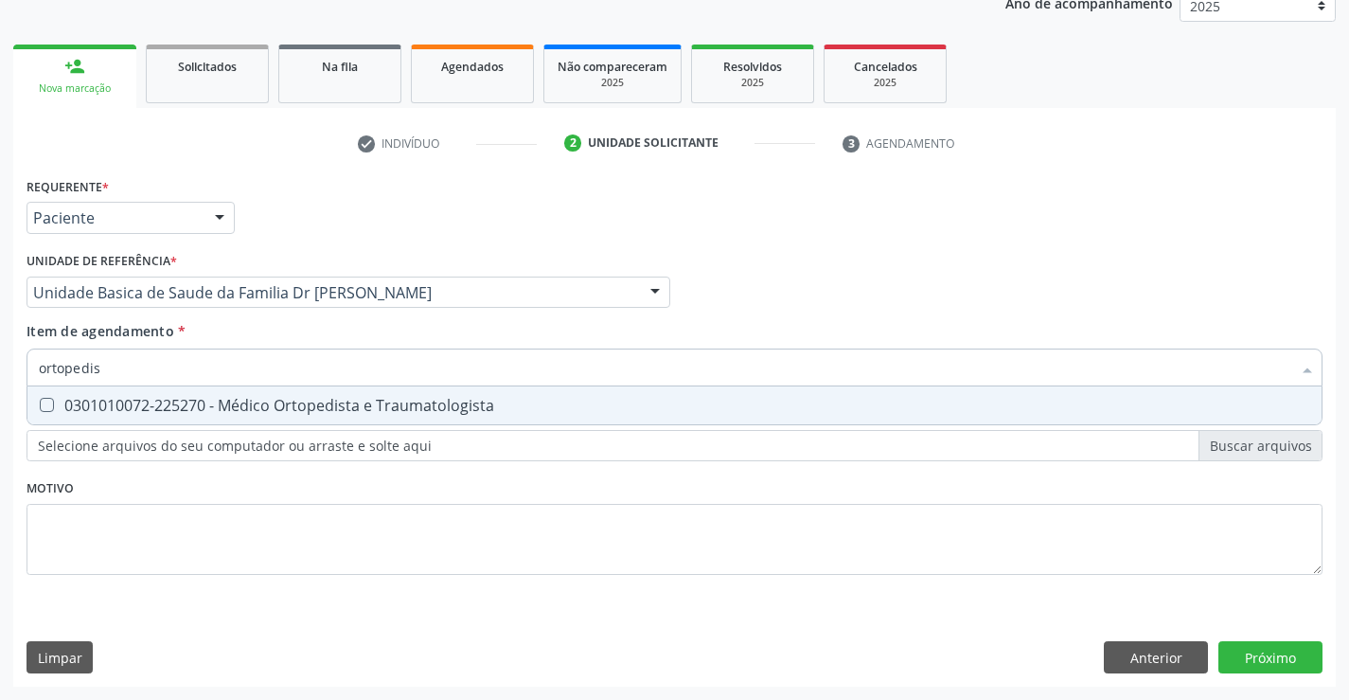
click at [223, 413] on div "0301010072-225270 - Médico Ortopedista e Traumatologista" at bounding box center [675, 405] width 1272 height 15
checkbox Traumatologista "true"
click at [1287, 665] on div "Requerente * Paciente Profissional de Saúde Paciente Nenhum resultado encontrad…" at bounding box center [674, 429] width 1323 height 514
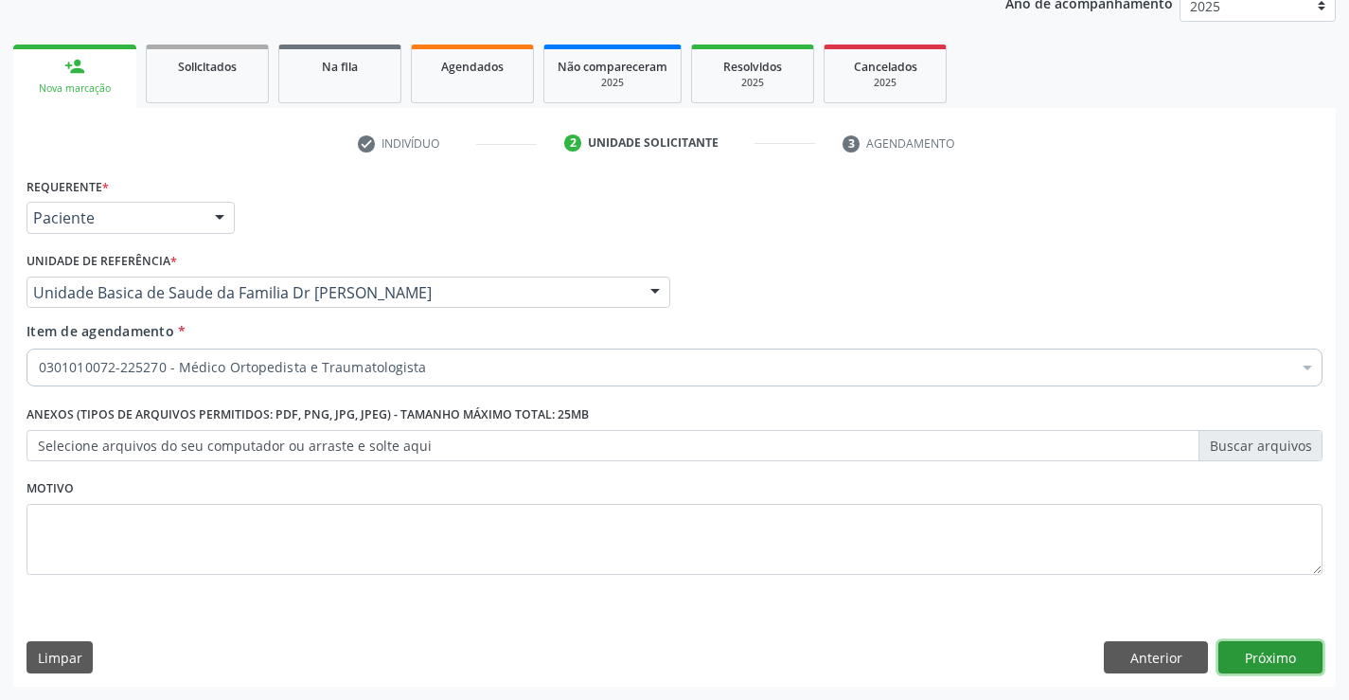
click at [1293, 662] on button "Próximo" at bounding box center [1270, 657] width 104 height 32
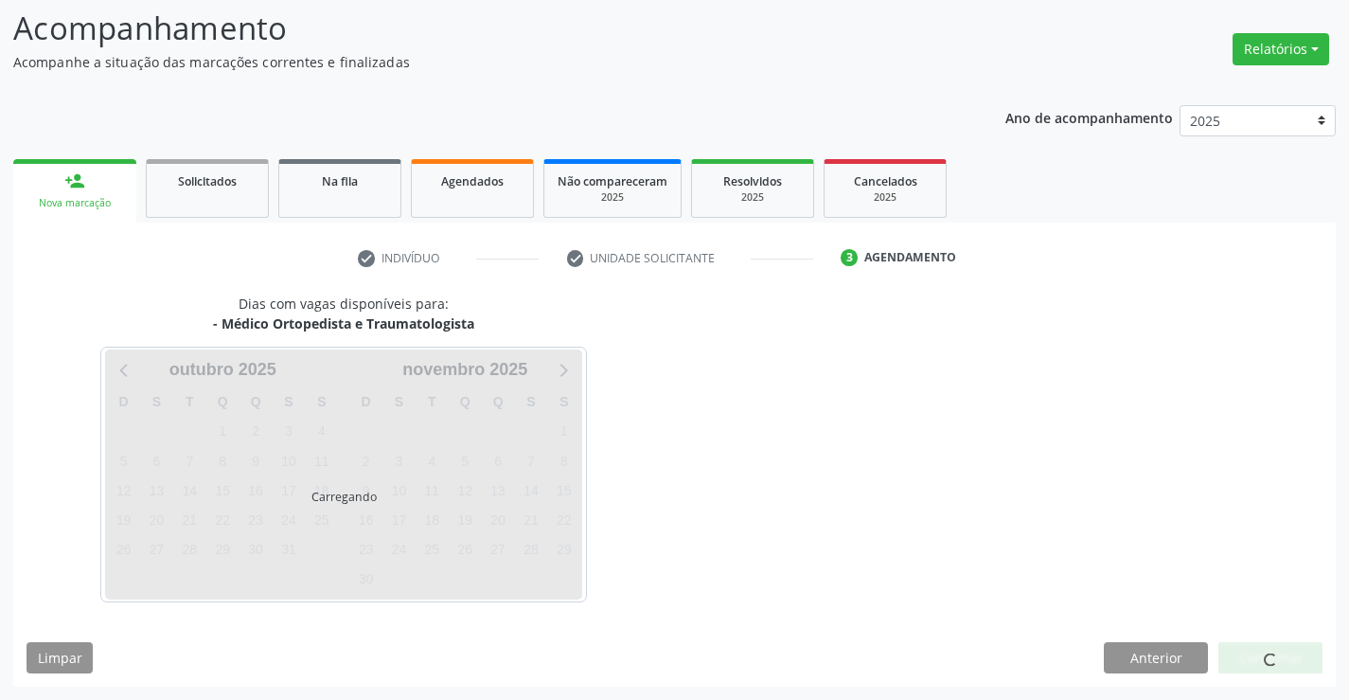
scroll to position [180, 0]
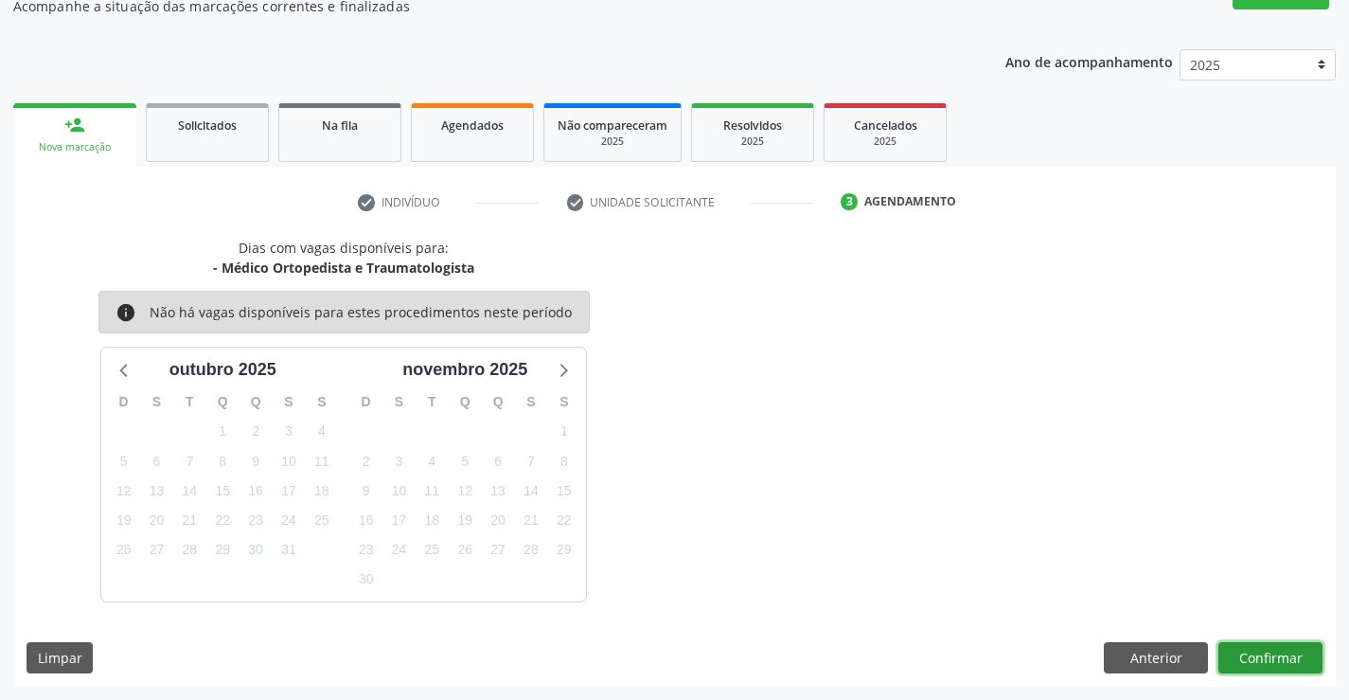
click at [1260, 658] on button "Confirmar" at bounding box center [1270, 658] width 104 height 32
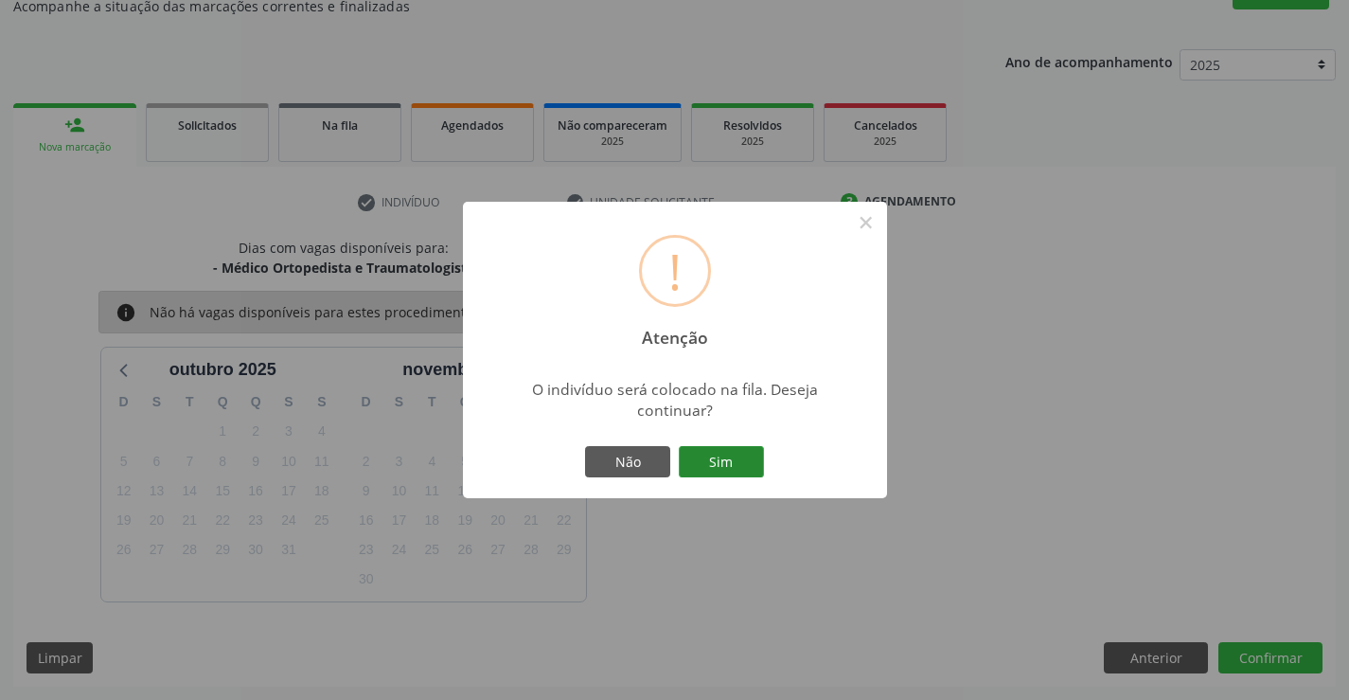
click at [695, 459] on button "Sim" at bounding box center [721, 462] width 85 height 32
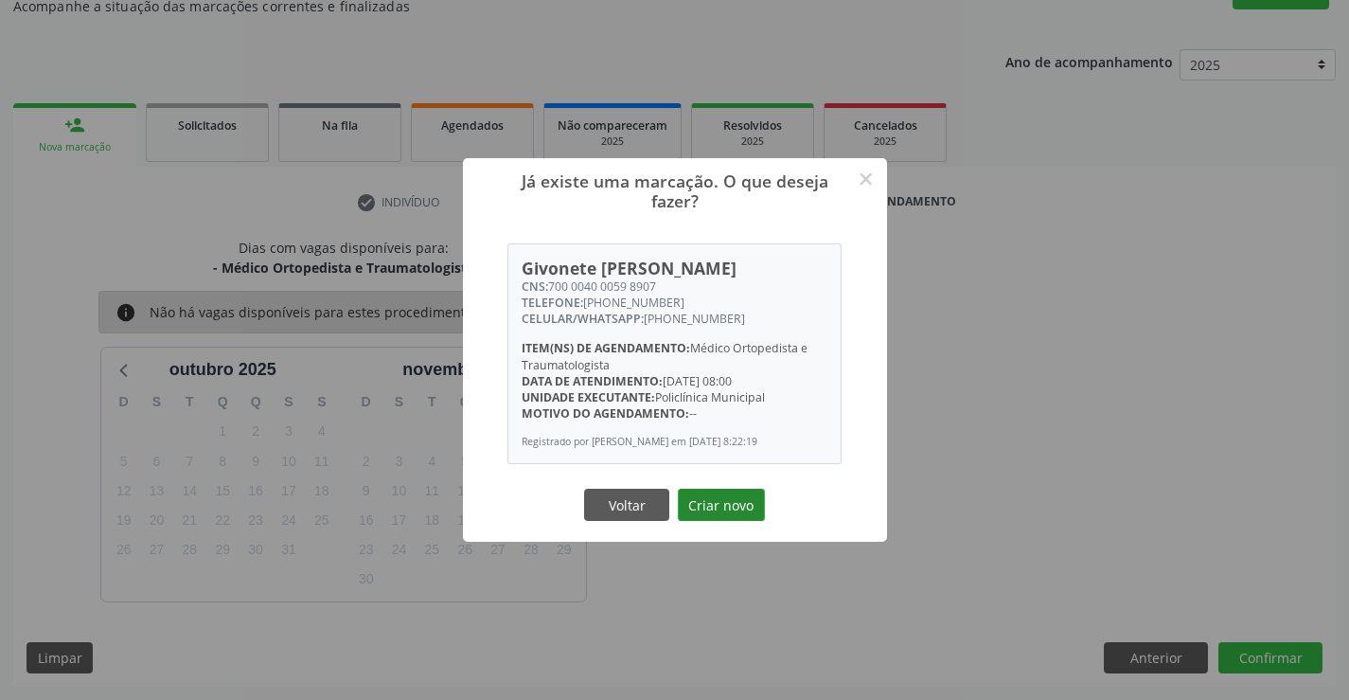
click at [737, 500] on button "Criar novo" at bounding box center [721, 505] width 87 height 32
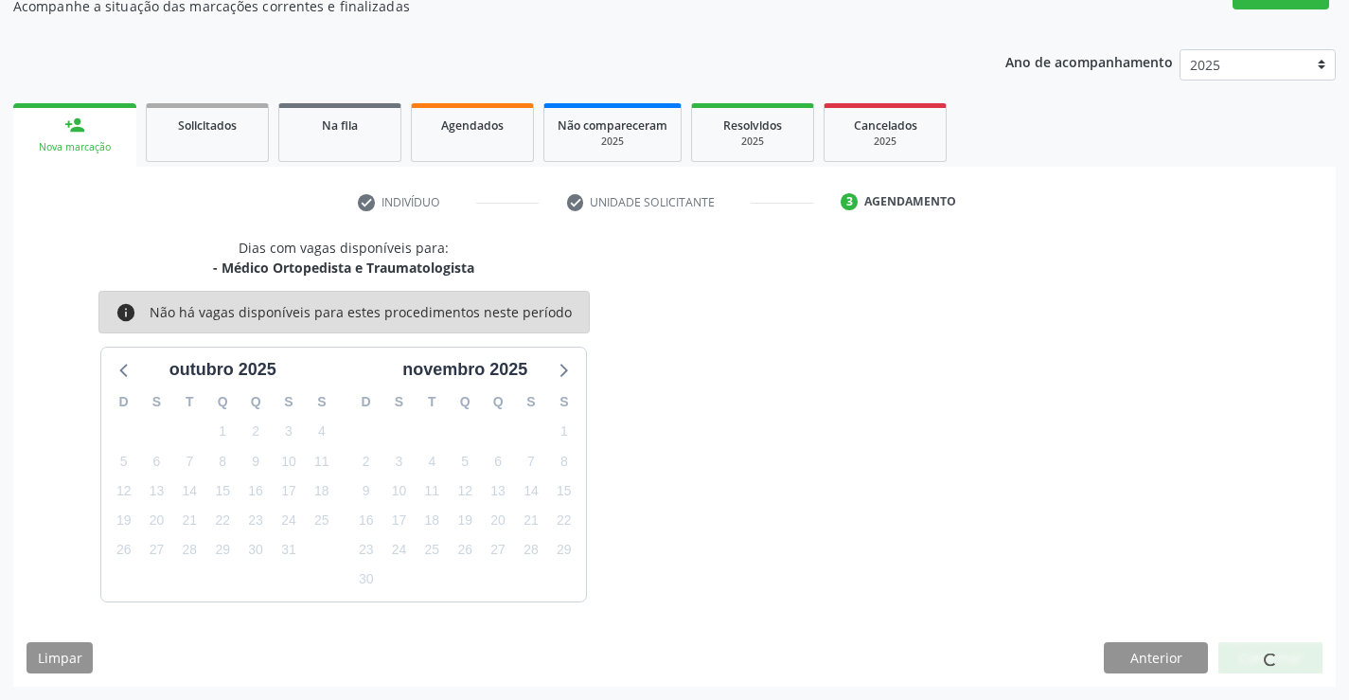
scroll to position [0, 0]
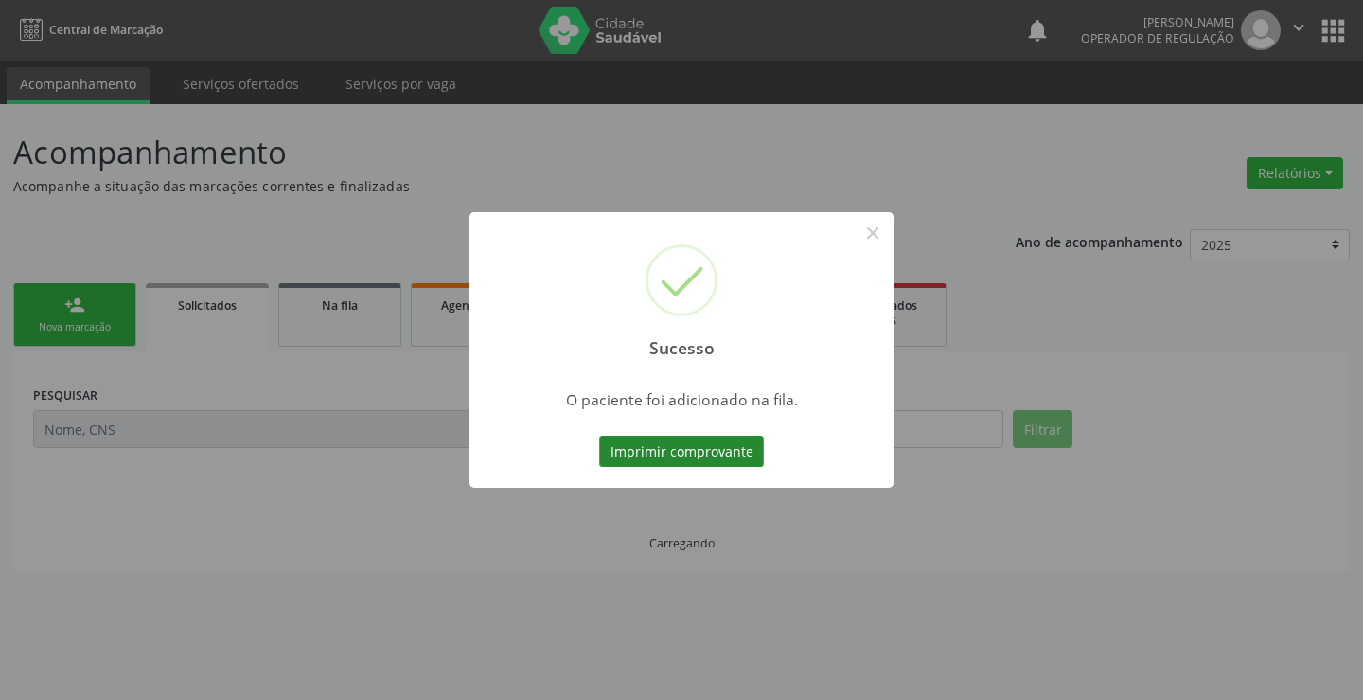
click at [747, 452] on button "Imprimir comprovante" at bounding box center [681, 452] width 165 height 32
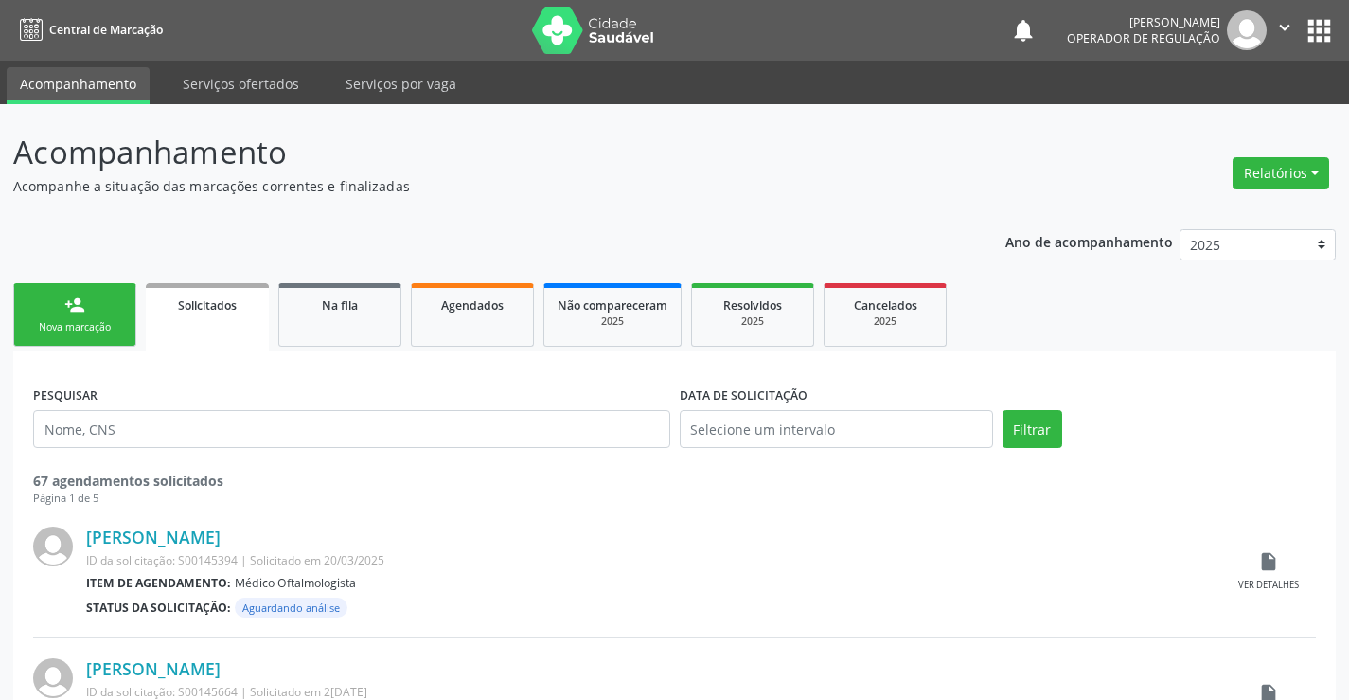
click at [59, 307] on link "person_add Nova marcação" at bounding box center [74, 314] width 123 height 63
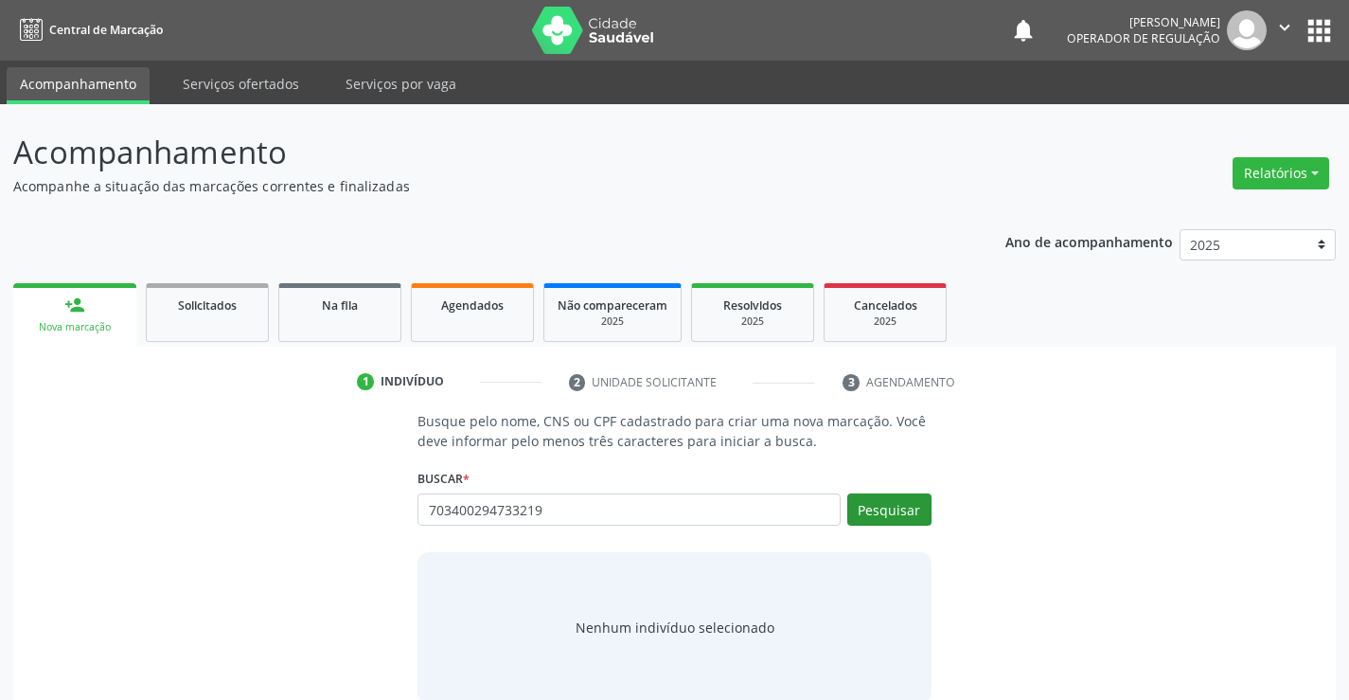
type input "703400294733219"
click at [907, 509] on button "Pesquisar" at bounding box center [889, 509] width 84 height 32
type input "703400294733219"
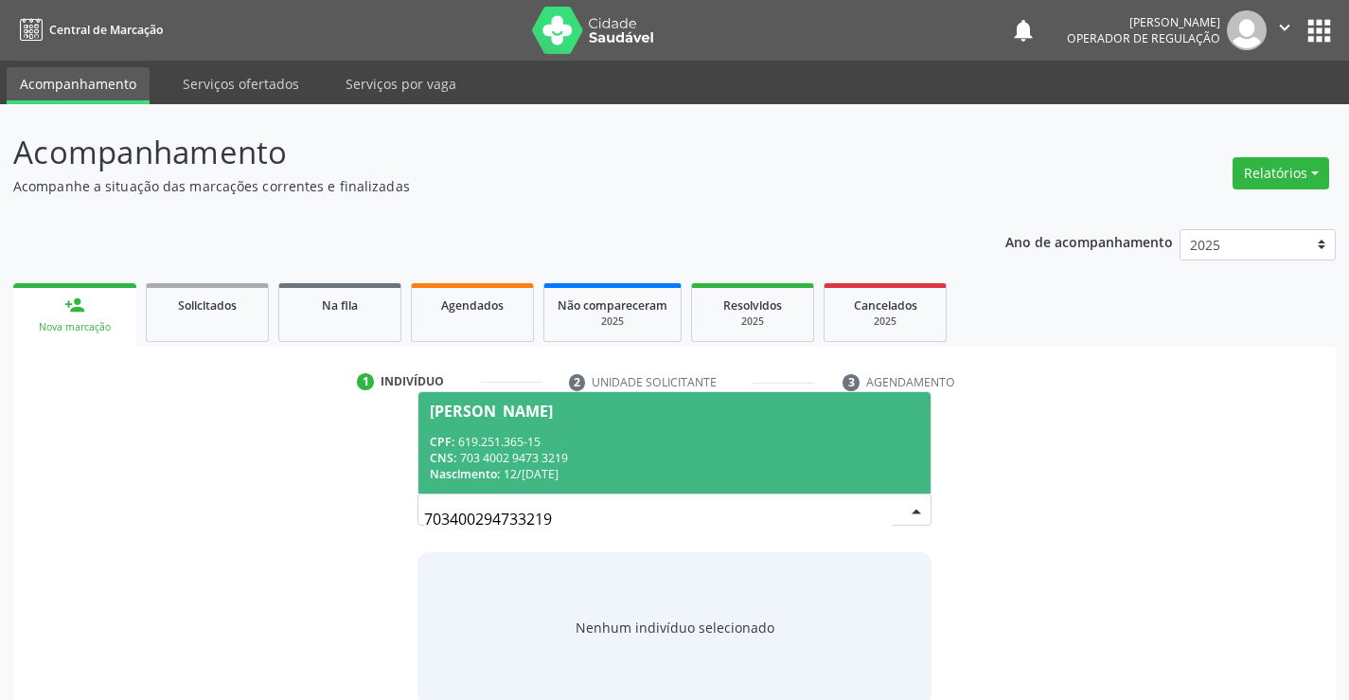
click at [650, 447] on div "CPF: 619.251.365-15" at bounding box center [674, 442] width 489 height 16
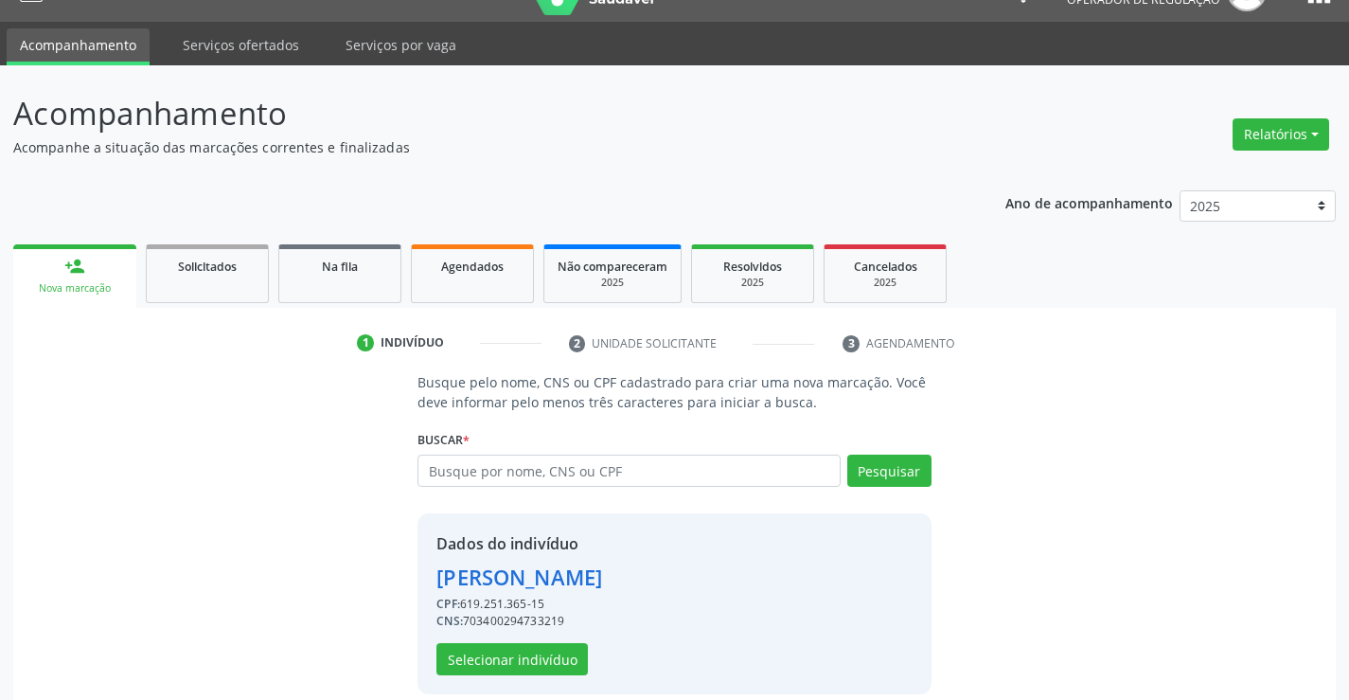
scroll to position [60, 0]
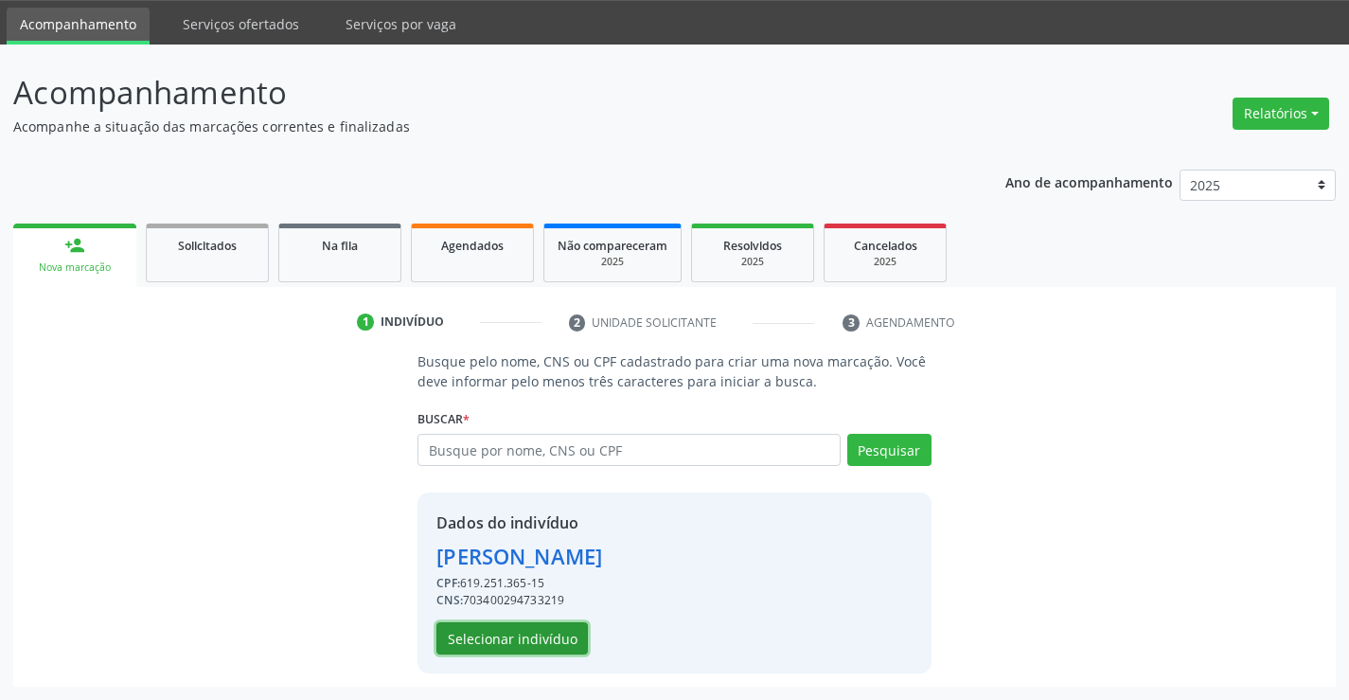
click at [481, 630] on button "Selecionar indivíduo" at bounding box center [511, 638] width 151 height 32
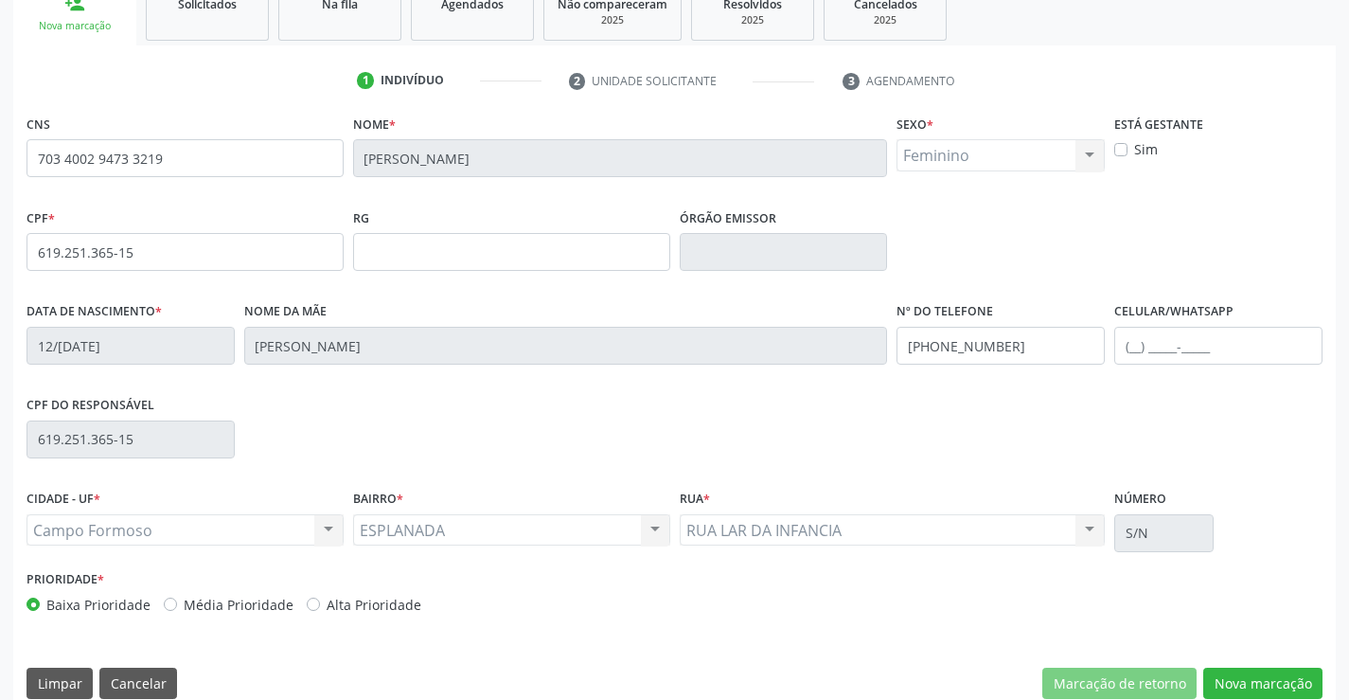
scroll to position [327, 0]
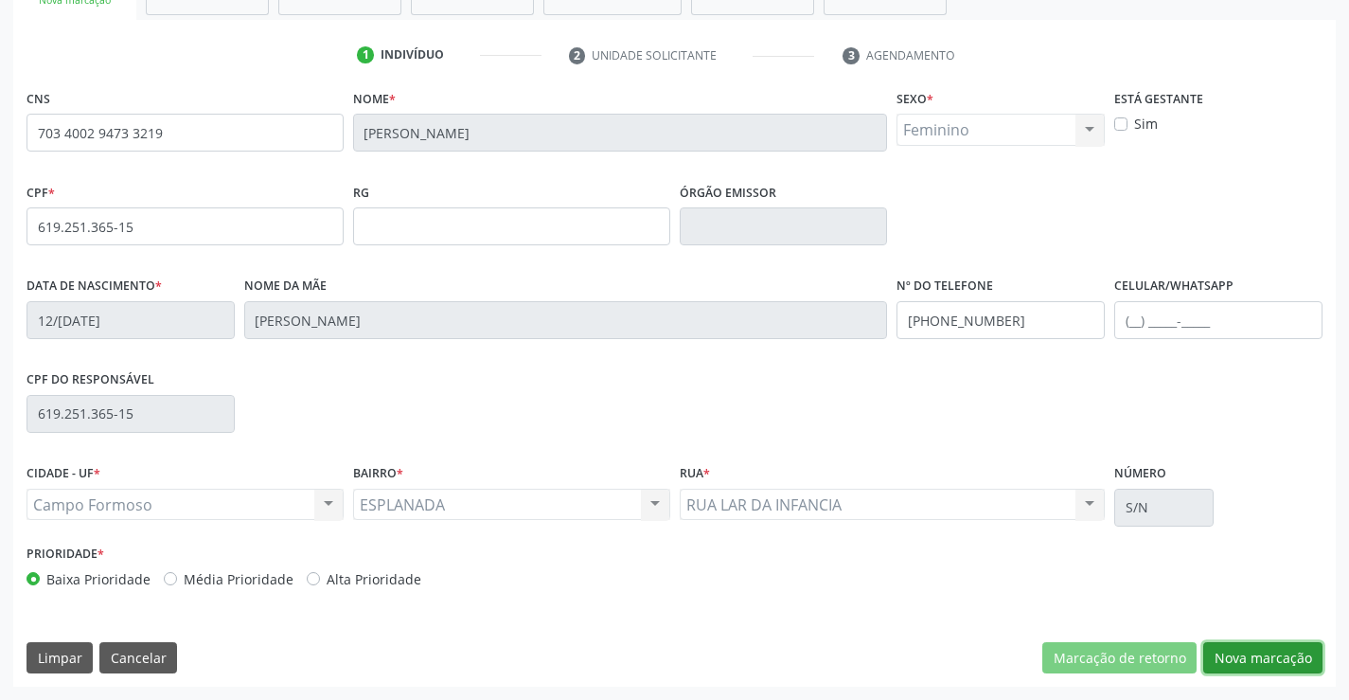
click at [1271, 653] on button "Nova marcação" at bounding box center [1262, 658] width 119 height 32
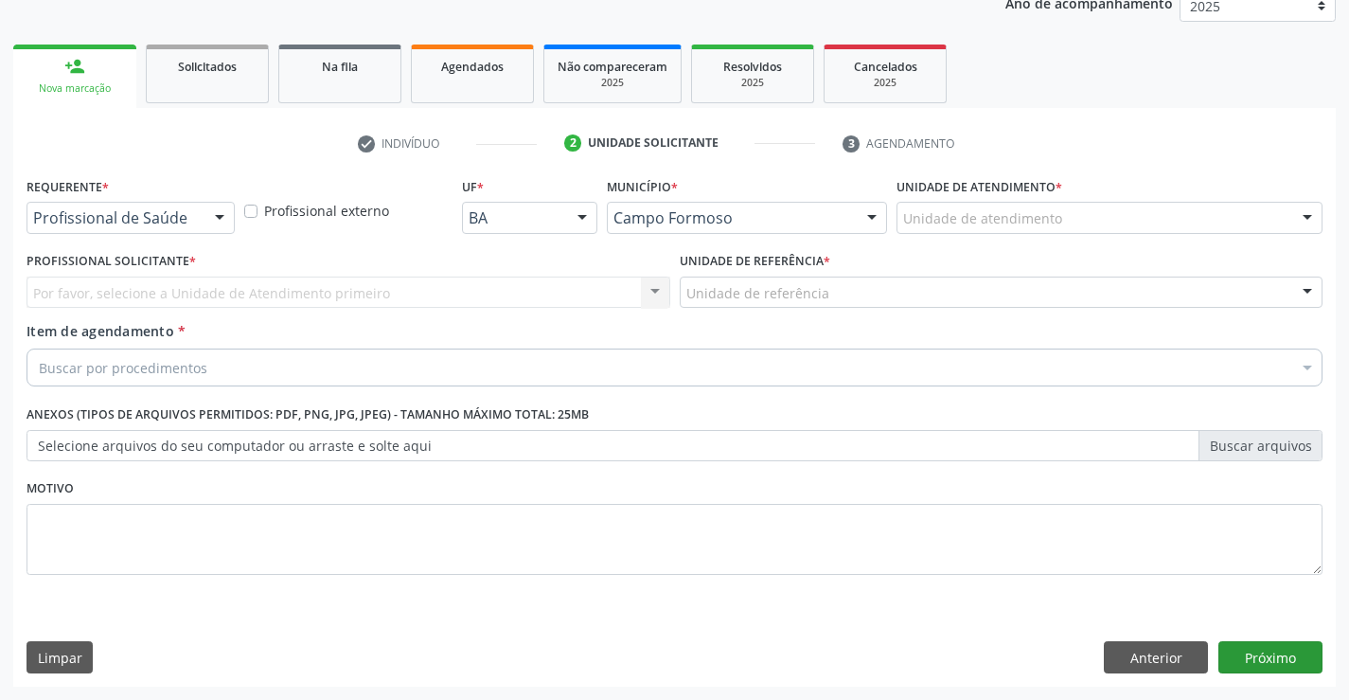
scroll to position [239, 0]
click at [179, 231] on div "Profissional de Saúde" at bounding box center [131, 218] width 208 height 32
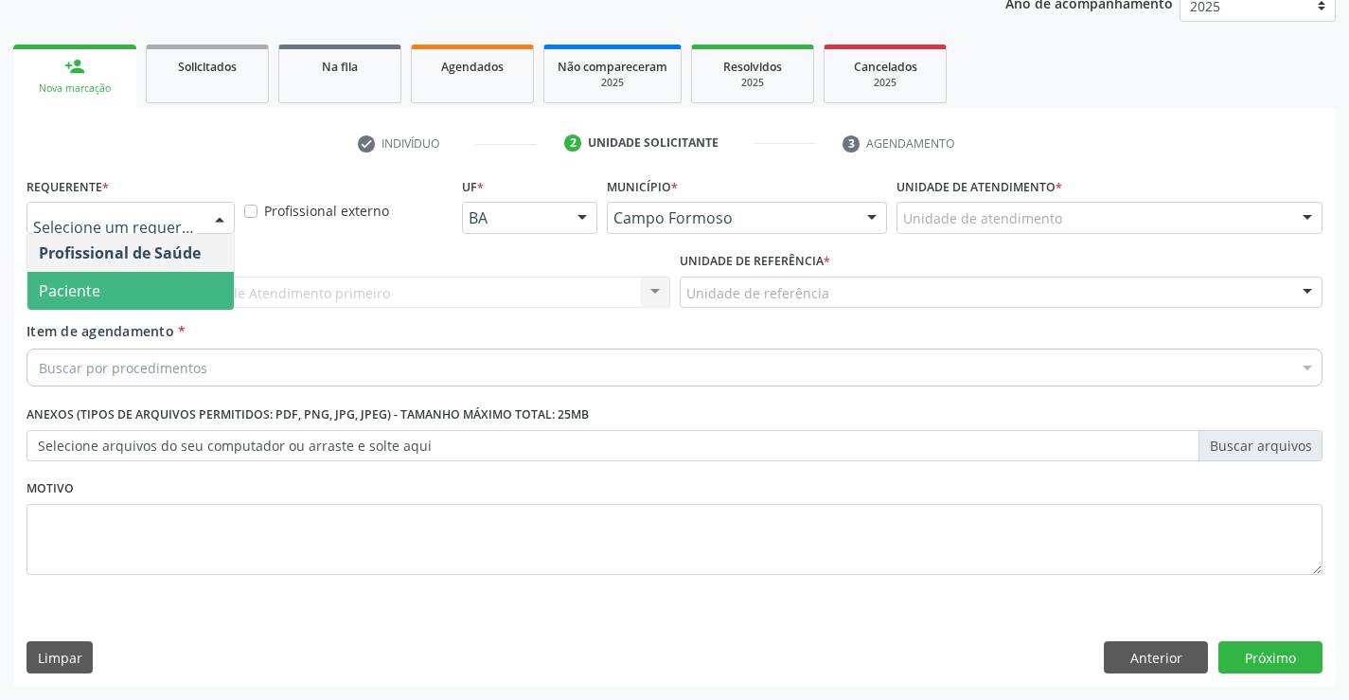
click at [177, 279] on span "Paciente" at bounding box center [130, 291] width 206 height 38
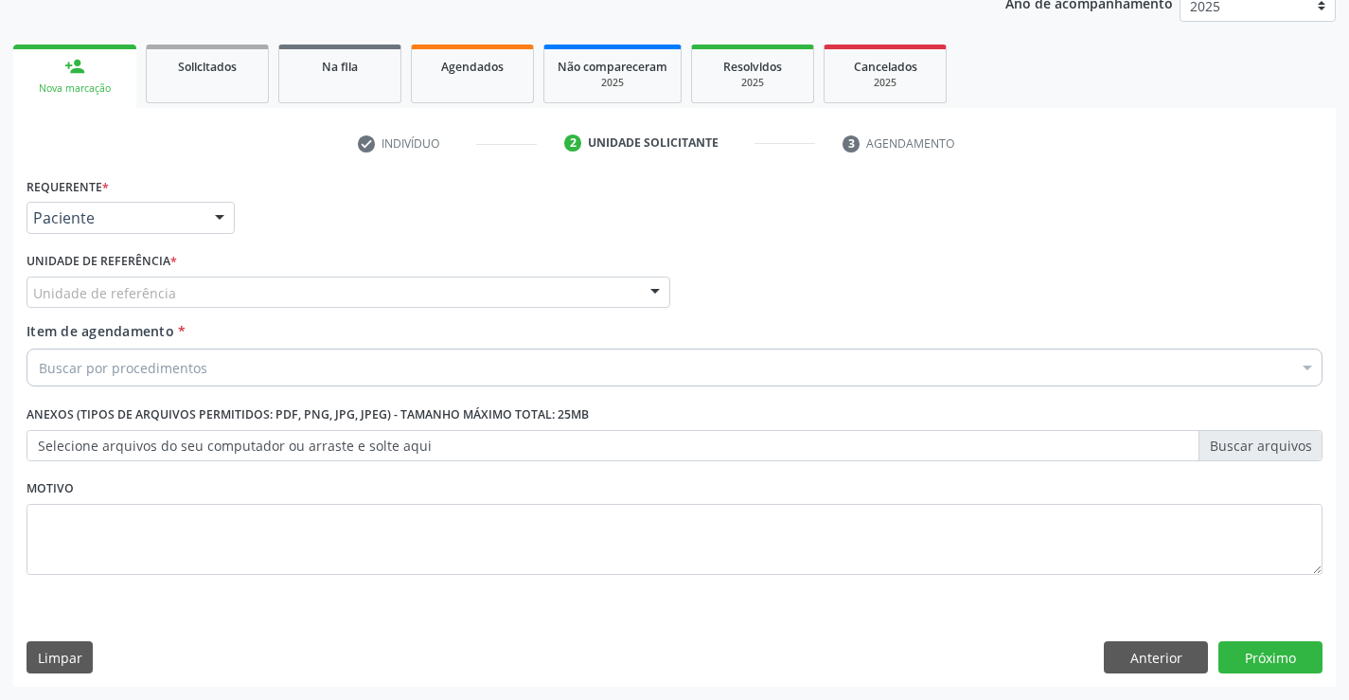
click at [190, 289] on div "Unidade de referência" at bounding box center [349, 292] width 644 height 32
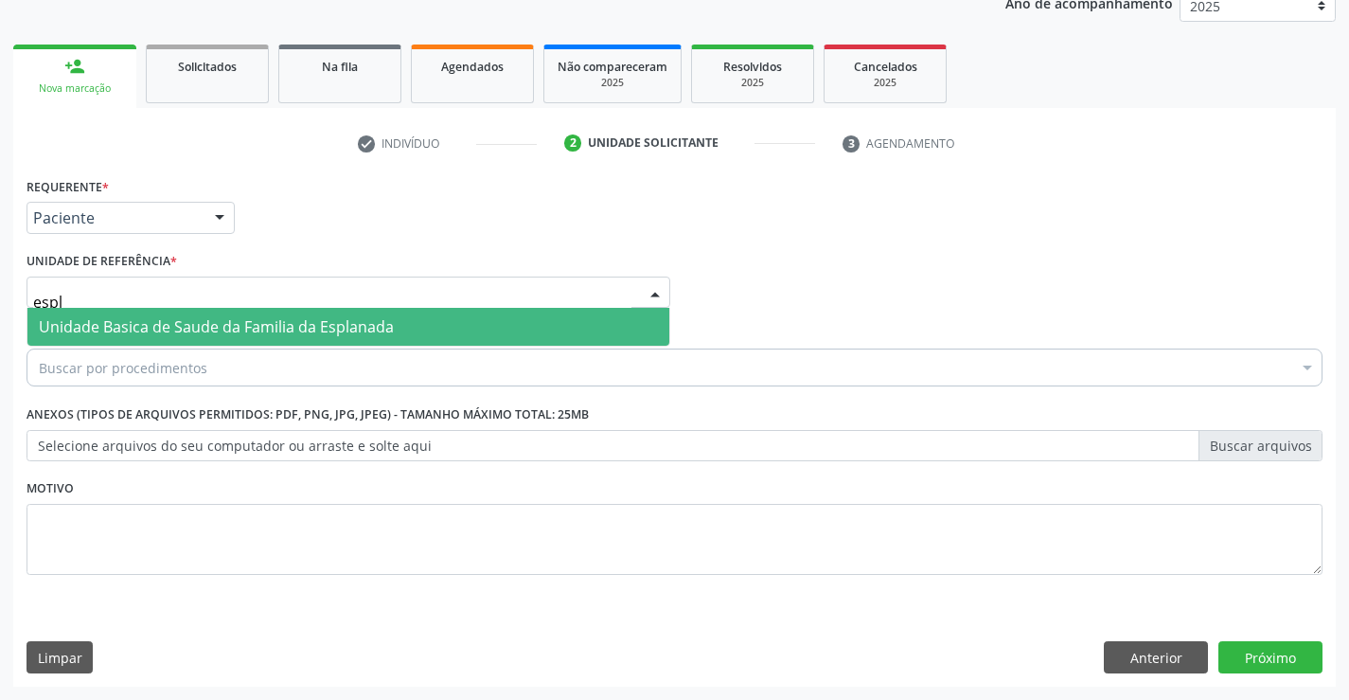
type input "espla"
click at [268, 309] on span "Unidade Basica de Saude da Familia da Esplanada" at bounding box center [348, 327] width 642 height 38
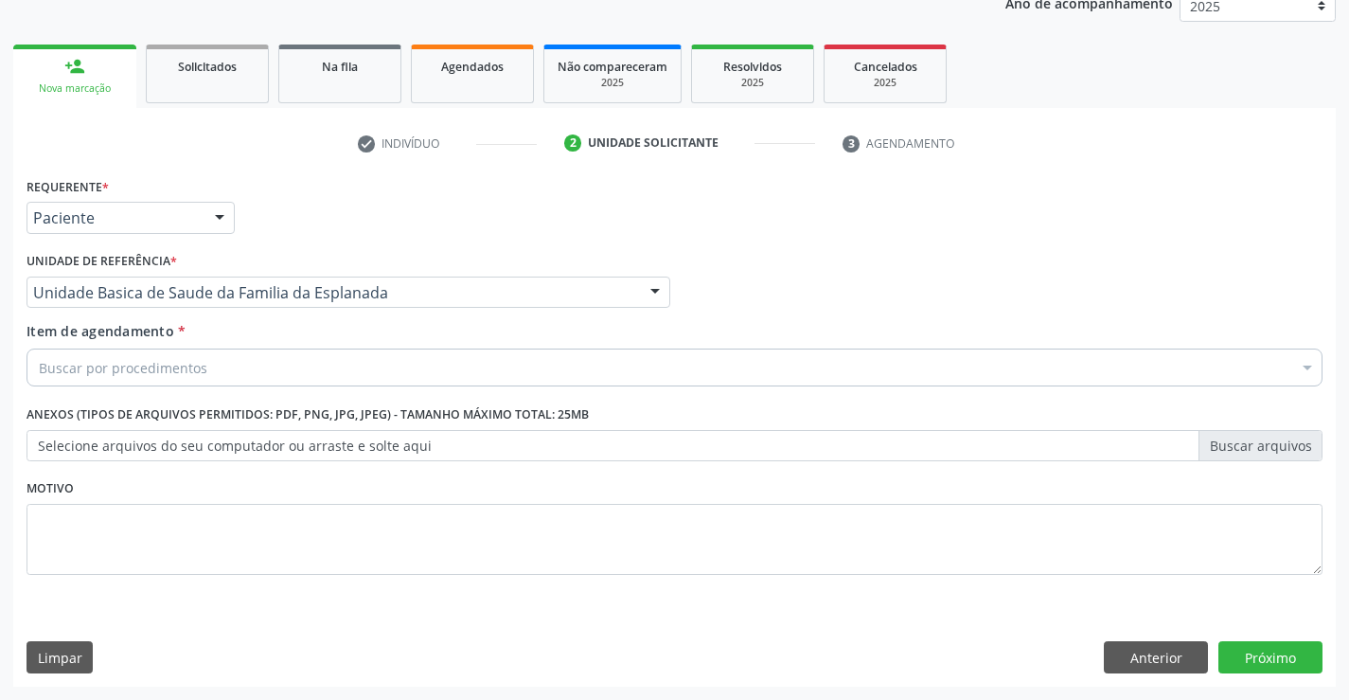
click at [237, 351] on div "Buscar por procedimentos" at bounding box center [675, 367] width 1296 height 38
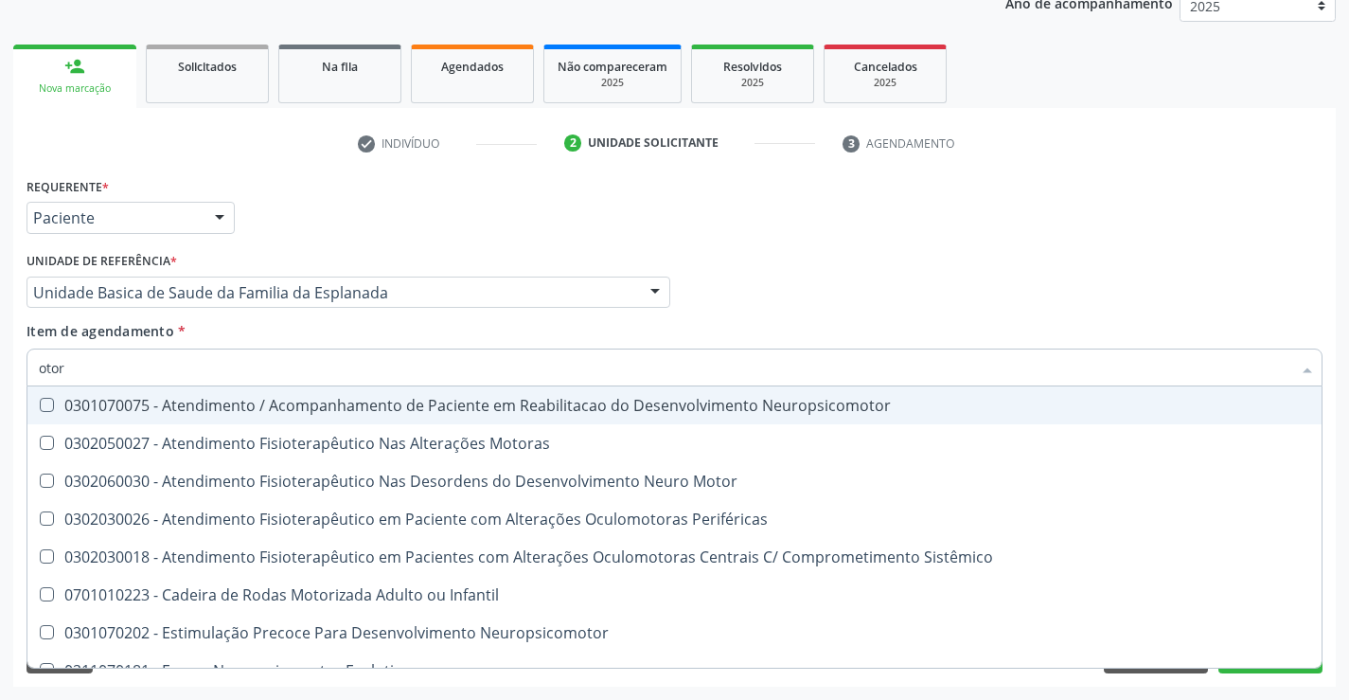
type input "otorr"
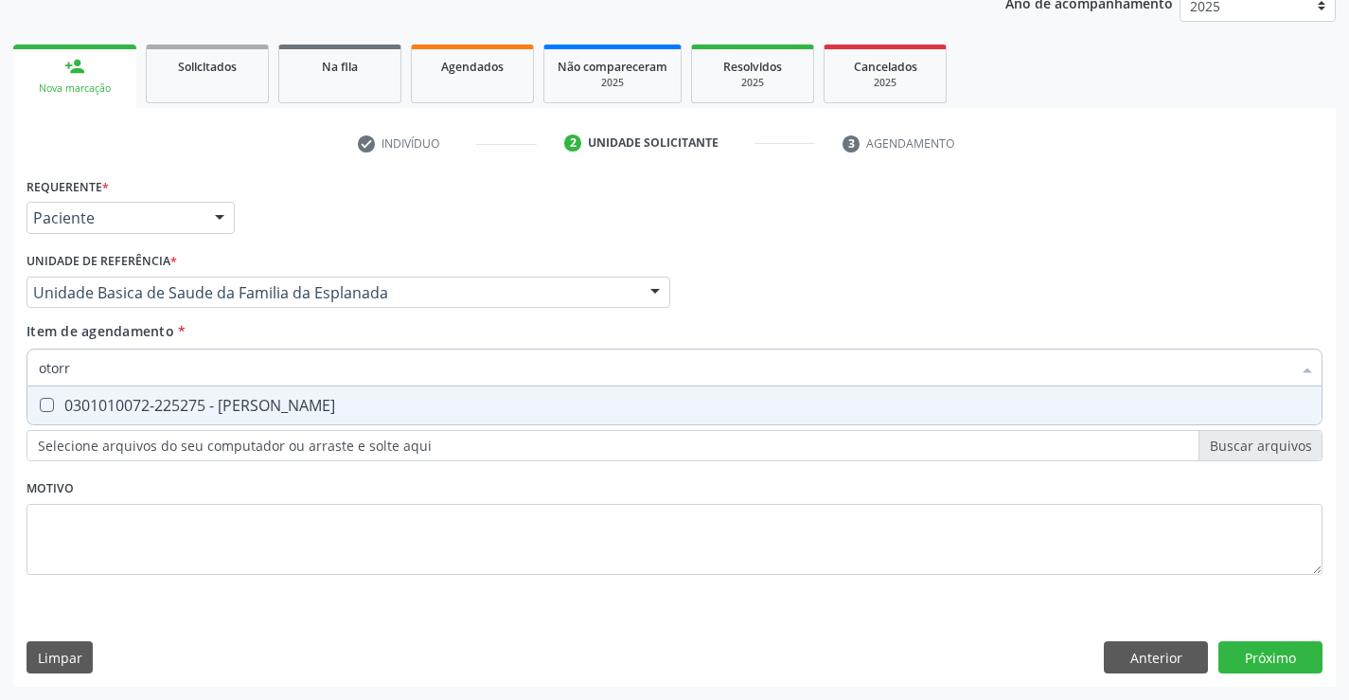
click at [260, 399] on div "0301010072-225275 - Médico Otorrinolaringologista" at bounding box center [675, 405] width 1272 height 15
checkbox Otorrinolaringologista "true"
click at [250, 564] on div "Requerente * Paciente Profissional de Saúde Paciente Nenhum resultado encontrad…" at bounding box center [675, 386] width 1296 height 429
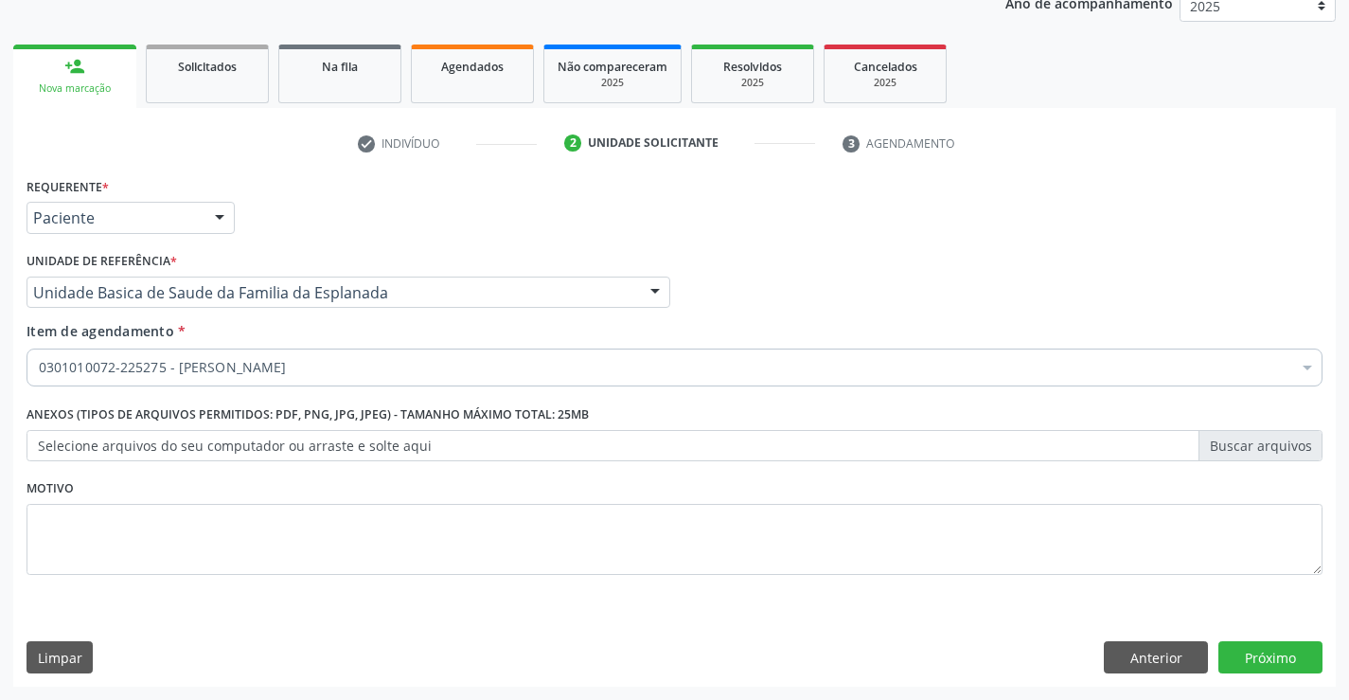
click at [208, 379] on div "0301010072-225275 - Médico Otorrinolaringologista" at bounding box center [675, 367] width 1296 height 38
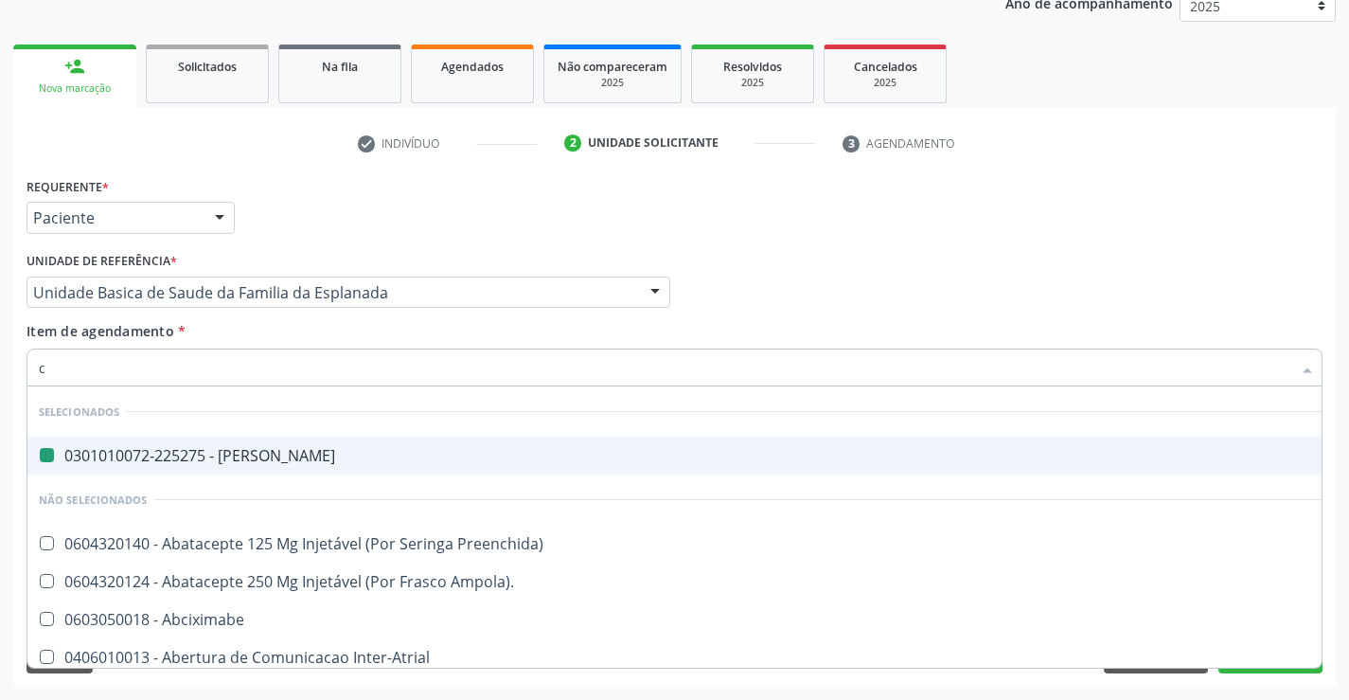
type input "ca"
checkbox Otorrinolaringologista "false"
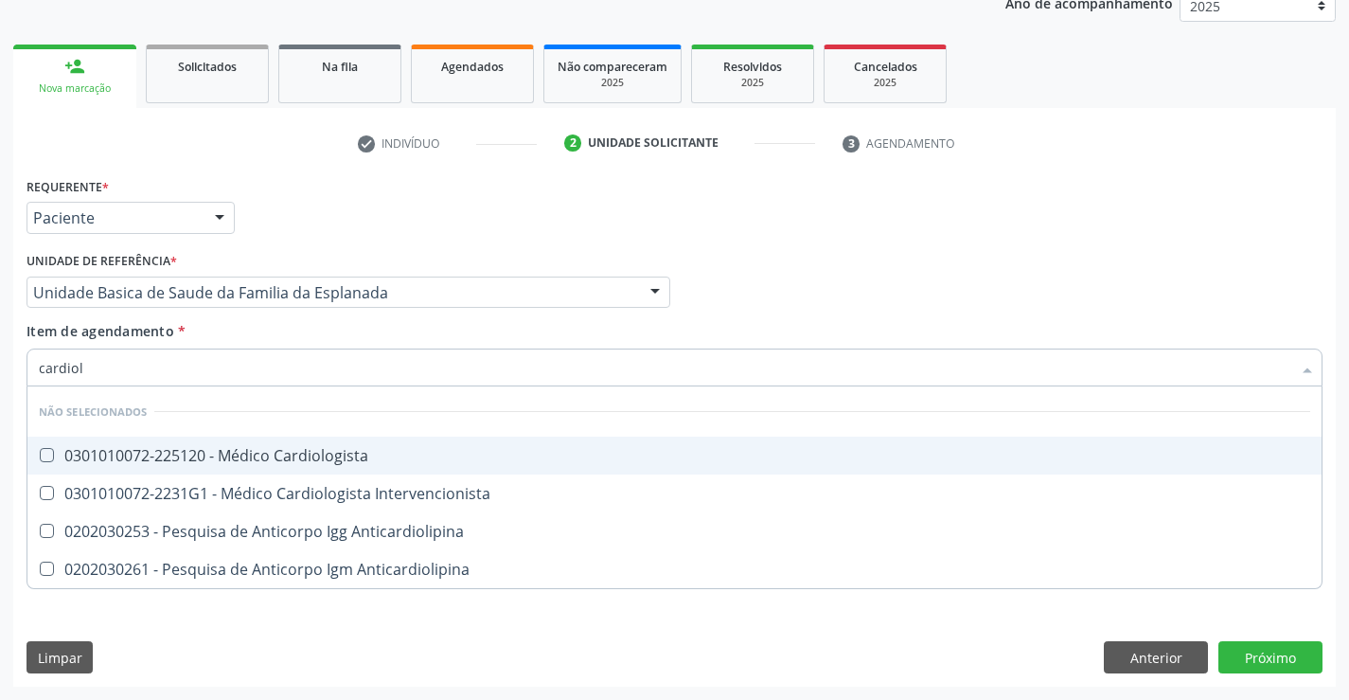
type input "cardiolo"
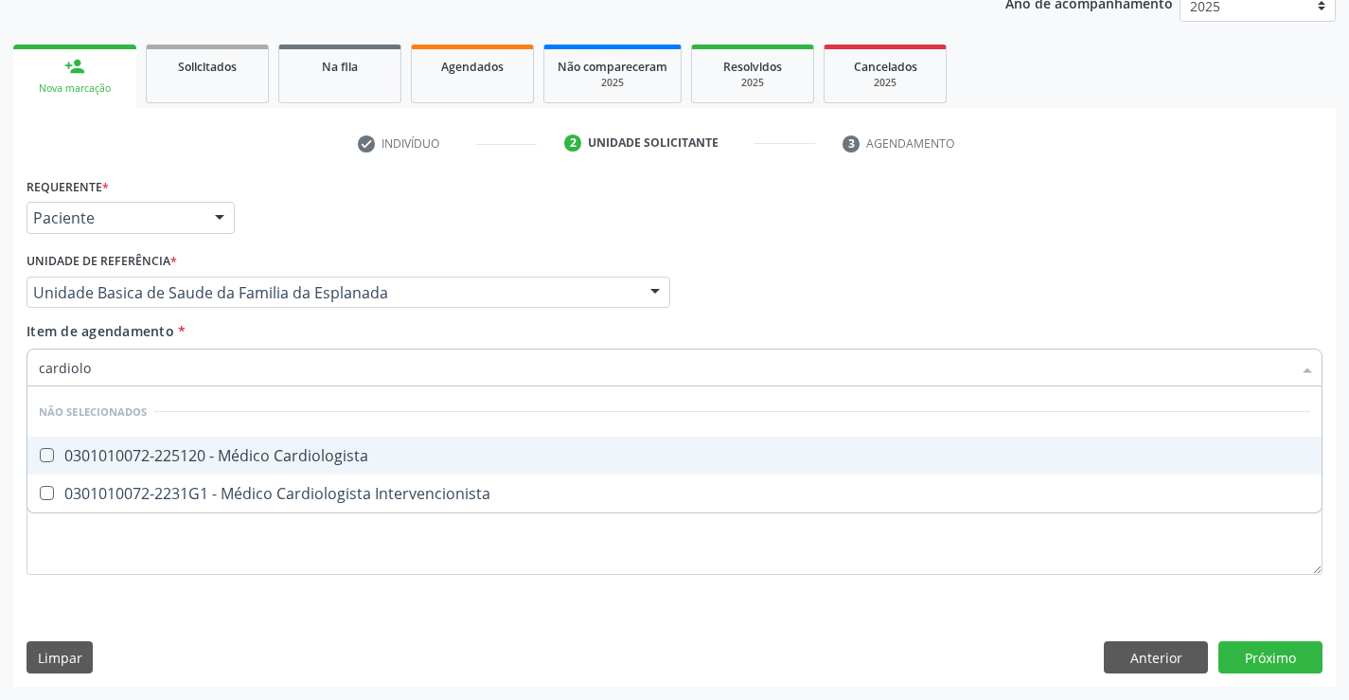
click at [222, 450] on div "0301010072-225120 - Médico Cardiologista" at bounding box center [675, 455] width 1272 height 15
checkbox Cardiologista "true"
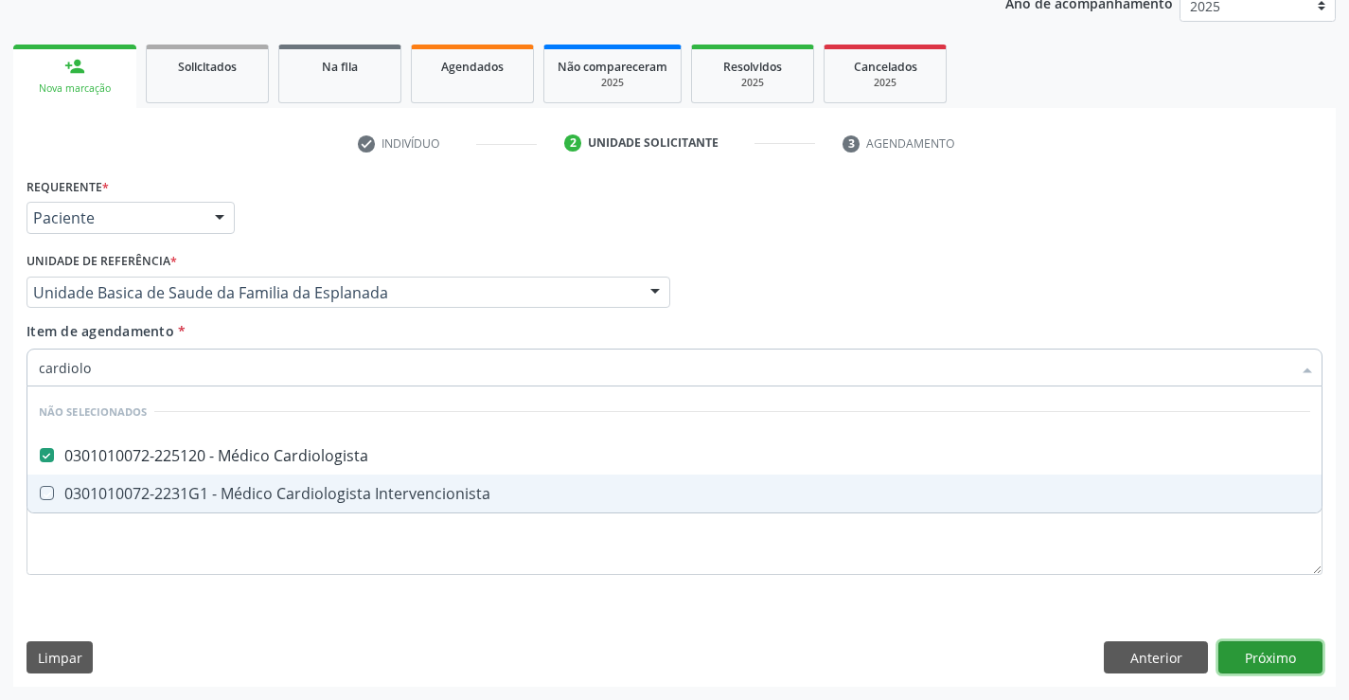
click at [1249, 655] on div "Requerente * Paciente Profissional de Saúde Paciente Nenhum resultado encontrad…" at bounding box center [674, 429] width 1323 height 514
checkbox Intervencionista "true"
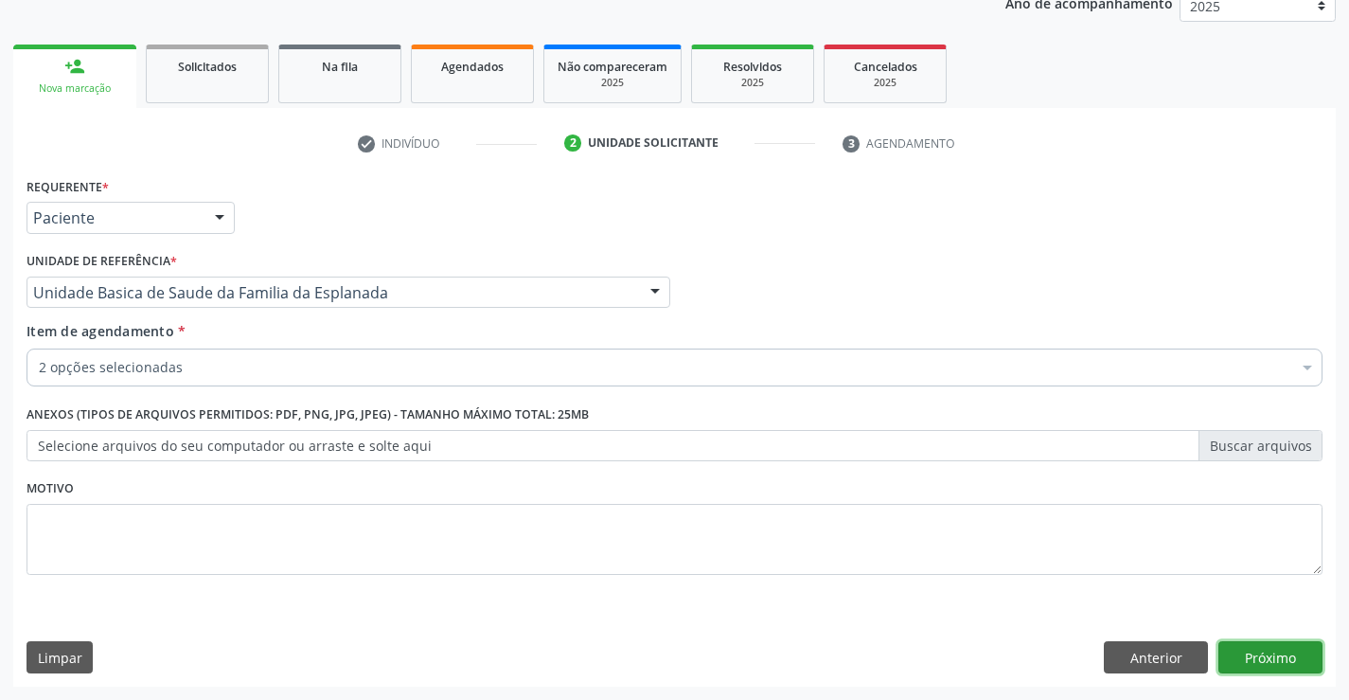
click at [1239, 647] on button "Próximo" at bounding box center [1270, 657] width 104 height 32
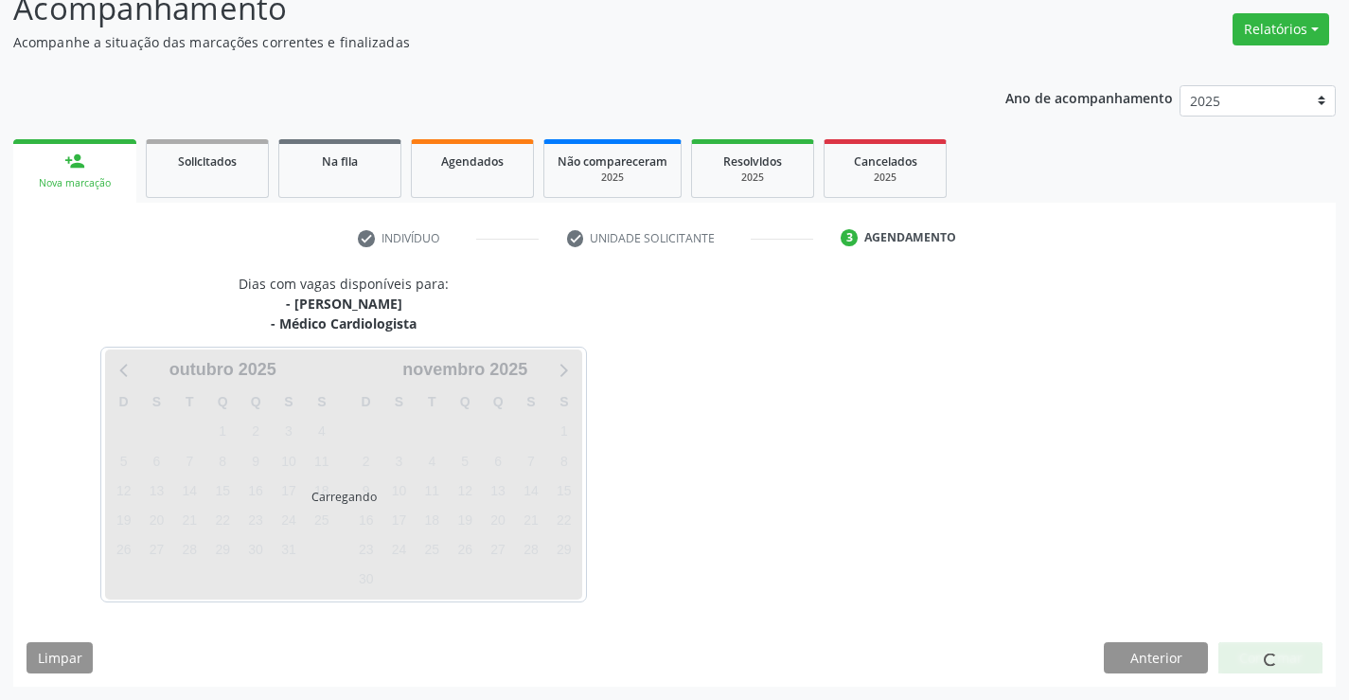
scroll to position [200, 0]
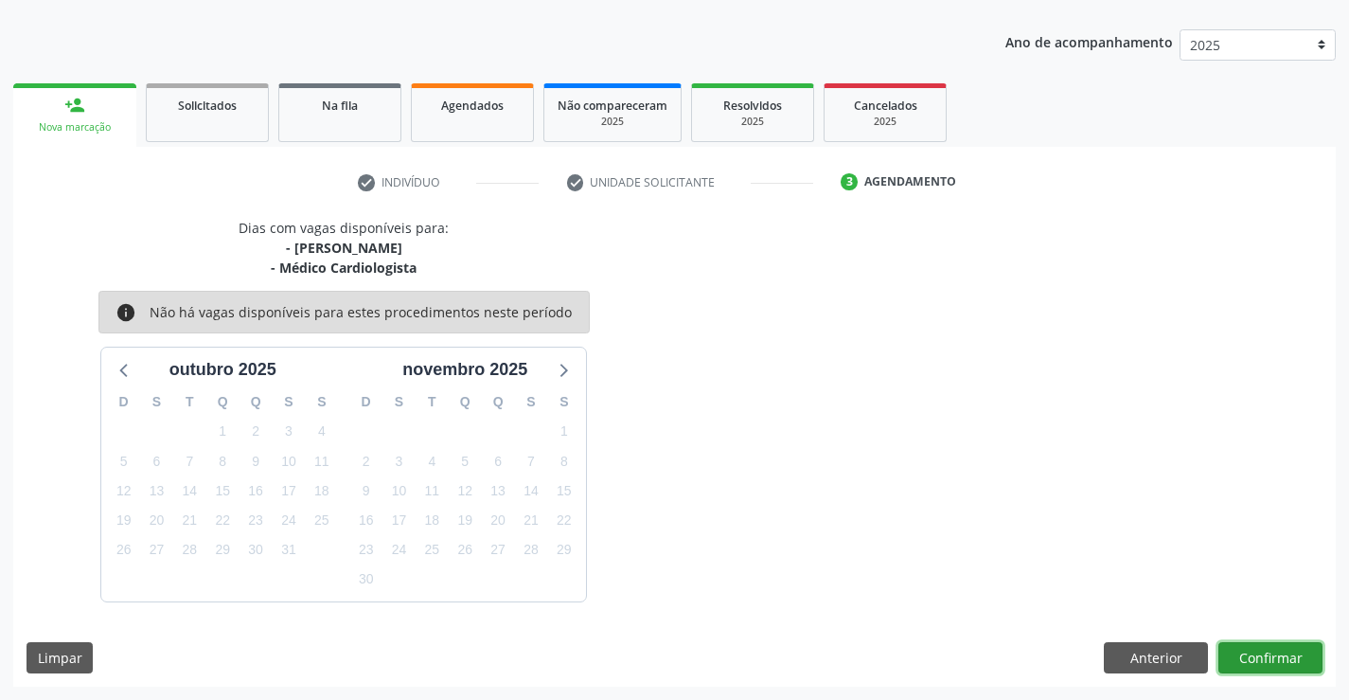
click at [1281, 669] on button "Confirmar" at bounding box center [1270, 658] width 104 height 32
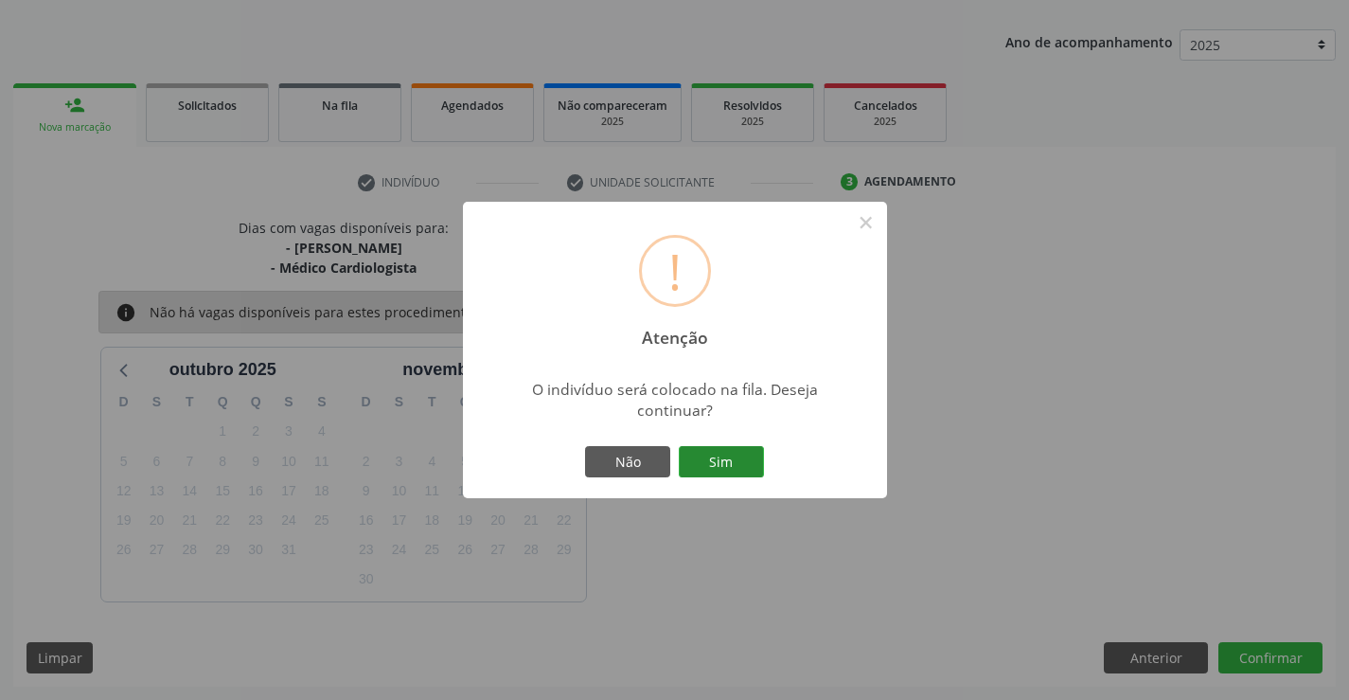
click at [705, 454] on button "Sim" at bounding box center [721, 462] width 85 height 32
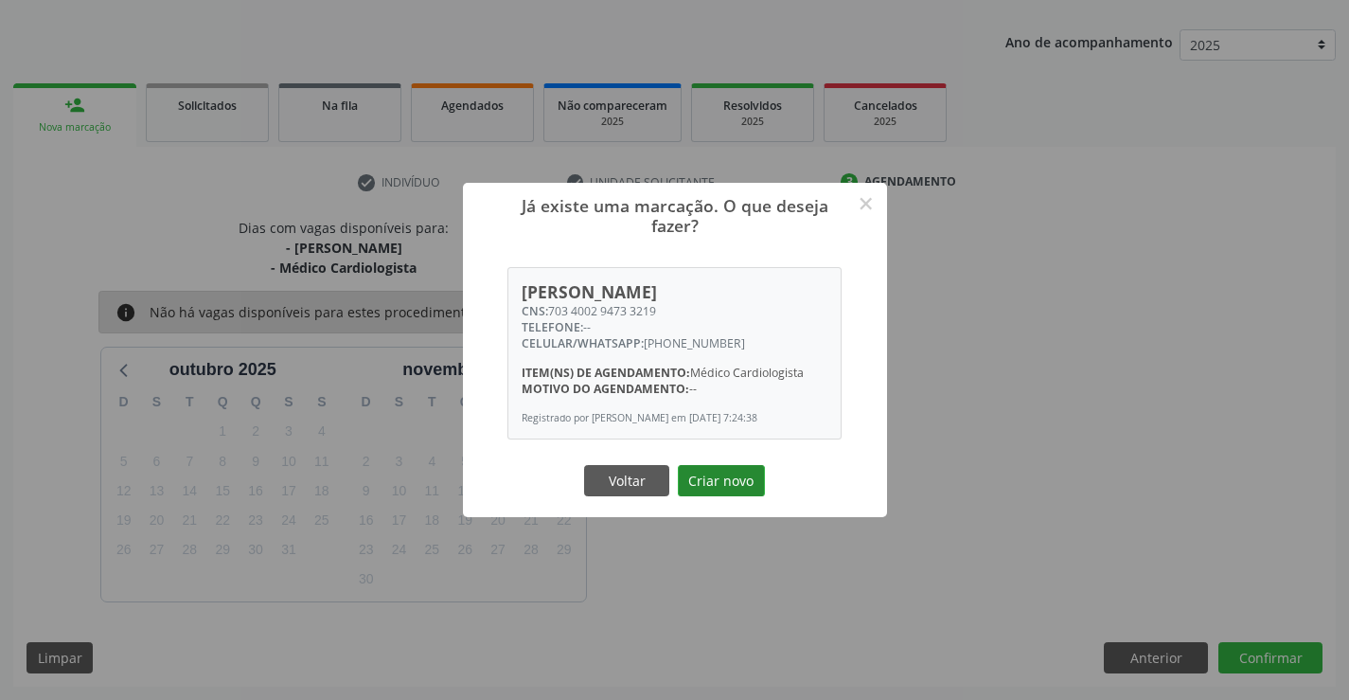
click at [751, 480] on button "Criar novo" at bounding box center [721, 481] width 87 height 32
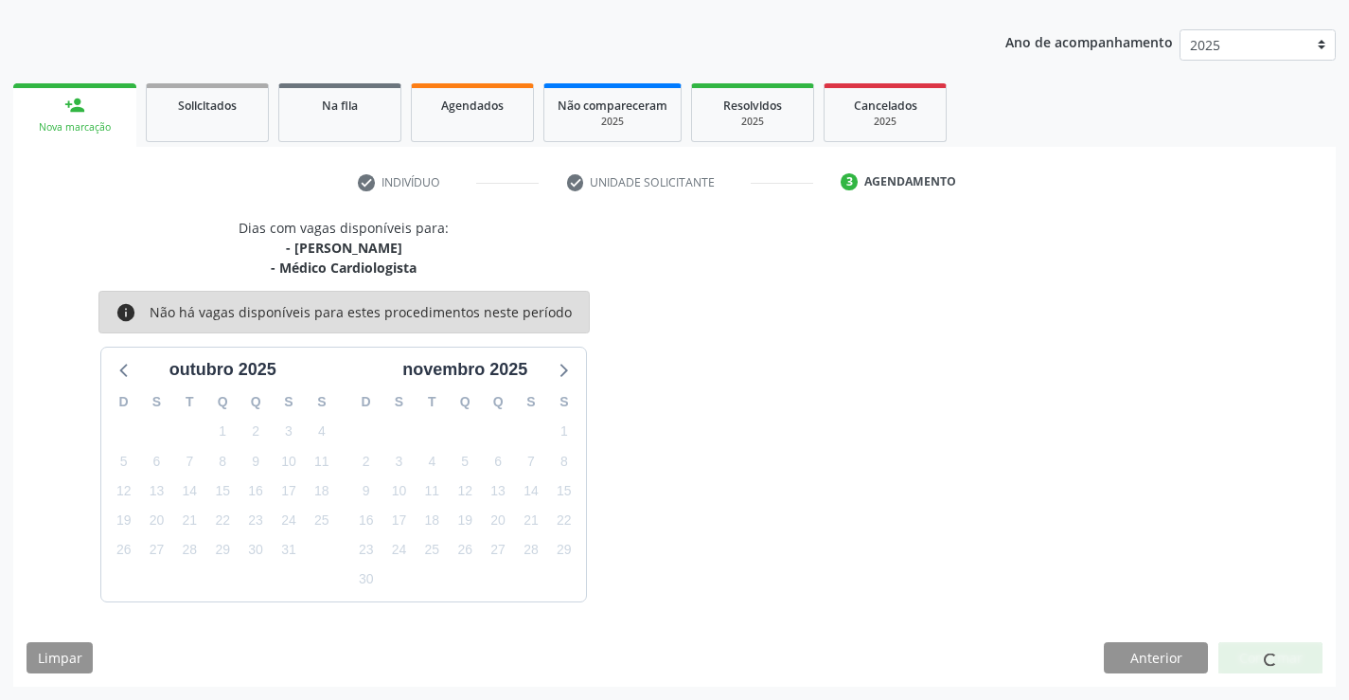
scroll to position [0, 0]
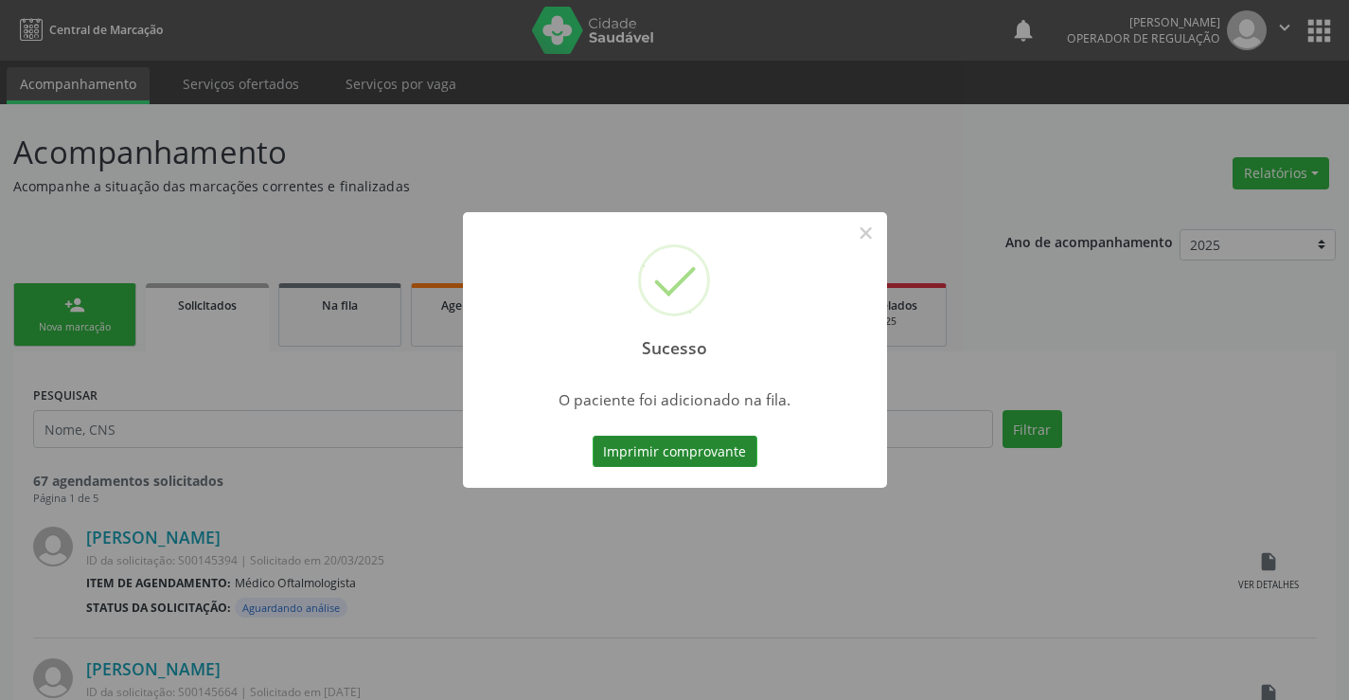
click at [713, 453] on button "Imprimir comprovante" at bounding box center [675, 452] width 165 height 32
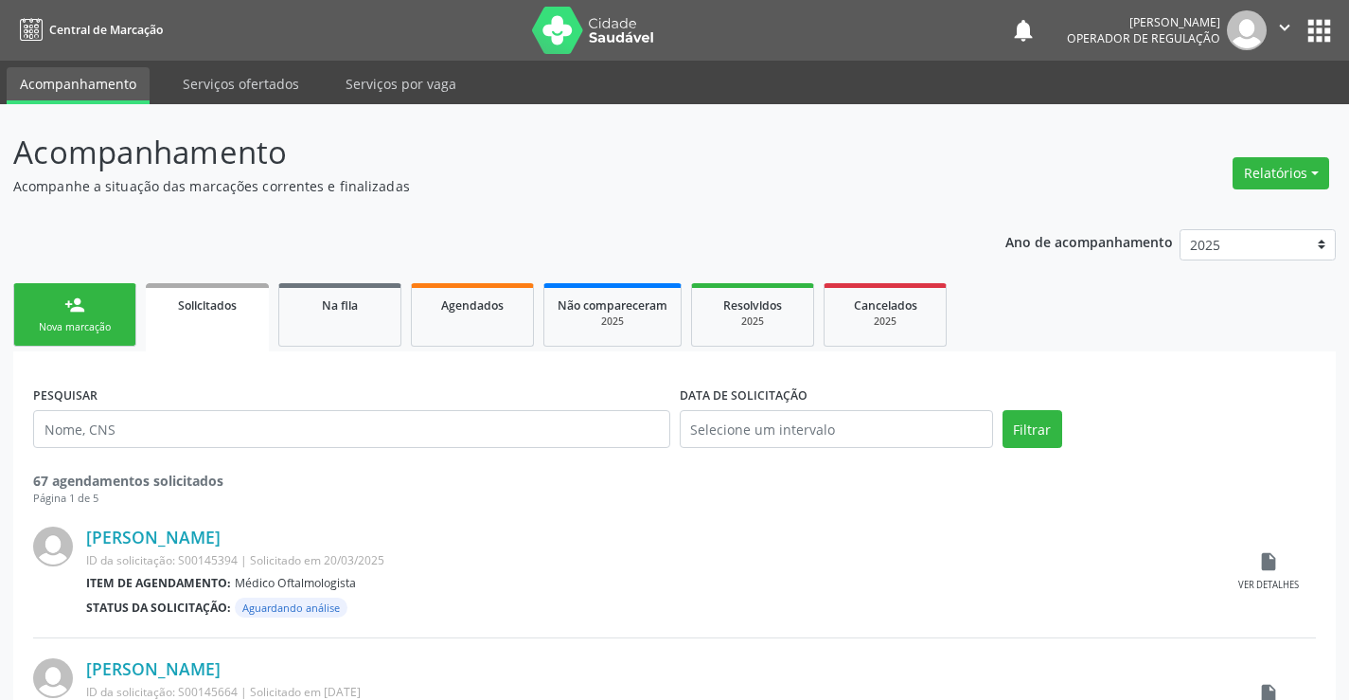
click at [102, 311] on link "person_add Nova marcação" at bounding box center [74, 314] width 123 height 63
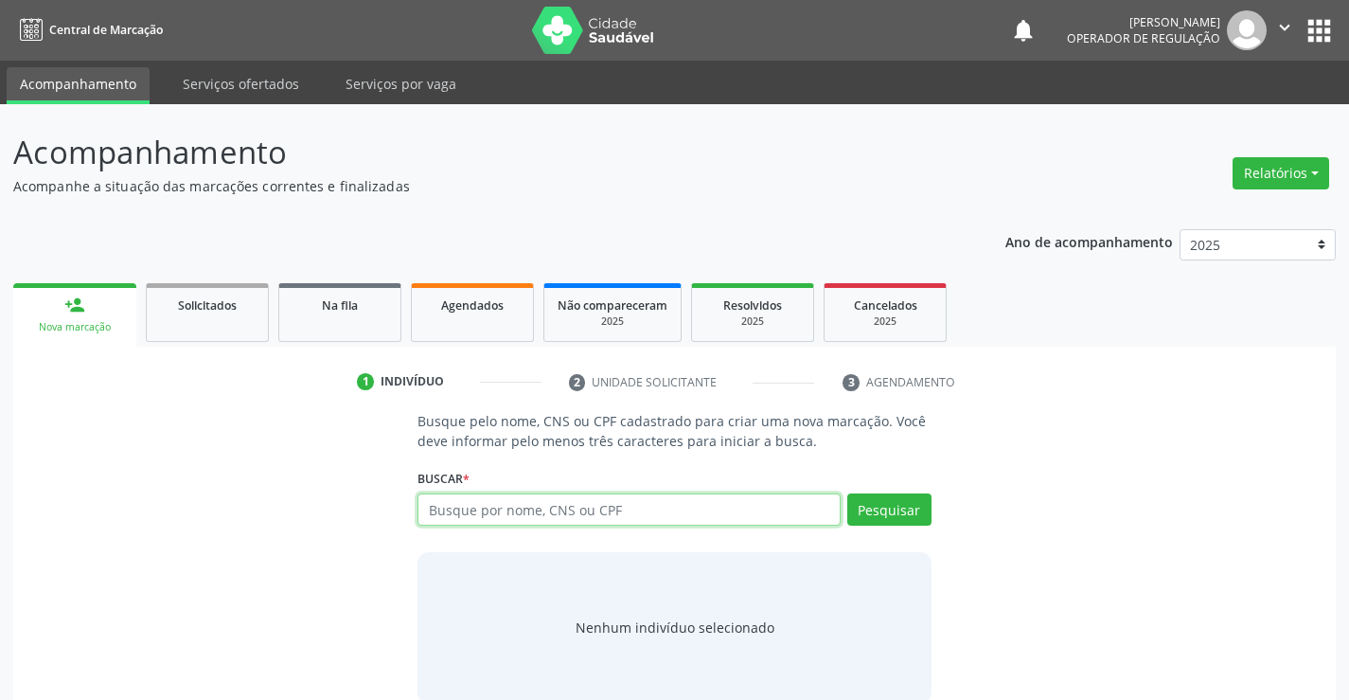
click at [445, 506] on input "text" at bounding box center [629, 509] width 422 height 32
type input "706305741456678"
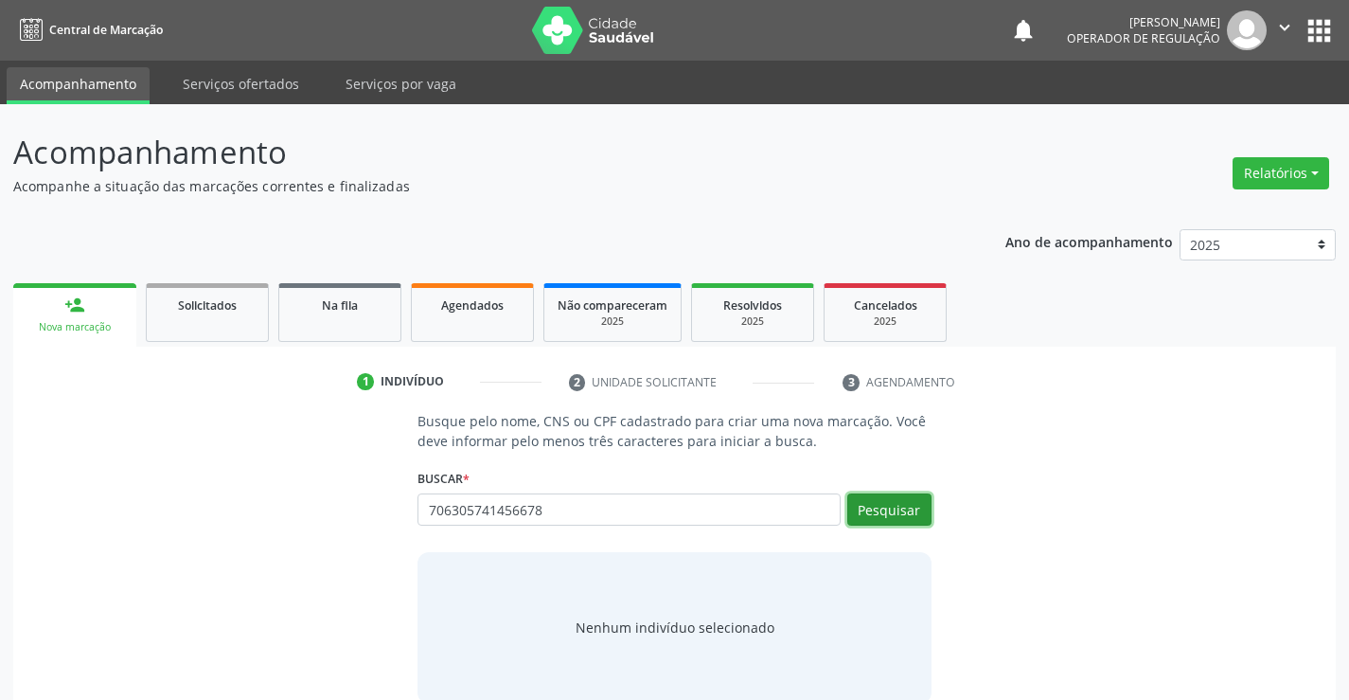
click at [894, 495] on button "Pesquisar" at bounding box center [889, 509] width 84 height 32
type input "706305741456678"
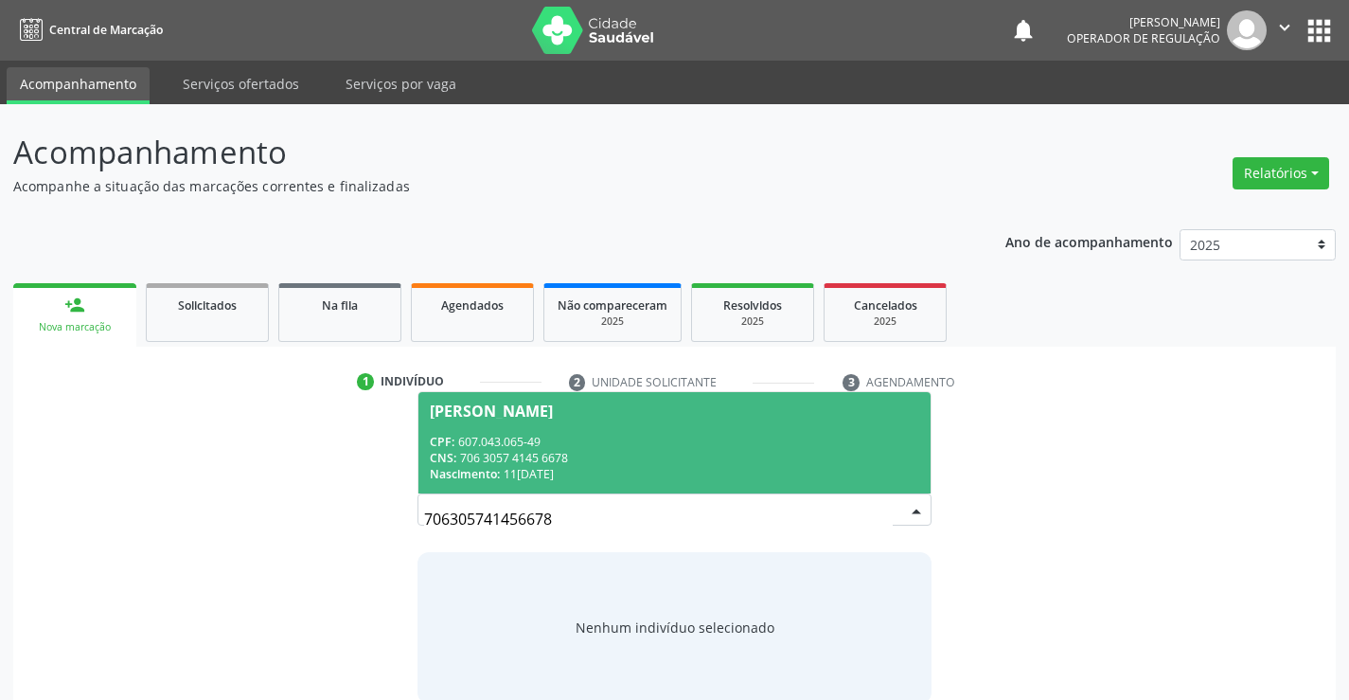
click at [765, 446] on div "CPF: 607.043.065-49" at bounding box center [674, 442] width 489 height 16
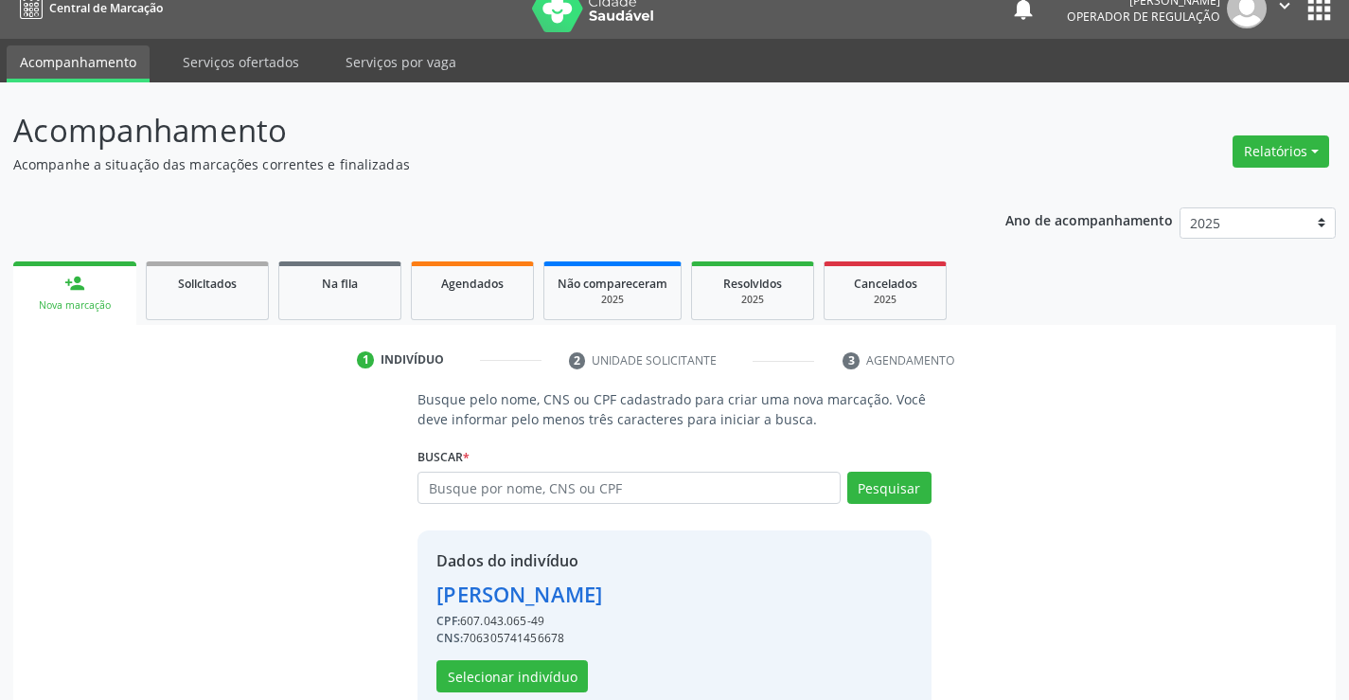
scroll to position [60, 0]
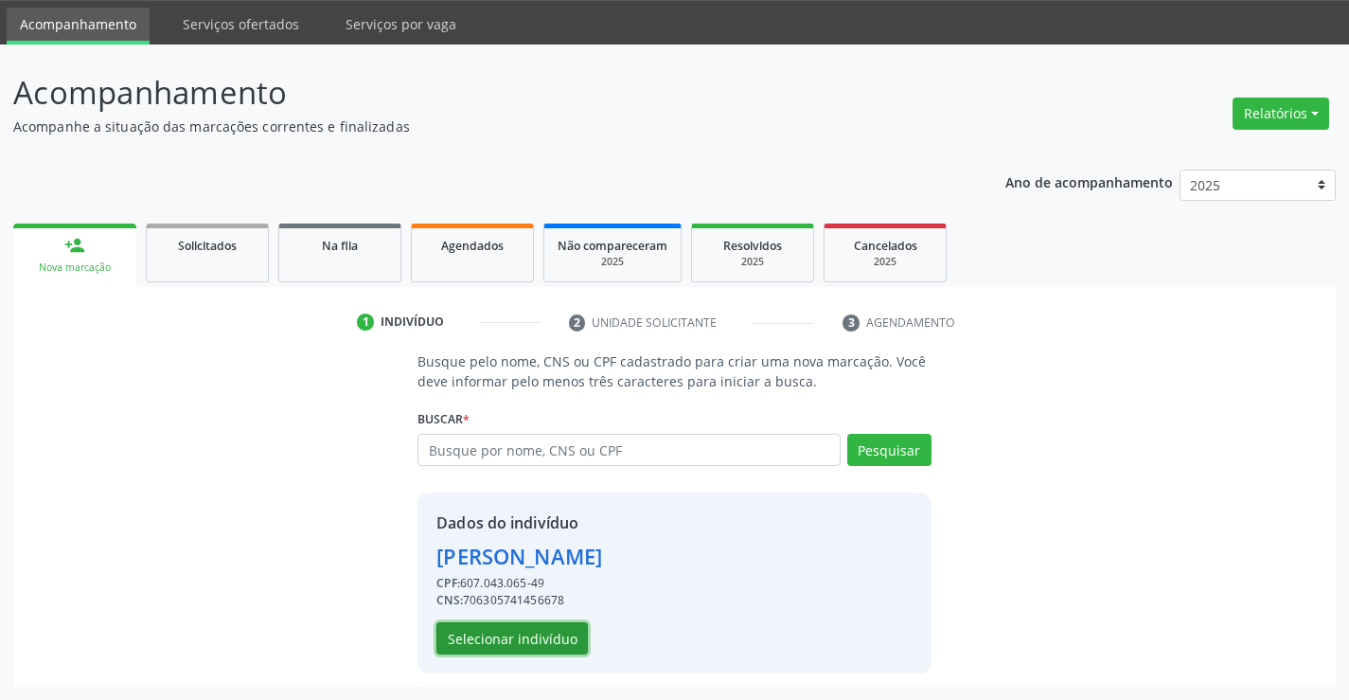
click at [512, 642] on button "Selecionar indivíduo" at bounding box center [511, 638] width 151 height 32
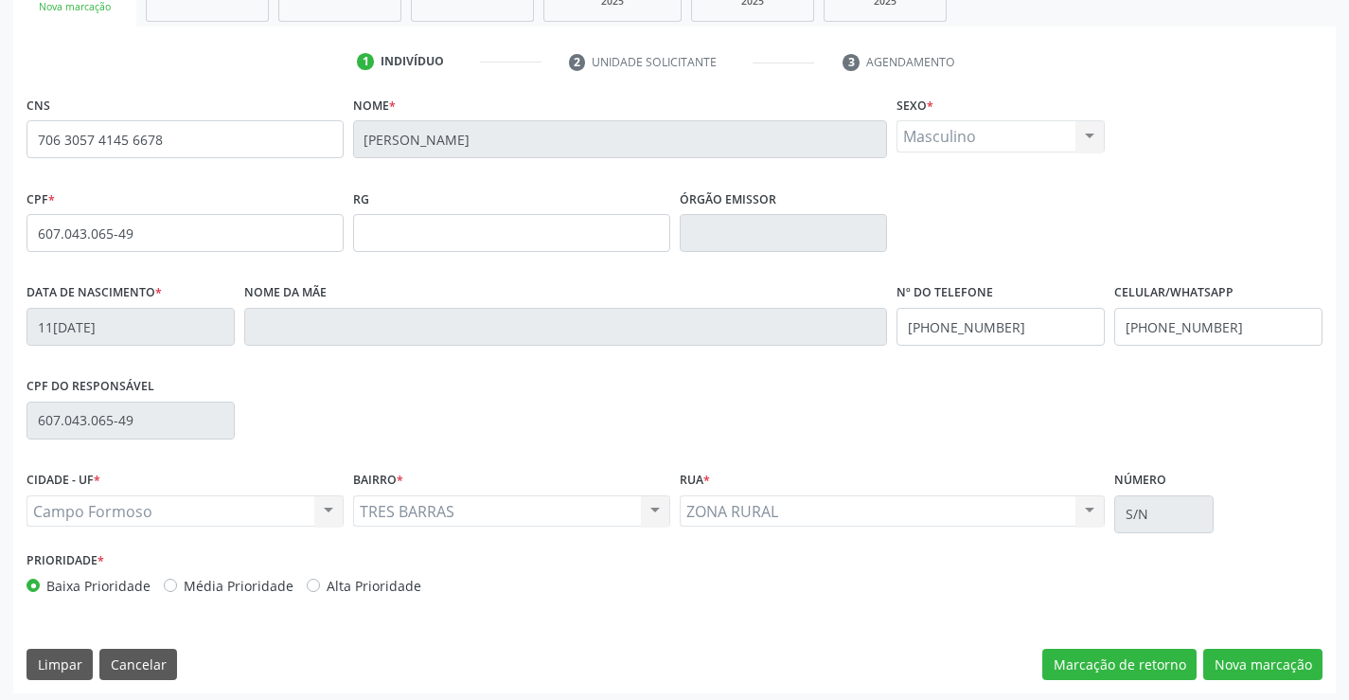
scroll to position [327, 0]
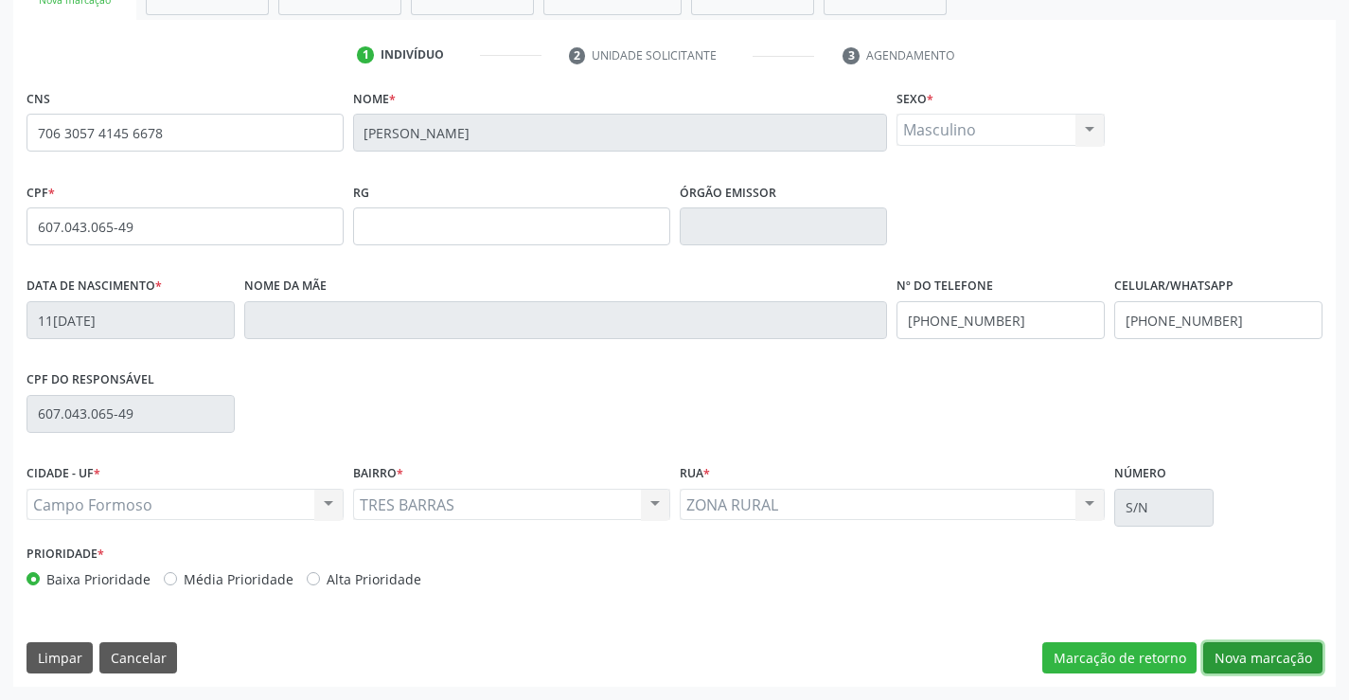
click at [1262, 650] on button "Nova marcação" at bounding box center [1262, 658] width 119 height 32
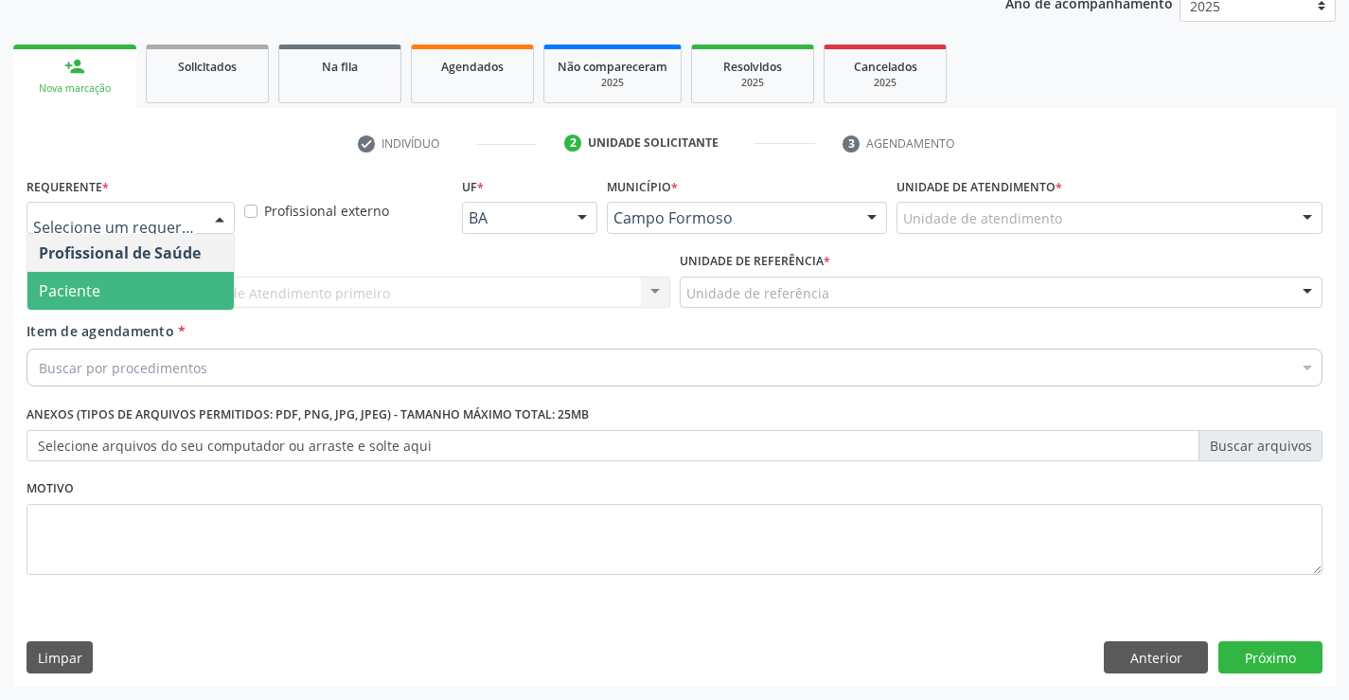
click at [81, 281] on span "Paciente" at bounding box center [70, 290] width 62 height 21
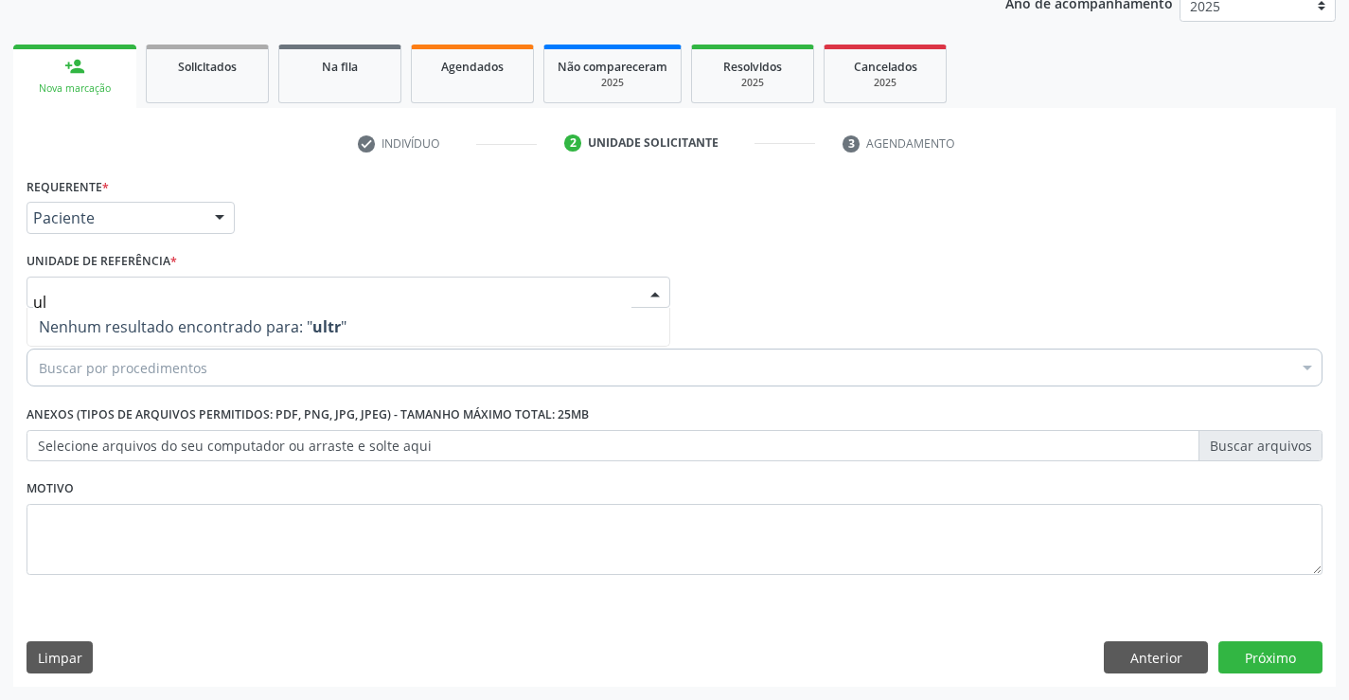
type input "u"
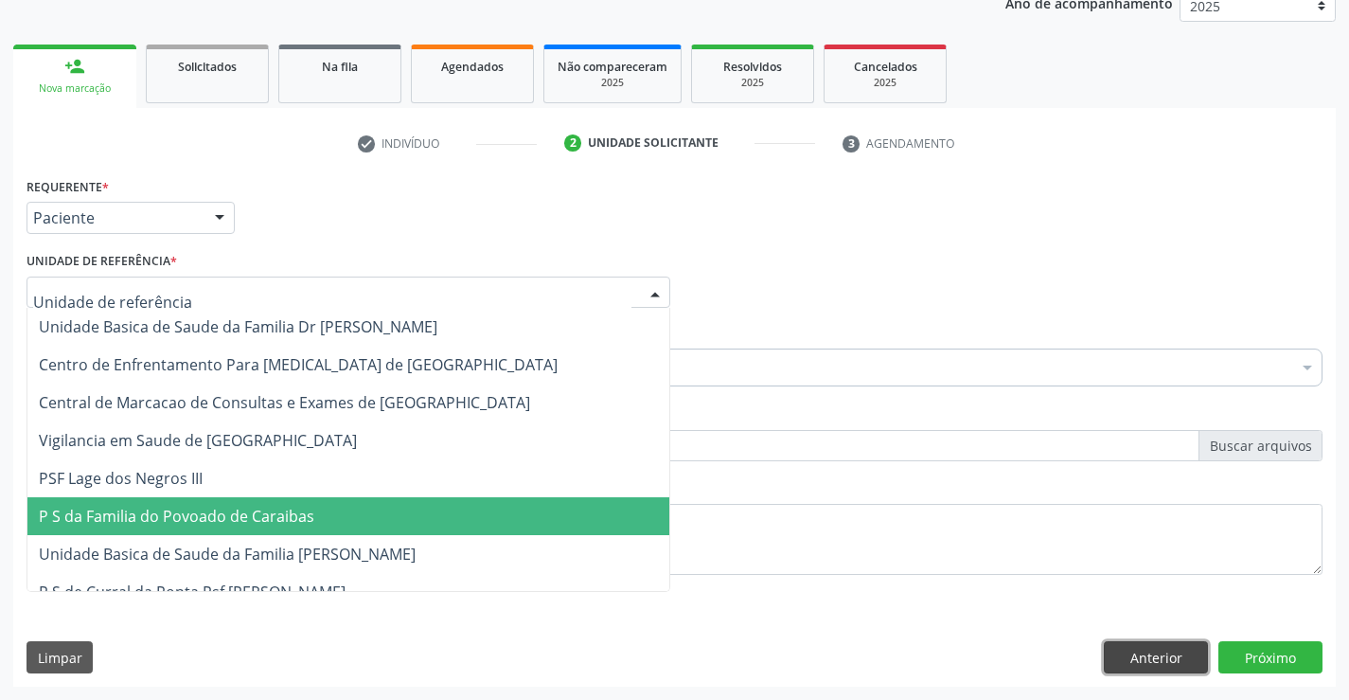
click at [1164, 660] on button "Anterior" at bounding box center [1156, 657] width 104 height 32
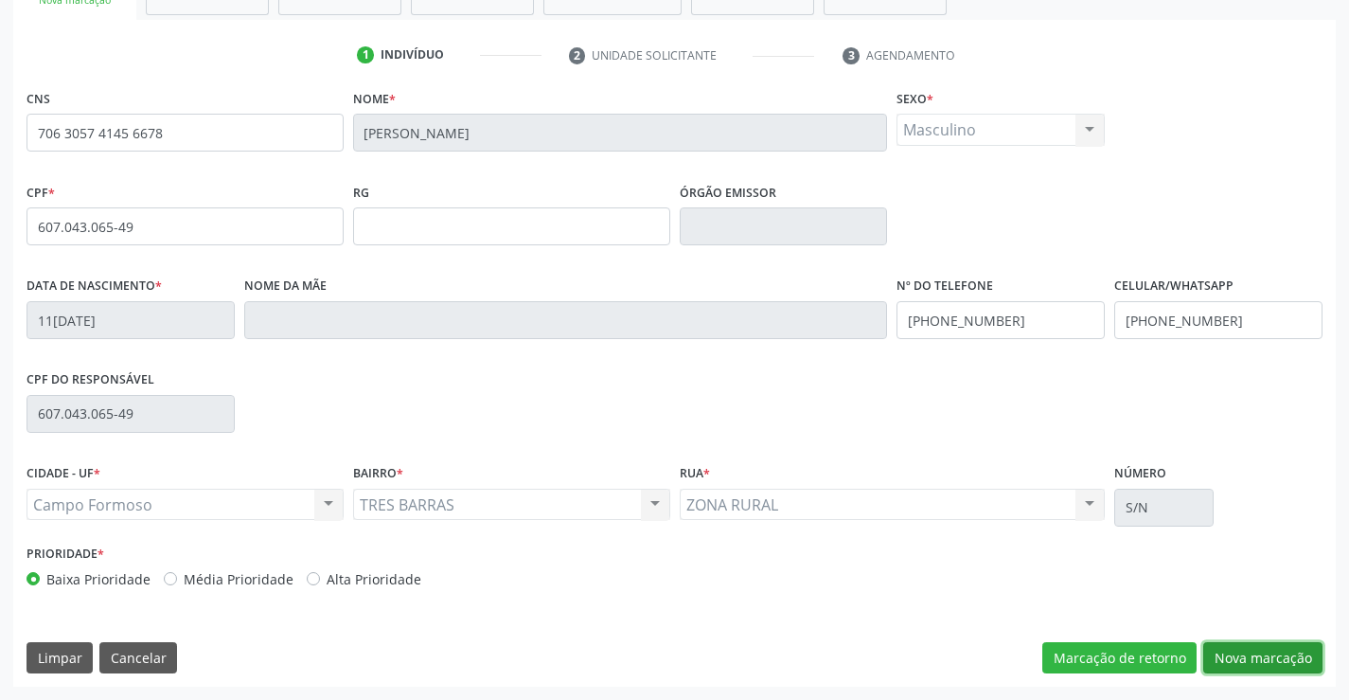
click at [1242, 647] on button "Nova marcação" at bounding box center [1262, 658] width 119 height 32
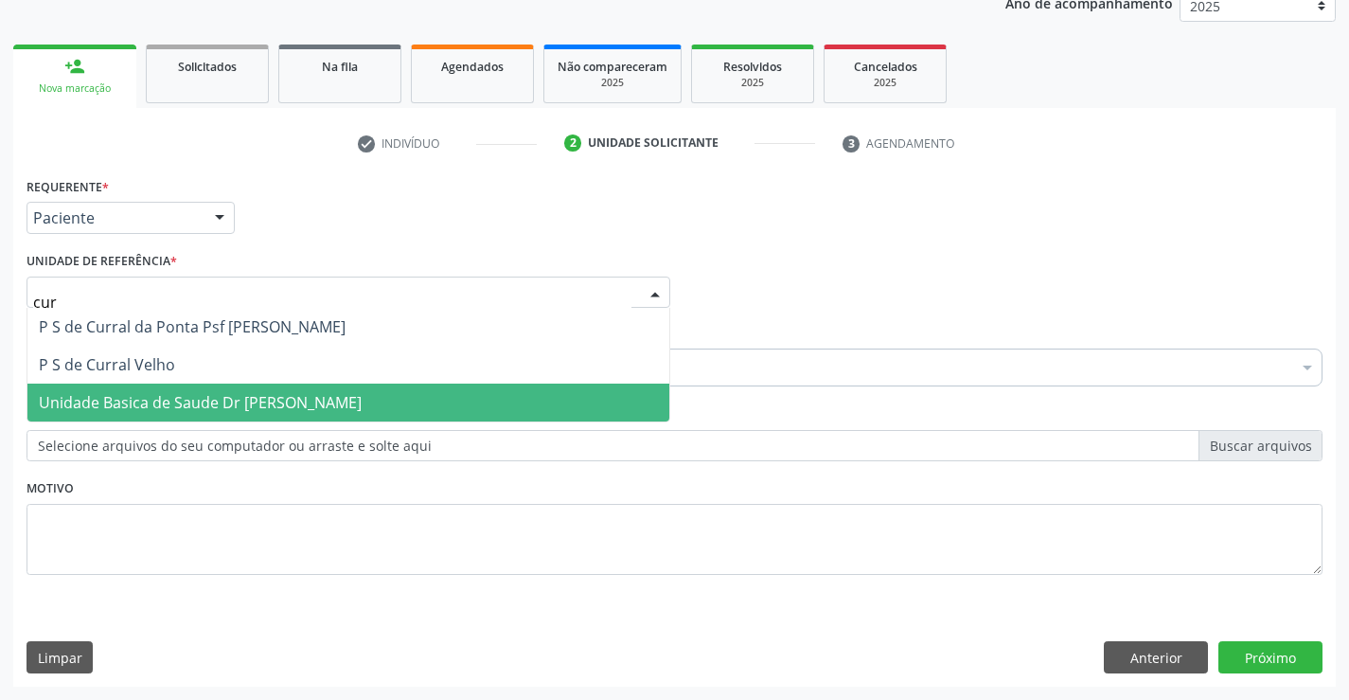
type input "curr"
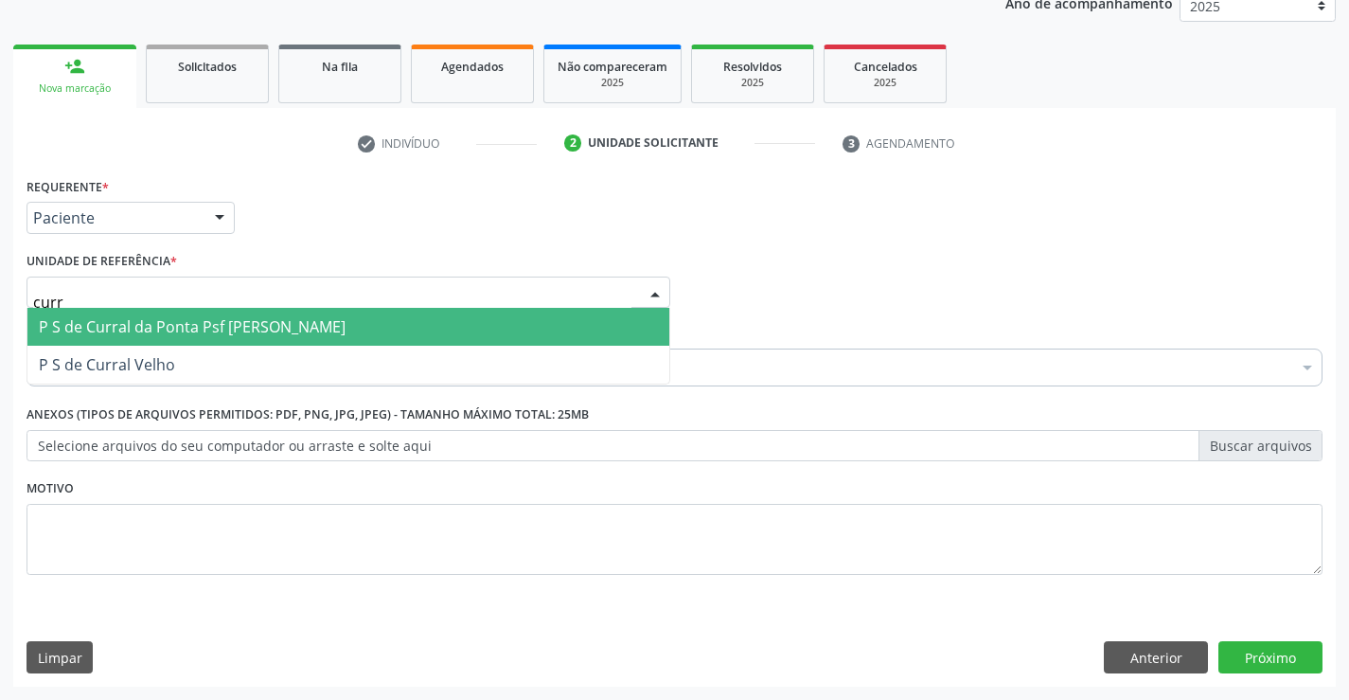
click at [150, 330] on span "P S de Curral da Ponta Psf [PERSON_NAME]" at bounding box center [192, 326] width 307 height 21
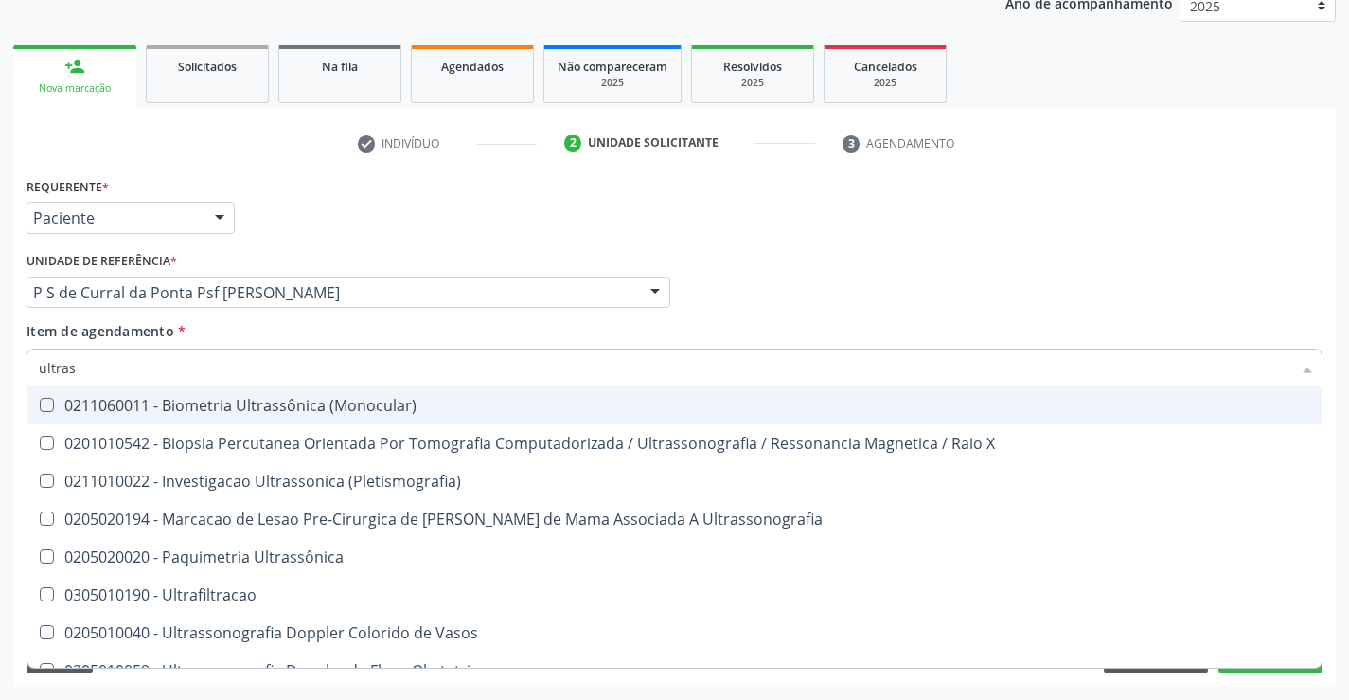
type input "ultrass"
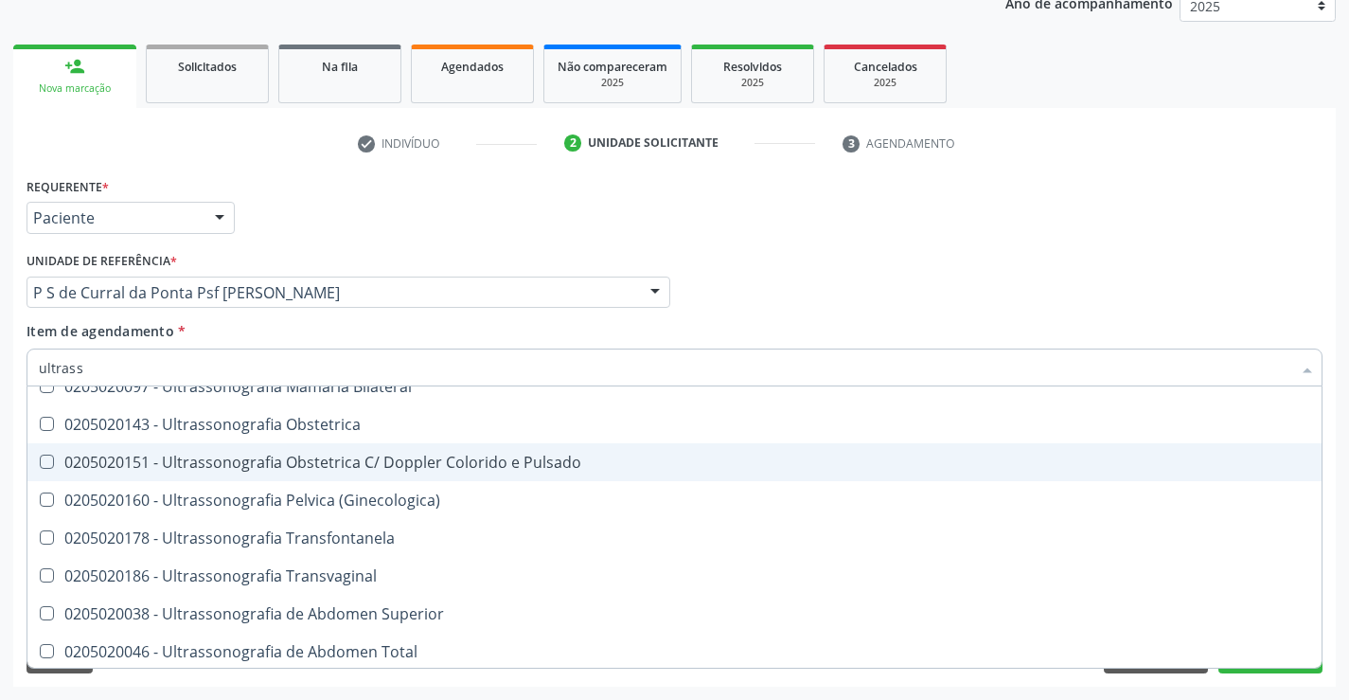
scroll to position [379, 0]
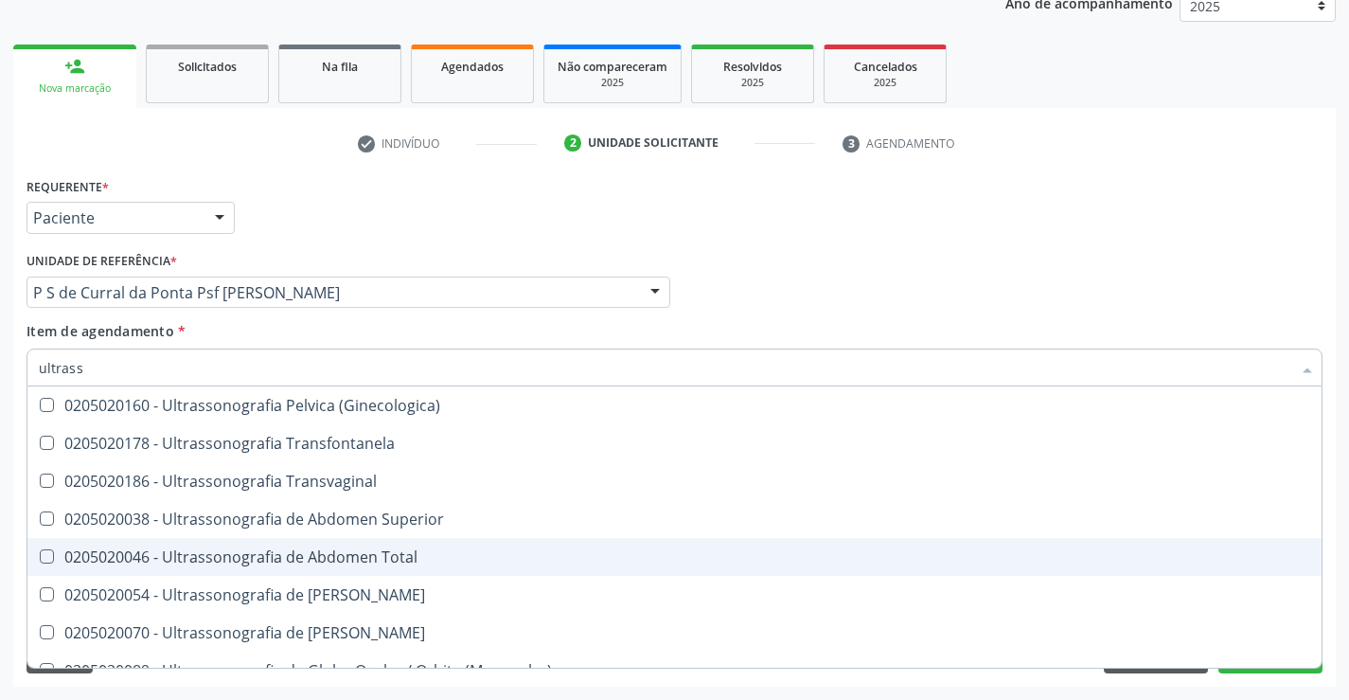
click at [382, 552] on div "0205020046 - Ultrassonografia de Abdomen Total" at bounding box center [675, 556] width 1272 height 15
checkbox Total "true"
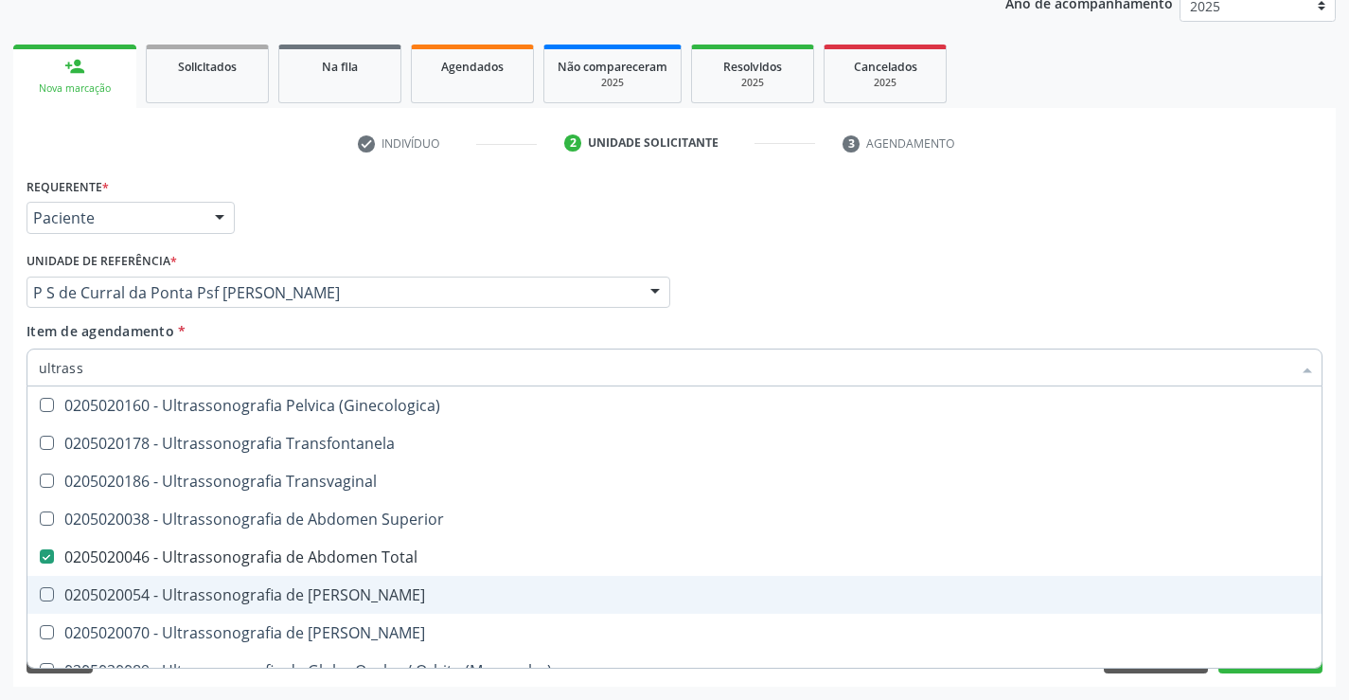
click at [366, 582] on span "0205020054 - Ultrassonografia de [PERSON_NAME]" at bounding box center [674, 595] width 1294 height 38
checkbox Urinario "true"
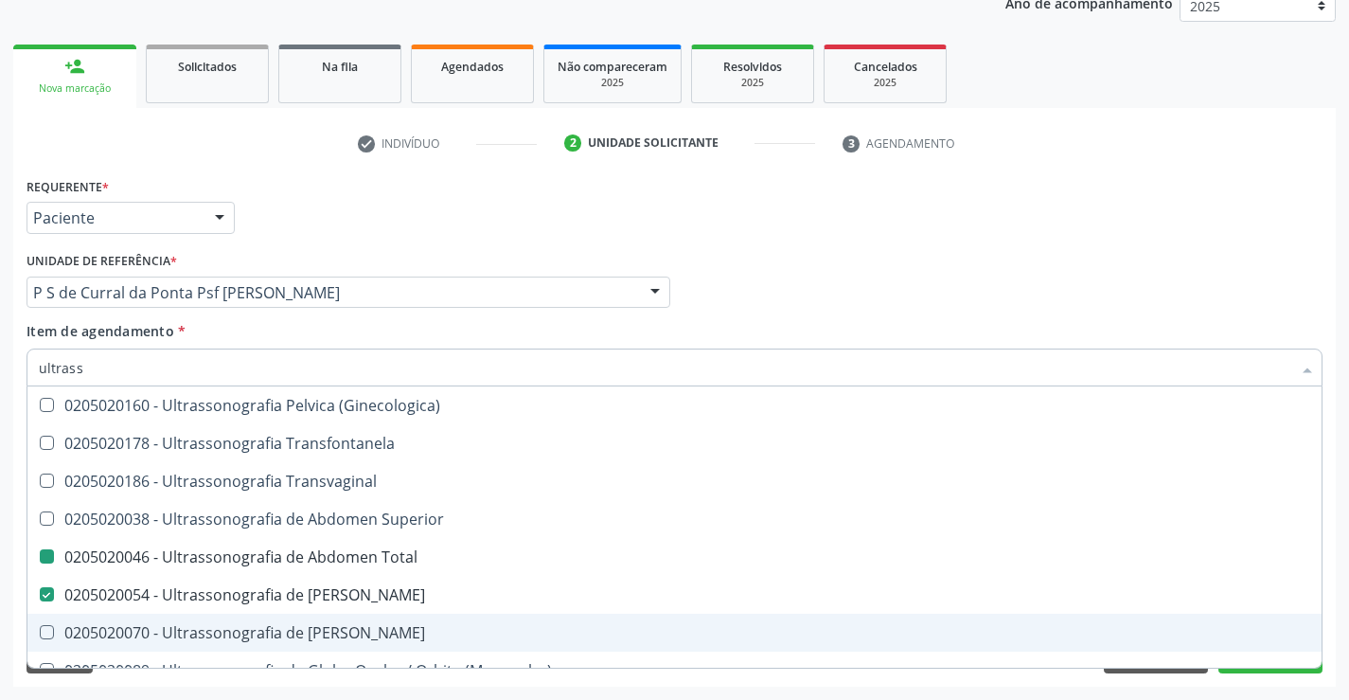
click at [1279, 674] on div "Requerente * Paciente Profissional de Saúde Paciente Nenhum resultado encontrad…" at bounding box center [674, 429] width 1323 height 514
checkbox X "true"
checkbox \(Pletismografia\) "true"
checkbox Total "false"
checkbox Urinario "false"
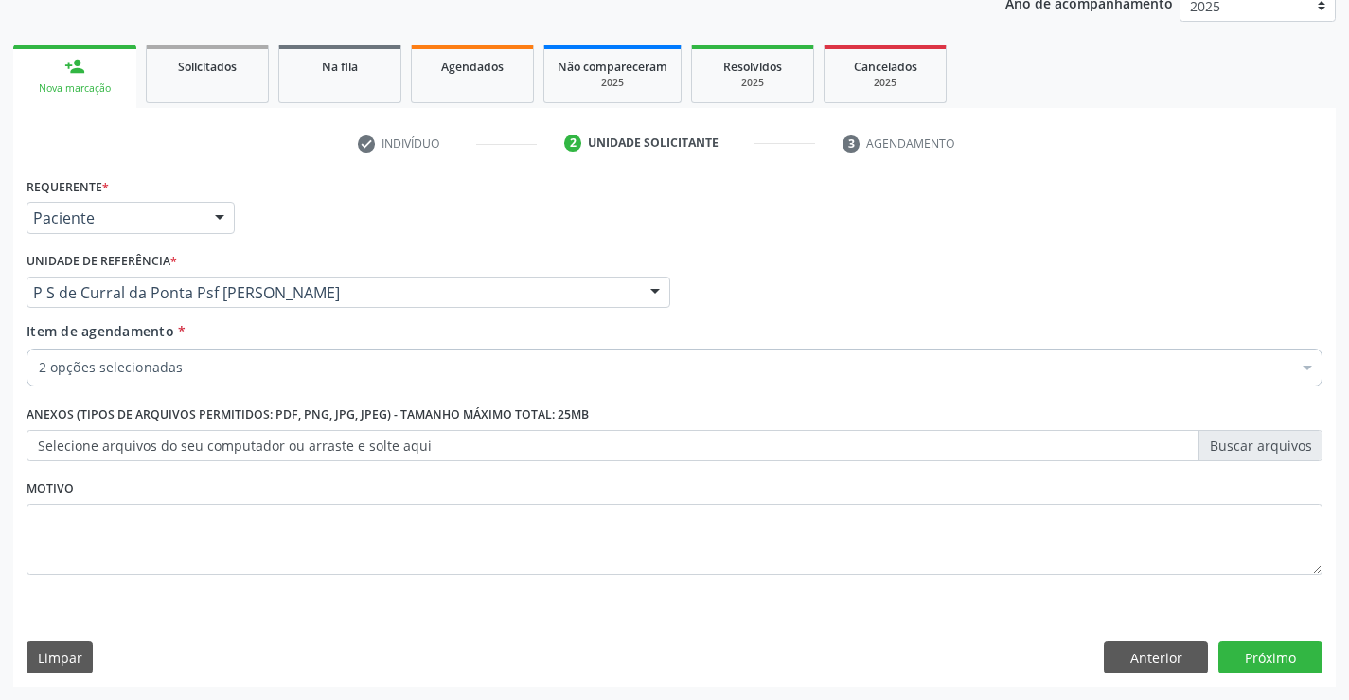
scroll to position [0, 0]
click at [1278, 666] on button "Próximo" at bounding box center [1270, 657] width 104 height 32
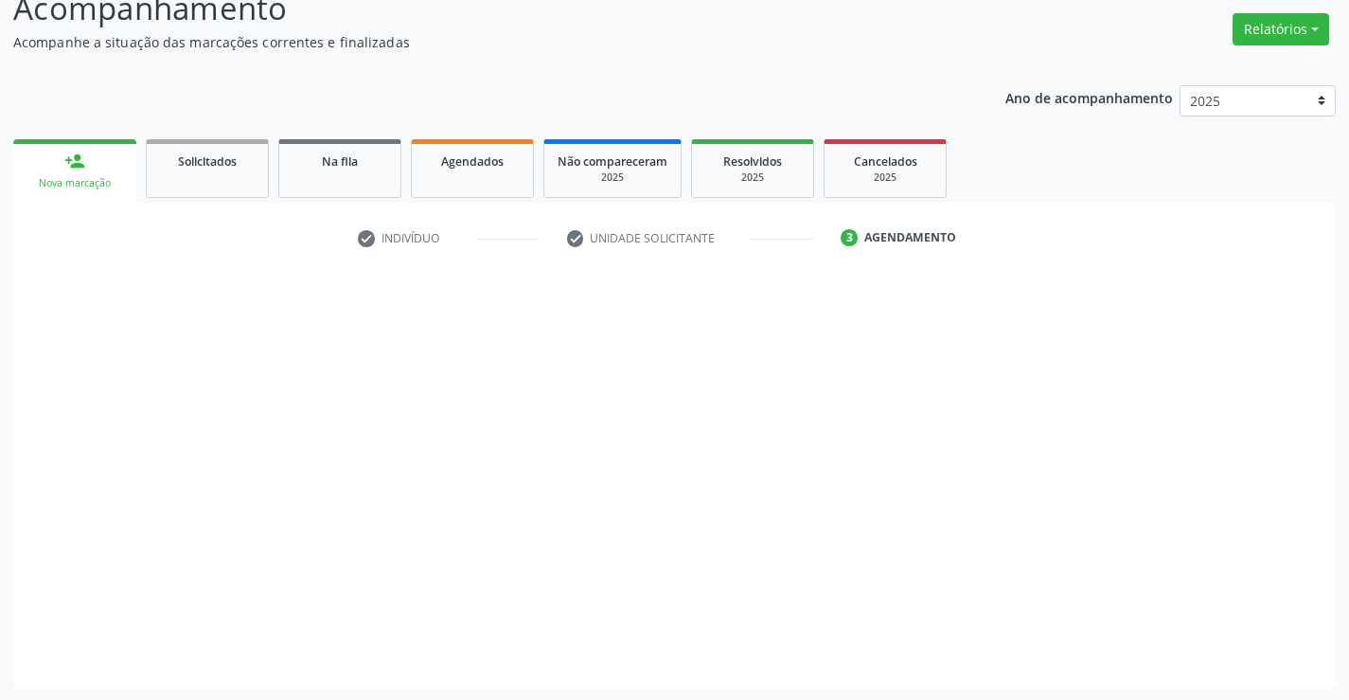
scroll to position [144, 0]
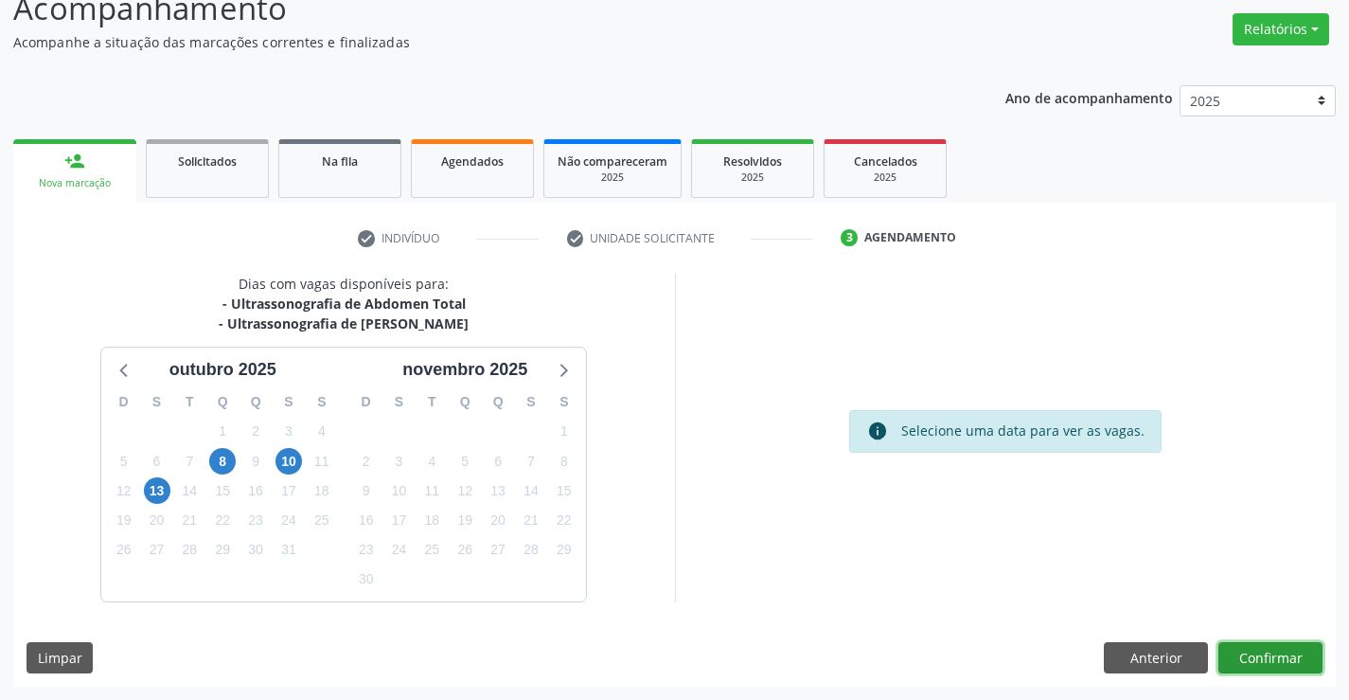
click at [1277, 665] on button "Confirmar" at bounding box center [1270, 658] width 104 height 32
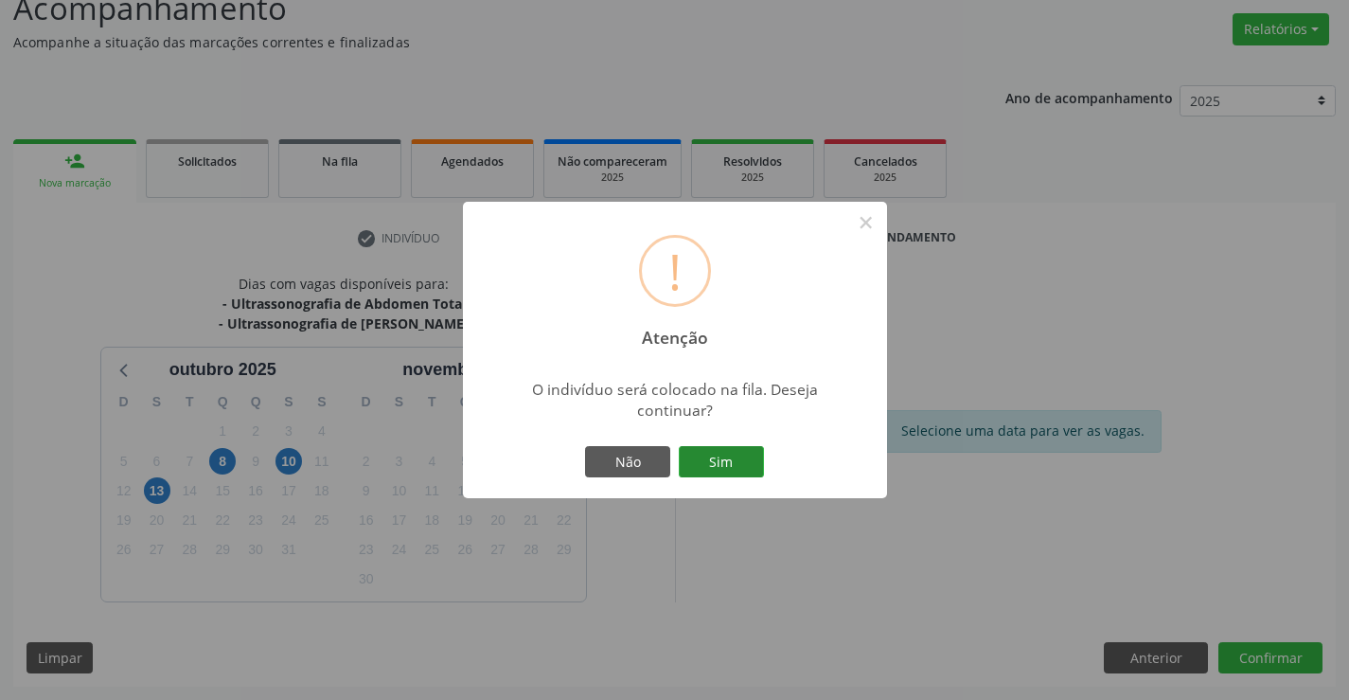
click at [724, 465] on button "Sim" at bounding box center [721, 462] width 85 height 32
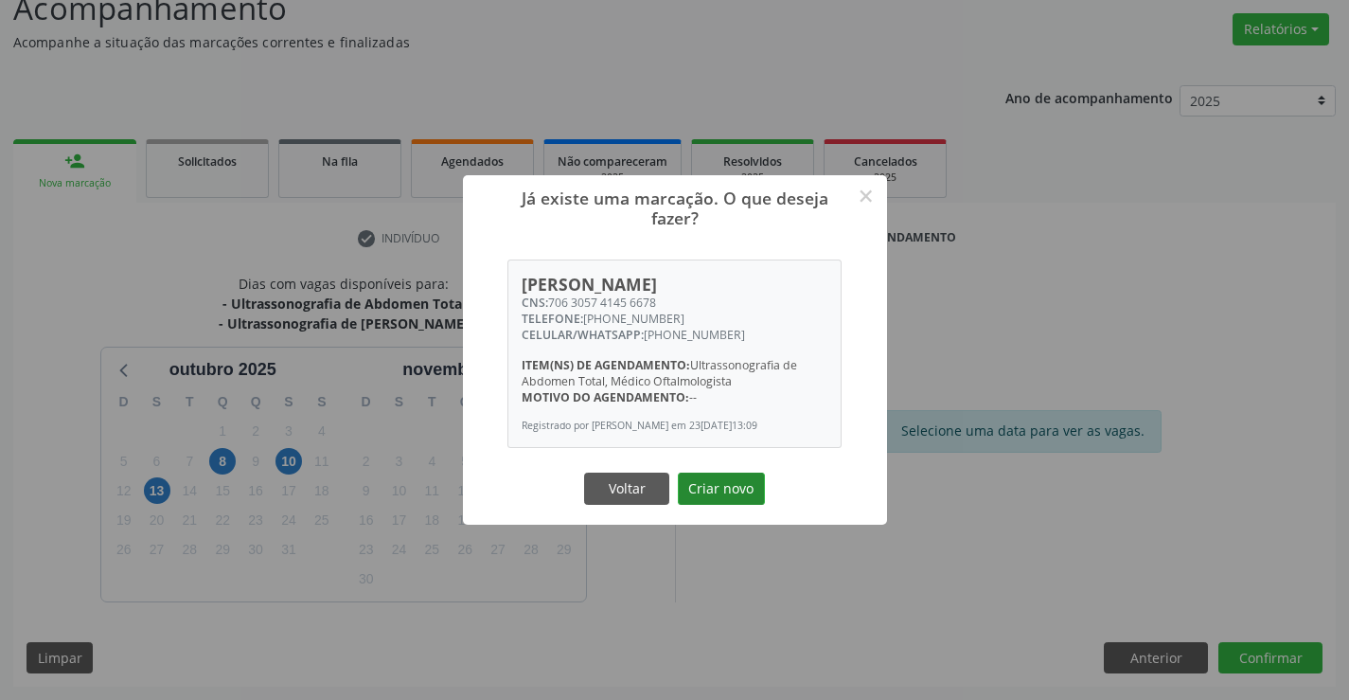
click at [731, 486] on button "Criar novo" at bounding box center [721, 488] width 87 height 32
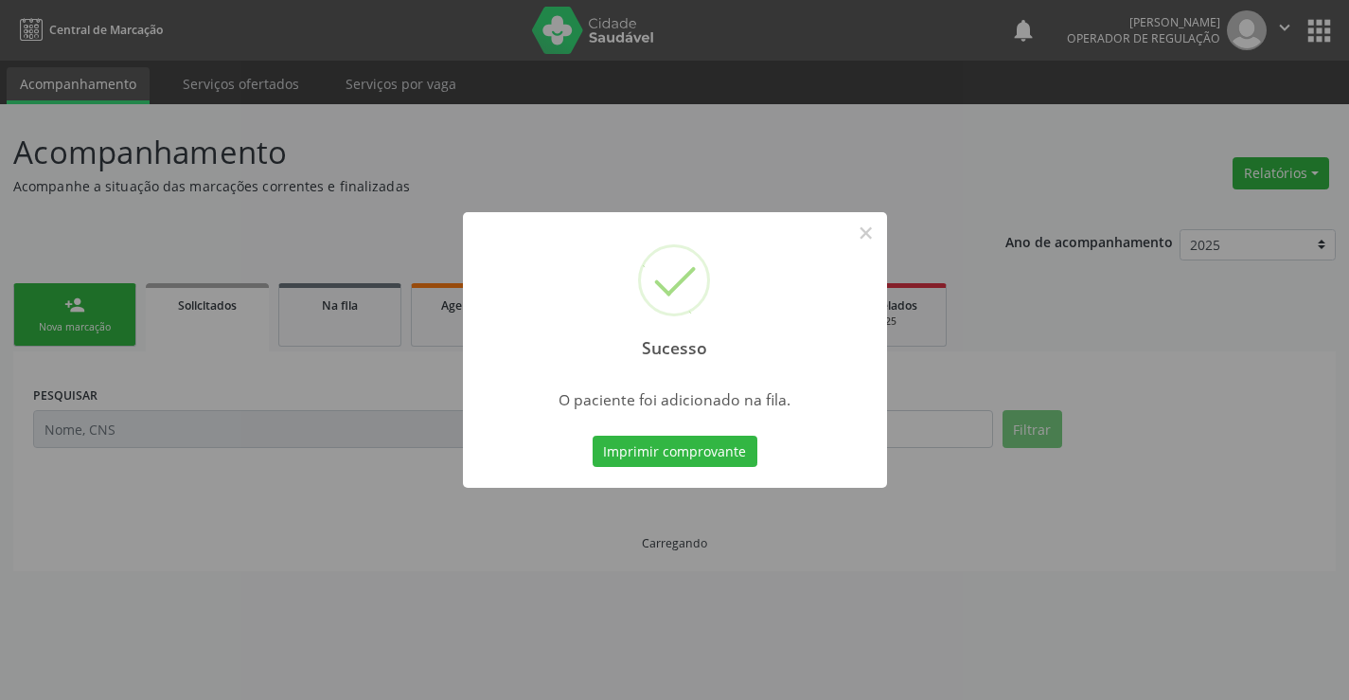
scroll to position [0, 0]
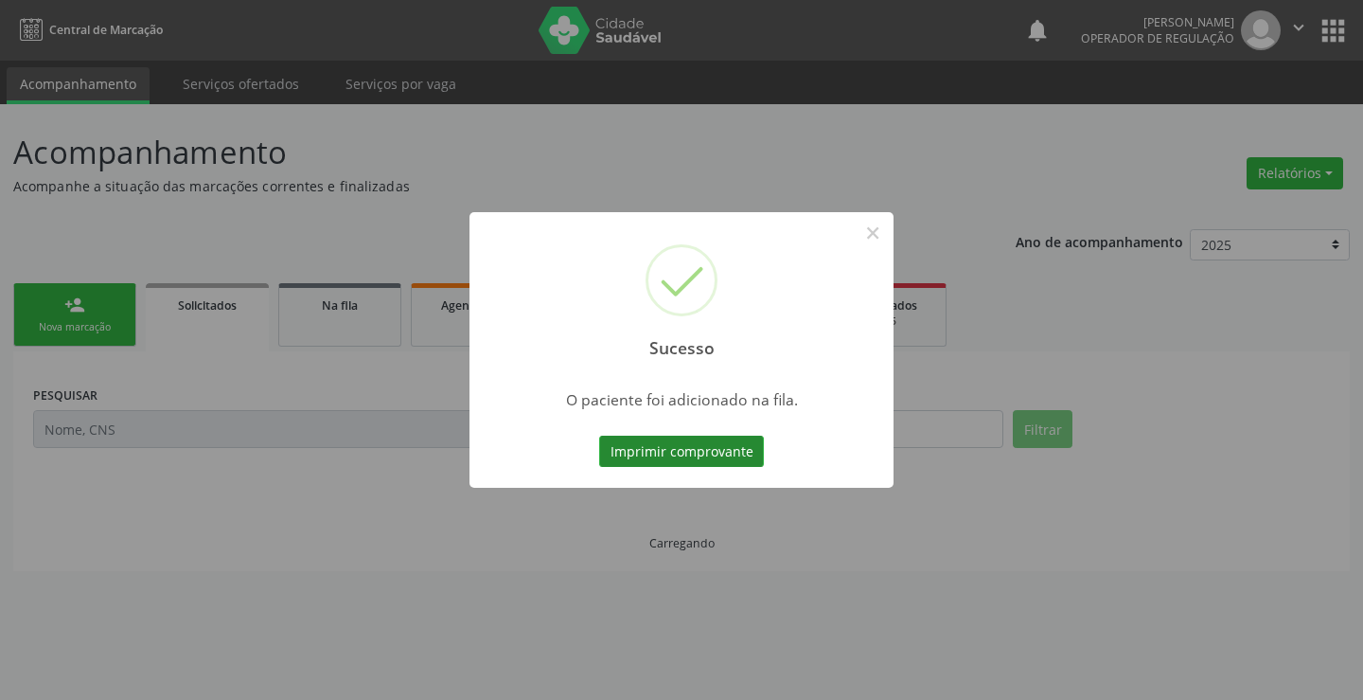
click at [715, 458] on button "Imprimir comprovante" at bounding box center [681, 452] width 165 height 32
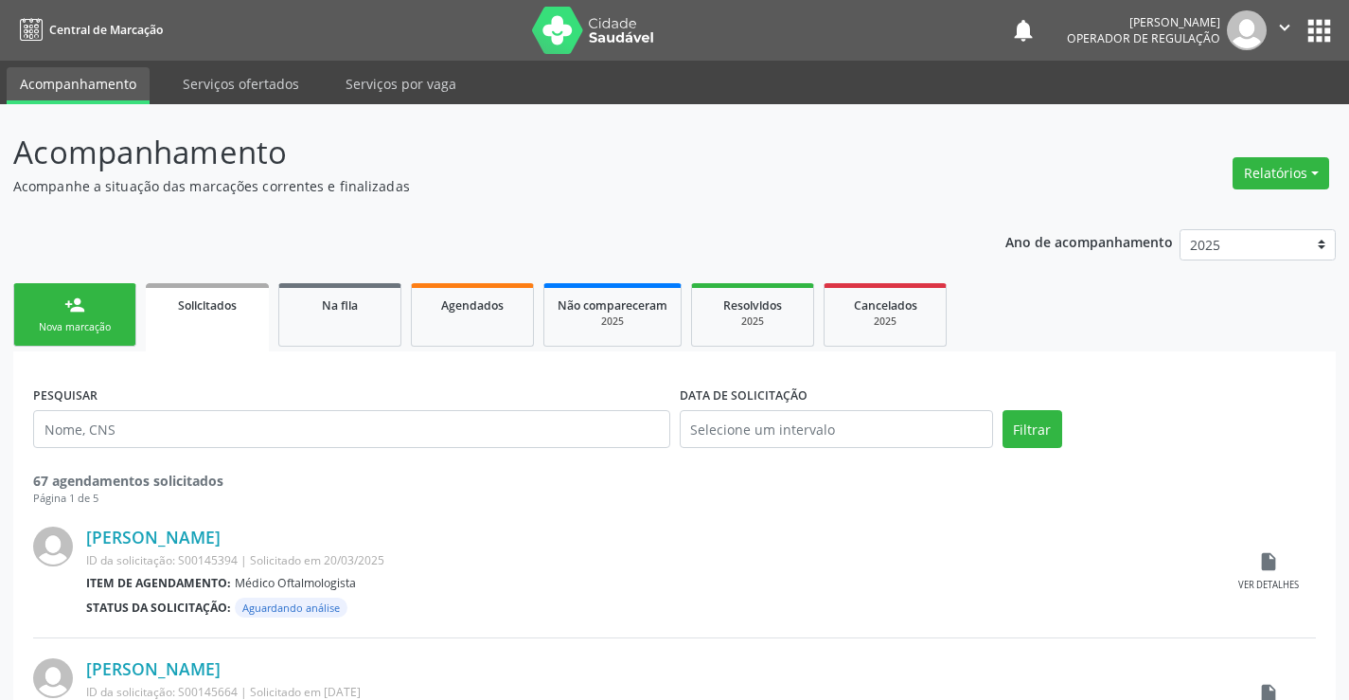
click at [82, 323] on div "Nova marcação" at bounding box center [74, 327] width 95 height 14
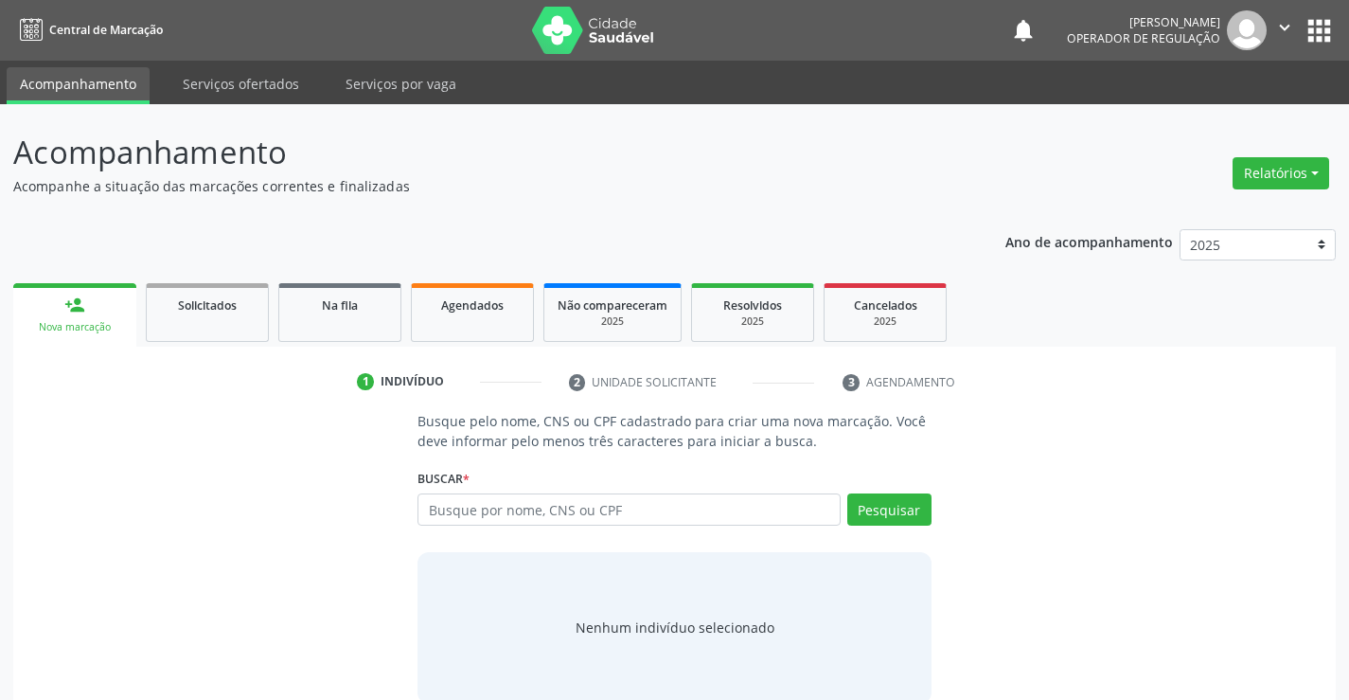
click at [492, 524] on div "Busque por nome, CNS ou CPF Nenhum resultado encontrado para: " " Digite nome, …" at bounding box center [674, 515] width 513 height 45
click at [492, 522] on input "text" at bounding box center [629, 509] width 422 height 32
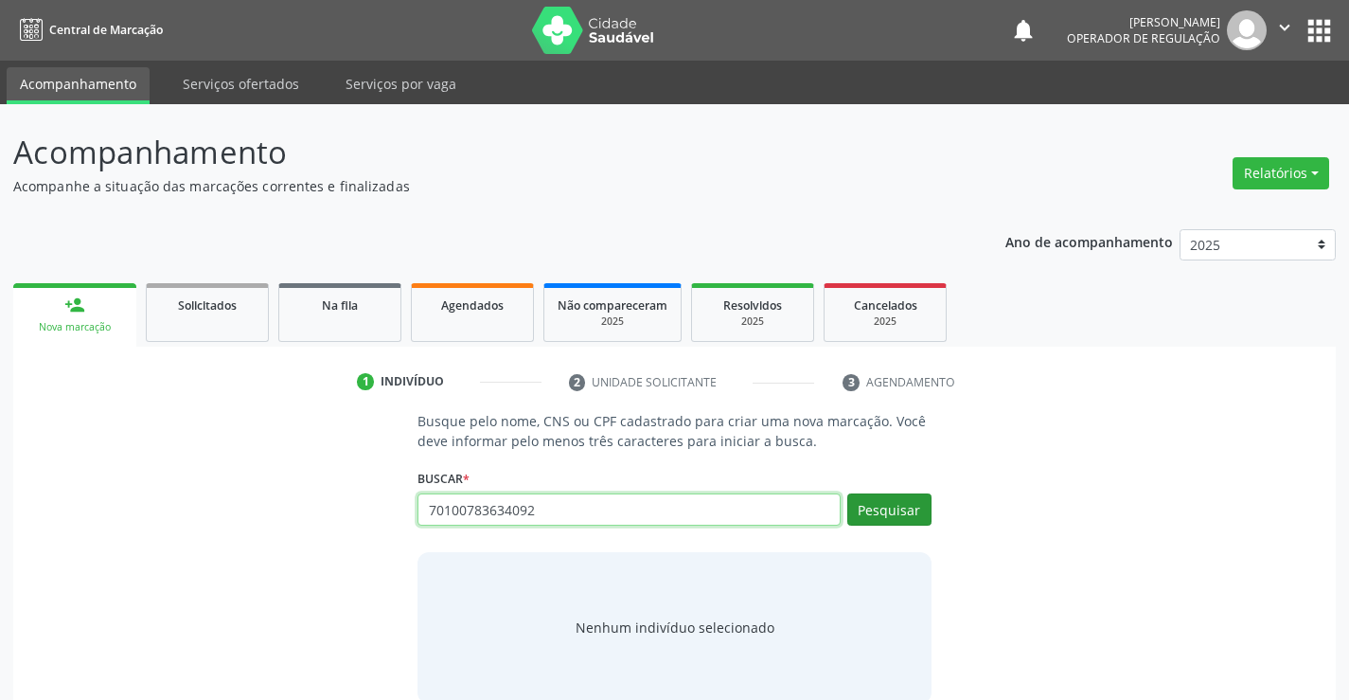
type input "70100783634092"
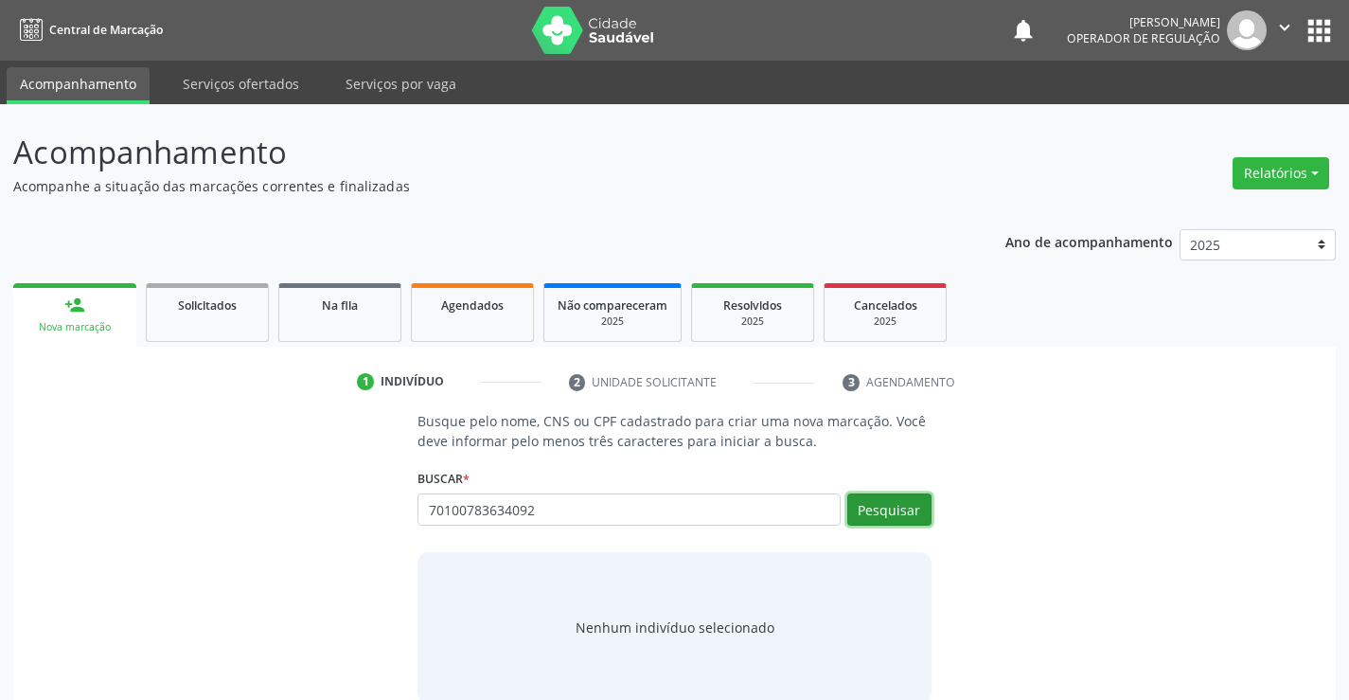
click at [887, 502] on button "Pesquisar" at bounding box center [889, 509] width 84 height 32
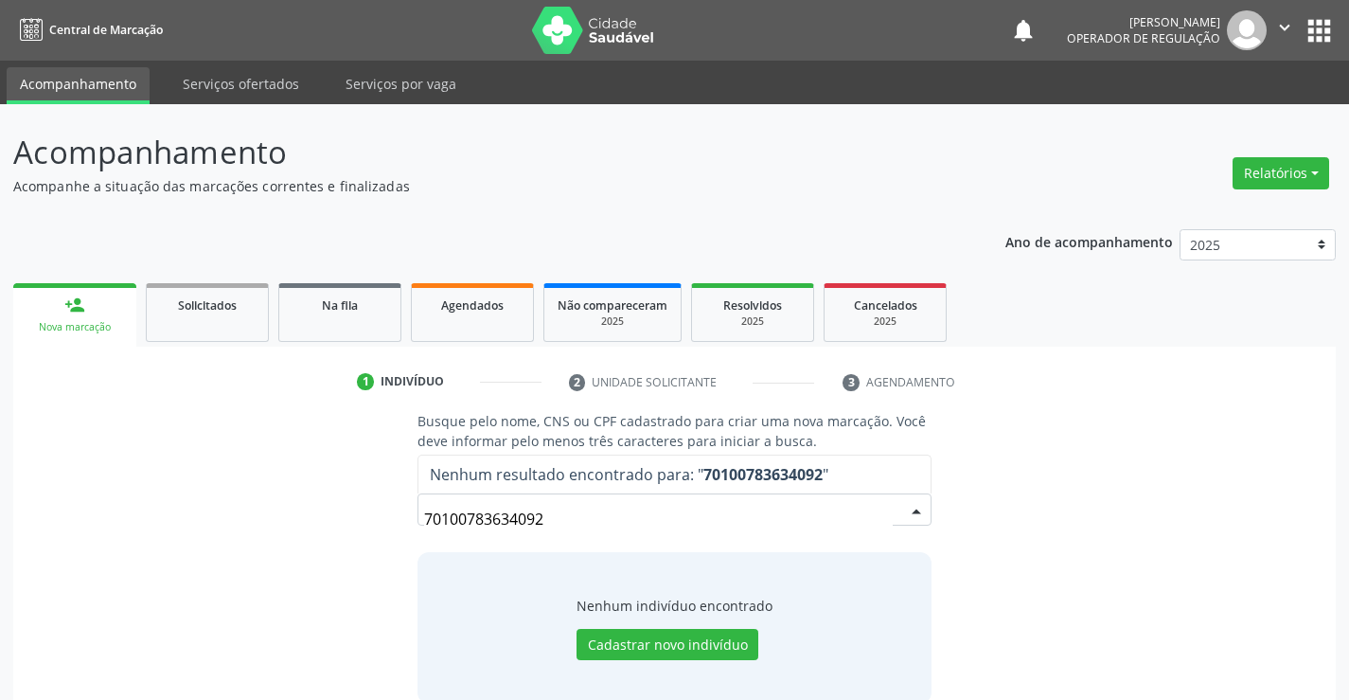
drag, startPoint x: 559, startPoint y: 522, endPoint x: 360, endPoint y: 510, distance: 199.1
click at [360, 510] on div "Busque pelo nome, CNS ou CPF cadastrado para criar uma nova marcação. Você deve…" at bounding box center [675, 557] width 1296 height 292
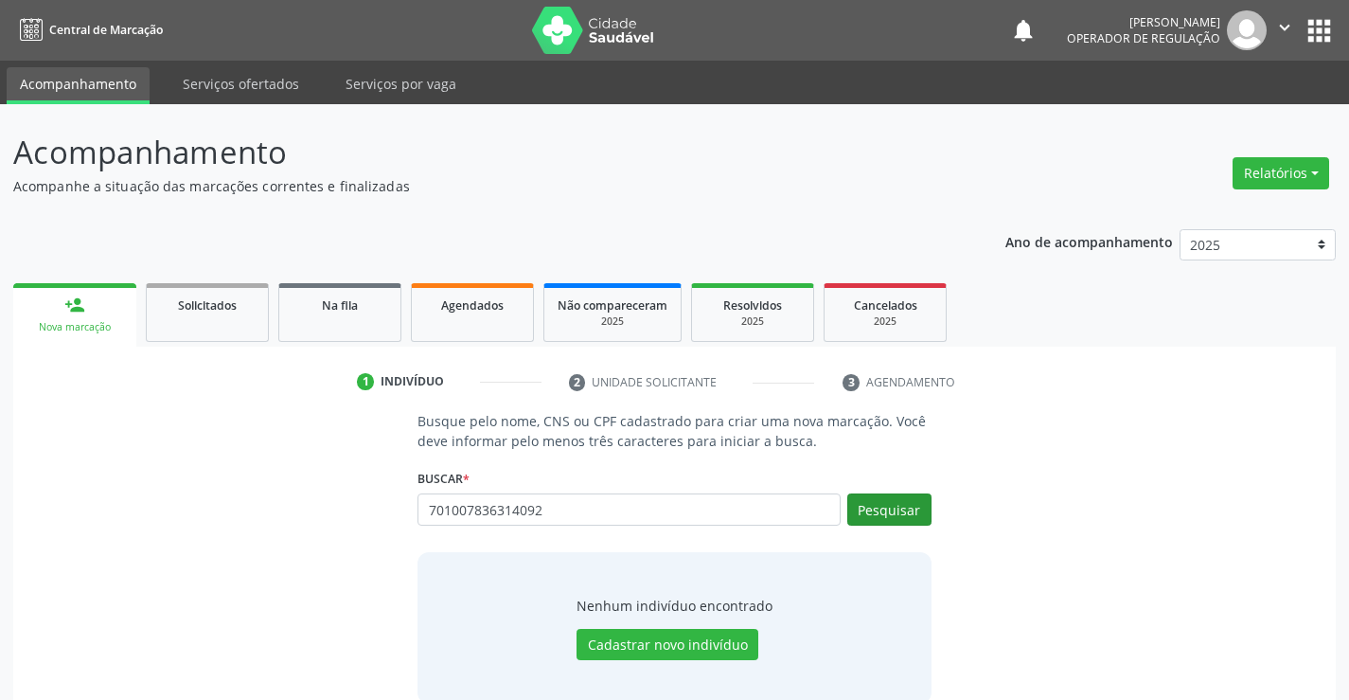
type input "701007836314092"
click at [898, 517] on button "Pesquisar" at bounding box center [889, 509] width 84 height 32
type input "701007836314092"
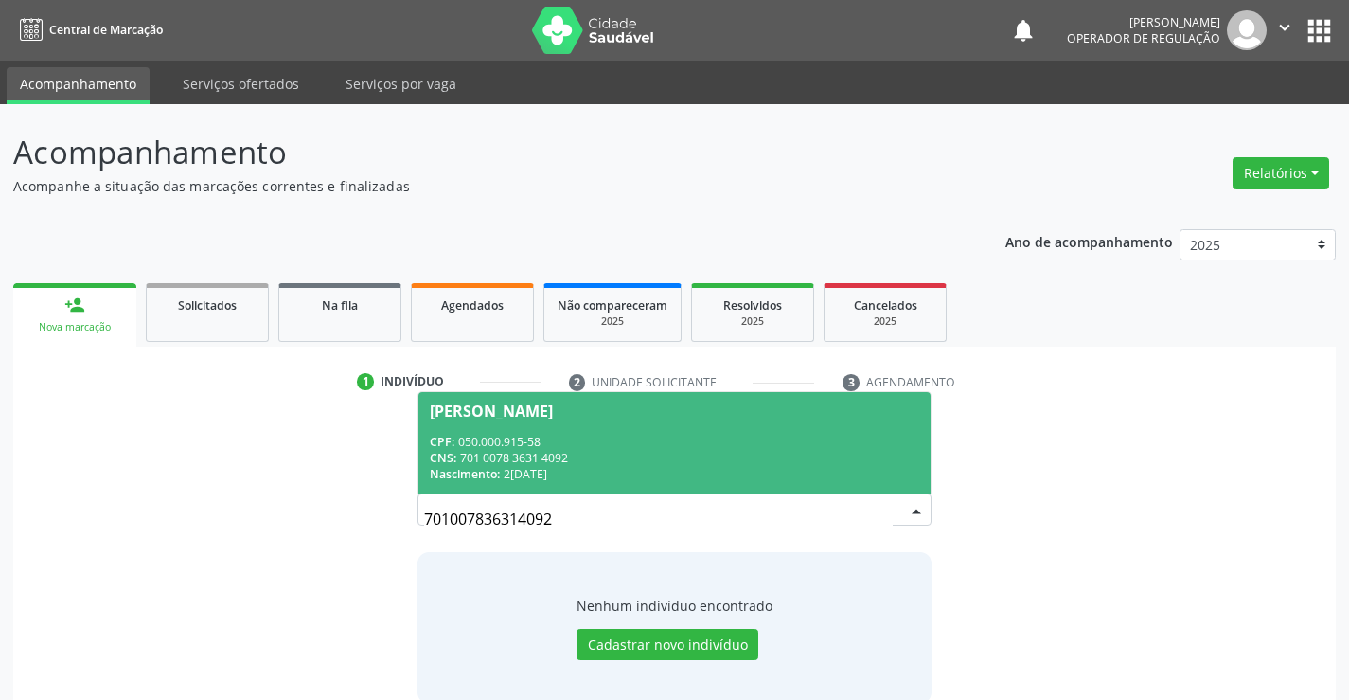
click at [738, 436] on div "CPF: 050.000.915-58" at bounding box center [674, 442] width 489 height 16
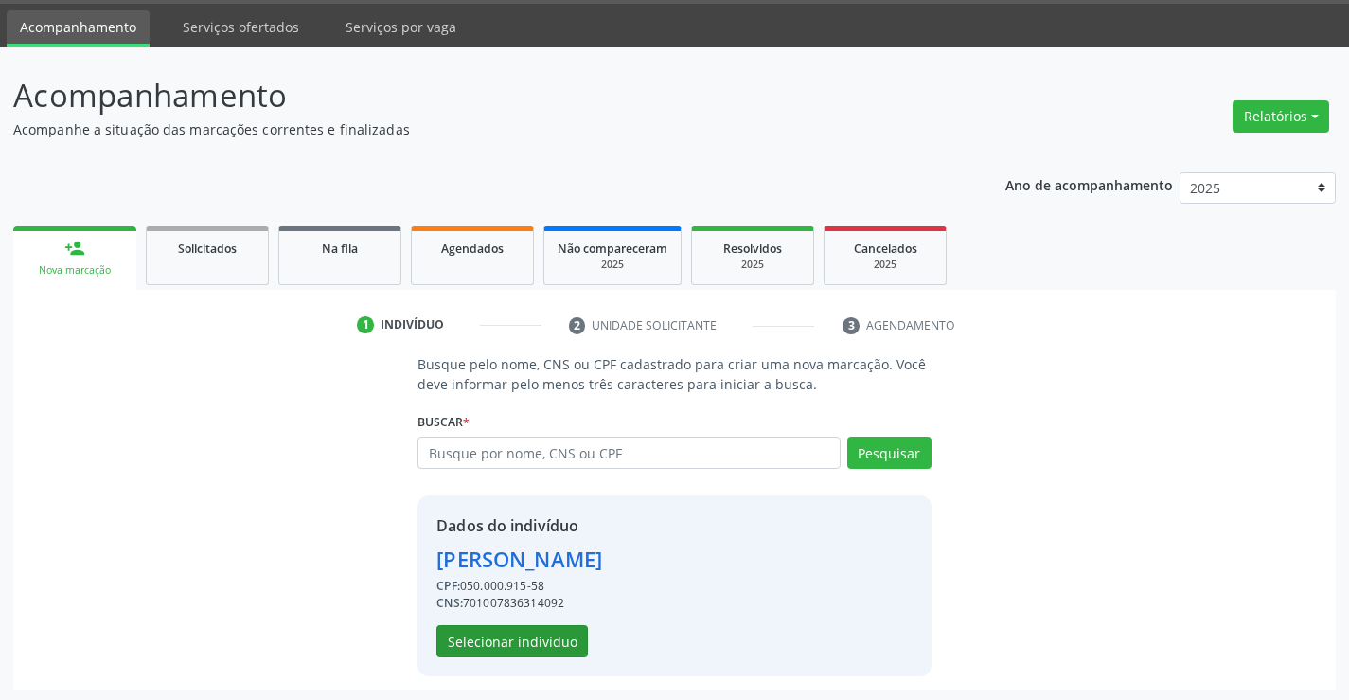
scroll to position [60, 0]
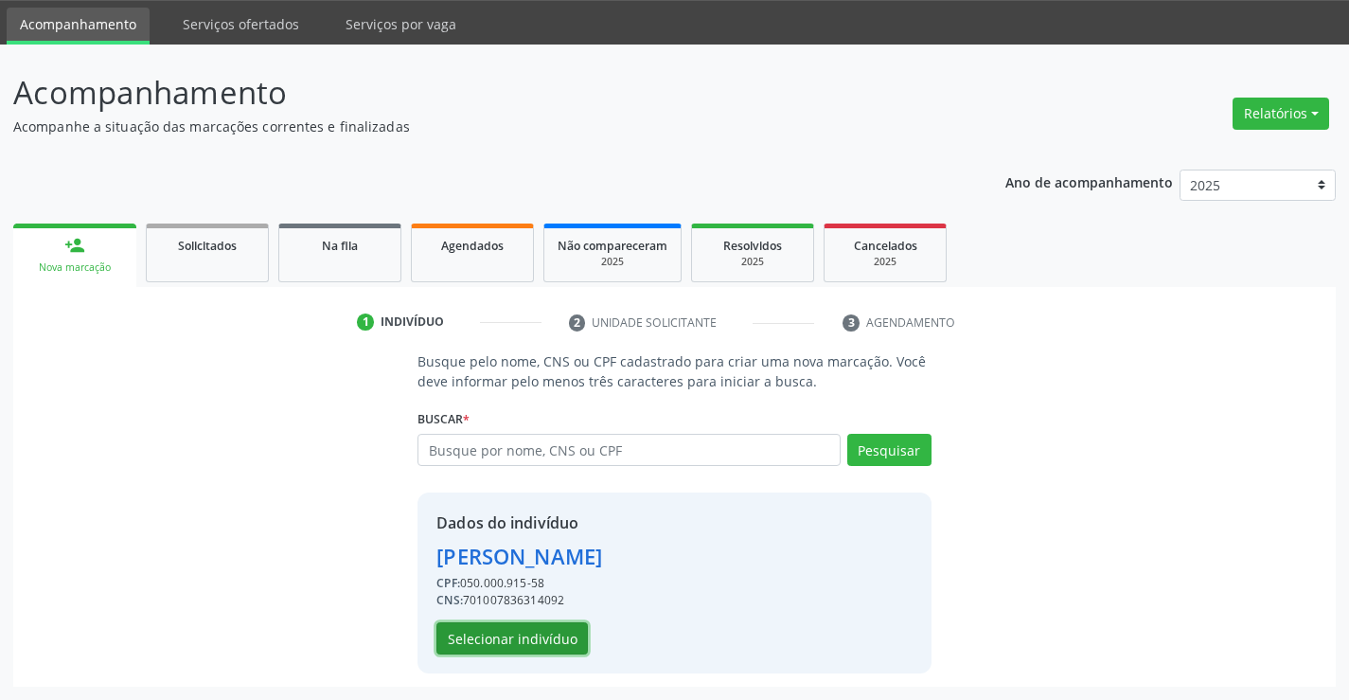
click at [516, 629] on button "Selecionar indivíduo" at bounding box center [511, 638] width 151 height 32
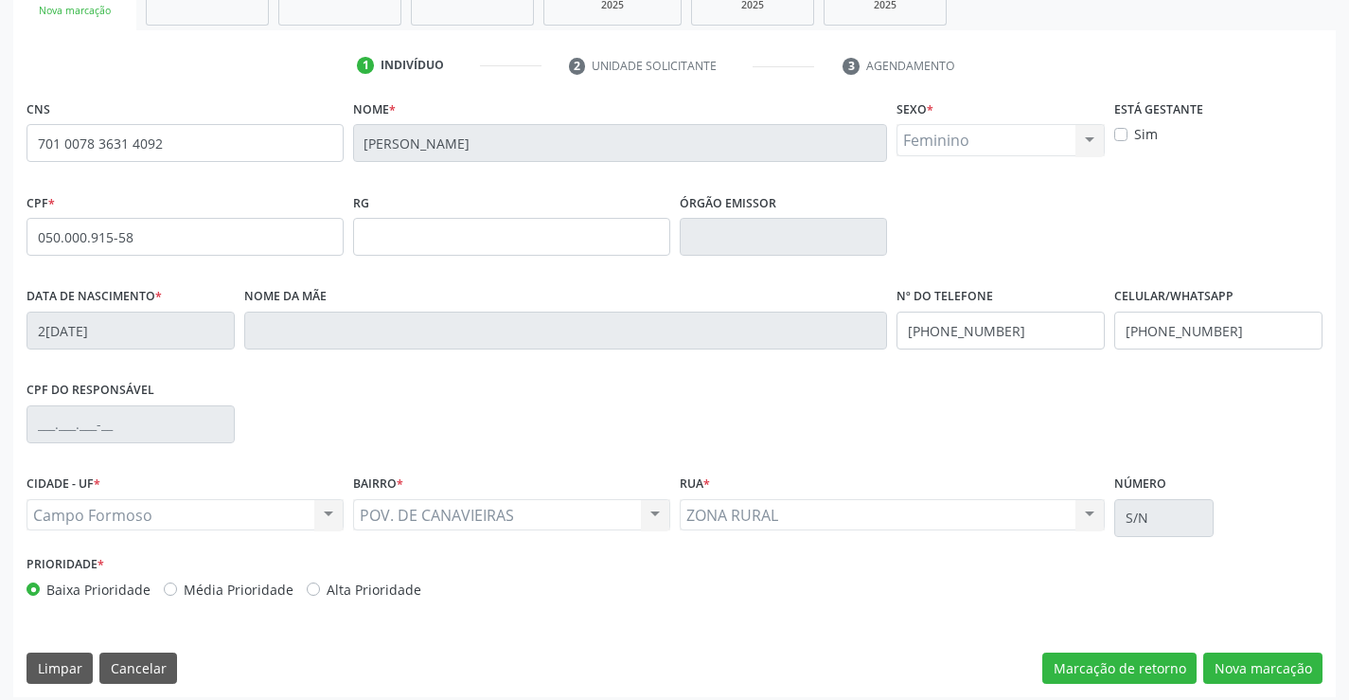
scroll to position [327, 0]
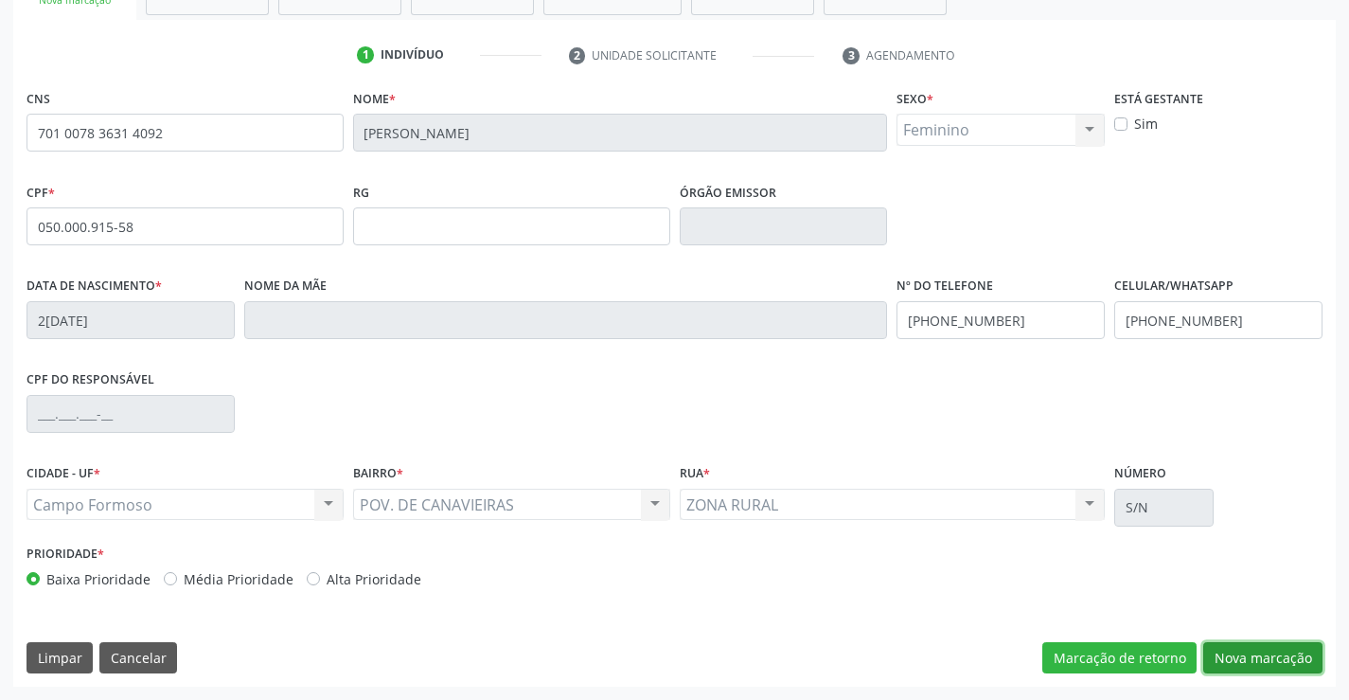
click at [1244, 655] on button "Nova marcação" at bounding box center [1262, 658] width 119 height 32
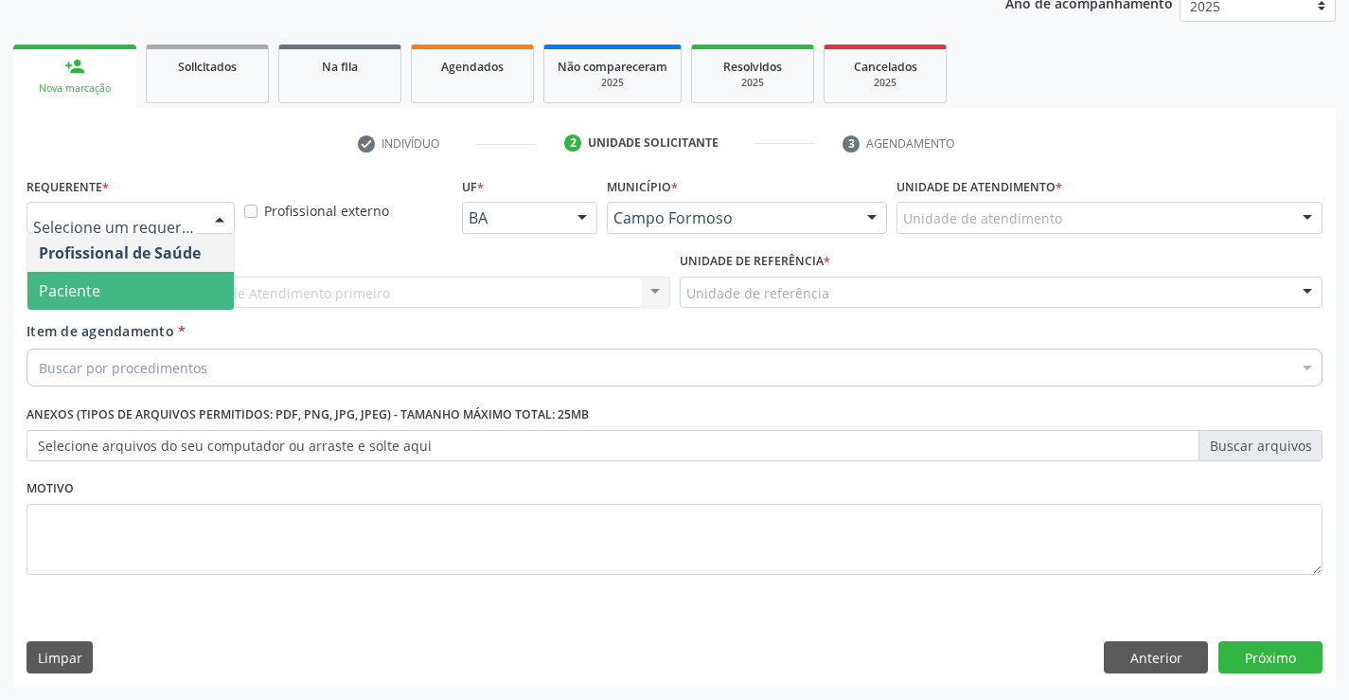
click at [101, 281] on span "Paciente" at bounding box center [130, 291] width 206 height 38
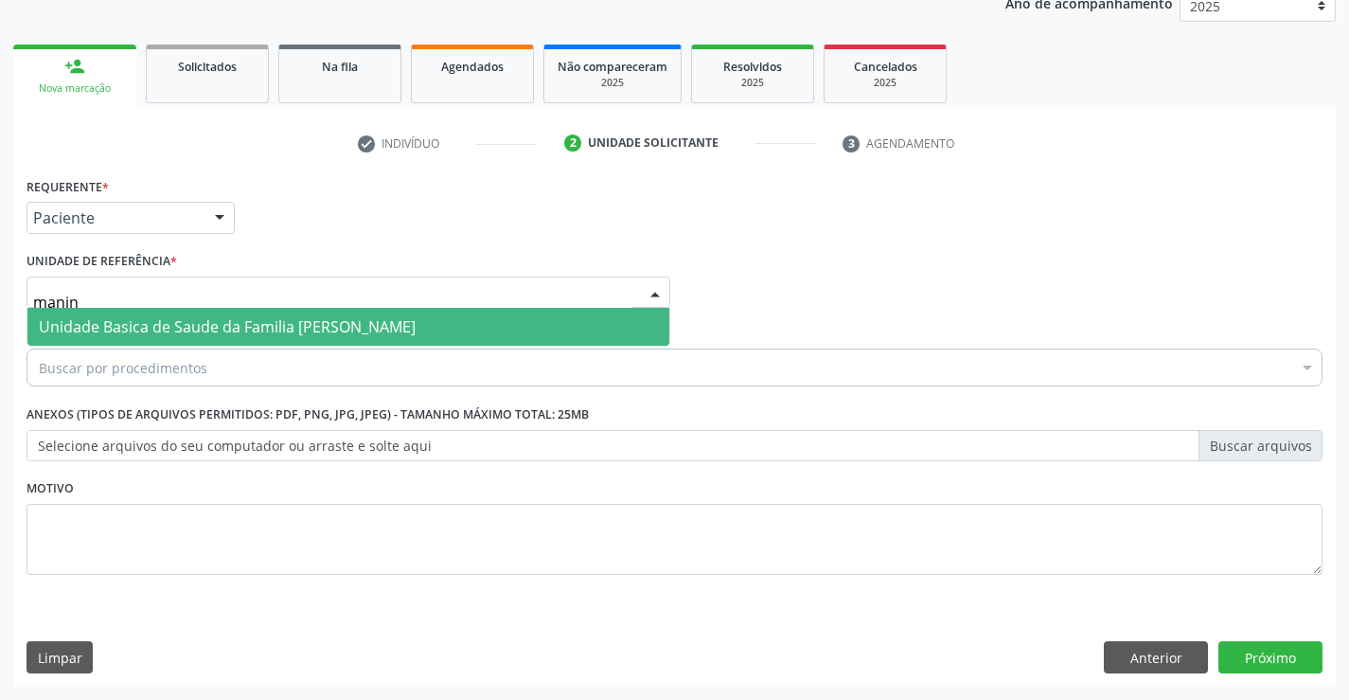
type input "maninh"
click at [123, 314] on span "Unidade Basica de Saude da Familia [PERSON_NAME]" at bounding box center [348, 327] width 642 height 38
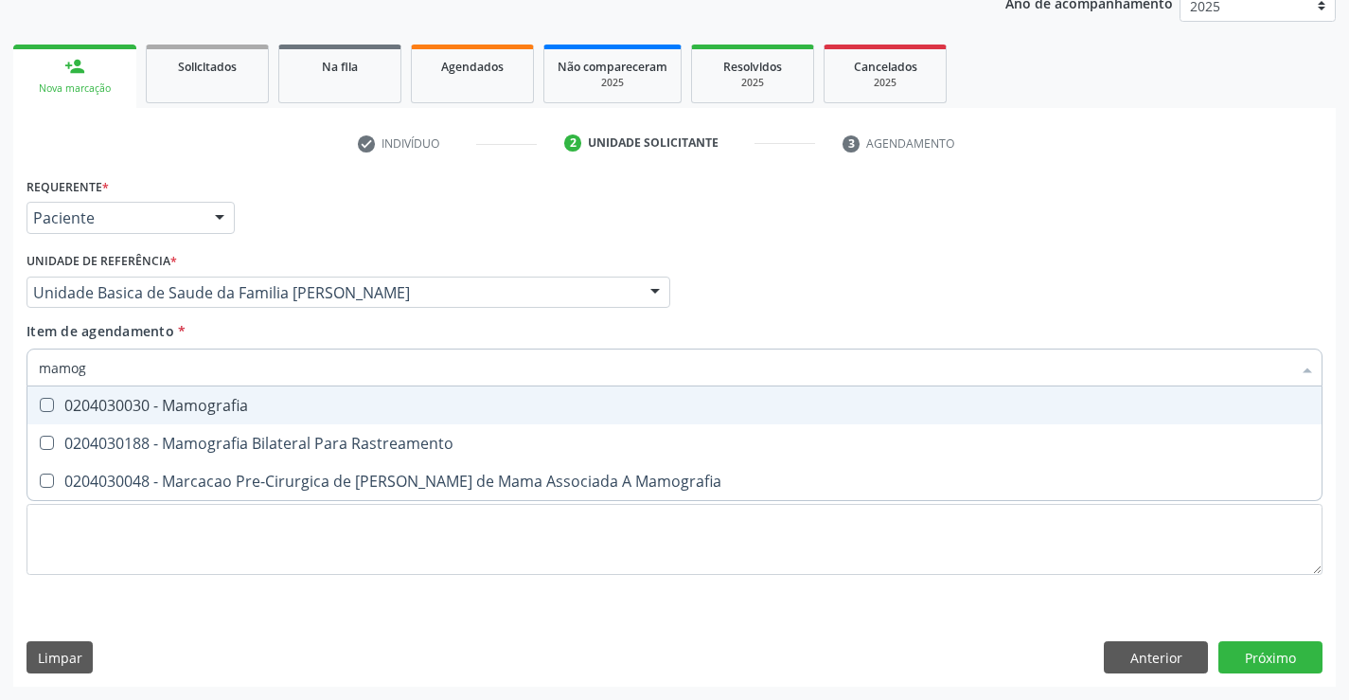
type input "mamogr"
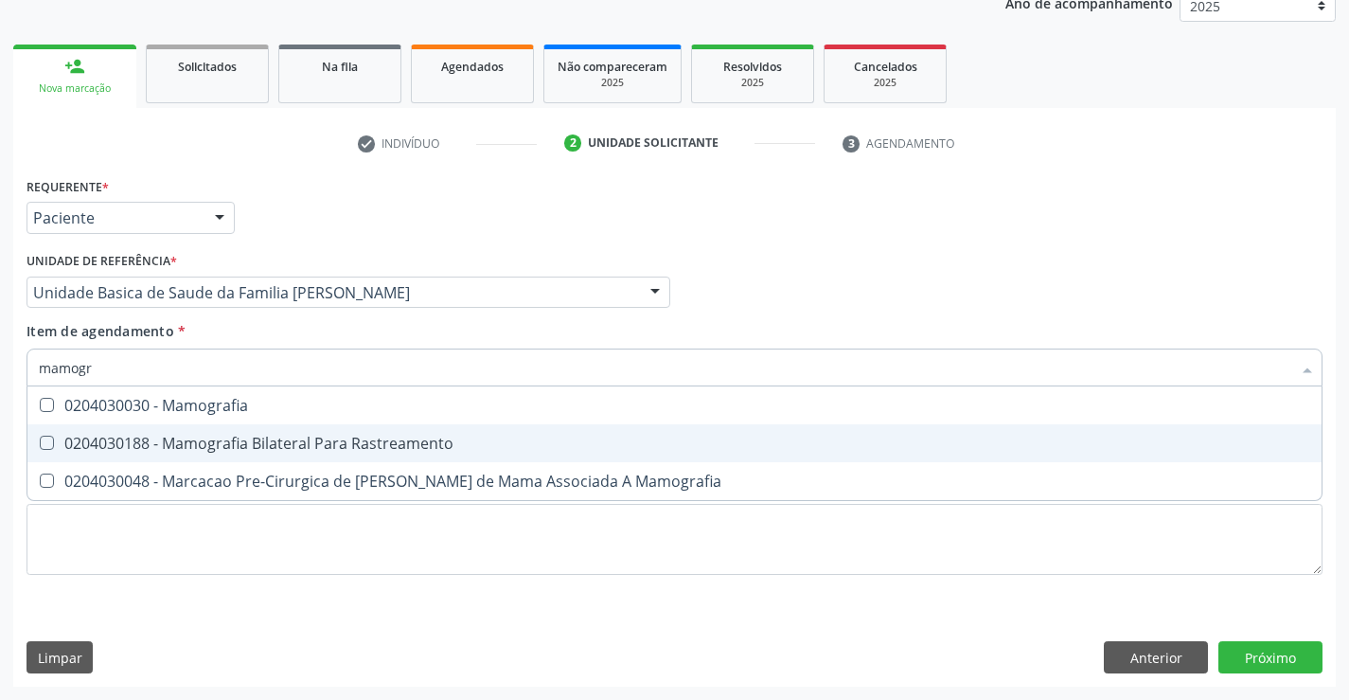
click at [183, 443] on div "0204030188 - Mamografia Bilateral Para Rastreamento" at bounding box center [675, 443] width 1272 height 15
checkbox Rastreamento "true"
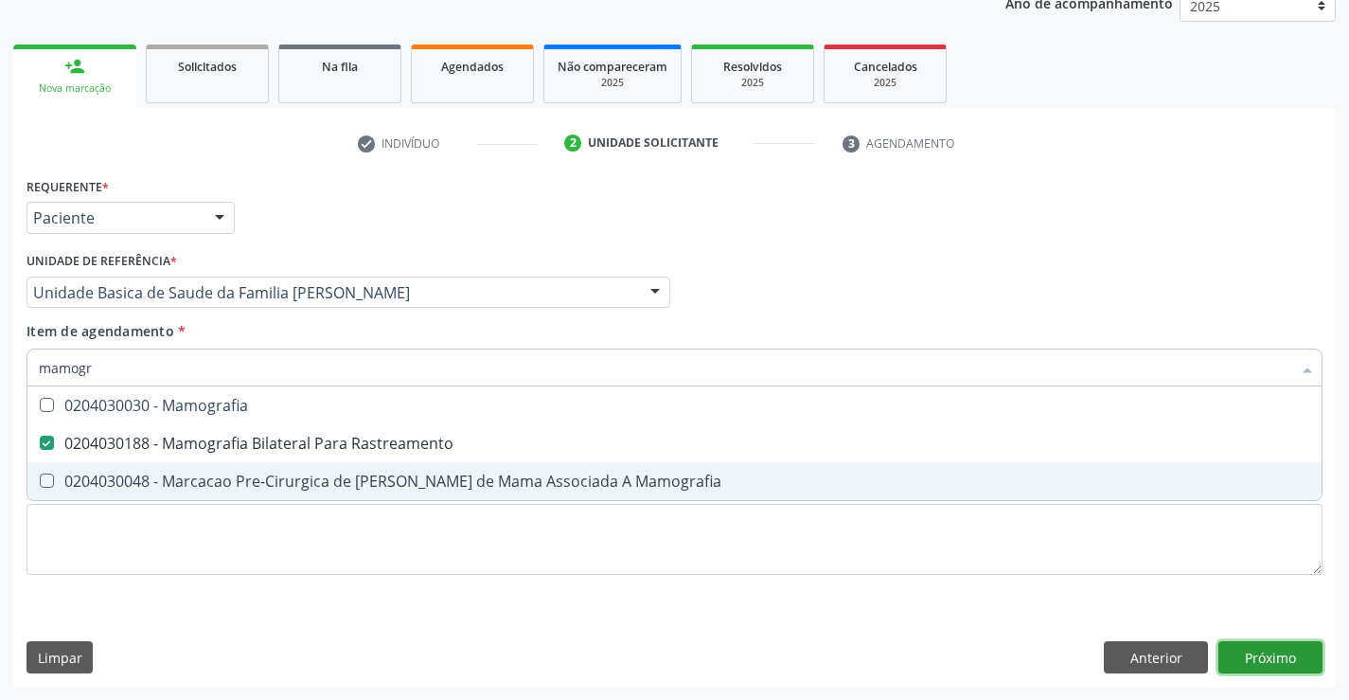
click at [1271, 657] on div "Requerente * Paciente Profissional de Saúde Paciente Nenhum resultado encontrad…" at bounding box center [674, 429] width 1323 height 514
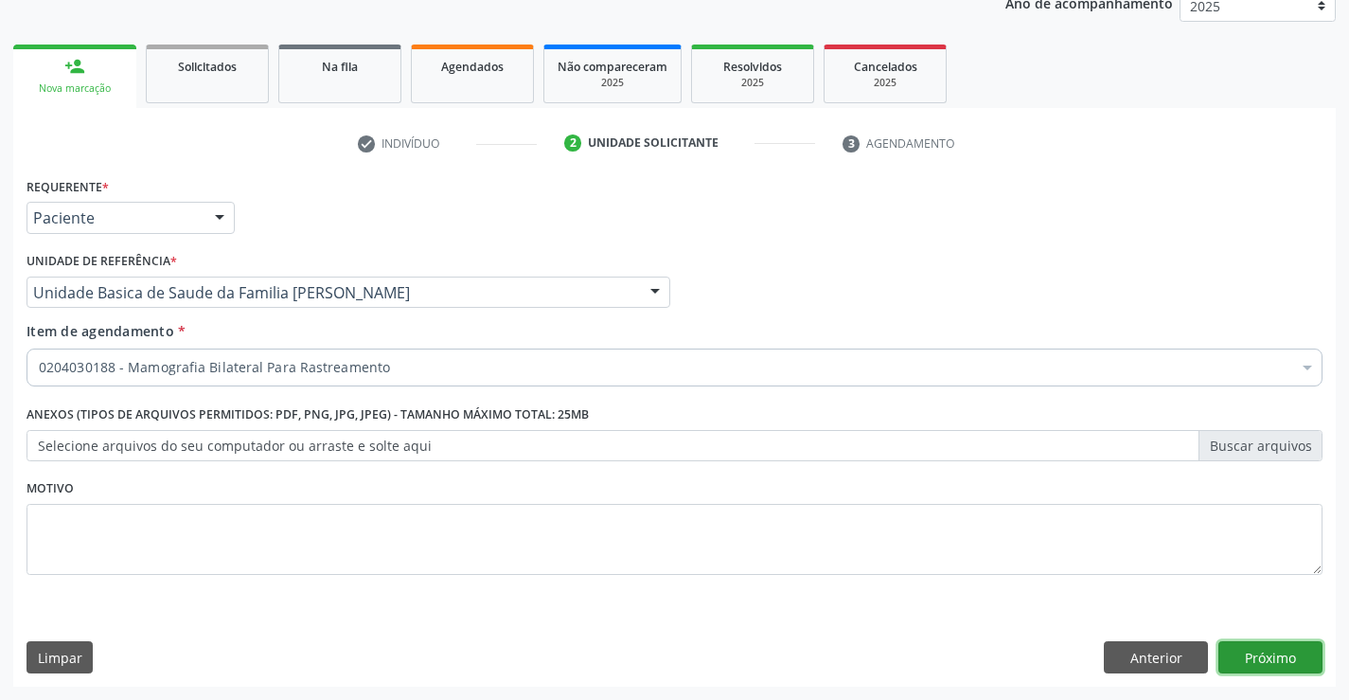
click at [1285, 655] on button "Próximo" at bounding box center [1270, 657] width 104 height 32
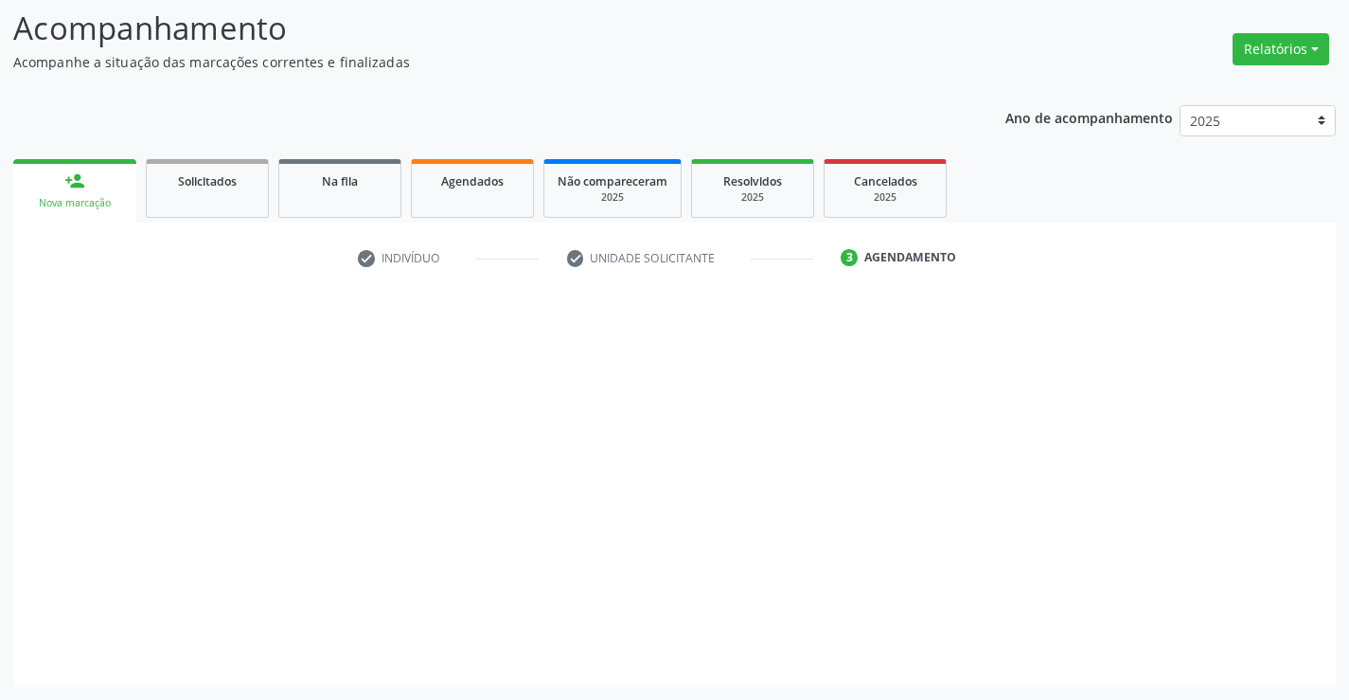
scroll to position [124, 0]
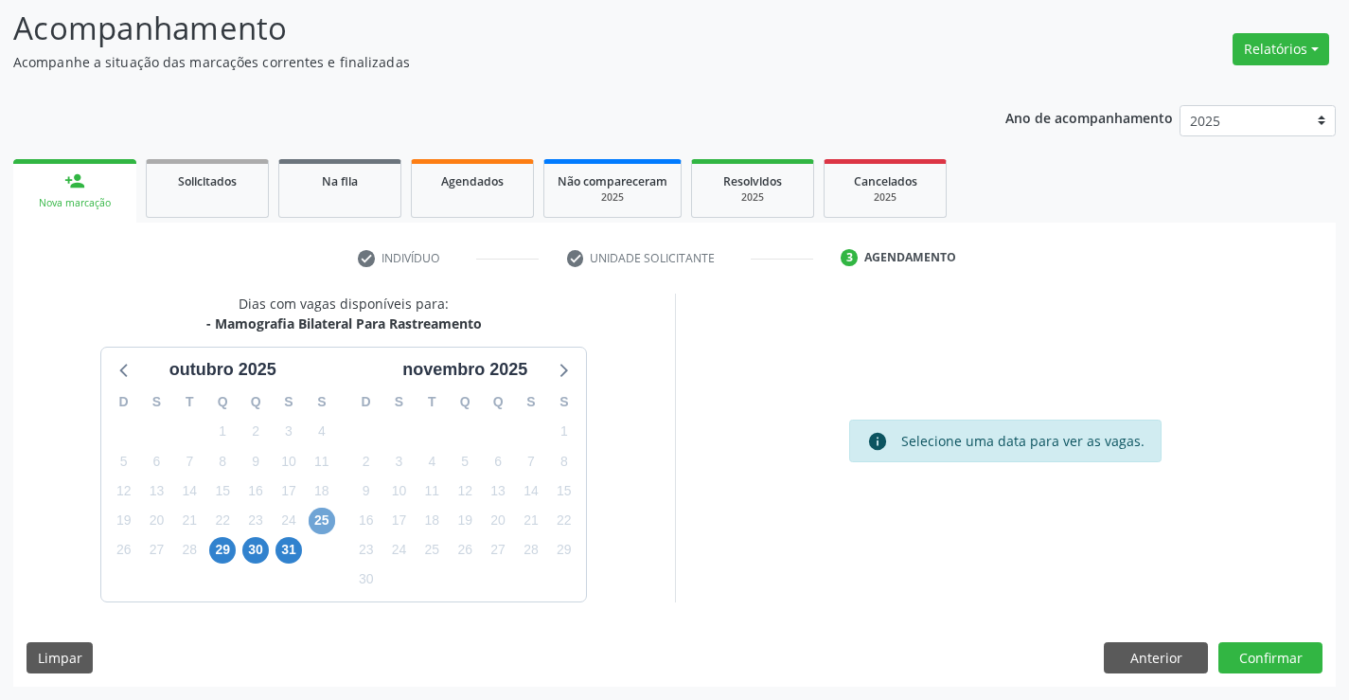
click at [316, 525] on span "25" at bounding box center [322, 520] width 27 height 27
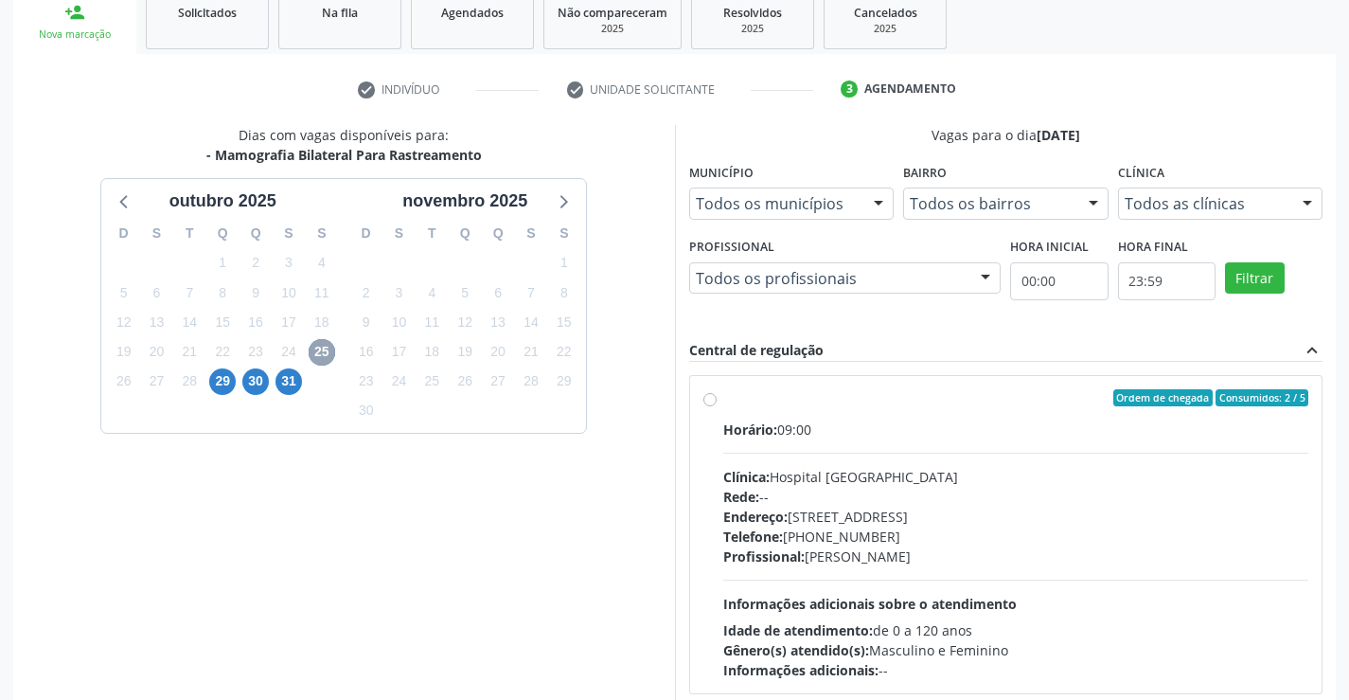
scroll to position [313, 0]
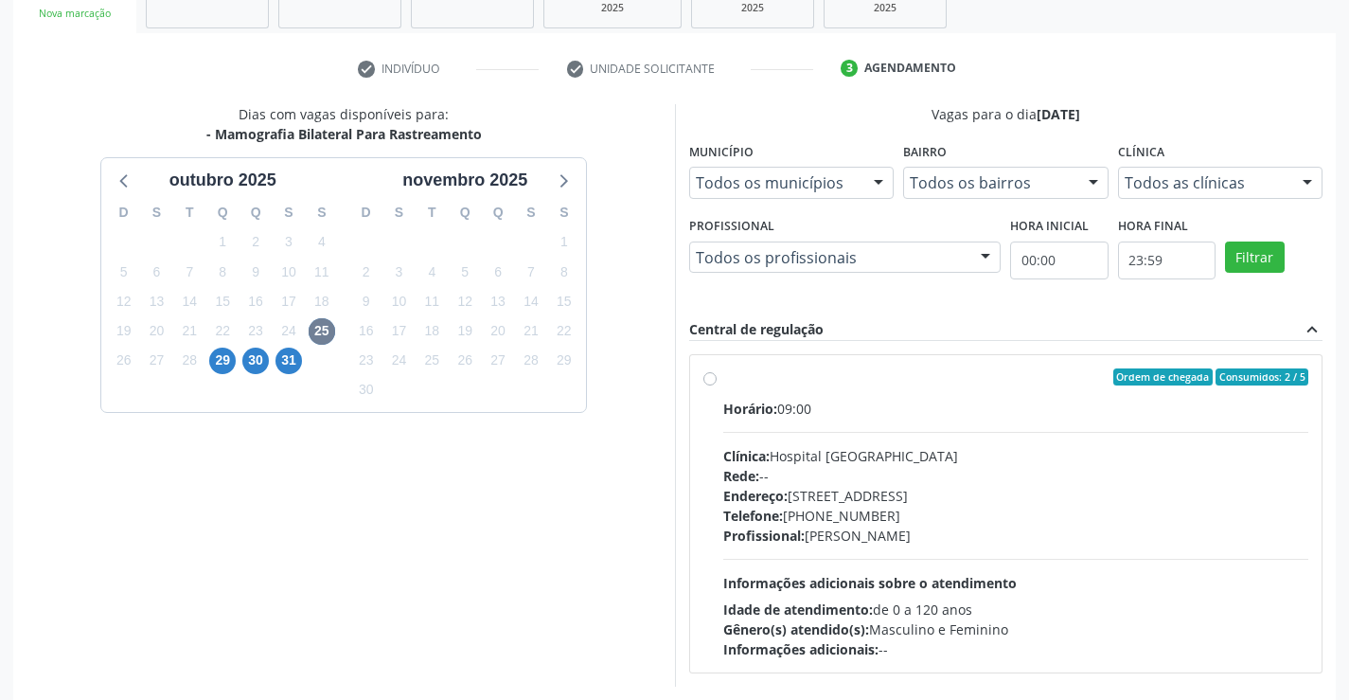
click at [723, 383] on label "Ordem de chegada Consumidos: 2 / 5 Horário: 09:00 Clínica: Hospital Sao Francis…" at bounding box center [1016, 513] width 586 height 291
click at [712, 383] on input "Ordem de chegada Consumidos: 2 / 5 Horário: 09:00 Clínica: Hospital Sao Francis…" at bounding box center [709, 376] width 13 height 17
radio input "true"
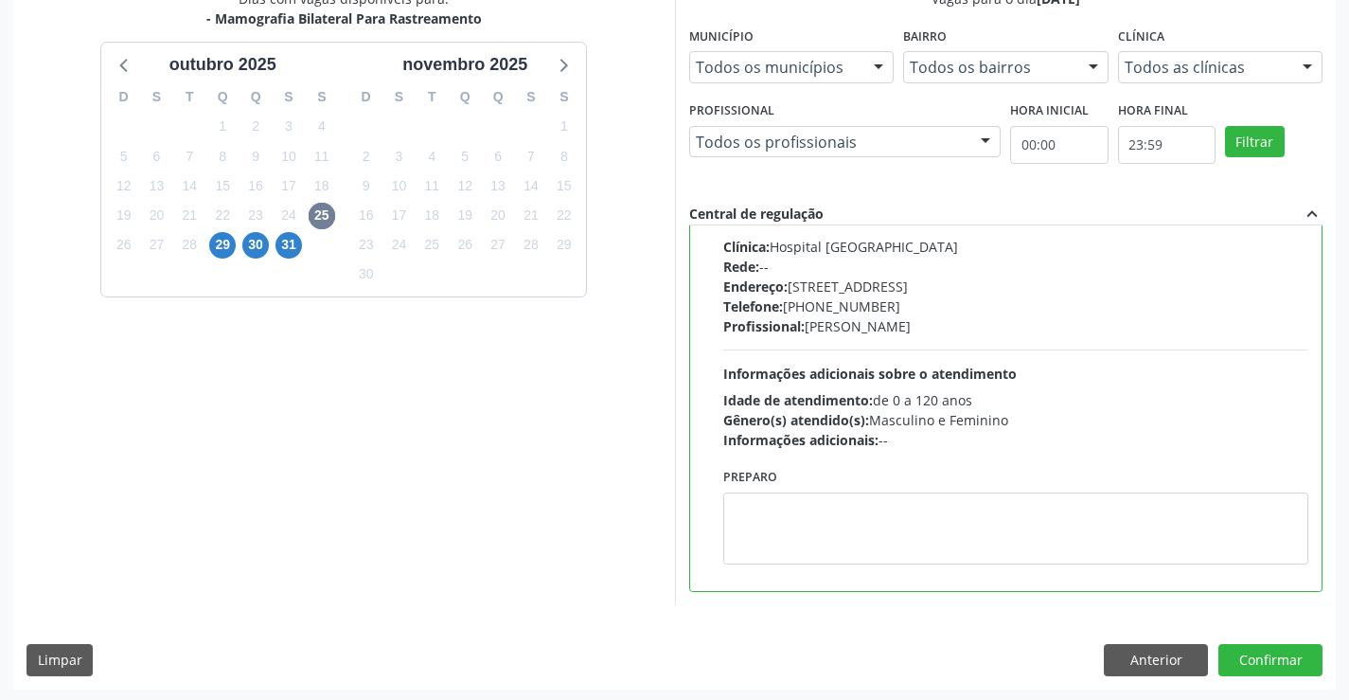
scroll to position [432, 0]
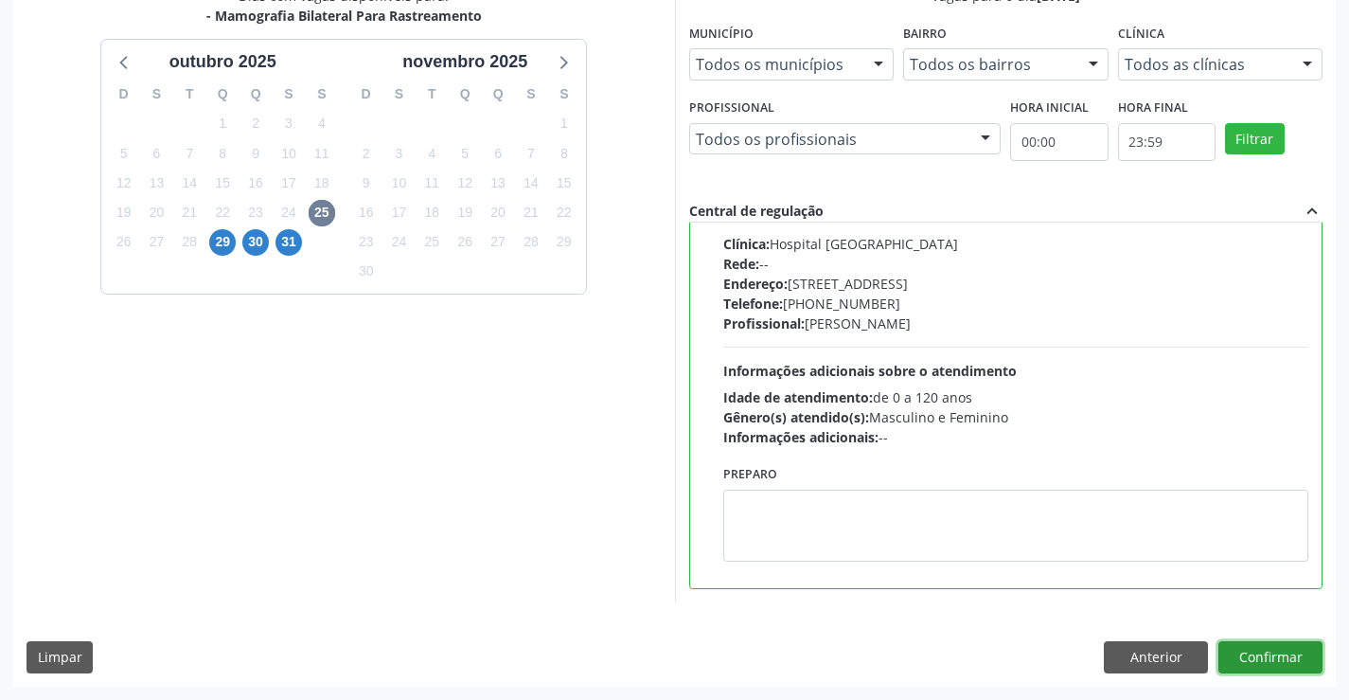
click at [1275, 652] on button "Confirmar" at bounding box center [1270, 657] width 104 height 32
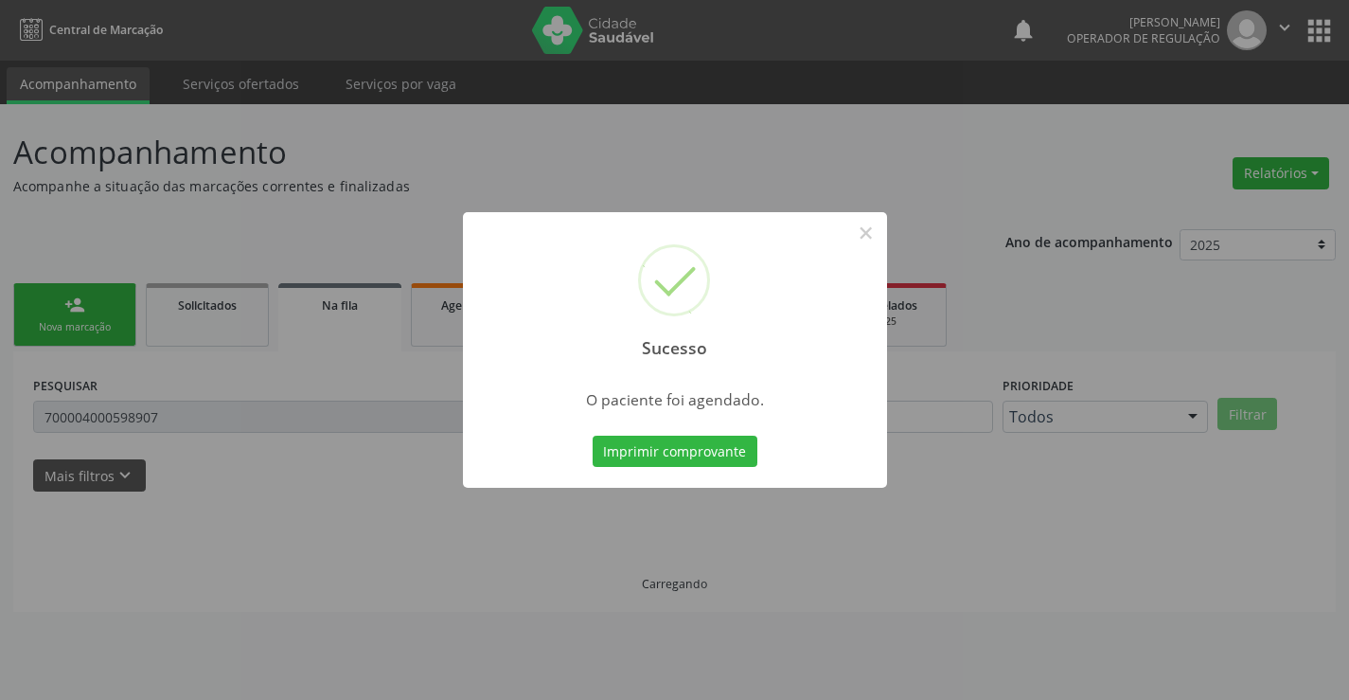
scroll to position [0, 0]
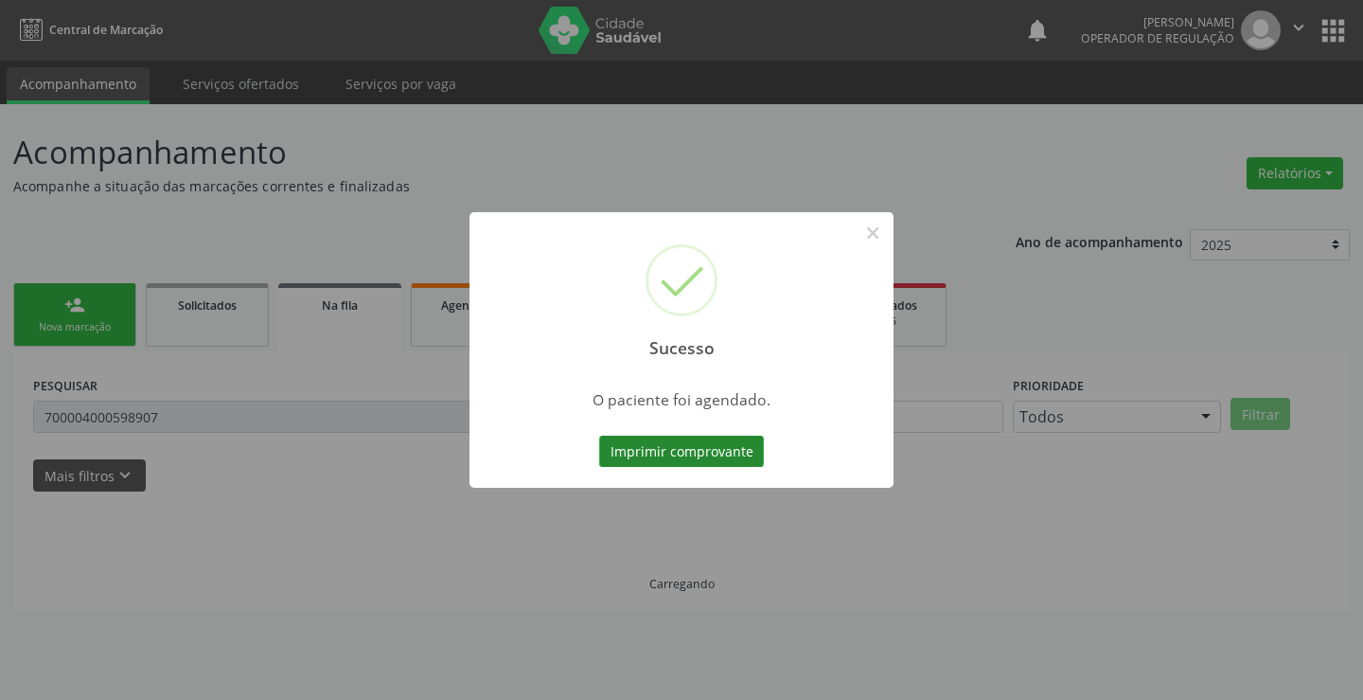
click at [703, 443] on button "Imprimir comprovante" at bounding box center [681, 452] width 165 height 32
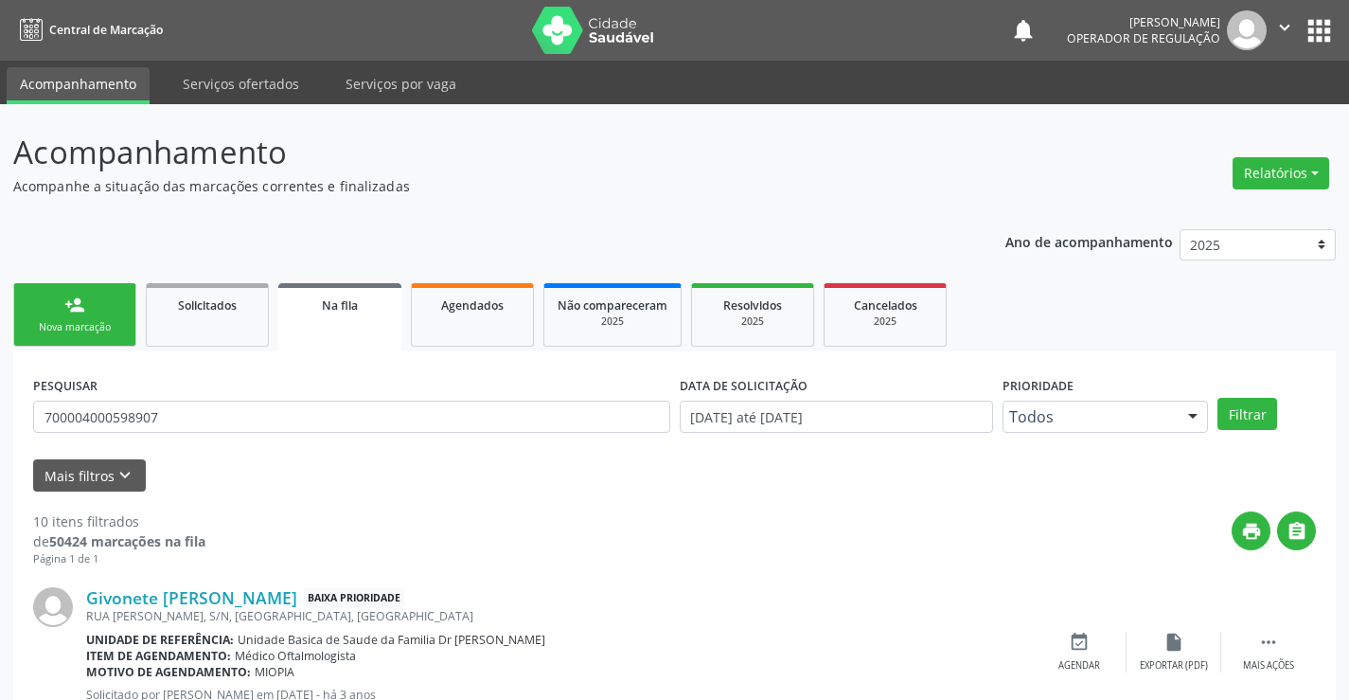
click at [81, 318] on link "person_add Nova marcação" at bounding box center [74, 314] width 123 height 63
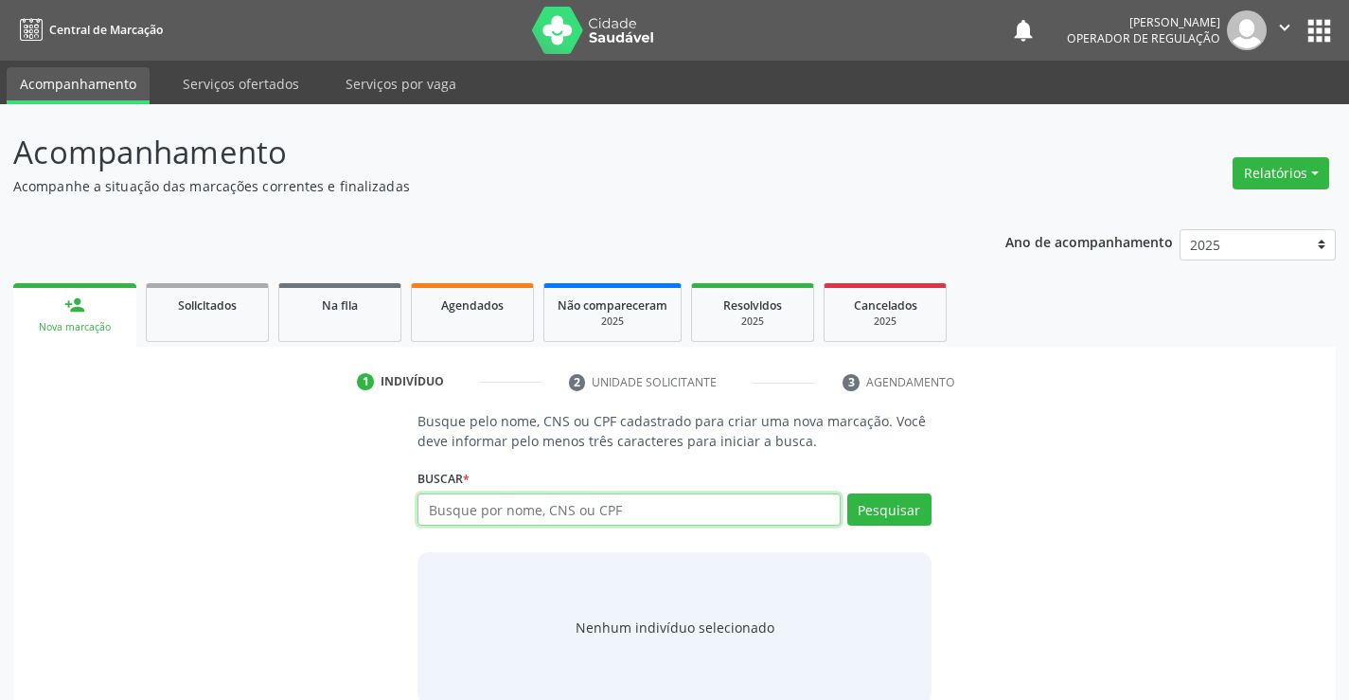
click at [453, 511] on input "text" at bounding box center [629, 509] width 422 height 32
type input "700503964059560"
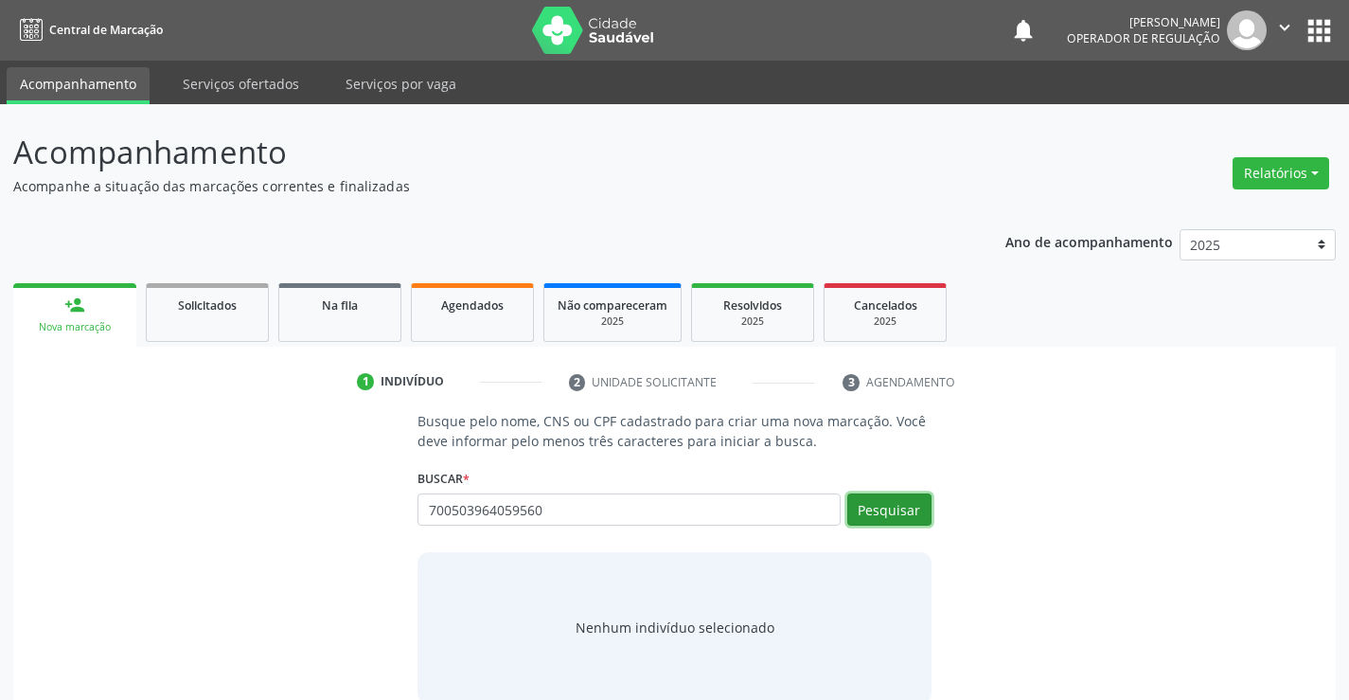
click at [886, 513] on button "Pesquisar" at bounding box center [889, 509] width 84 height 32
type input "700503964059560"
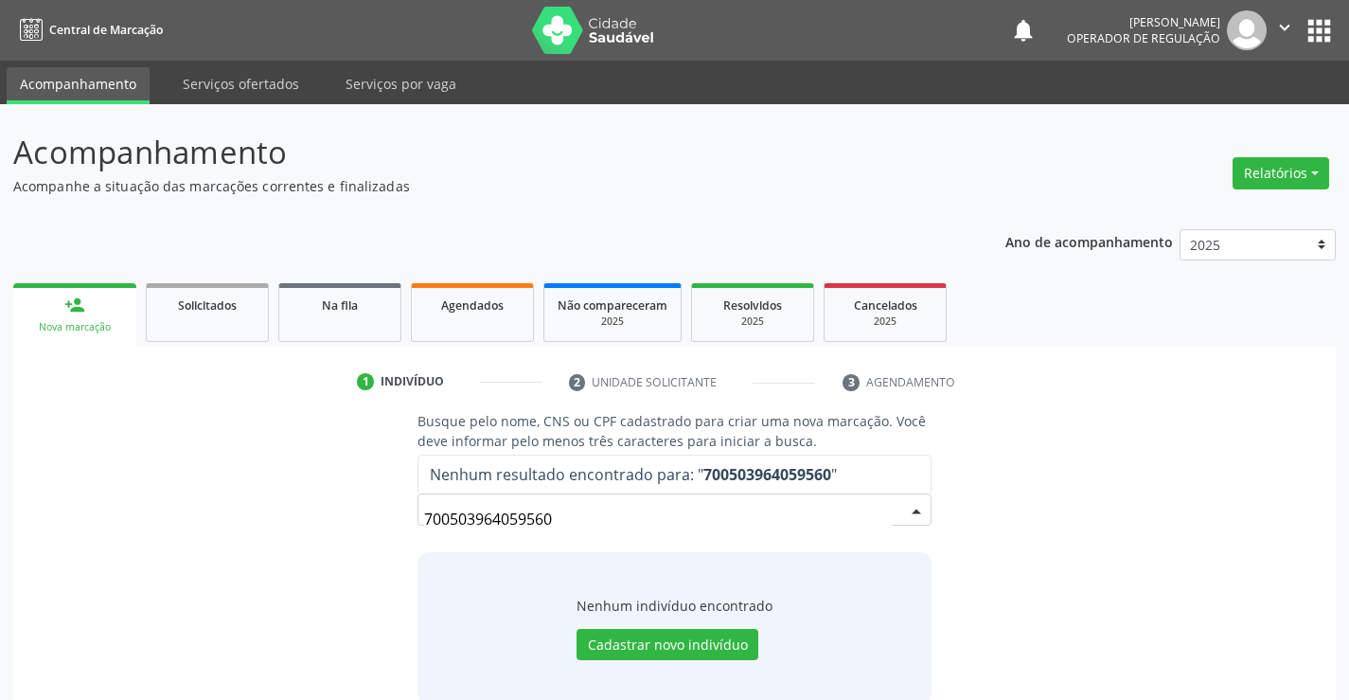
drag, startPoint x: 561, startPoint y: 524, endPoint x: 382, endPoint y: 519, distance: 179.9
click at [382, 519] on div "Busque pelo nome, CNS ou CPF cadastrado para criar uma nova marcação. Você deve…" at bounding box center [675, 557] width 1296 height 292
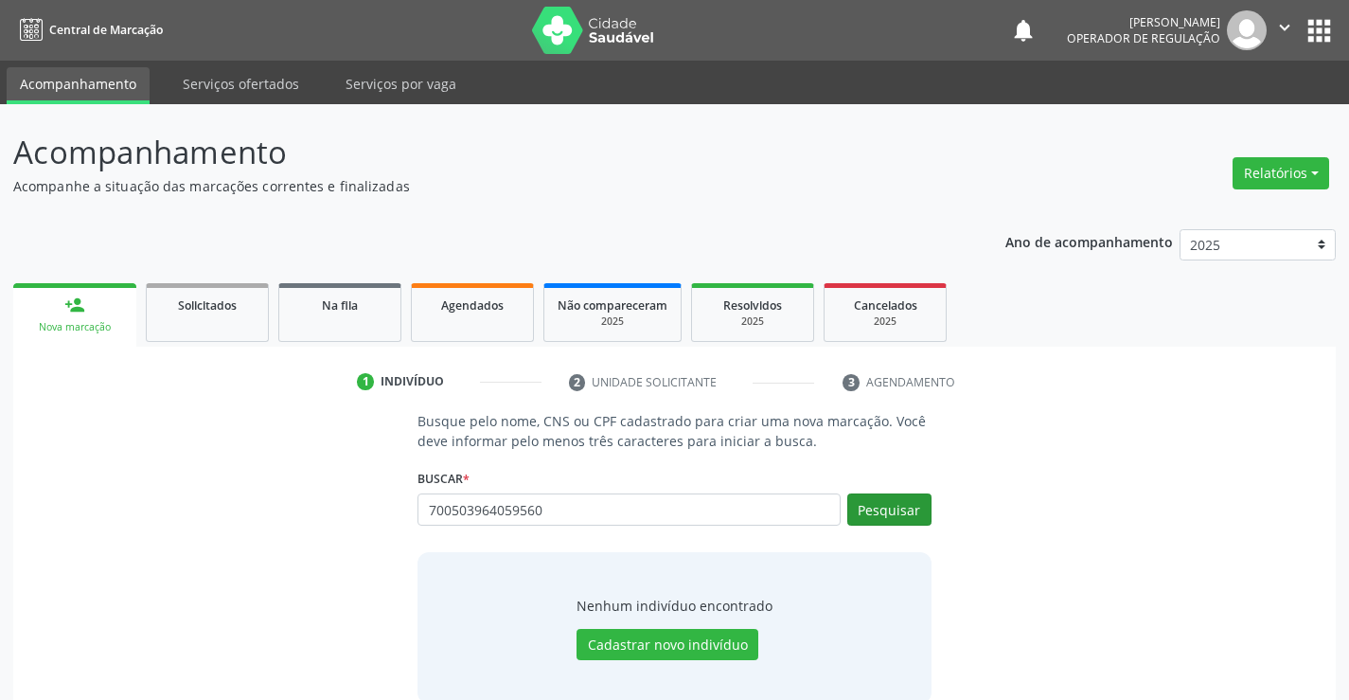
type input "700503964059560"
click at [902, 509] on button "Pesquisar" at bounding box center [889, 509] width 84 height 32
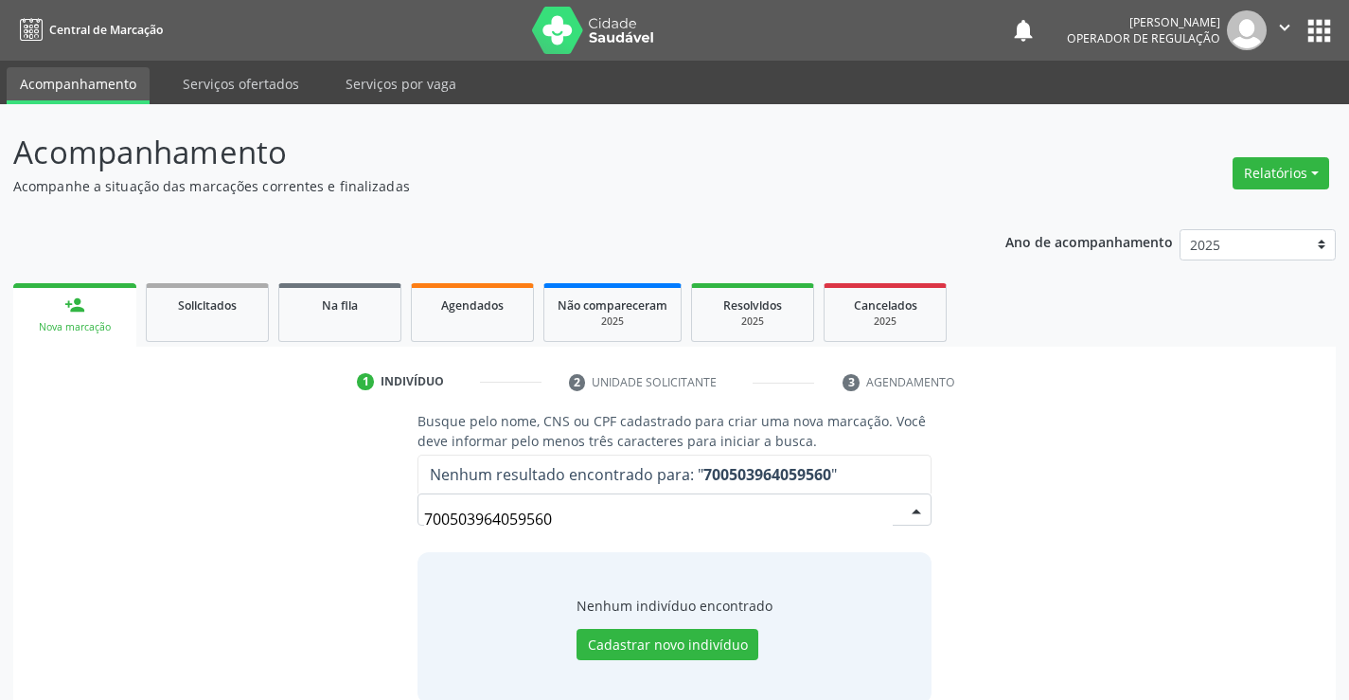
drag, startPoint x: 590, startPoint y: 507, endPoint x: 310, endPoint y: 532, distance: 281.3
click at [347, 530] on div "Busque pelo nome, CNS ou CPF cadastrado para criar uma nova marcação. Você deve…" at bounding box center [675, 557] width 1296 height 292
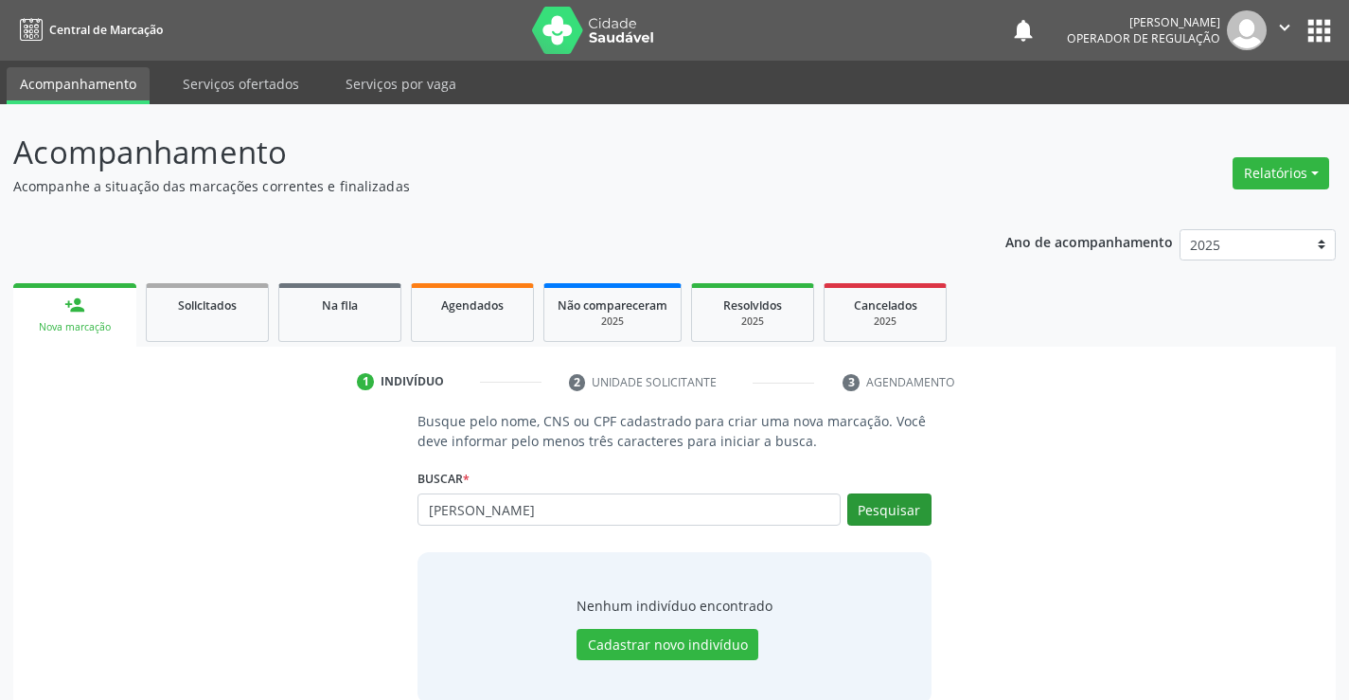
type input "heloisa santos pereira"
click at [899, 513] on button "Pesquisar" at bounding box center [889, 509] width 84 height 32
type input "heloisa santos pereira"
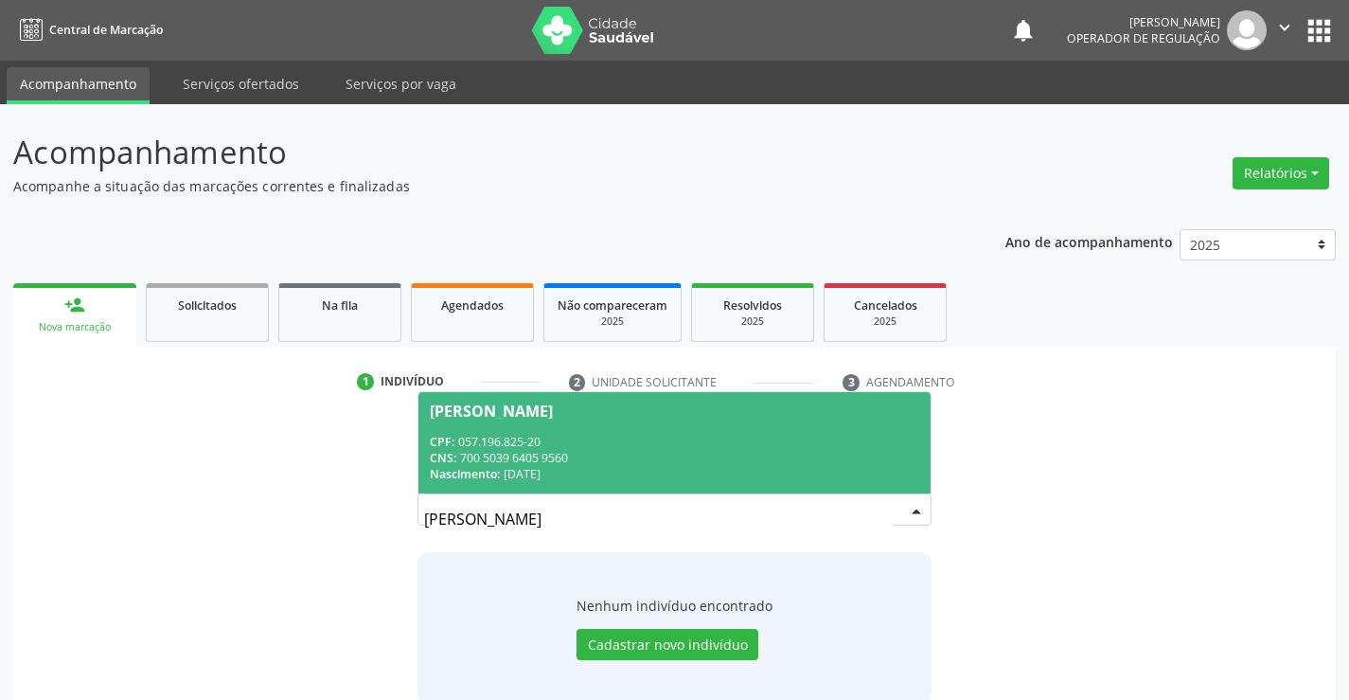
click at [635, 428] on span "Heloisa Santos Pereira CPF: 057.196.825-20 CNS: 700 5039 6405 9560 Nascimento: …" at bounding box center [673, 442] width 511 height 101
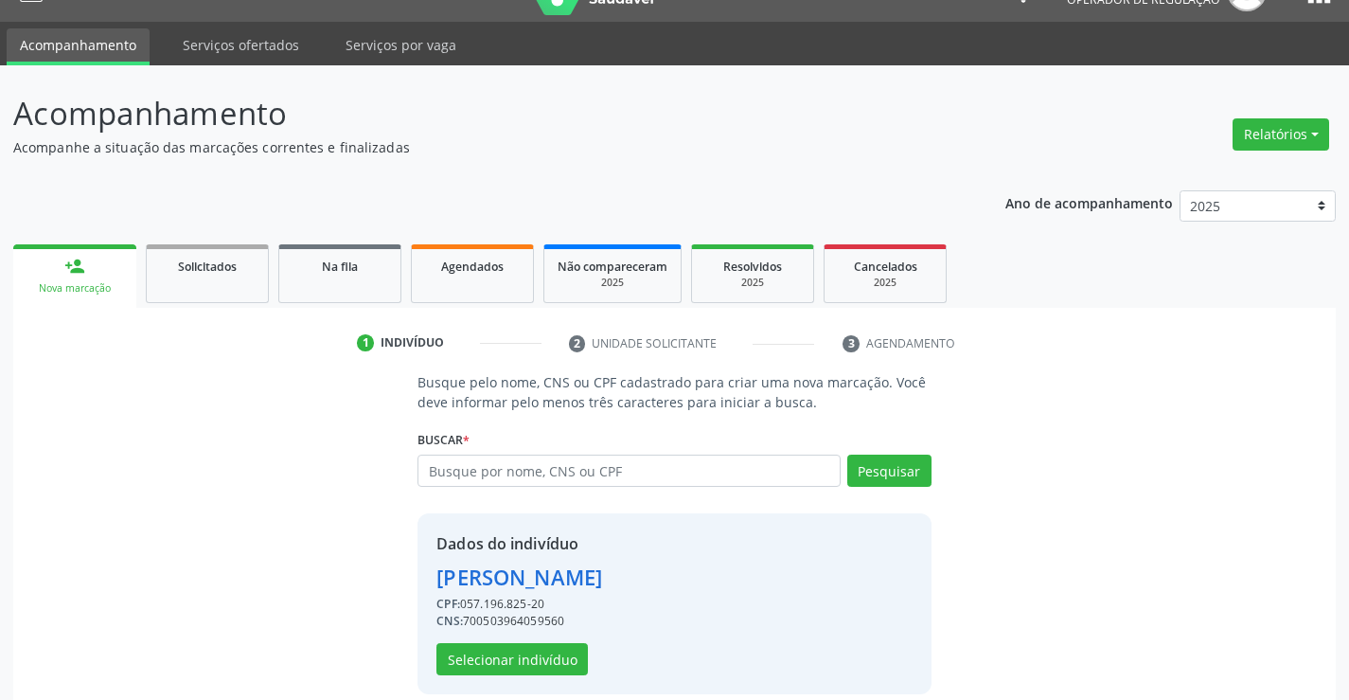
scroll to position [60, 0]
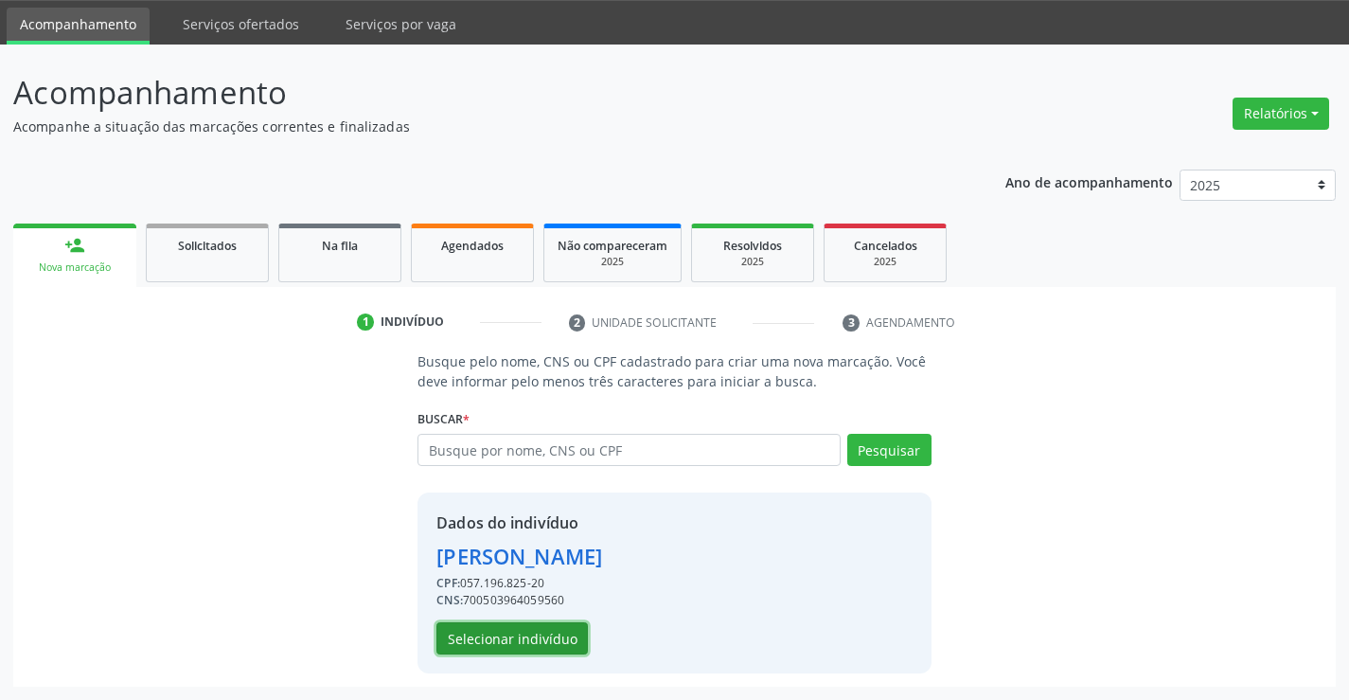
click at [542, 629] on button "Selecionar indivíduo" at bounding box center [511, 638] width 151 height 32
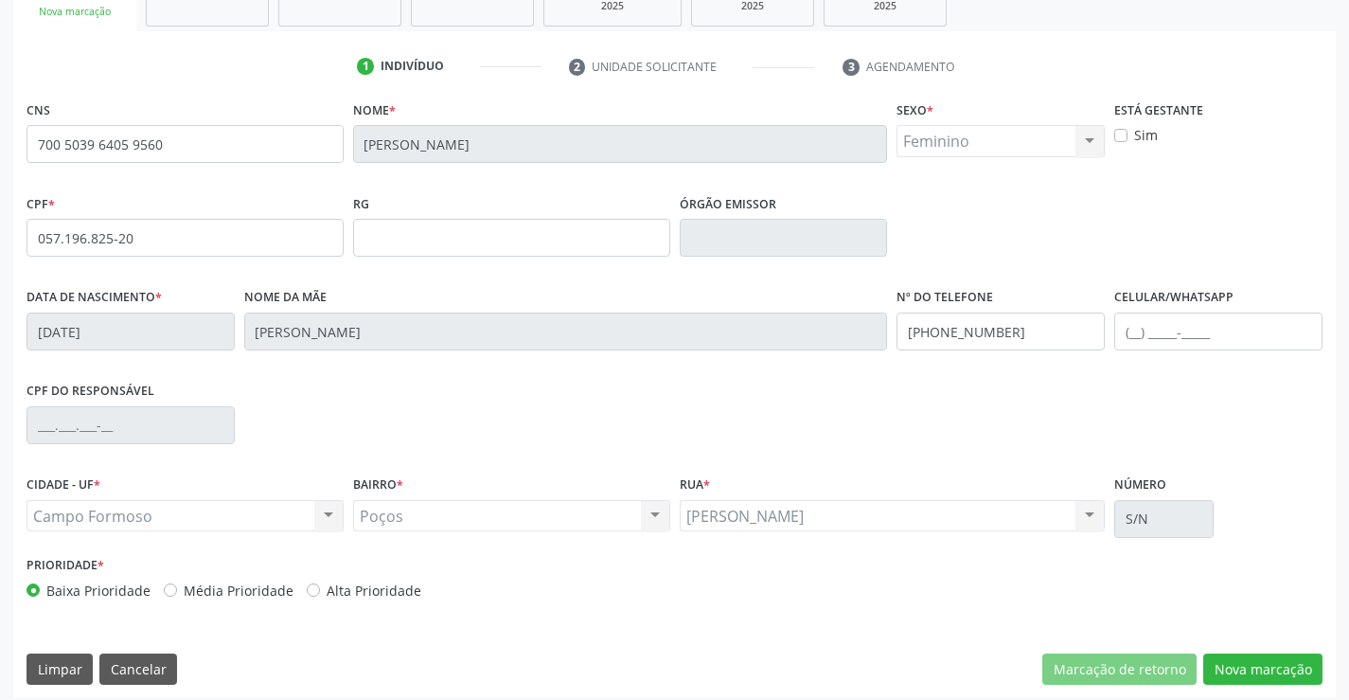
scroll to position [327, 0]
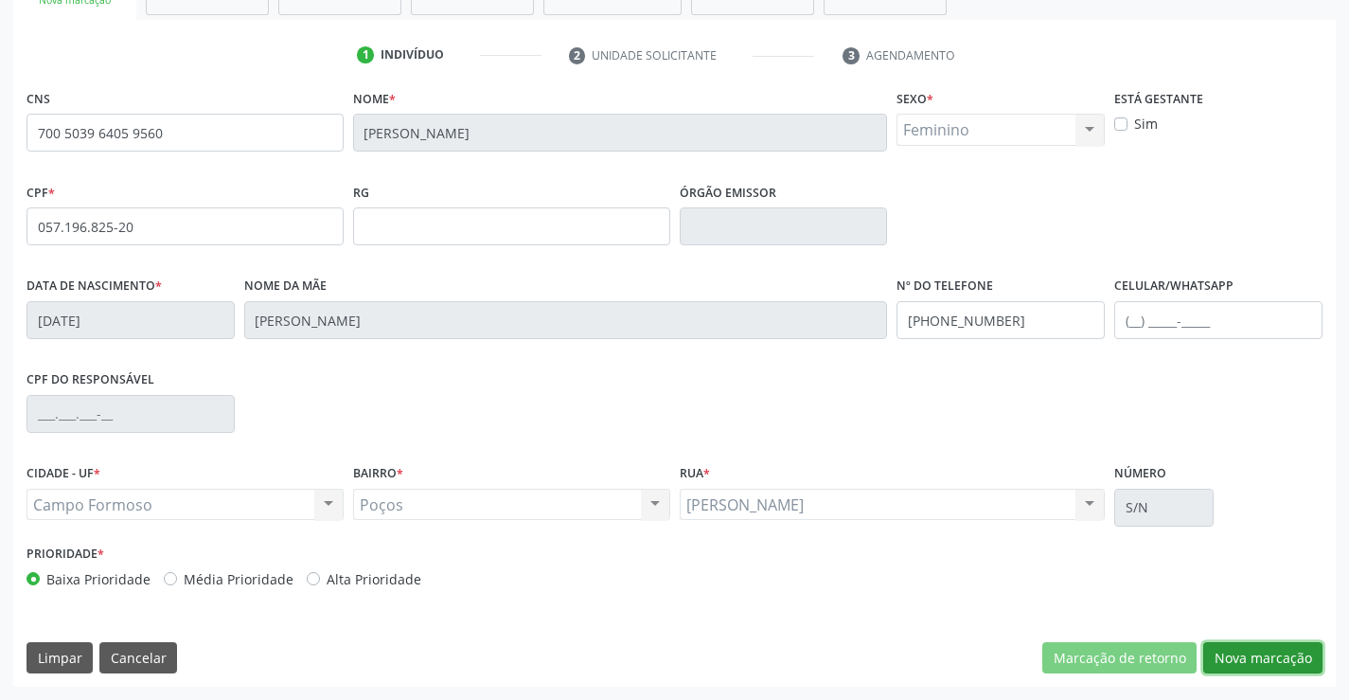
click at [1244, 648] on button "Nova marcação" at bounding box center [1262, 658] width 119 height 32
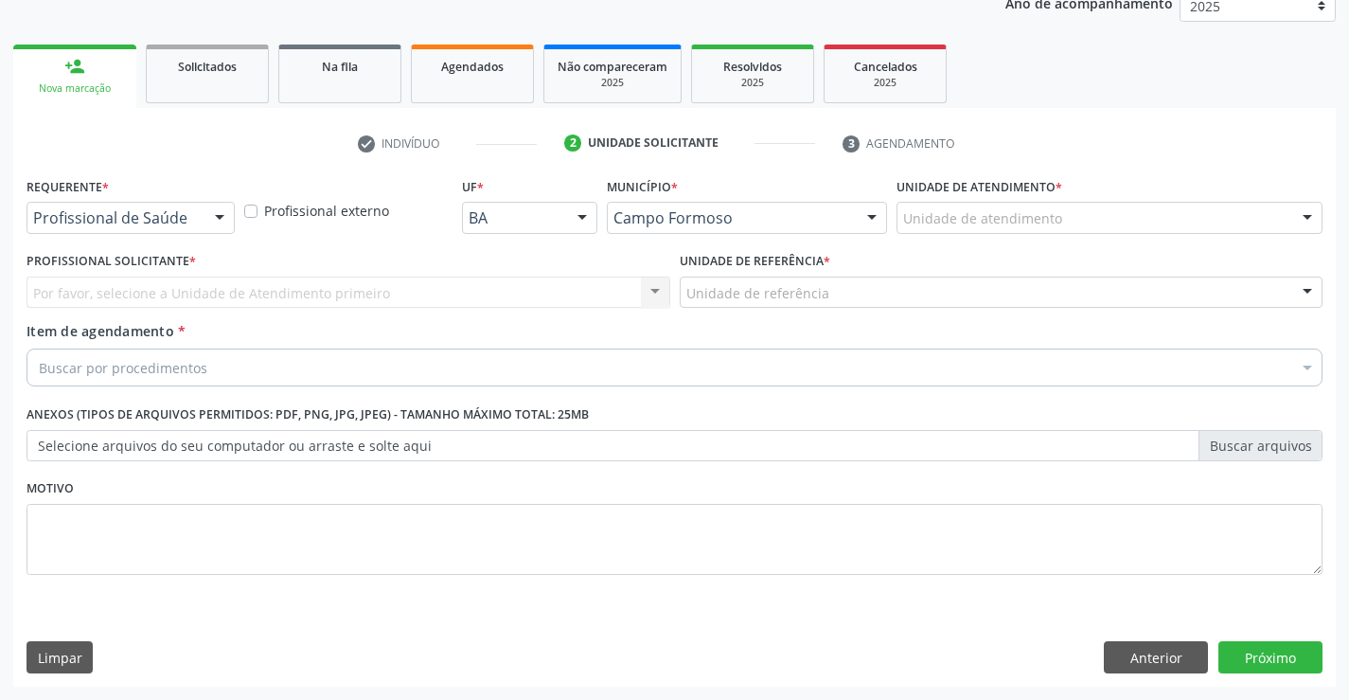
scroll to position [239, 0]
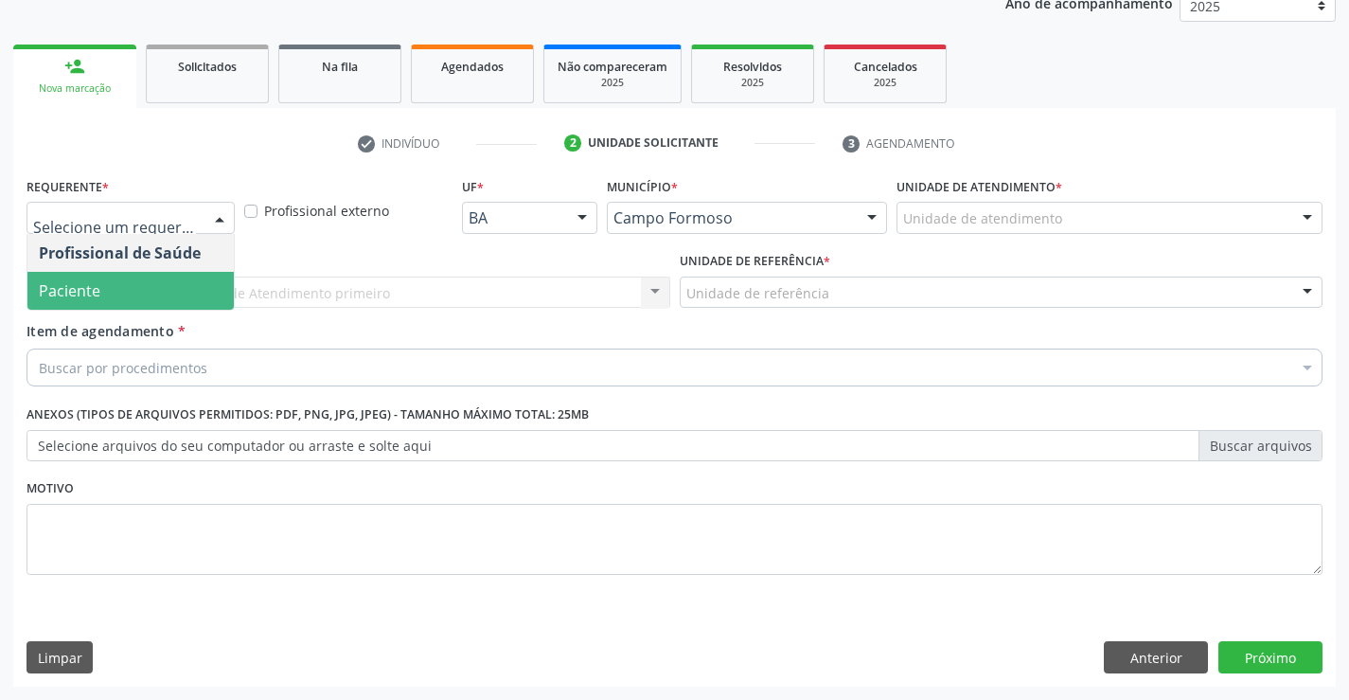
click at [80, 288] on span "Paciente" at bounding box center [70, 290] width 62 height 21
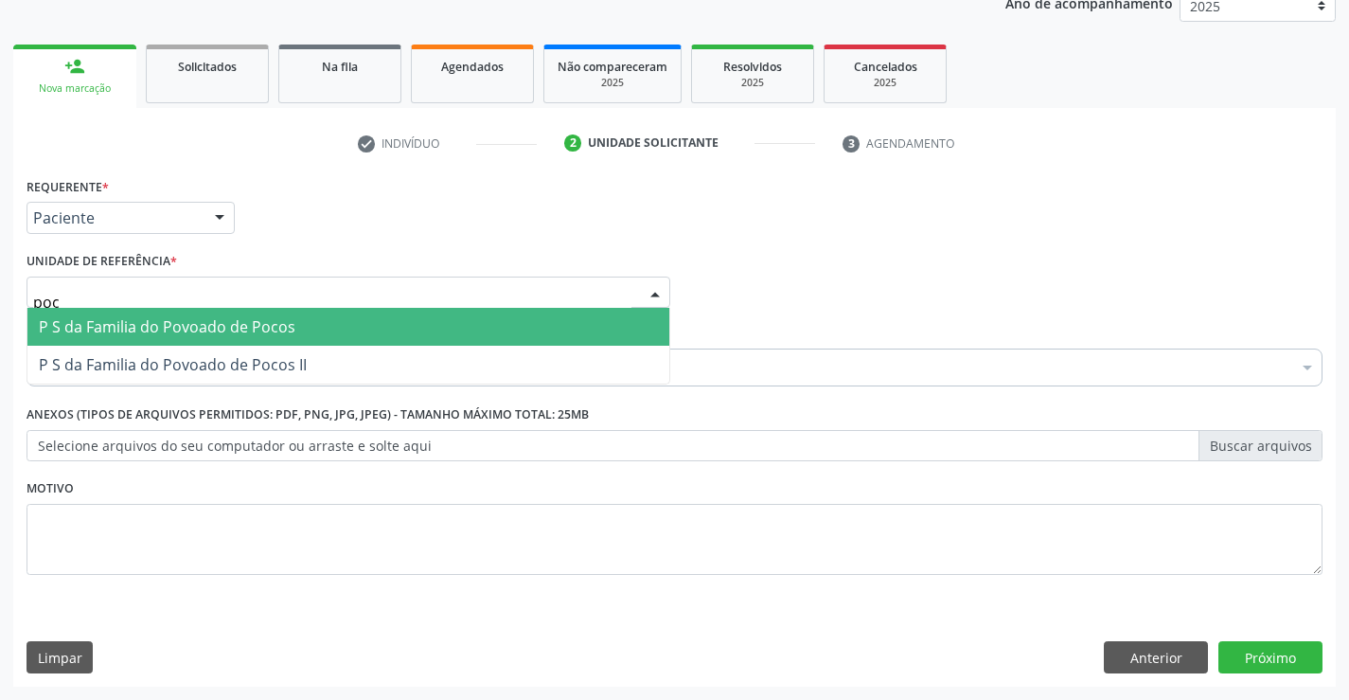
type input "poco"
click at [127, 328] on span "P S da Familia do Povoado de Pocos" at bounding box center [167, 326] width 257 height 21
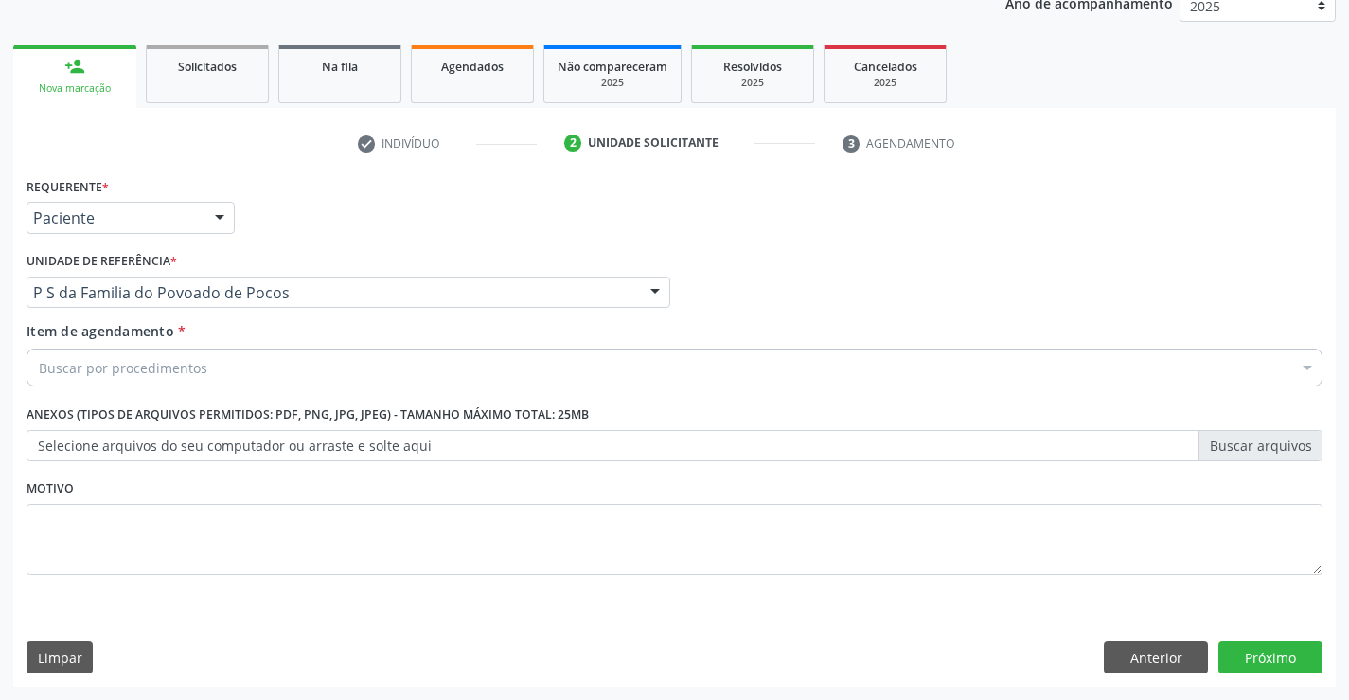
click at [118, 383] on div "Buscar por procedimentos" at bounding box center [675, 367] width 1296 height 38
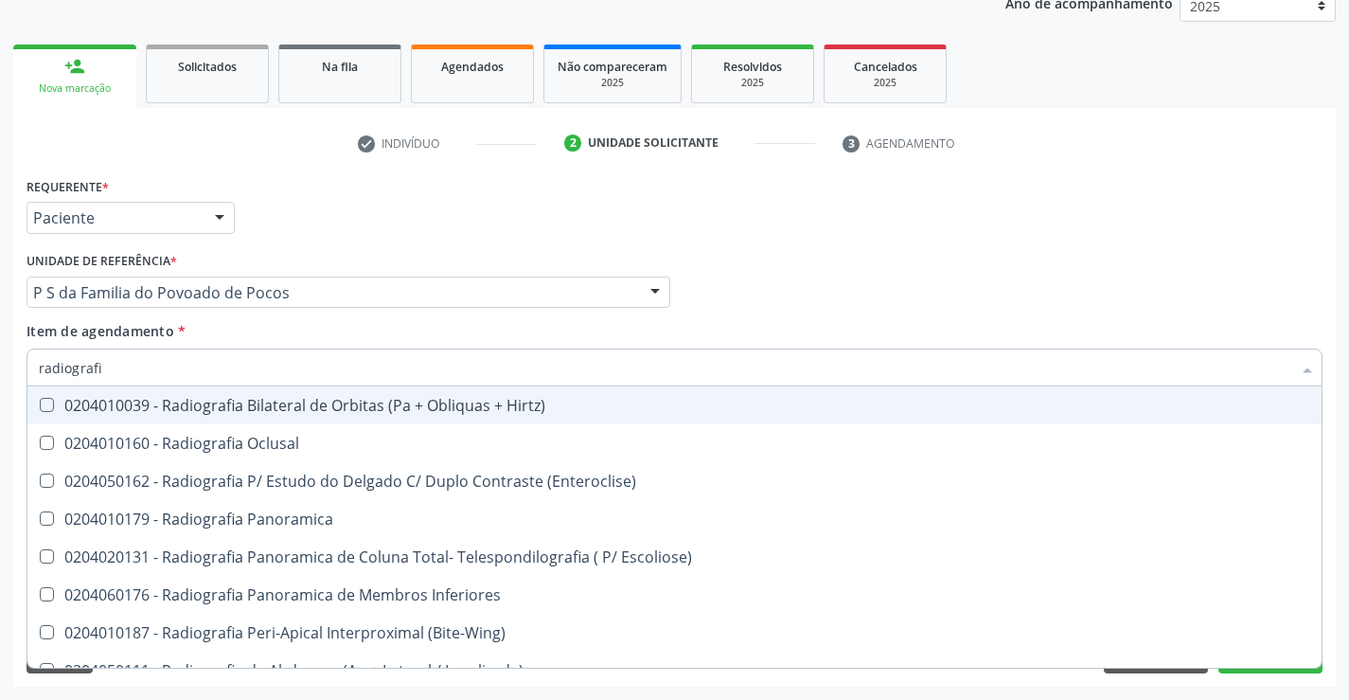
type input "radiografia"
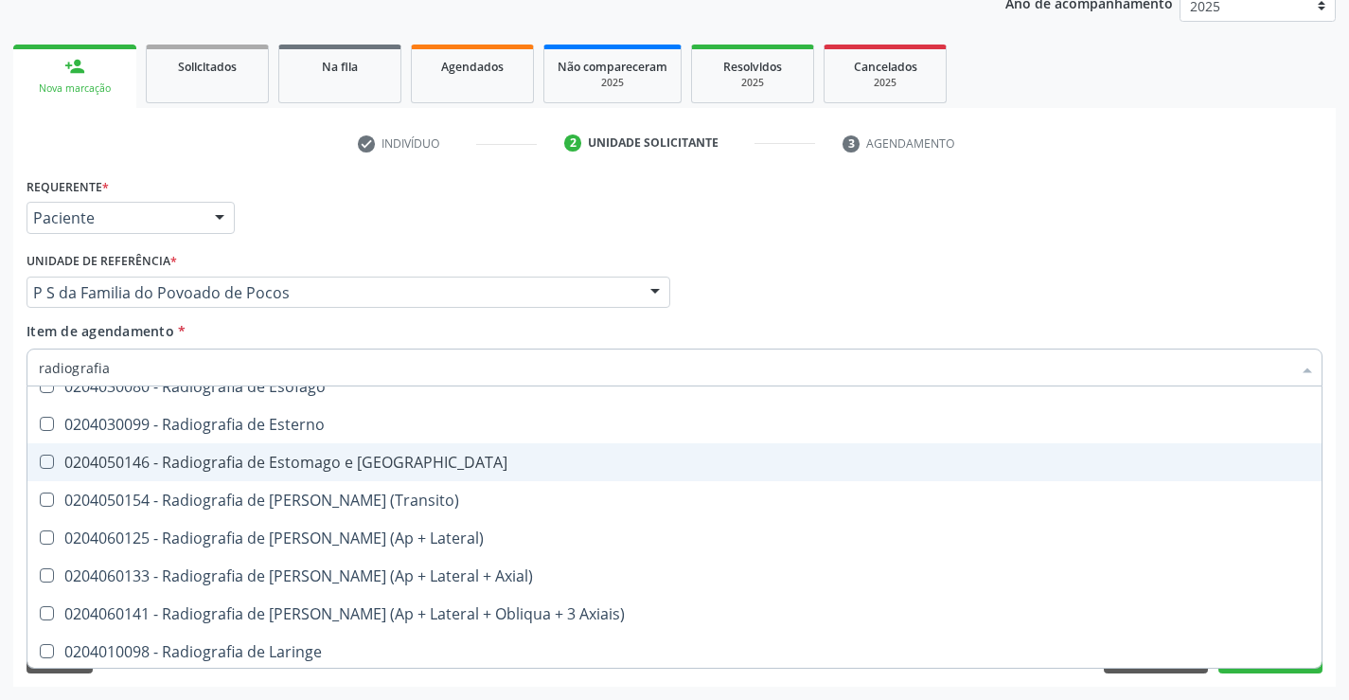
scroll to position [1704, 0]
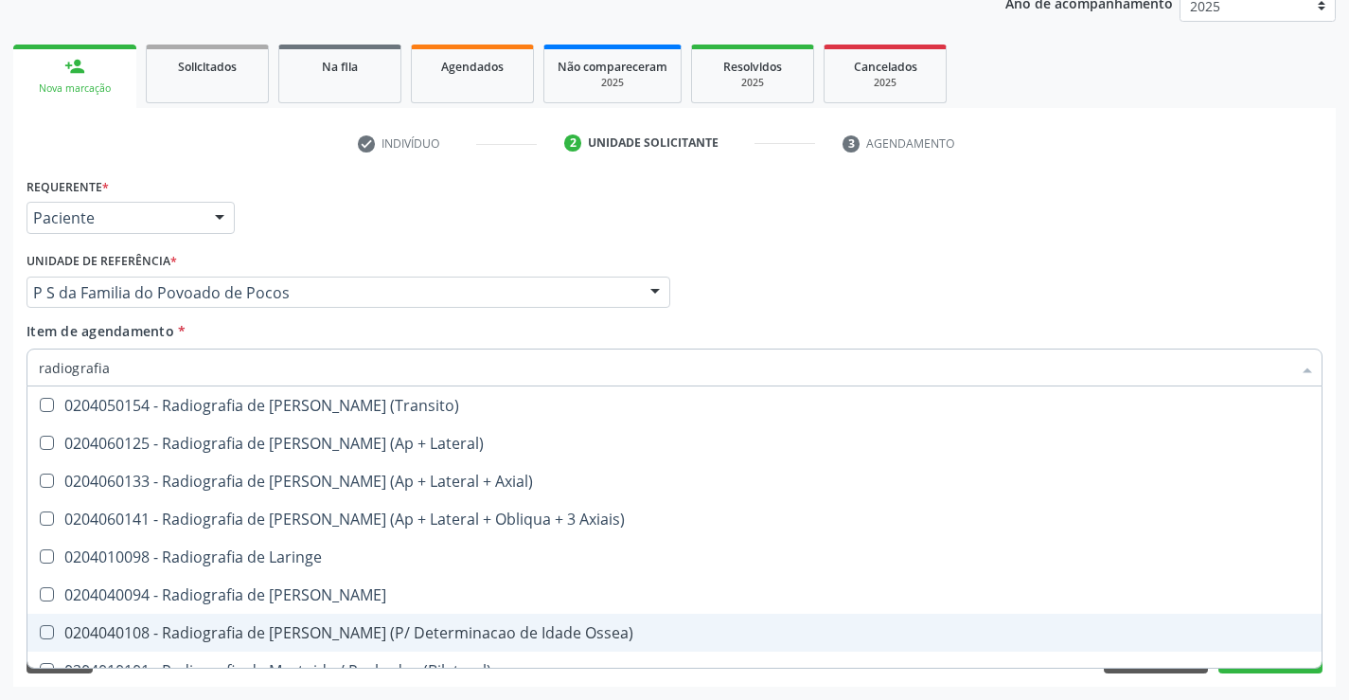
click at [525, 617] on span "0204040108 - Radiografia de [PERSON_NAME] (P/ Determinacao de Idade Ossea)" at bounding box center [674, 633] width 1294 height 38
checkbox Ossea\) "true"
click at [1271, 672] on button "Próximo" at bounding box center [1270, 657] width 104 height 32
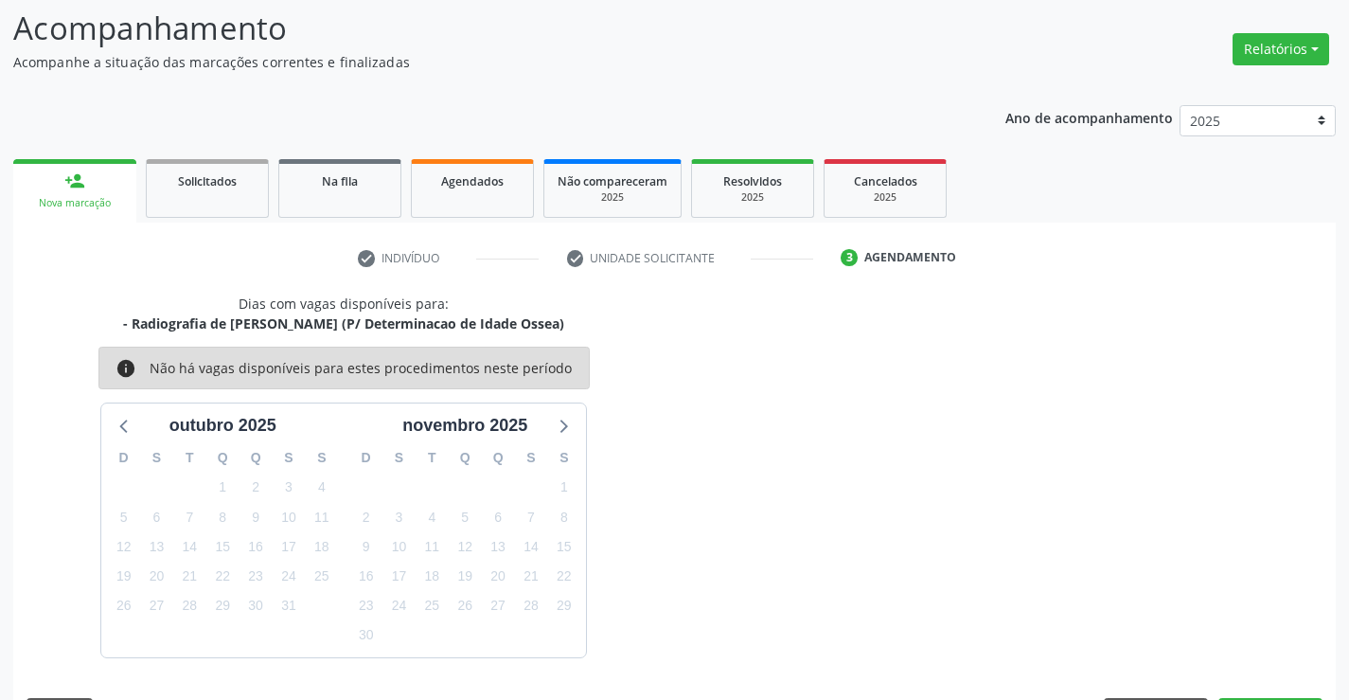
scroll to position [180, 0]
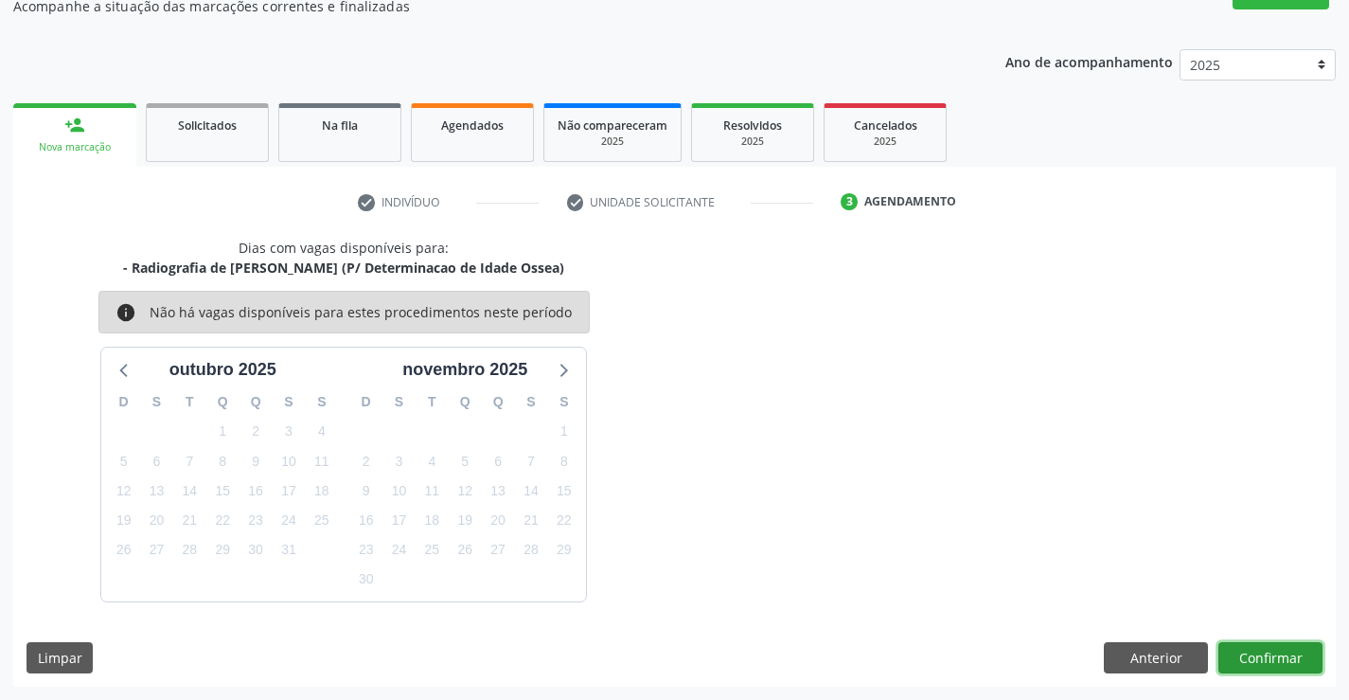
click at [1264, 659] on button "Confirmar" at bounding box center [1270, 658] width 104 height 32
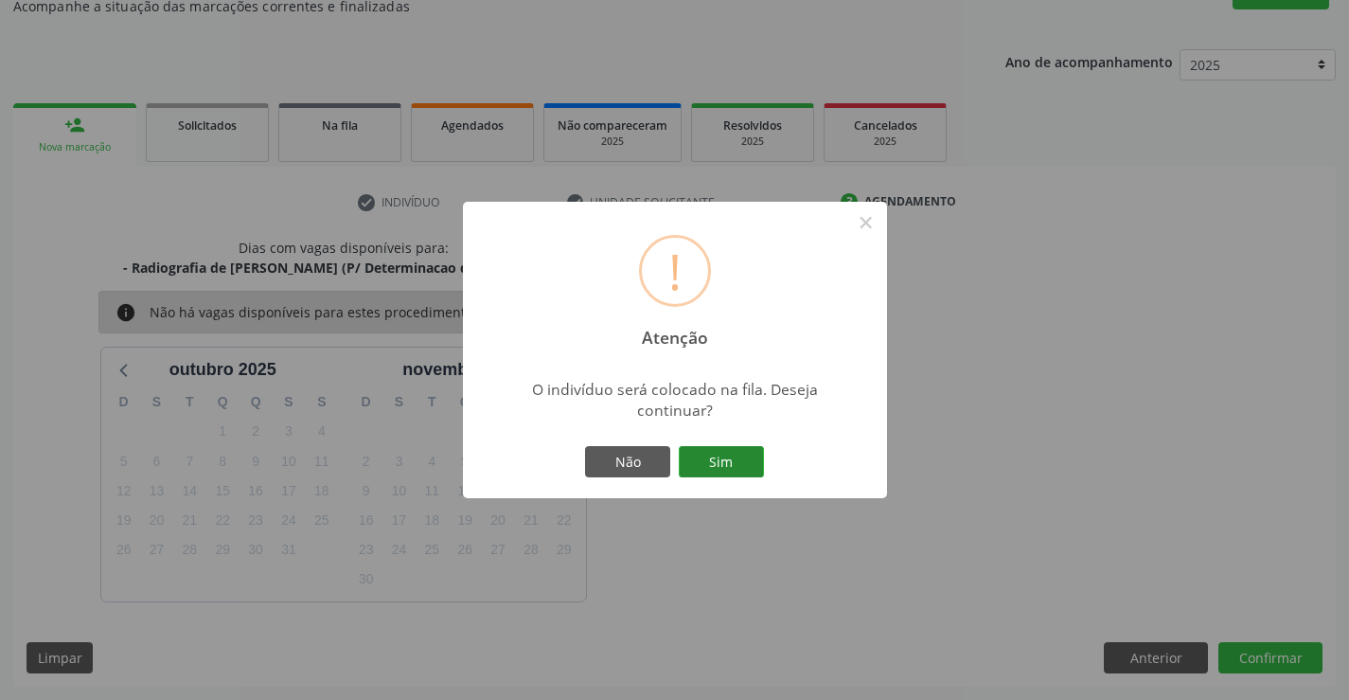
click at [738, 449] on button "Sim" at bounding box center [721, 462] width 85 height 32
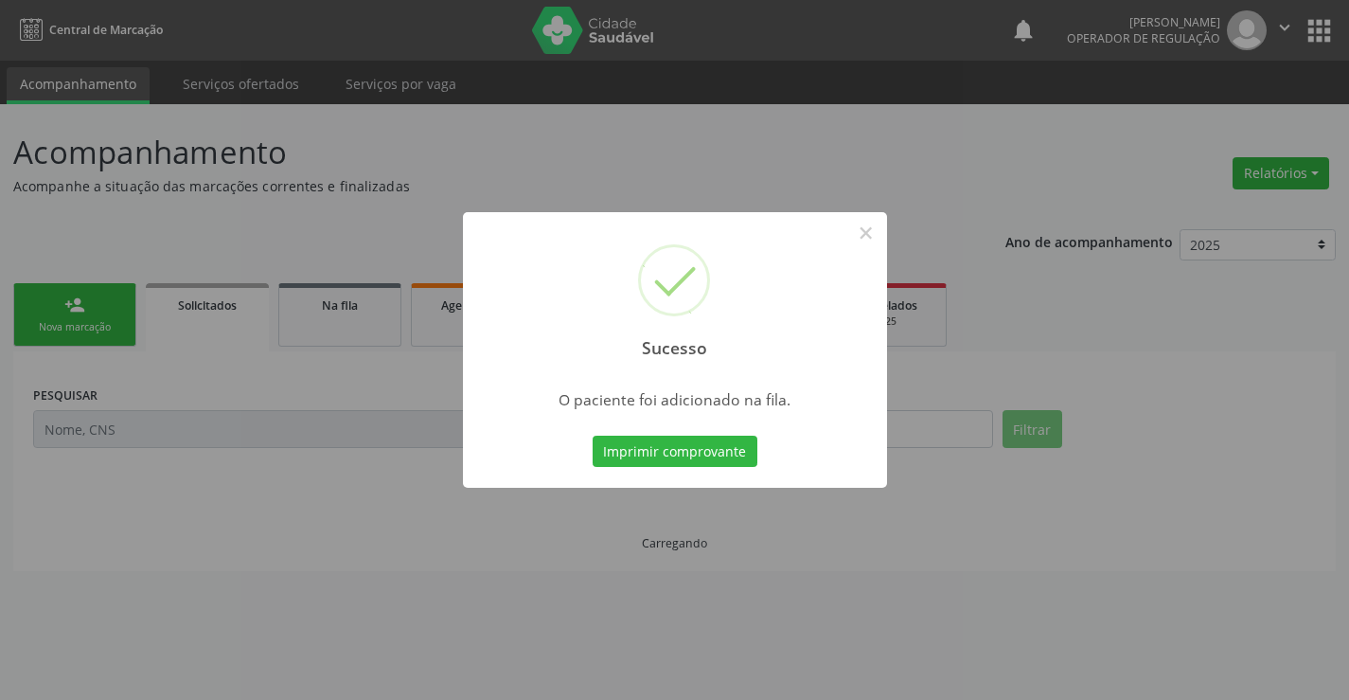
scroll to position [0, 0]
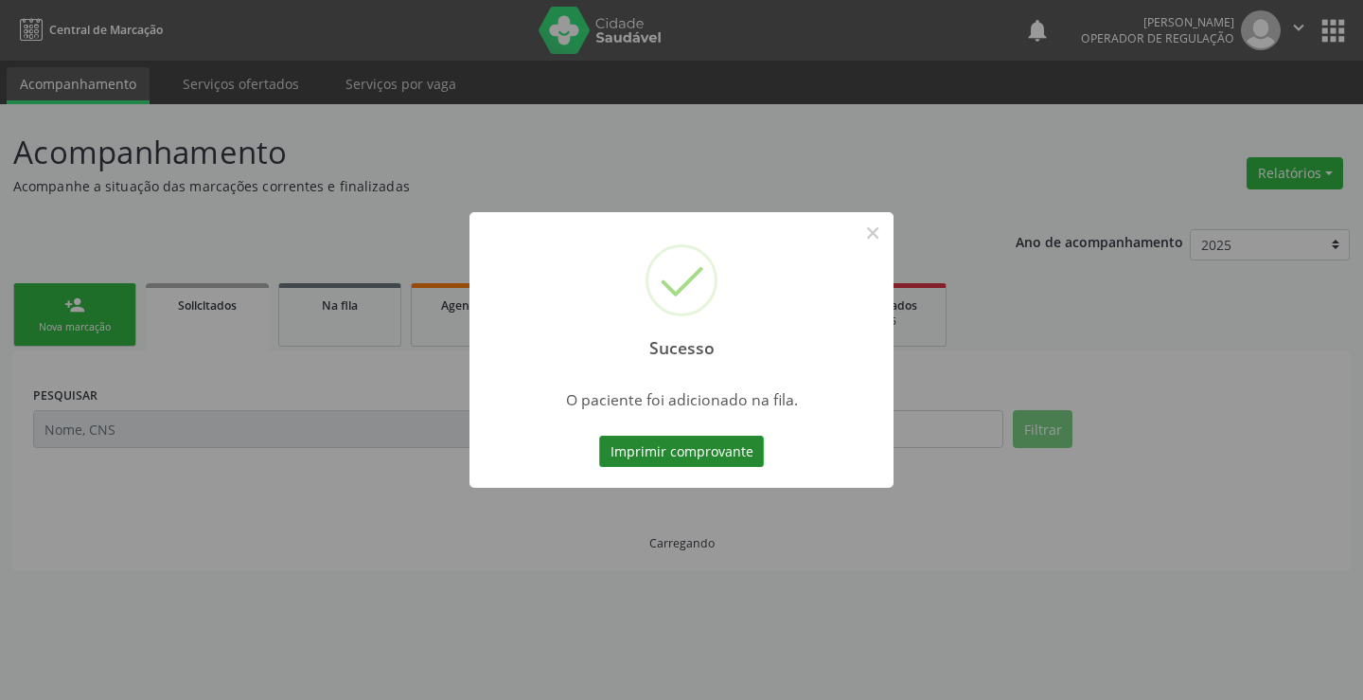
click at [722, 444] on button "Imprimir comprovante" at bounding box center [681, 452] width 165 height 32
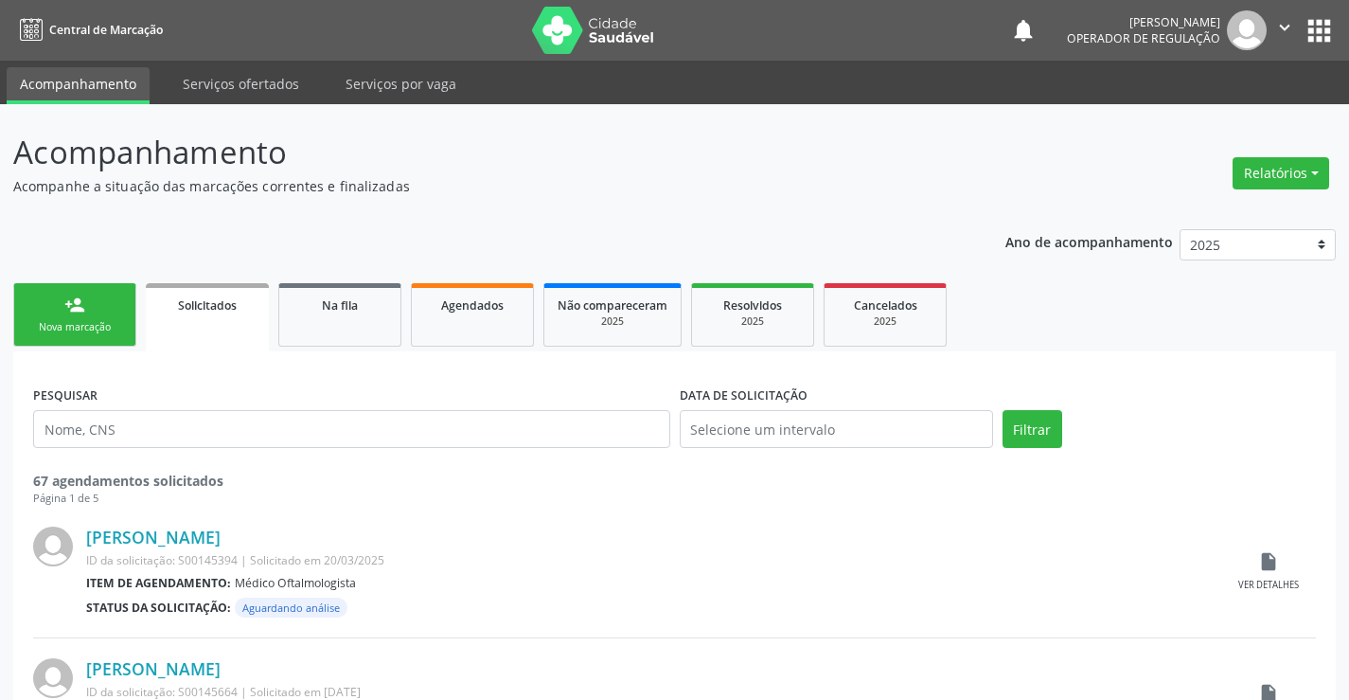
click at [1288, 30] on icon "" at bounding box center [1284, 27] width 21 height 21
click at [1236, 106] on link "Sair" at bounding box center [1236, 115] width 131 height 27
